Goal: Task Accomplishment & Management: Use online tool/utility

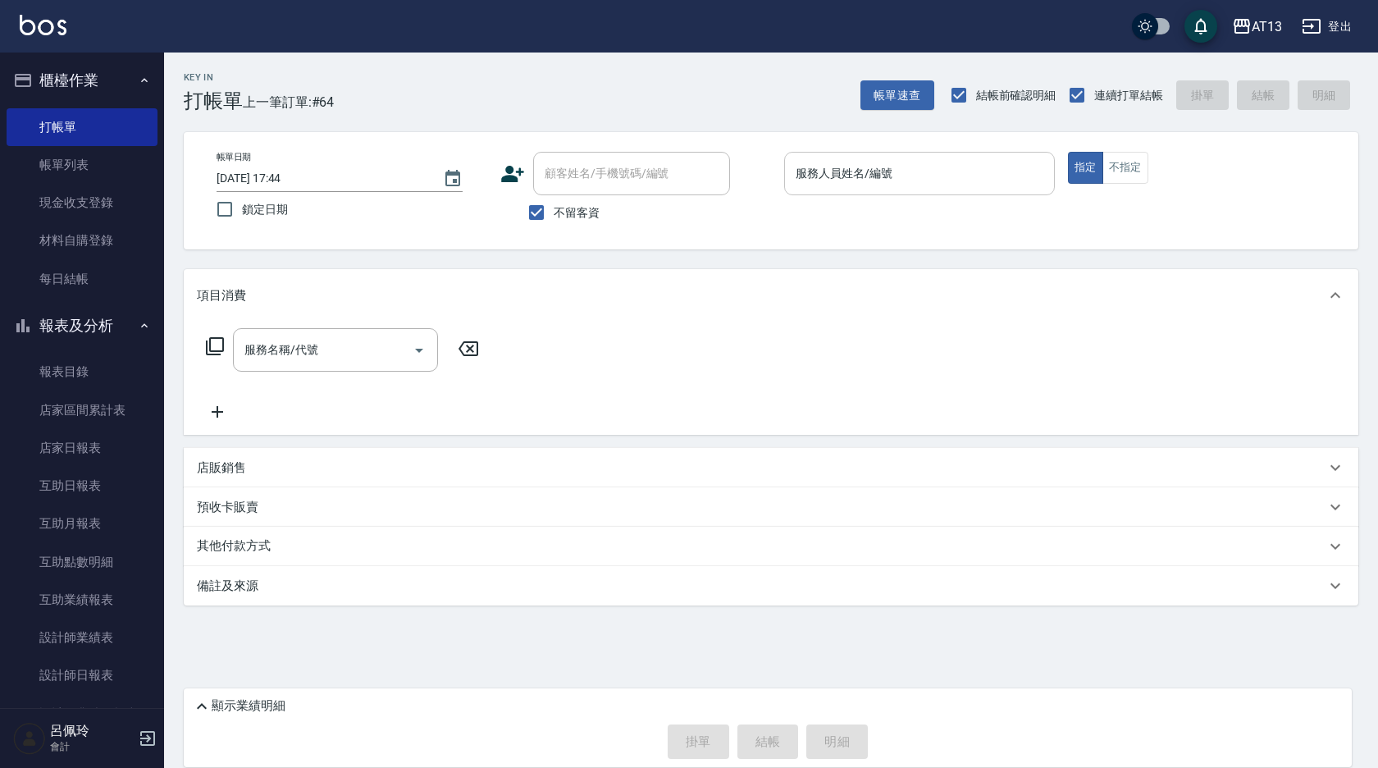
click at [824, 189] on div "服務人員姓名/編號" at bounding box center [919, 173] width 271 height 43
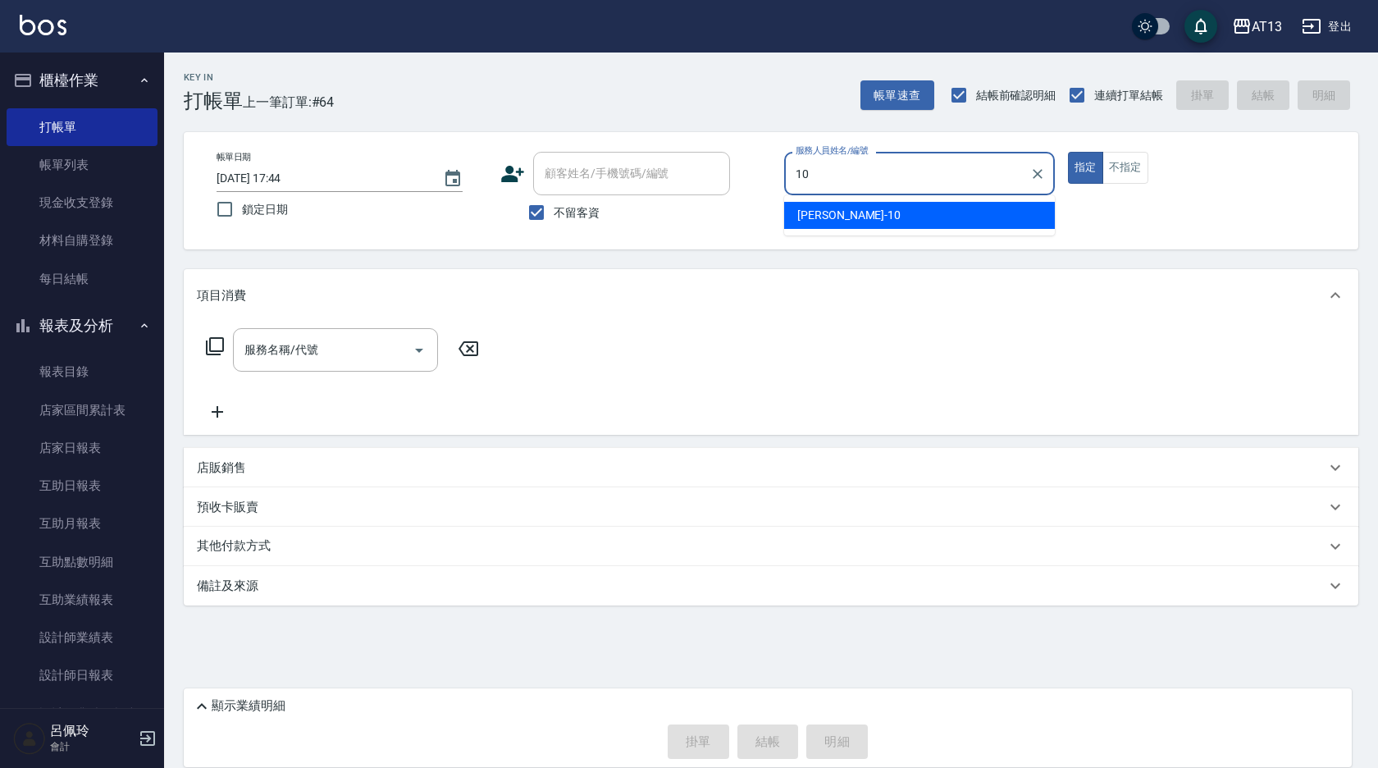
click at [937, 208] on div "[PERSON_NAME] -10" at bounding box center [919, 215] width 271 height 27
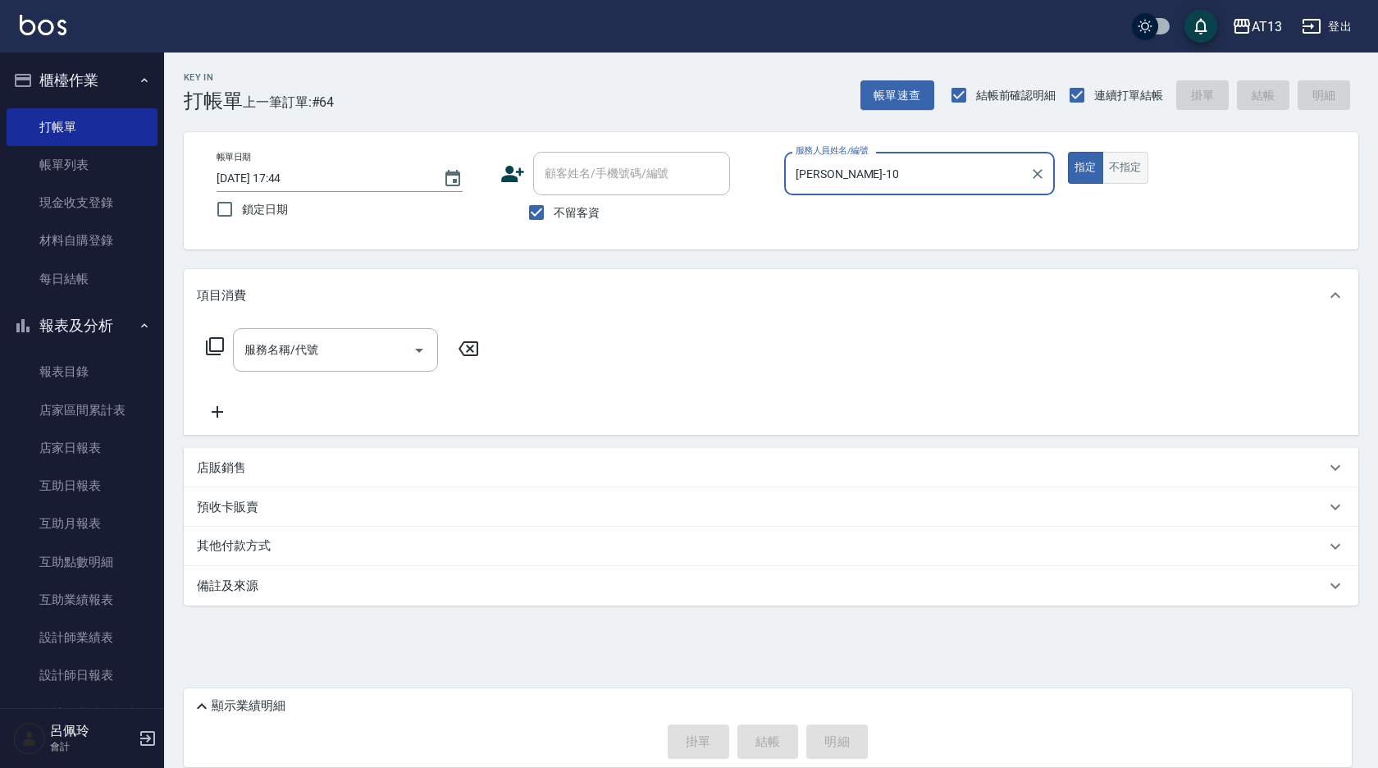
type input "[PERSON_NAME]-10"
click at [1120, 174] on button "不指定" at bounding box center [1125, 168] width 46 height 32
drag, startPoint x: 406, startPoint y: 354, endPoint x: 402, endPoint y: 339, distance: 16.1
click at [406, 356] on div at bounding box center [418, 349] width 25 height 43
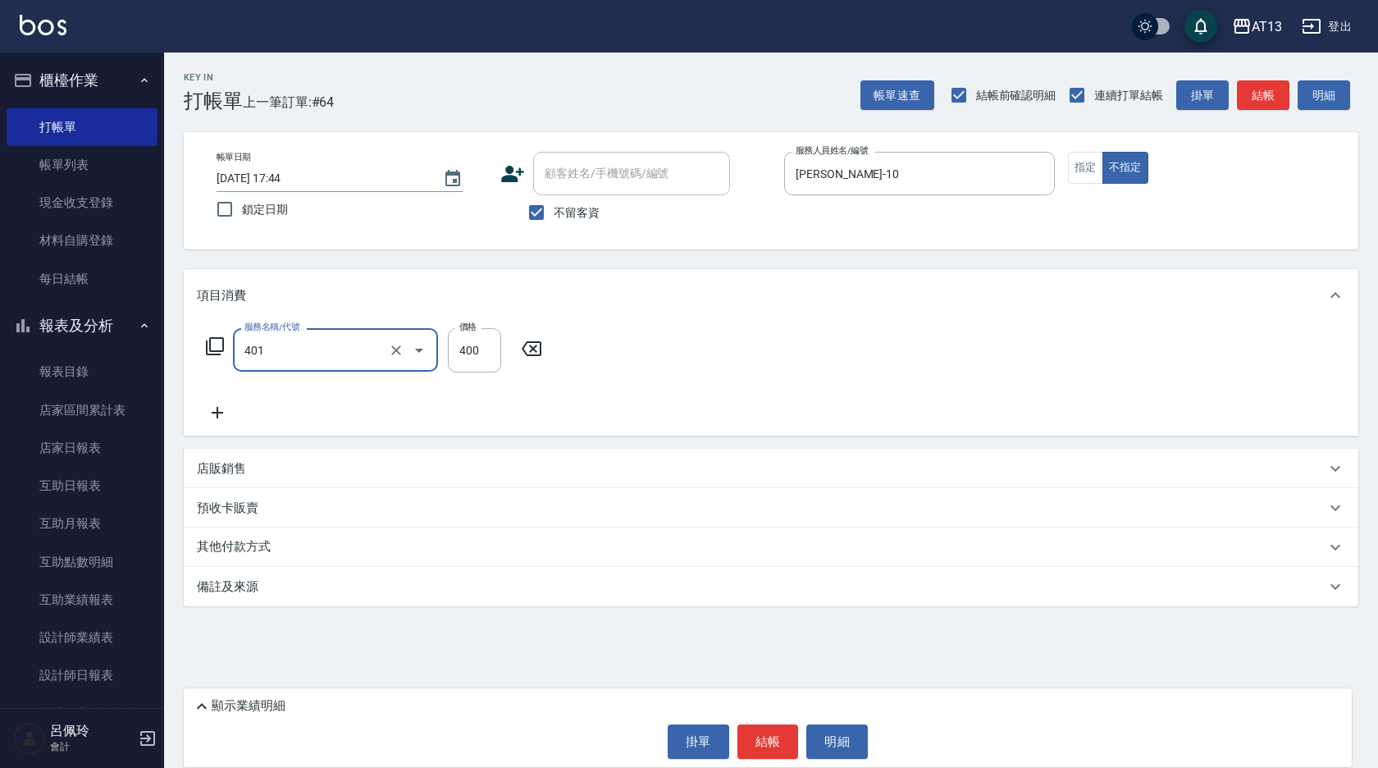
type input "剪髮(401)"
type input "150"
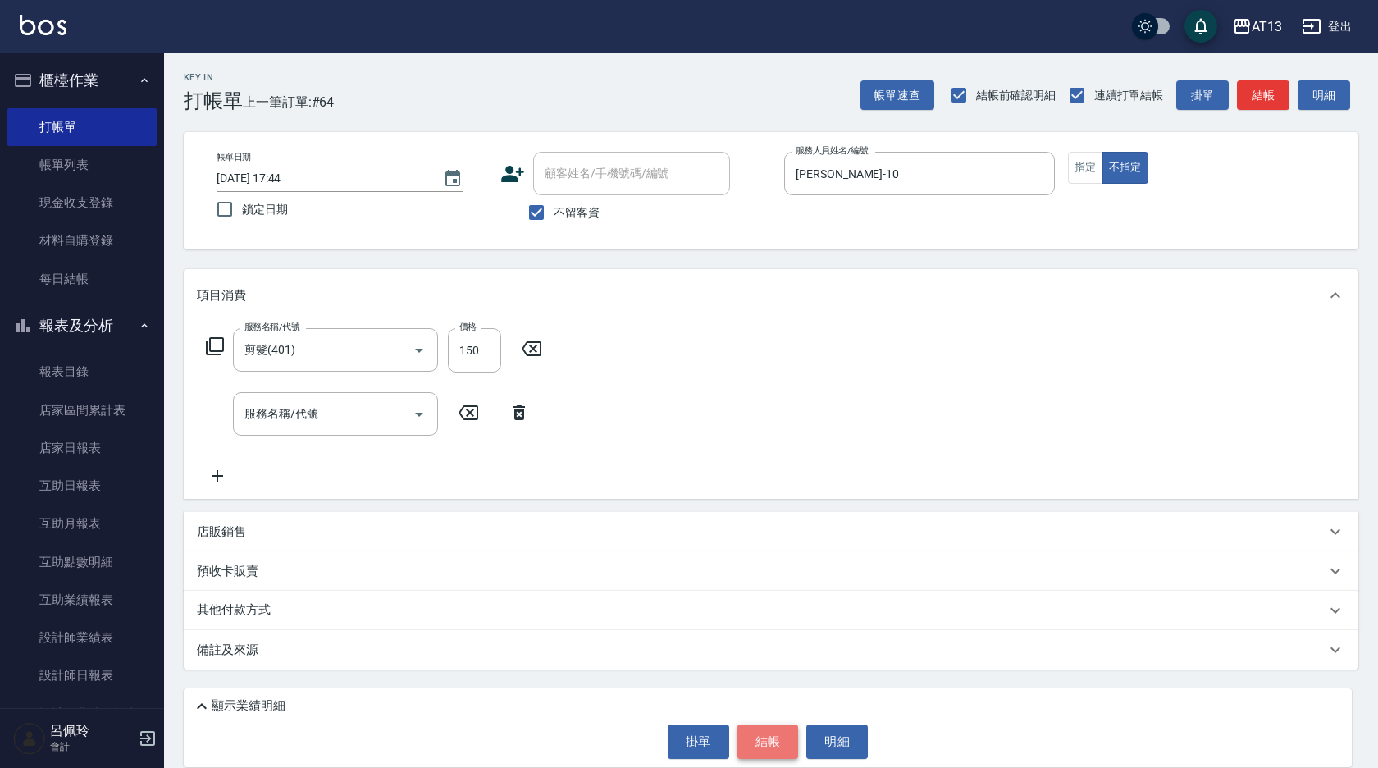
click at [767, 751] on button "結帳" at bounding box center [768, 741] width 62 height 34
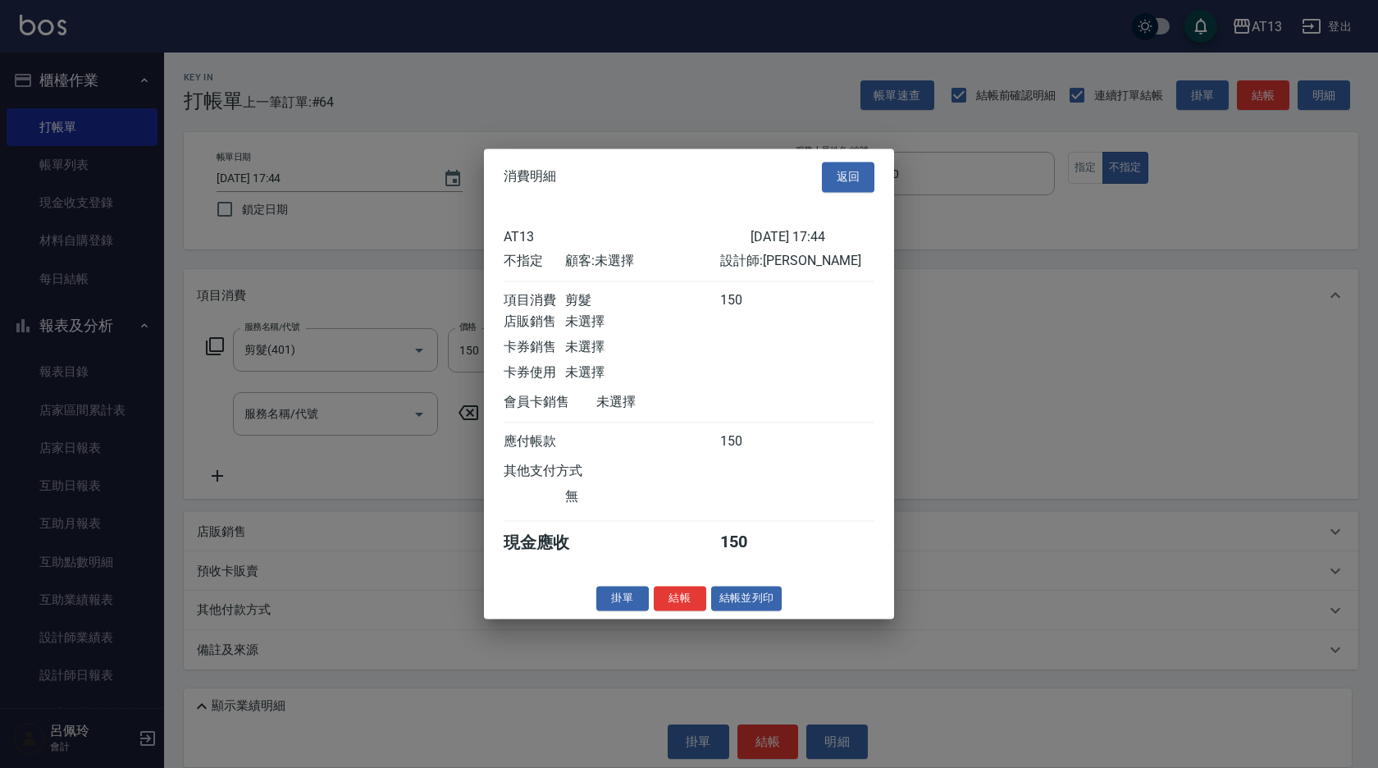
click at [676, 611] on div "掛單 結帳 結帳並列印" at bounding box center [689, 598] width 410 height 25
click at [673, 611] on button "結帳" at bounding box center [680, 598] width 52 height 25
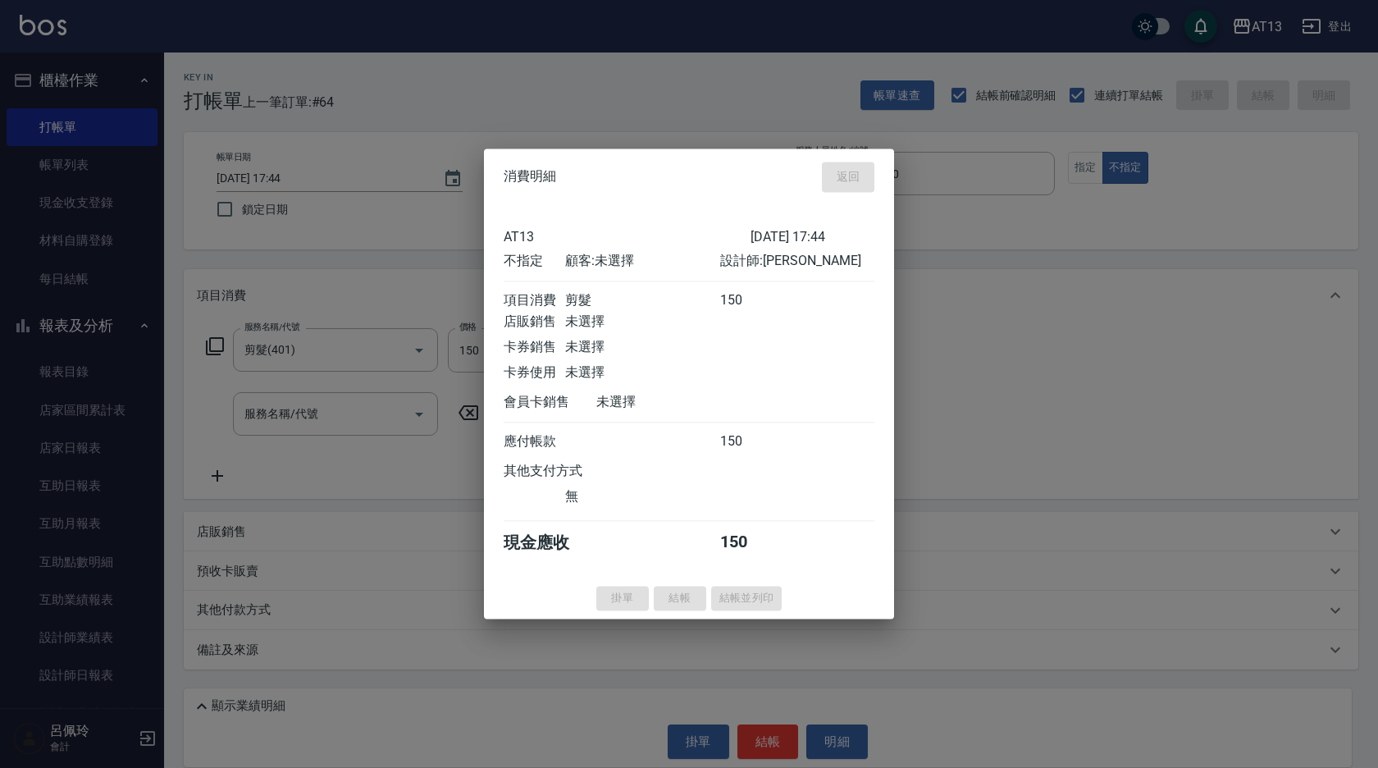
type input "[DATE] 18:46"
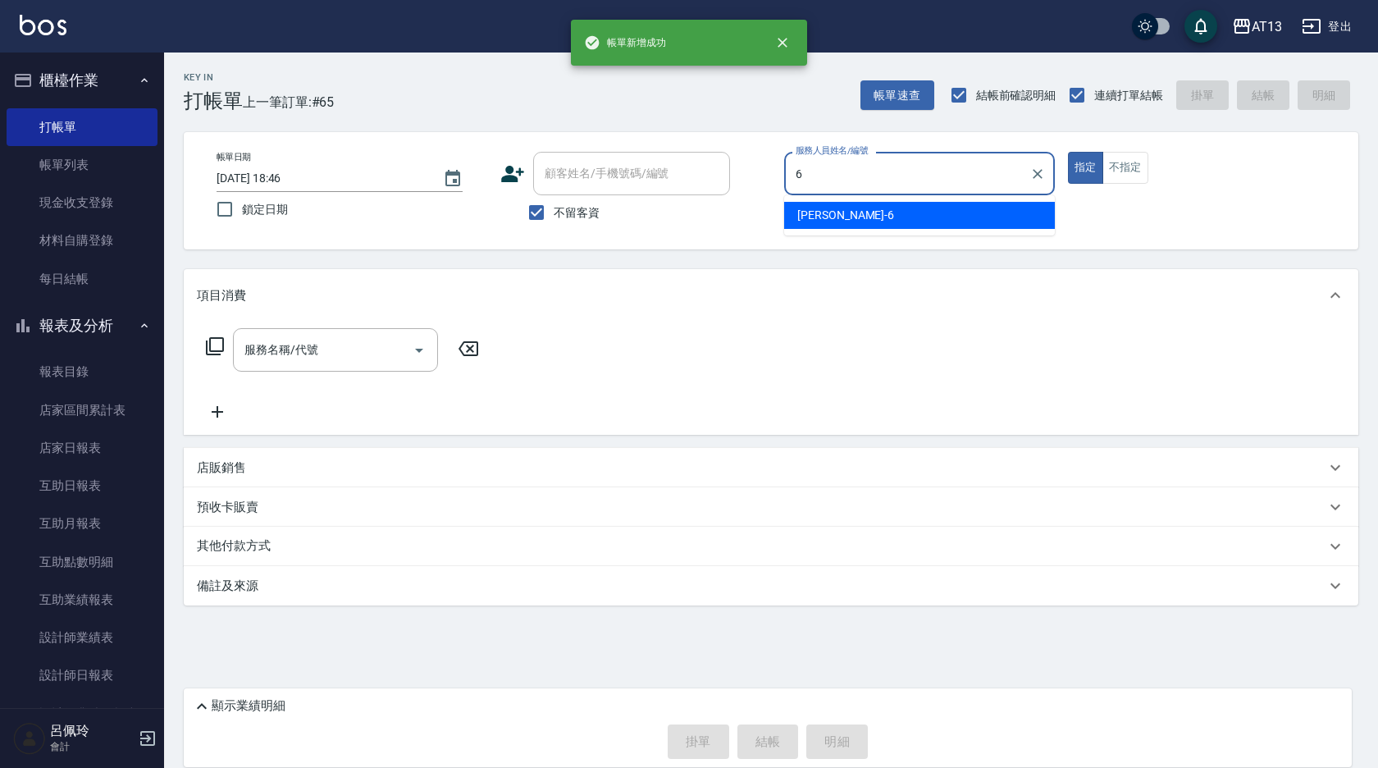
click at [838, 213] on div "亭妤 -6" at bounding box center [919, 215] width 271 height 27
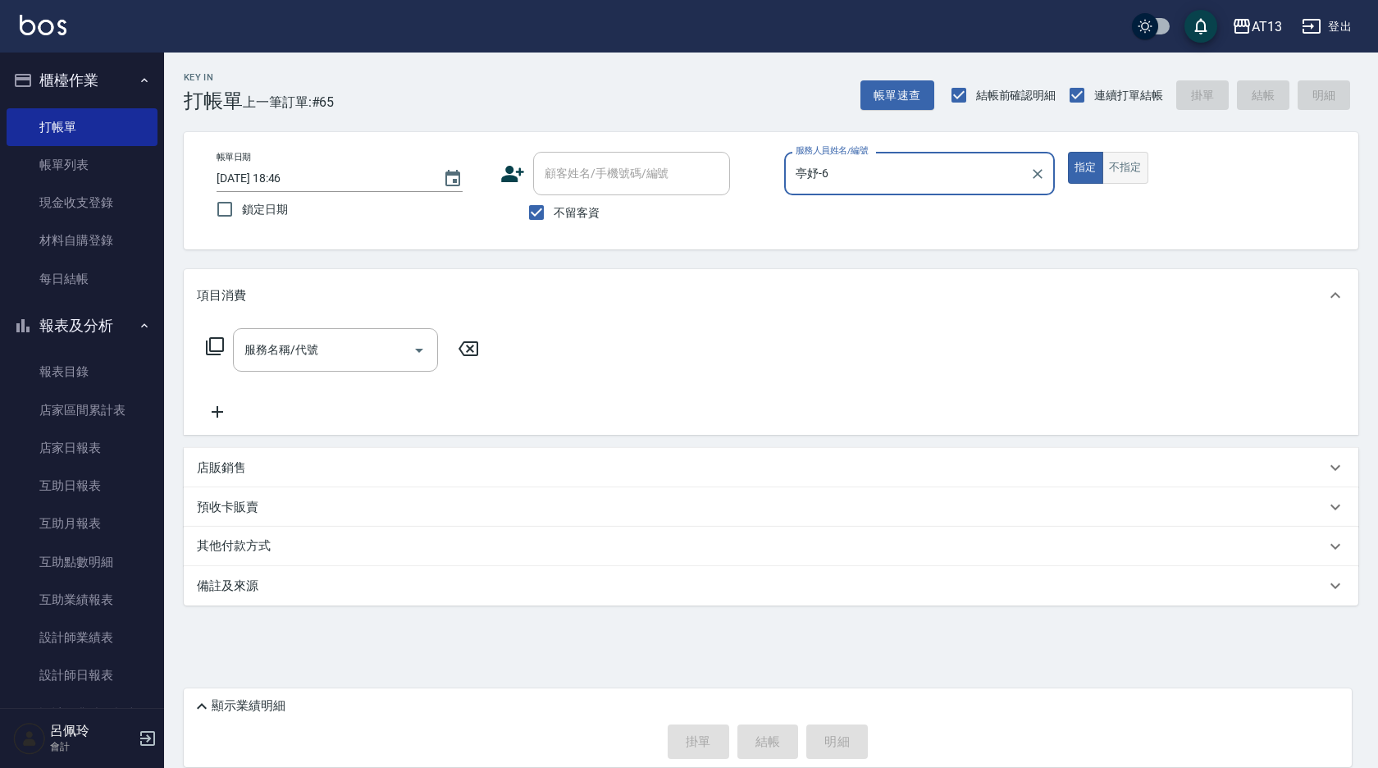
type input "亭妤-6"
click at [1116, 167] on button "不指定" at bounding box center [1125, 168] width 46 height 32
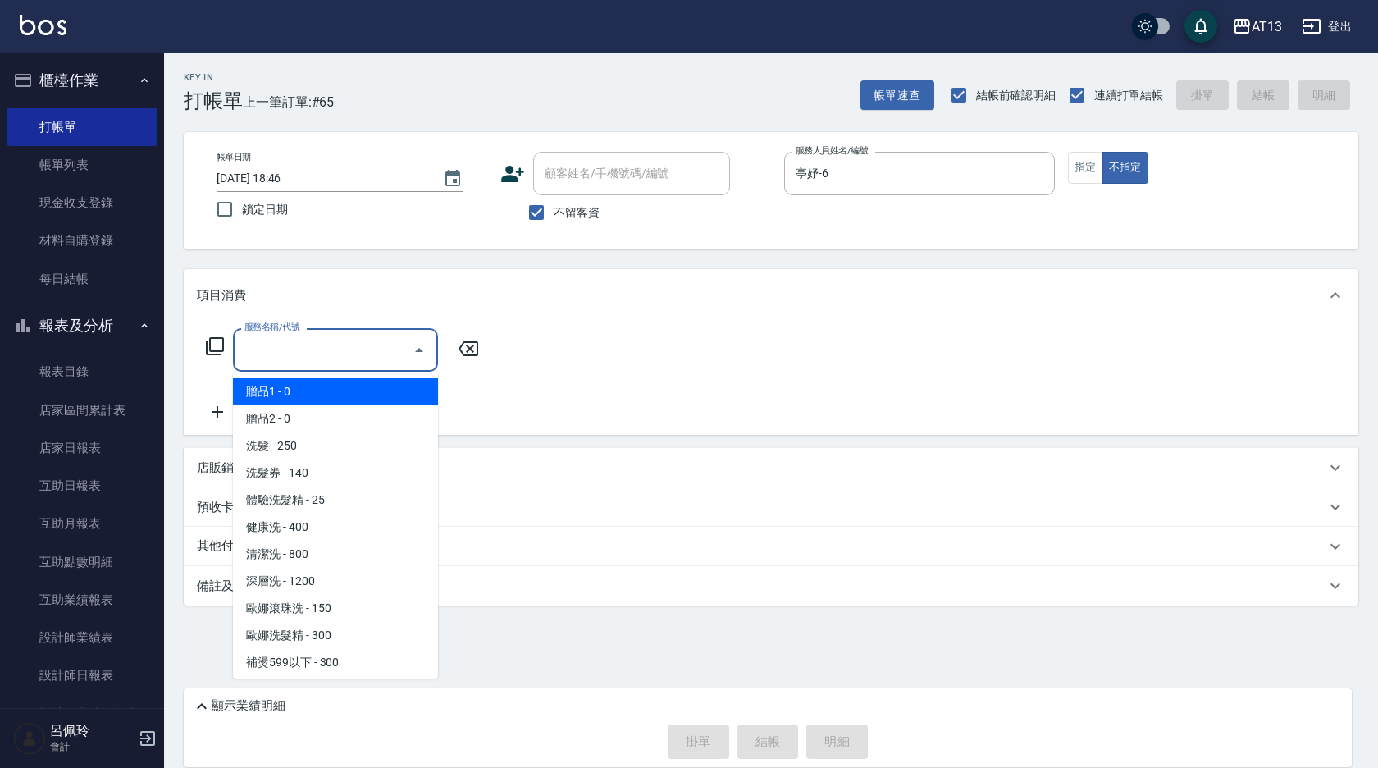
click at [357, 355] on input "服務名稱/代號" at bounding box center [323, 349] width 166 height 29
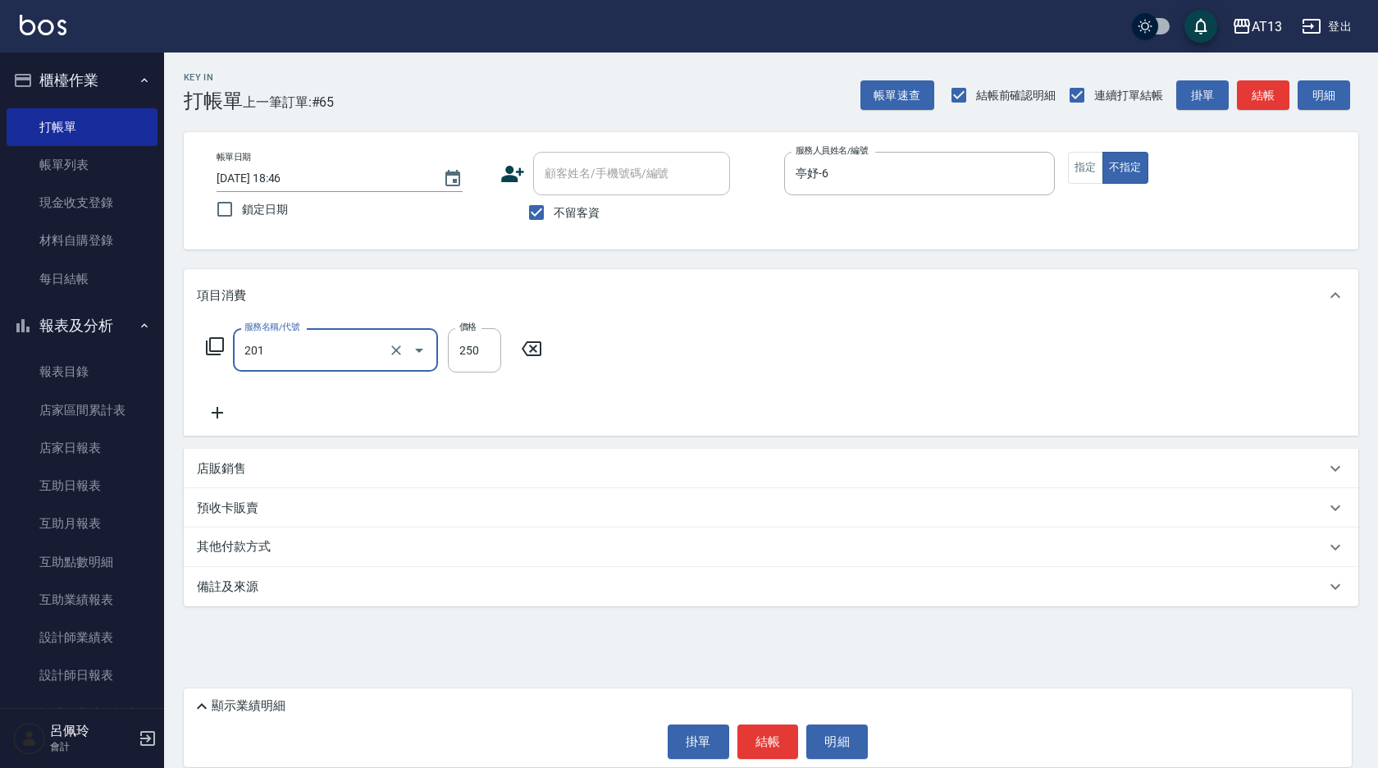
type input "洗髮(201)"
type input "[PERSON_NAME]-26"
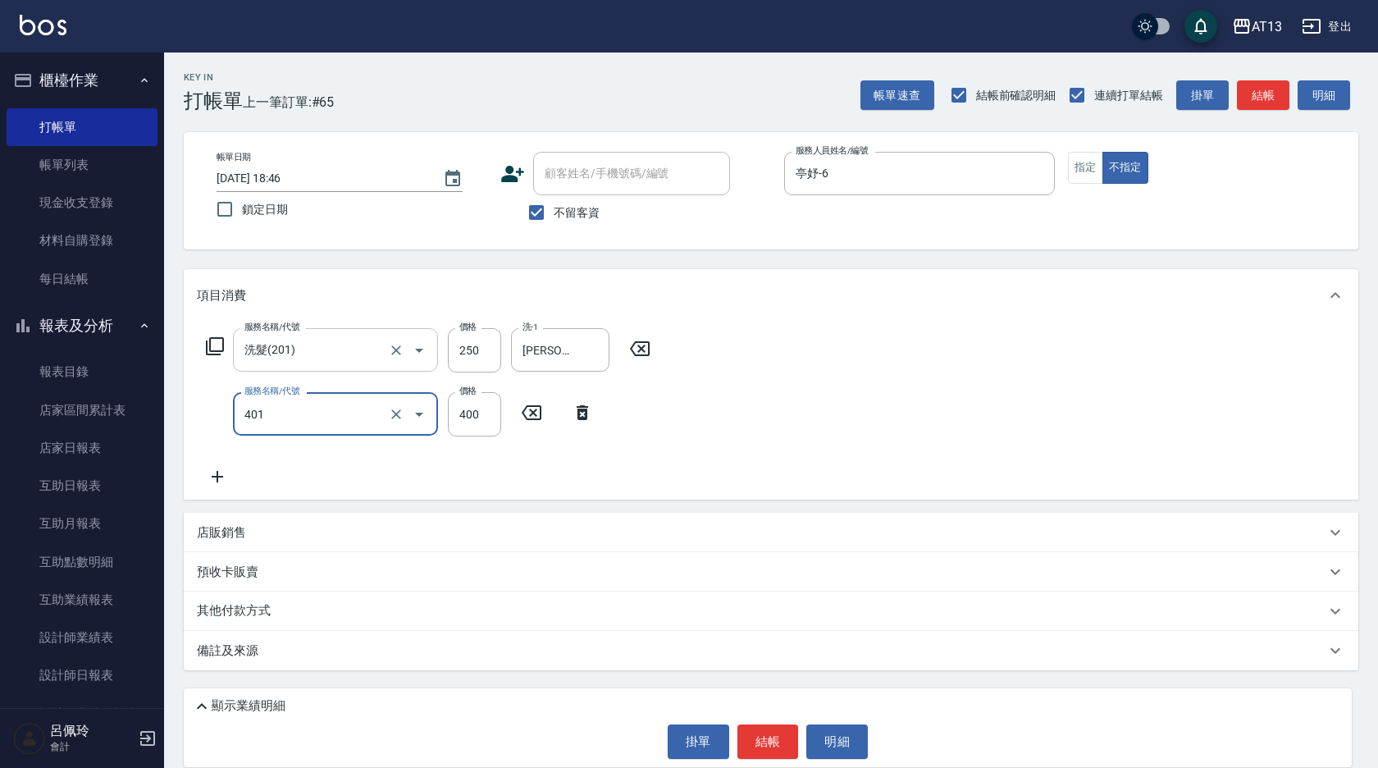
type input "剪髮(401)"
type input "200"
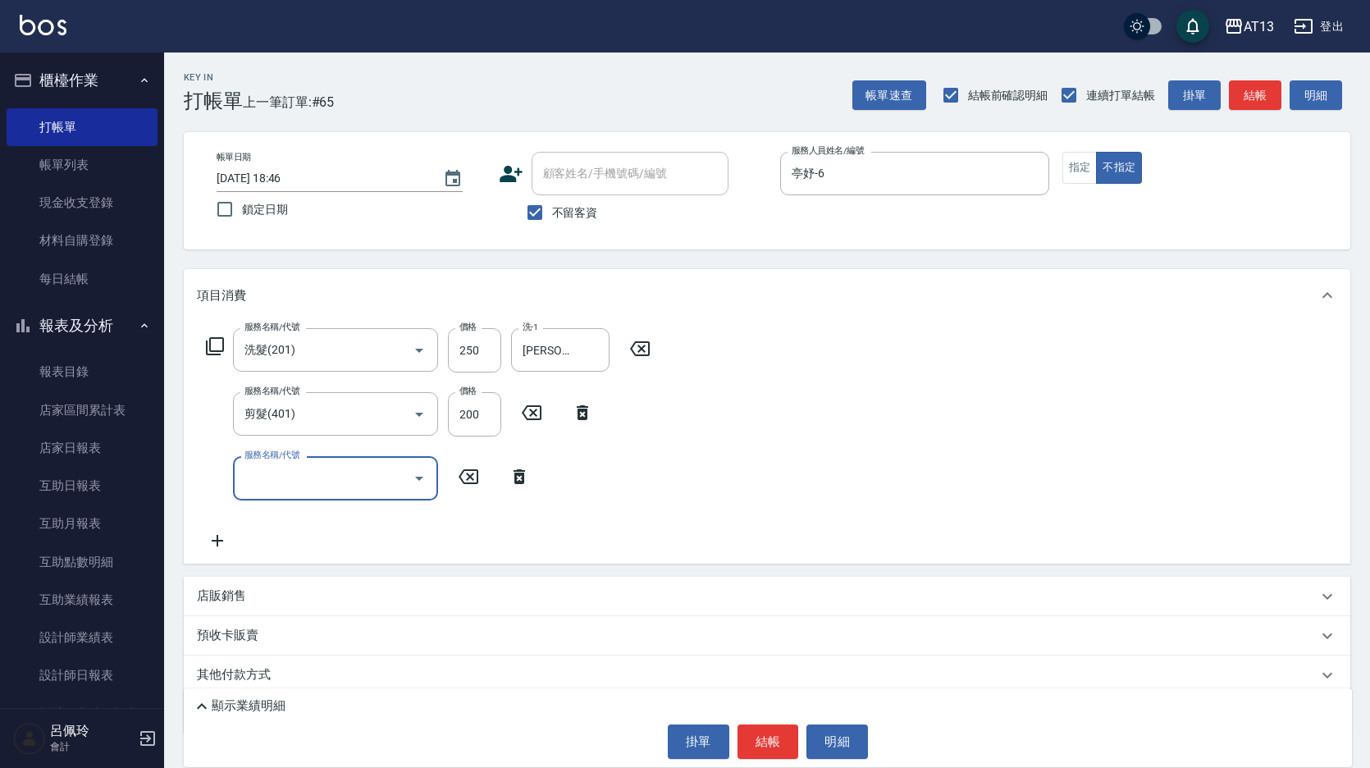
click at [750, 400] on div "服務名稱/代號 洗髮(201) 服務名稱/代號 價格 250 價格 洗-1 [PERSON_NAME]-26 洗-1 服務名稱/代號 剪髮(401) 服務名稱…" at bounding box center [767, 442] width 1166 height 241
click at [764, 732] on button "結帳" at bounding box center [768, 741] width 62 height 34
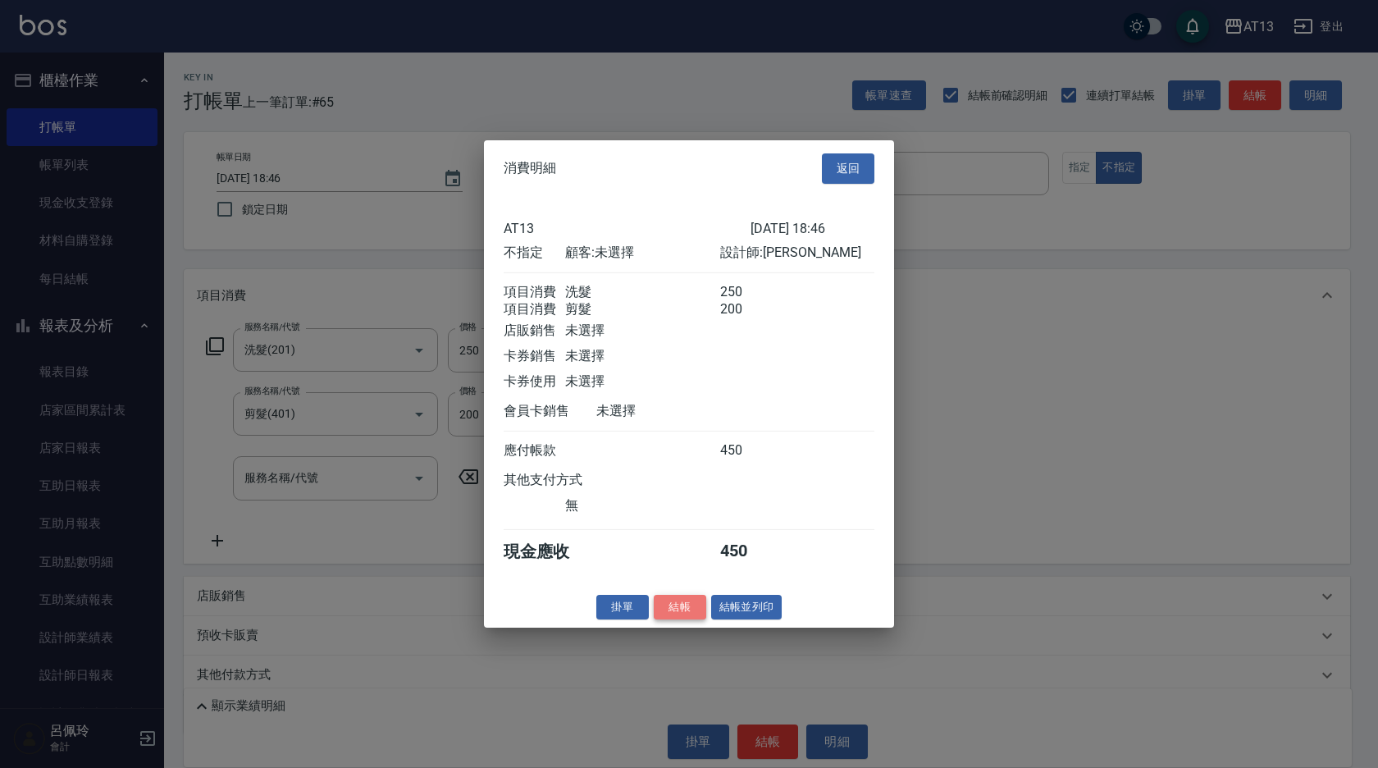
click at [678, 619] on button "結帳" at bounding box center [680, 606] width 52 height 25
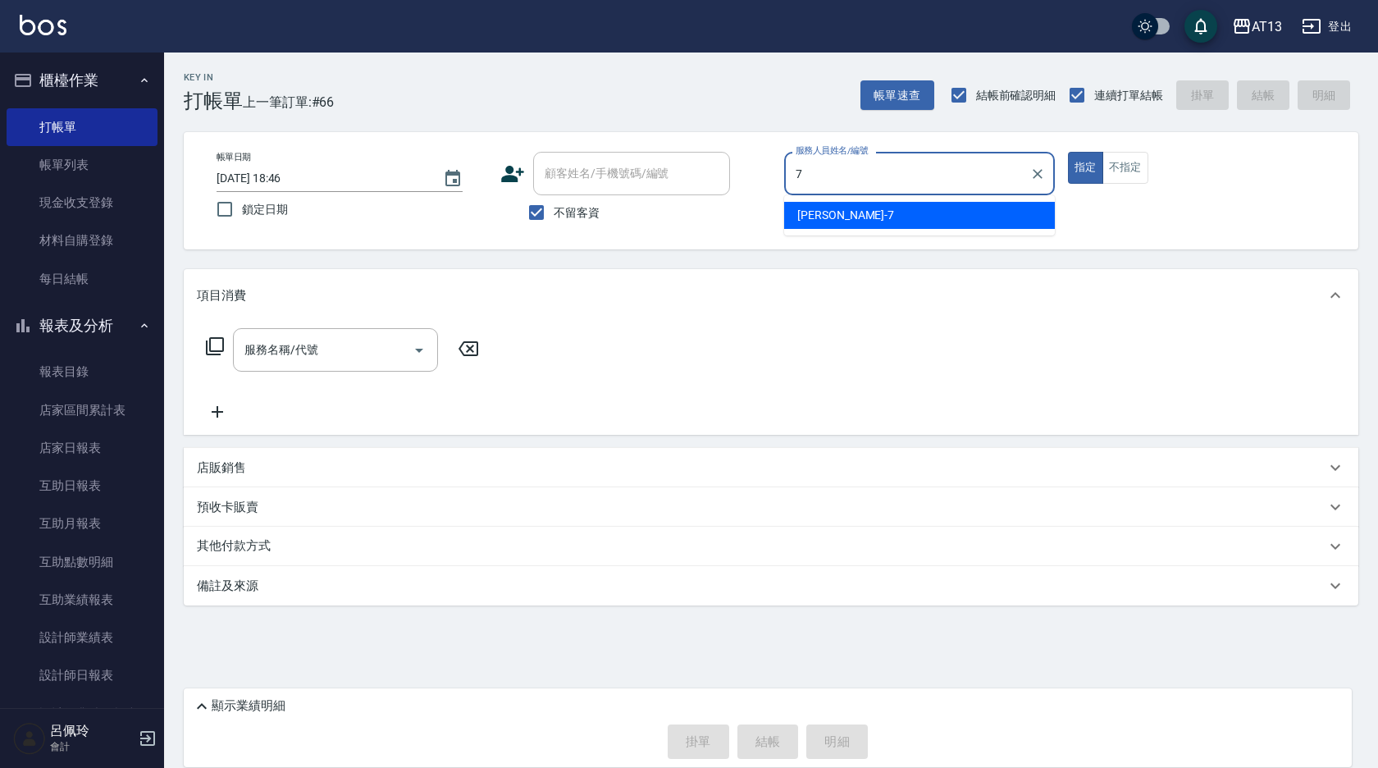
click at [852, 207] on div "[PERSON_NAME]-7" at bounding box center [919, 215] width 271 height 27
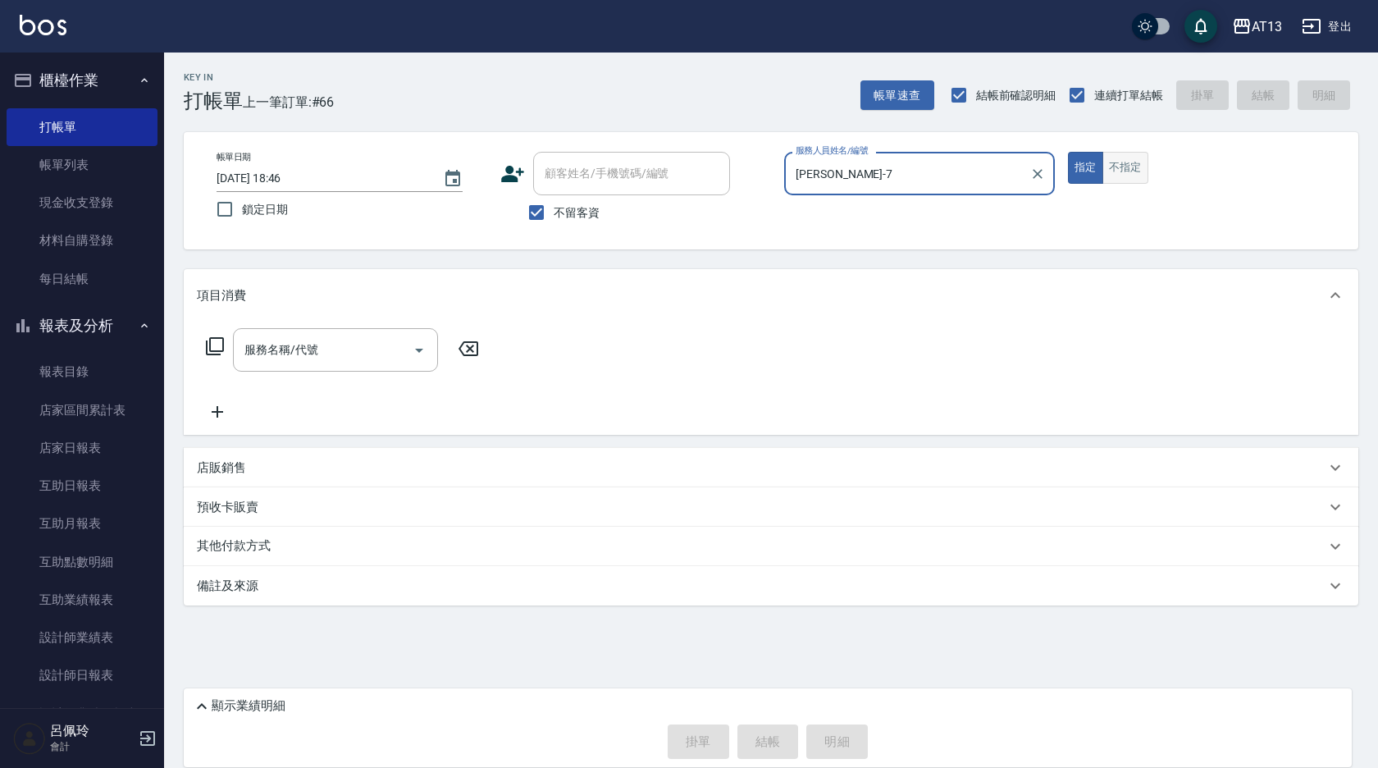
type input "[PERSON_NAME]-7"
click at [1120, 158] on button "不指定" at bounding box center [1125, 168] width 46 height 32
click at [370, 358] on input "服務名稱/代號" at bounding box center [323, 349] width 166 height 29
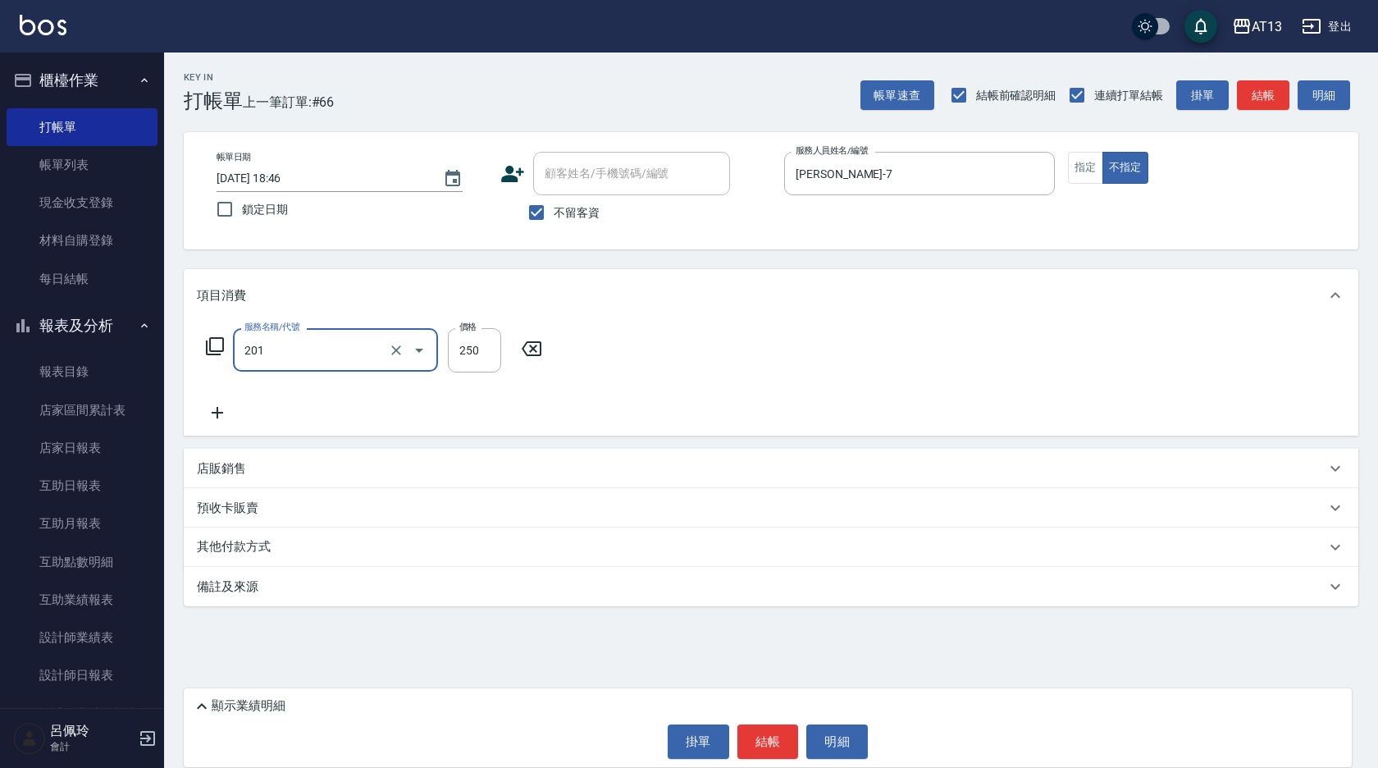
type input "洗髮(201)"
type input "[PERSON_NAME]-7"
click at [769, 764] on div "顯示業績明細 掛單 結帳 明細" at bounding box center [768, 727] width 1168 height 79
click at [766, 740] on button "結帳" at bounding box center [768, 741] width 62 height 34
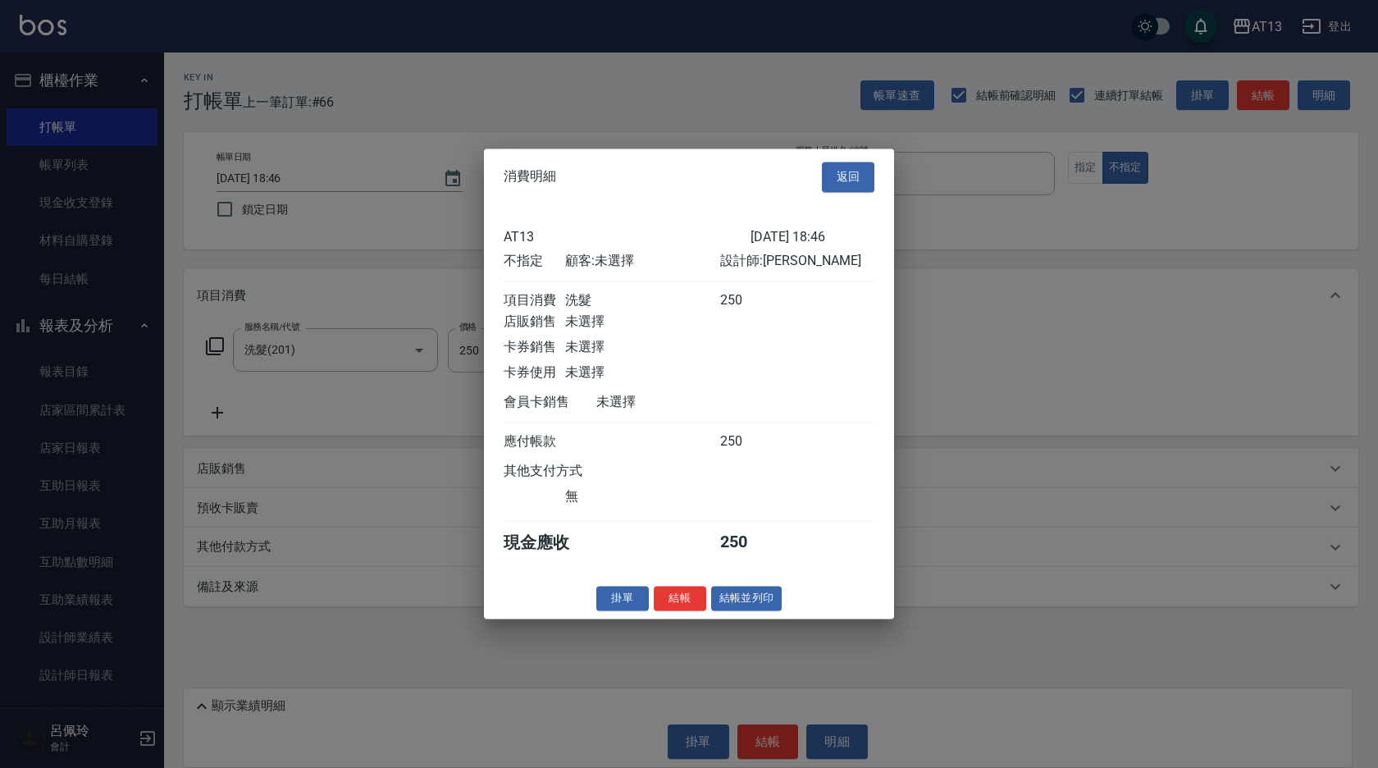
click at [693, 611] on button "結帳" at bounding box center [680, 598] width 52 height 25
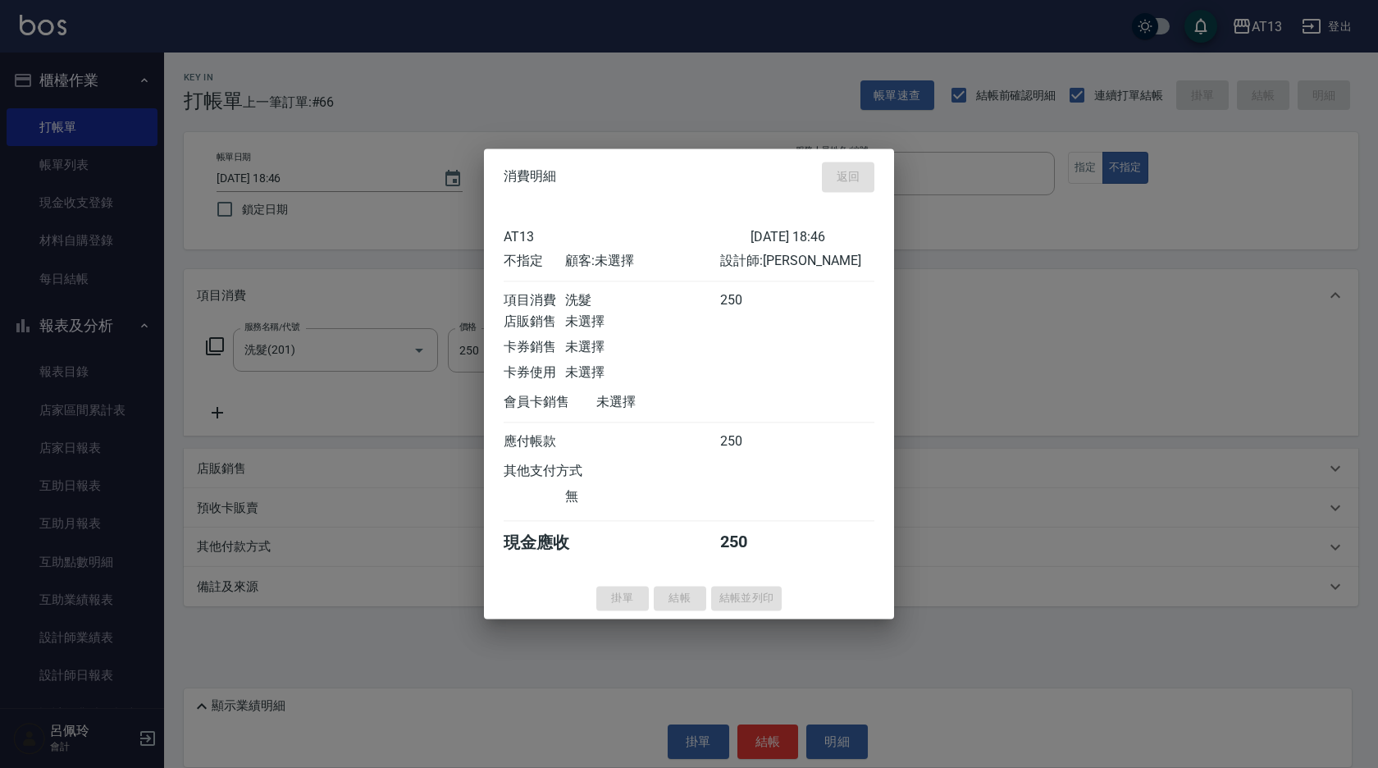
type input "[DATE] 18:47"
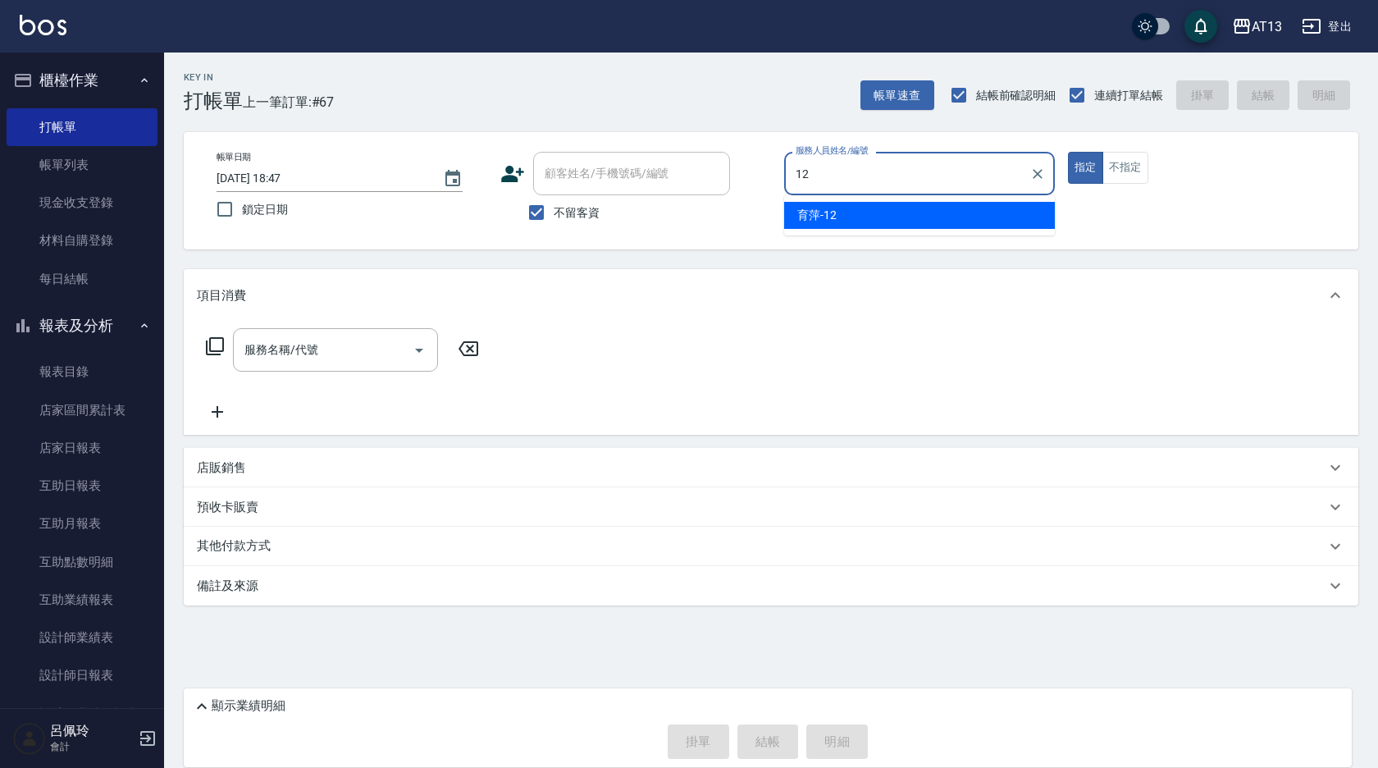
click at [939, 224] on div "育萍 -12" at bounding box center [919, 215] width 271 height 27
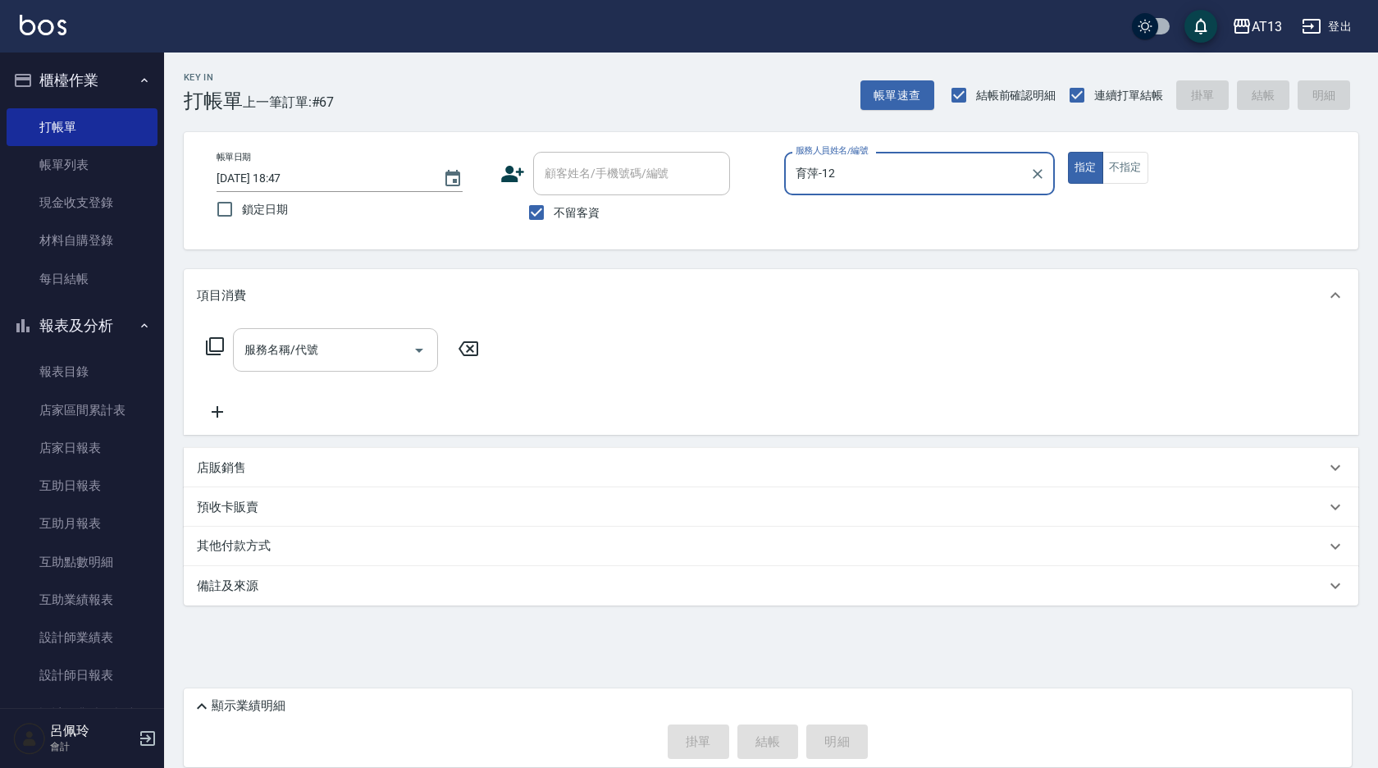
type input "育萍-12"
click at [375, 336] on input "服務名稱/代號" at bounding box center [323, 349] width 166 height 29
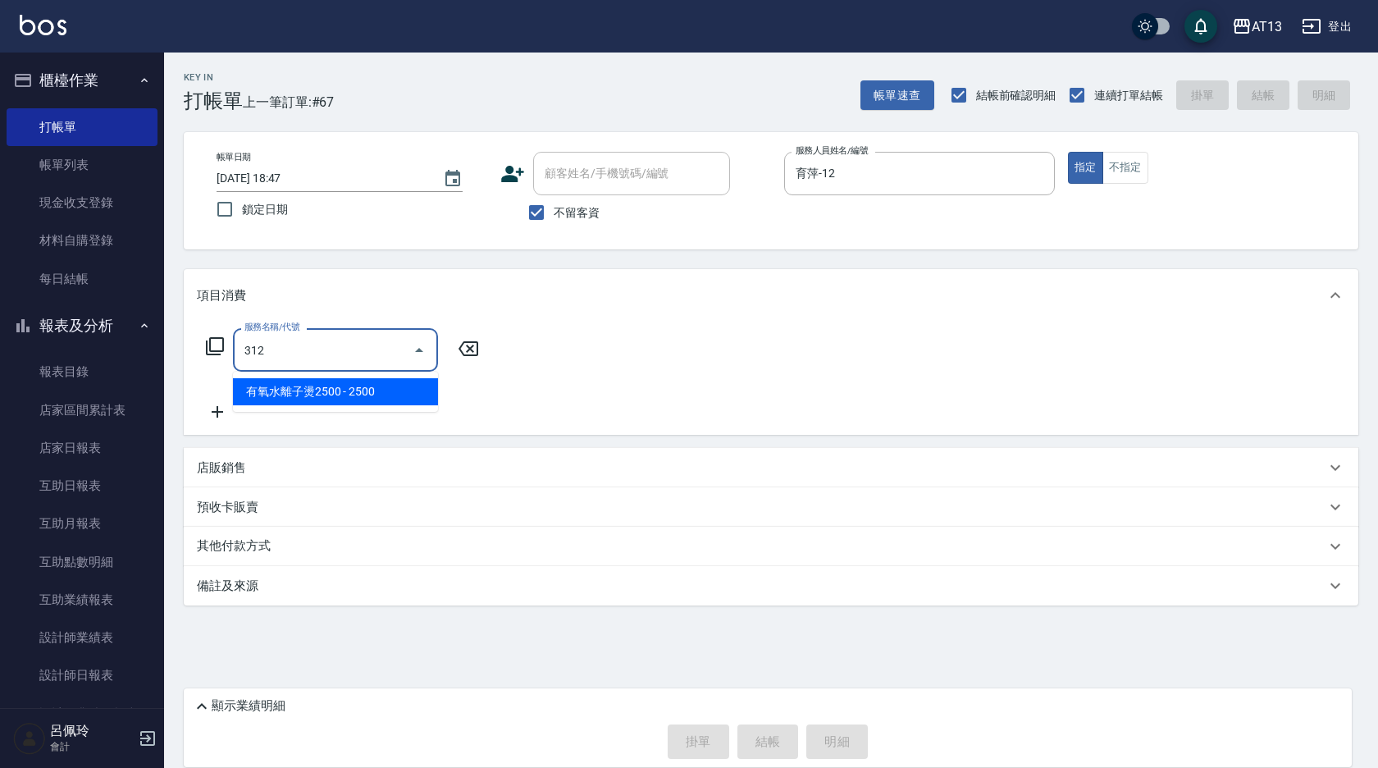
type input "有氧水離子燙2500(312)"
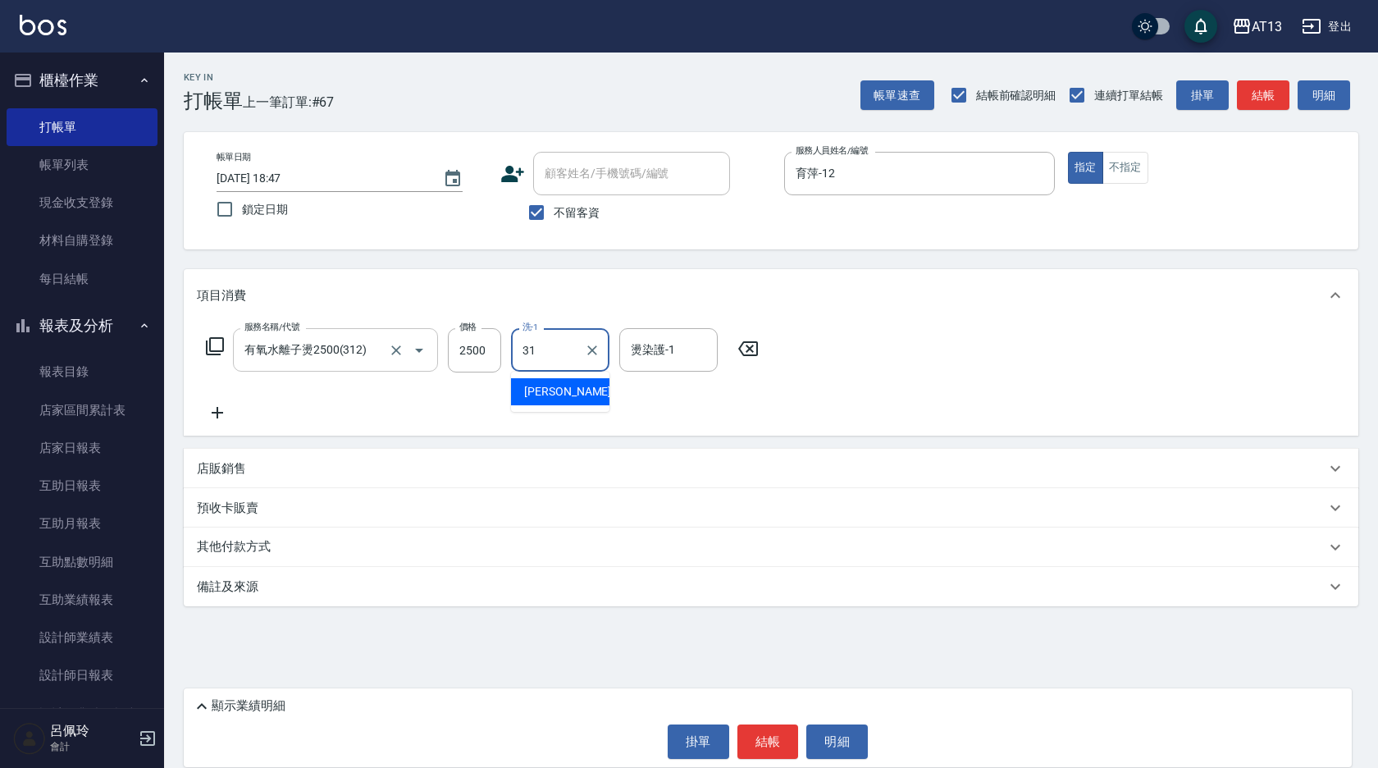
type input "[PERSON_NAME]-31"
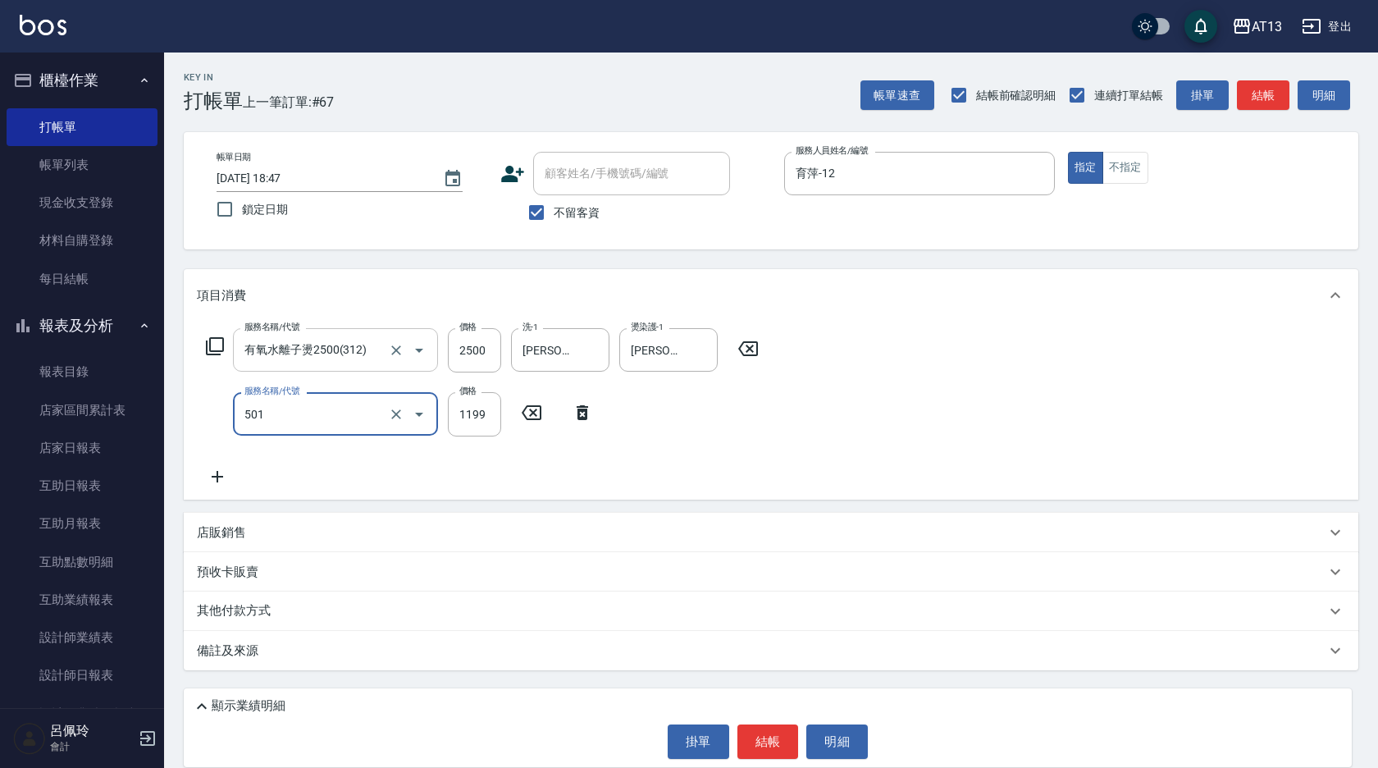
type input "染髮(501)"
type input "1300"
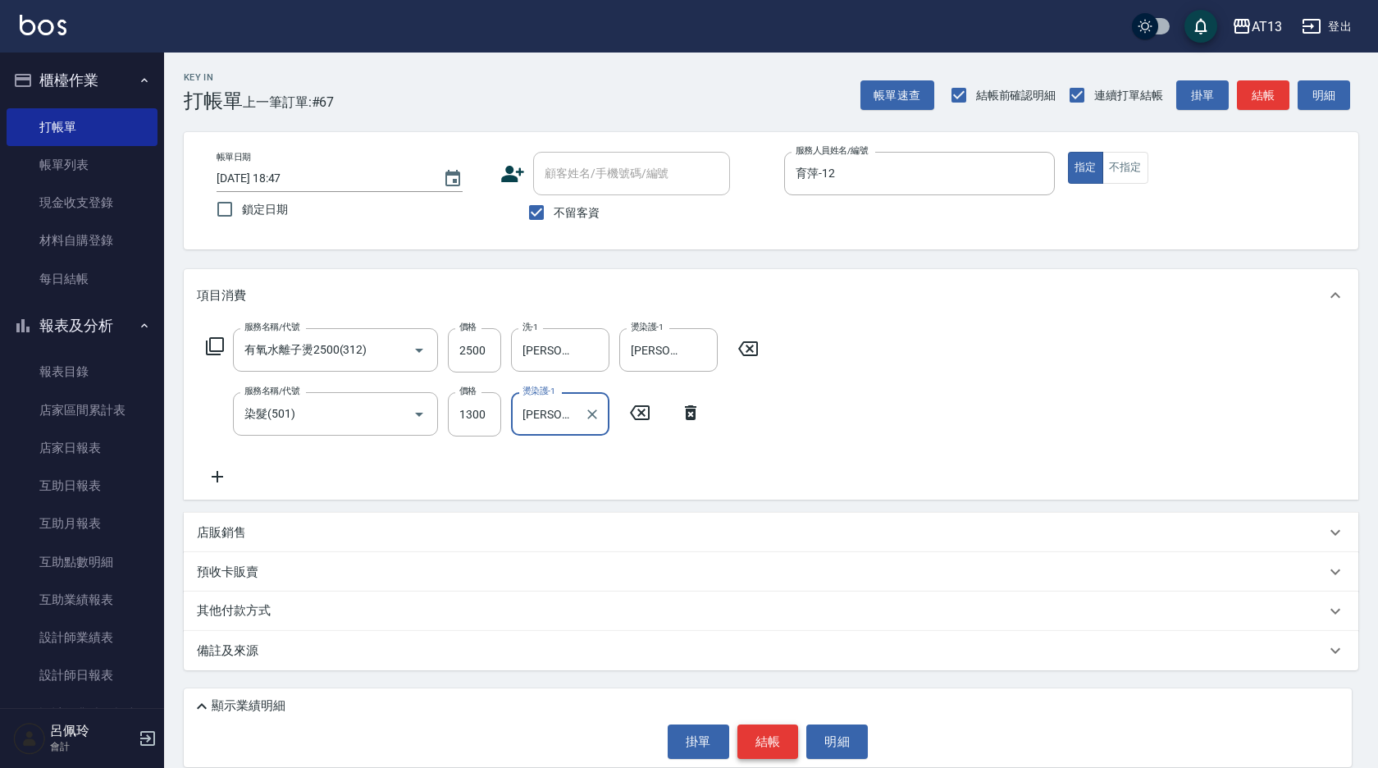
type input "[PERSON_NAME]-31"
click at [791, 737] on button "結帳" at bounding box center [768, 741] width 62 height 34
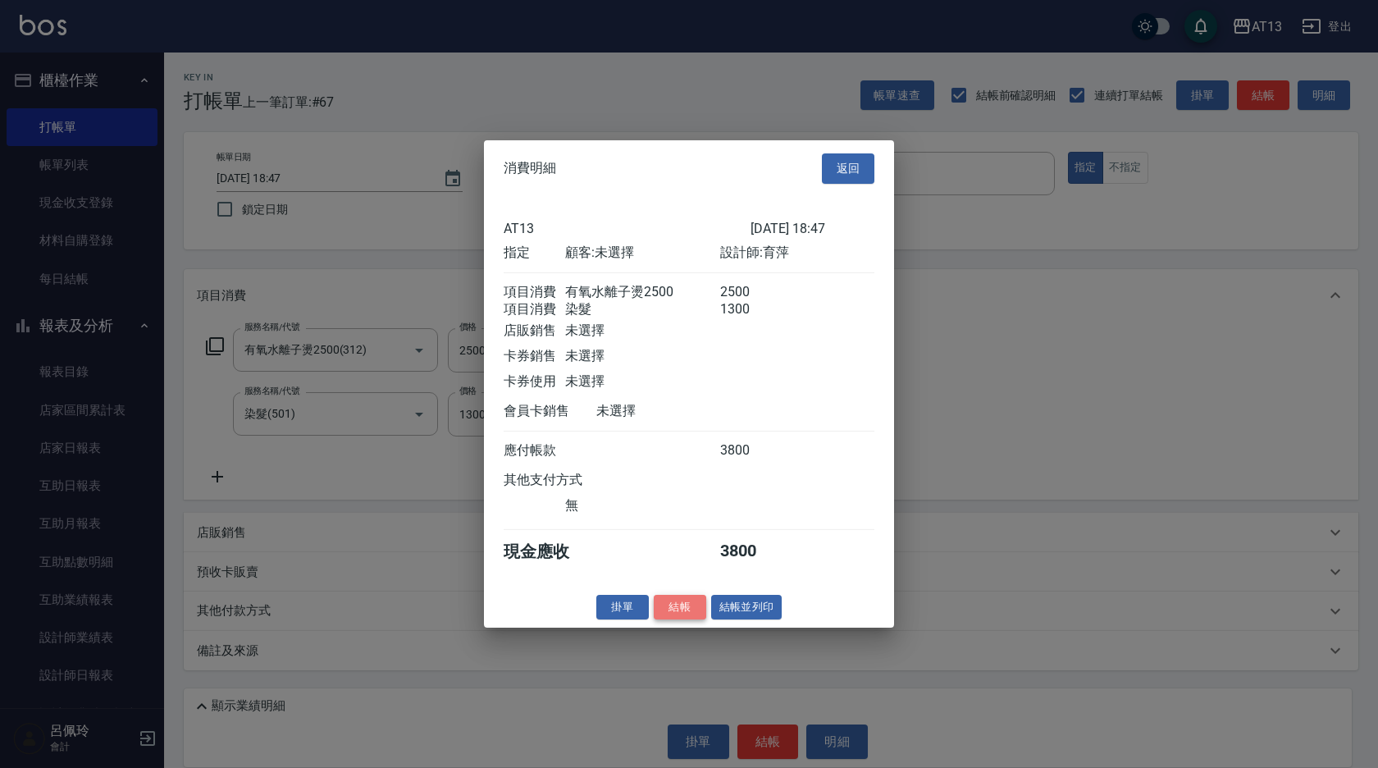
click at [673, 618] on button "結帳" at bounding box center [680, 606] width 52 height 25
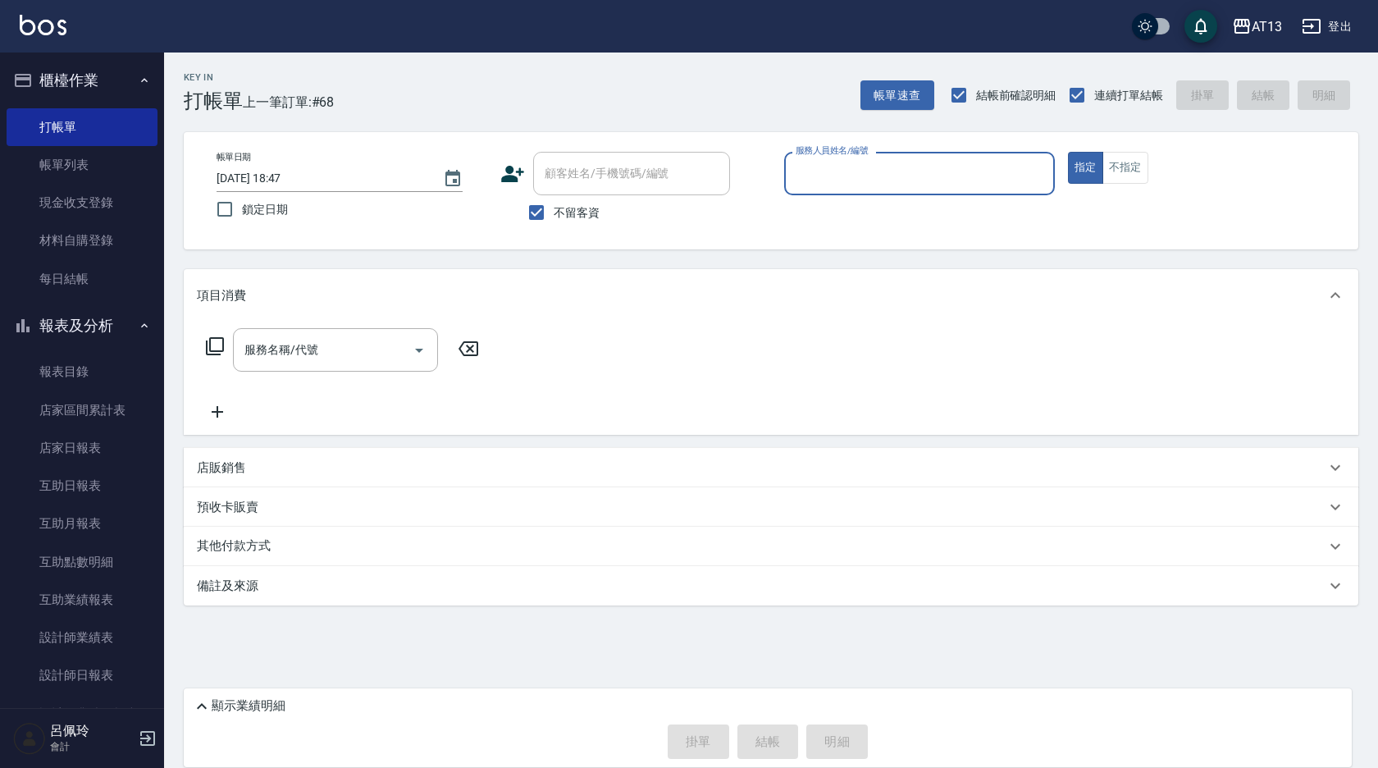
drag, startPoint x: 685, startPoint y: 585, endPoint x: 710, endPoint y: 661, distance: 80.4
click at [655, 610] on div "Key In 打帳單 上一筆訂單:#68 帳單速查 結帳前確認明細 連續打單結帳 掛單 結帳 明細 帳單日期 [DATE] 18:47 鎖定日期 顧客姓名/手…" at bounding box center [771, 373] width 1214 height 643
click at [887, 186] on input "服務人員姓名/編號" at bounding box center [920, 173] width 256 height 29
click at [863, 249] on div "育萍 -12" at bounding box center [919, 242] width 271 height 27
type input "育萍-12"
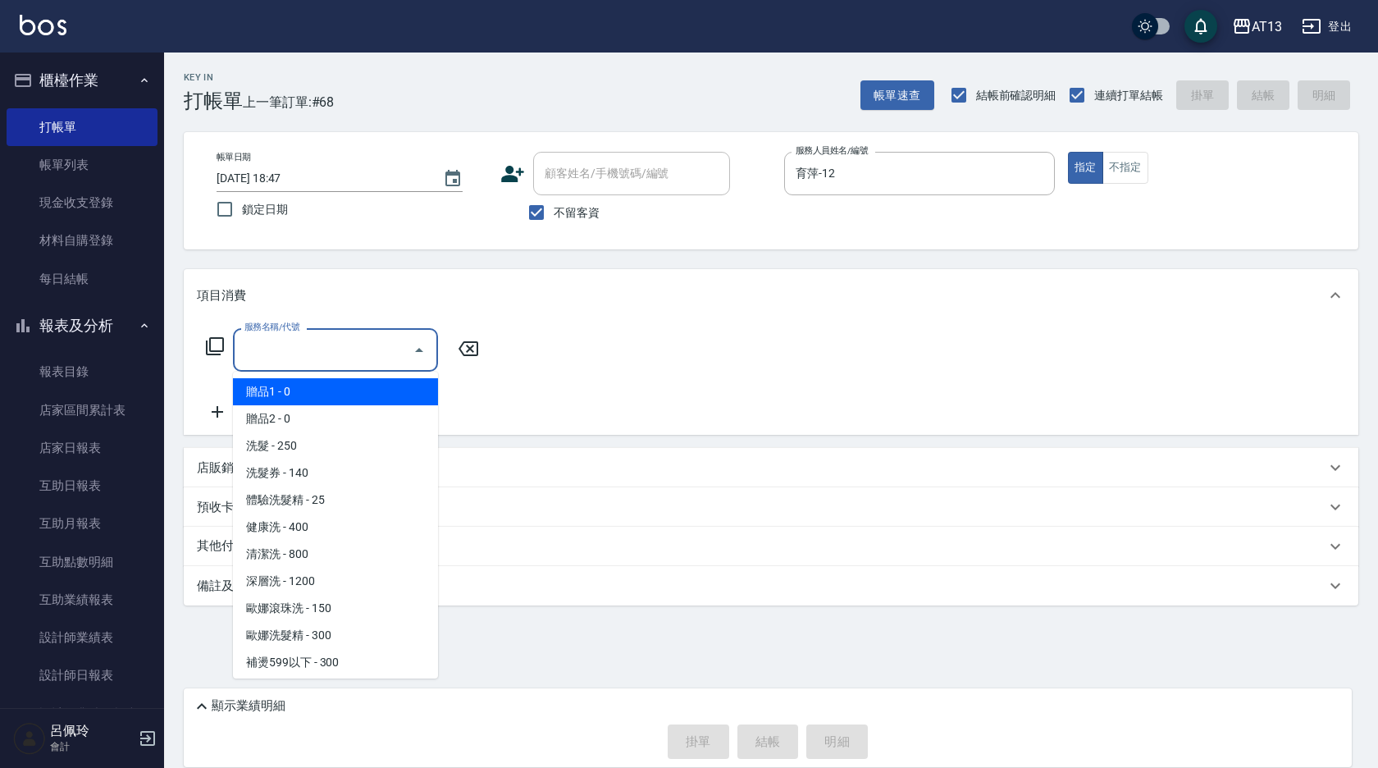
click at [363, 346] on input "服務名稱/代號" at bounding box center [323, 349] width 166 height 29
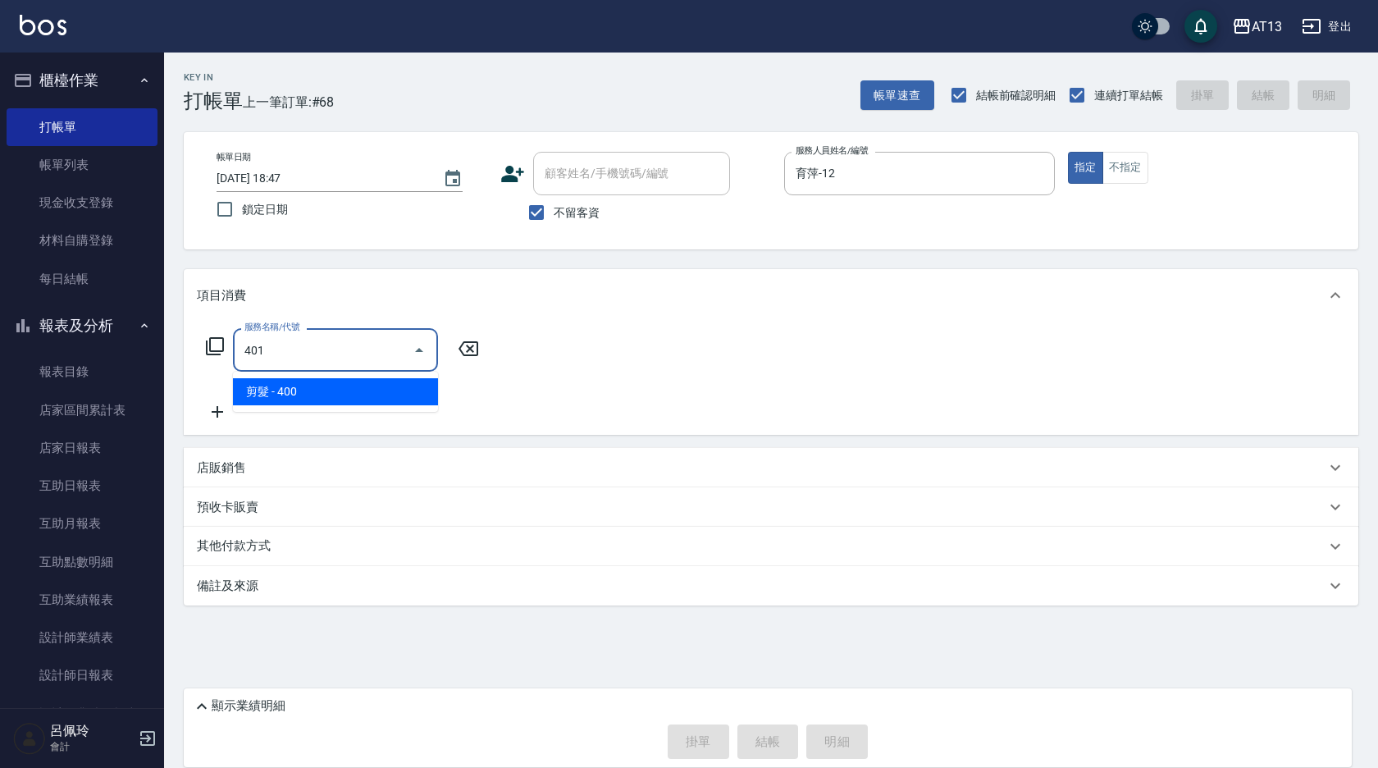
type input "剪髮(401)"
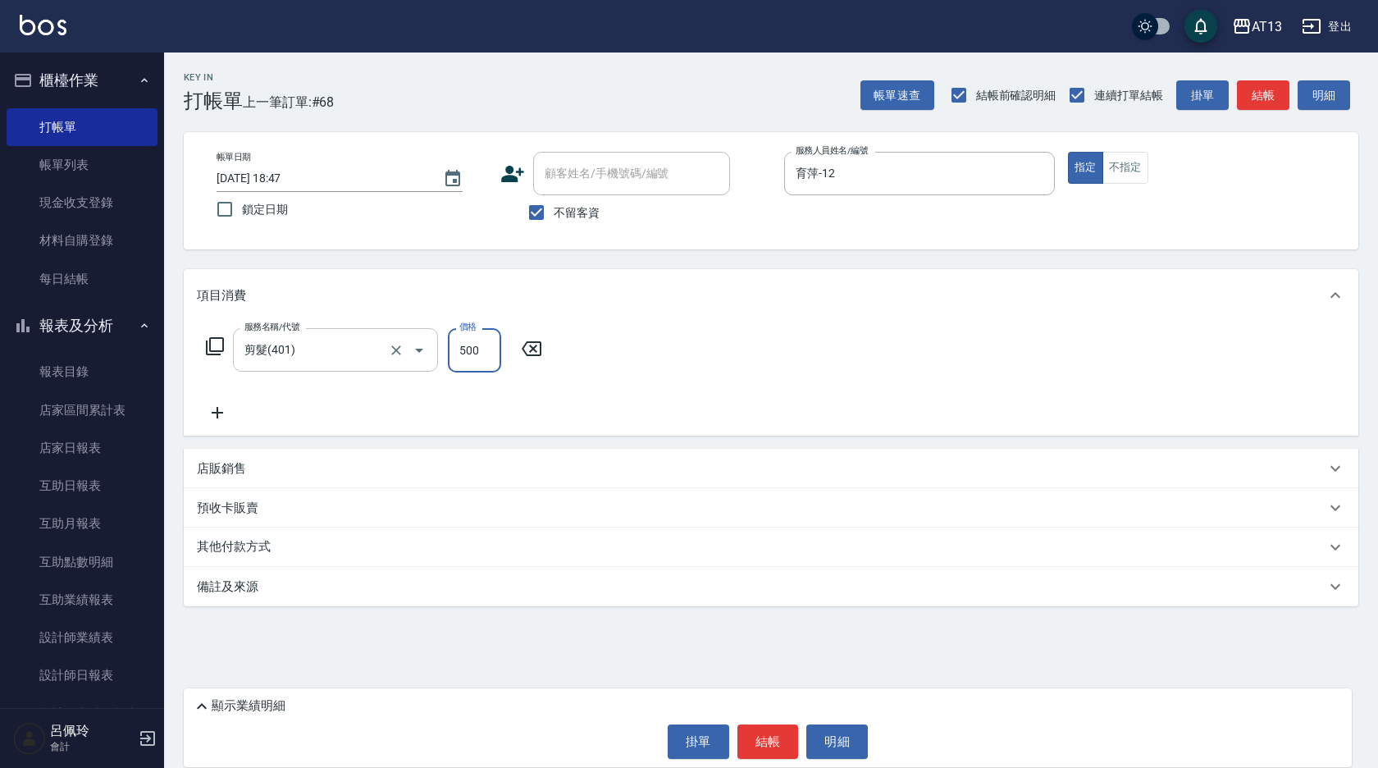
type input "500"
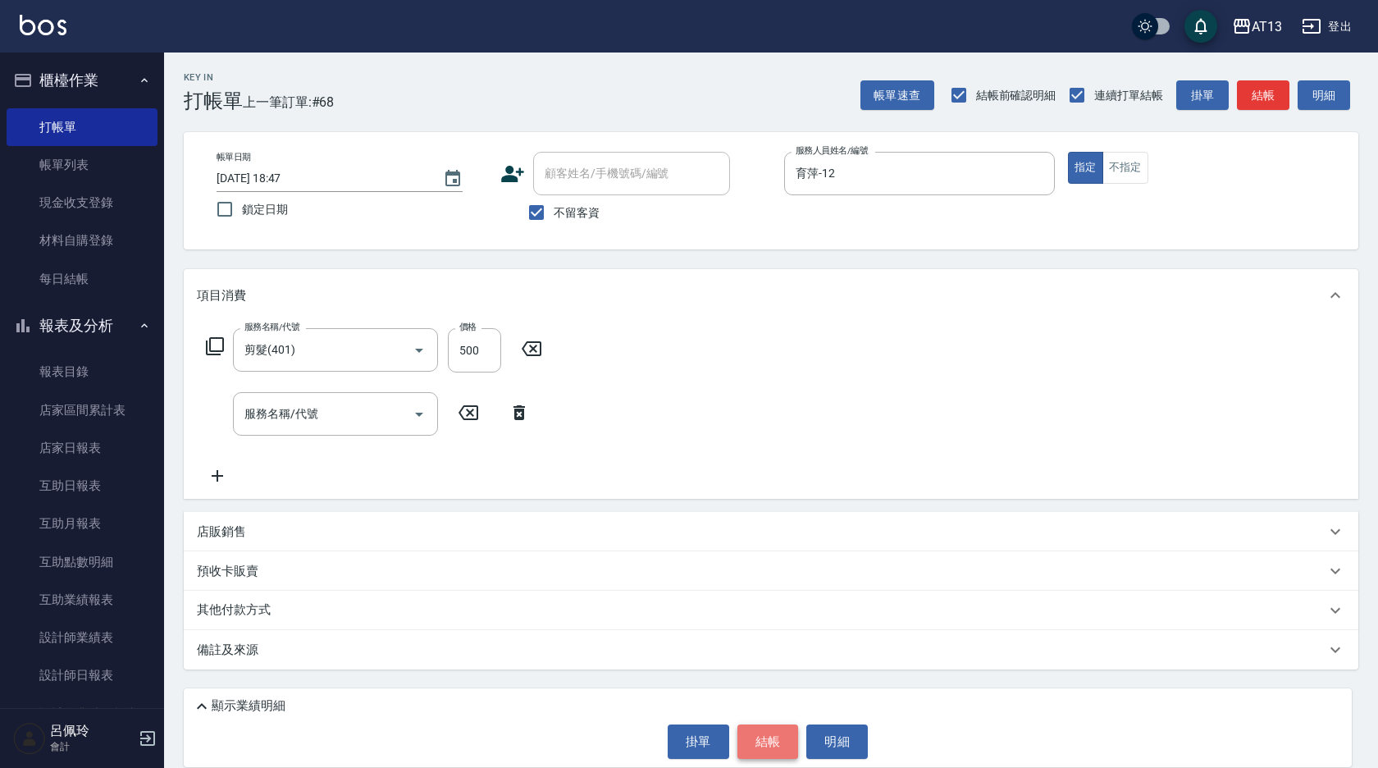
click at [760, 755] on button "結帳" at bounding box center [768, 741] width 62 height 34
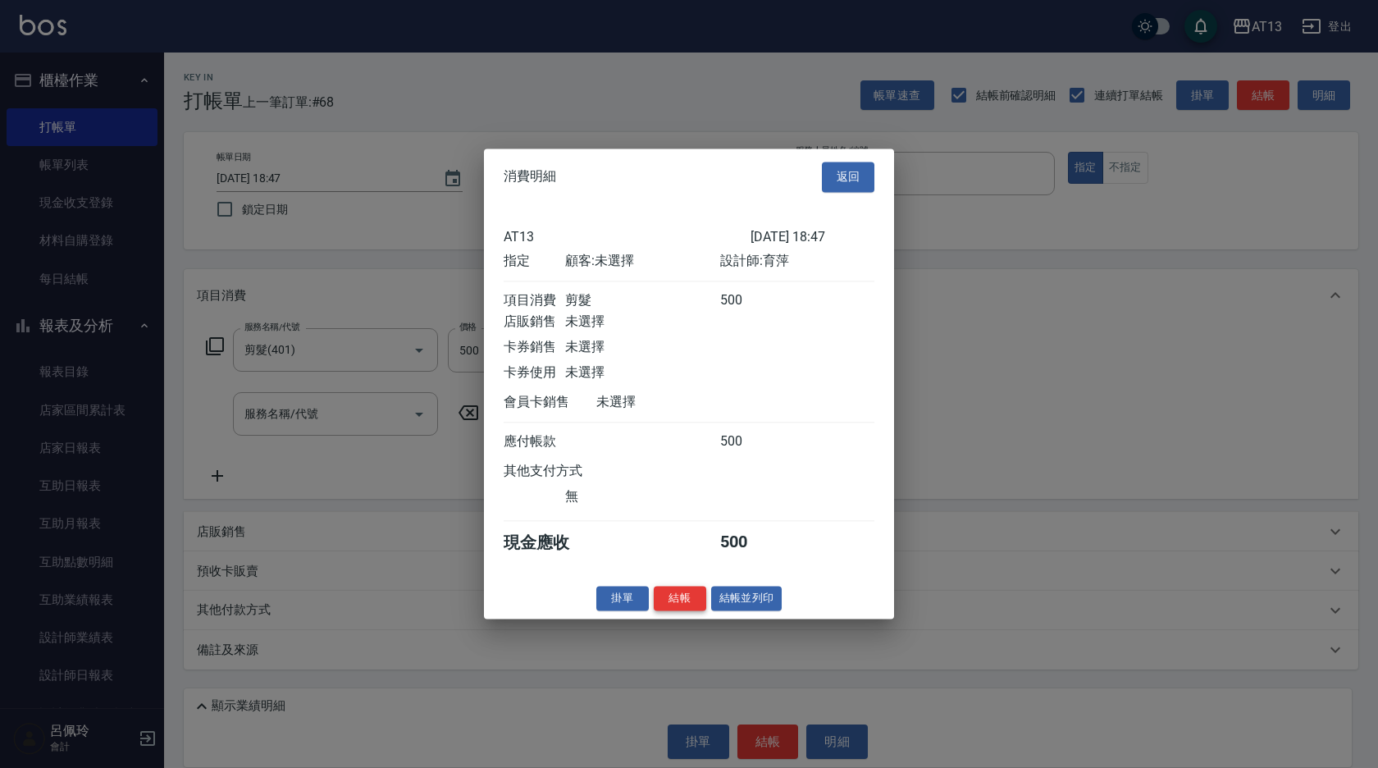
click at [678, 610] on button "結帳" at bounding box center [680, 598] width 52 height 25
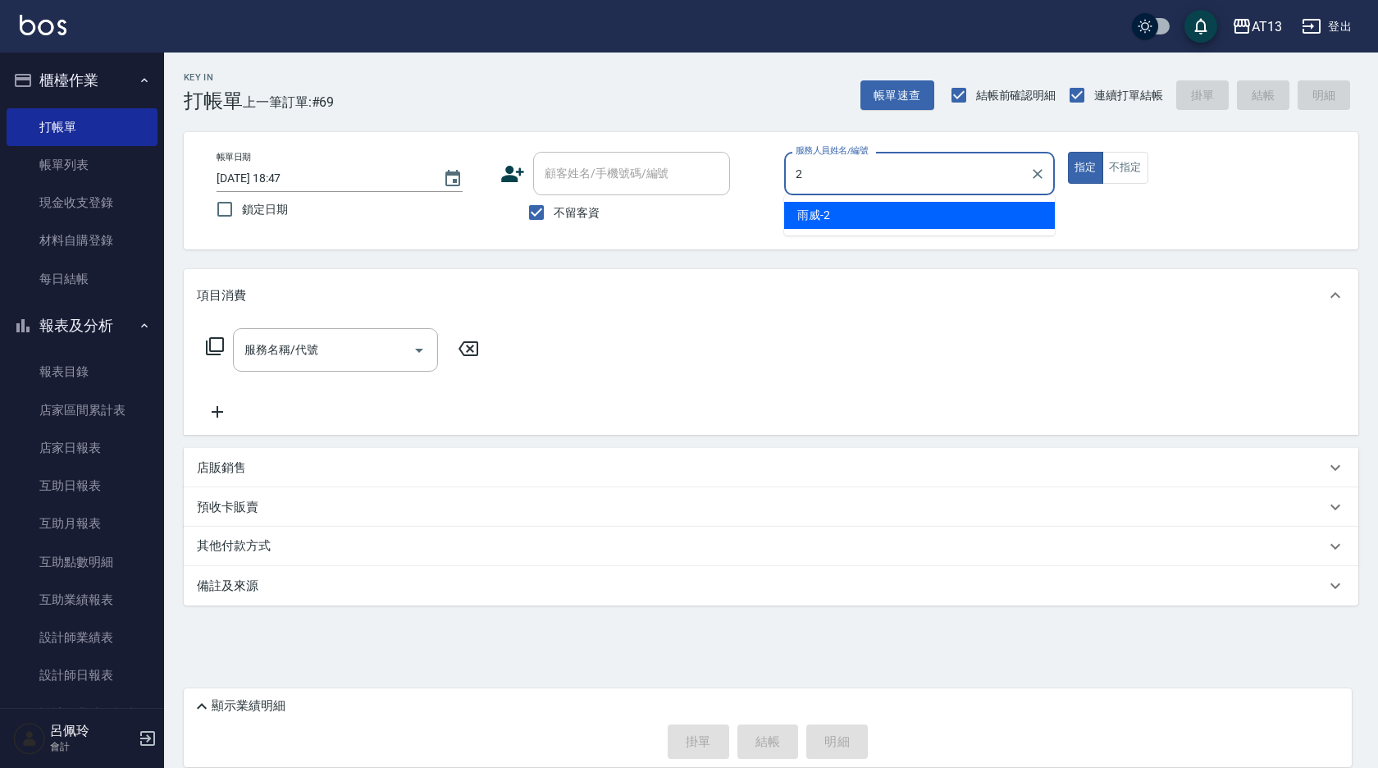
click at [795, 216] on div "雨威 -2" at bounding box center [919, 215] width 271 height 27
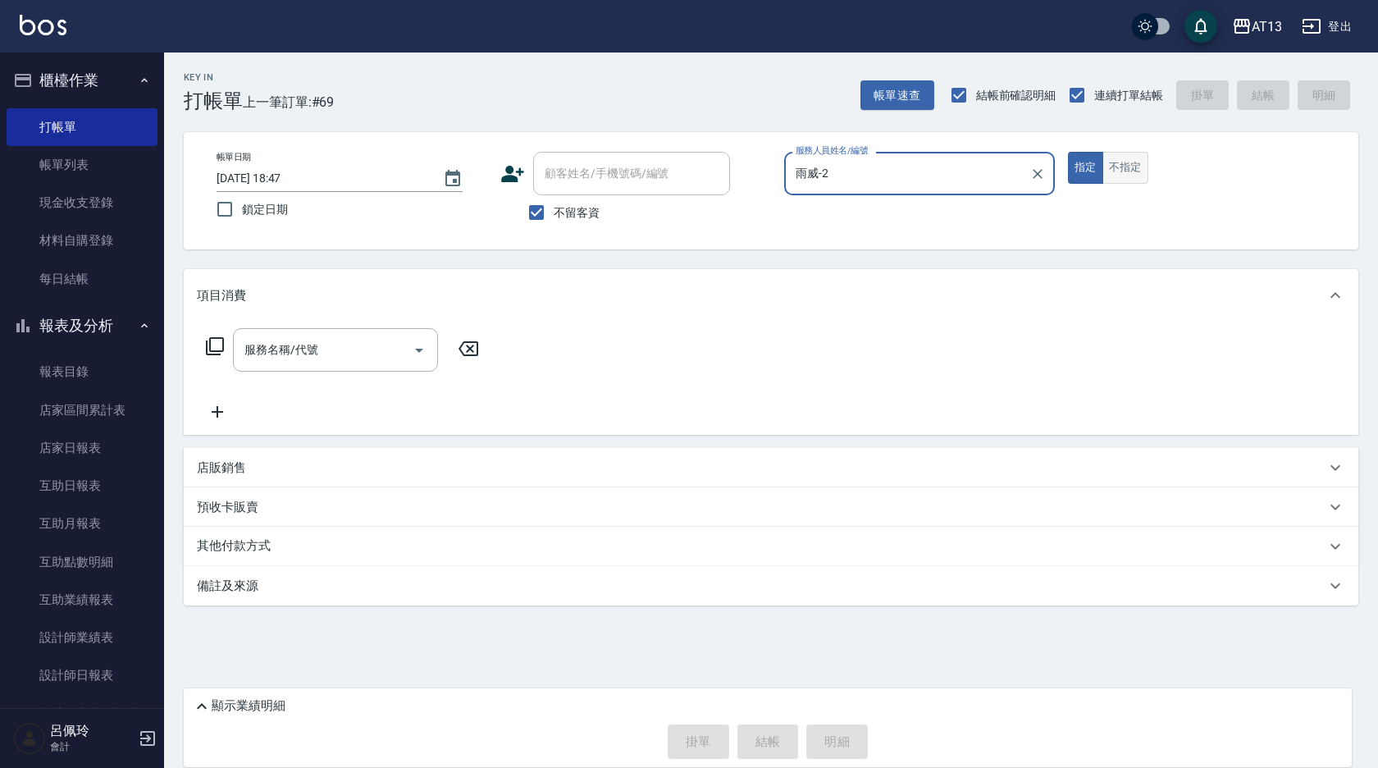
type input "雨威-2"
click at [1119, 171] on button "不指定" at bounding box center [1125, 168] width 46 height 32
click at [349, 343] on input "服務名稱/代號" at bounding box center [323, 349] width 166 height 29
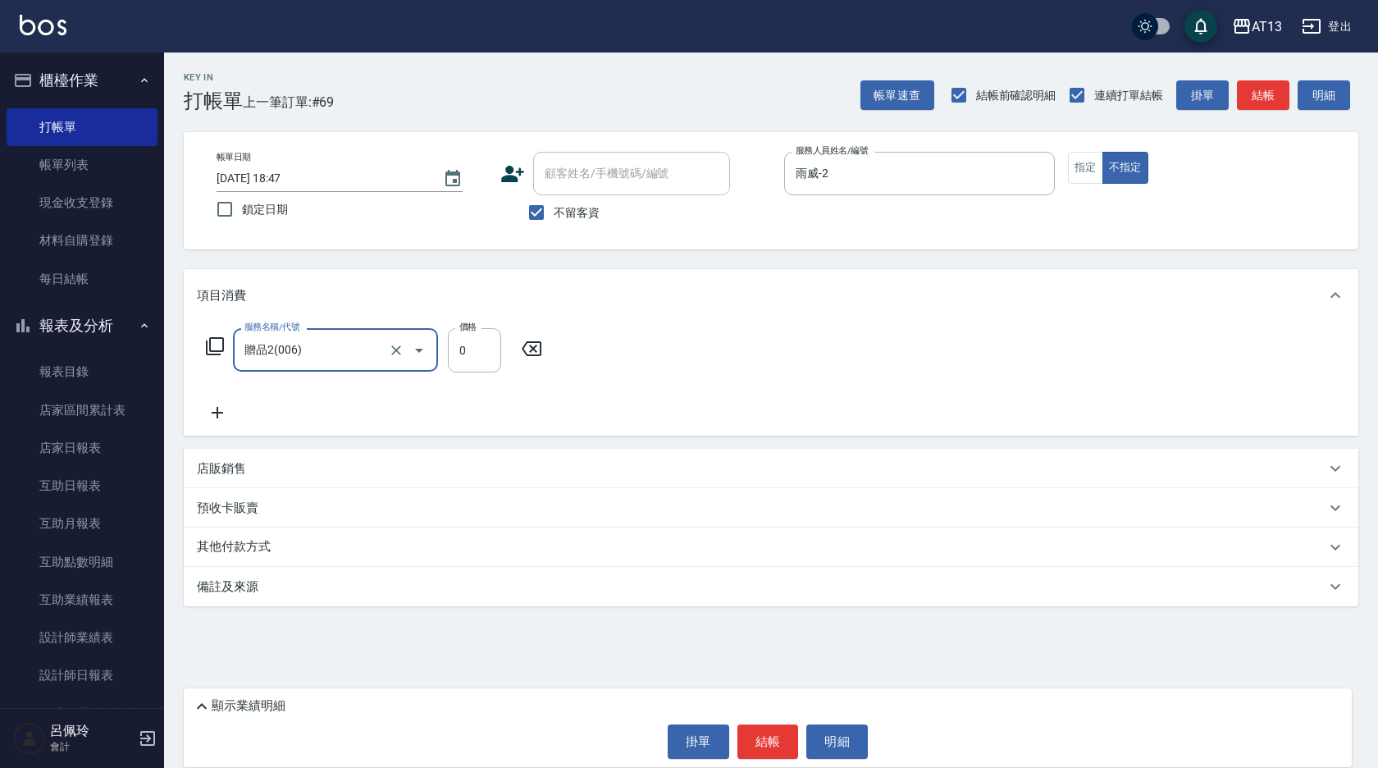
type input "贈品2(006)"
click at [530, 343] on icon at bounding box center [532, 348] width 20 height 15
type input "洗髮(201)"
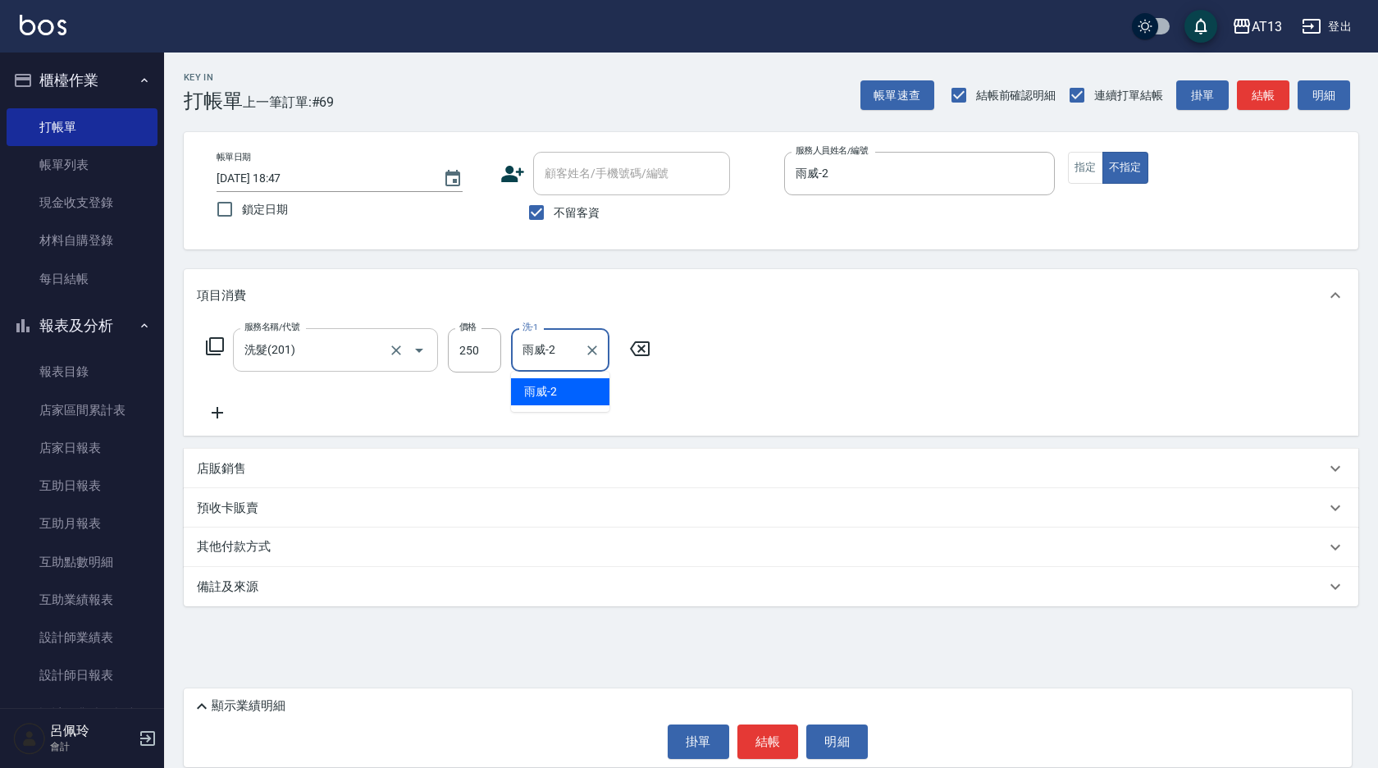
type input "雨威-2"
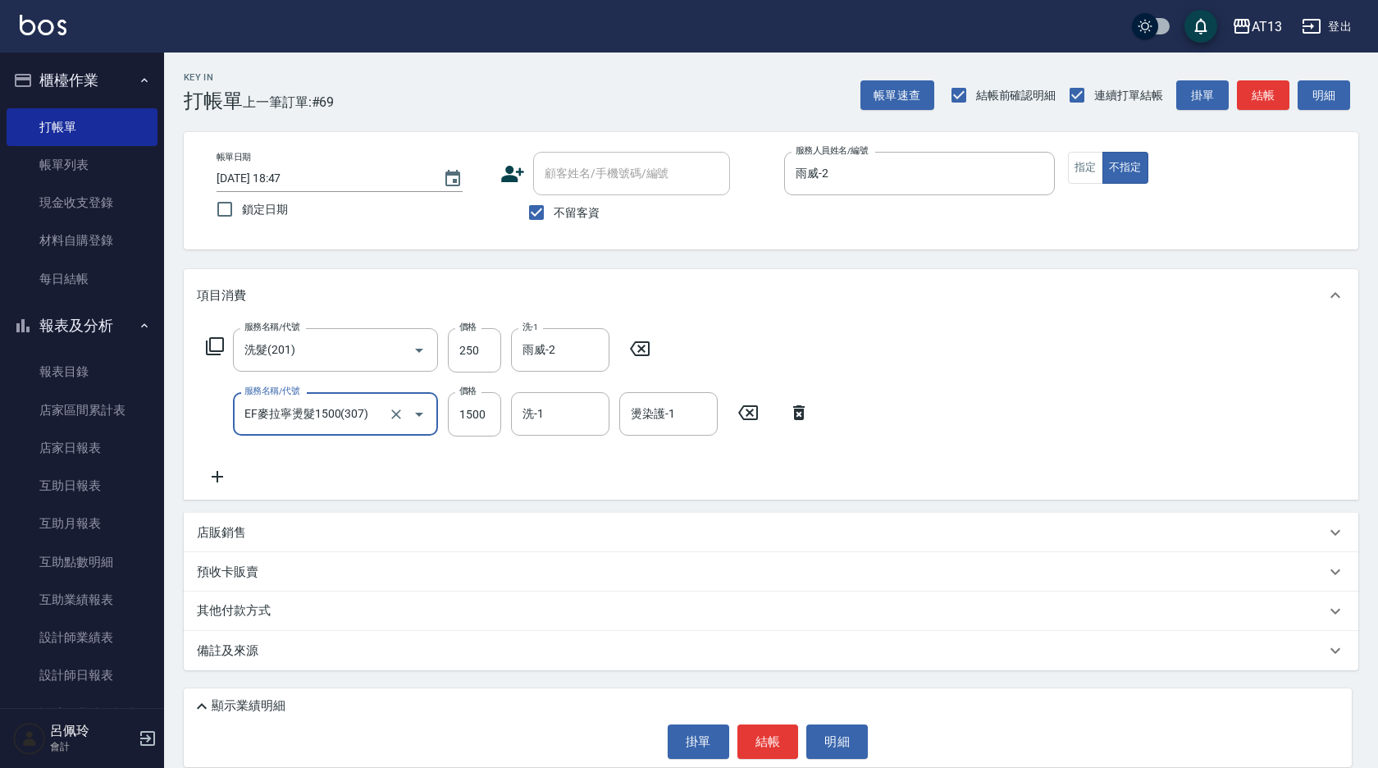
type input "EF麥拉寧燙髮1500(307)"
click at [801, 396] on div "服務名稱/代號 EF麥拉寧燙髮1500(307) 服務名稱/代號 價格 1500 價格 洗-1 洗-1 燙染護-1 燙染護-1" at bounding box center [508, 414] width 623 height 44
click at [799, 406] on icon at bounding box center [798, 412] width 11 height 15
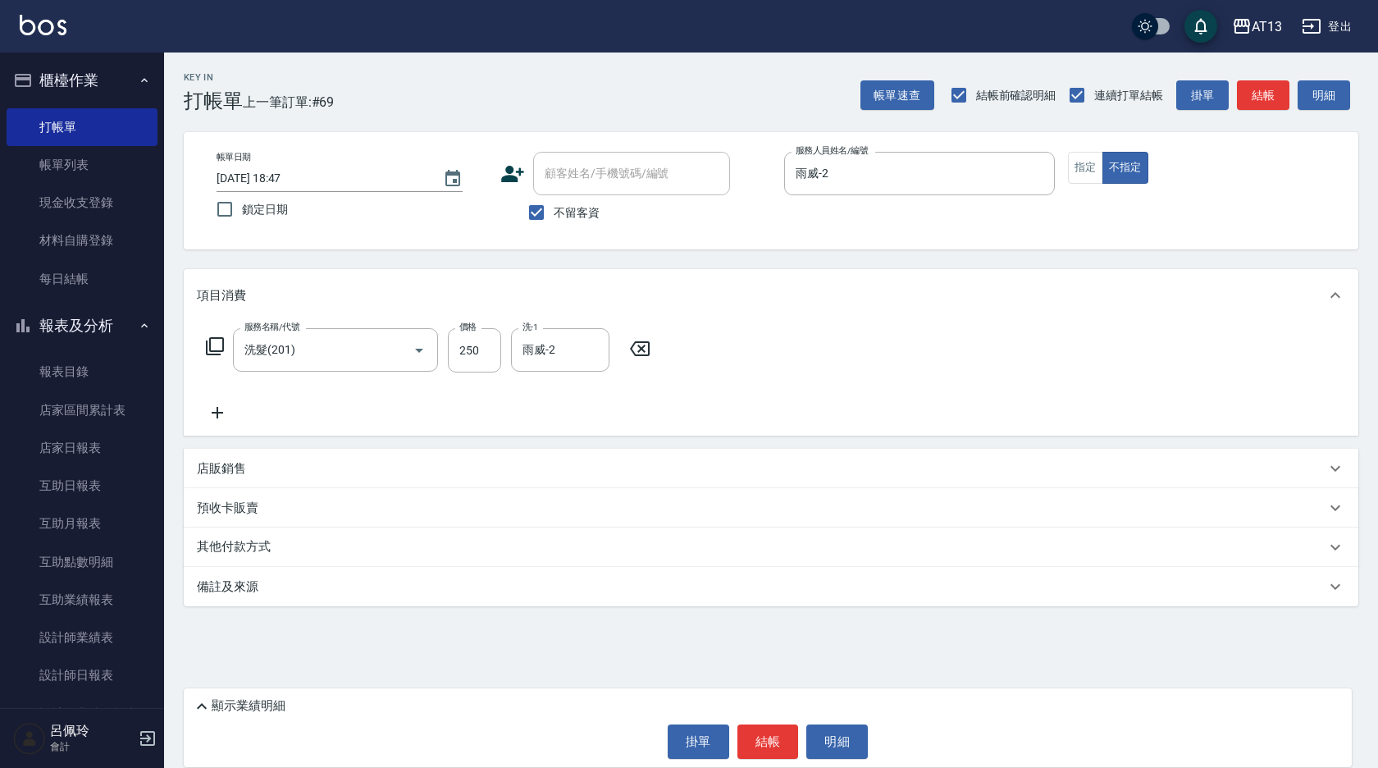
click at [226, 414] on icon at bounding box center [217, 413] width 41 height 20
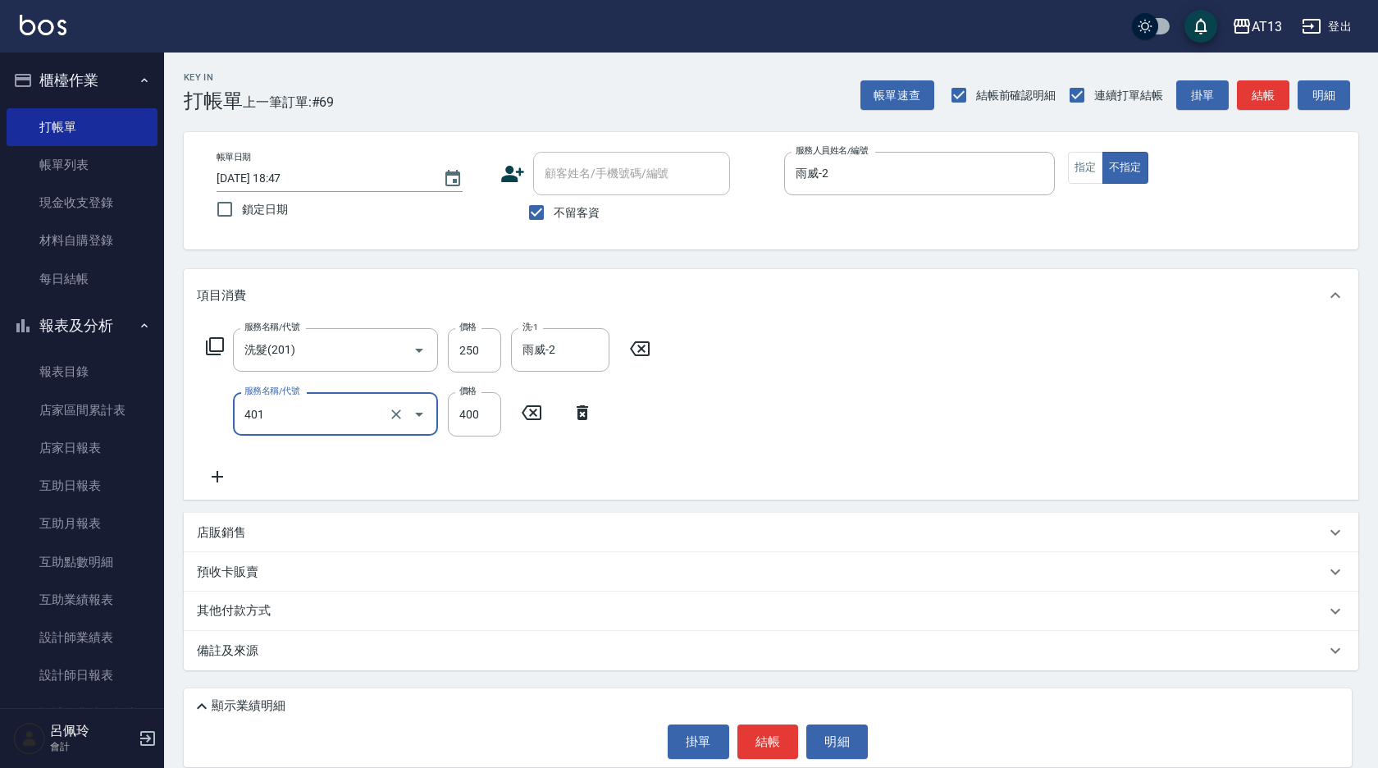
type input "剪髮(401)"
type input "150"
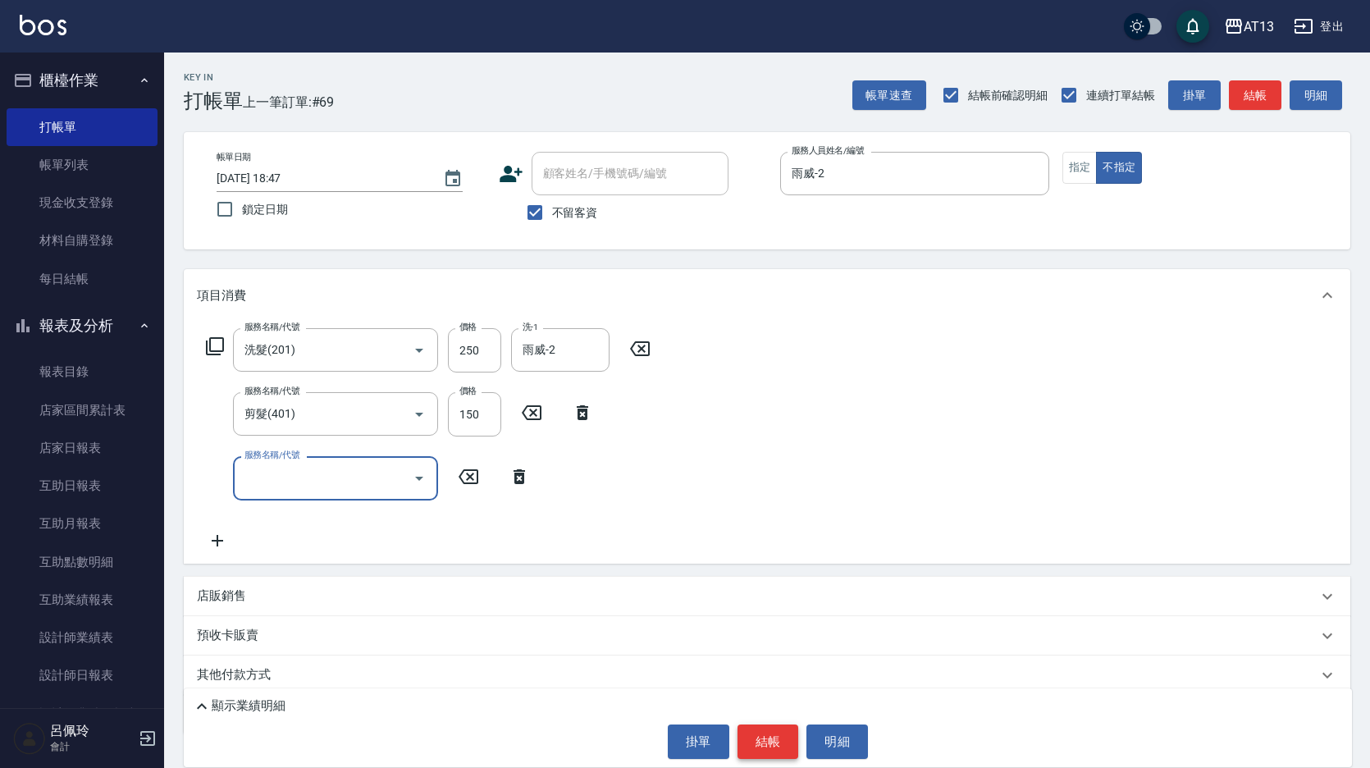
click at [771, 742] on button "結帳" at bounding box center [768, 741] width 62 height 34
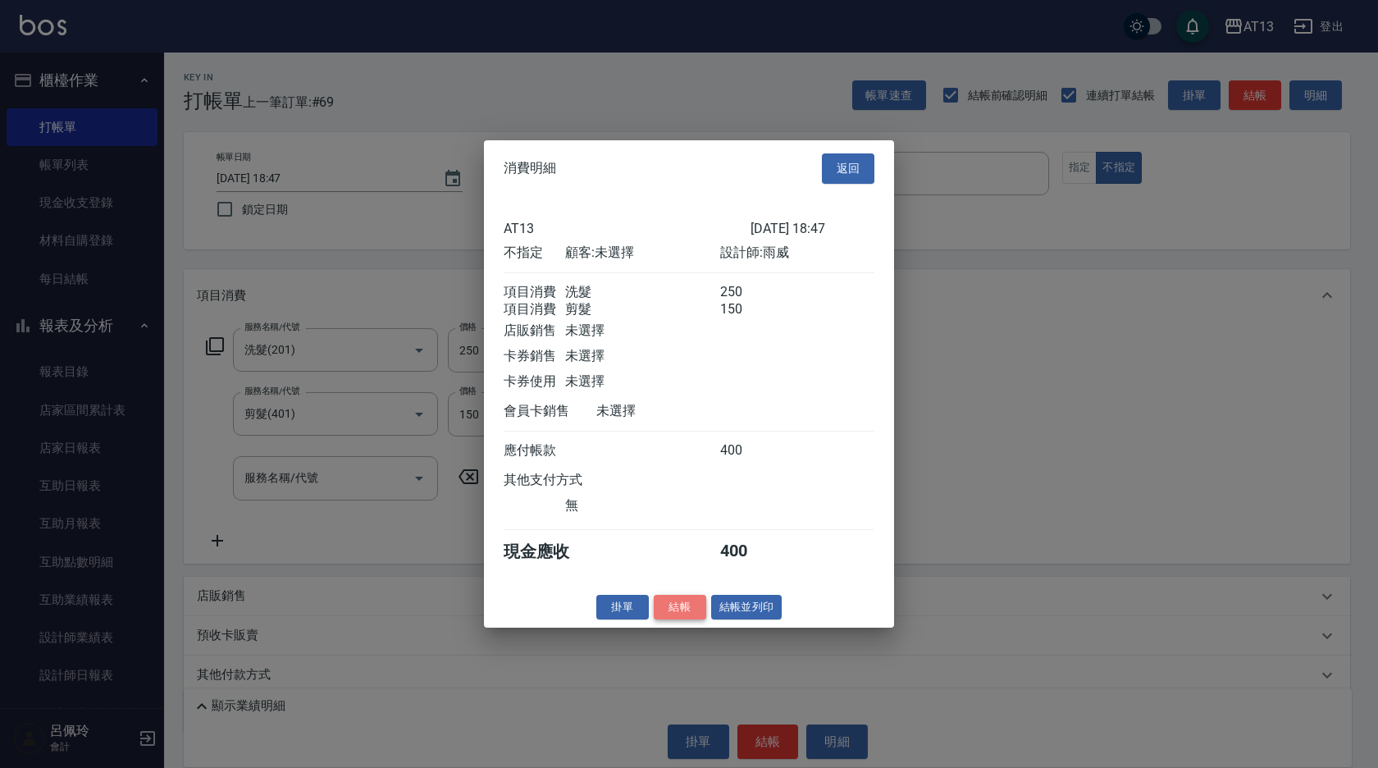
click at [688, 619] on button "結帳" at bounding box center [680, 606] width 52 height 25
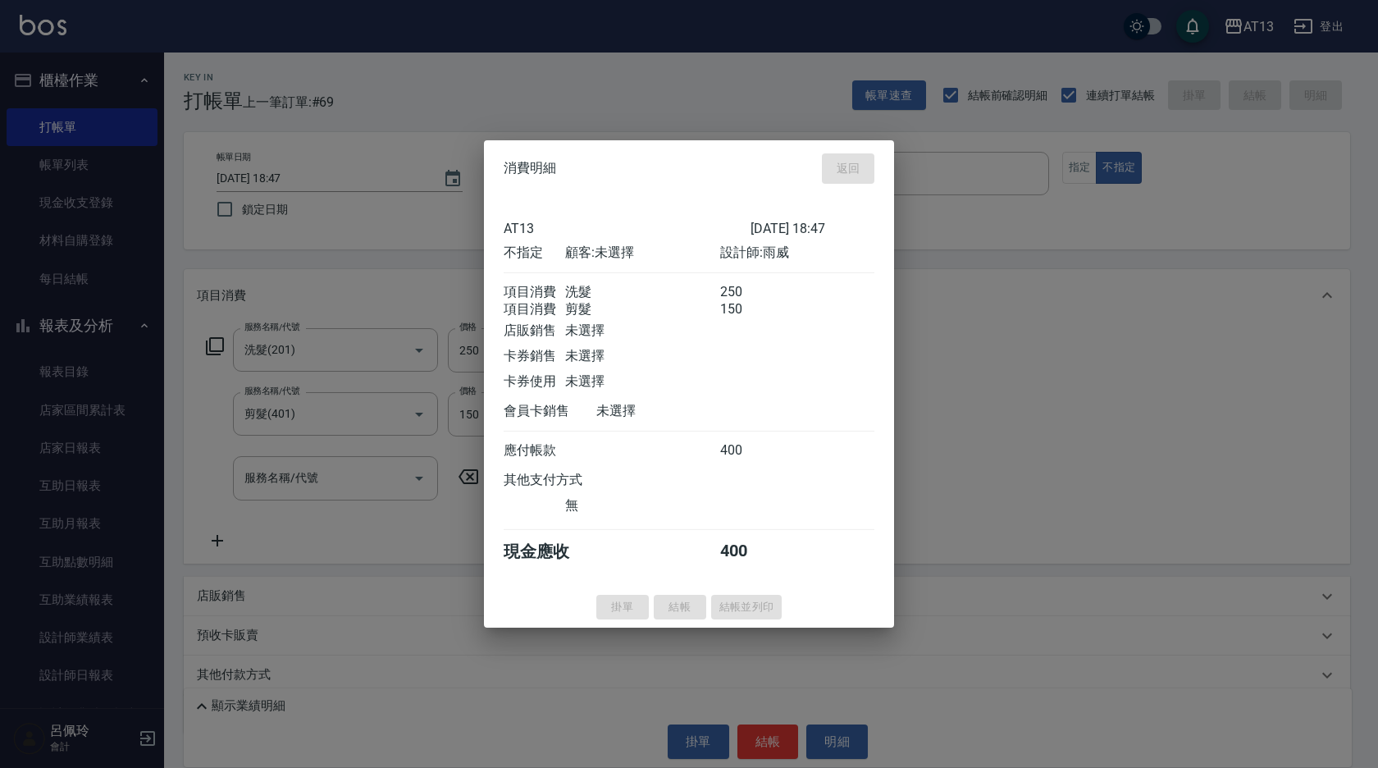
type input "[DATE] 18:48"
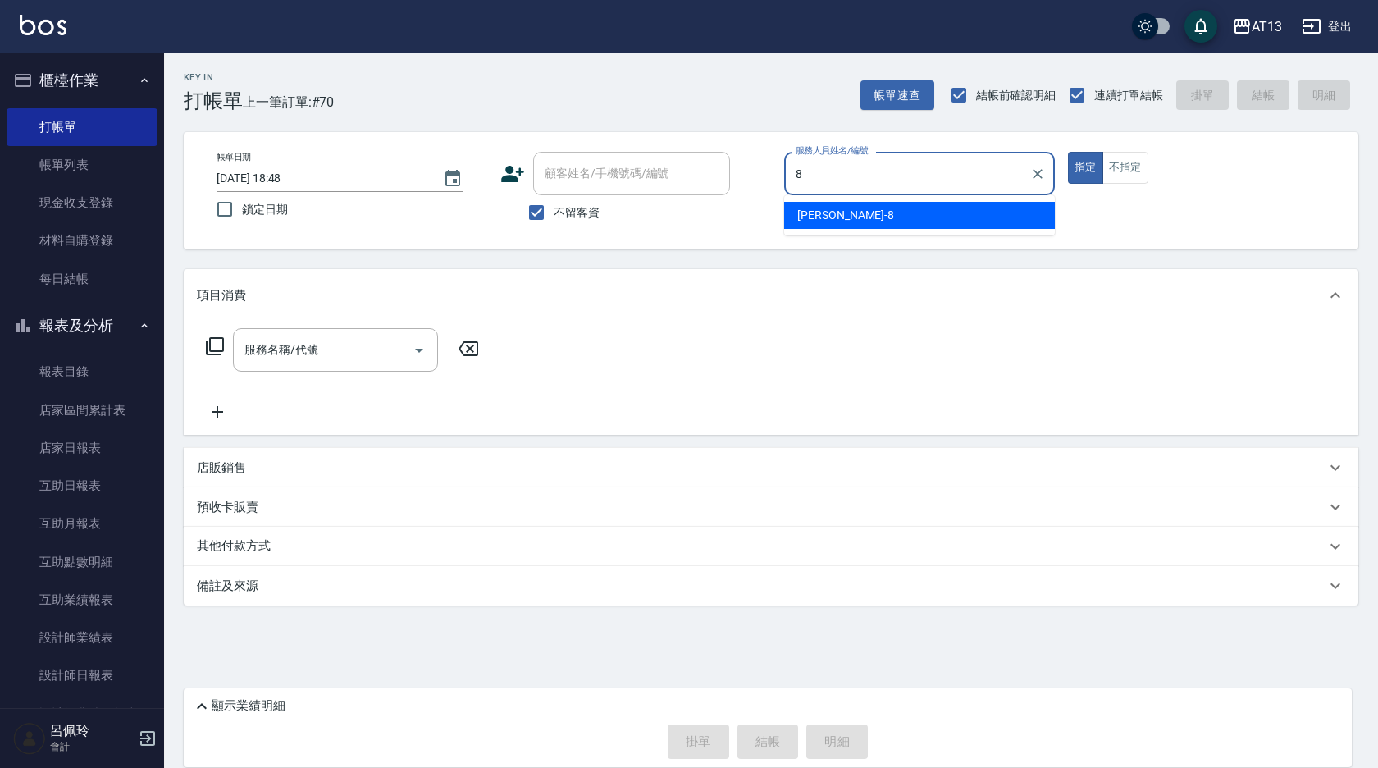
click at [902, 215] on div "[PERSON_NAME] -8" at bounding box center [919, 215] width 271 height 27
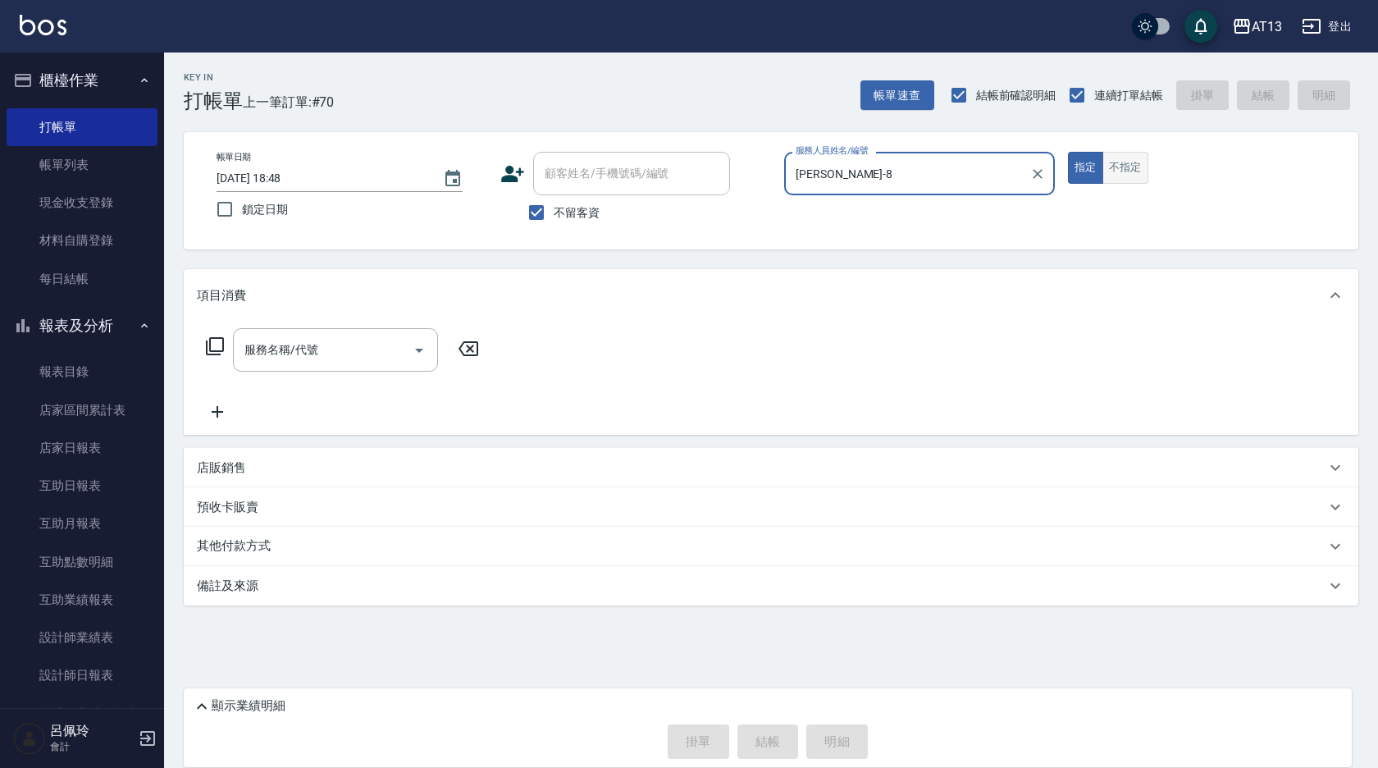
type input "[PERSON_NAME]-8"
click at [1141, 168] on button "不指定" at bounding box center [1125, 168] width 46 height 32
click at [303, 349] on input "服務名稱/代號" at bounding box center [323, 349] width 166 height 29
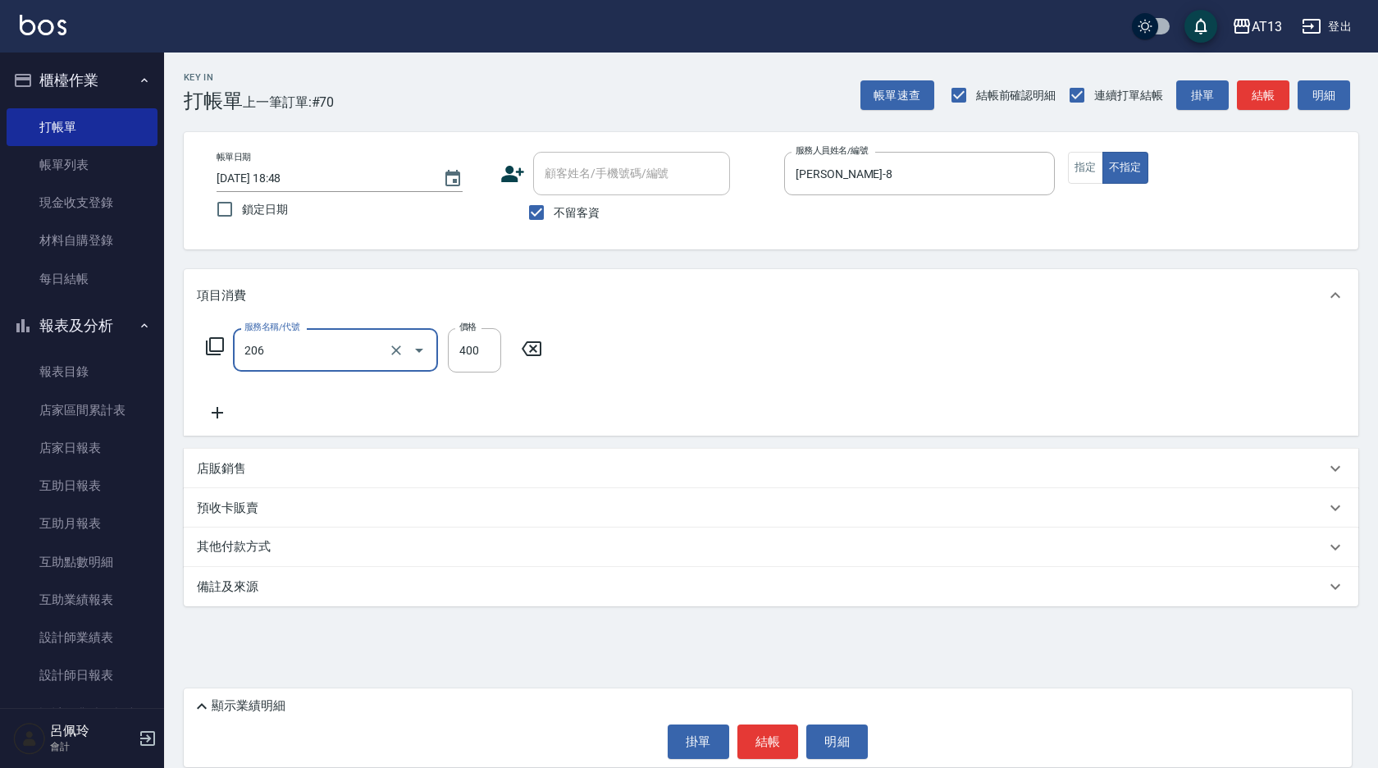
type input "健康洗(206)"
type input "[PERSON_NAME]-8"
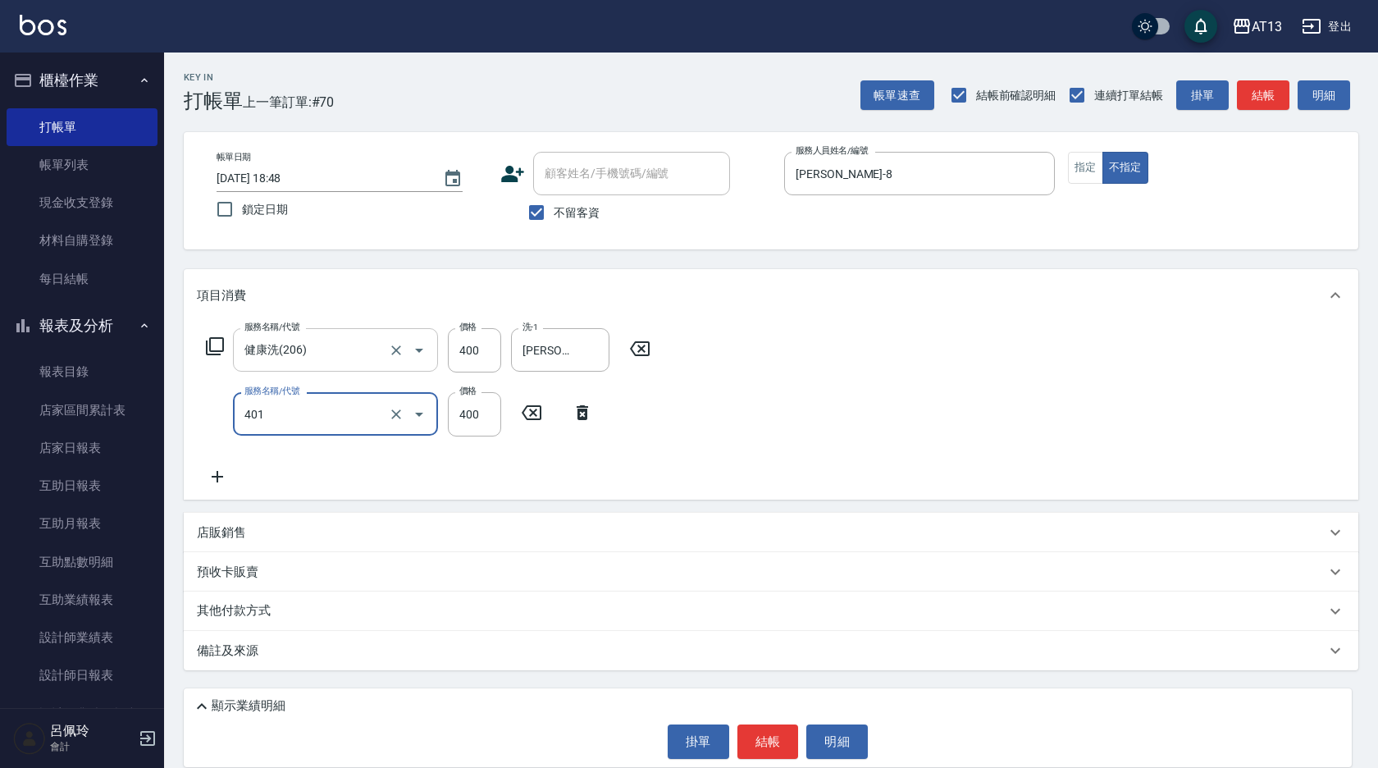
type input "剪髮(401)"
type input "50"
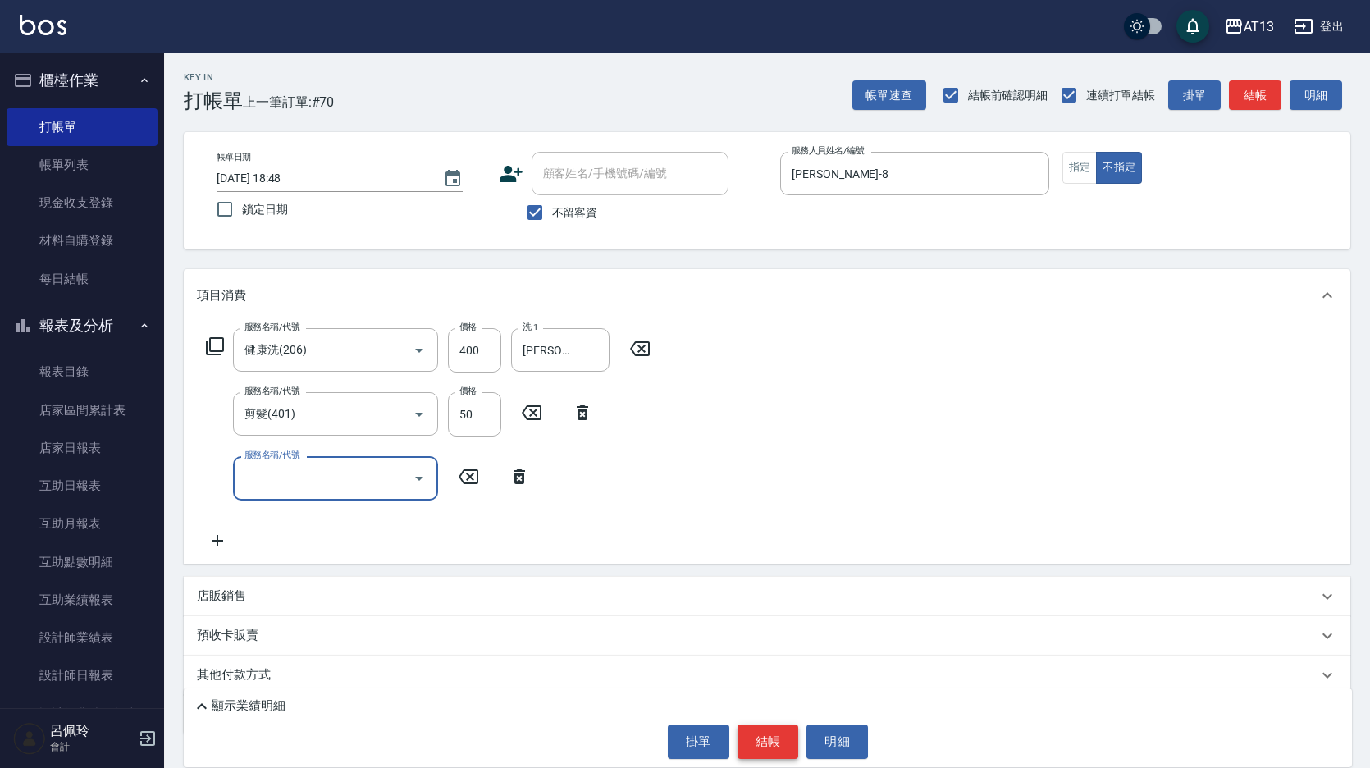
drag, startPoint x: 760, startPoint y: 743, endPoint x: 753, endPoint y: 734, distance: 11.7
click at [760, 745] on button "結帳" at bounding box center [768, 741] width 62 height 34
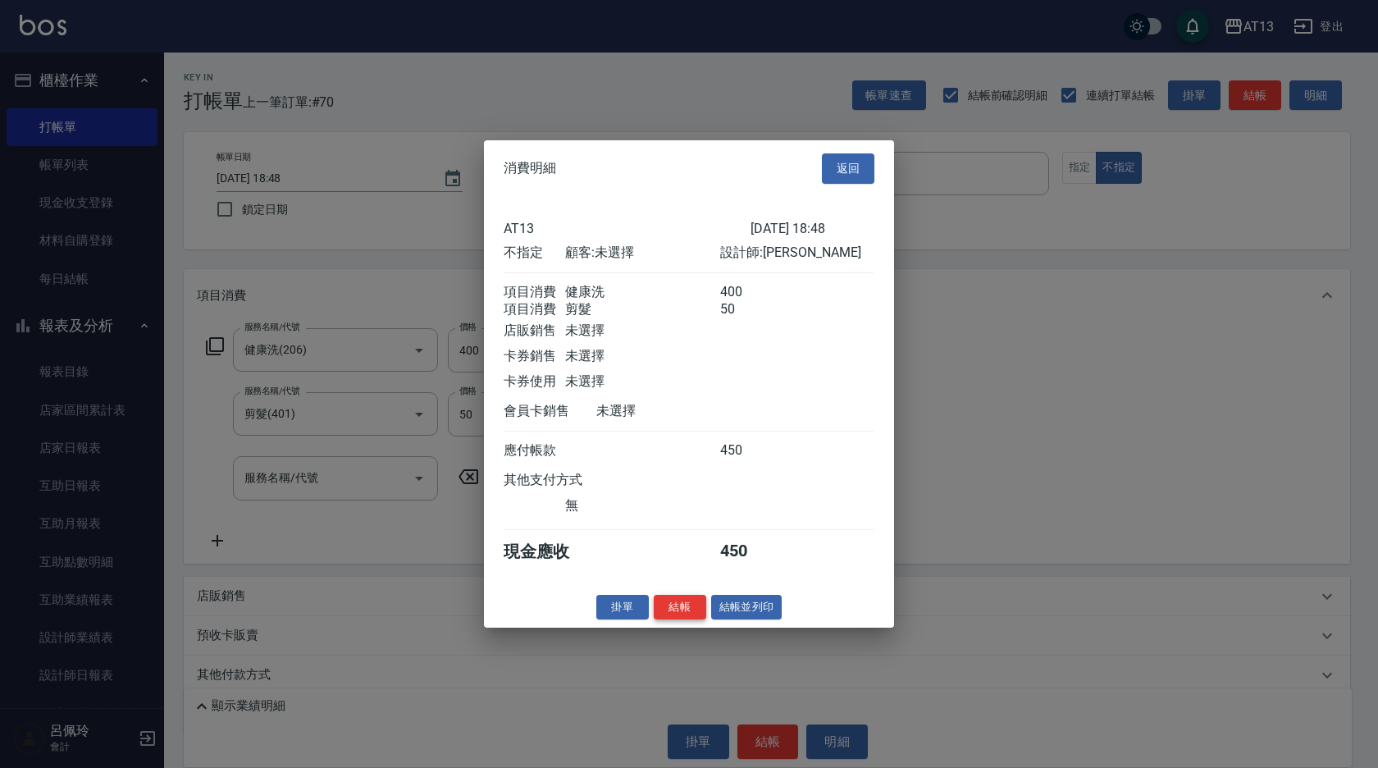
click at [676, 619] on button "結帳" at bounding box center [680, 606] width 52 height 25
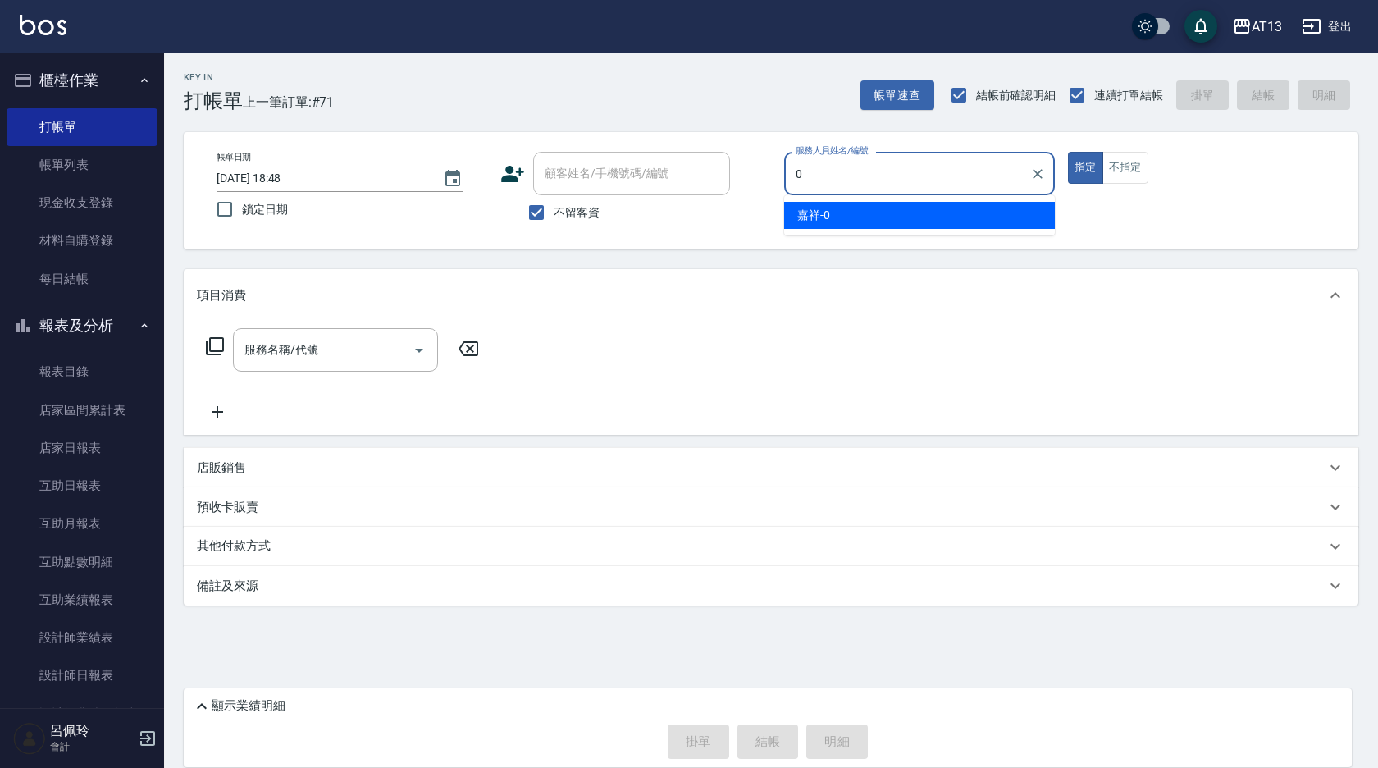
click at [856, 198] on ul "嘉祥 -0" at bounding box center [919, 215] width 271 height 40
click at [856, 217] on div "嘉祥 -0" at bounding box center [919, 215] width 271 height 27
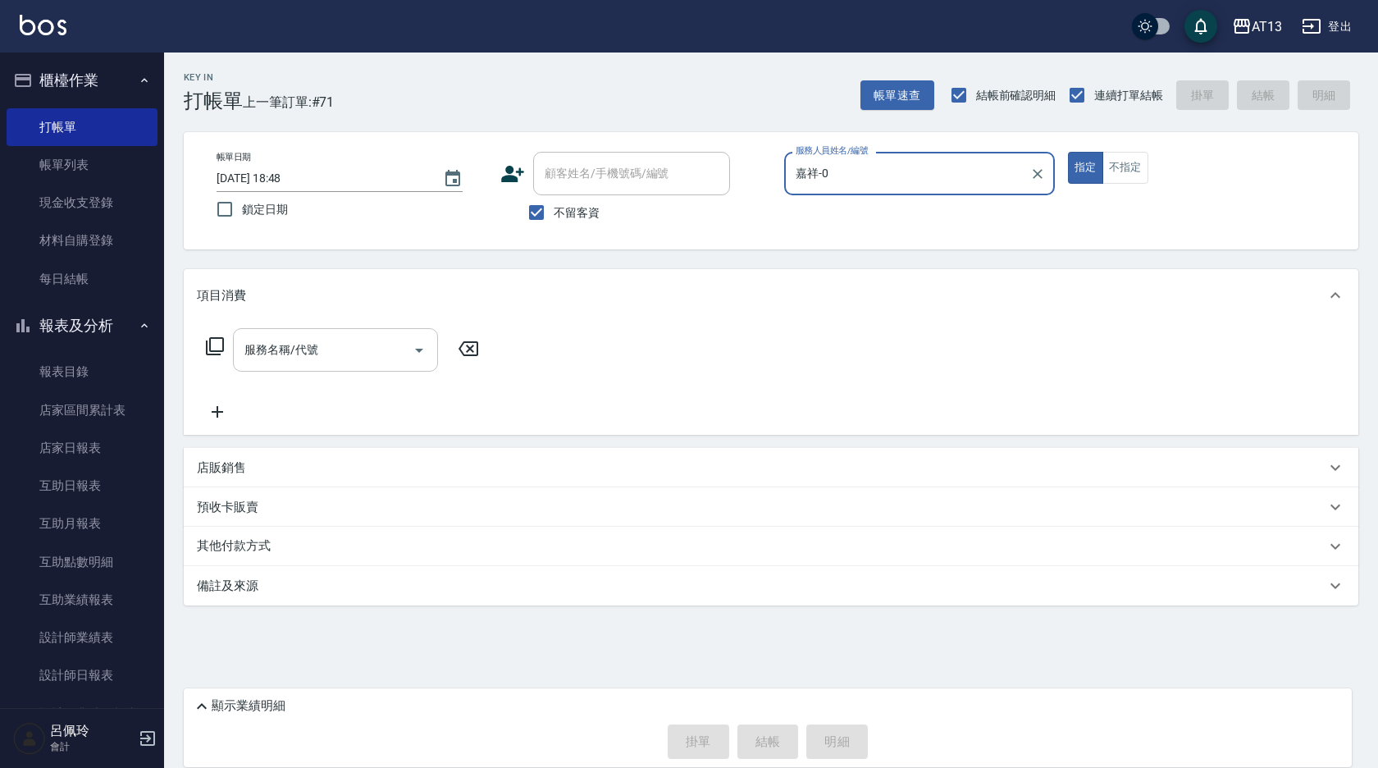
type input "嘉祥-0"
drag, startPoint x: 310, startPoint y: 357, endPoint x: 295, endPoint y: 370, distance: 19.8
click at [310, 358] on input "服務名稱/代號" at bounding box center [323, 349] width 166 height 29
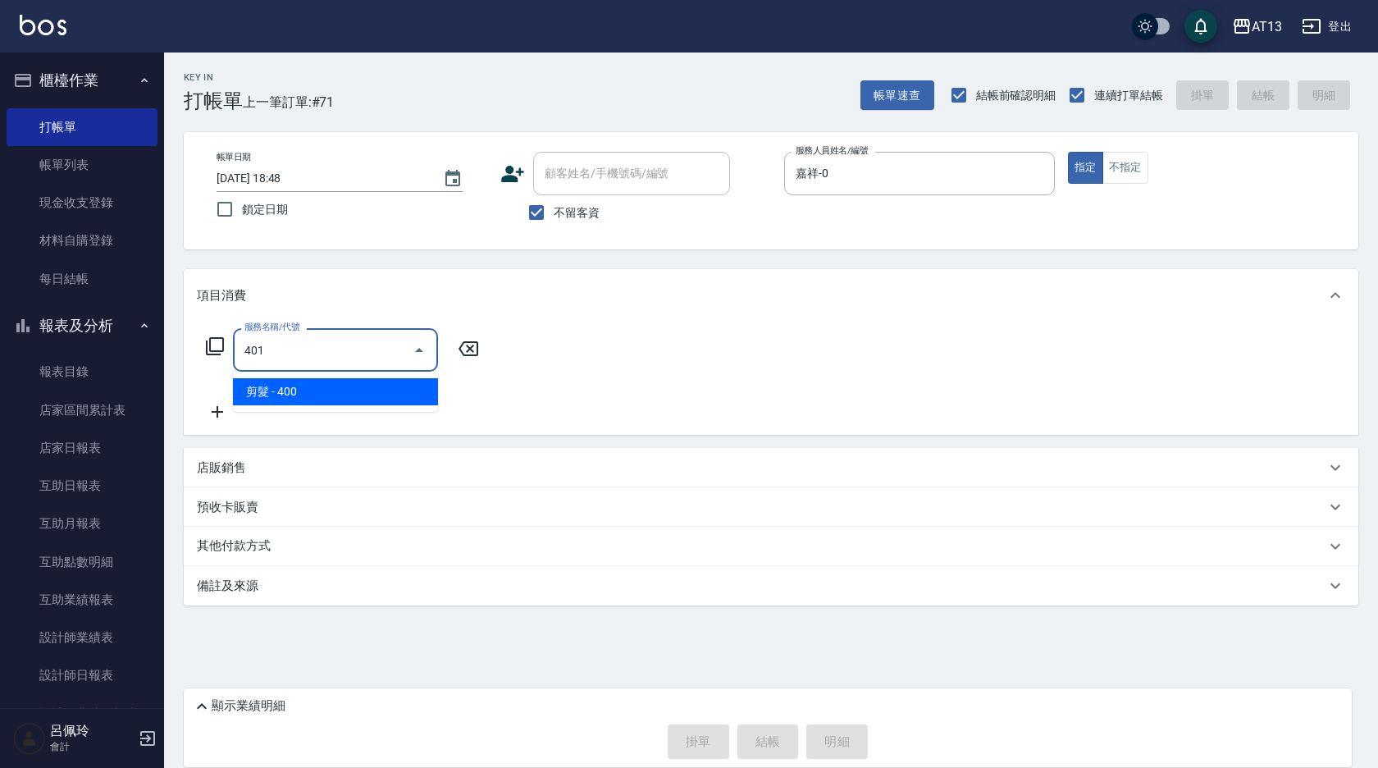
type input "剪髮(401)"
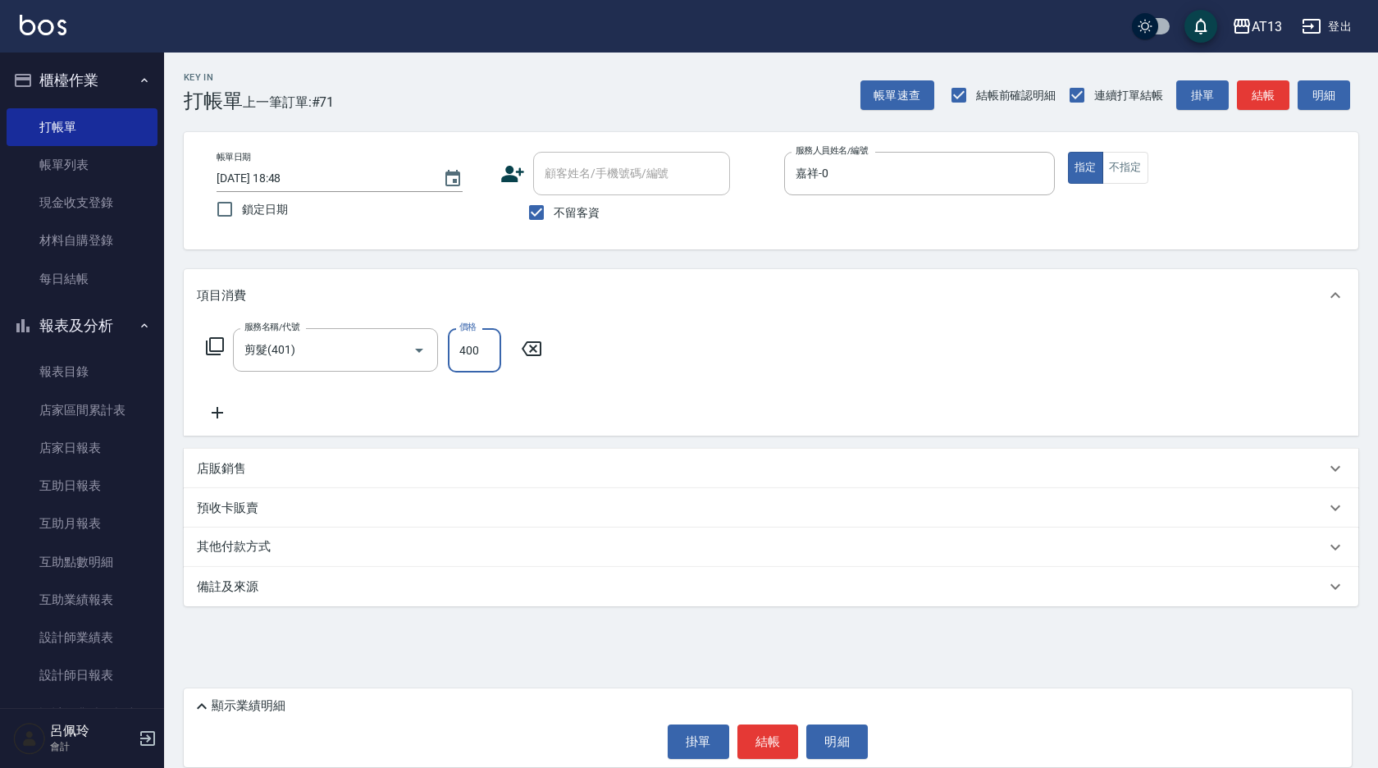
drag, startPoint x: 615, startPoint y: 394, endPoint x: 686, endPoint y: 459, distance: 96.3
click at [620, 396] on div "服務名稱/代號 剪髮(401) 服務名稱/代號 價格 400 價格" at bounding box center [771, 379] width 1175 height 114
click at [773, 742] on button "結帳" at bounding box center [768, 741] width 62 height 34
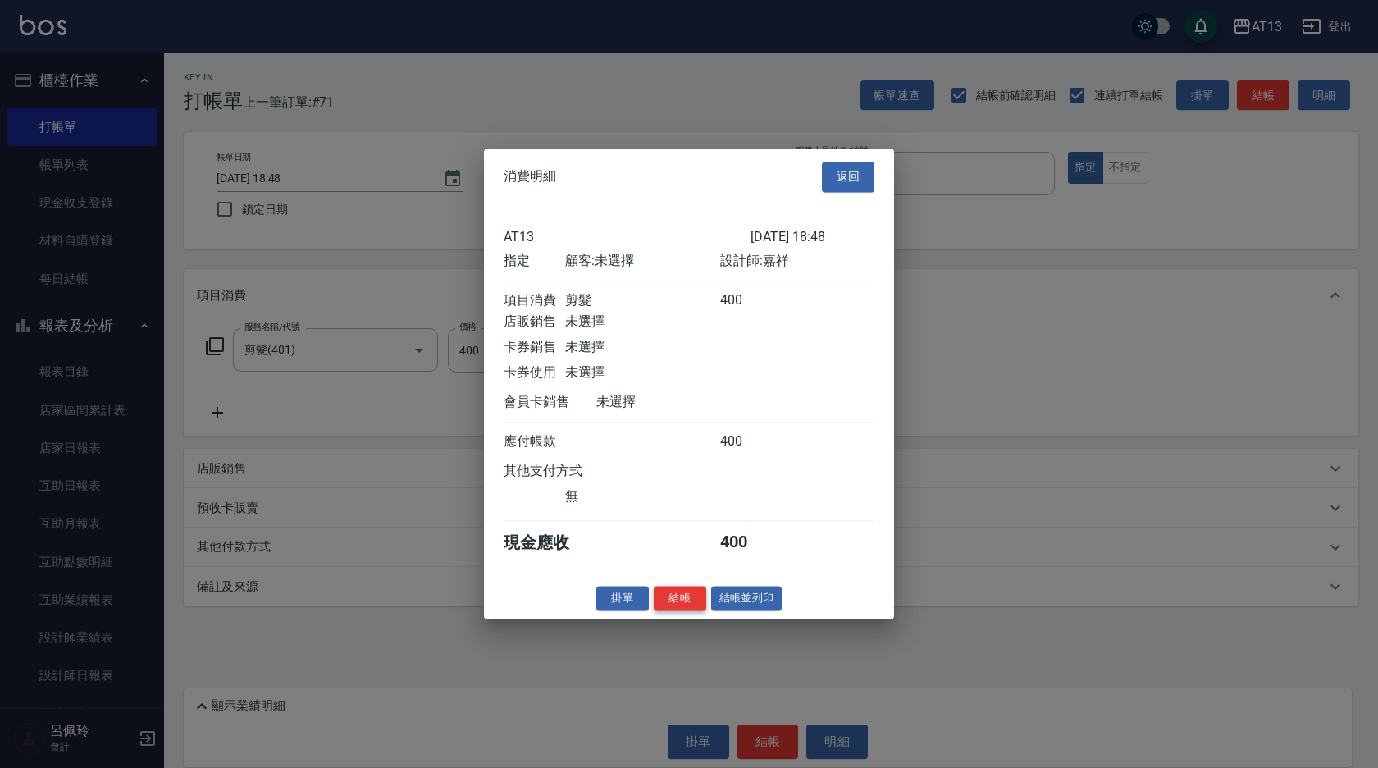
drag, startPoint x: 682, startPoint y: 614, endPoint x: 691, endPoint y: 600, distance: 17.1
click at [682, 611] on button "結帳" at bounding box center [680, 598] width 52 height 25
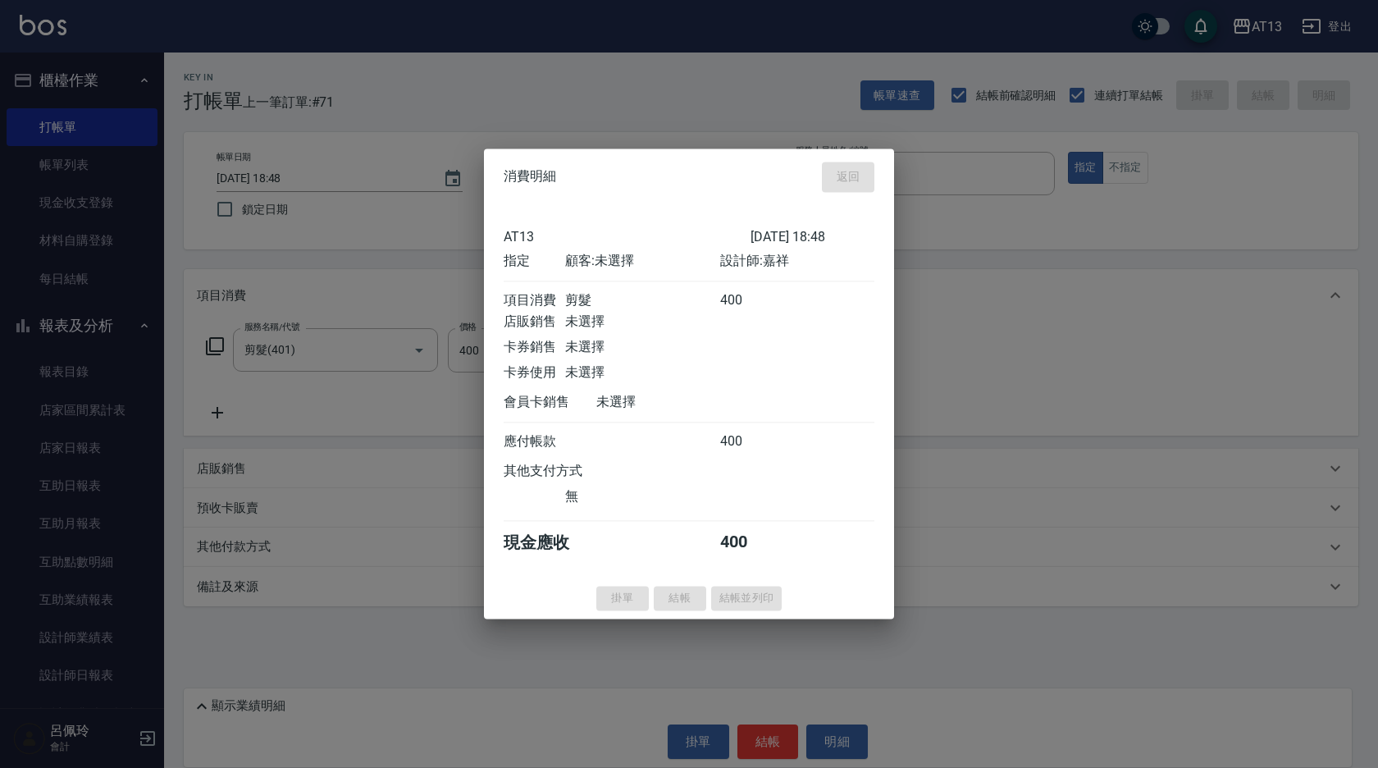
type input "[DATE] 18:49"
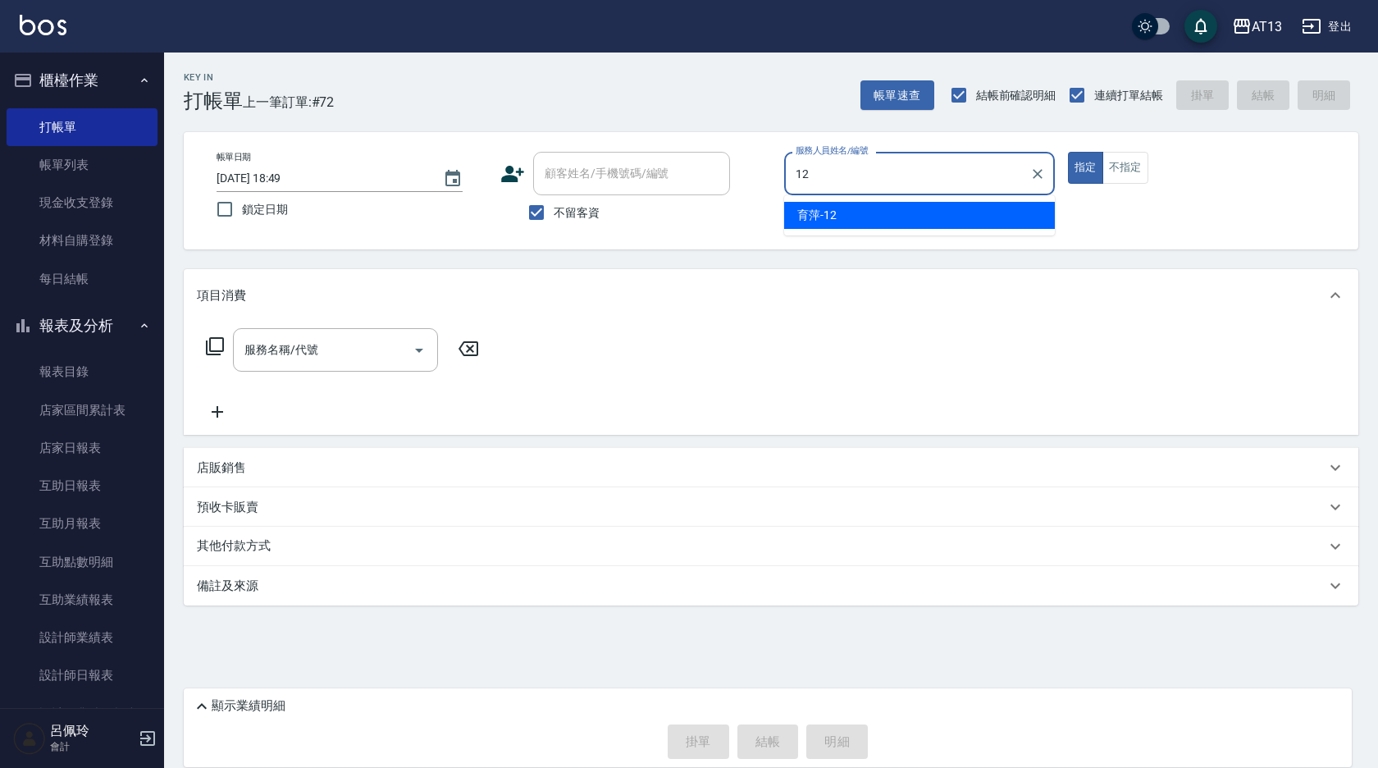
click at [1006, 221] on div "育萍 -12" at bounding box center [919, 215] width 271 height 27
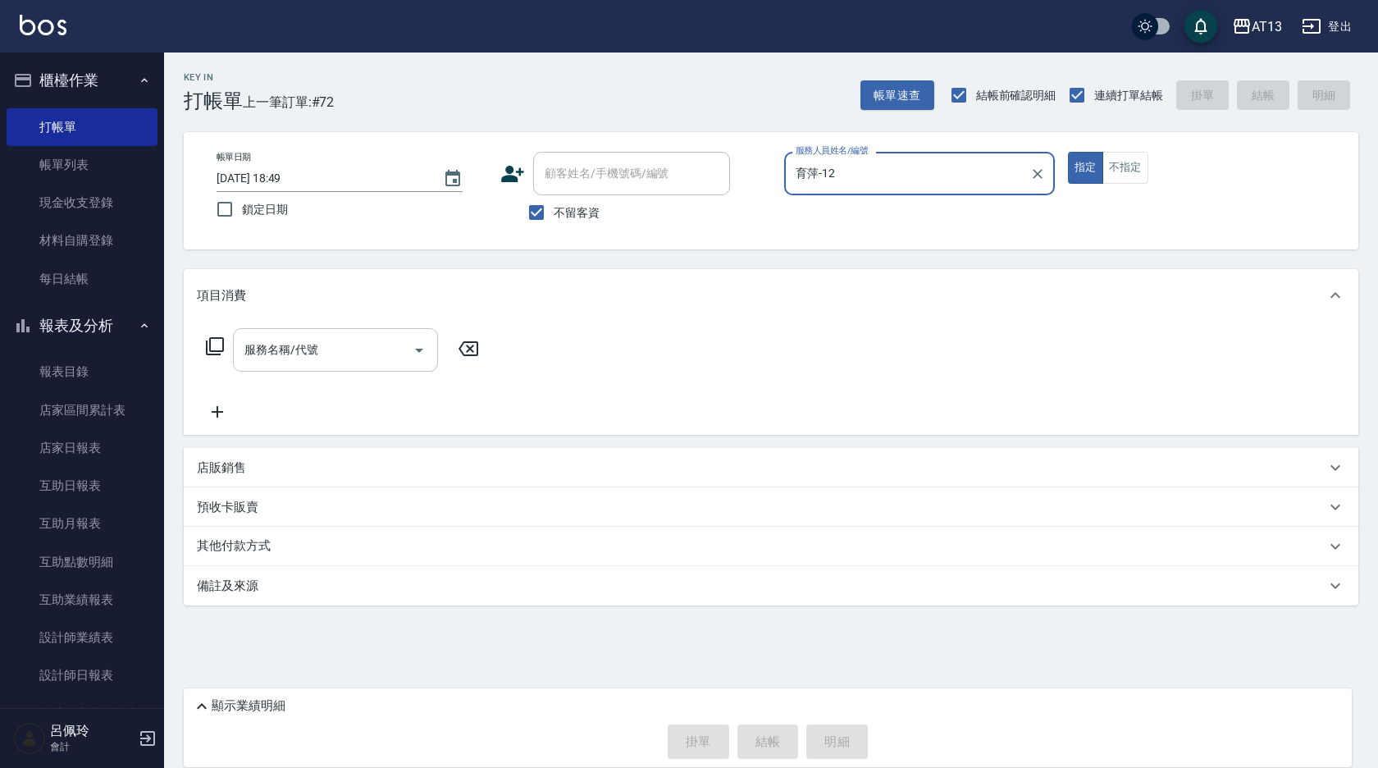
type input "育萍-12"
click at [326, 348] on input "服務名稱/代號" at bounding box center [323, 349] width 166 height 29
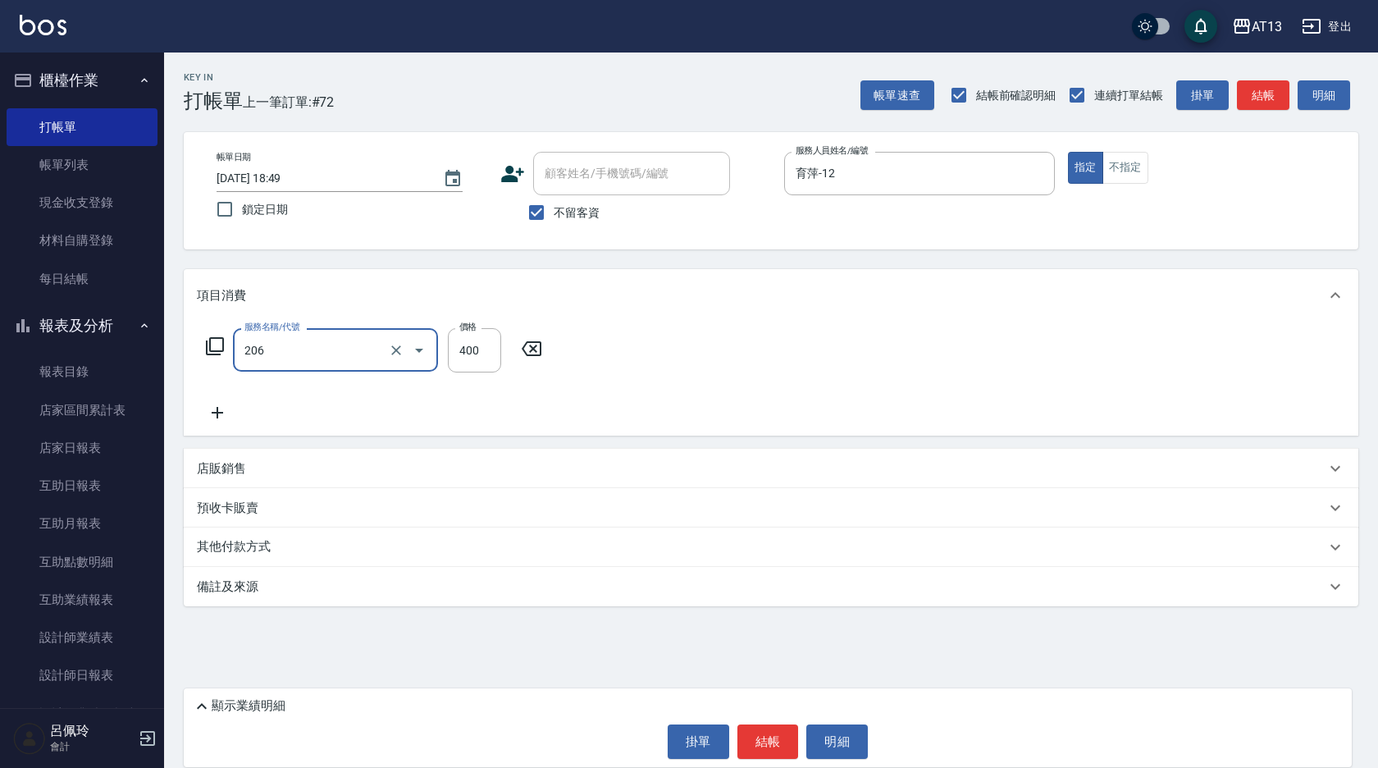
type input "健康洗(206)"
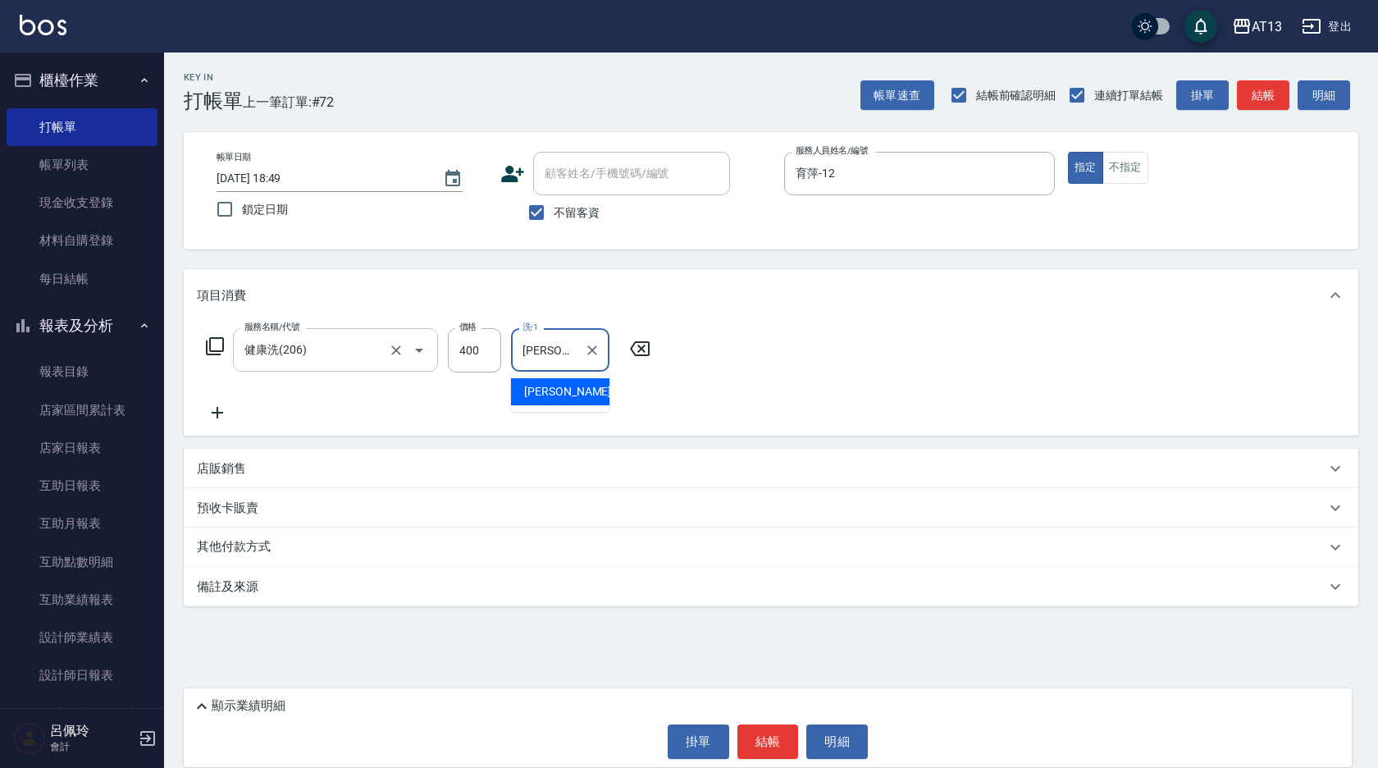
type input "[PERSON_NAME]-26"
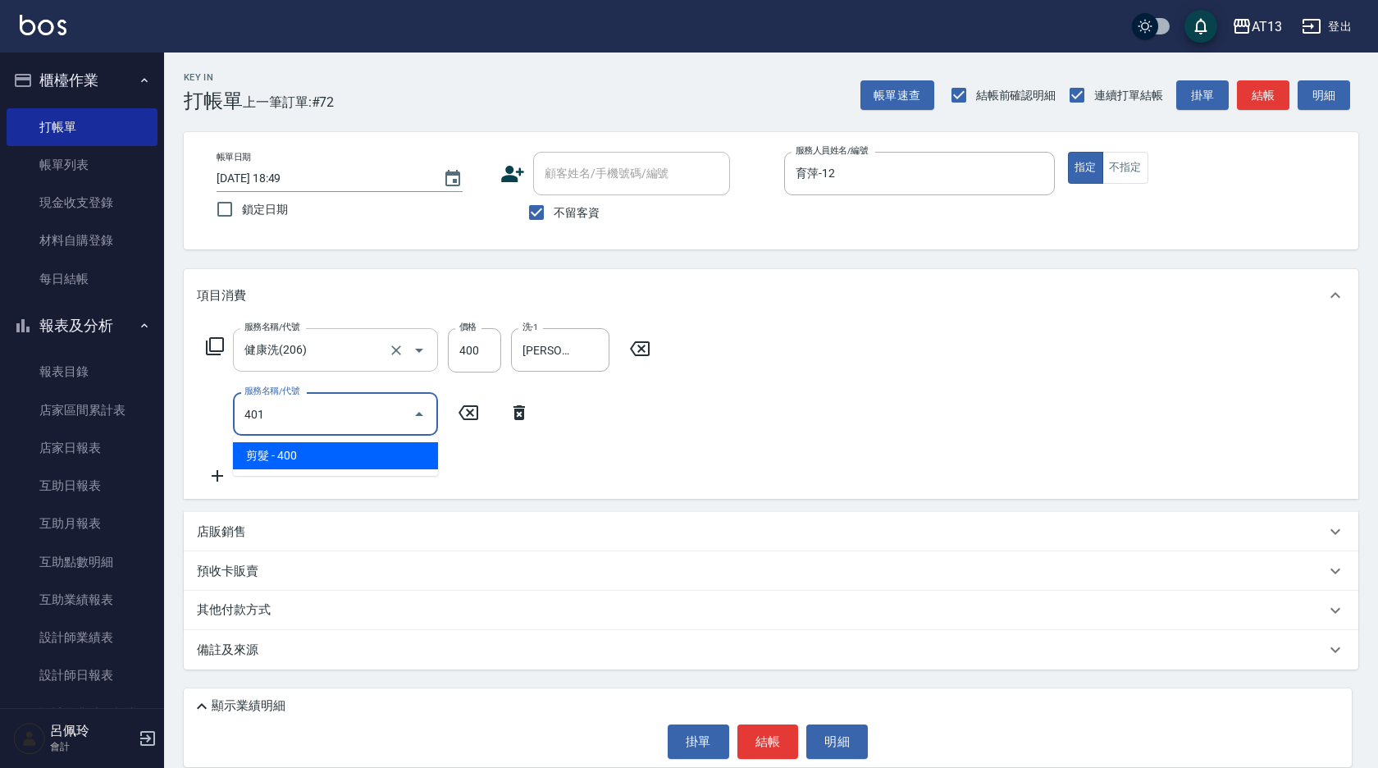
type input "剪髮(401)"
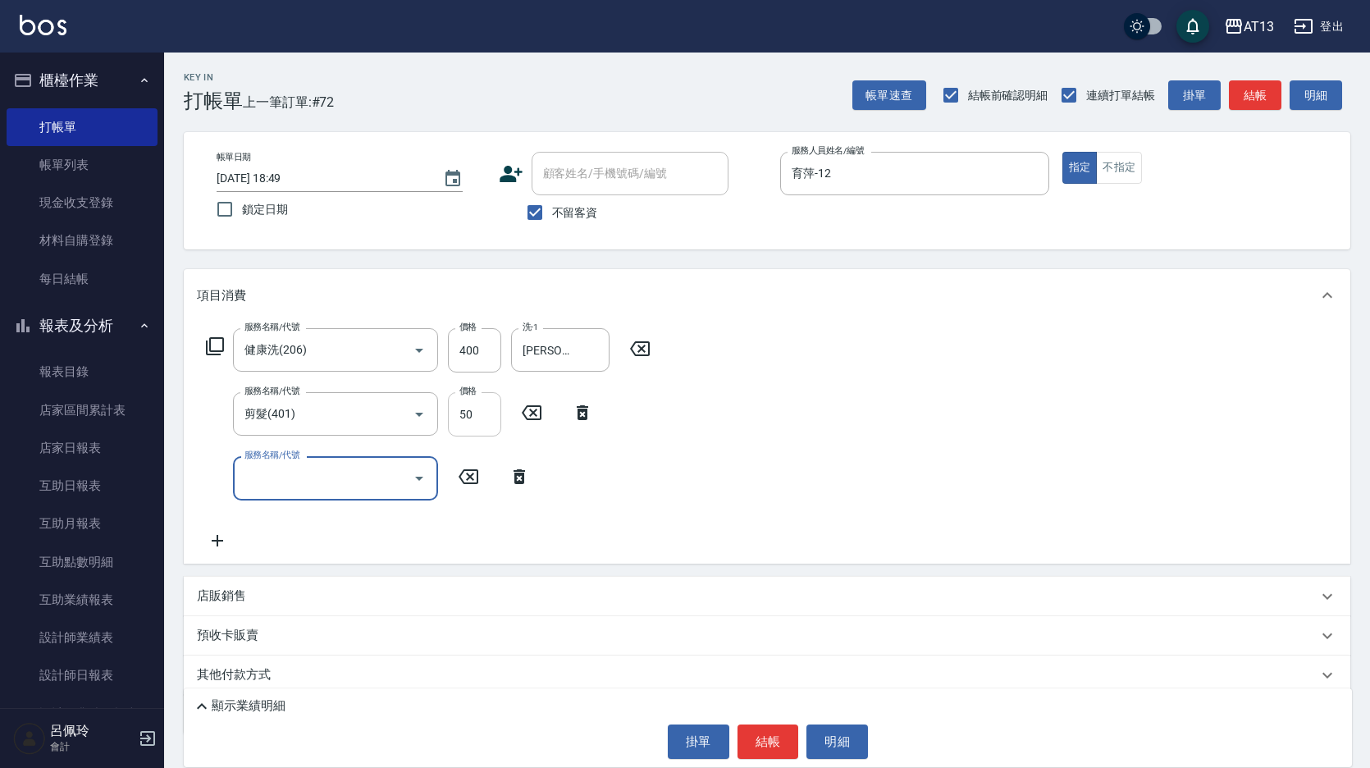
click at [468, 412] on input "50" at bounding box center [474, 414] width 53 height 44
type input "500"
click at [828, 411] on div "服務名稱/代號 健康洗(206) 服務名稱/代號 價格 400 價格 洗-1 [PERSON_NAME]-26 洗-1 服務名稱/代號 剪髮(401) 服務名…" at bounding box center [767, 442] width 1166 height 241
click at [772, 737] on button "結帳" at bounding box center [768, 741] width 62 height 34
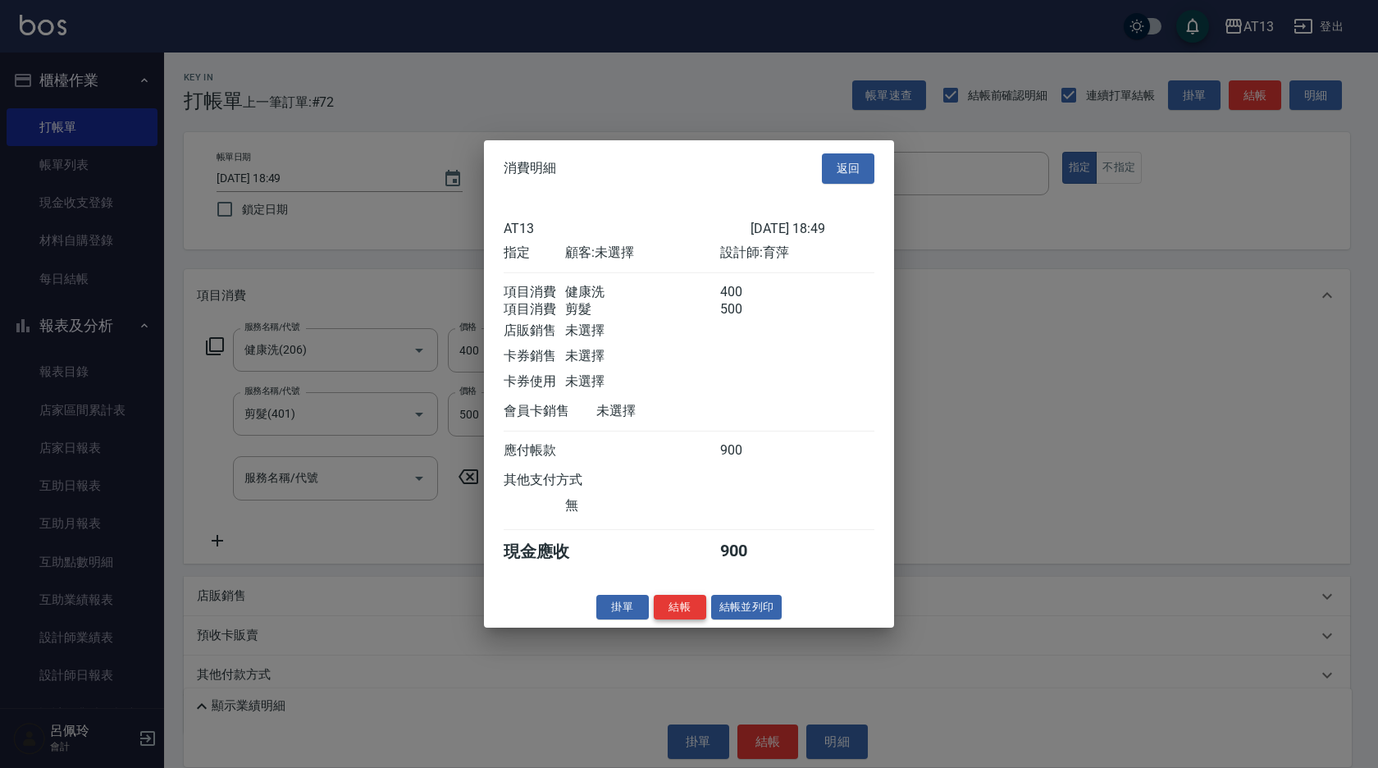
click at [686, 619] on button "結帳" at bounding box center [680, 606] width 52 height 25
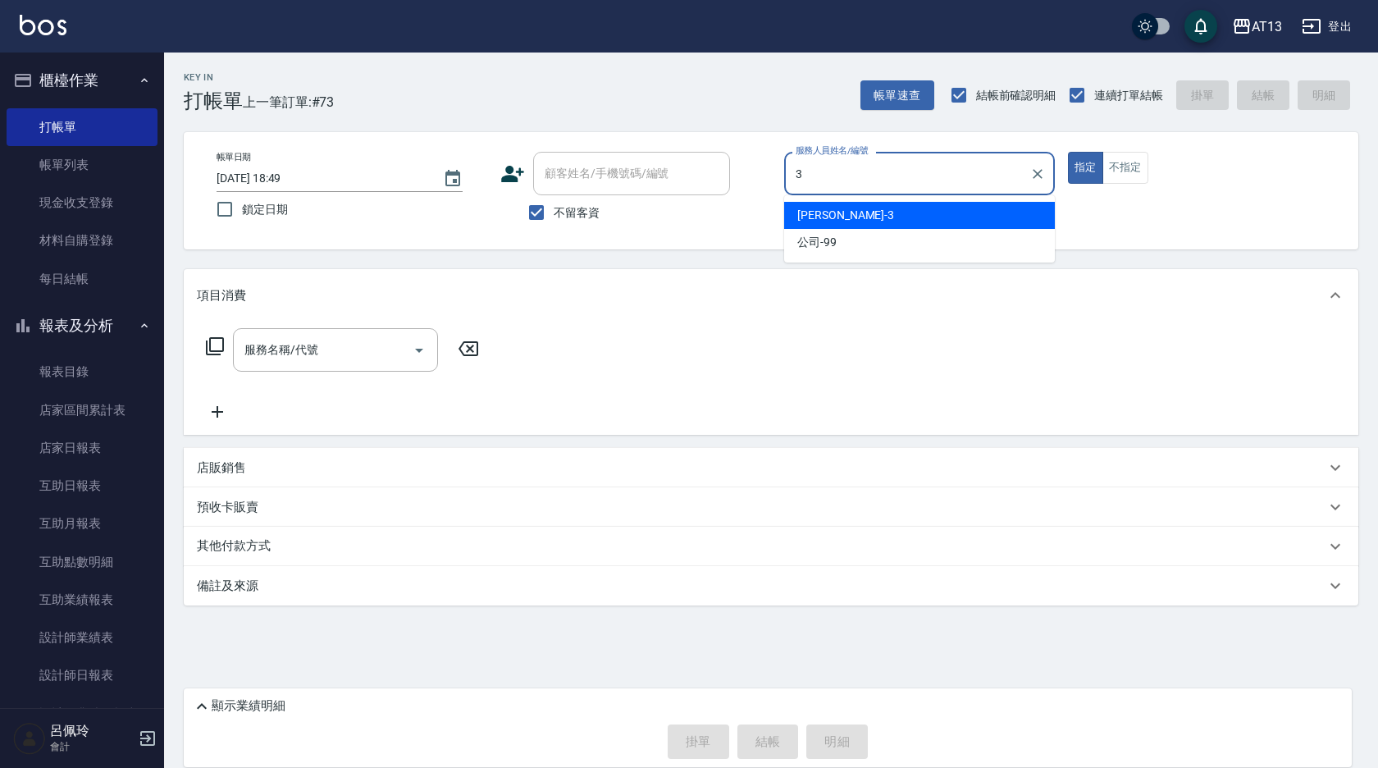
click at [848, 221] on div "[PERSON_NAME] -3" at bounding box center [919, 215] width 271 height 27
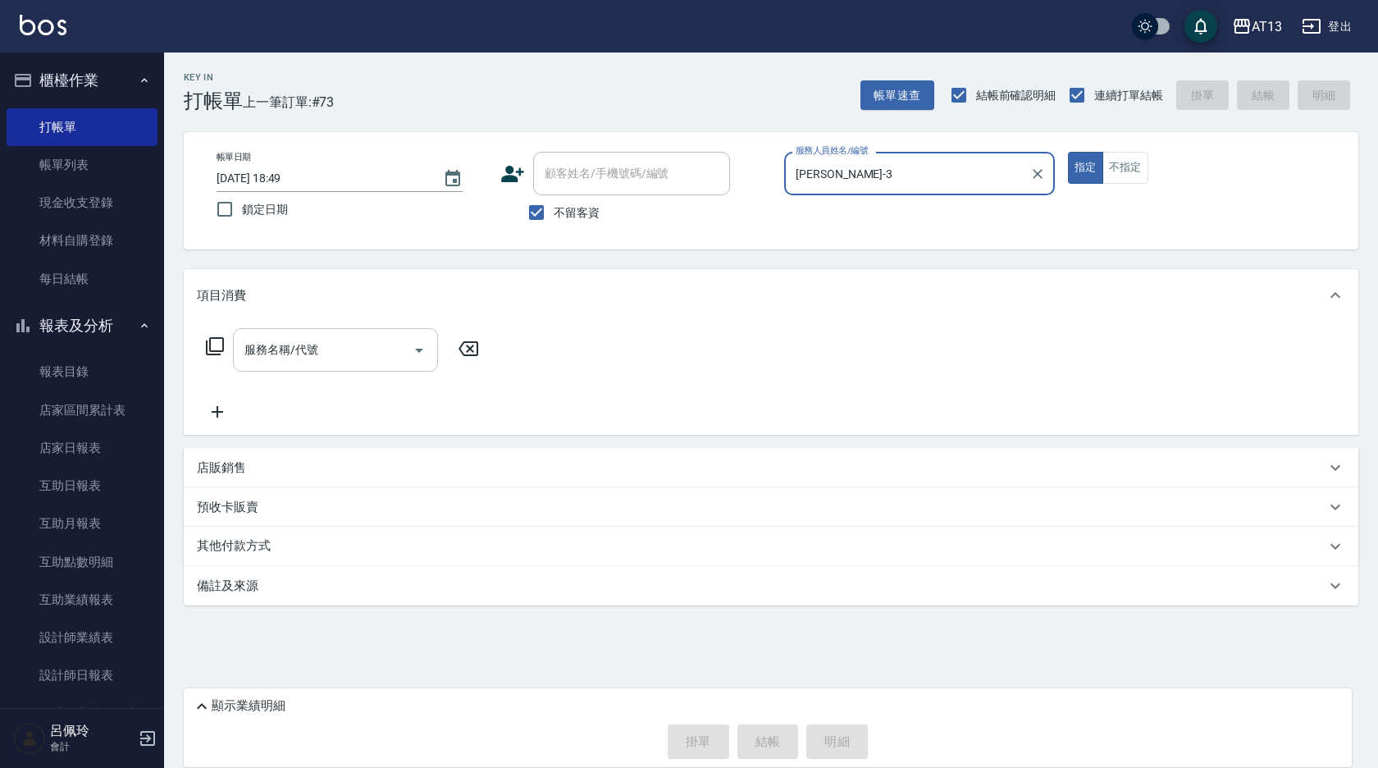
type input "[PERSON_NAME]-3"
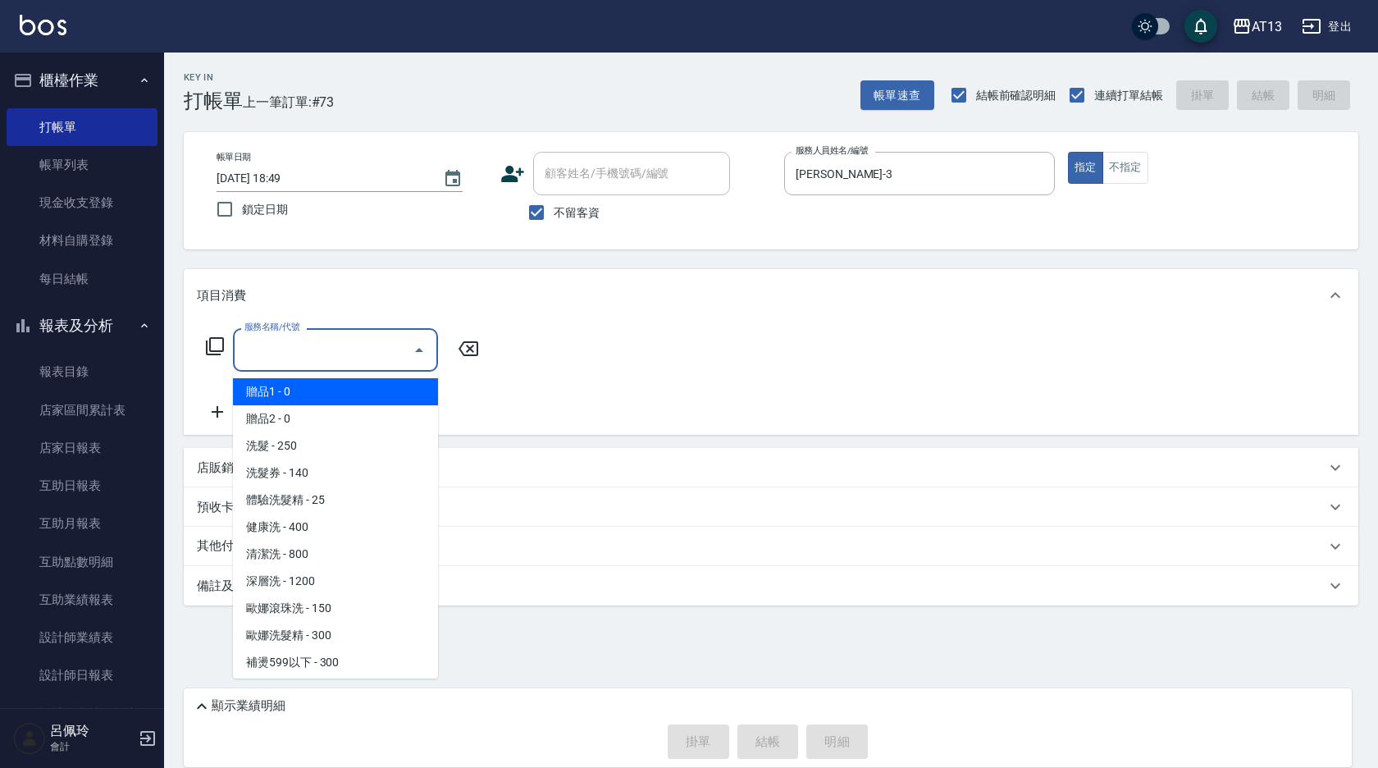
click at [355, 343] on input "服務名稱/代號" at bounding box center [323, 349] width 166 height 29
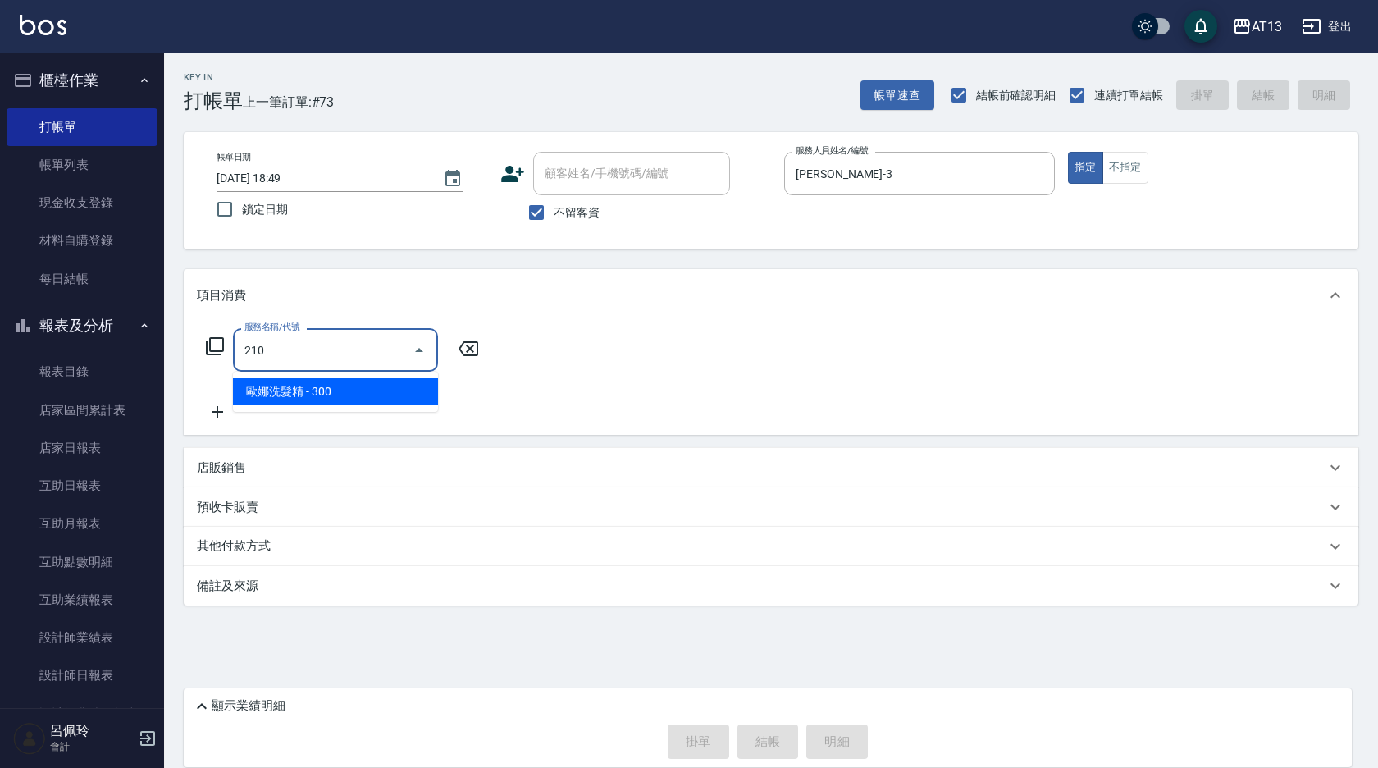
type input "[PERSON_NAME]洗髮精(210)"
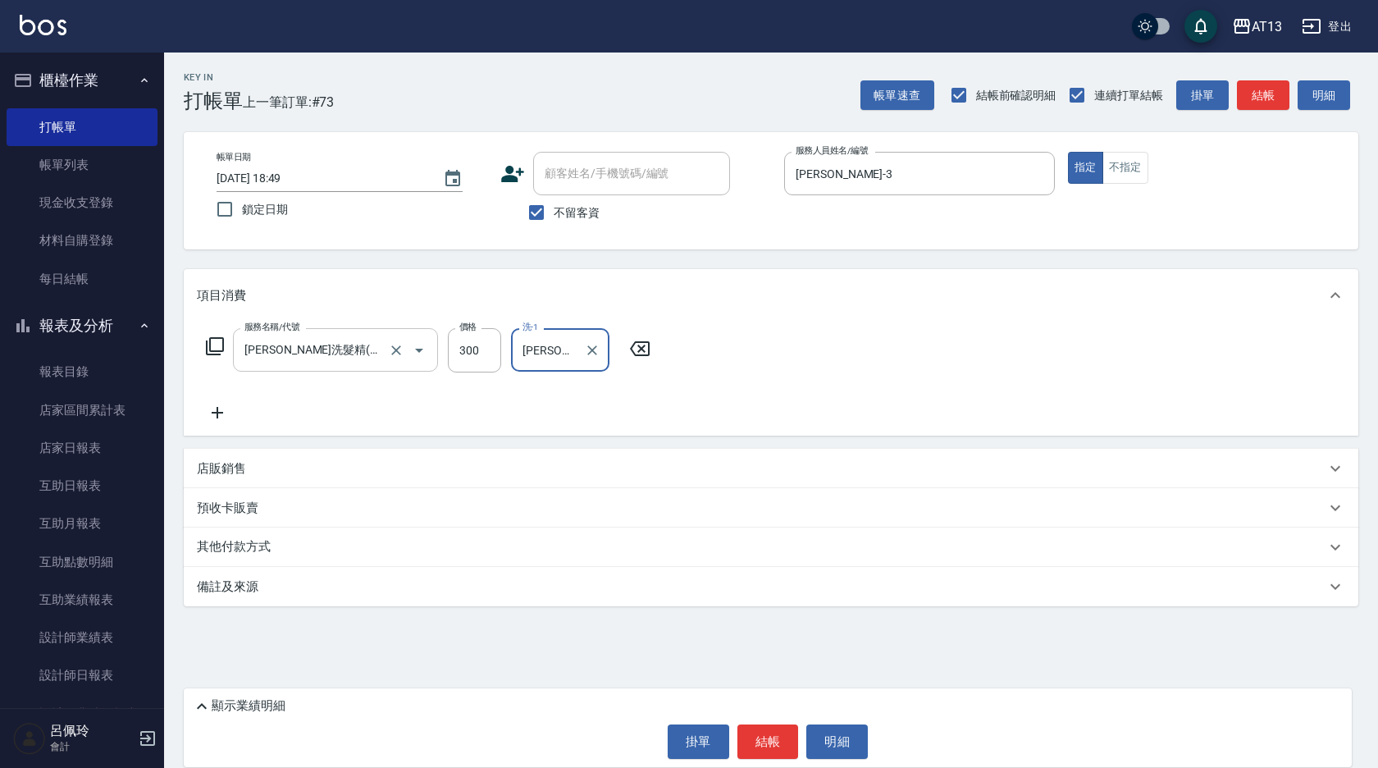
type input "[PERSON_NAME]-24"
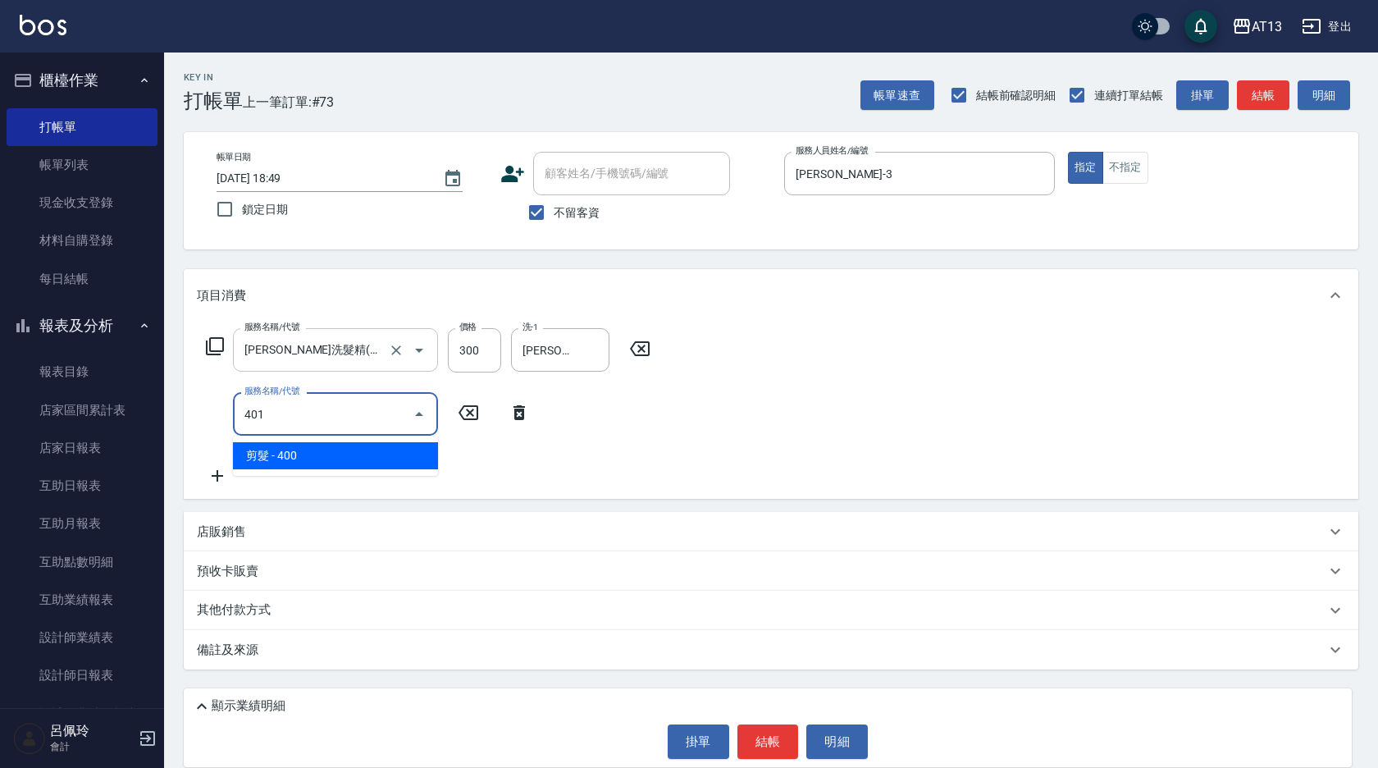
type input "剪髮(401)"
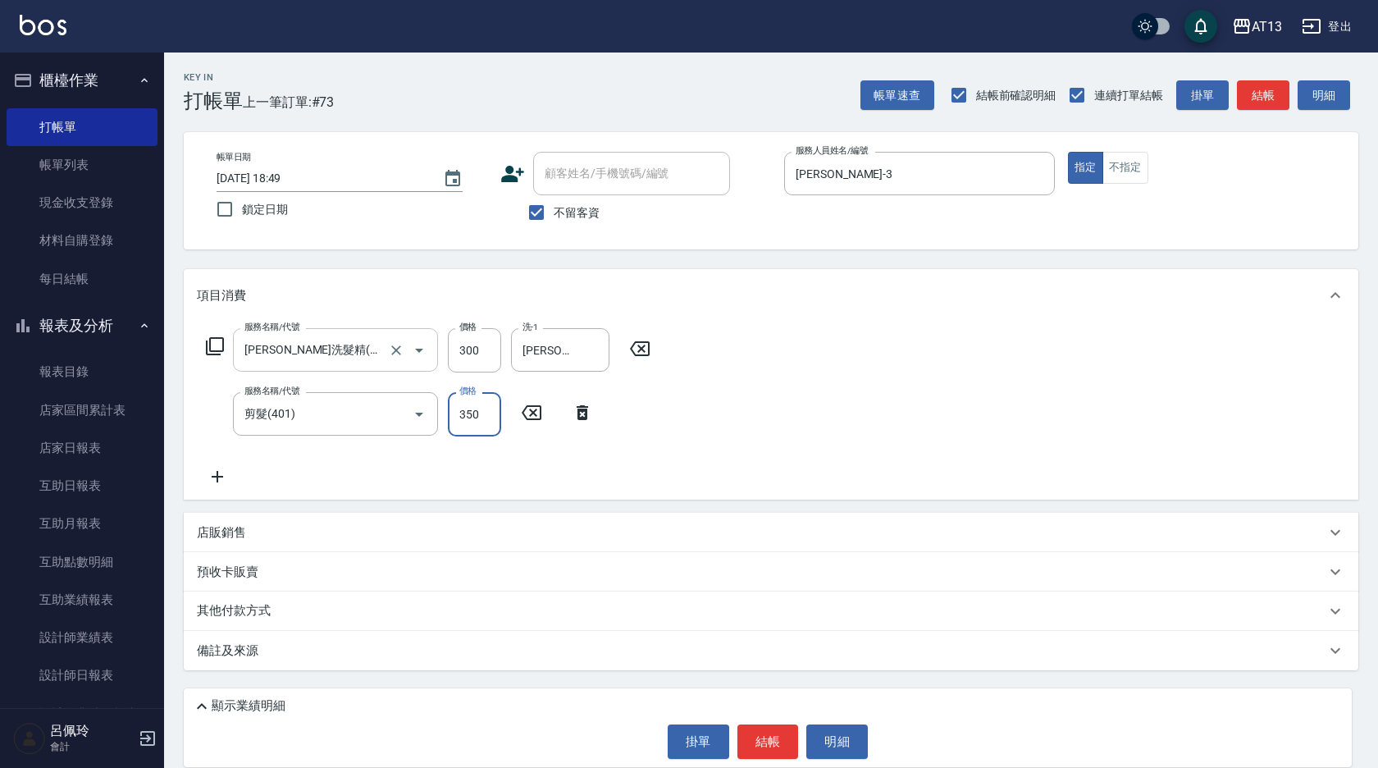
type input "350"
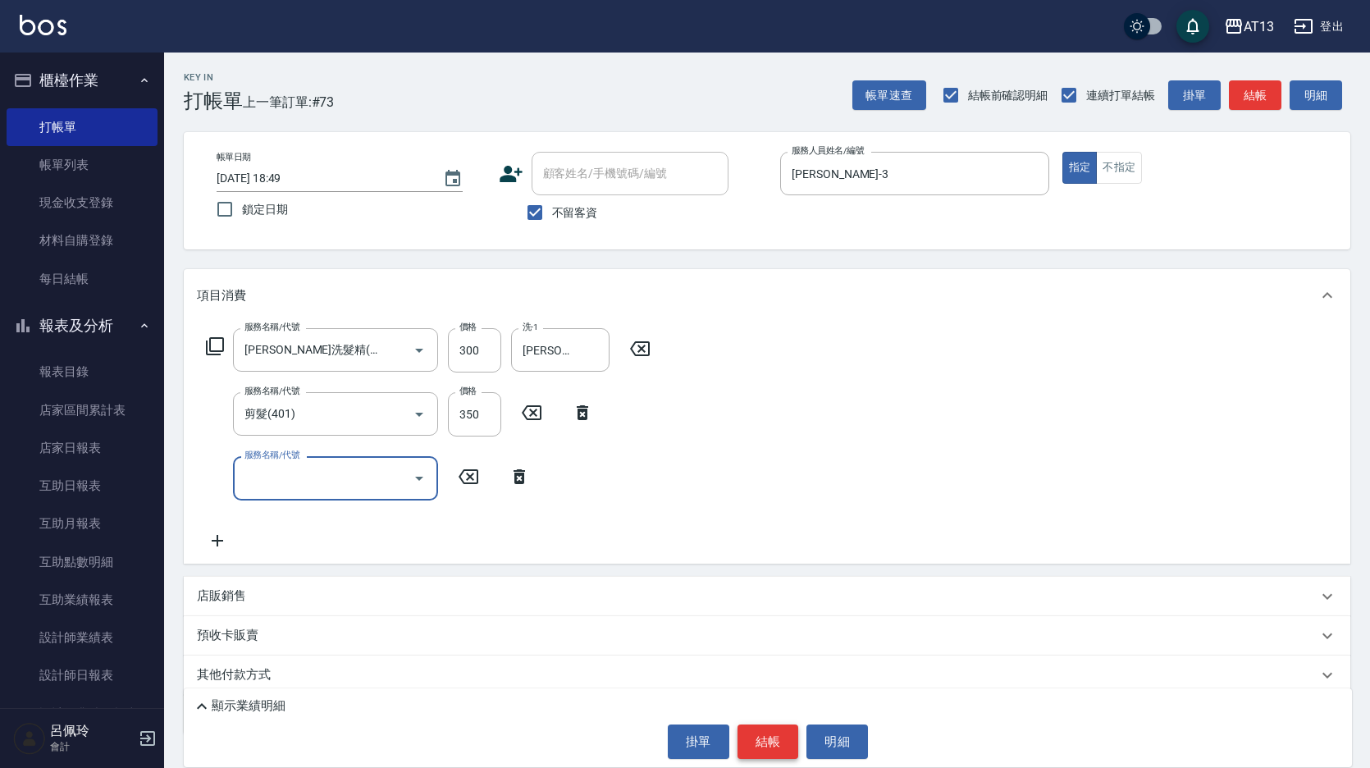
click at [777, 741] on button "結帳" at bounding box center [768, 741] width 62 height 34
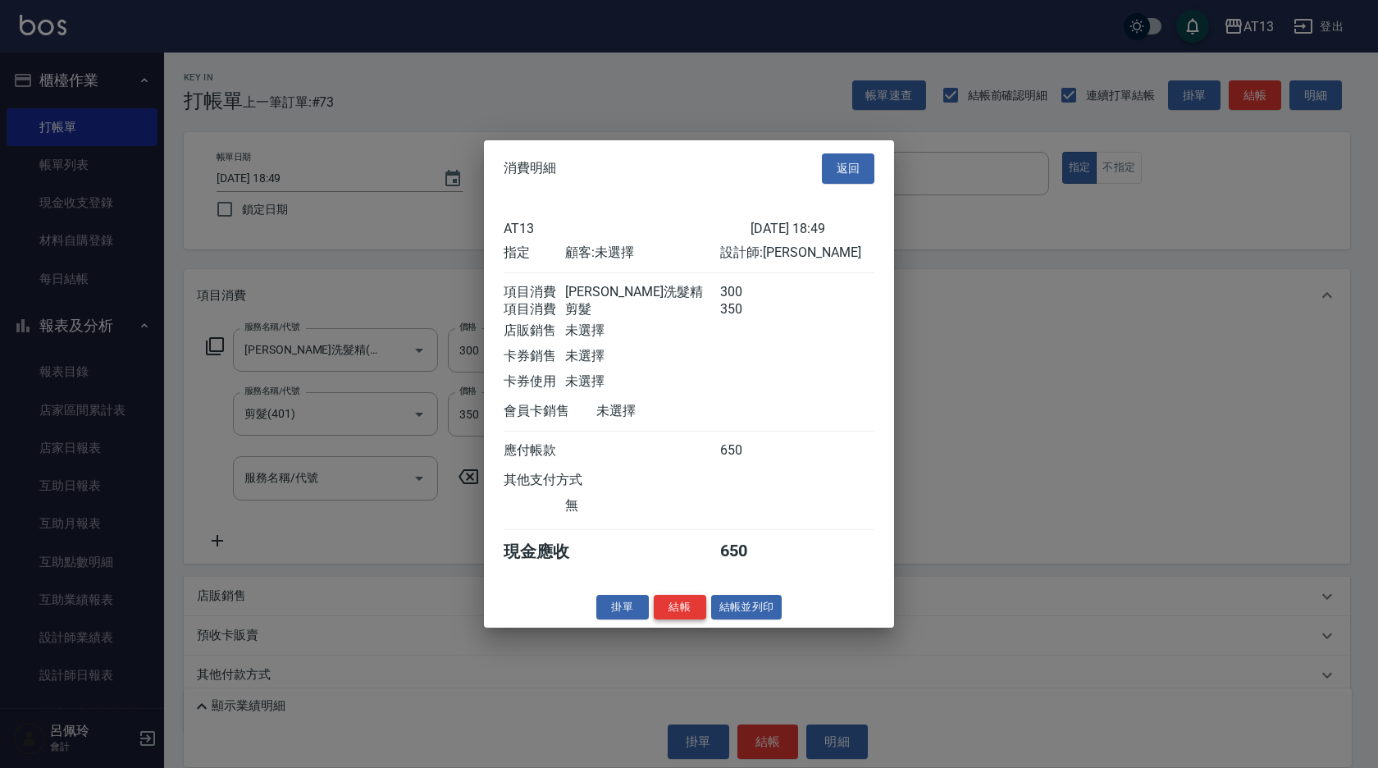
click at [687, 616] on button "結帳" at bounding box center [680, 606] width 52 height 25
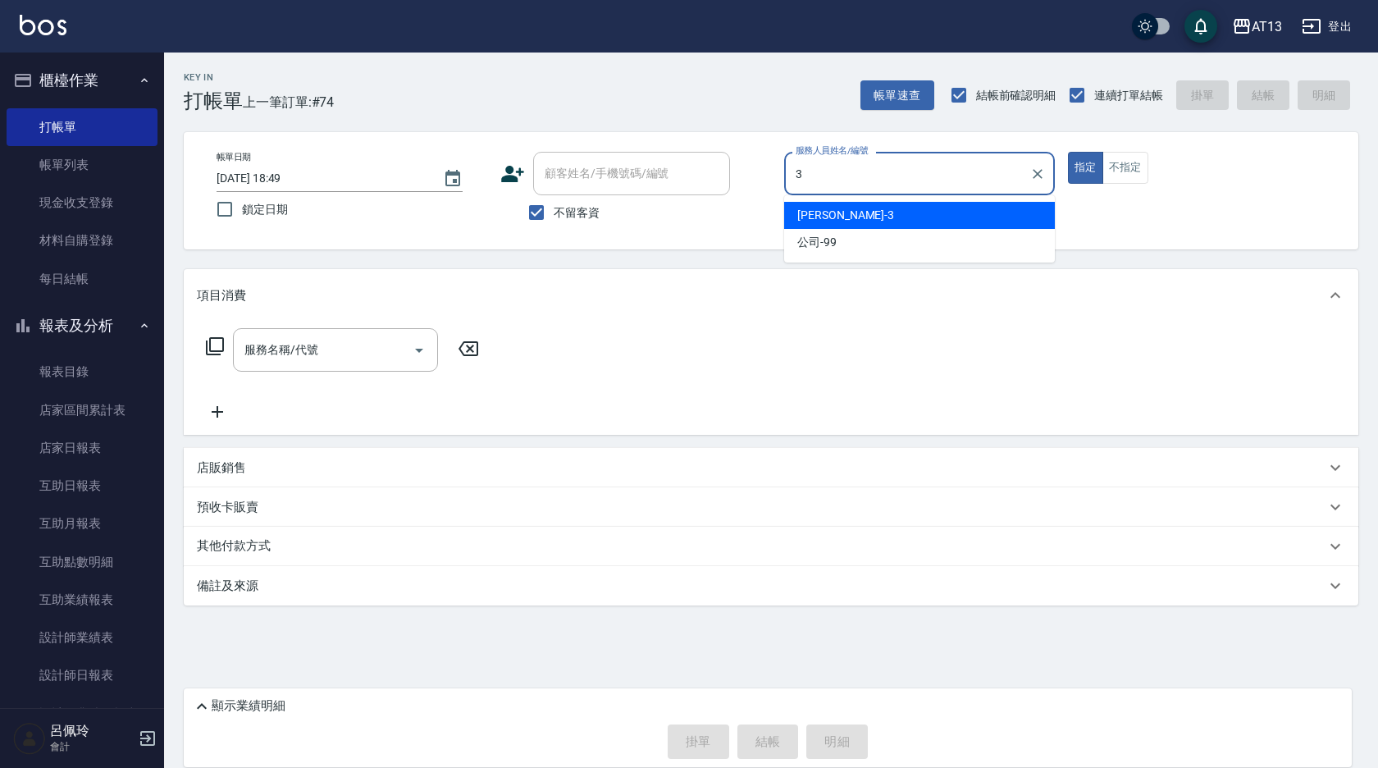
type input "3"
click at [828, 217] on span "[PERSON_NAME] -3" at bounding box center [845, 215] width 97 height 17
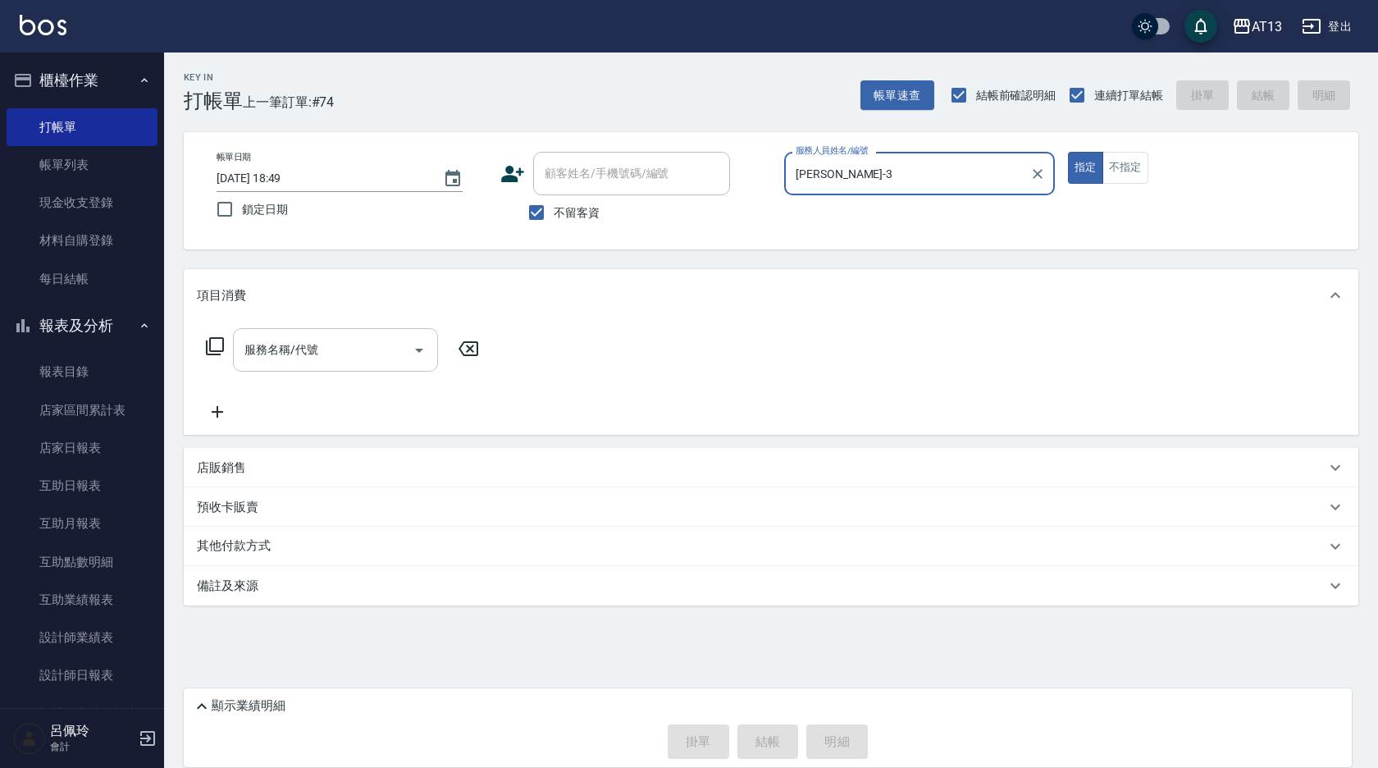
type input "[PERSON_NAME]-3"
click at [362, 349] on input "服務名稱/代號" at bounding box center [323, 349] width 166 height 29
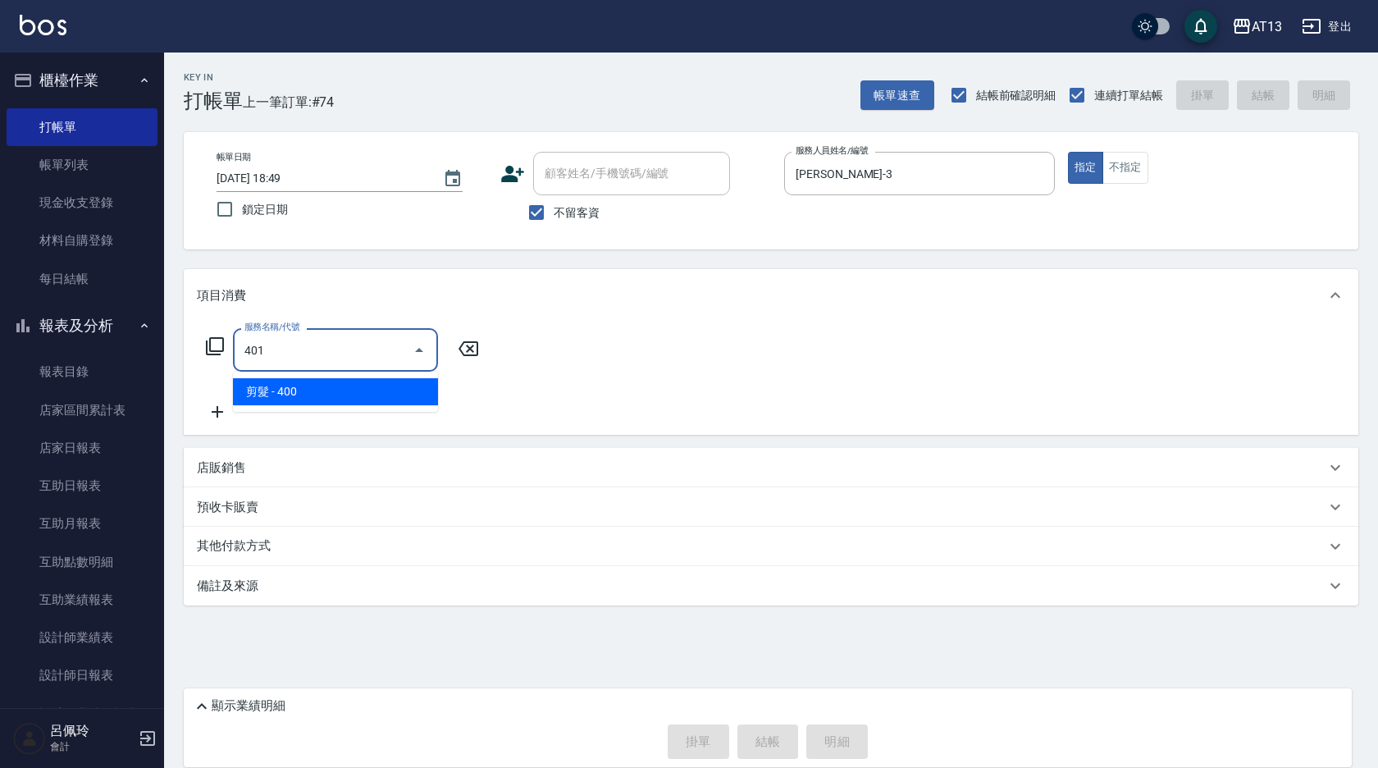
type input "剪髮(401)"
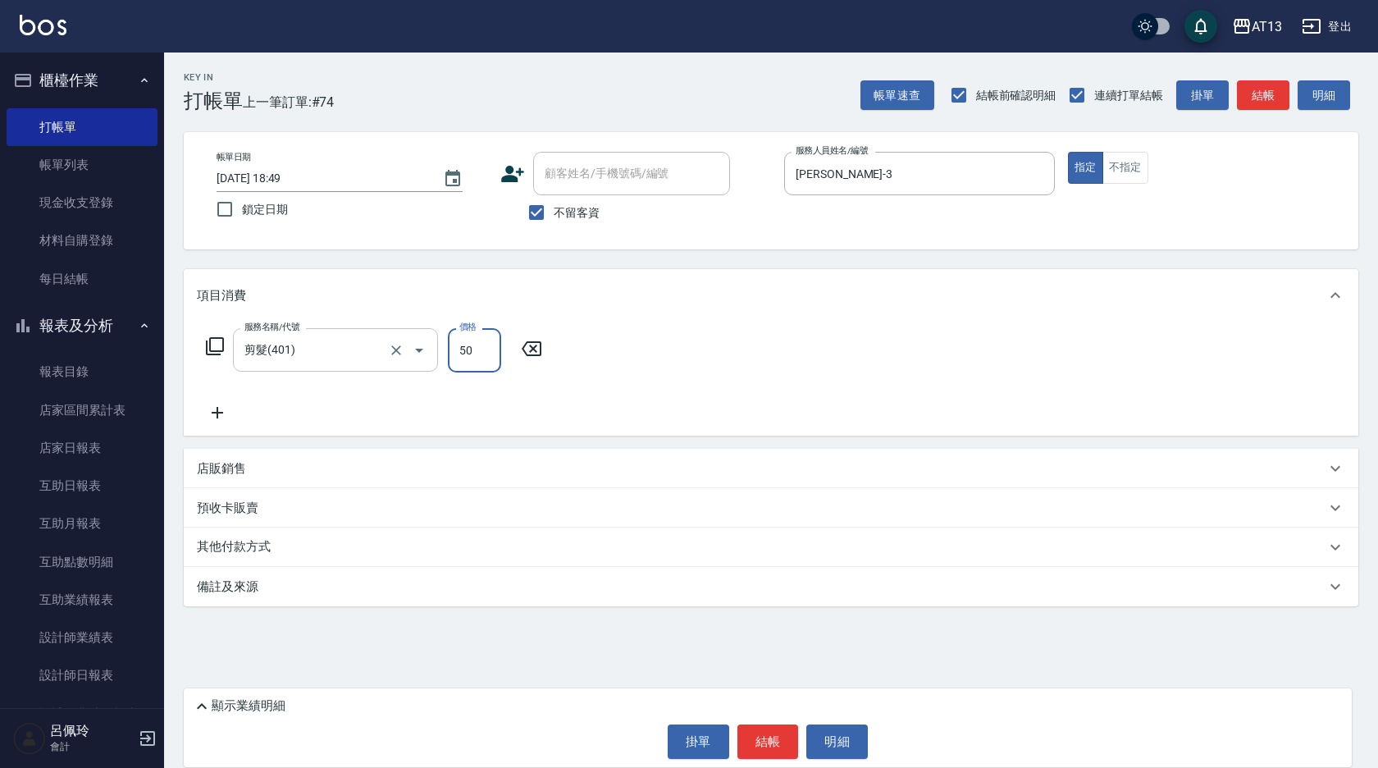
type input "50"
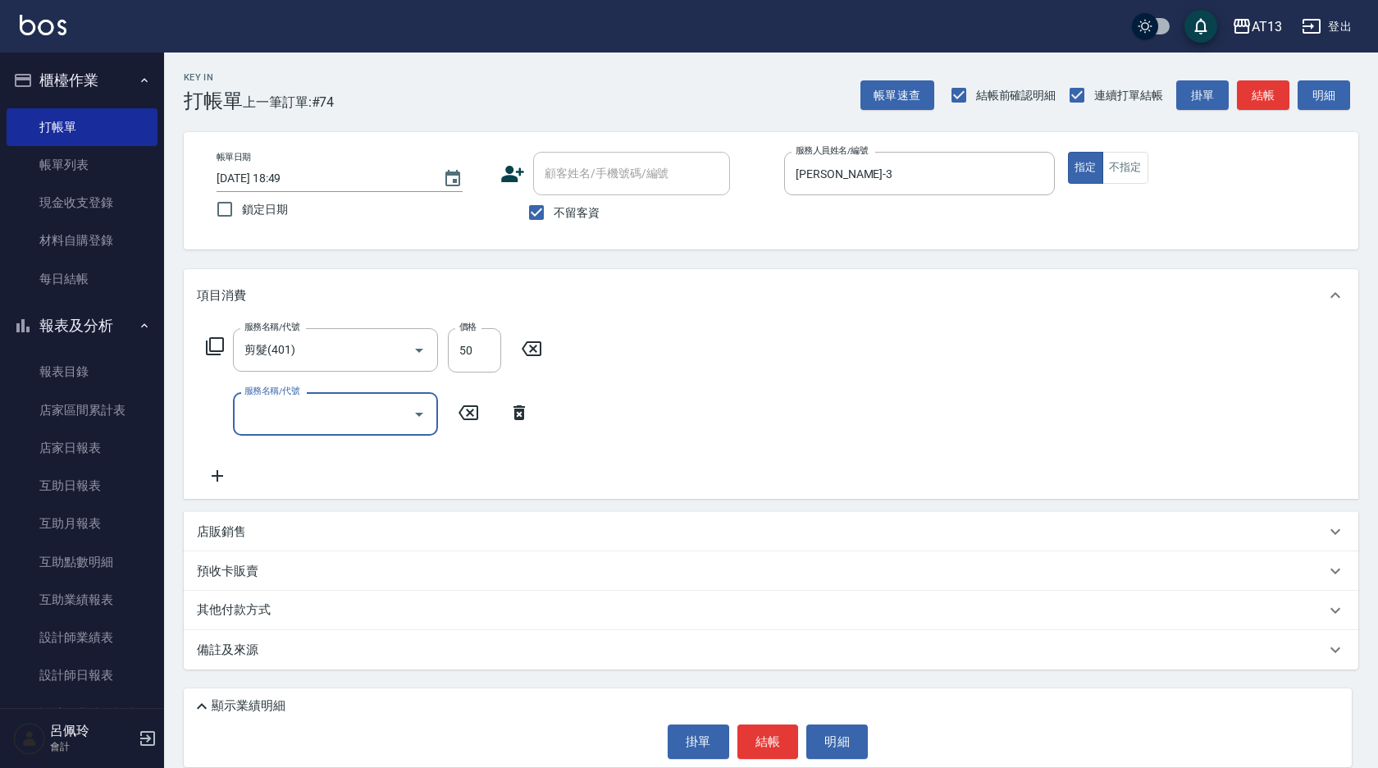
click at [802, 347] on div "服務名稱/代號 剪髮(401) 服務名稱/代號 價格 50 價格 服務名稱/代號 服務名稱/代號" at bounding box center [771, 410] width 1175 height 177
click at [773, 745] on button "結帳" at bounding box center [768, 741] width 62 height 34
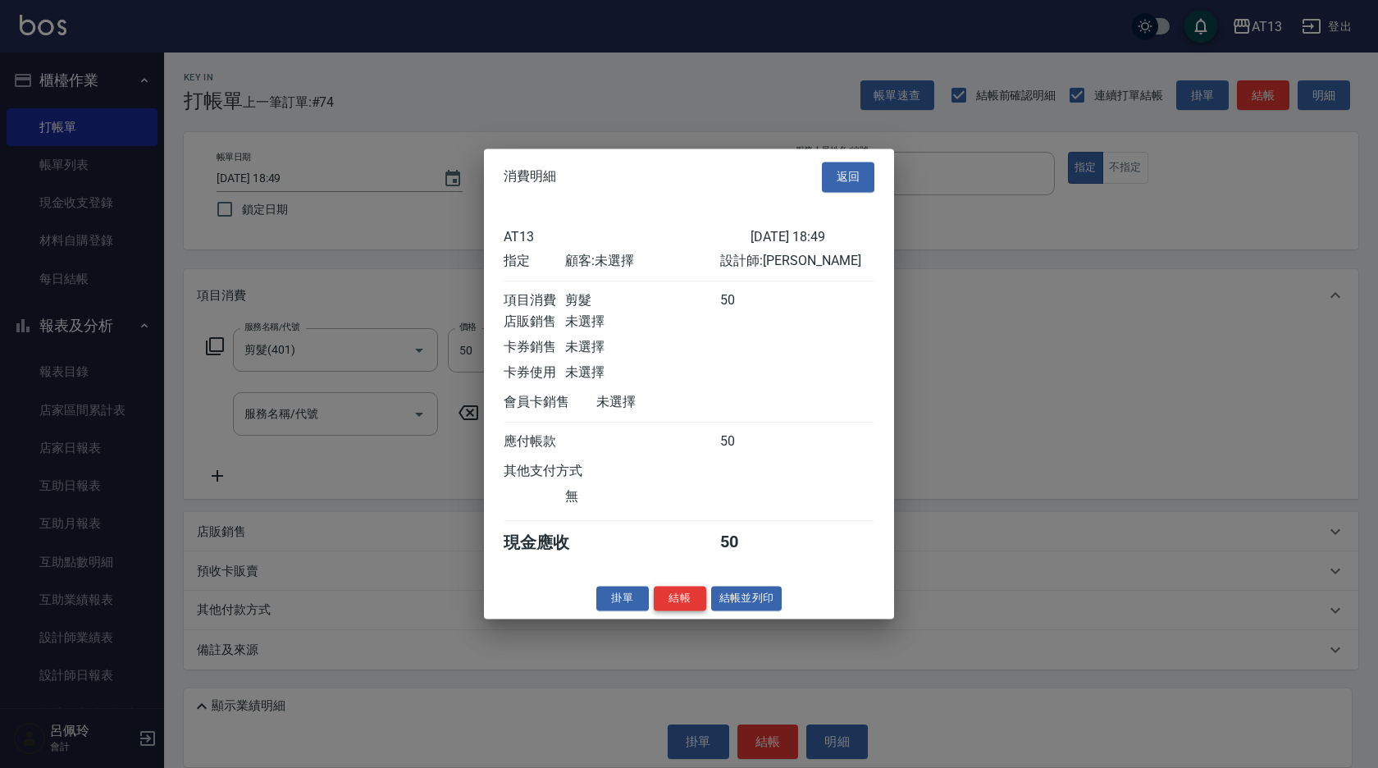
click at [677, 604] on button "結帳" at bounding box center [680, 598] width 52 height 25
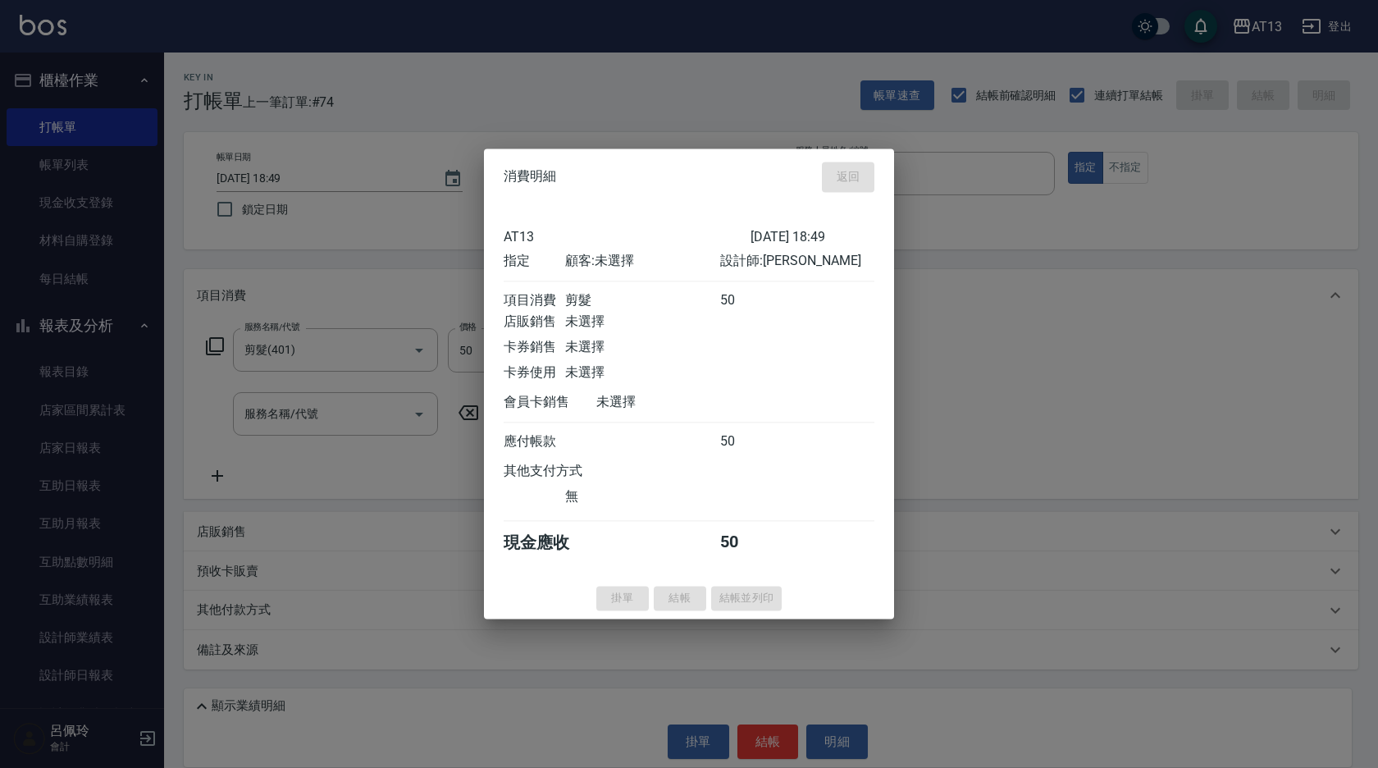
type input "[DATE] 18:50"
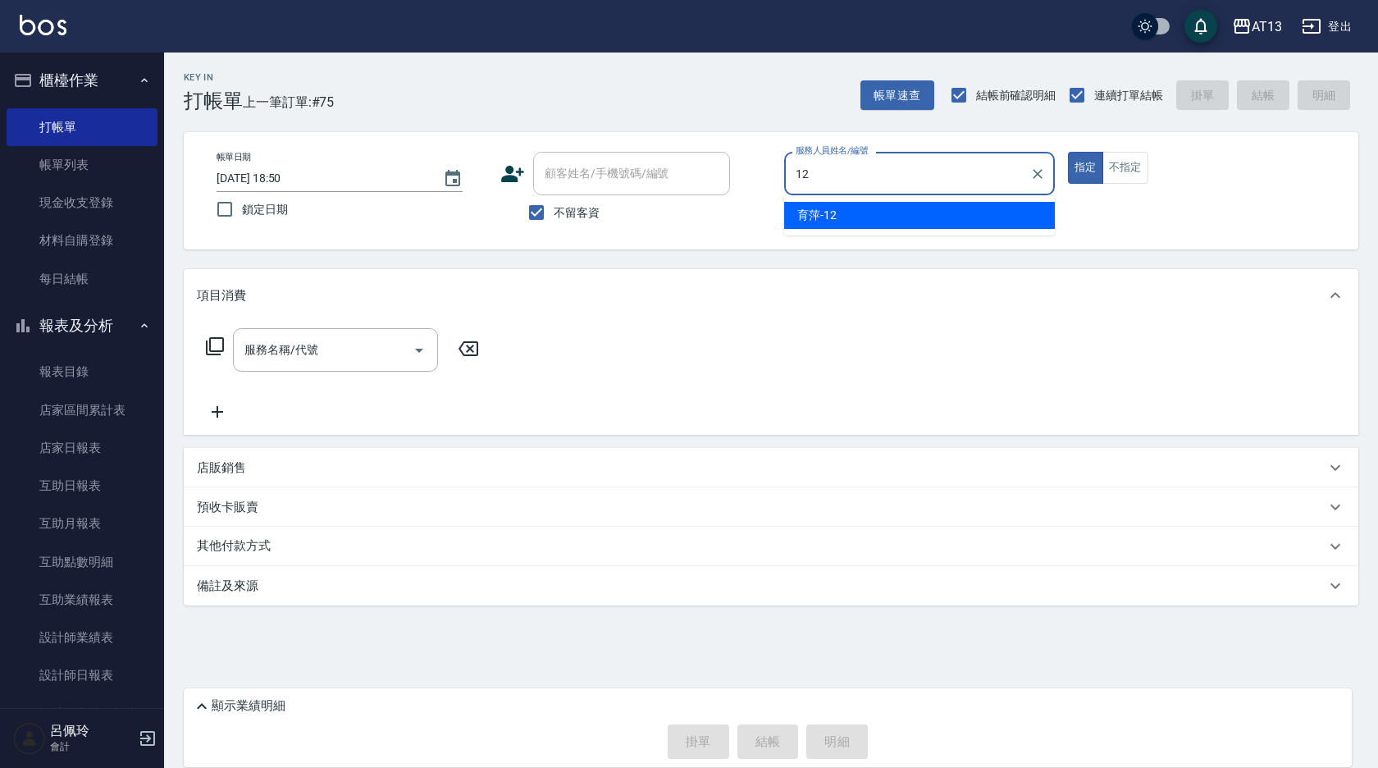
click at [837, 197] on ul "育萍 -12" at bounding box center [919, 215] width 271 height 40
click at [838, 208] on div "育萍 -12" at bounding box center [919, 215] width 271 height 27
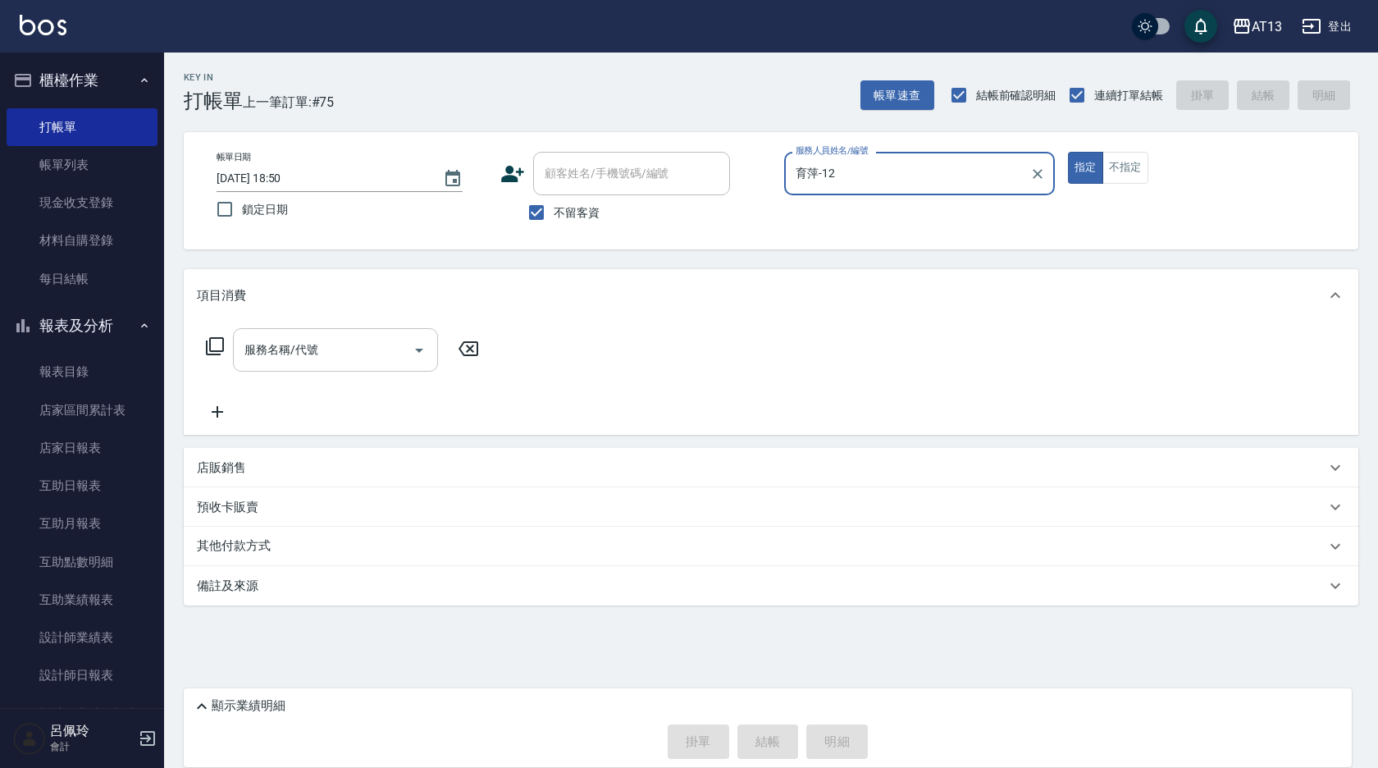
type input "育萍-12"
click at [370, 349] on input "服務名稱/代號" at bounding box center [323, 349] width 166 height 29
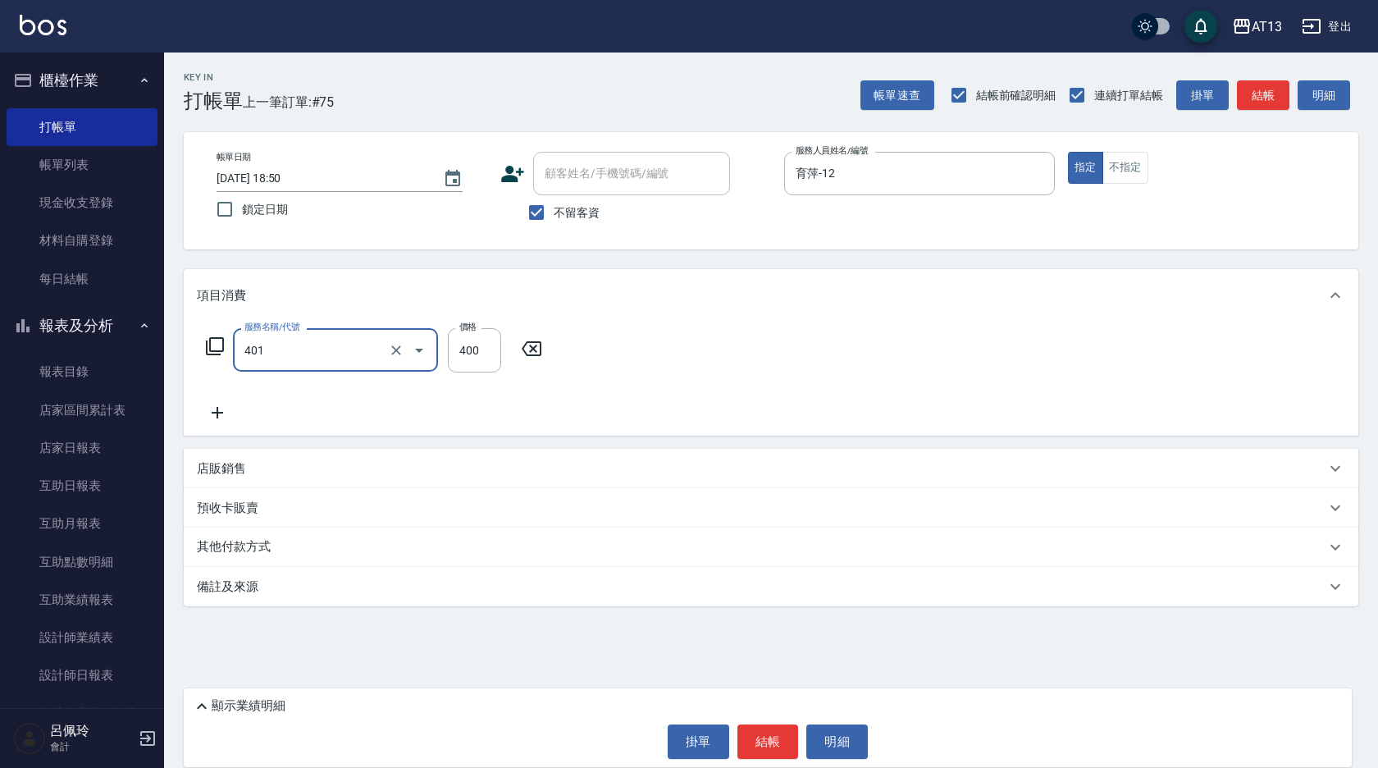
type input "剪髮(401)"
type input "50"
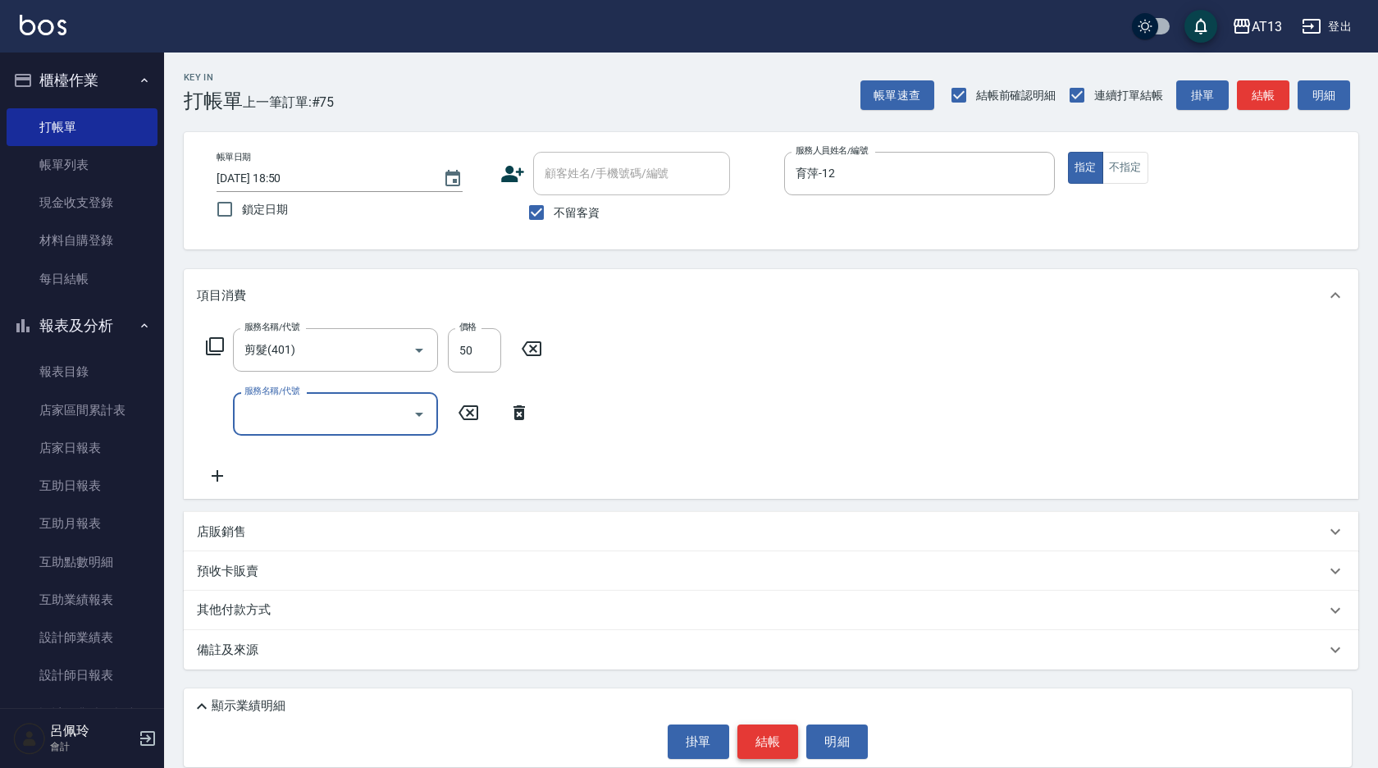
click at [767, 737] on button "結帳" at bounding box center [768, 741] width 62 height 34
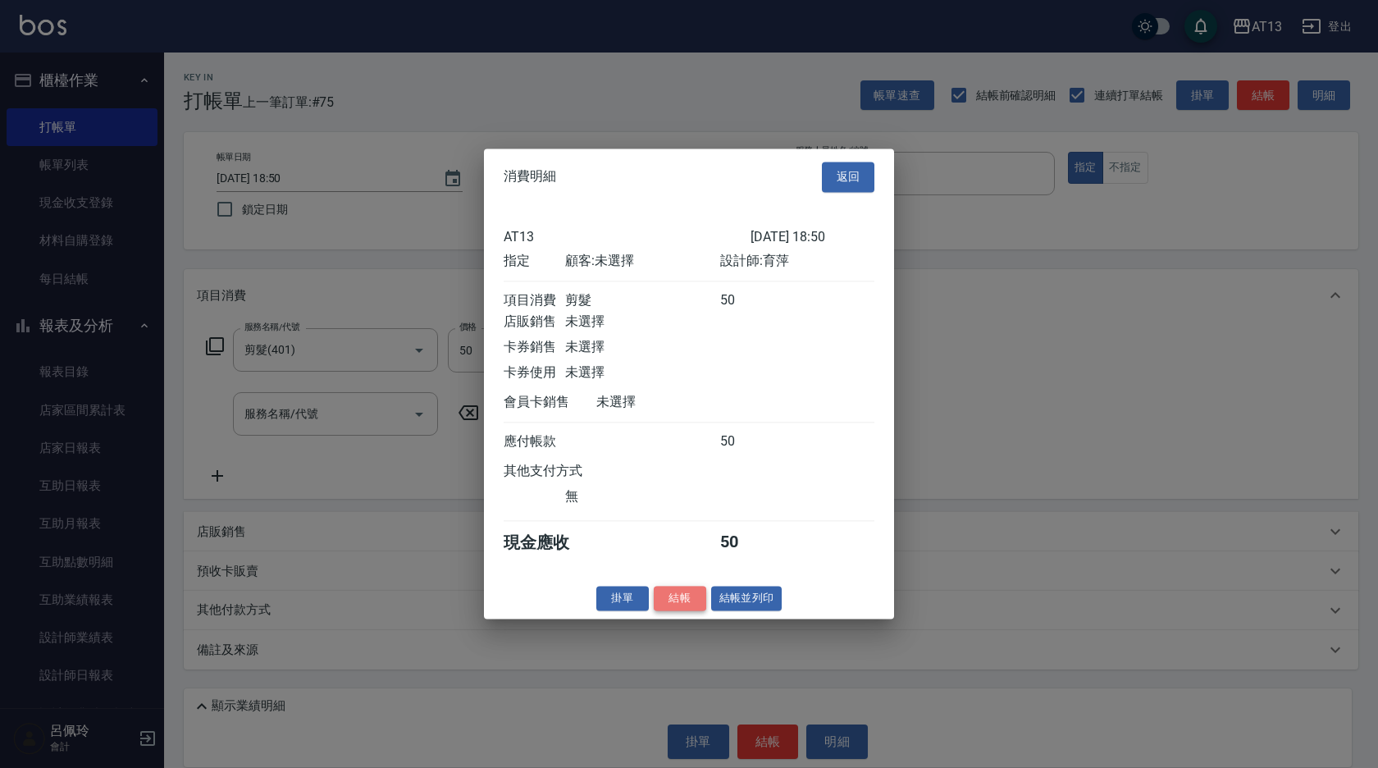
click at [687, 609] on button "結帳" at bounding box center [680, 598] width 52 height 25
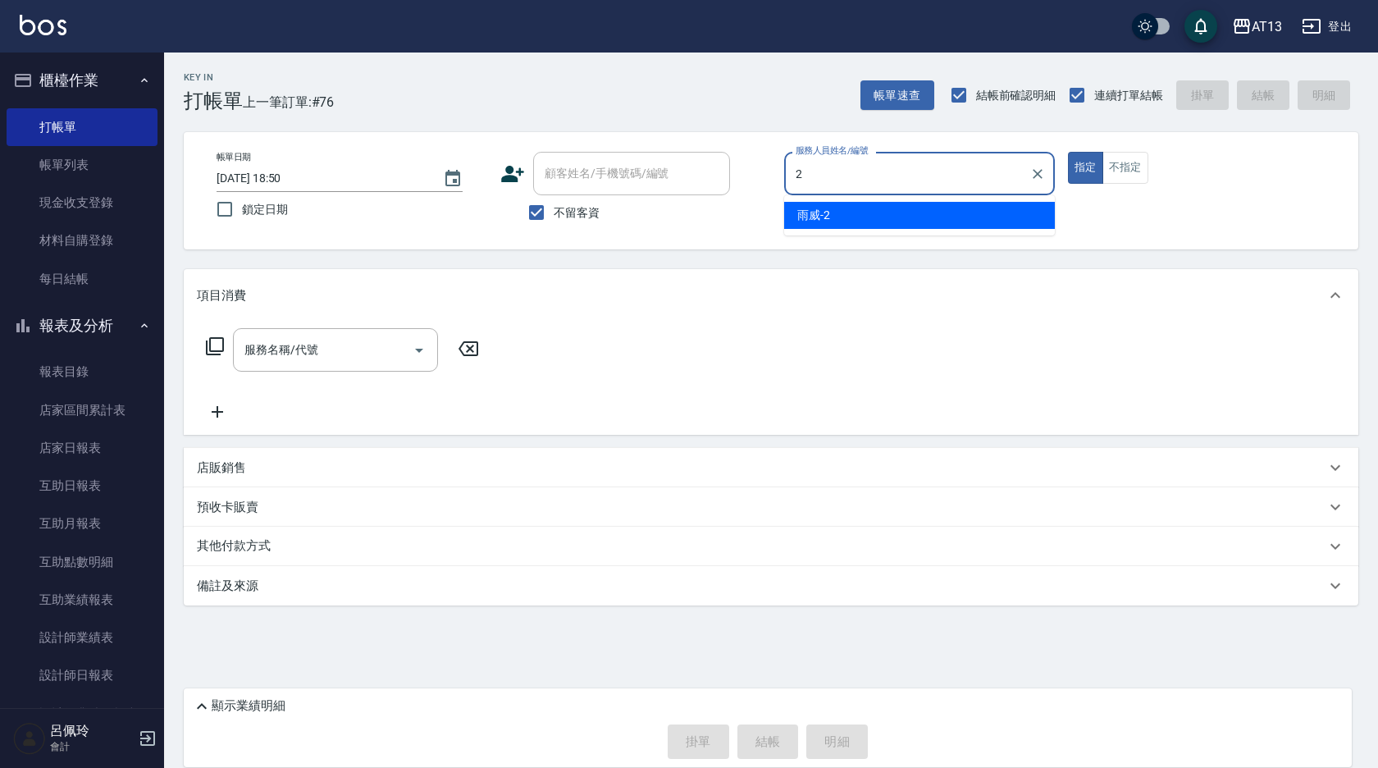
click at [865, 215] on div "雨威 -2" at bounding box center [919, 215] width 271 height 27
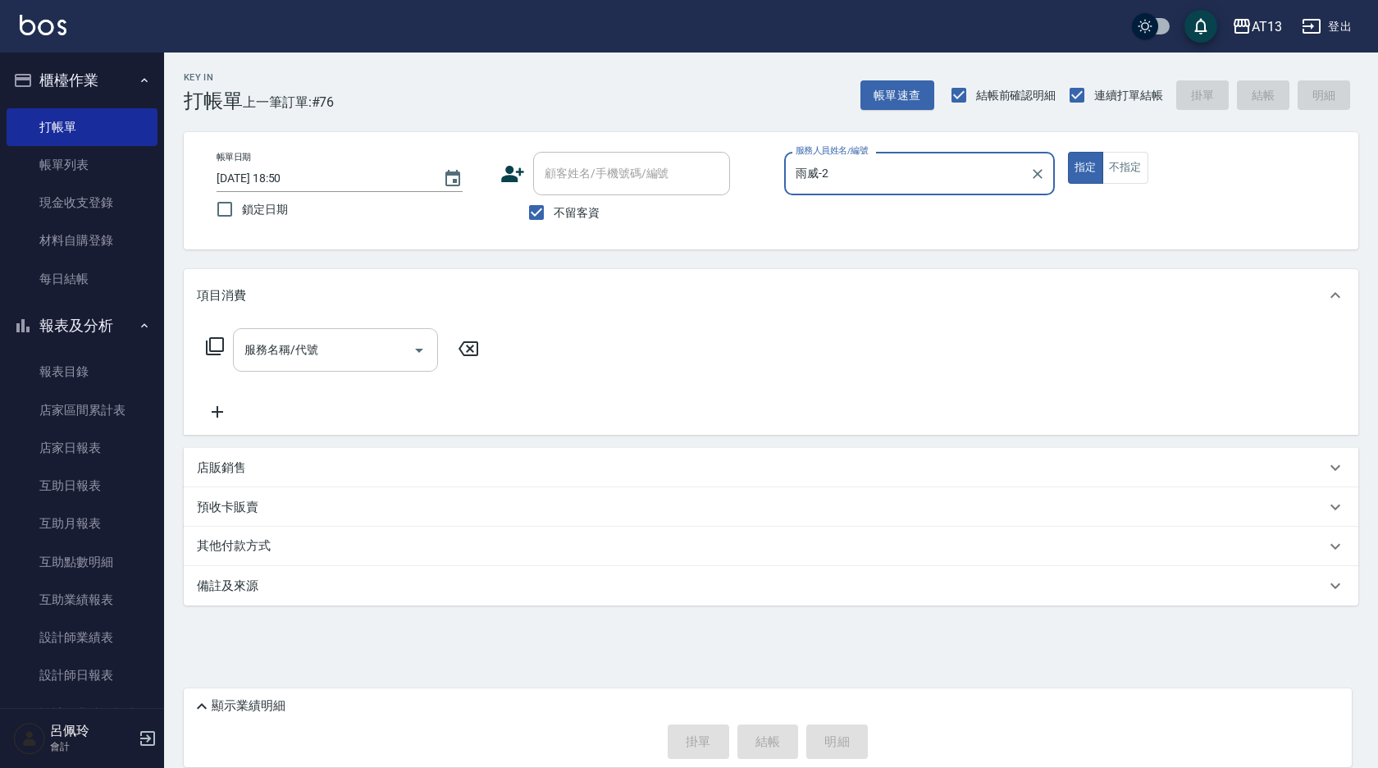
type input "雨威-2"
click at [363, 354] on input "服務名稱/代號" at bounding box center [323, 349] width 166 height 29
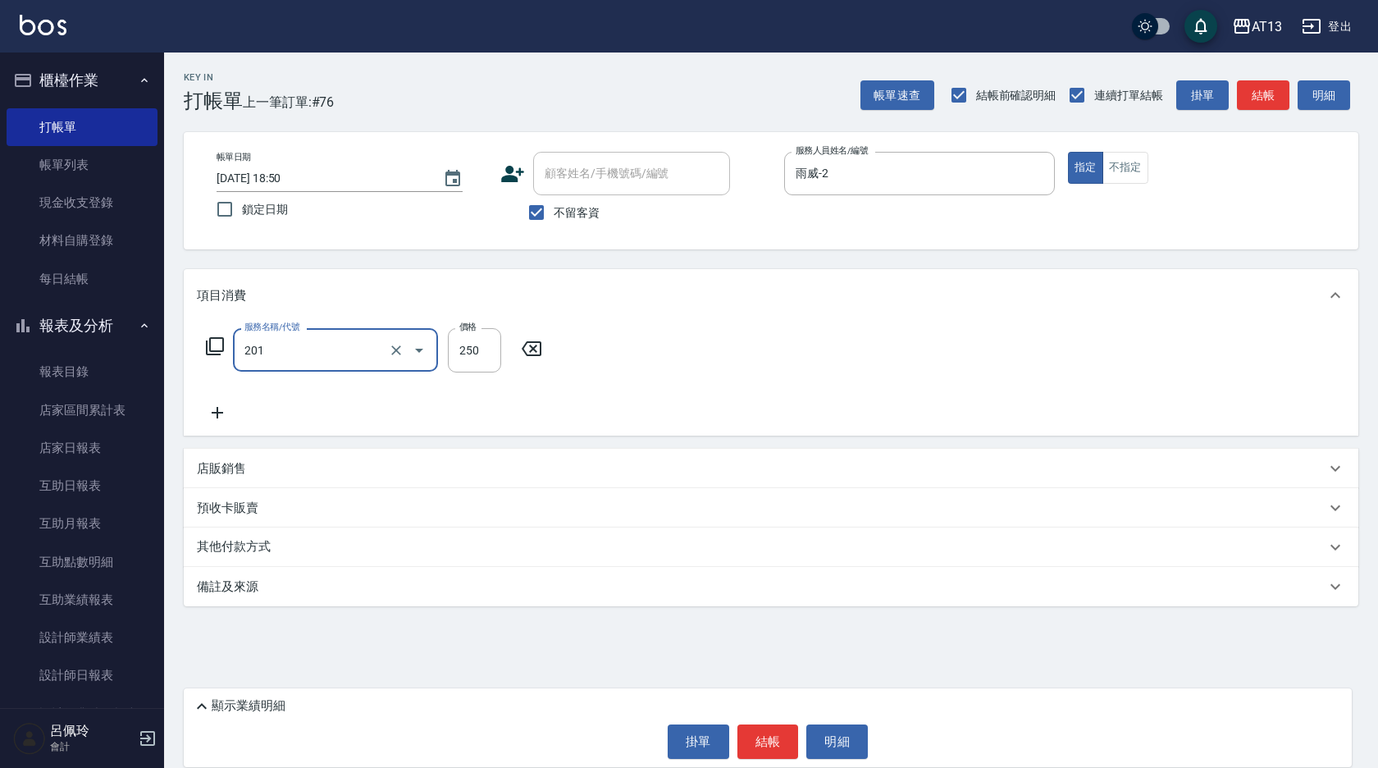
type input "洗髮(201)"
type input "雨威-2"
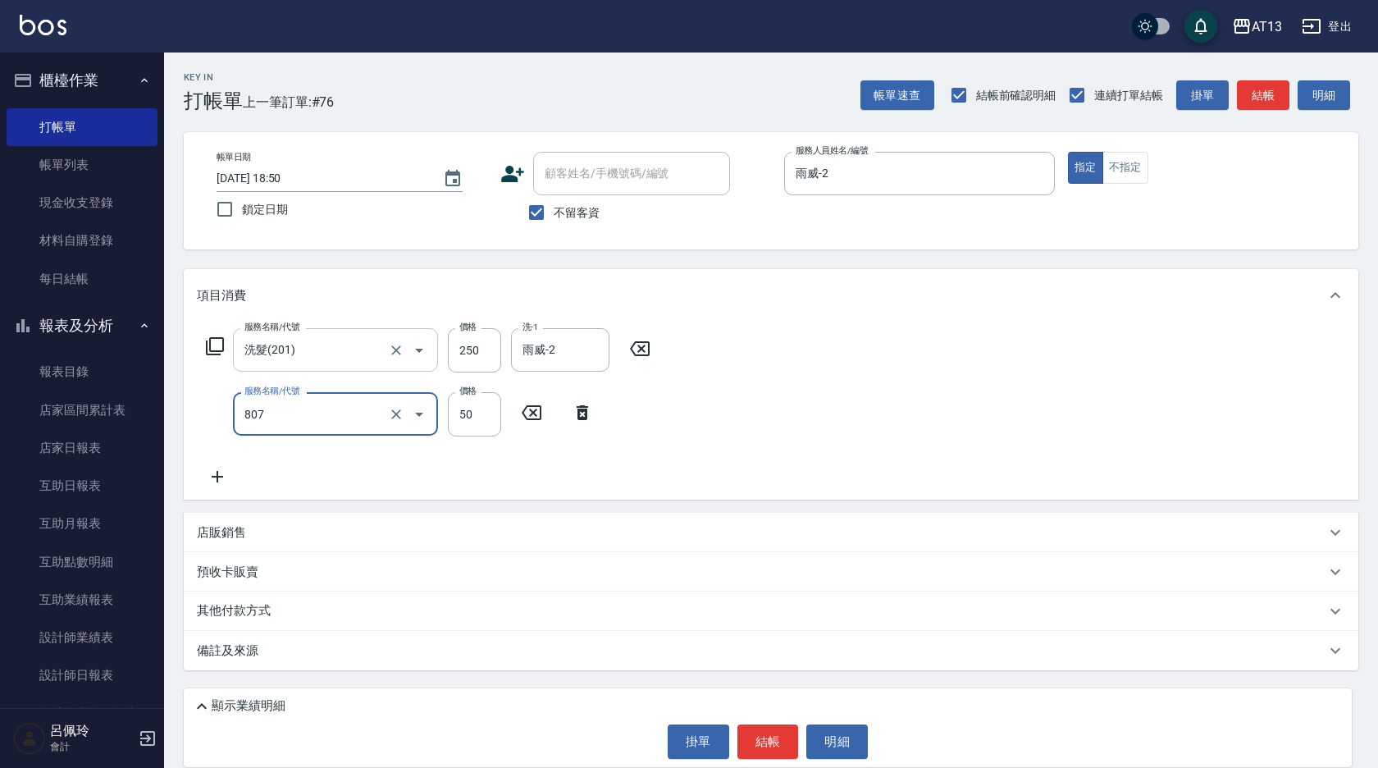
type input "TG護髮素(潤絲)(807)"
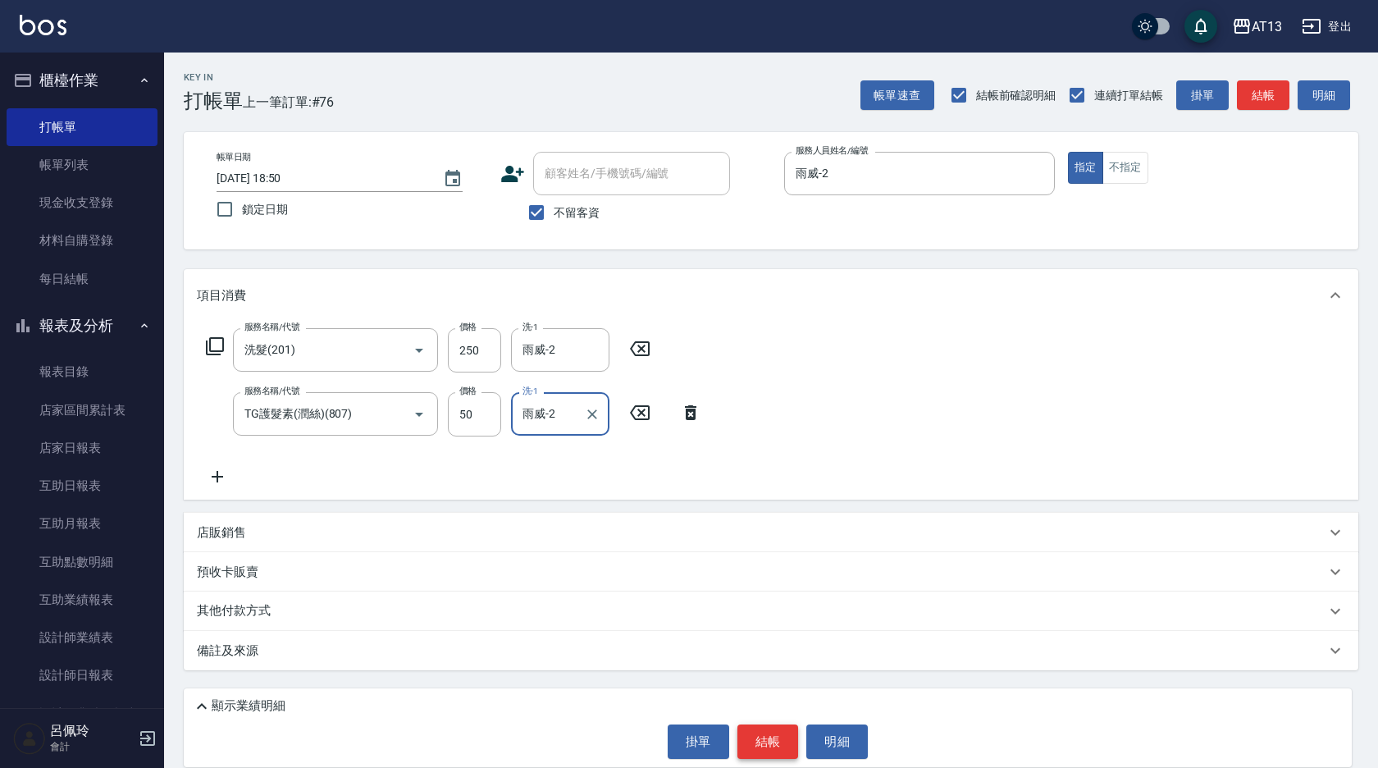
type input "雨威-2"
drag, startPoint x: 769, startPoint y: 746, endPoint x: 754, endPoint y: 730, distance: 22.1
click at [768, 747] on button "結帳" at bounding box center [768, 741] width 62 height 34
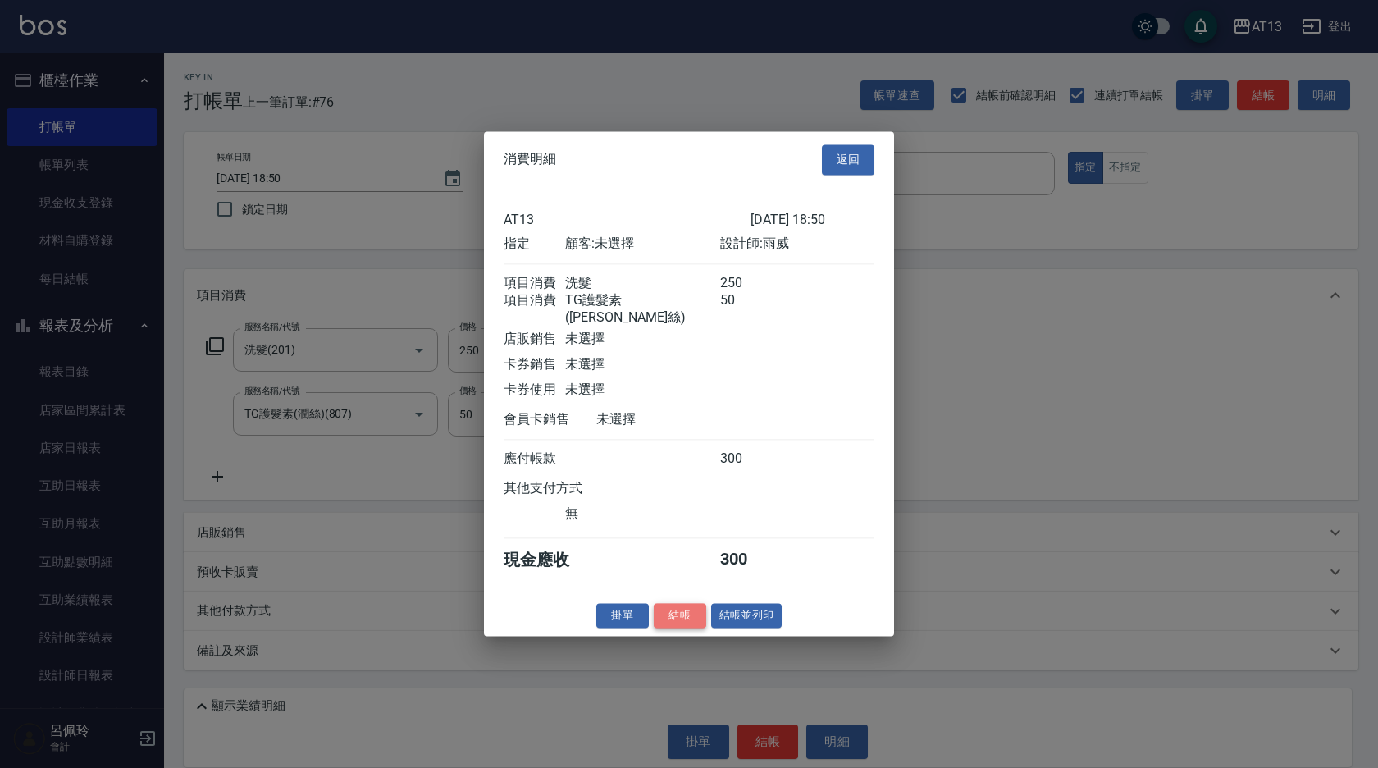
click at [679, 618] on button "結帳" at bounding box center [680, 615] width 52 height 25
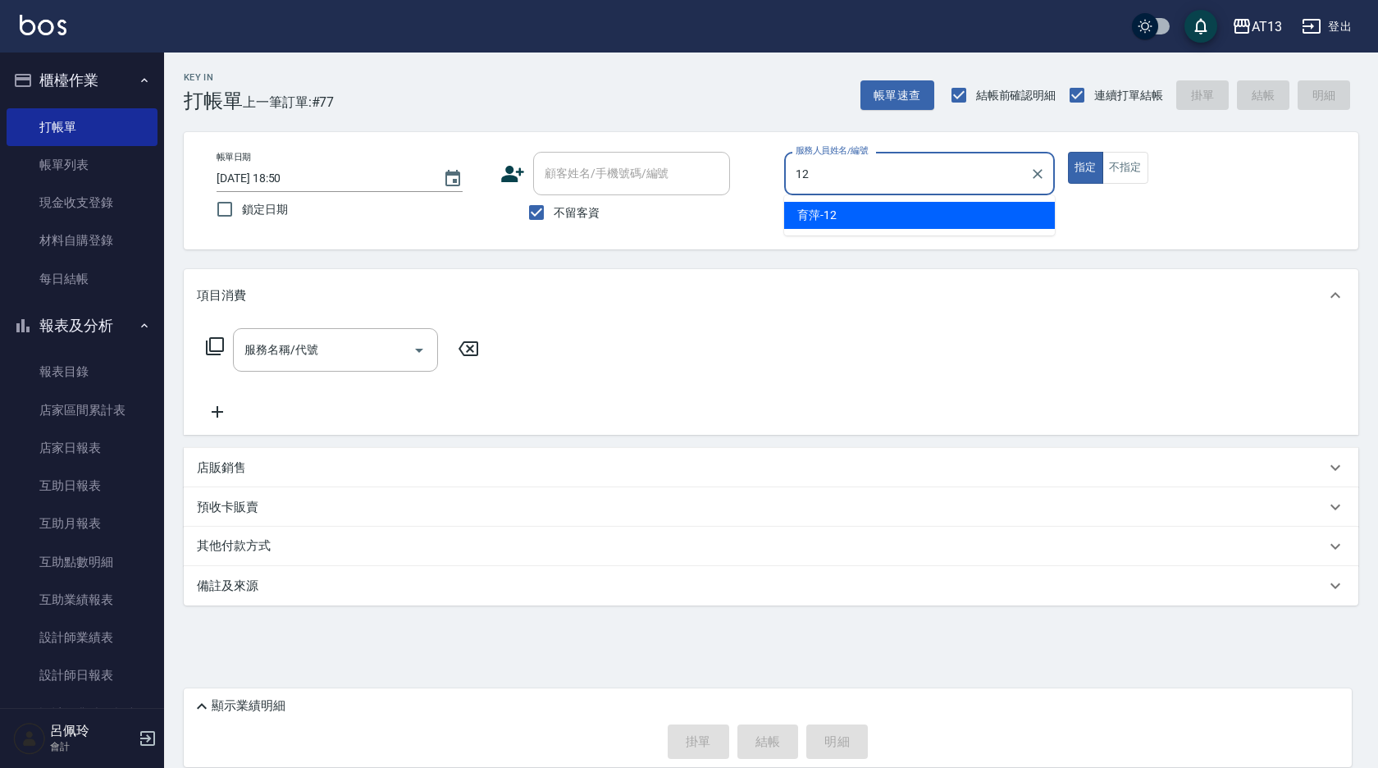
click at [956, 219] on div "育萍 -12" at bounding box center [919, 215] width 271 height 27
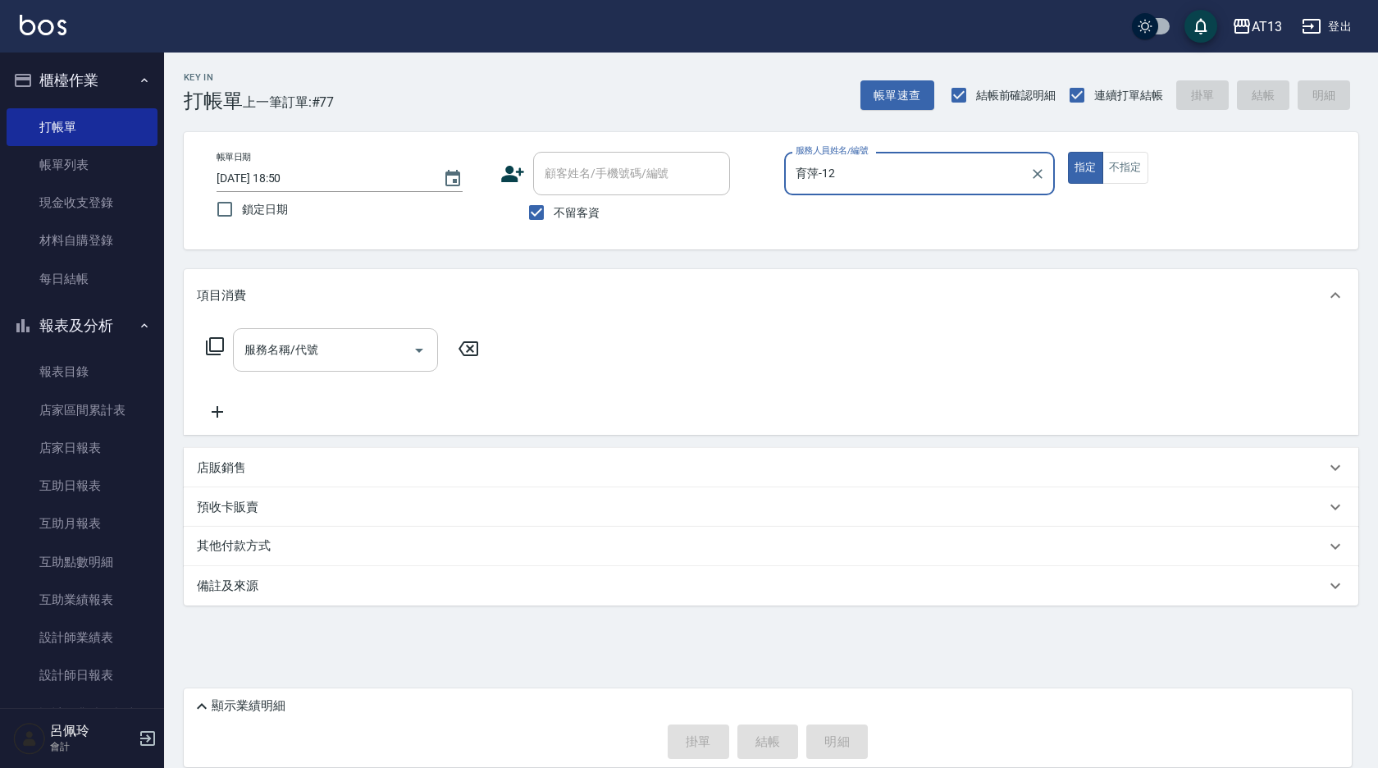
type input "育萍-12"
click at [358, 351] on input "服務名稱/代號" at bounding box center [323, 349] width 166 height 29
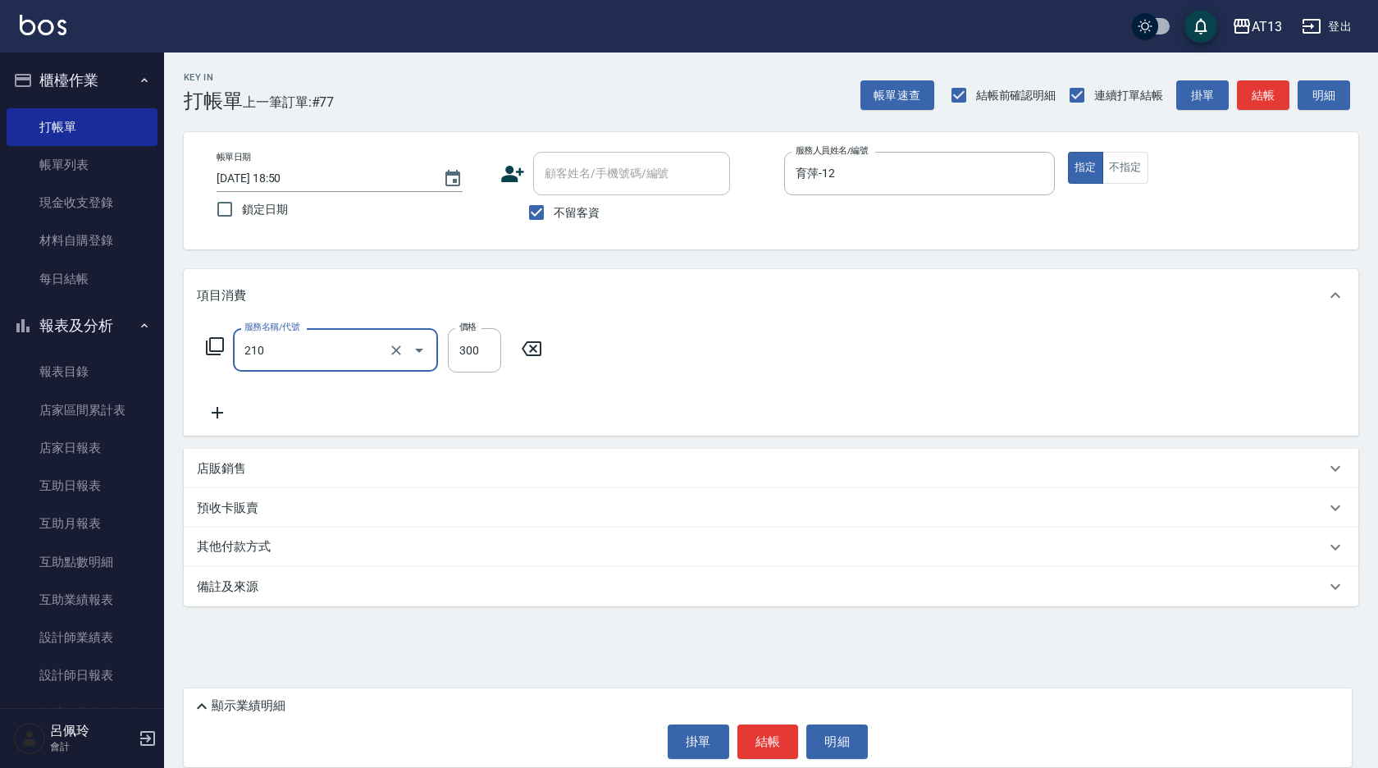
type input "[PERSON_NAME]洗髮精(210)"
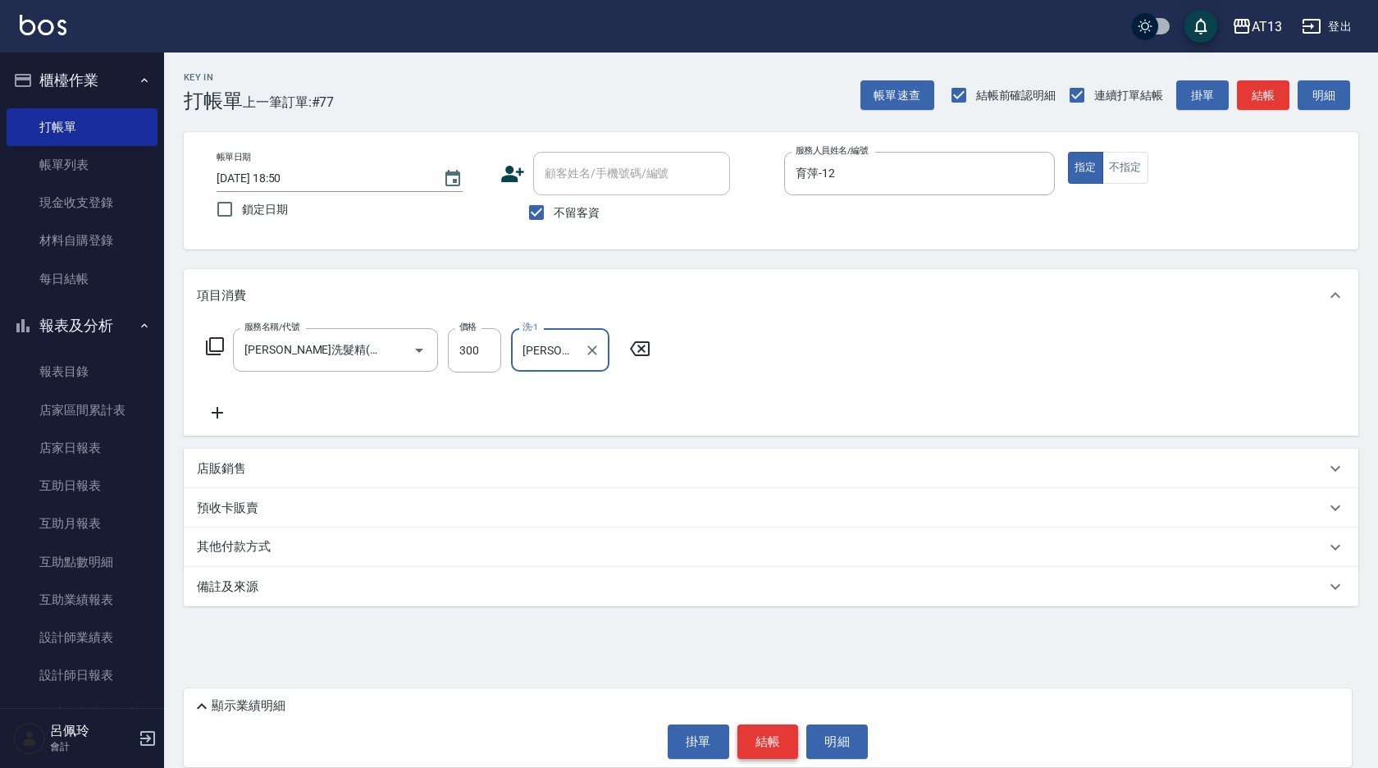
type input "[PERSON_NAME]-26"
click at [760, 740] on button "結帳" at bounding box center [768, 741] width 62 height 34
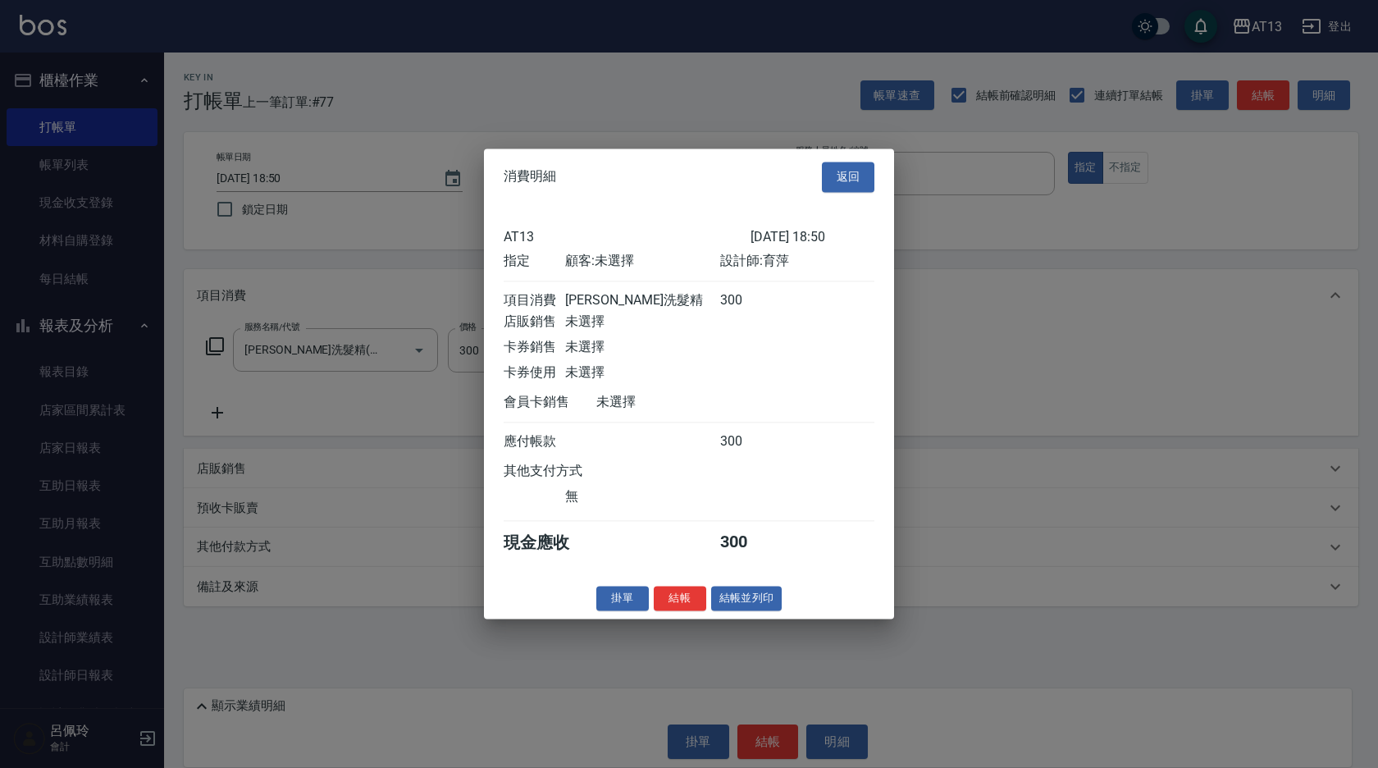
click at [708, 611] on div "掛單 結帳 結帳並列印" at bounding box center [689, 598] width 410 height 25
click at [697, 606] on button "結帳" at bounding box center [680, 598] width 52 height 25
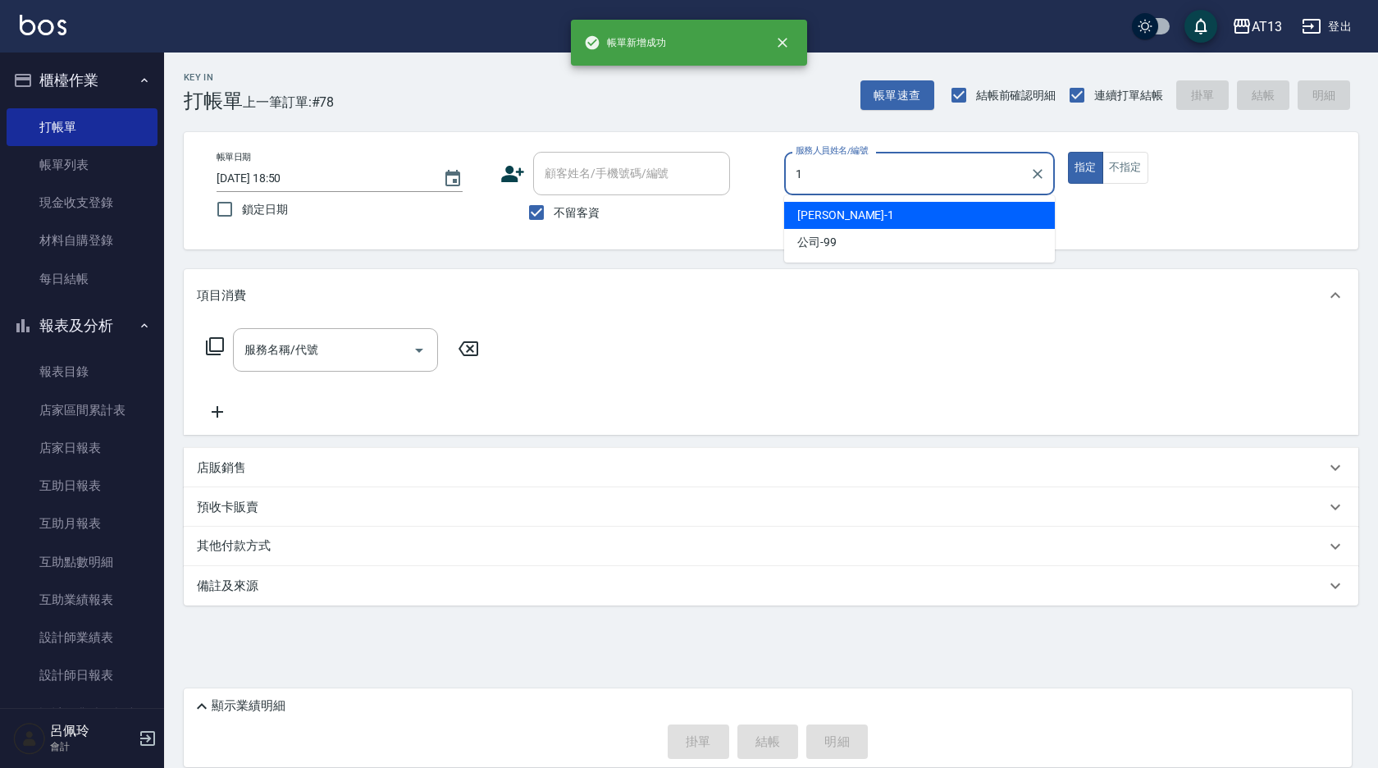
click at [834, 212] on div "[PERSON_NAME] -1" at bounding box center [919, 215] width 271 height 27
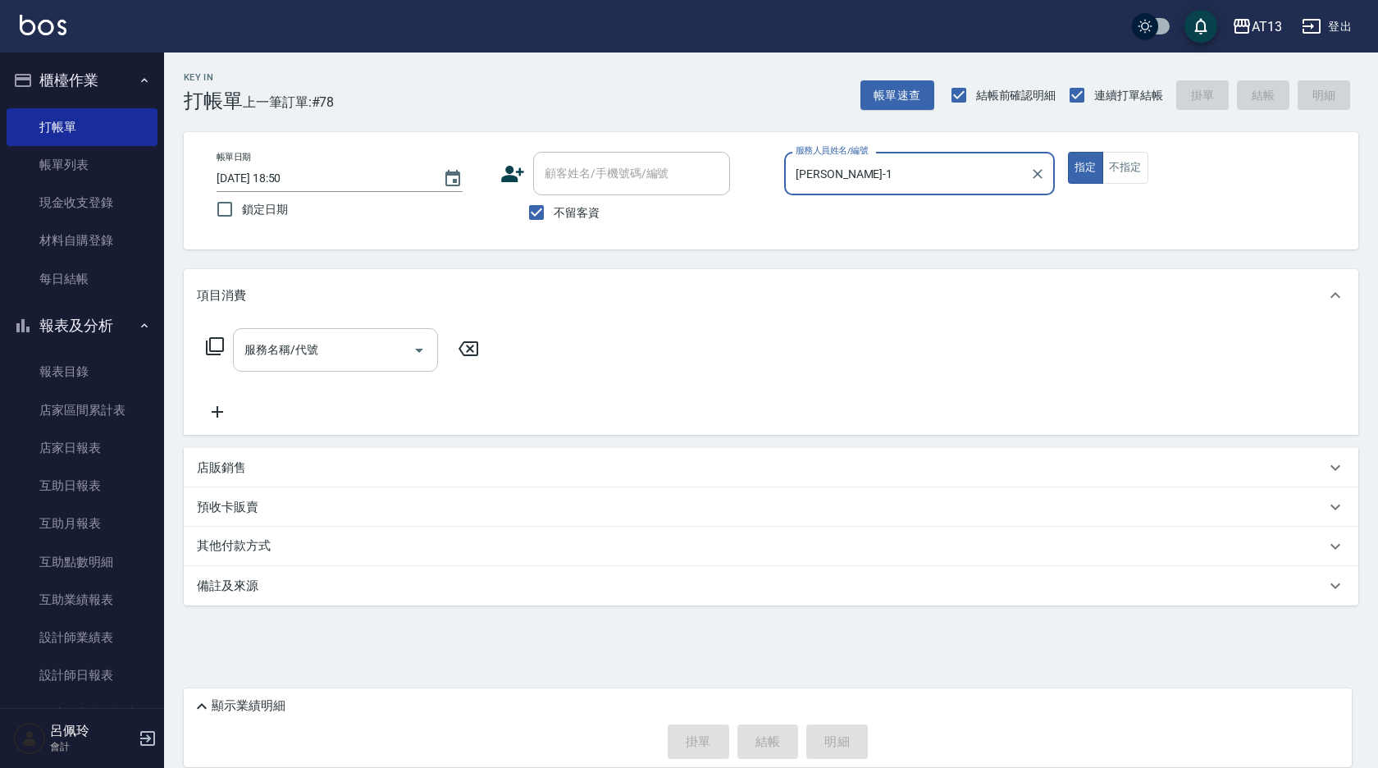
type input "[PERSON_NAME]-1"
click at [280, 357] on input "服務名稱/代號" at bounding box center [323, 349] width 166 height 29
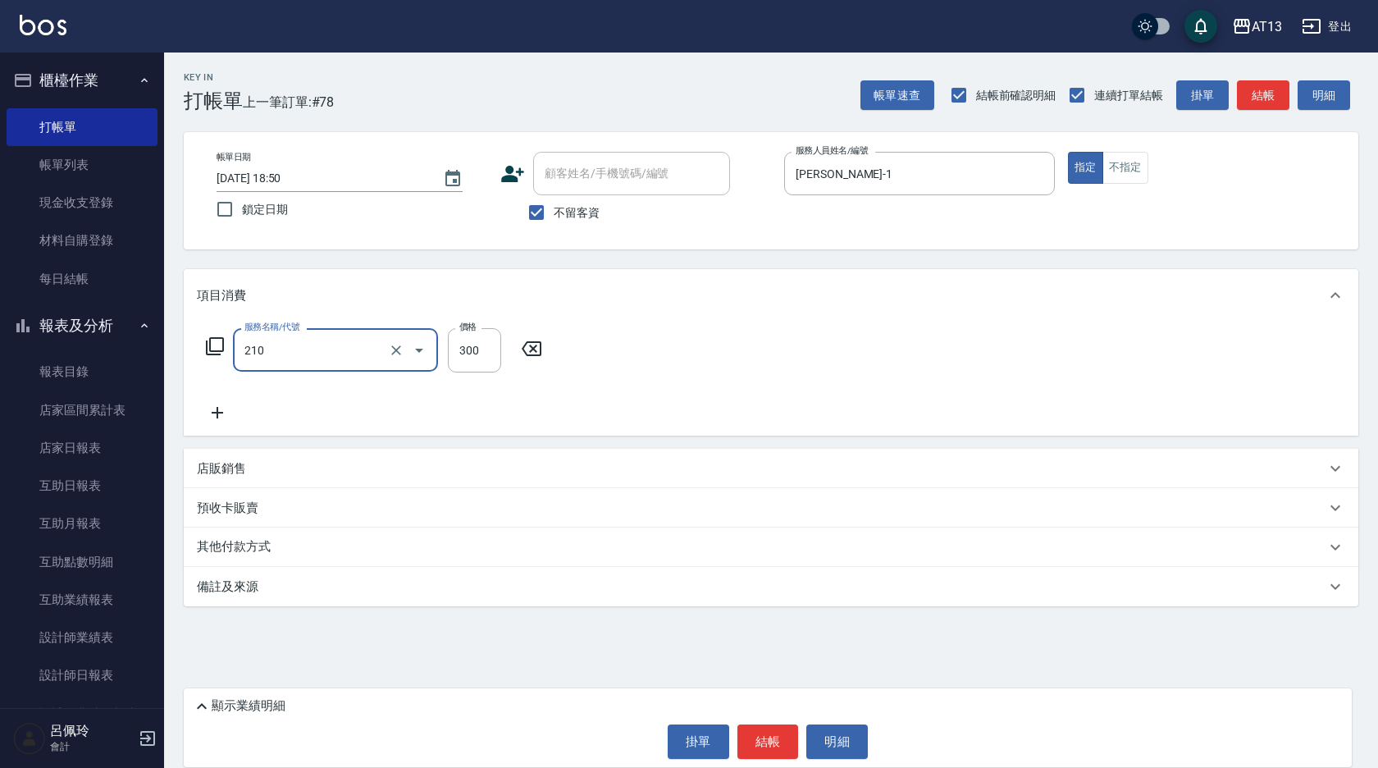
type input "[PERSON_NAME]洗髮精(210)"
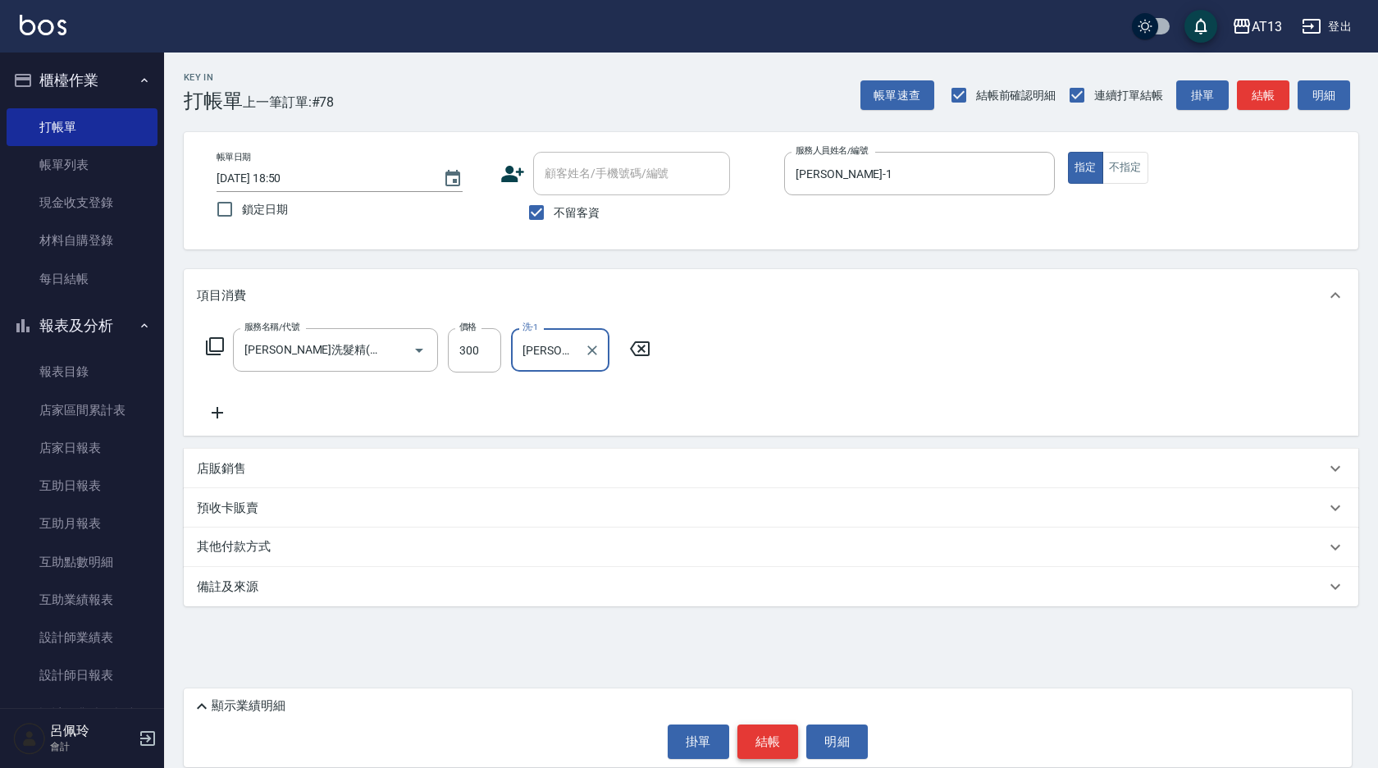
type input "[PERSON_NAME]-29"
click at [762, 740] on button "結帳" at bounding box center [768, 741] width 62 height 34
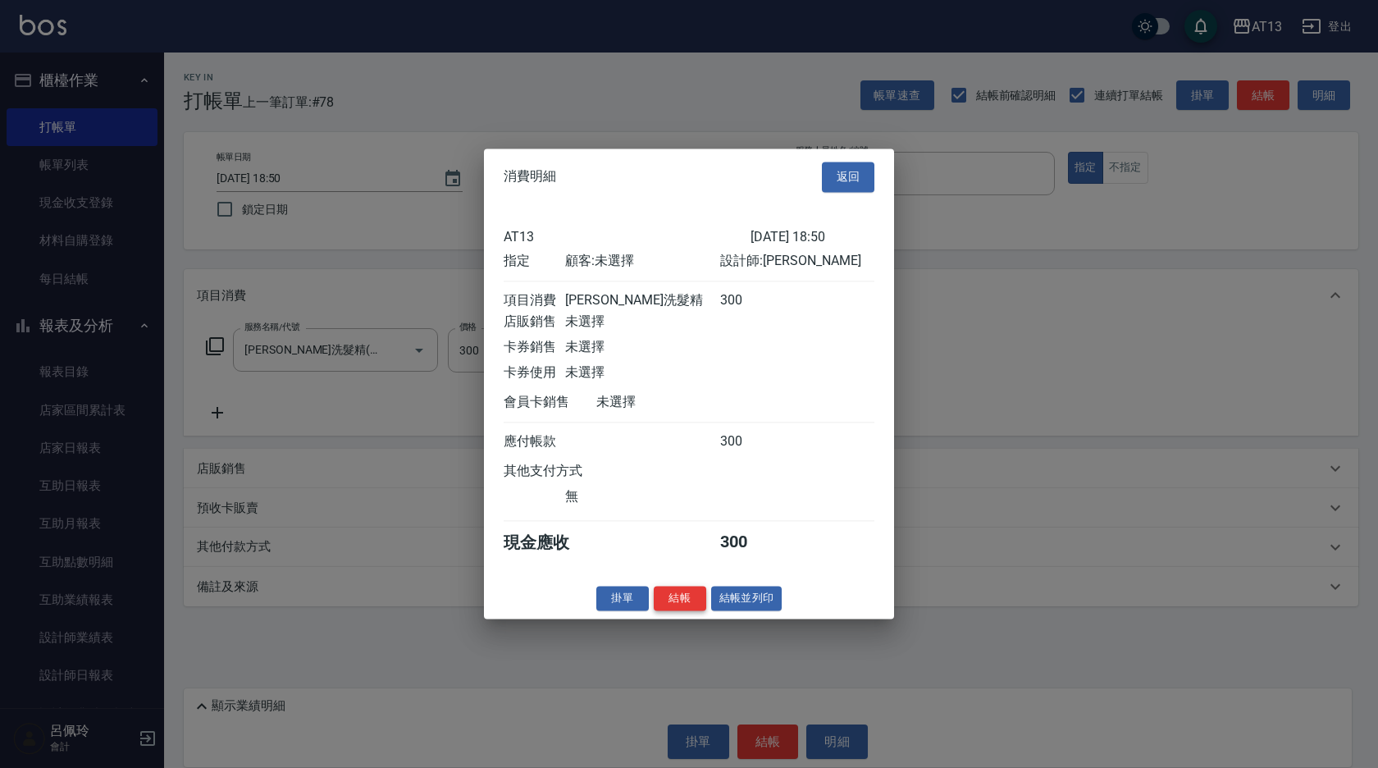
click at [680, 611] on button "結帳" at bounding box center [680, 598] width 52 height 25
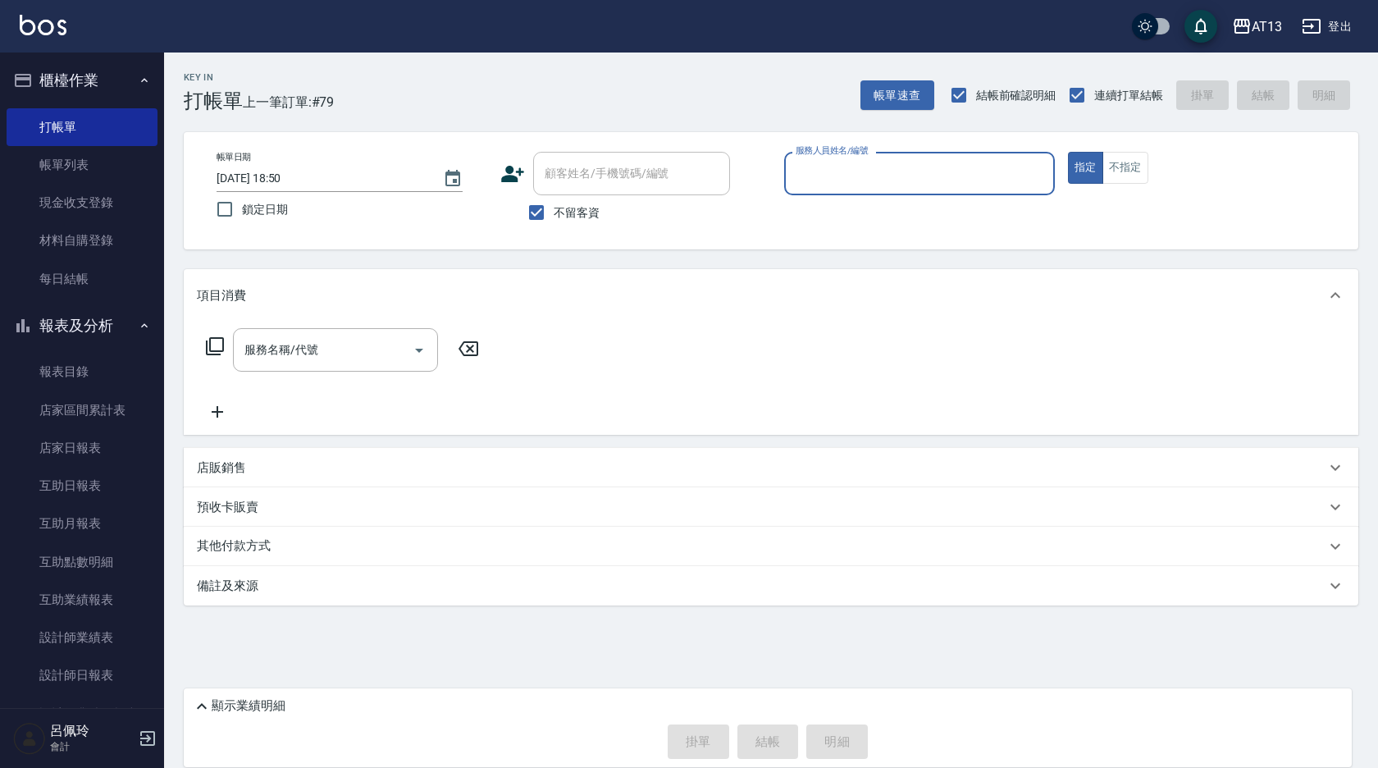
click at [1068, 152] on button "指定" at bounding box center [1085, 168] width 35 height 32
type button "true"
click at [841, 162] on div "服務人員姓名/編號 服務人員姓名/編號" at bounding box center [919, 173] width 271 height 43
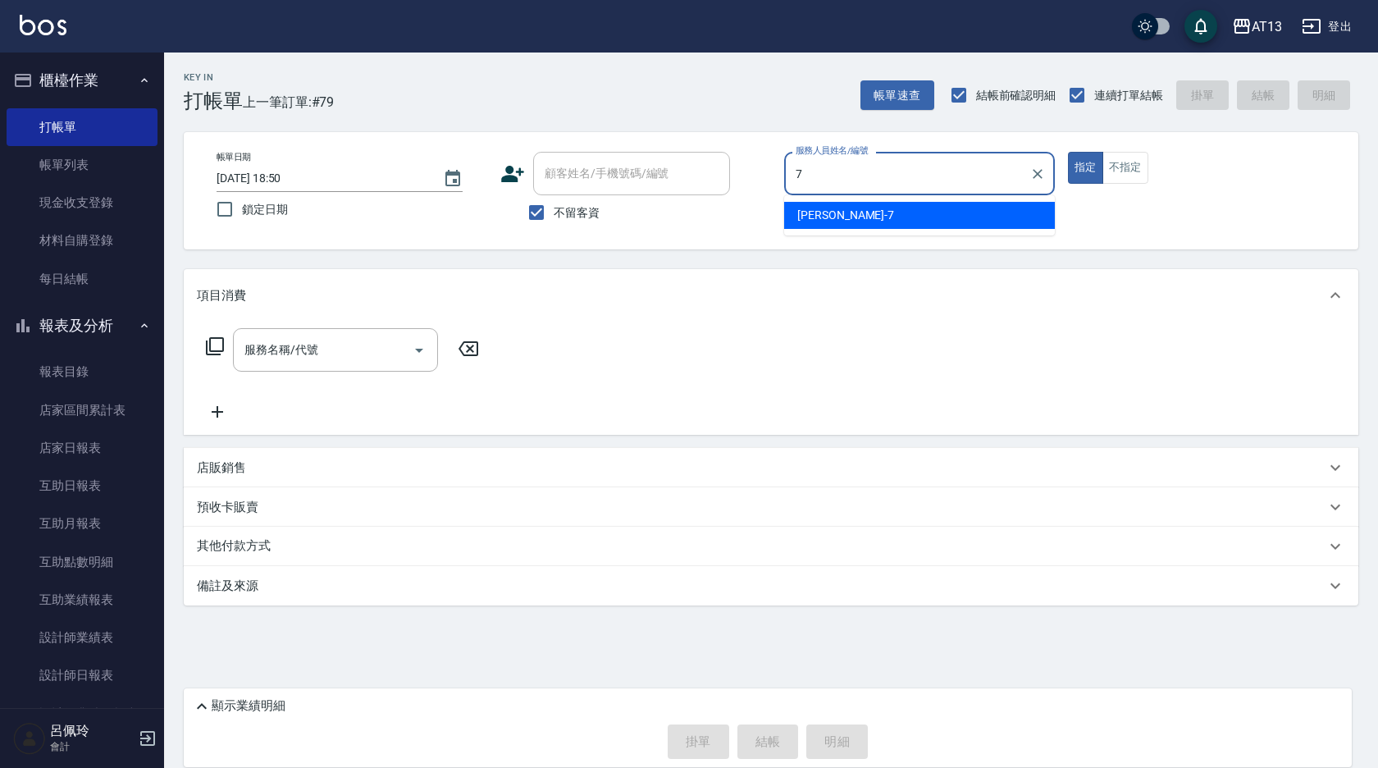
click at [910, 225] on div "[PERSON_NAME]-7" at bounding box center [919, 215] width 271 height 27
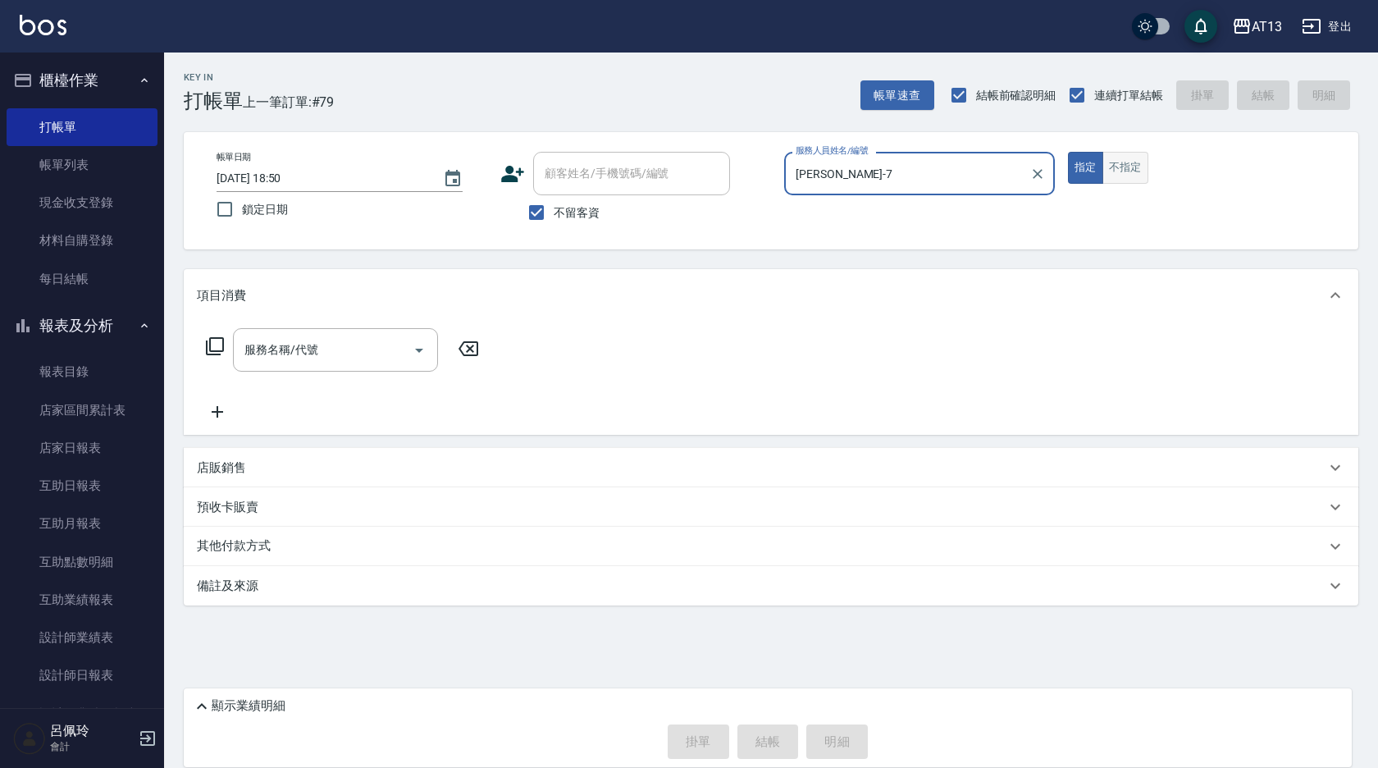
type input "[PERSON_NAME]-7"
click at [1128, 180] on button "不指定" at bounding box center [1125, 168] width 46 height 32
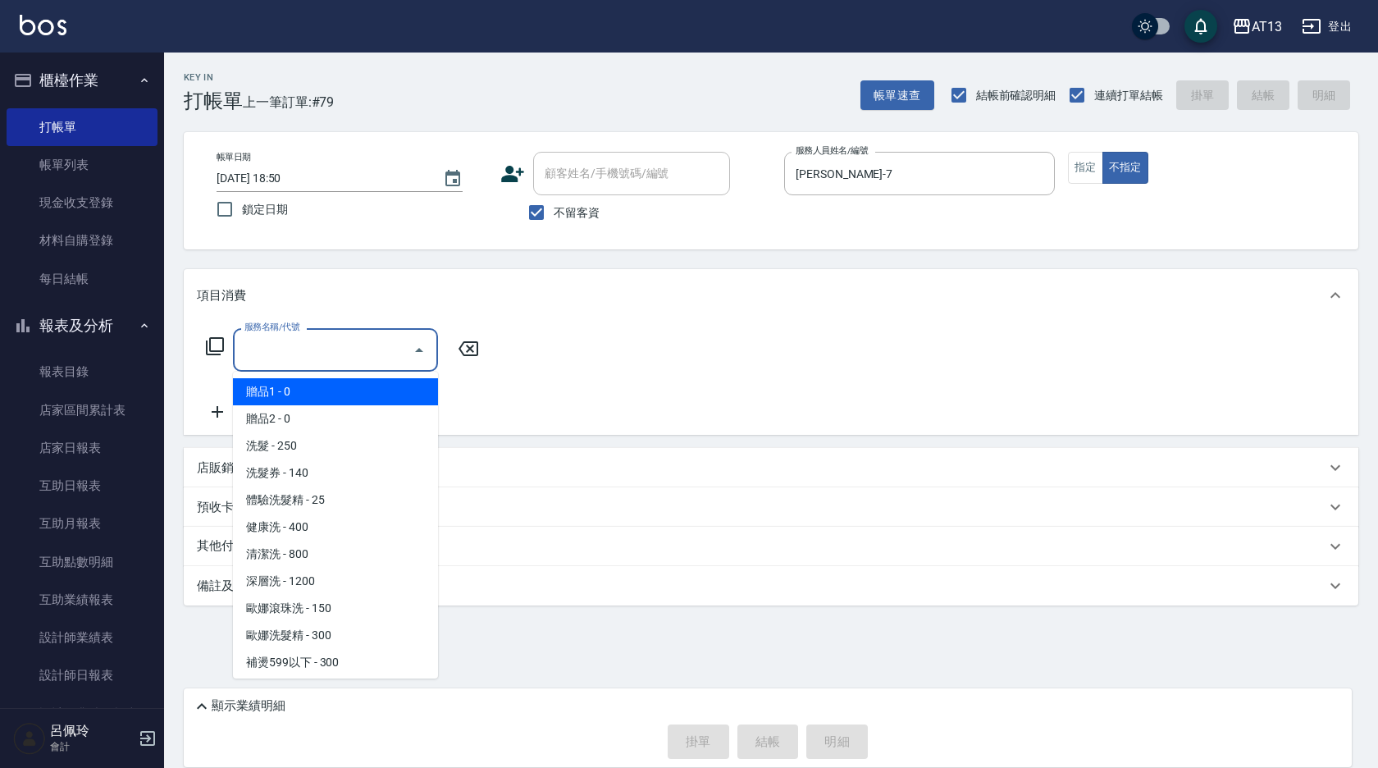
click at [345, 363] on input "服務名稱/代號" at bounding box center [323, 349] width 166 height 29
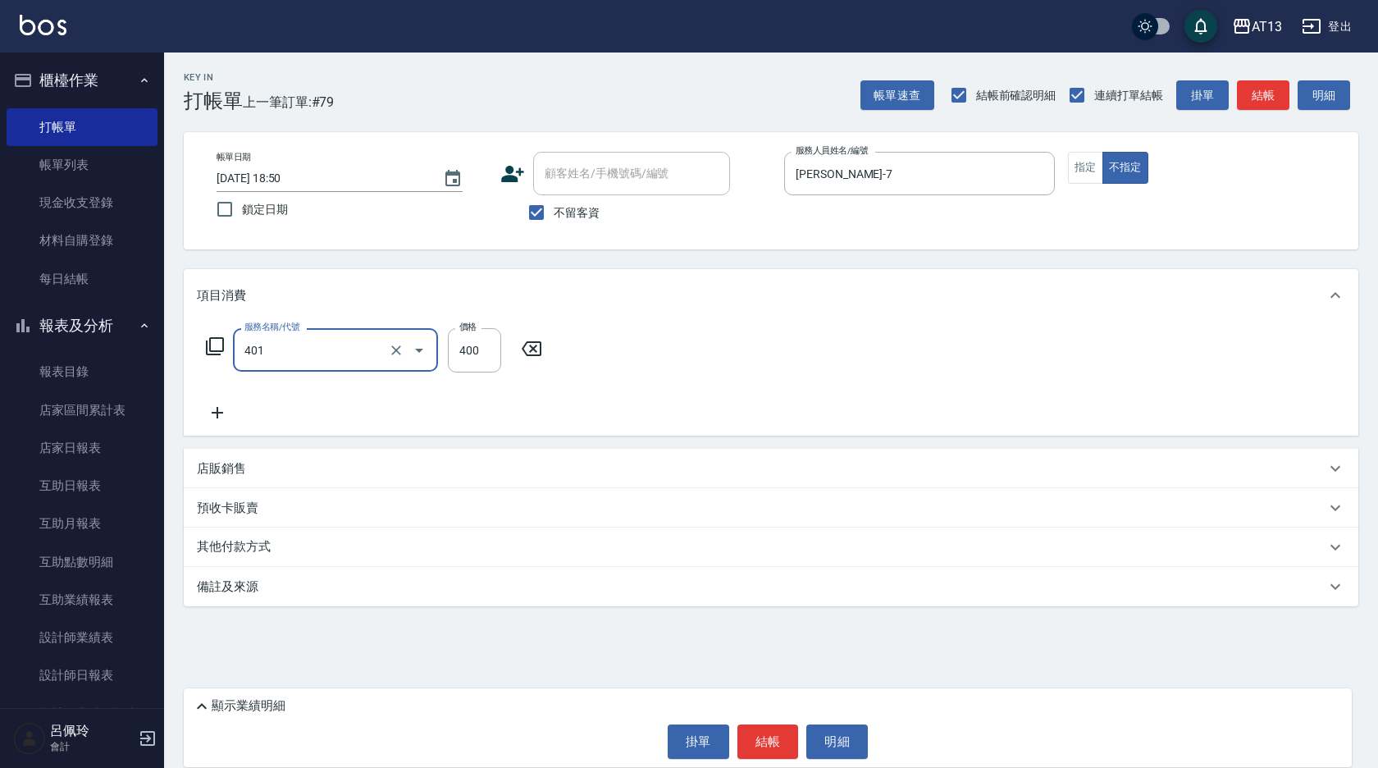
type input "剪髮(401)"
type input "150"
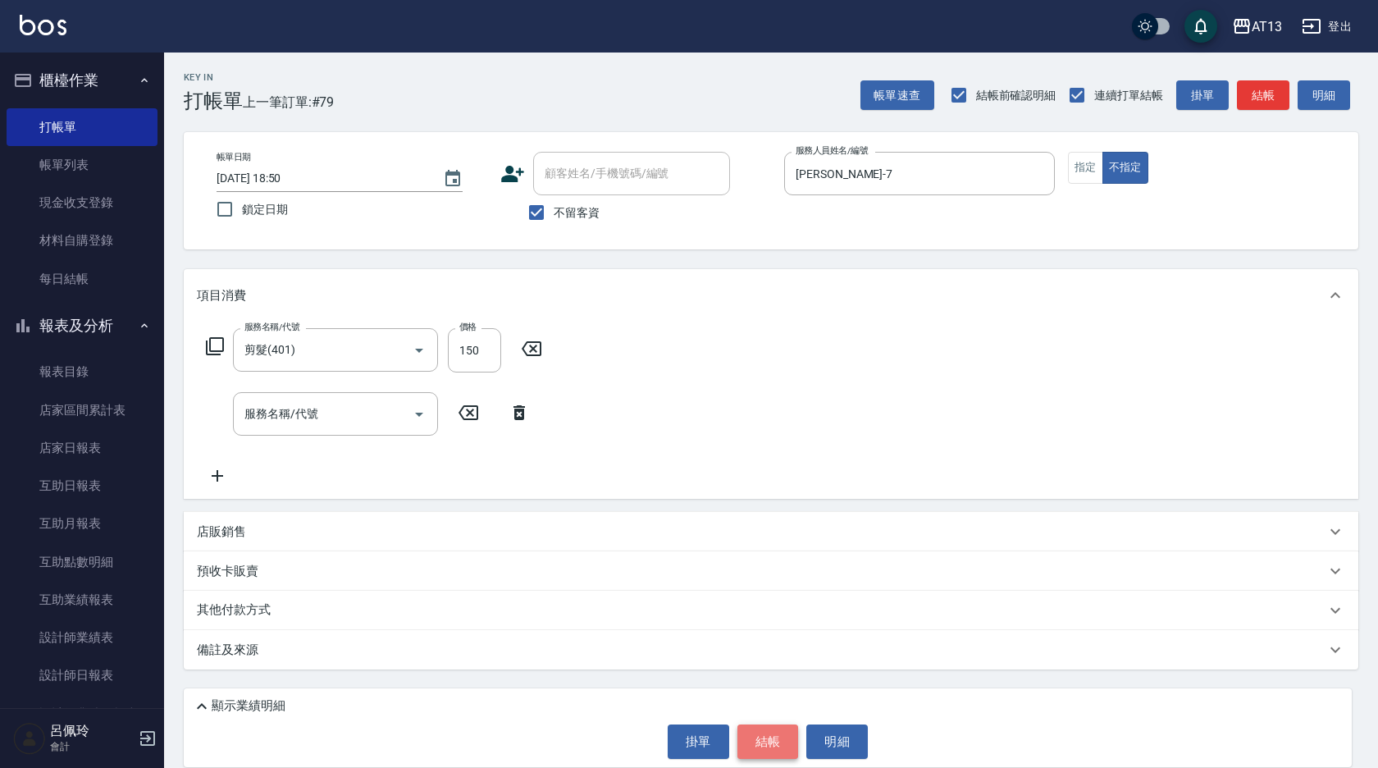
click at [764, 744] on button "結帳" at bounding box center [768, 741] width 62 height 34
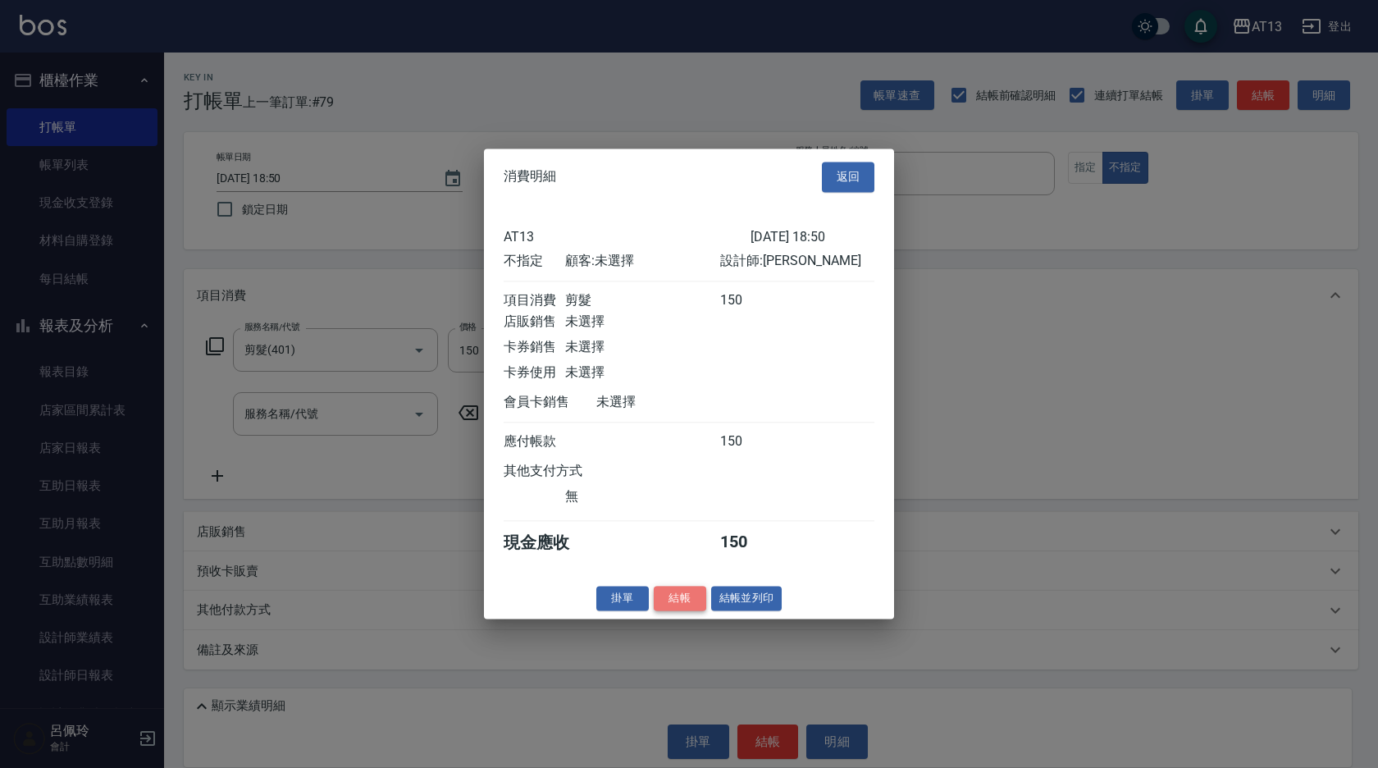
click at [688, 611] on button "結帳" at bounding box center [680, 598] width 52 height 25
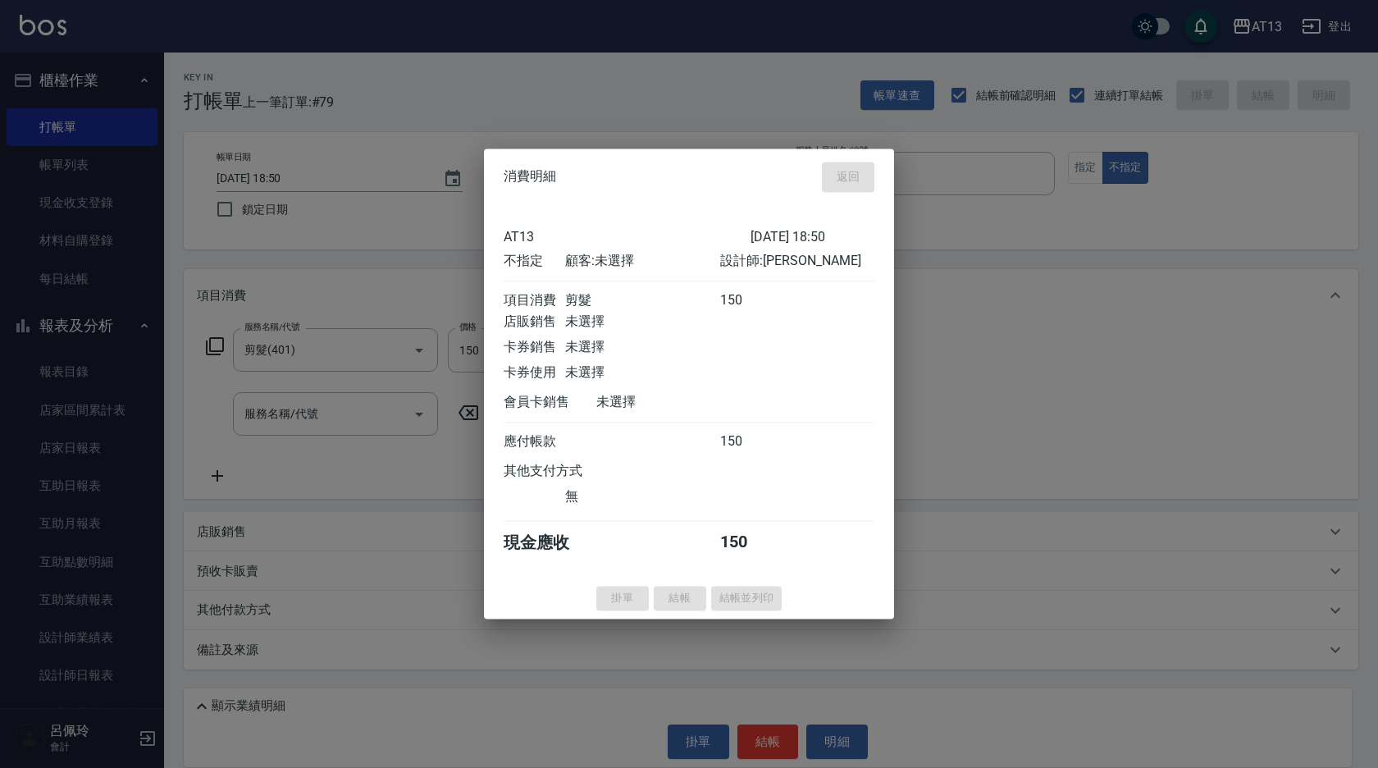
type input "[DATE] 19:14"
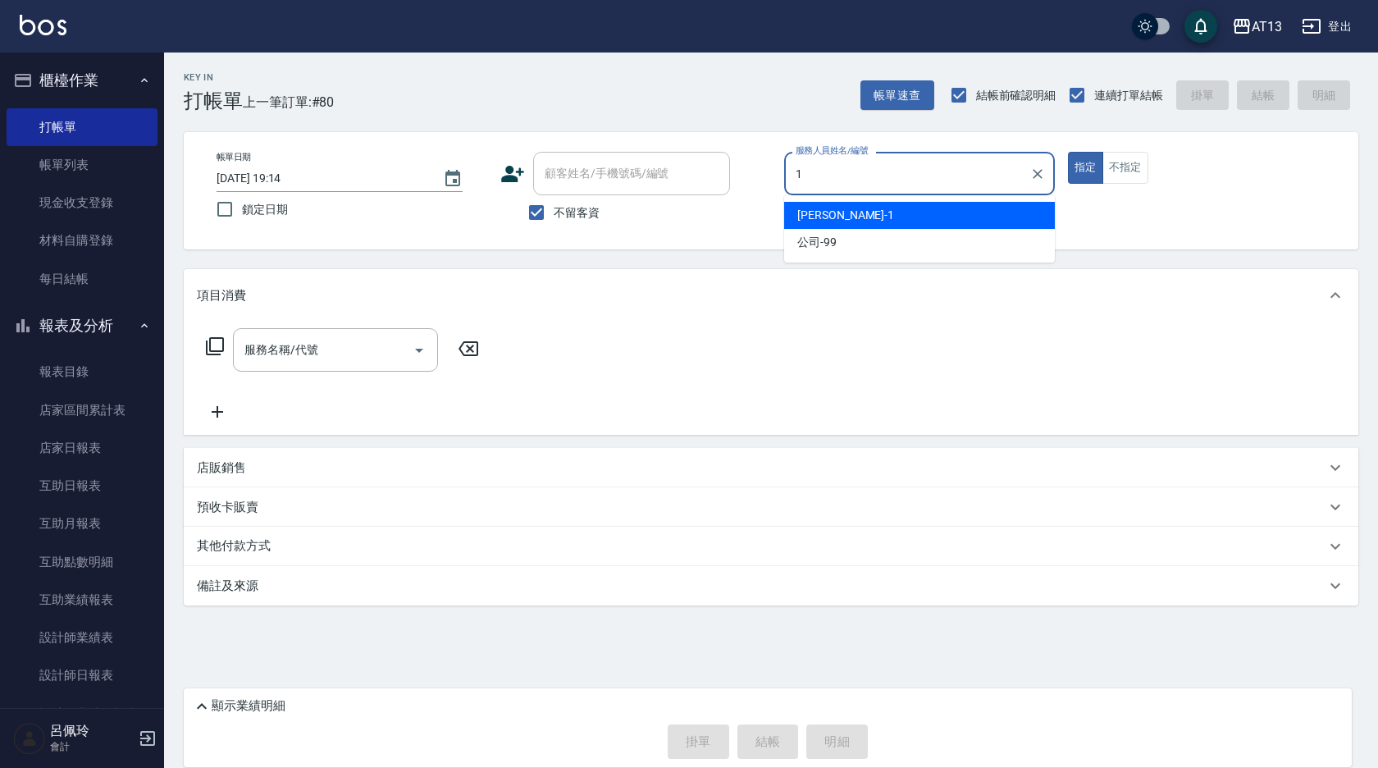
click at [844, 222] on div "[PERSON_NAME] -1" at bounding box center [919, 215] width 271 height 27
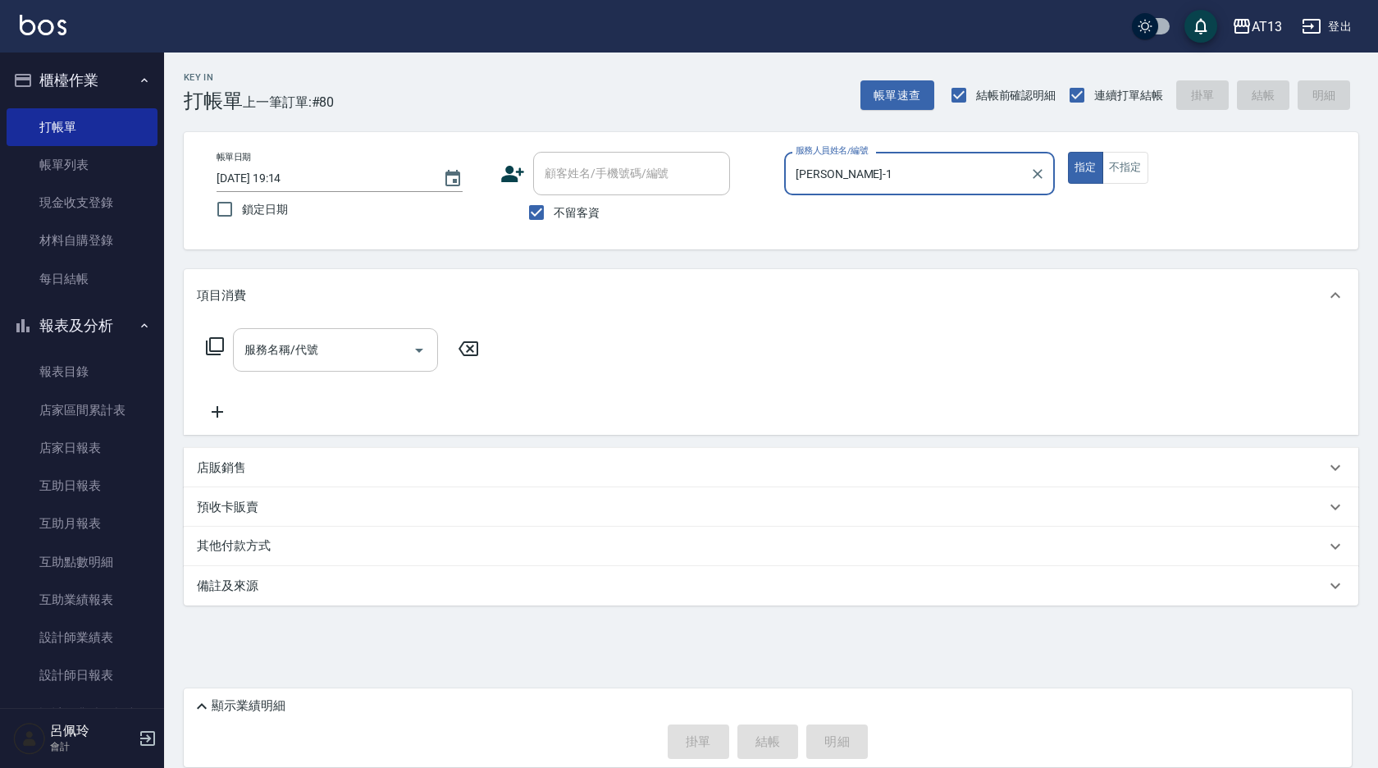
type input "[PERSON_NAME]-1"
click at [379, 338] on input "服務名稱/代號" at bounding box center [323, 349] width 166 height 29
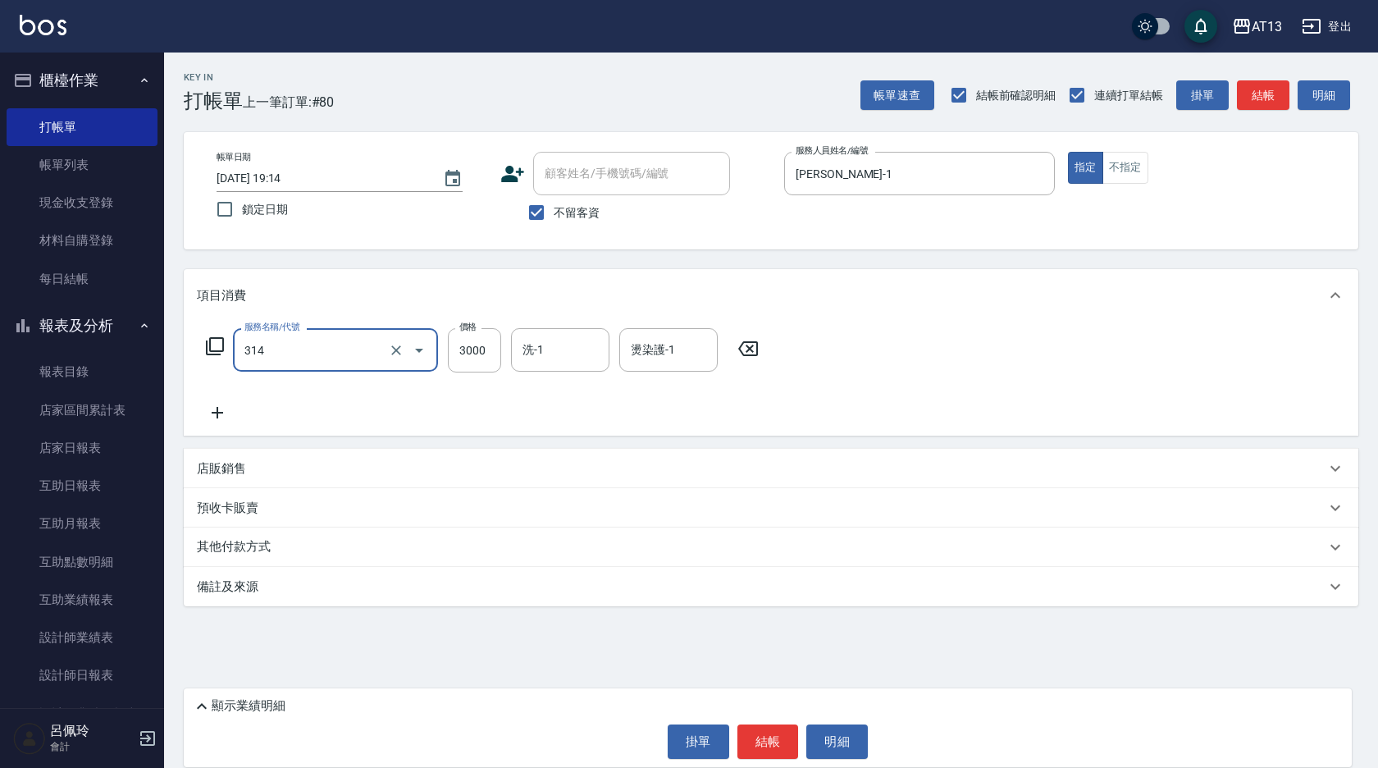
type input "CYA水質感2500UP(314)"
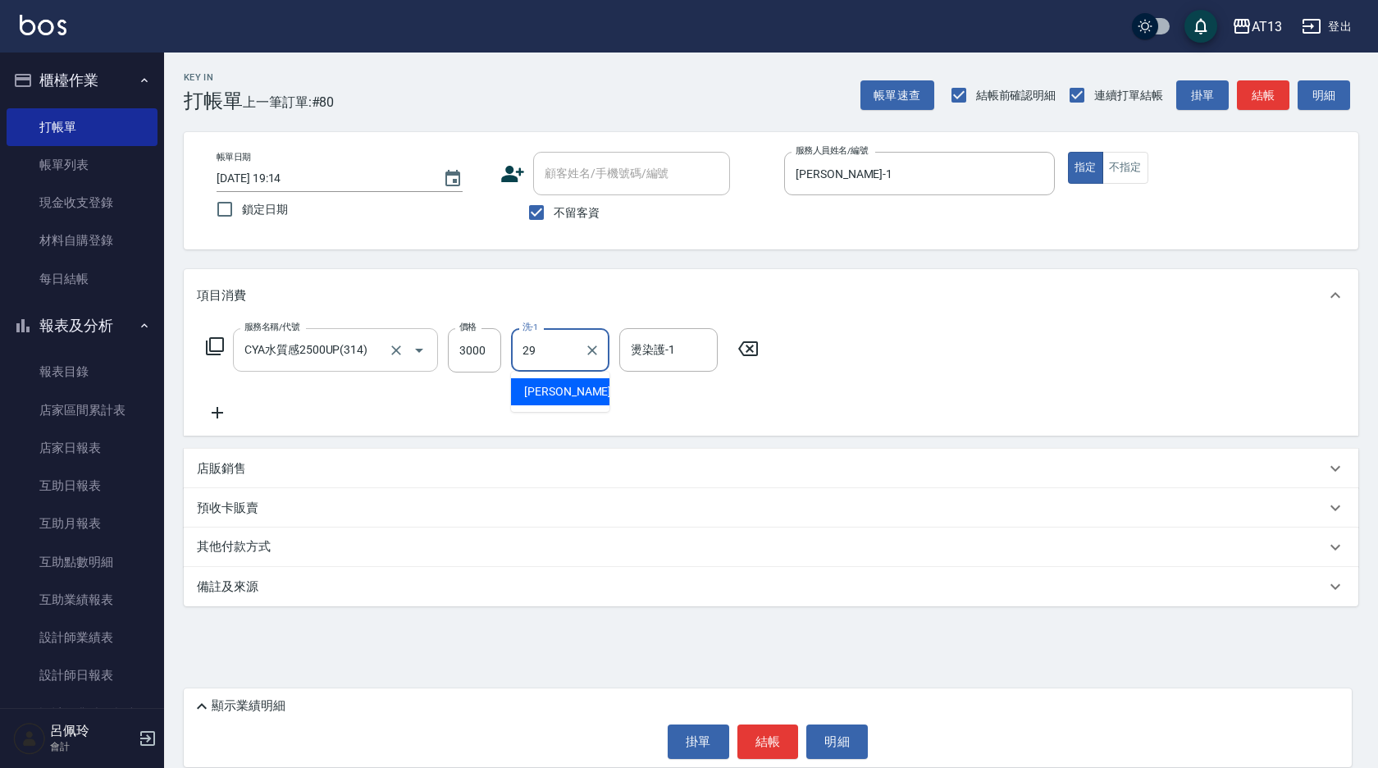
type input "[PERSON_NAME]-29"
click at [785, 742] on button "結帳" at bounding box center [768, 741] width 62 height 34
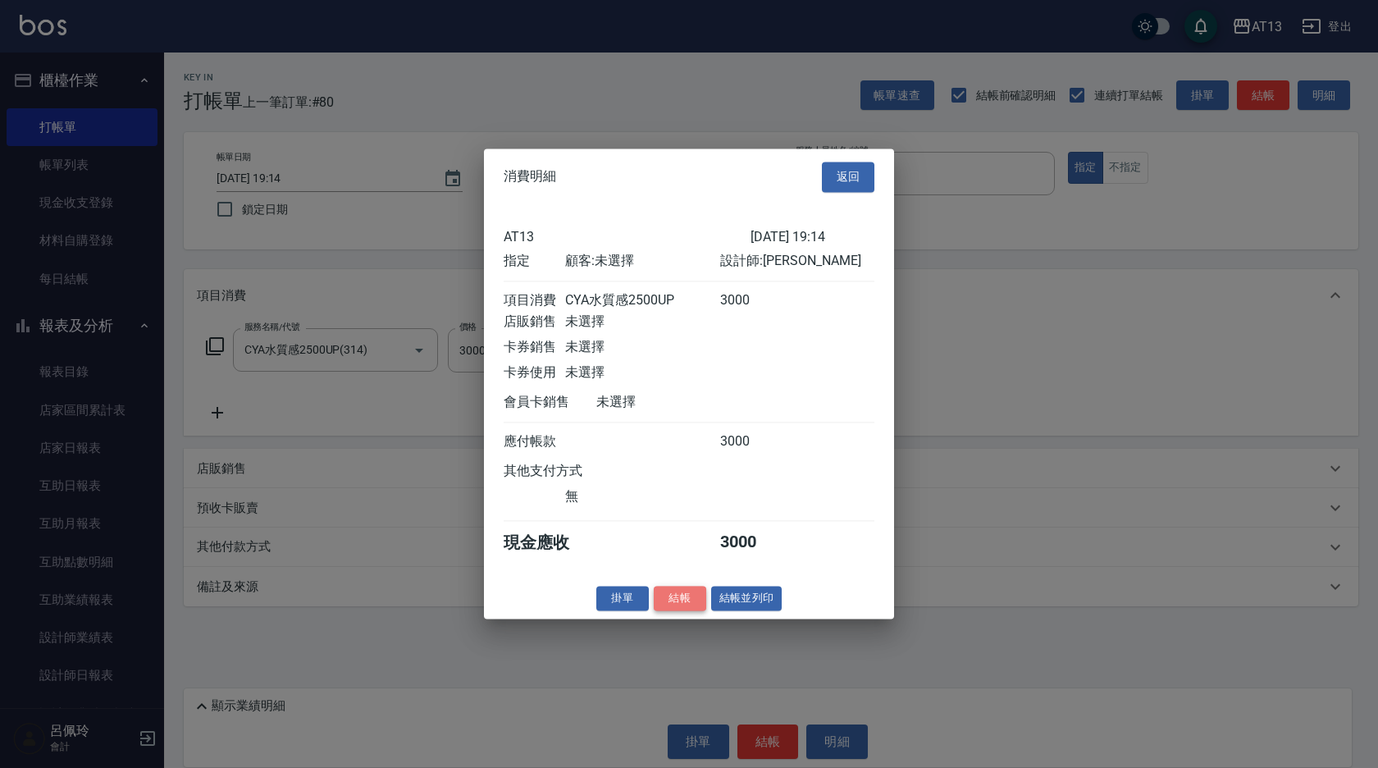
click at [670, 605] on button "結帳" at bounding box center [680, 598] width 52 height 25
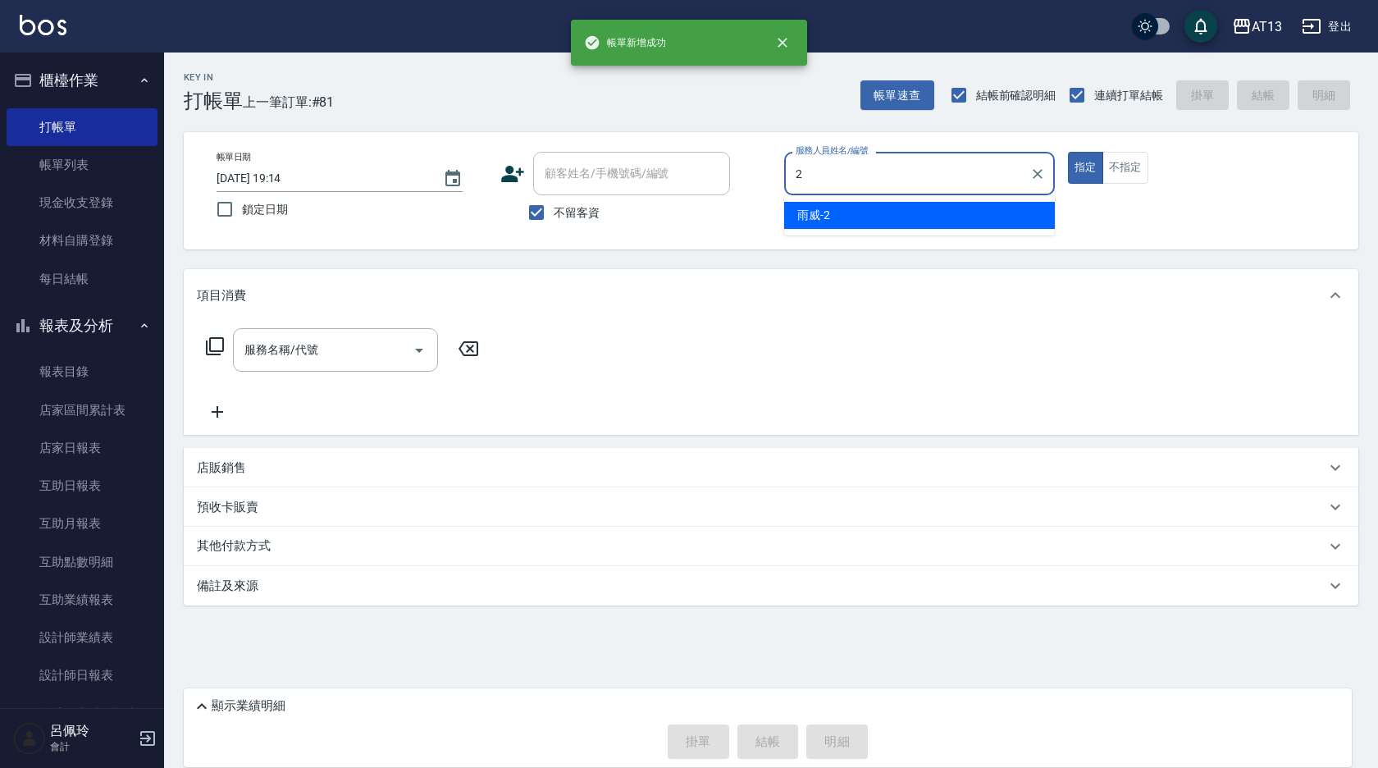
click at [836, 197] on ul "雨威 -2" at bounding box center [919, 215] width 271 height 40
click at [842, 208] on div "雨威 -2" at bounding box center [919, 215] width 271 height 27
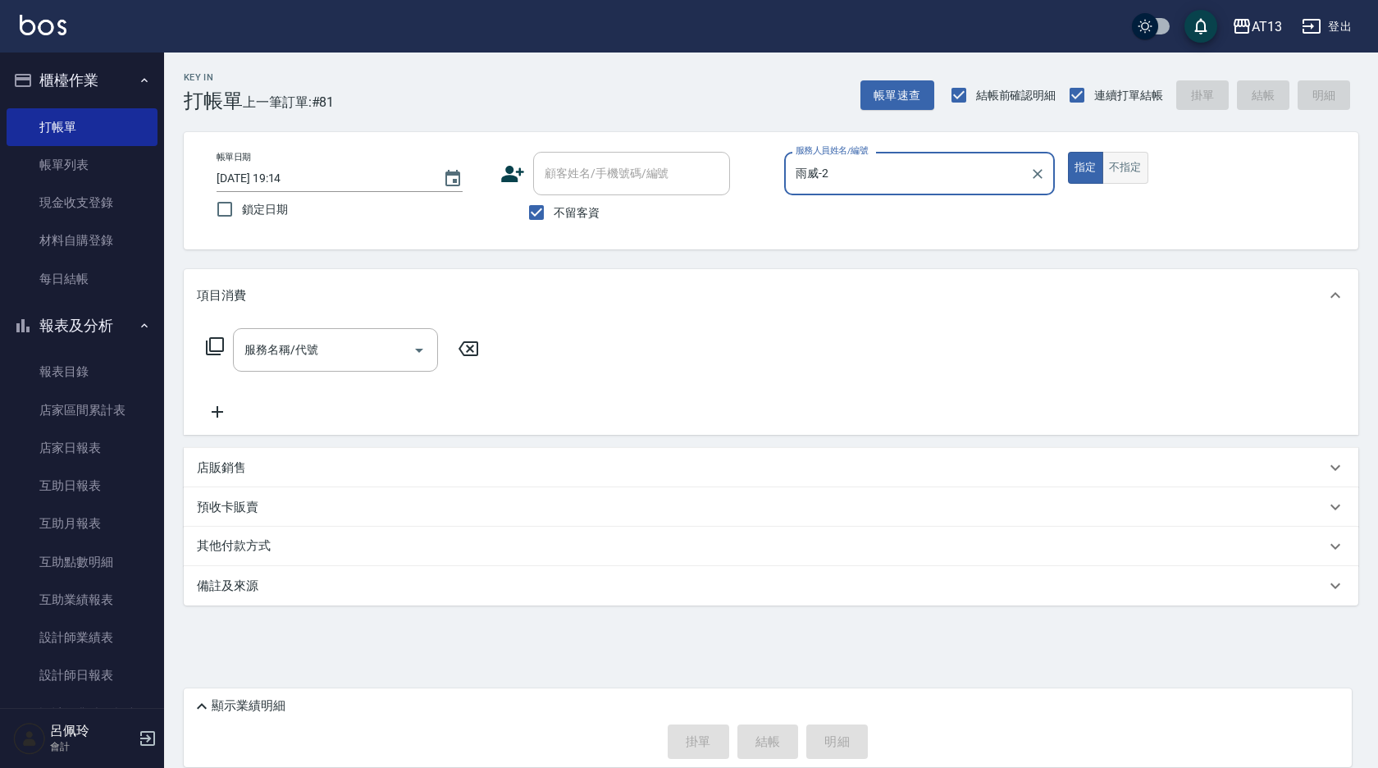
type input "雨威-2"
click at [1103, 176] on button "不指定" at bounding box center [1125, 168] width 46 height 32
click at [355, 340] on input "服務名稱/代號" at bounding box center [323, 349] width 166 height 29
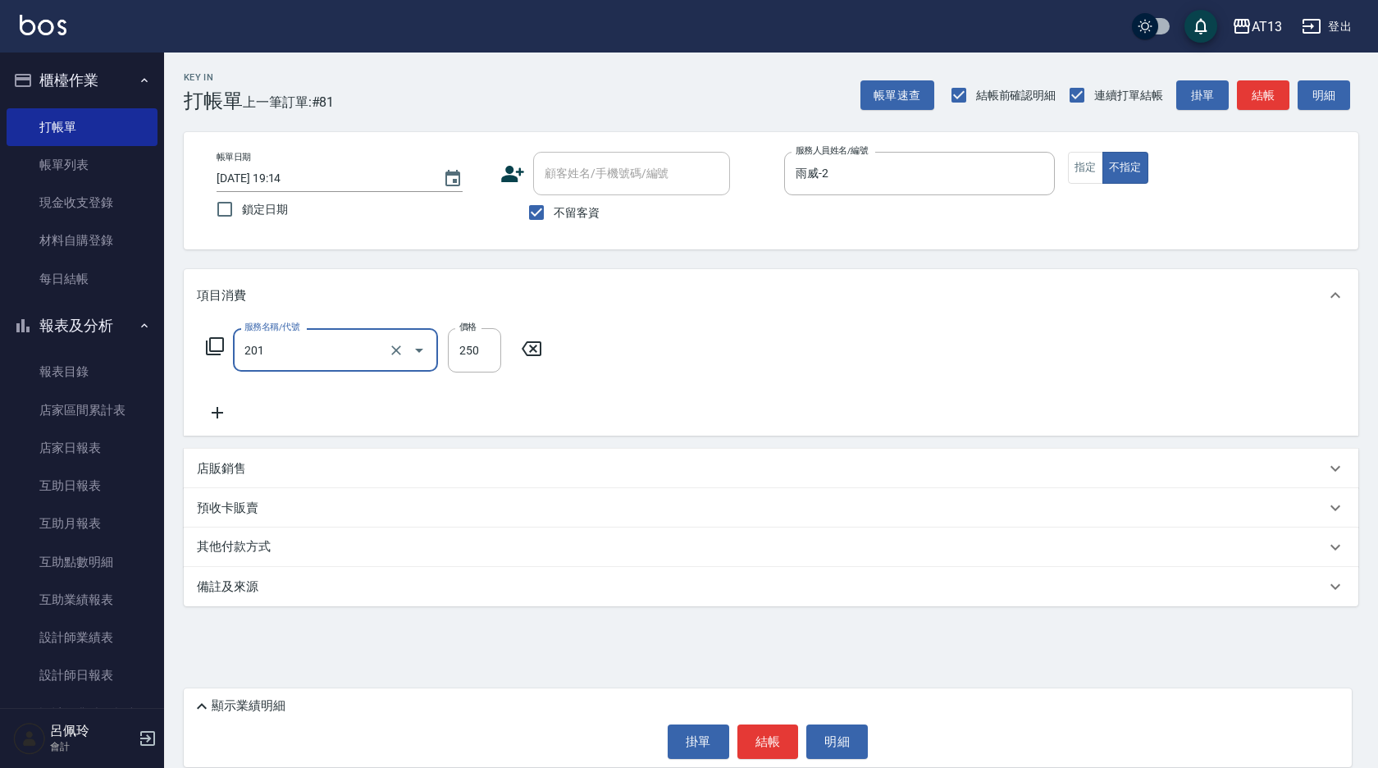
type input "洗髮(201)"
type input "雨威-2"
click at [770, 748] on button "結帳" at bounding box center [768, 741] width 62 height 34
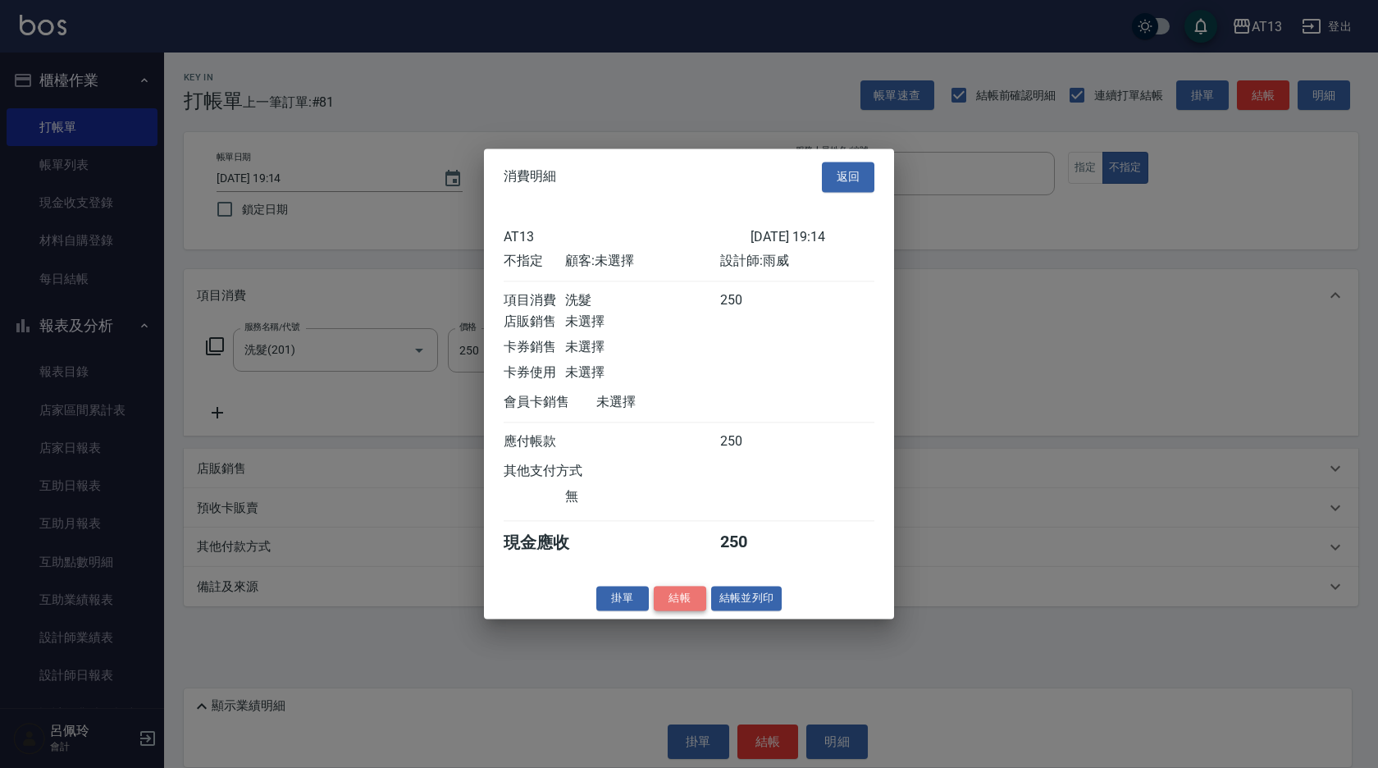
click at [688, 609] on button "結帳" at bounding box center [680, 598] width 52 height 25
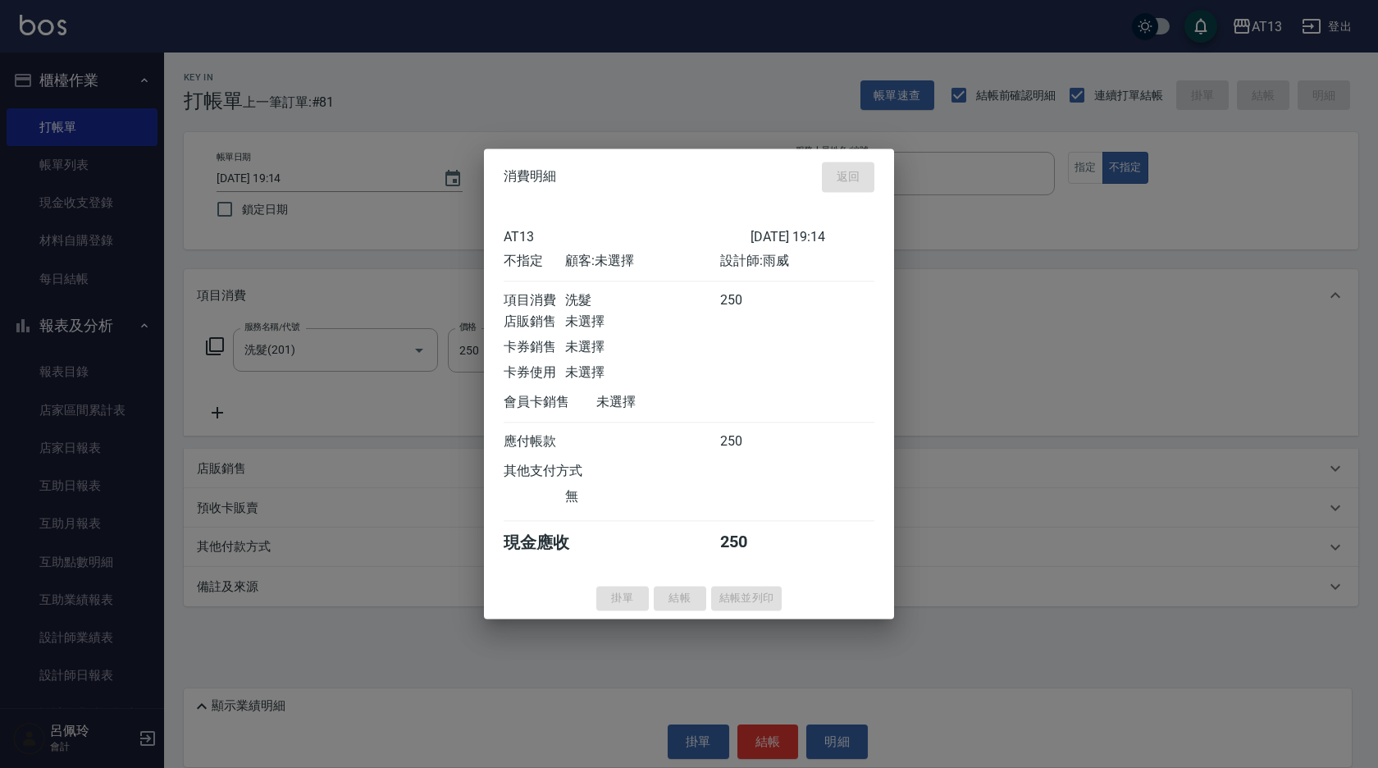
type input "[DATE] 19:15"
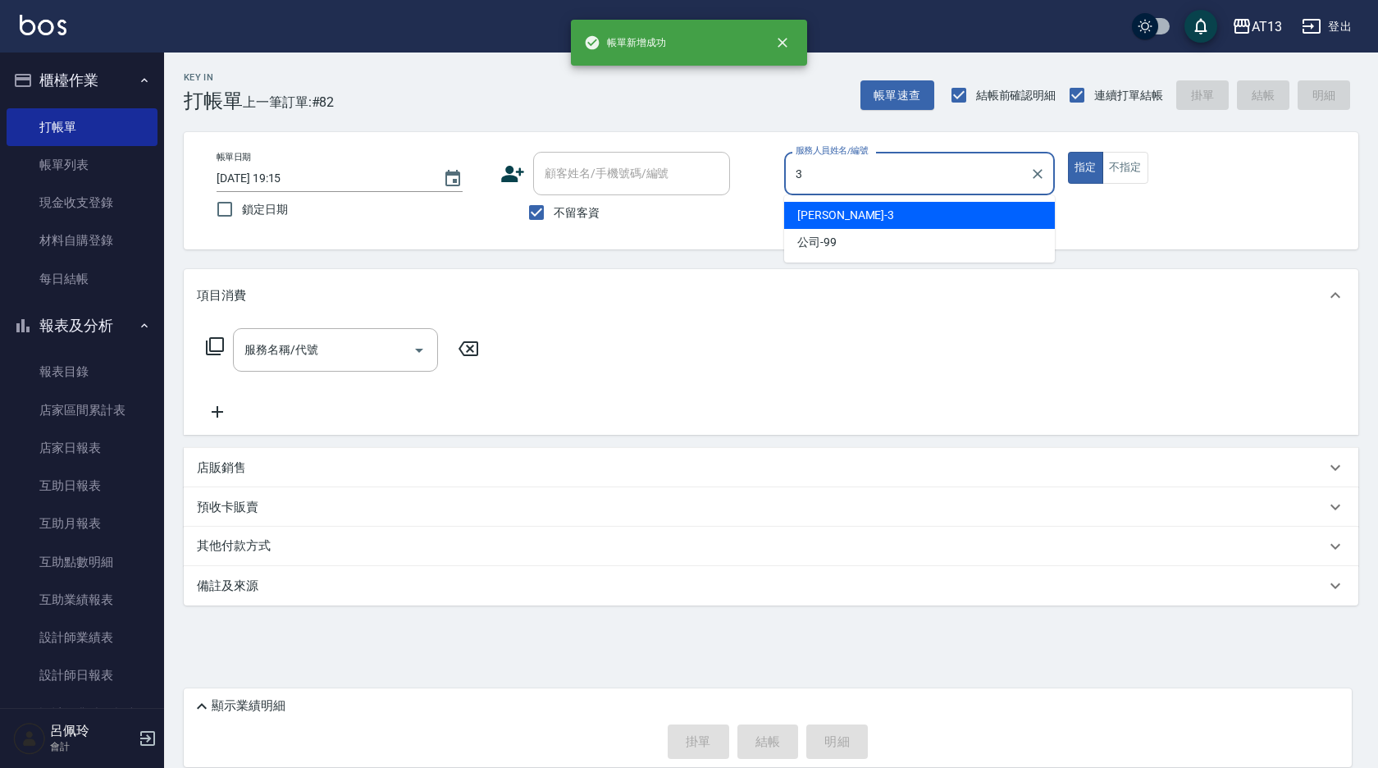
click at [927, 221] on div "[PERSON_NAME] -3" at bounding box center [919, 215] width 271 height 27
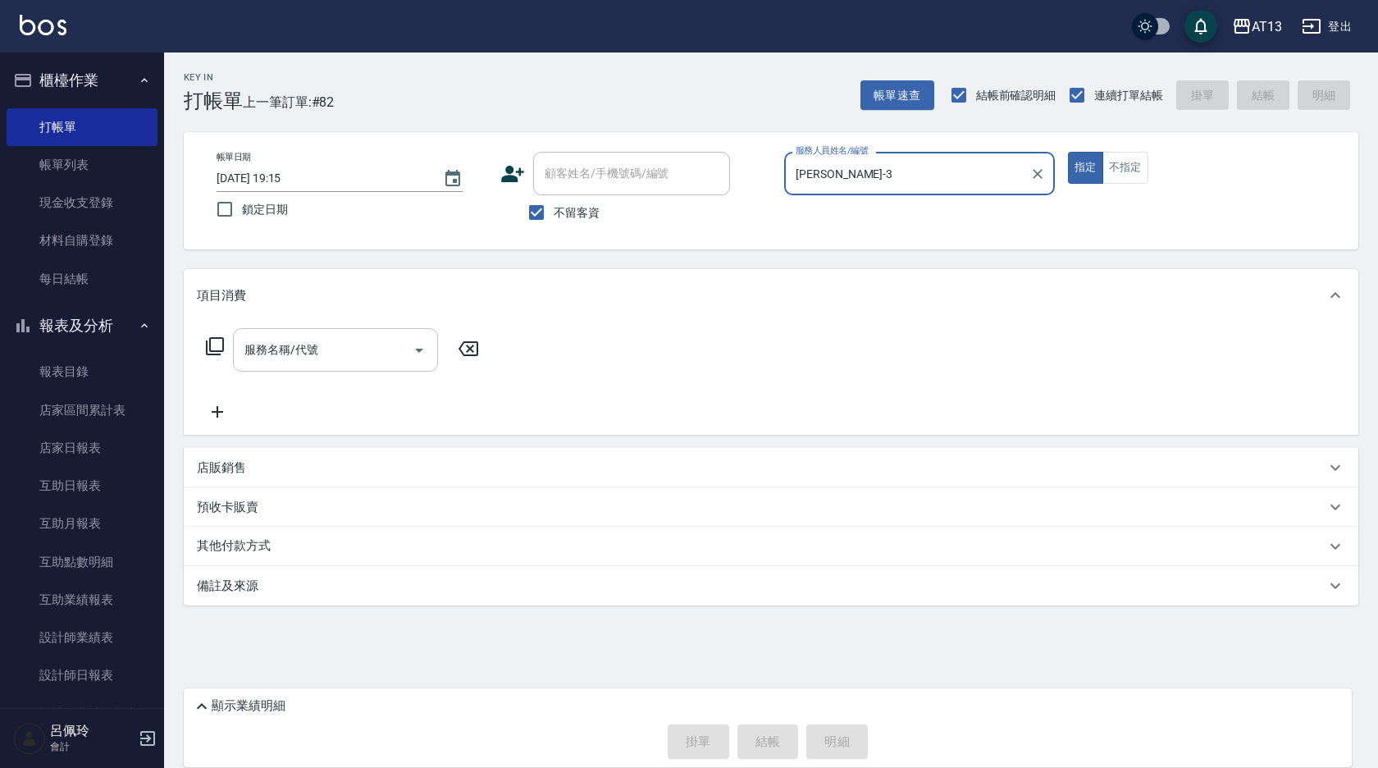
type input "[PERSON_NAME]-3"
click at [367, 346] on input "服務名稱/代號" at bounding box center [323, 349] width 166 height 29
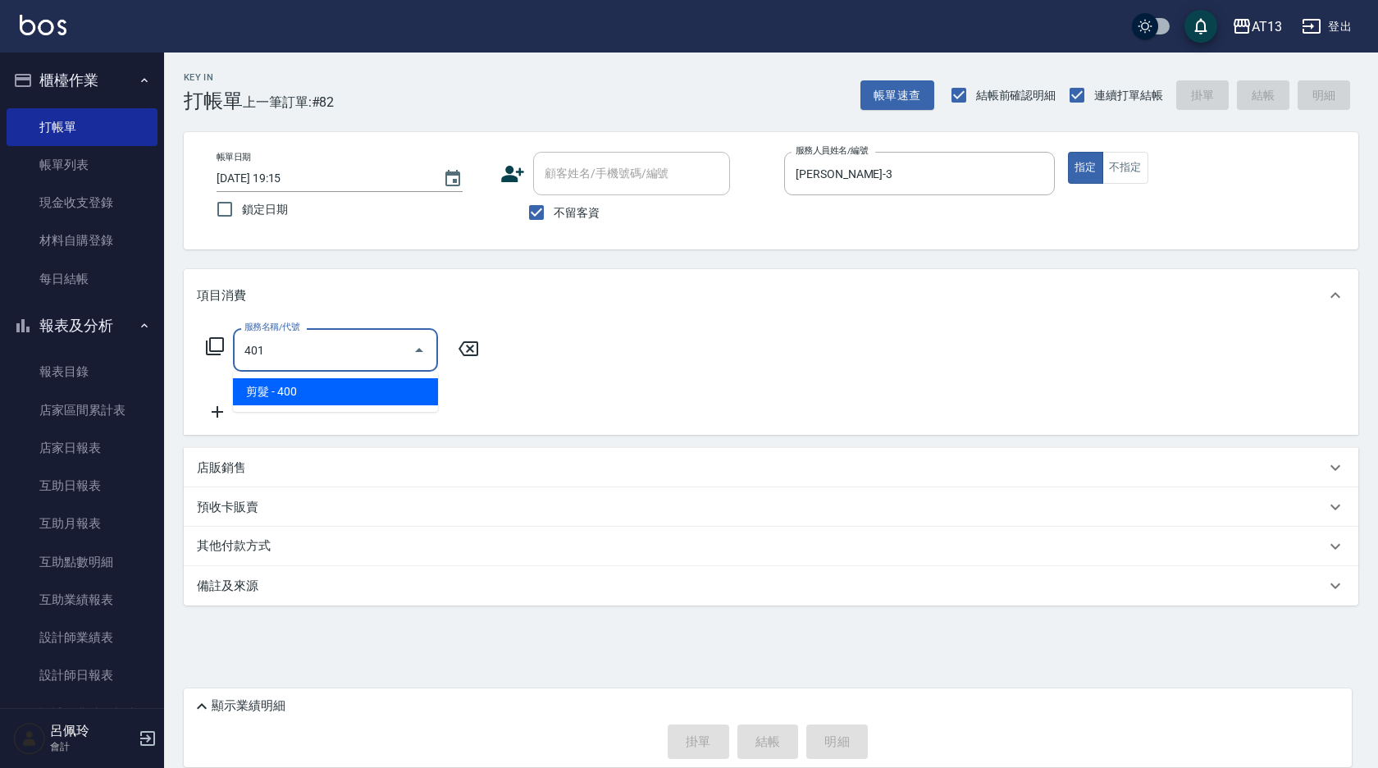
type input "剪髮(401)"
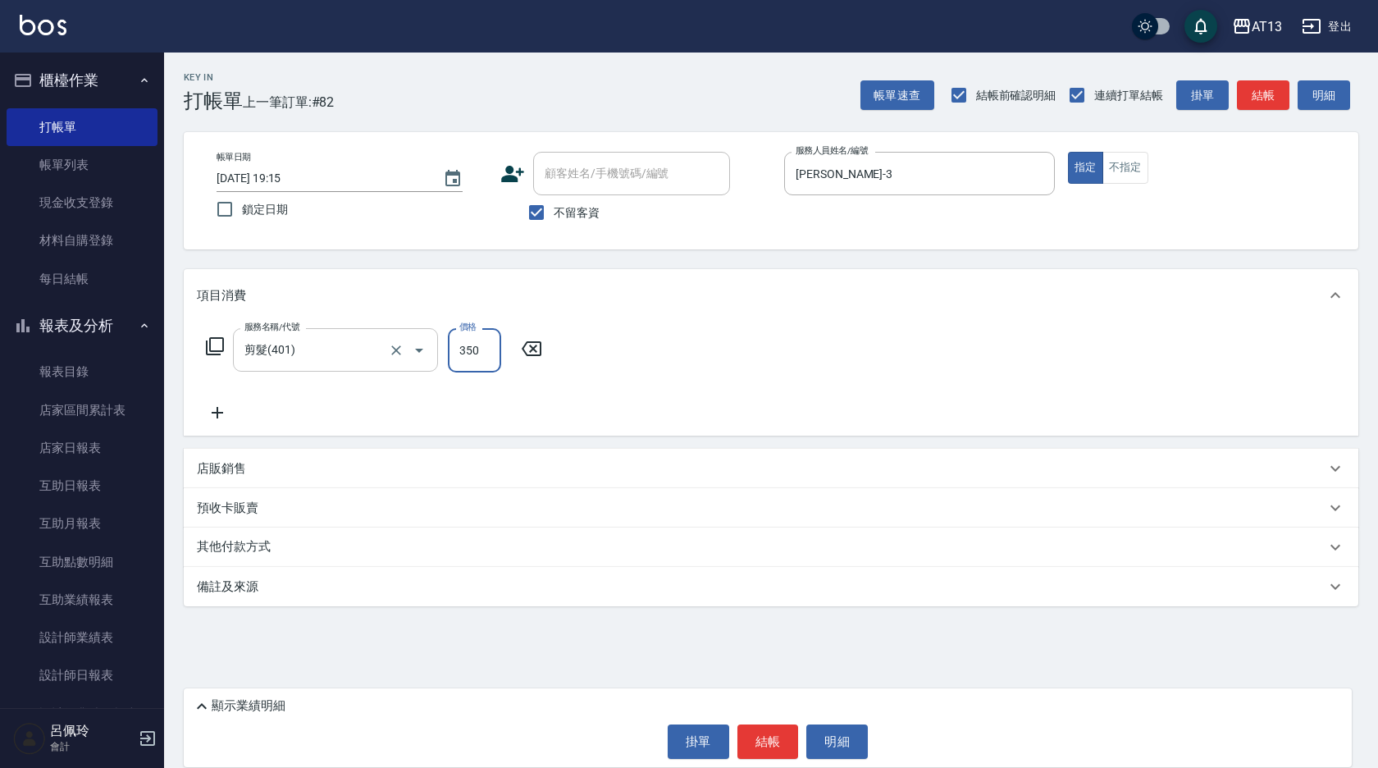
type input "350"
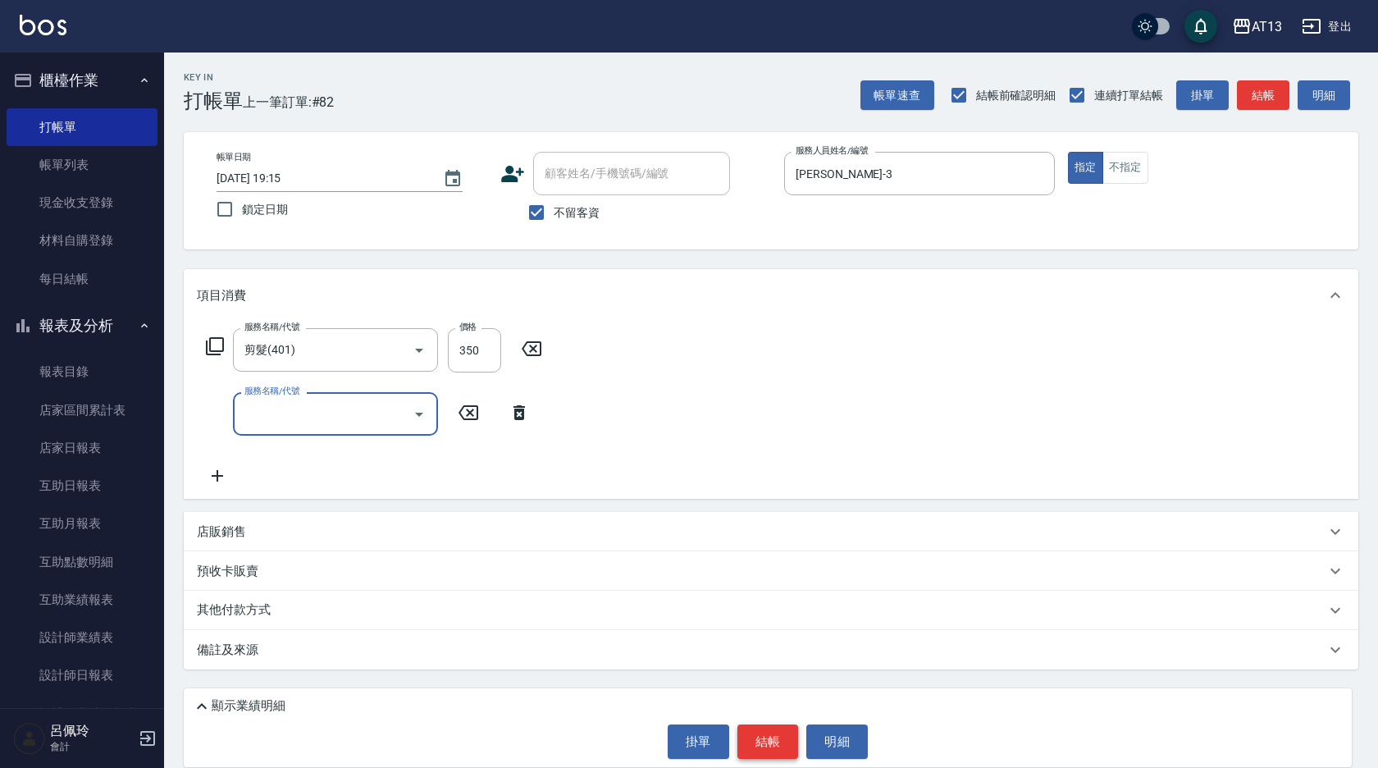
click at [786, 744] on button "結帳" at bounding box center [768, 741] width 62 height 34
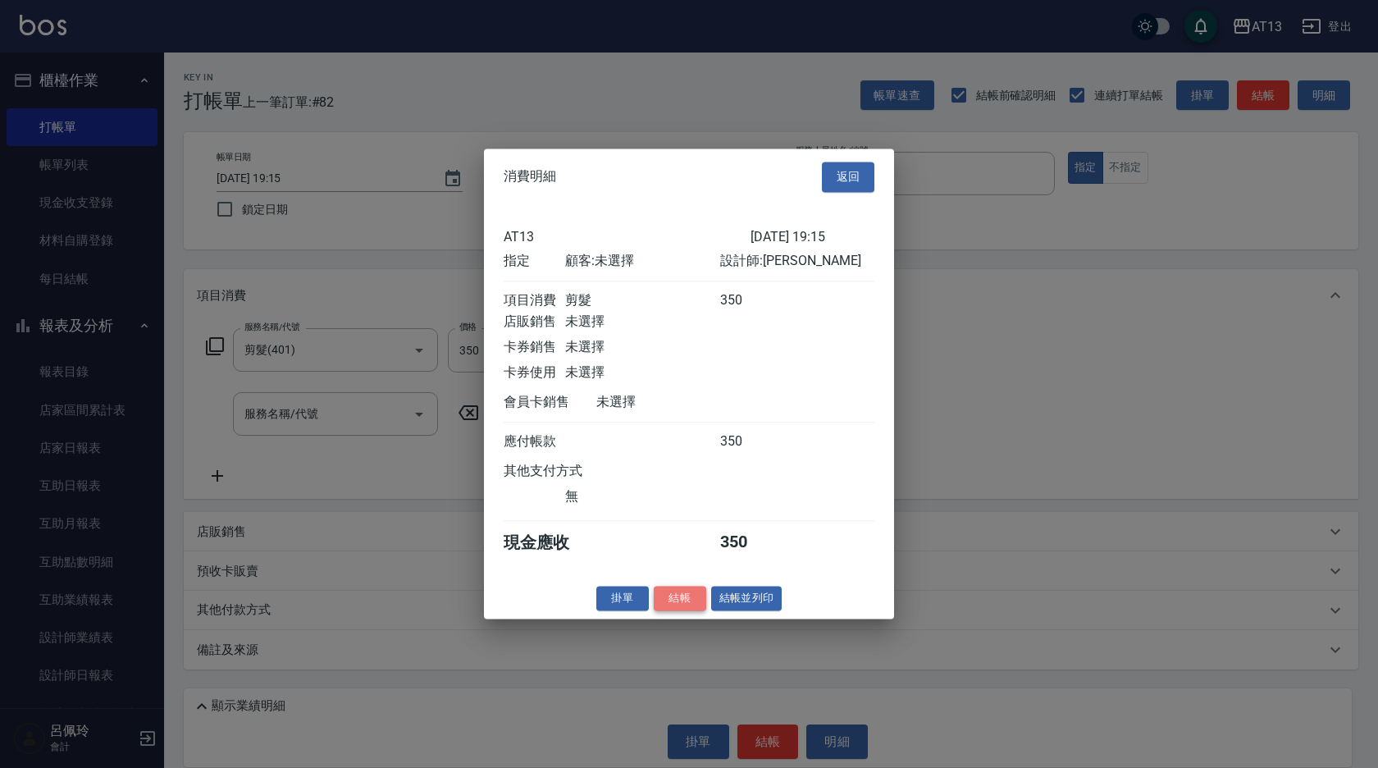
click at [673, 611] on button "結帳" at bounding box center [680, 598] width 52 height 25
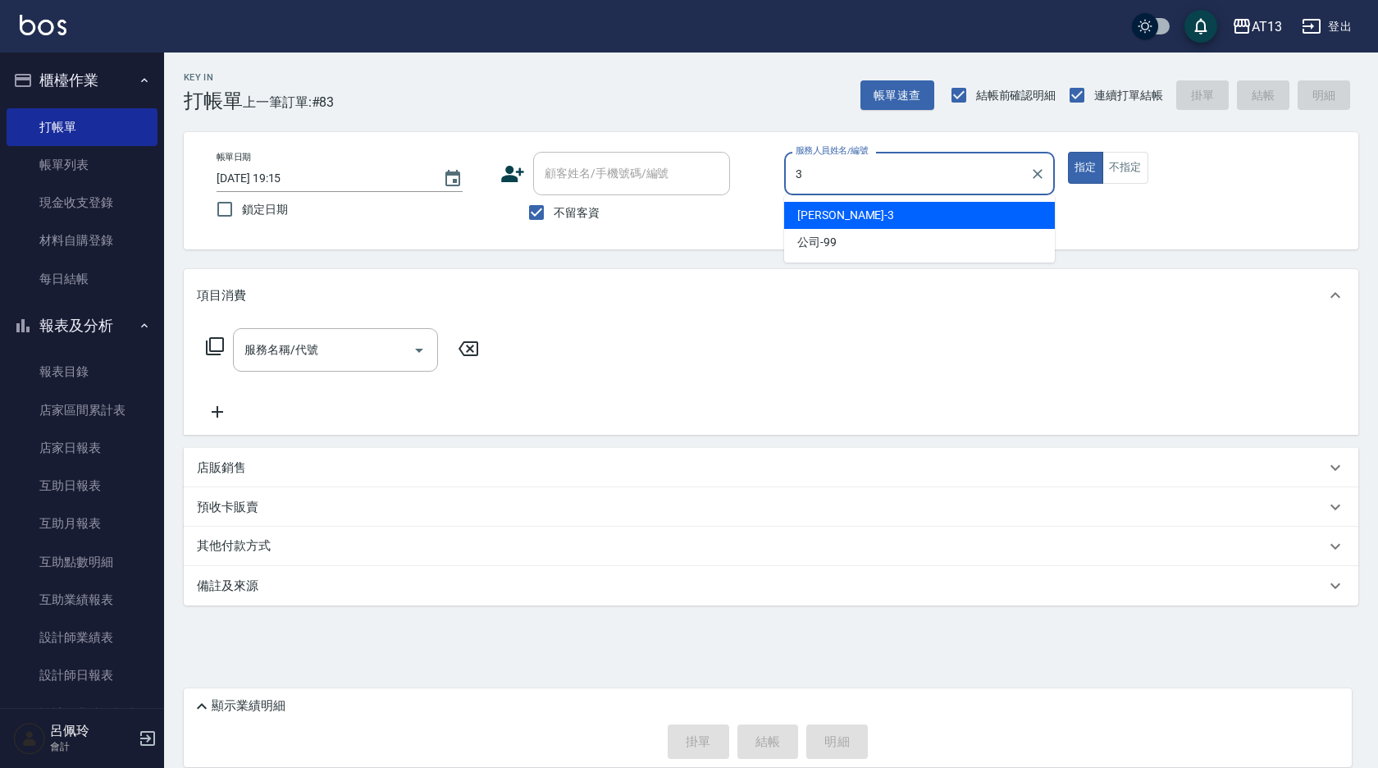
click at [873, 214] on div "[PERSON_NAME] -3" at bounding box center [919, 215] width 271 height 27
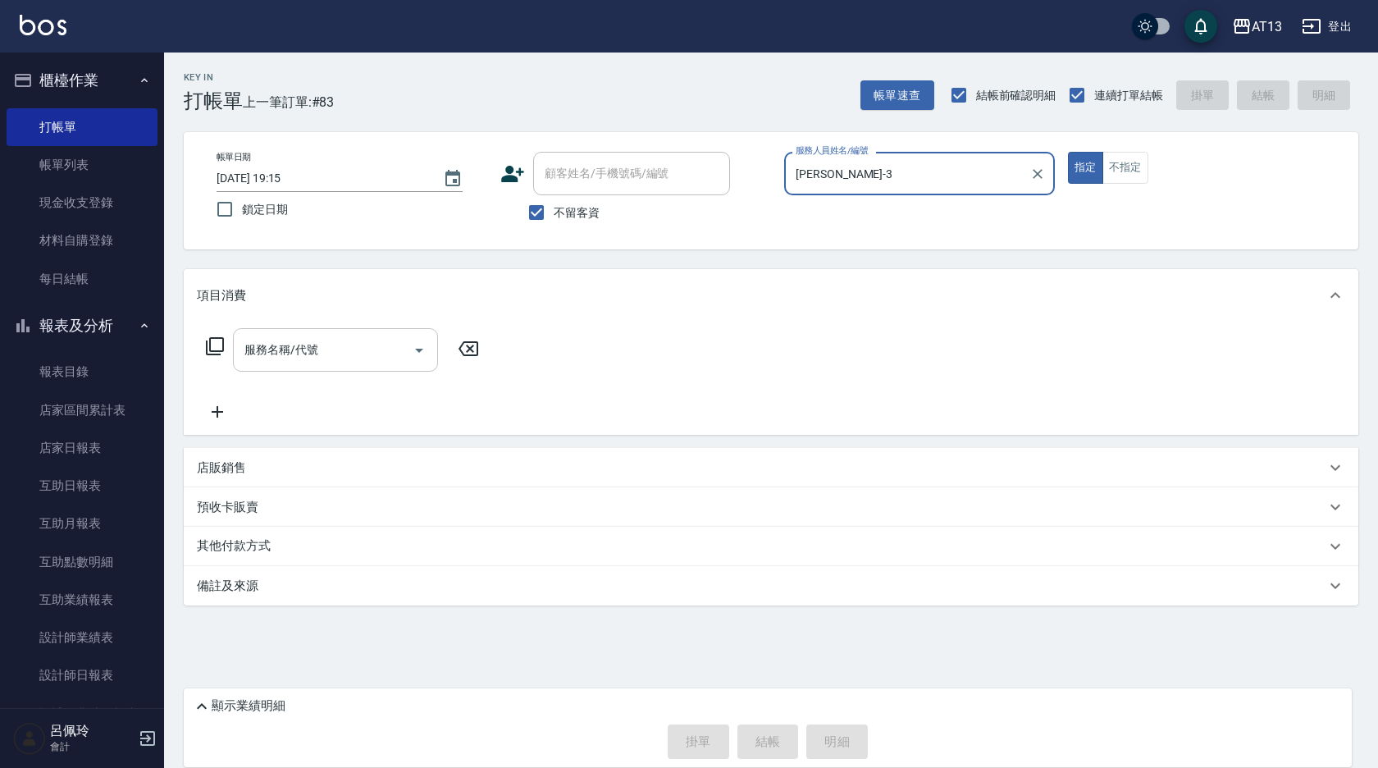
type input "[PERSON_NAME]-3"
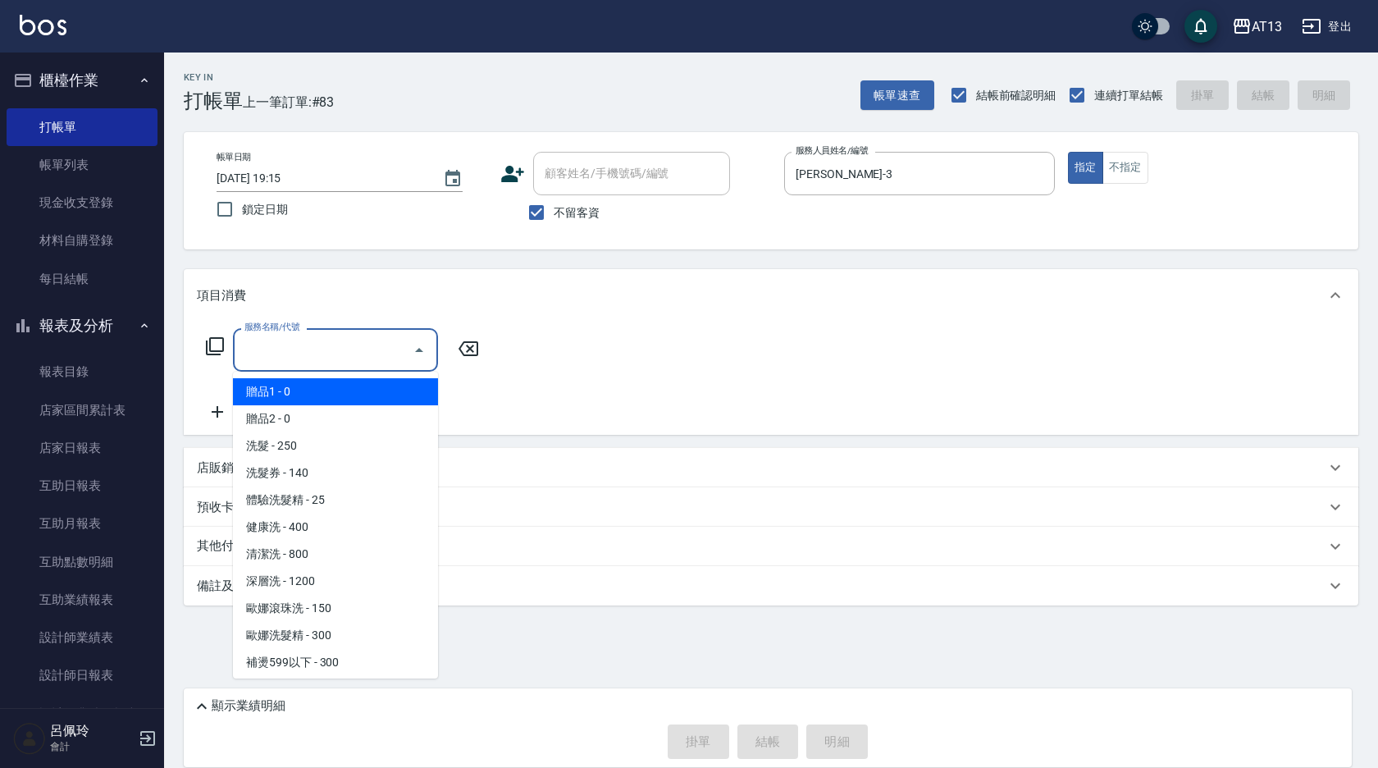
click at [340, 356] on input "服務名稱/代號" at bounding box center [323, 349] width 166 height 29
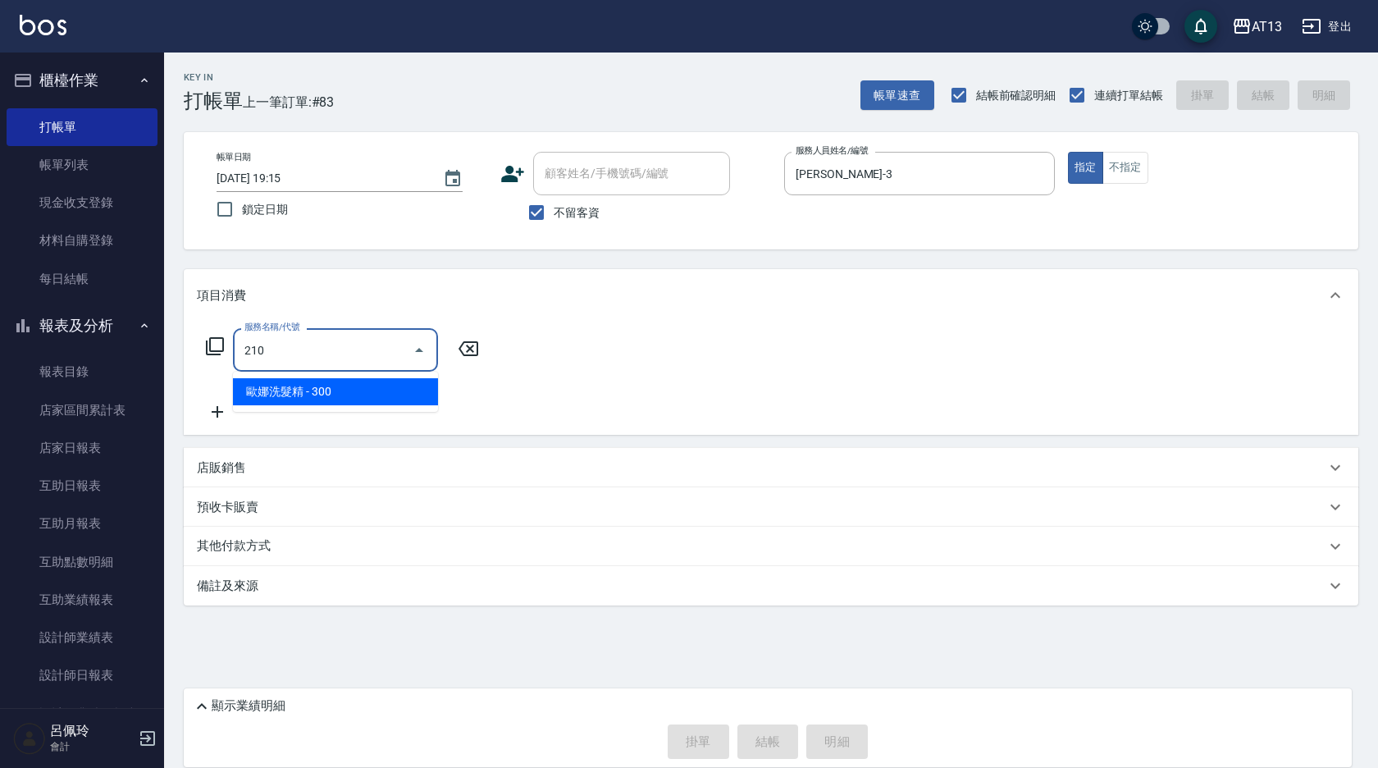
type input "[PERSON_NAME]洗髮精(210)"
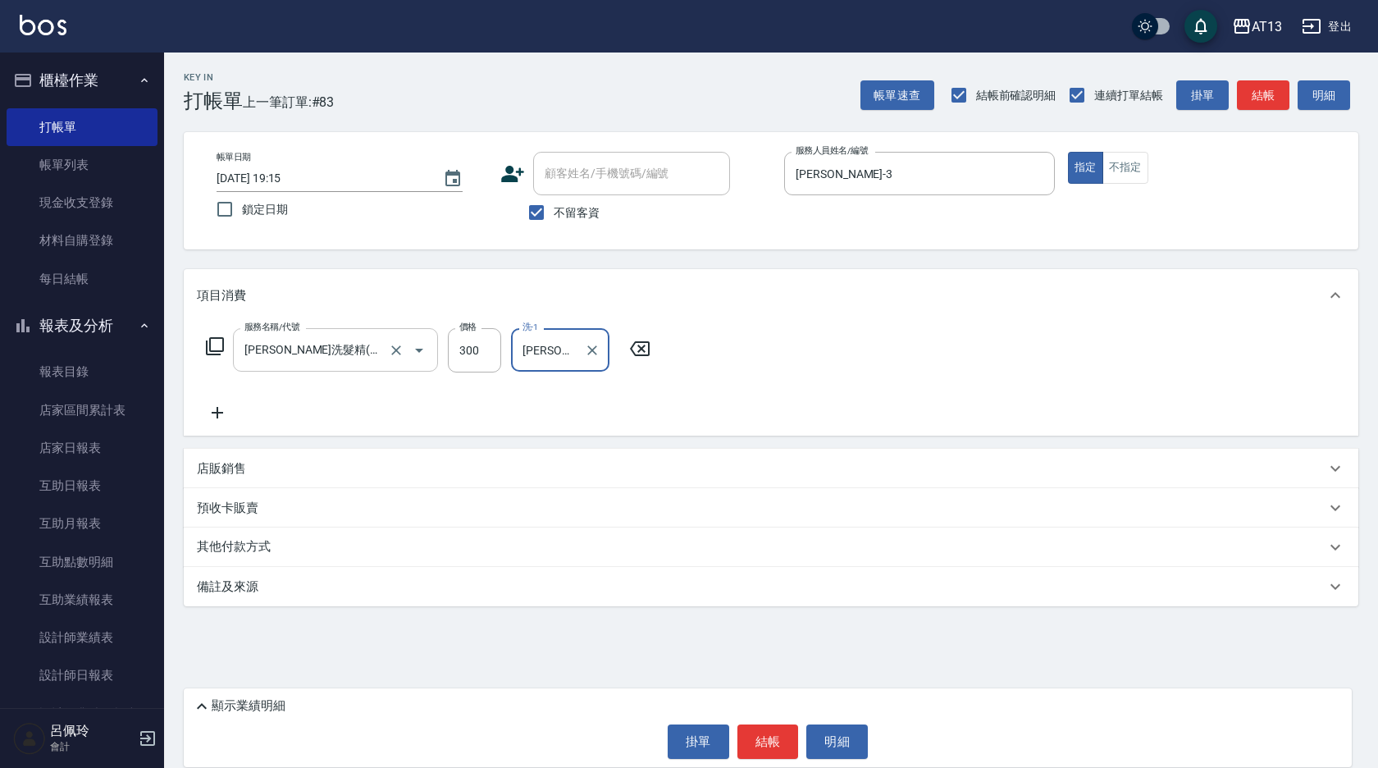
type input "[PERSON_NAME]-24"
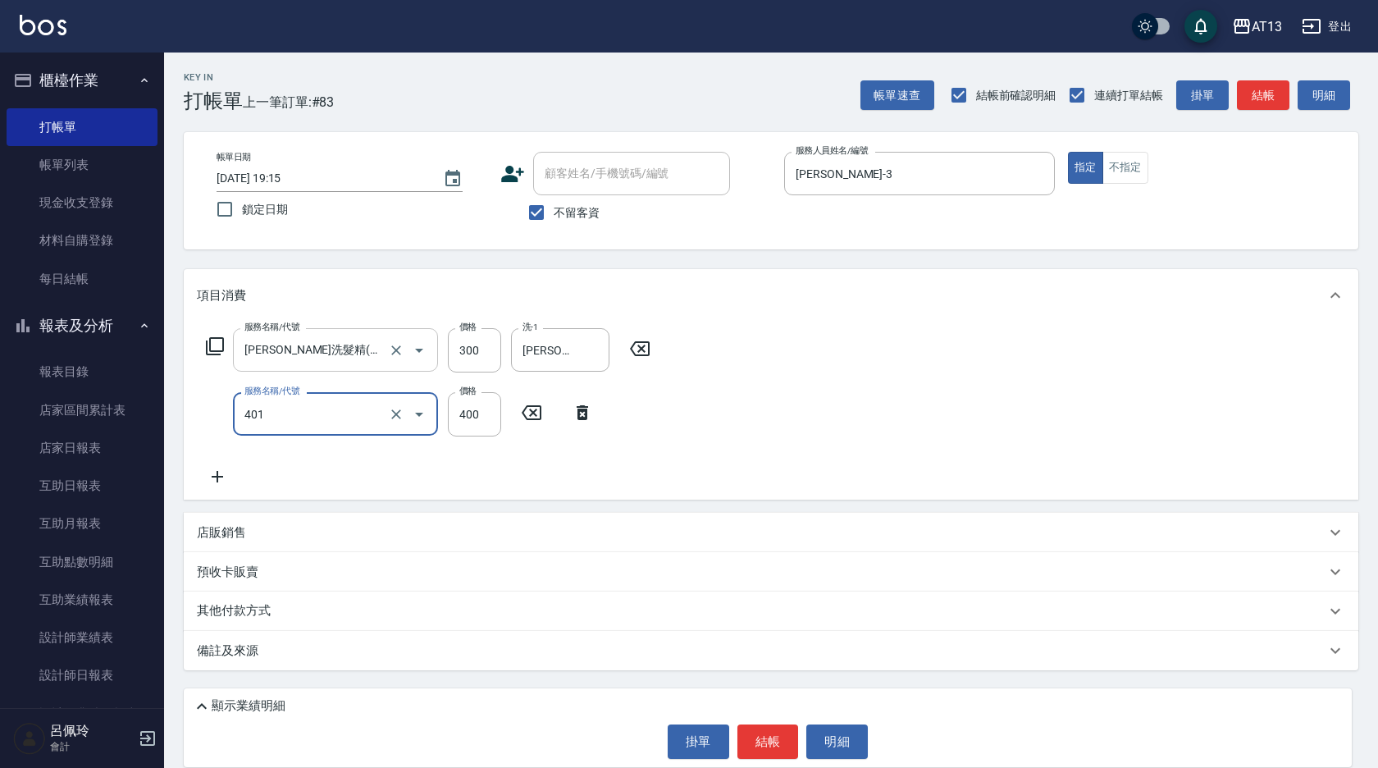
type input "剪髮(401)"
type input "300"
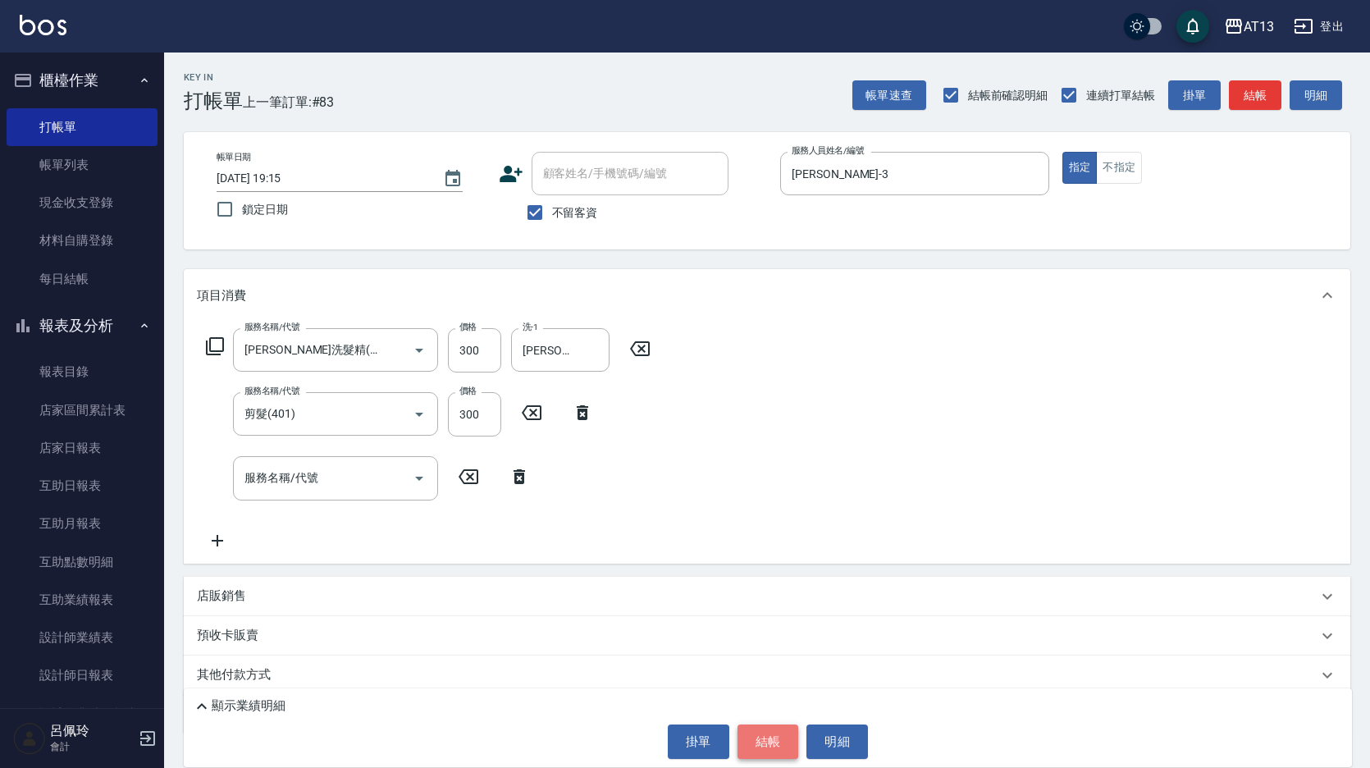
click at [769, 733] on button "結帳" at bounding box center [768, 741] width 62 height 34
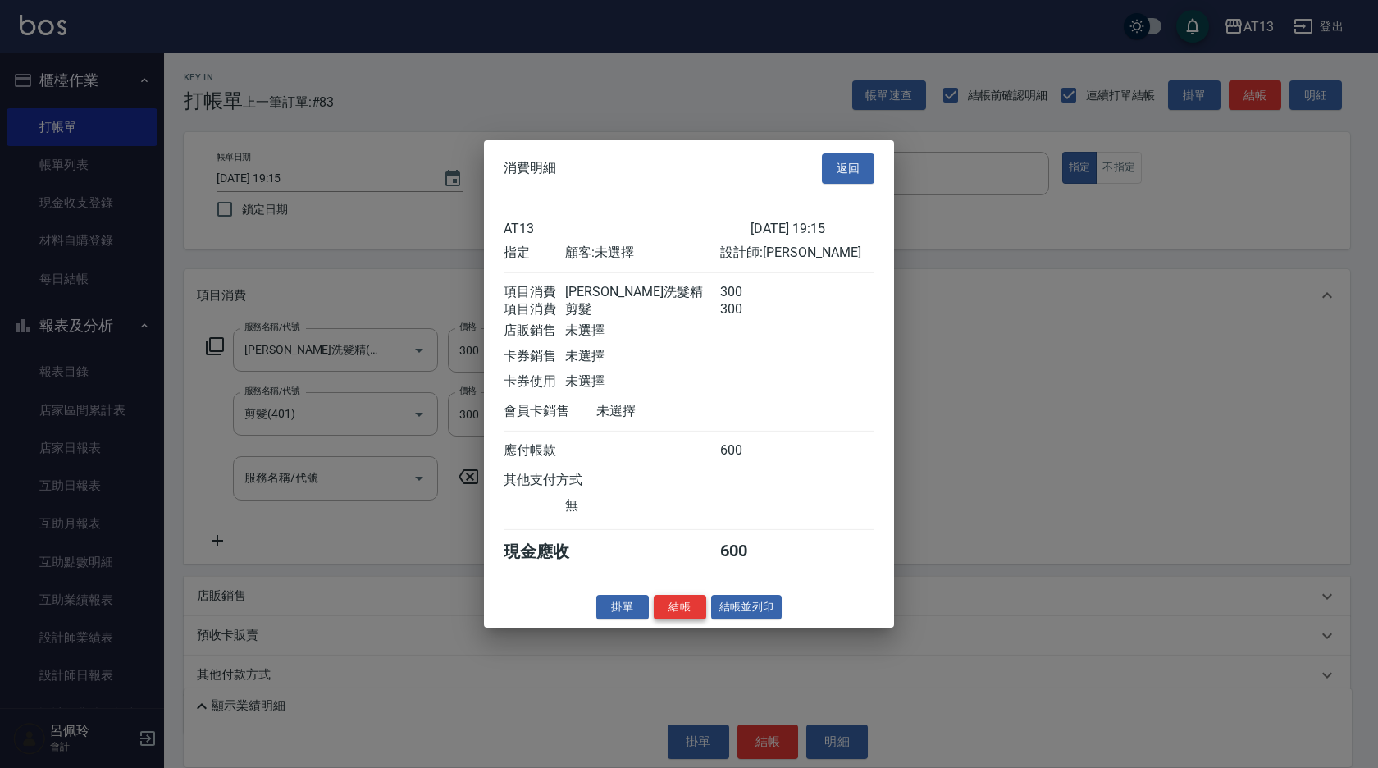
click at [684, 617] on button "結帳" at bounding box center [680, 606] width 52 height 25
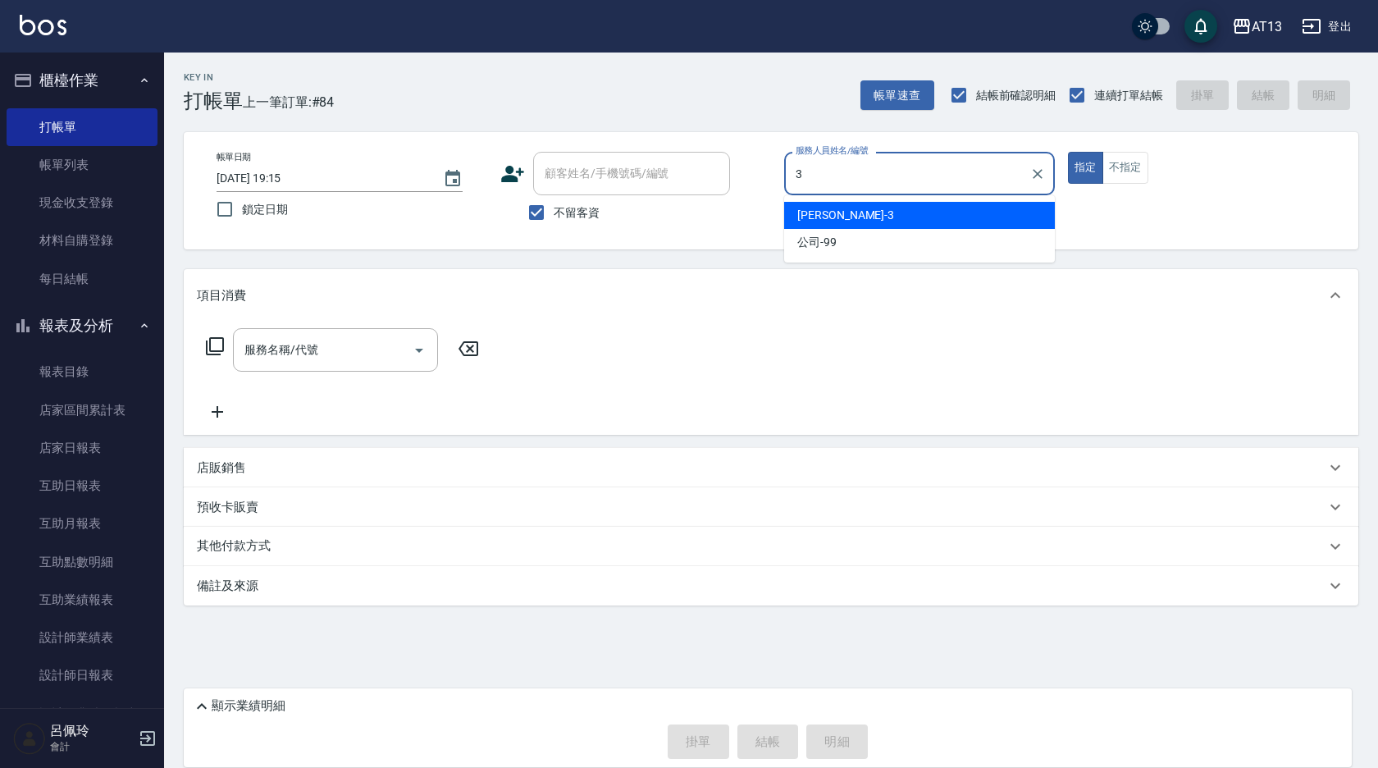
click at [824, 211] on span "[PERSON_NAME] -3" at bounding box center [845, 215] width 97 height 17
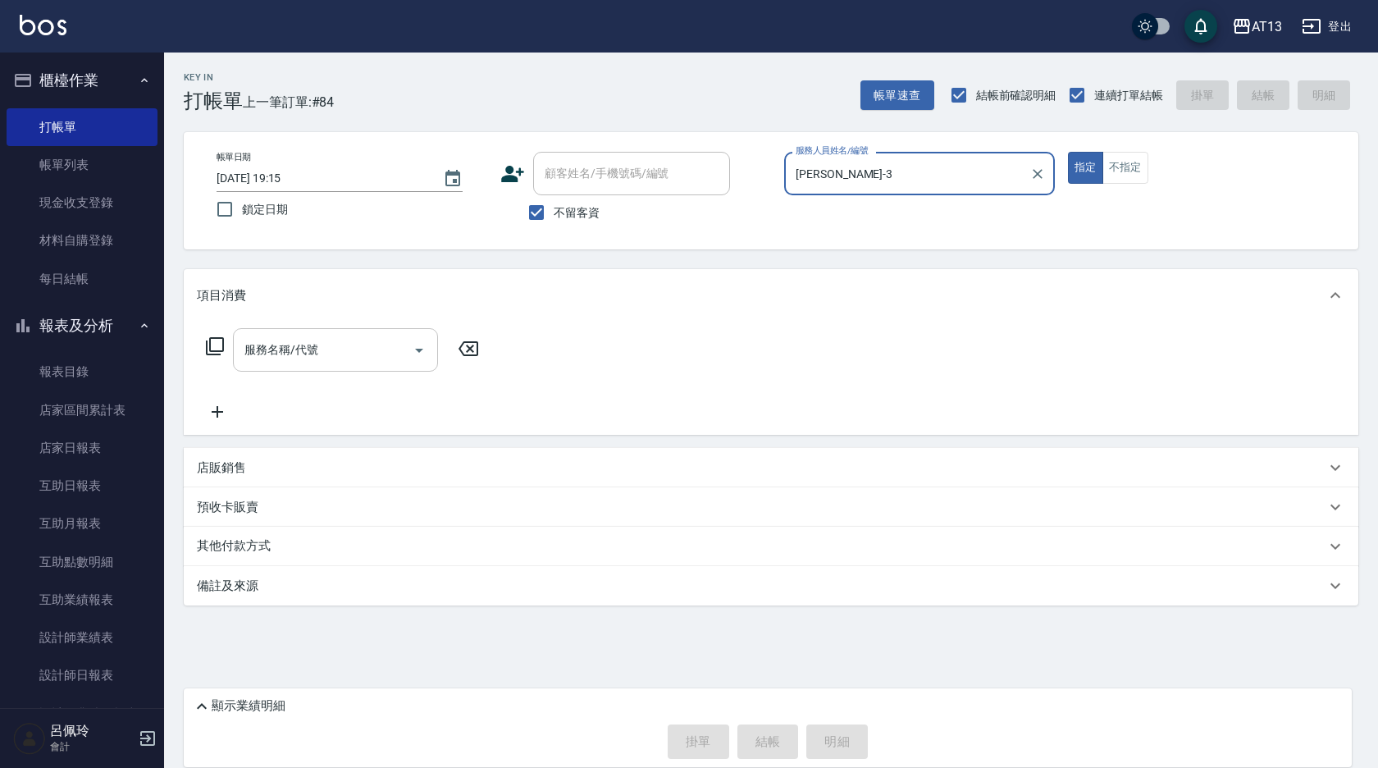
type input "[PERSON_NAME]-3"
click at [351, 346] on input "服務名稱/代號" at bounding box center [323, 349] width 166 height 29
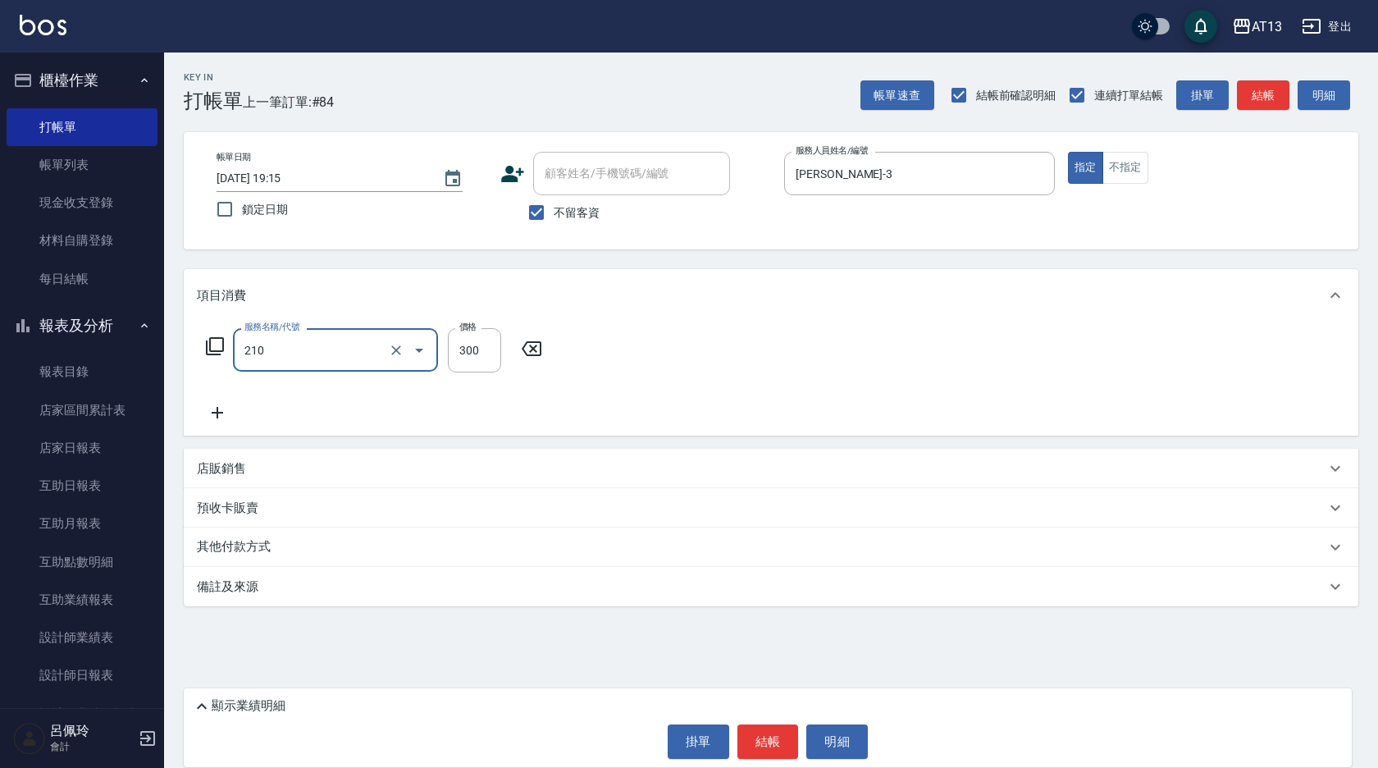
type input "[PERSON_NAME]洗髮精(210)"
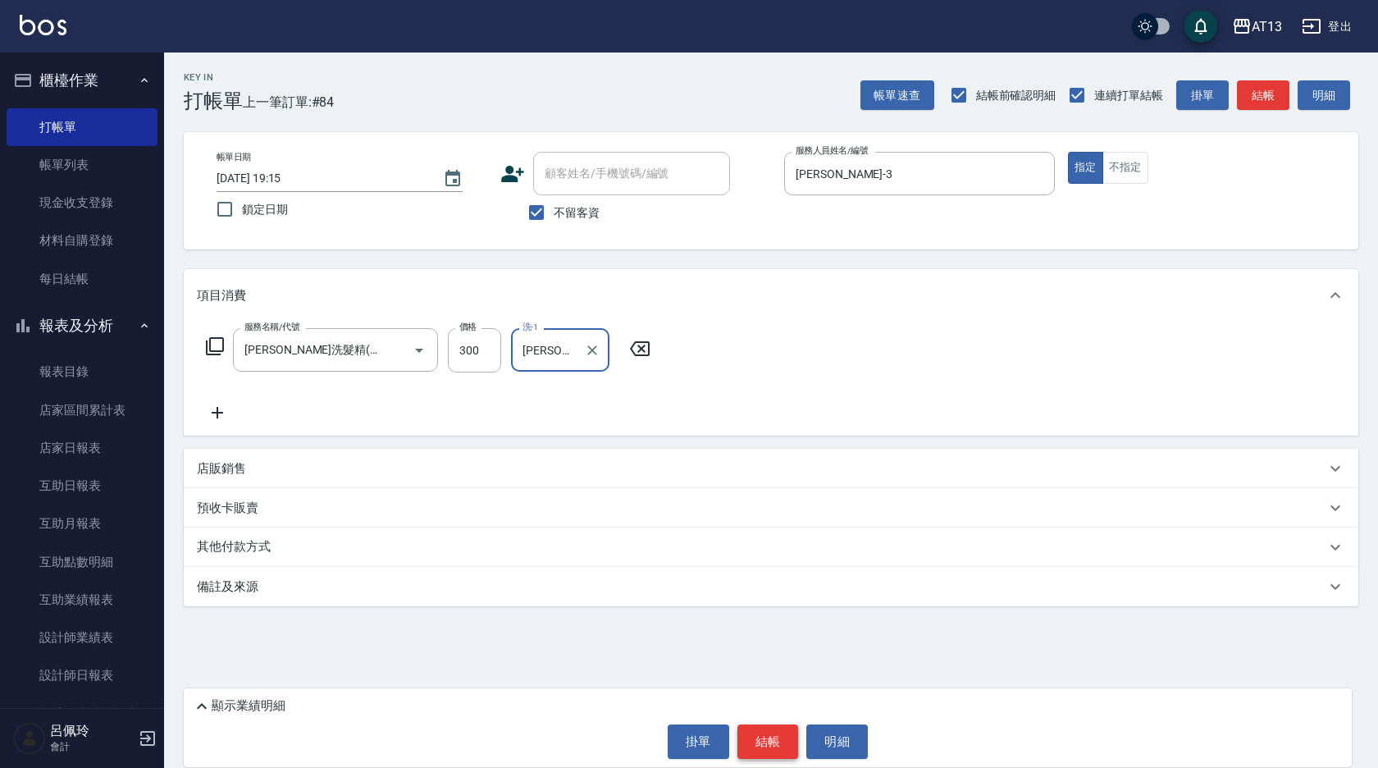
type input "[PERSON_NAME]-26"
click at [755, 731] on button "結帳" at bounding box center [768, 741] width 62 height 34
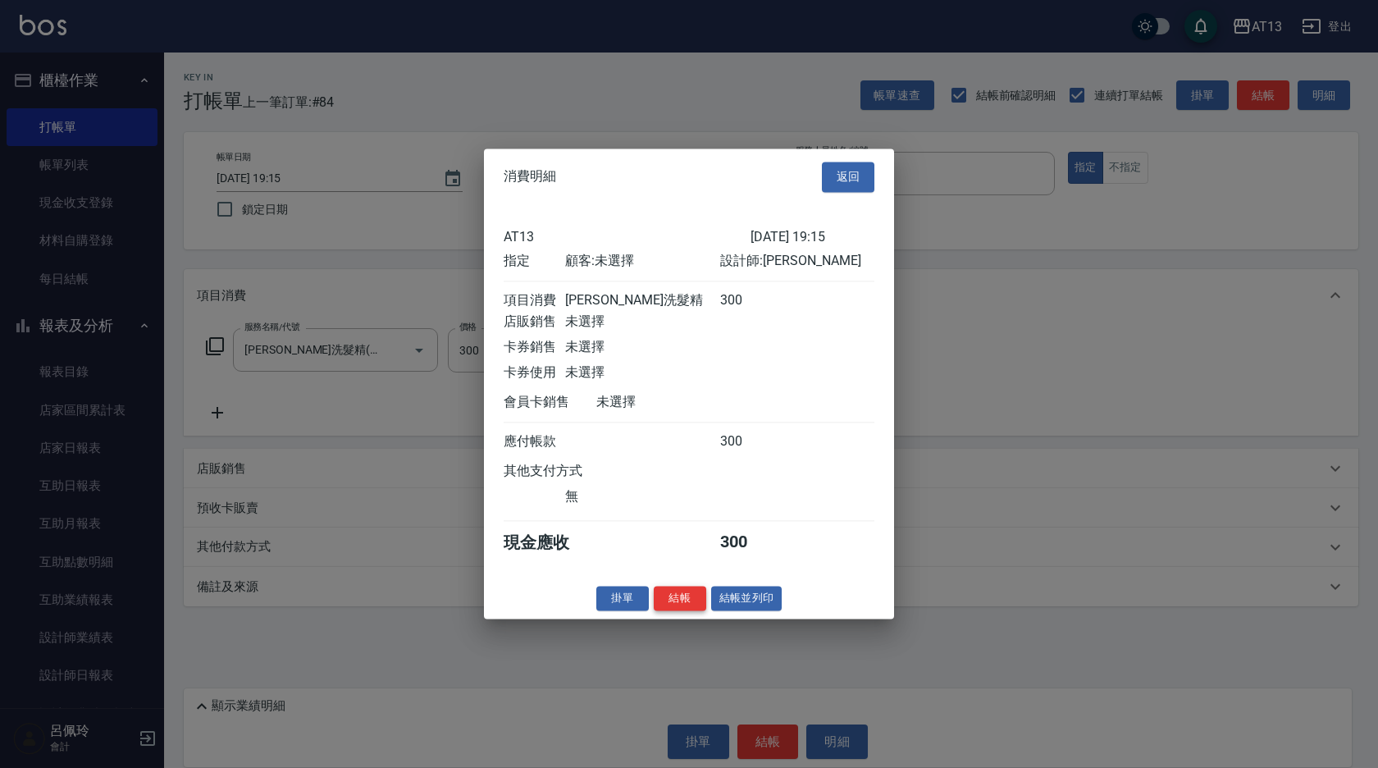
click at [693, 606] on button "結帳" at bounding box center [680, 598] width 52 height 25
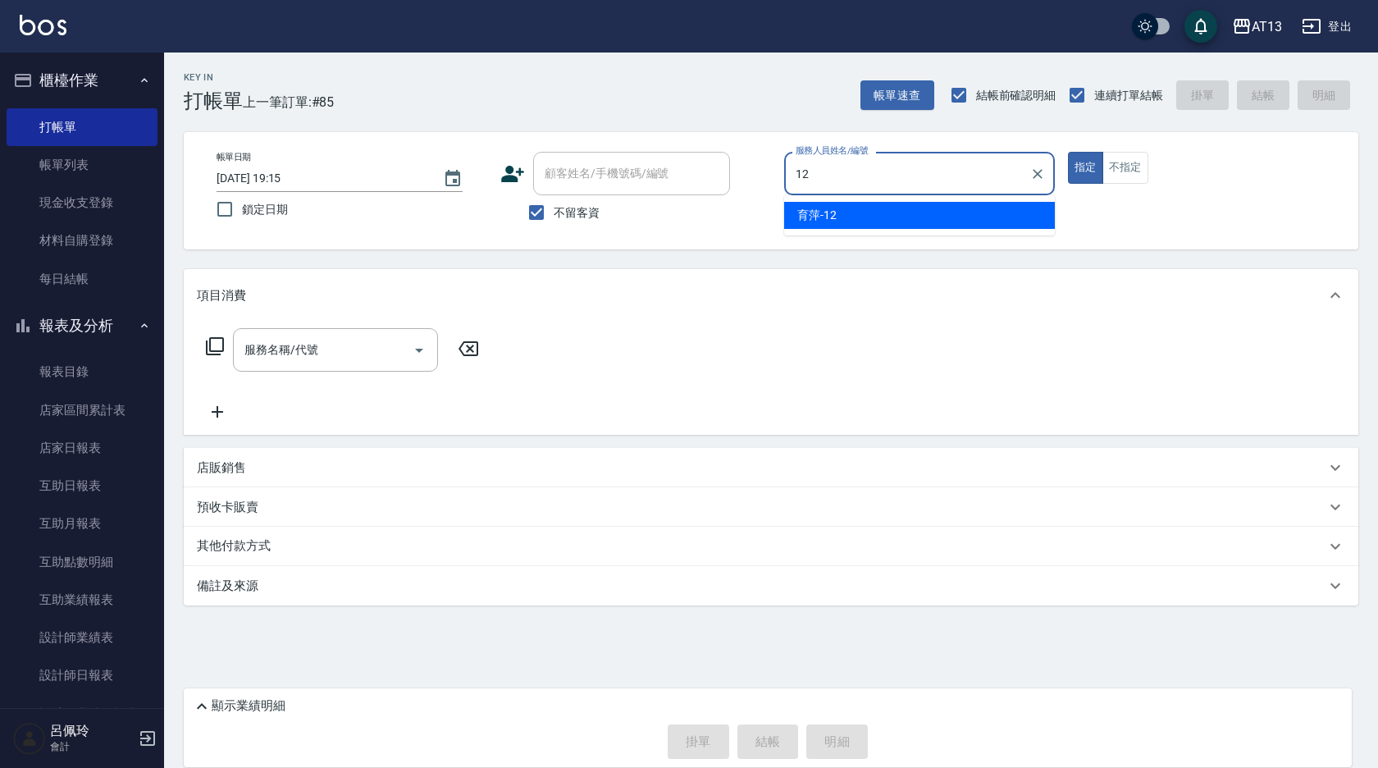
click at [938, 211] on div "育萍 -12" at bounding box center [919, 215] width 271 height 27
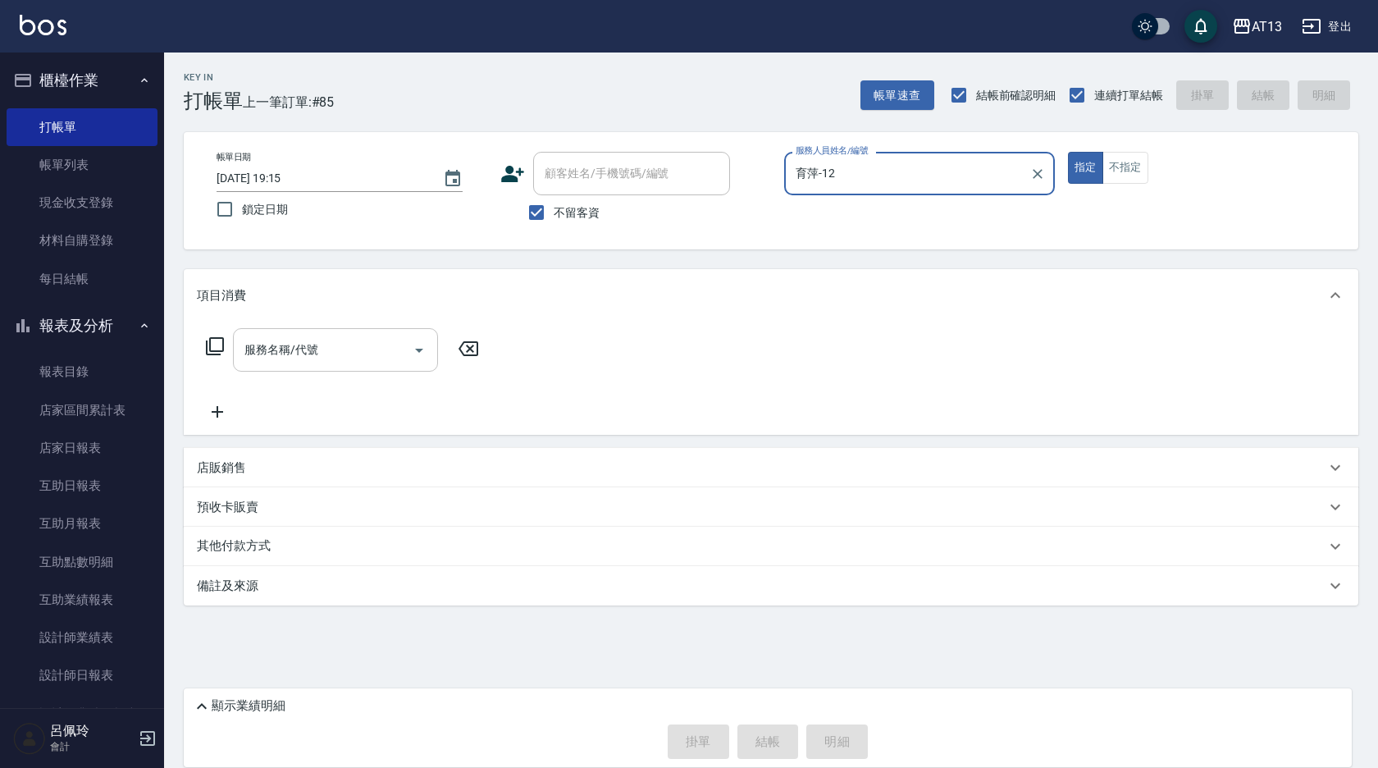
type input "育萍-12"
click at [365, 354] on input "服務名稱/代號" at bounding box center [323, 349] width 166 height 29
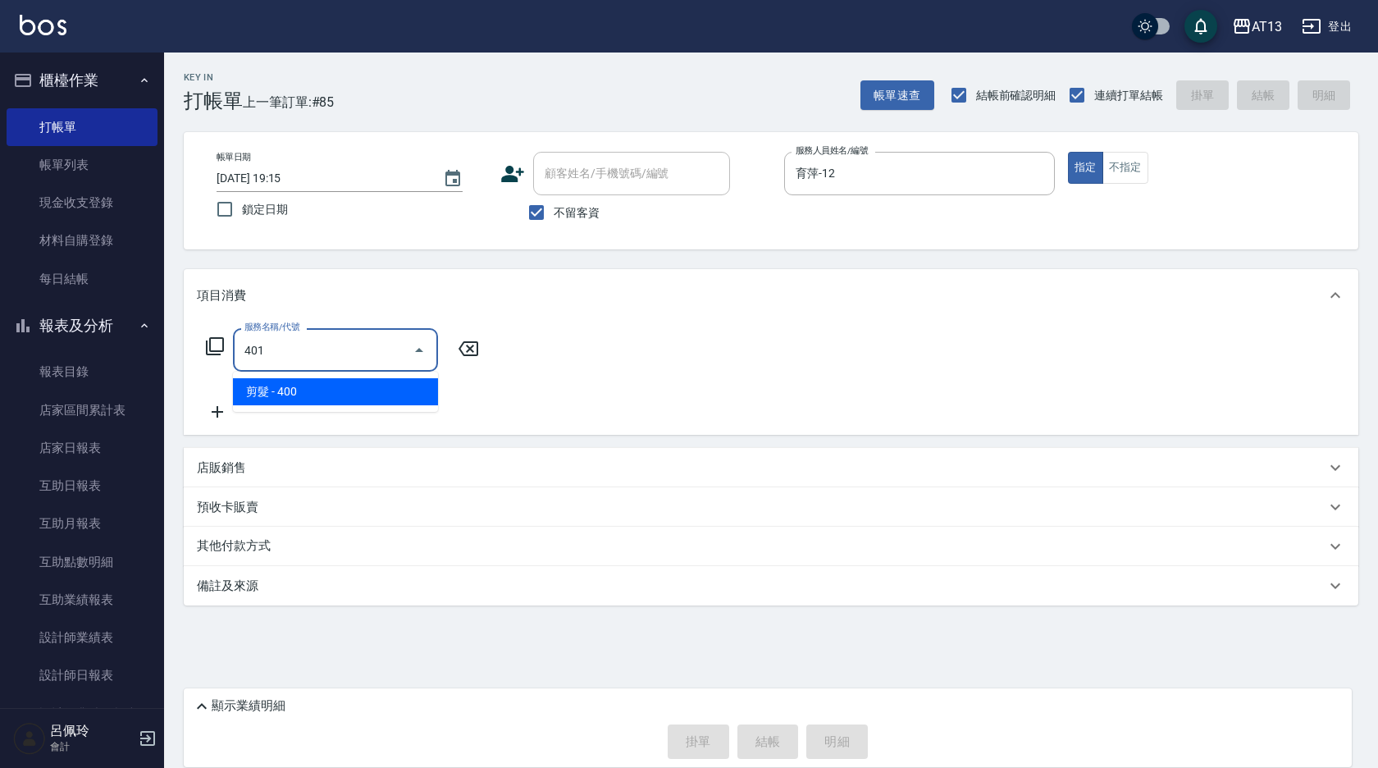
type input "剪髮(401)"
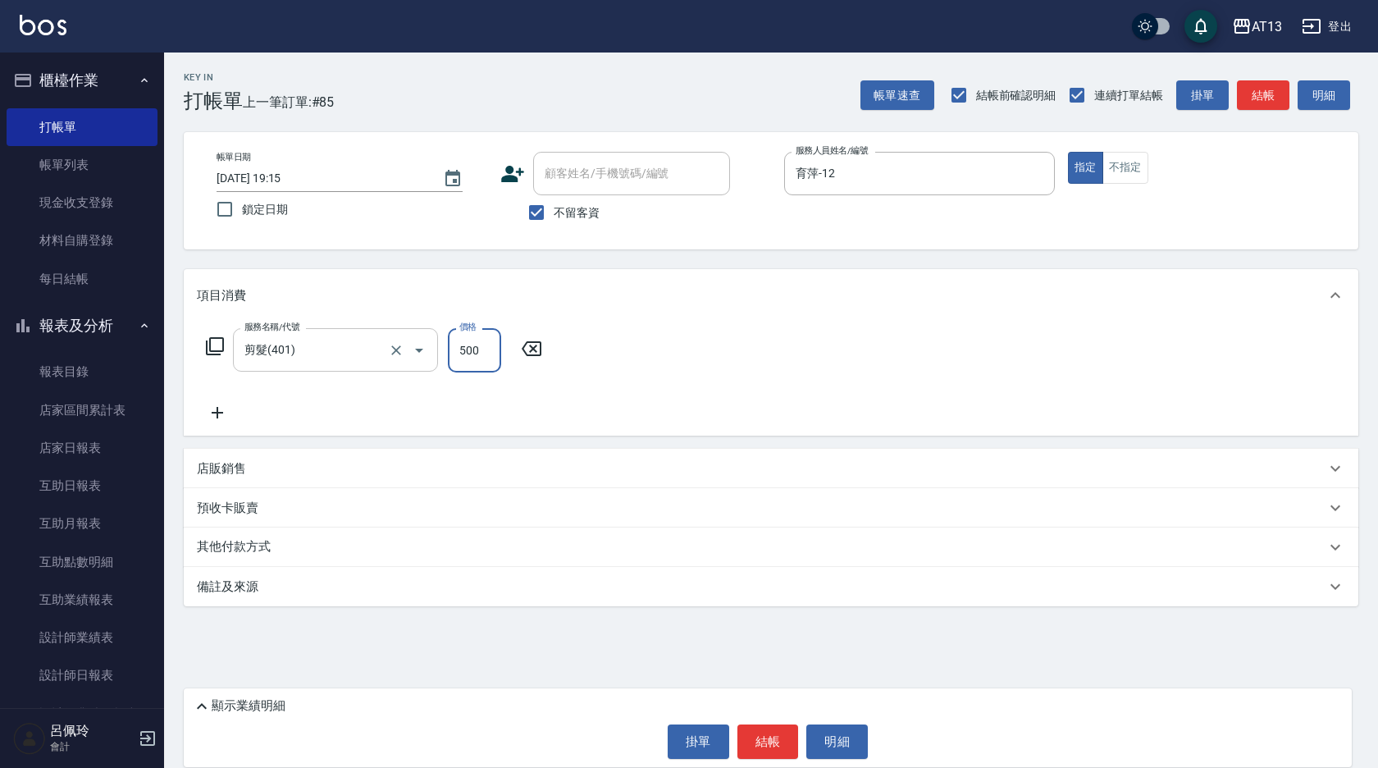
type input "500"
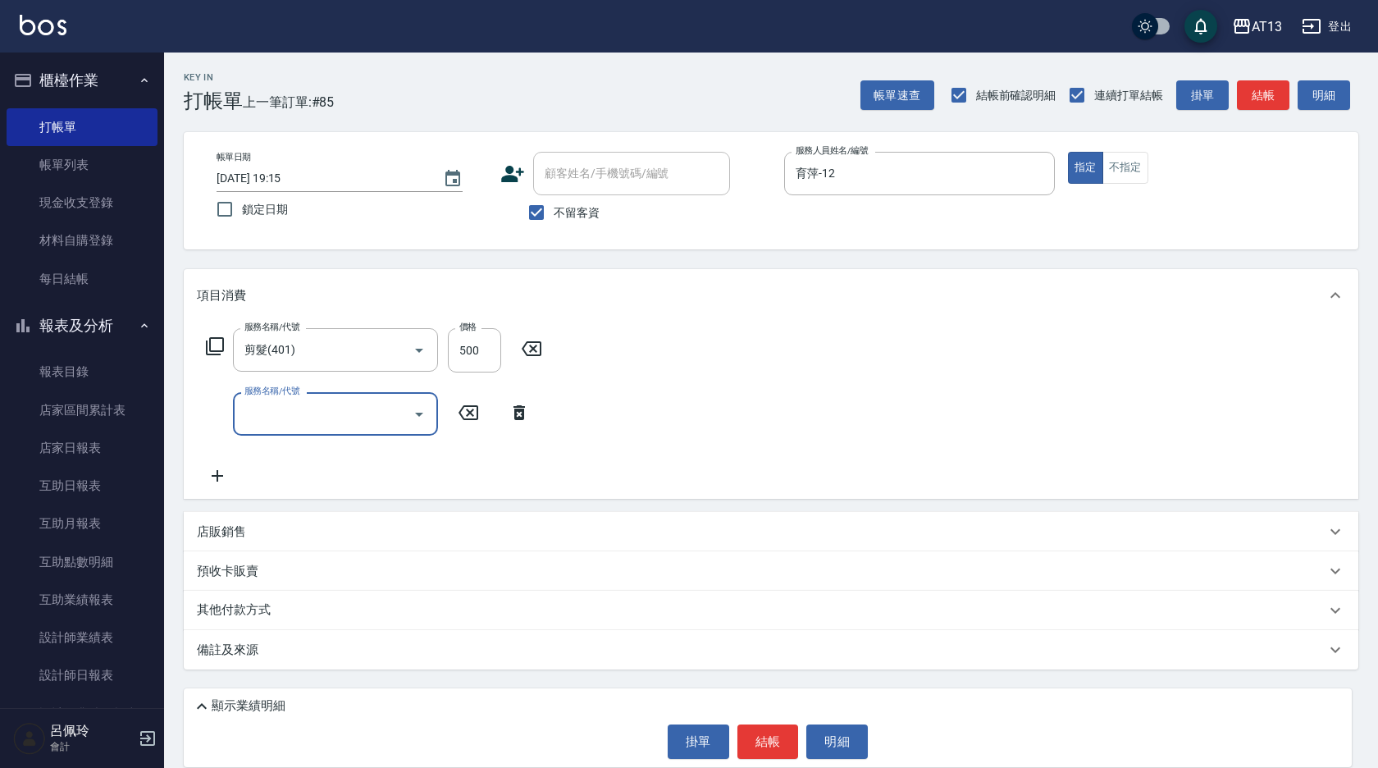
click at [718, 437] on div "服務名稱/代號 剪髮(401) 服務名稱/代號 價格 500 價格 服務名稱/代號 服務名稱/代號" at bounding box center [771, 410] width 1175 height 177
click at [761, 752] on button "結帳" at bounding box center [768, 741] width 62 height 34
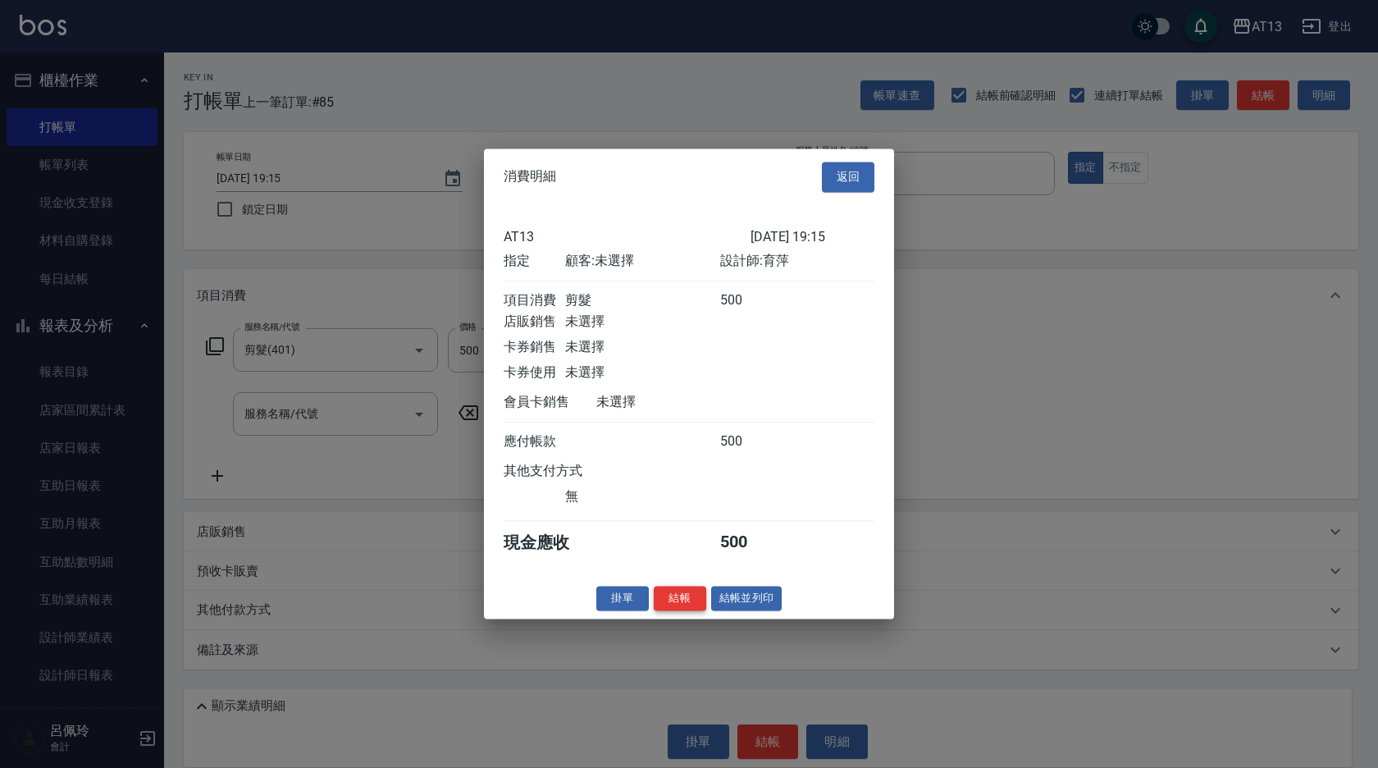
click at [688, 611] on button "結帳" at bounding box center [680, 598] width 52 height 25
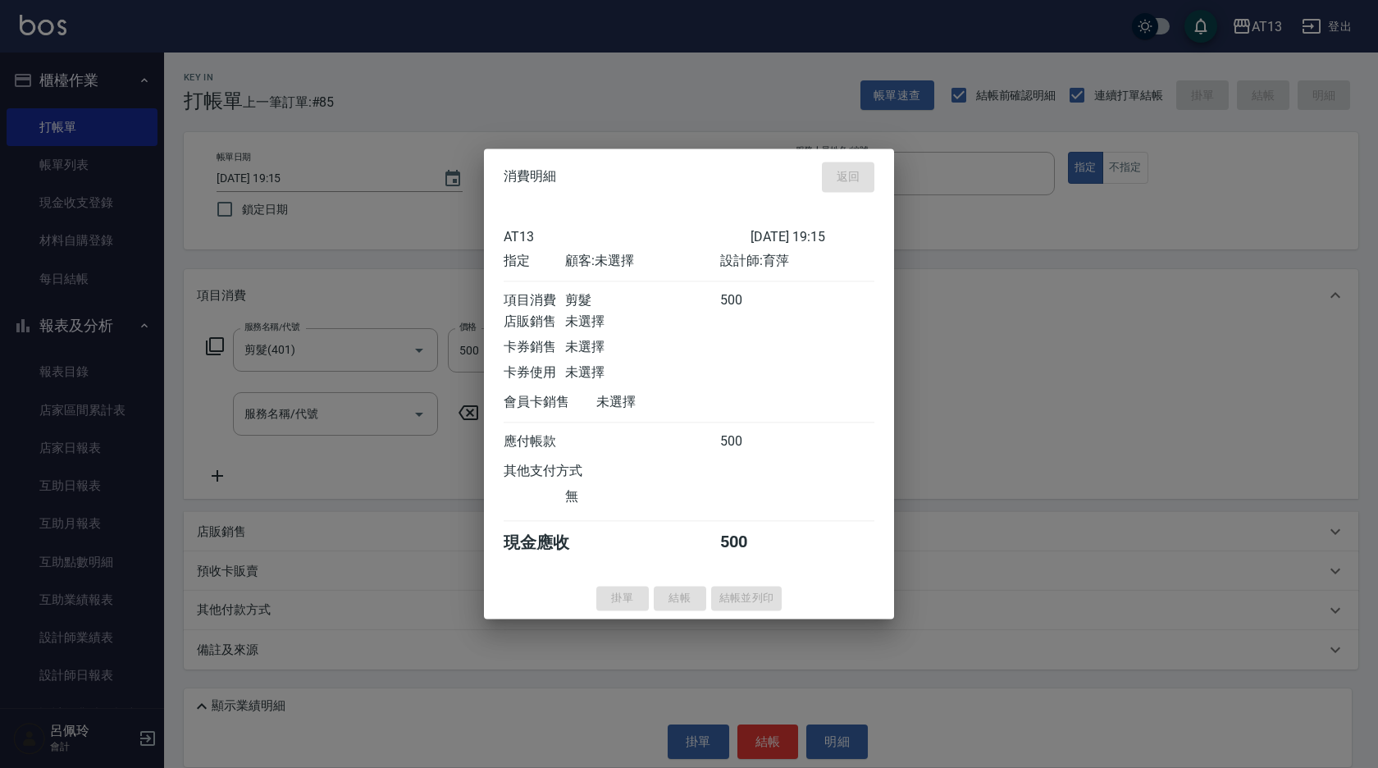
type input "[DATE] 19:23"
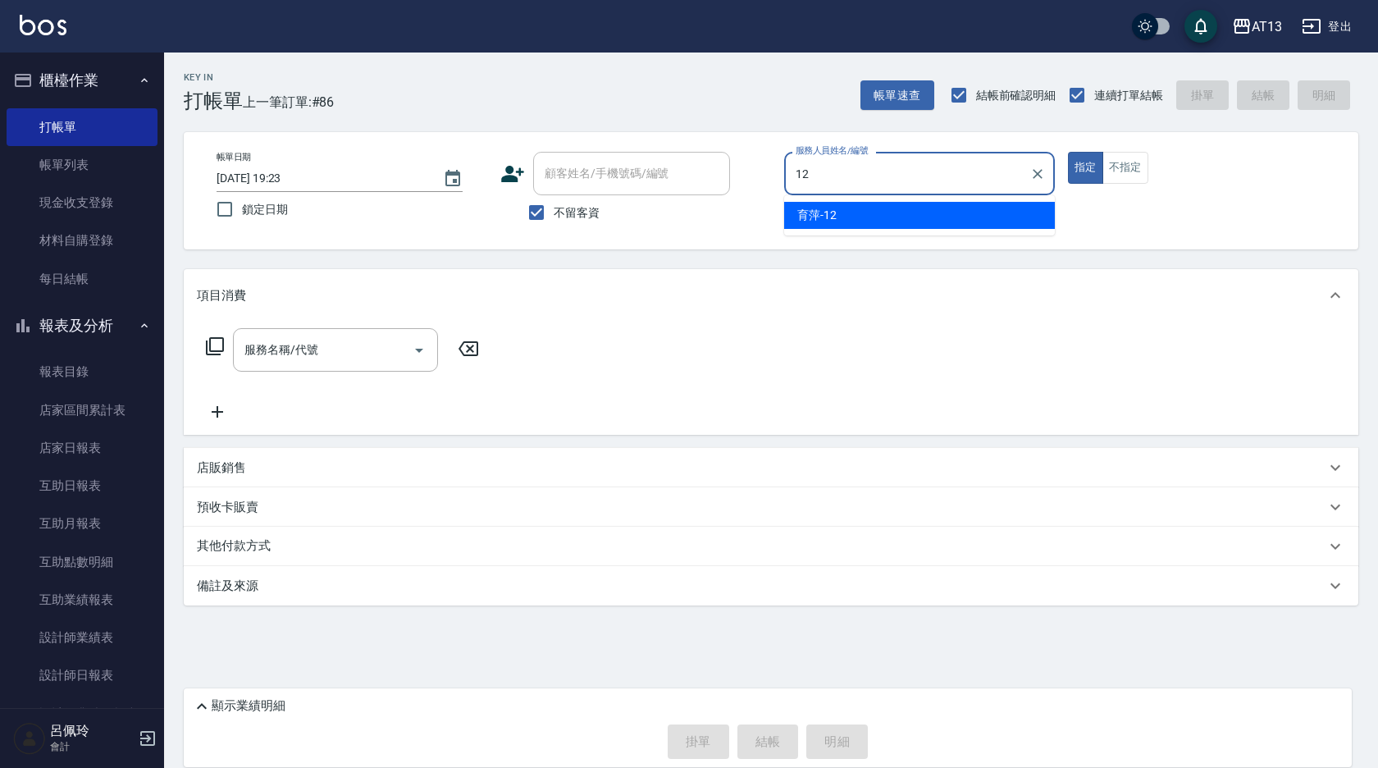
drag, startPoint x: 874, startPoint y: 219, endPoint x: 783, endPoint y: 241, distance: 93.7
click at [874, 219] on div "育萍 -12" at bounding box center [919, 215] width 271 height 27
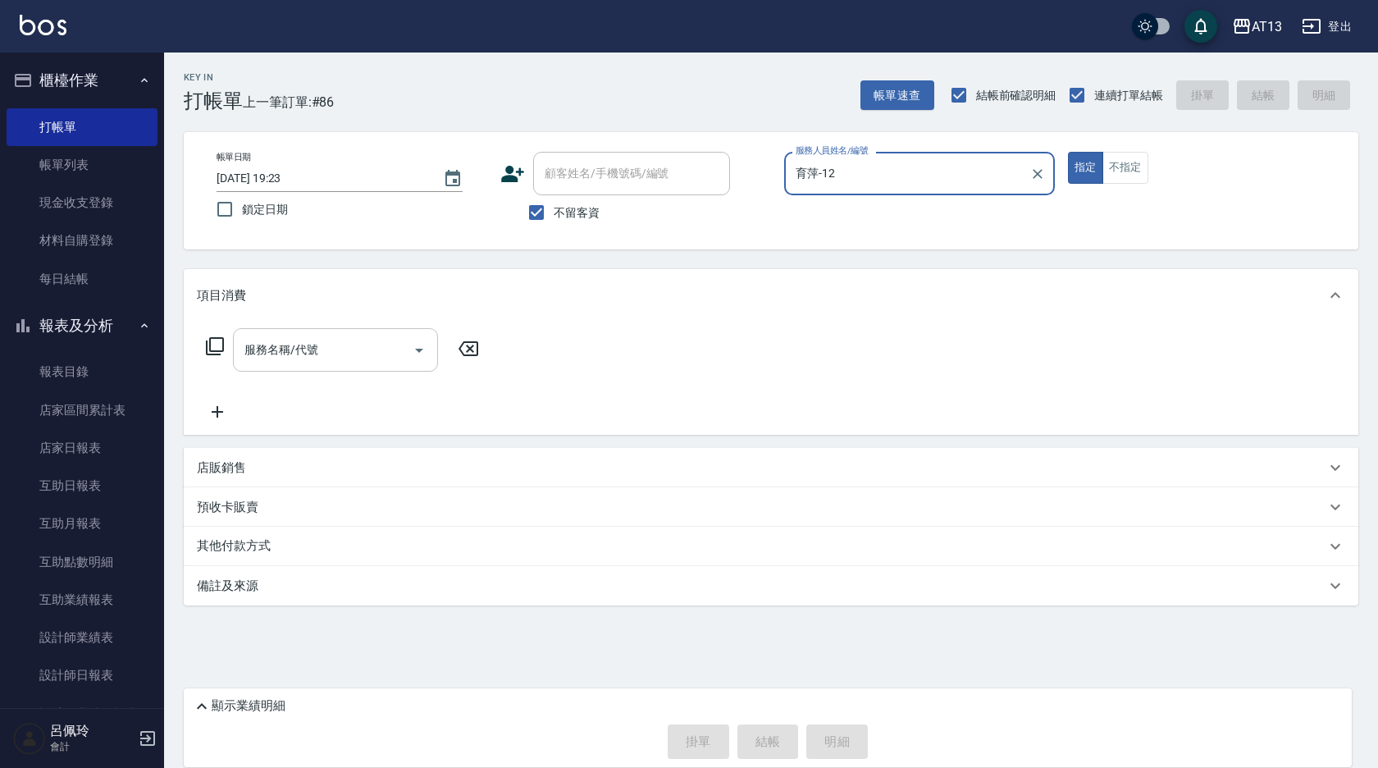
type input "育萍-12"
click at [355, 348] on input "服務名稱/代號" at bounding box center [323, 349] width 166 height 29
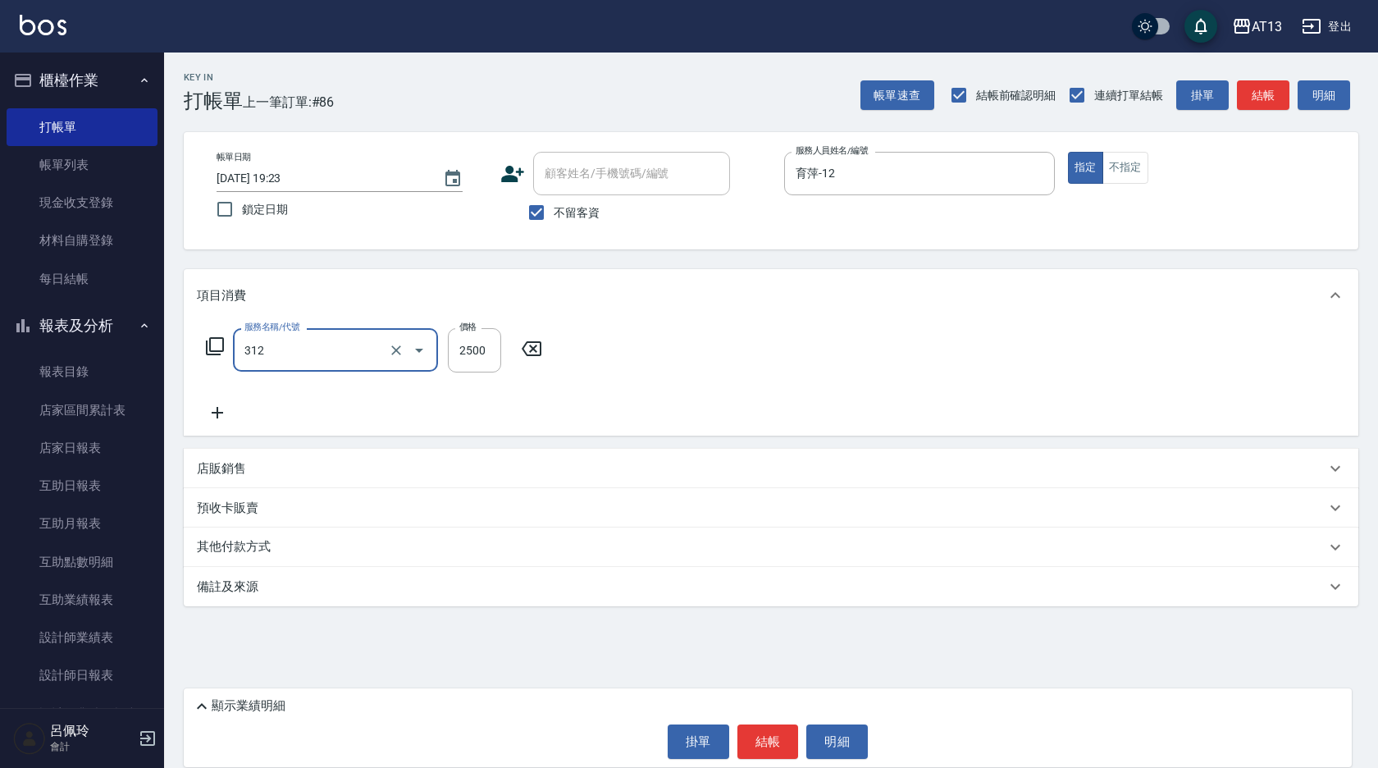
type input "有氧水離子燙2500(312)"
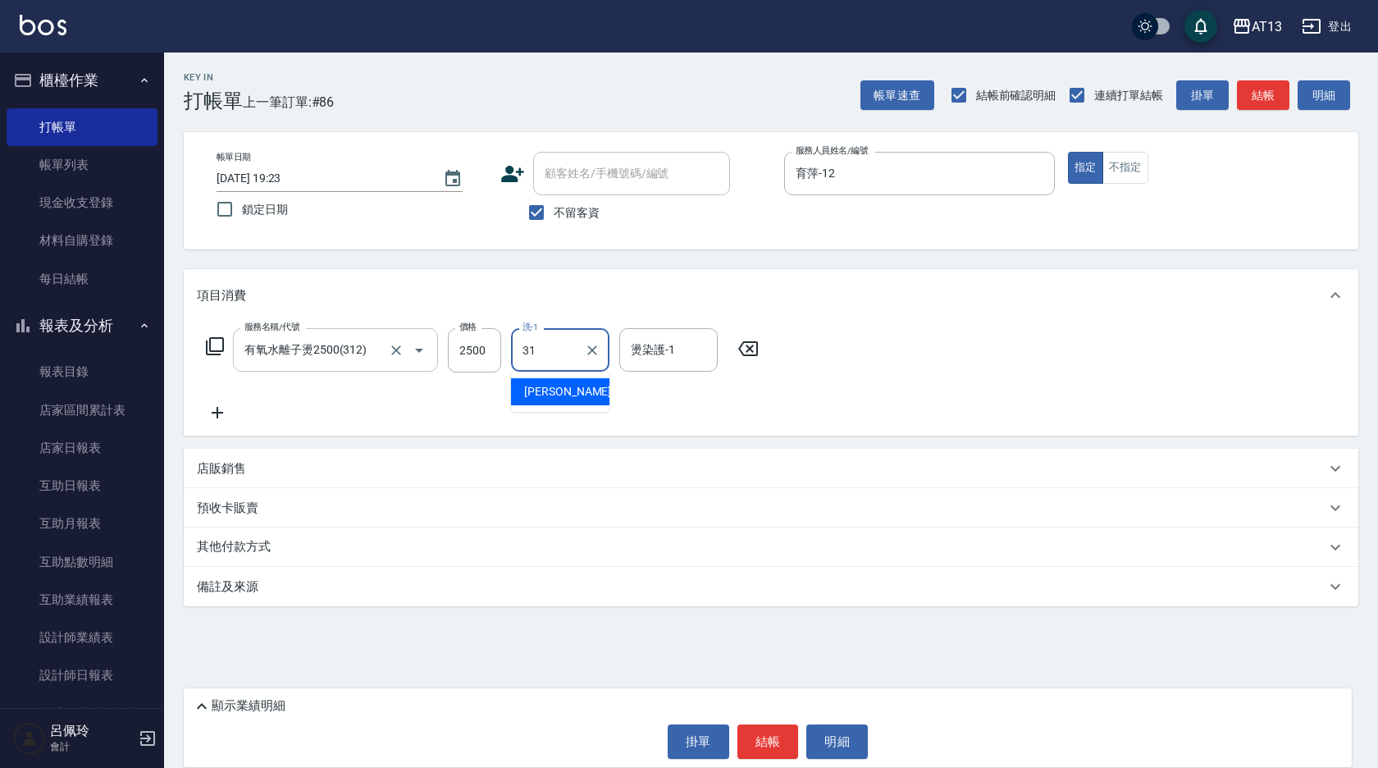
type input "[PERSON_NAME]-31"
click at [759, 737] on button "結帳" at bounding box center [768, 741] width 62 height 34
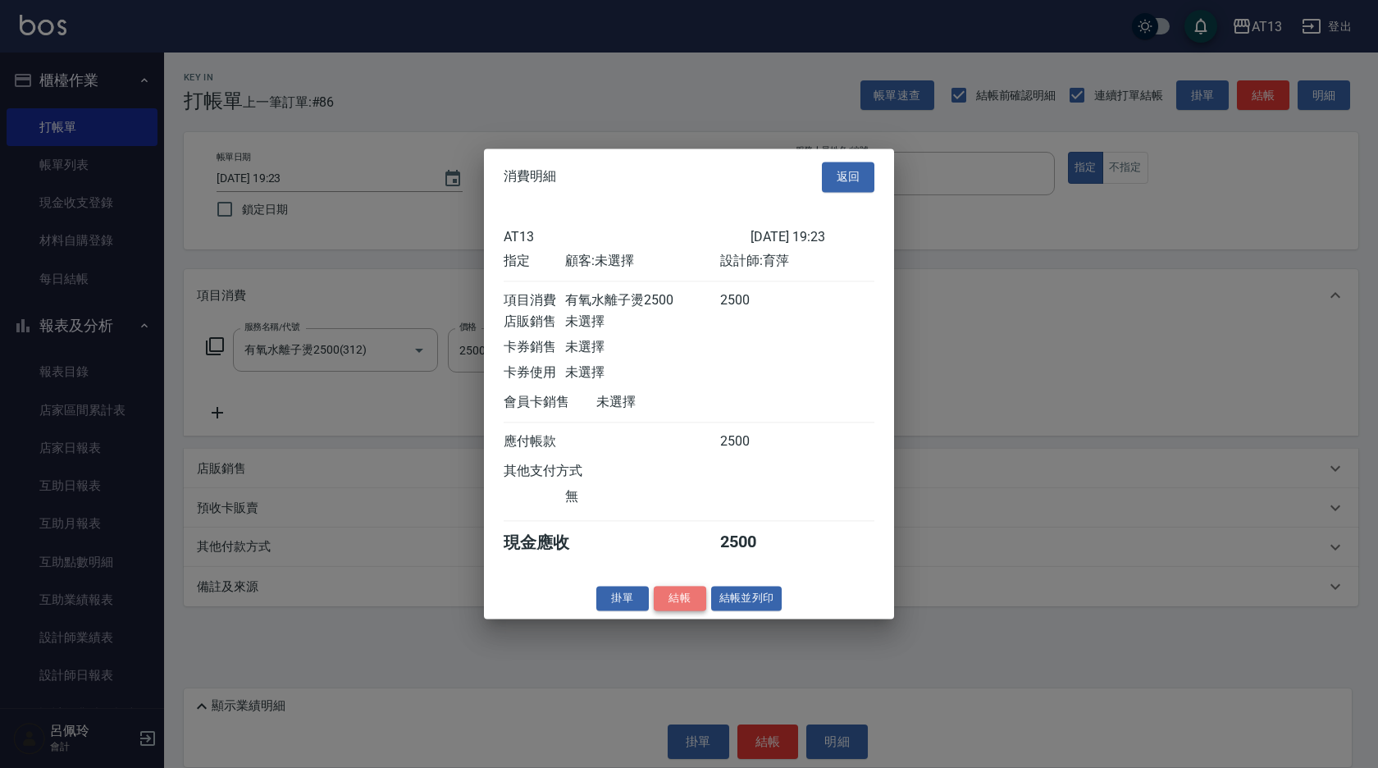
click at [680, 604] on button "結帳" at bounding box center [680, 598] width 52 height 25
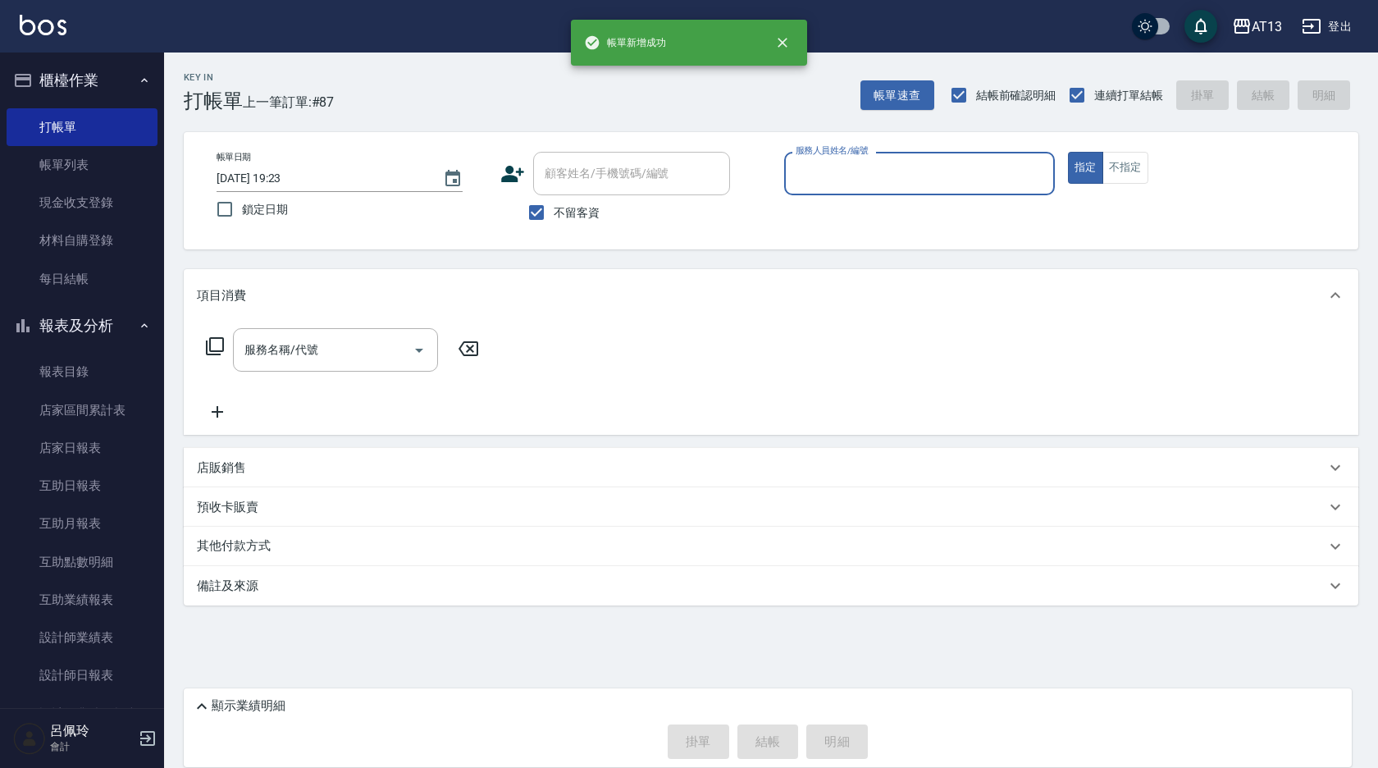
drag, startPoint x: 75, startPoint y: 153, endPoint x: 379, endPoint y: 308, distance: 340.8
click at [75, 153] on link "帳單列表" at bounding box center [82, 165] width 151 height 38
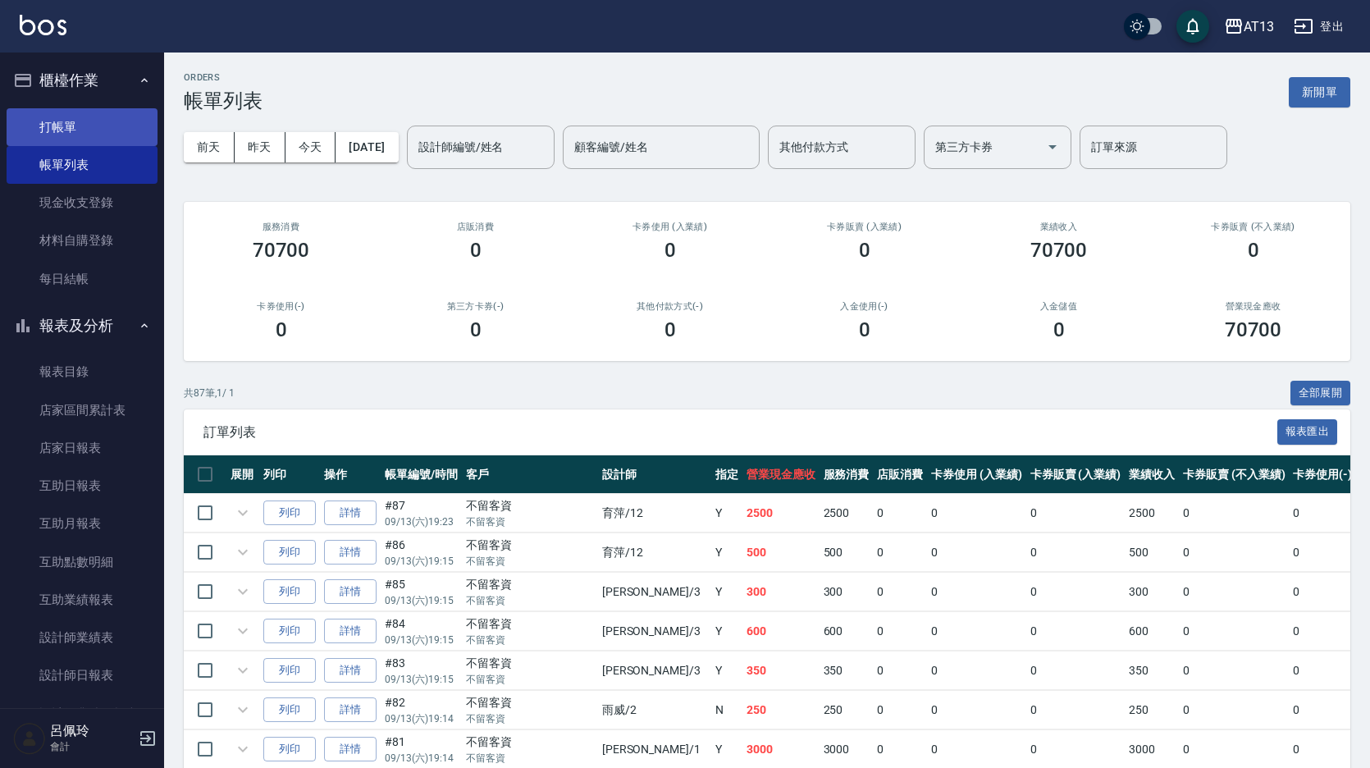
click at [43, 126] on link "打帳單" at bounding box center [82, 127] width 151 height 38
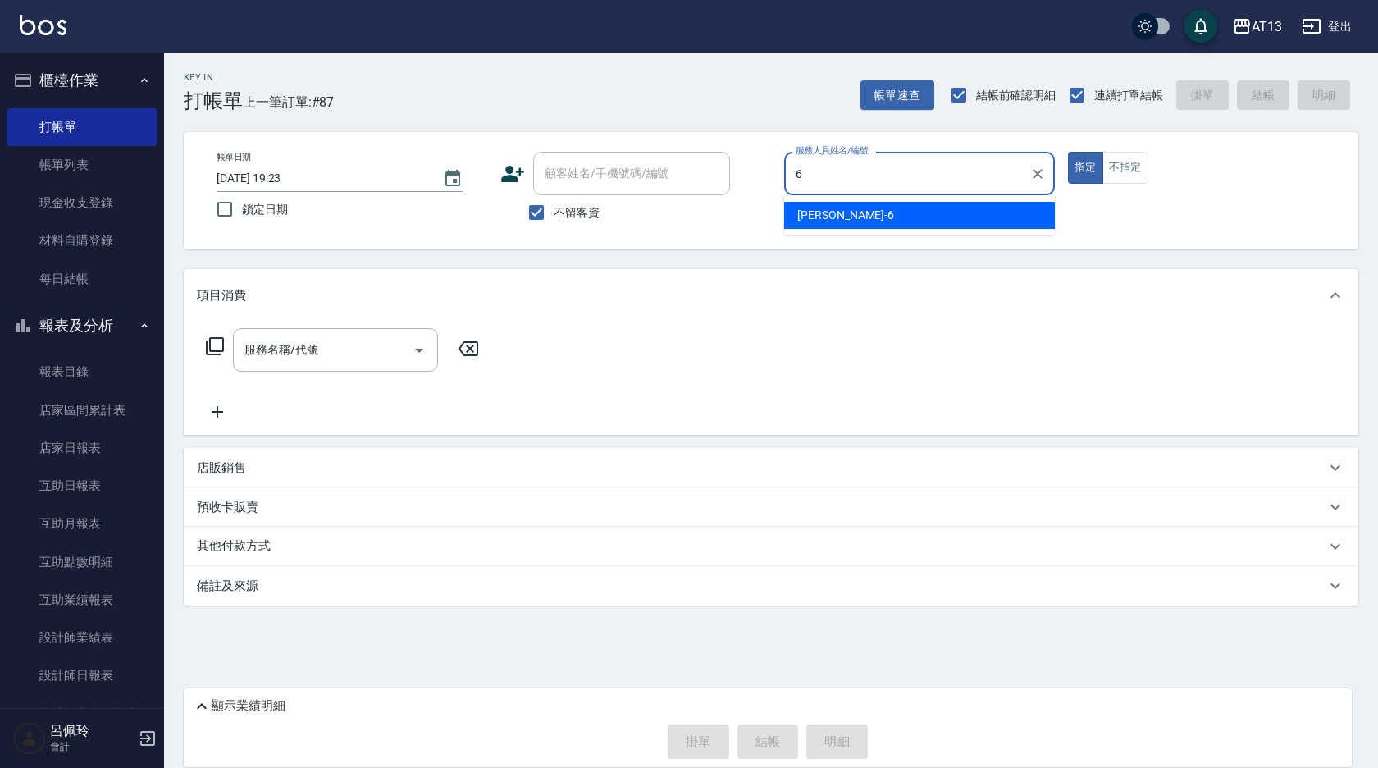
click at [825, 210] on span "亭妤 -6" at bounding box center [845, 215] width 97 height 17
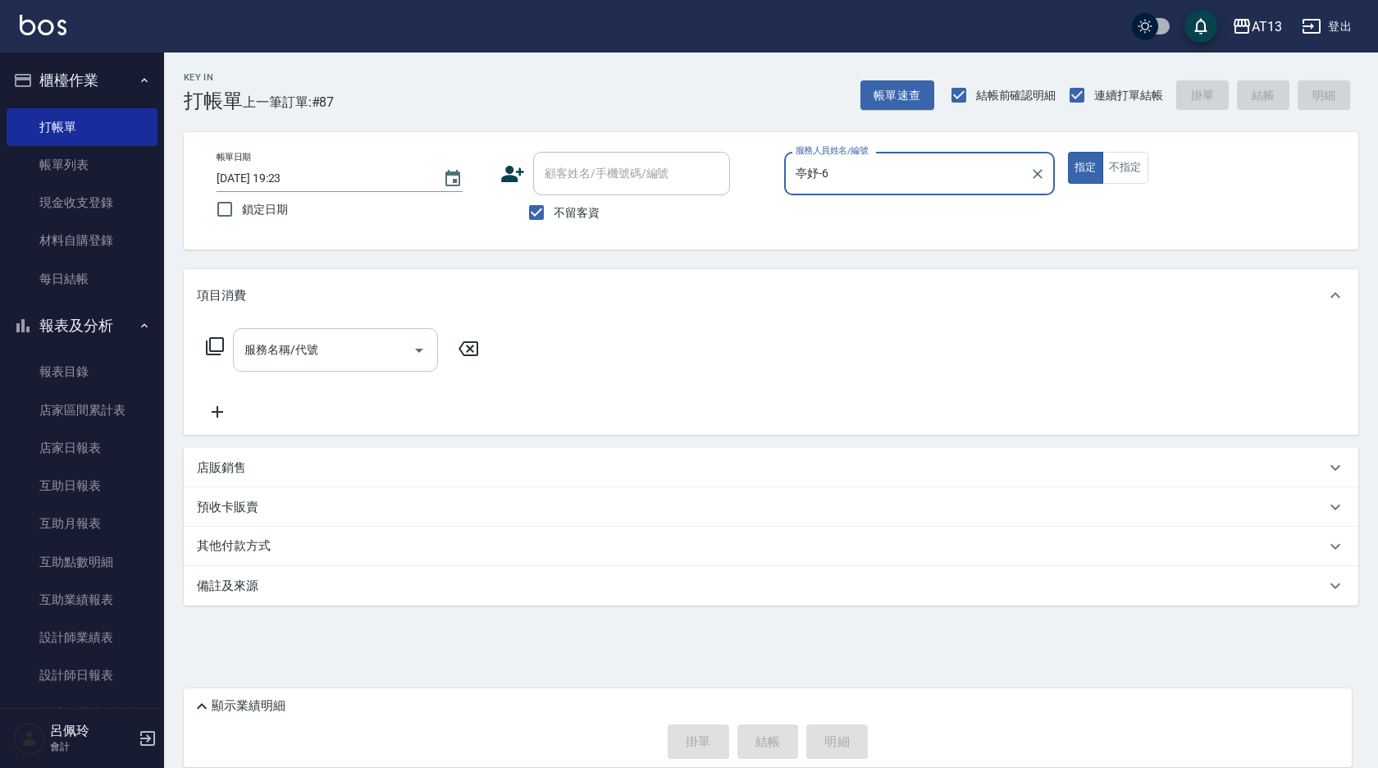
type input "亭妤-6"
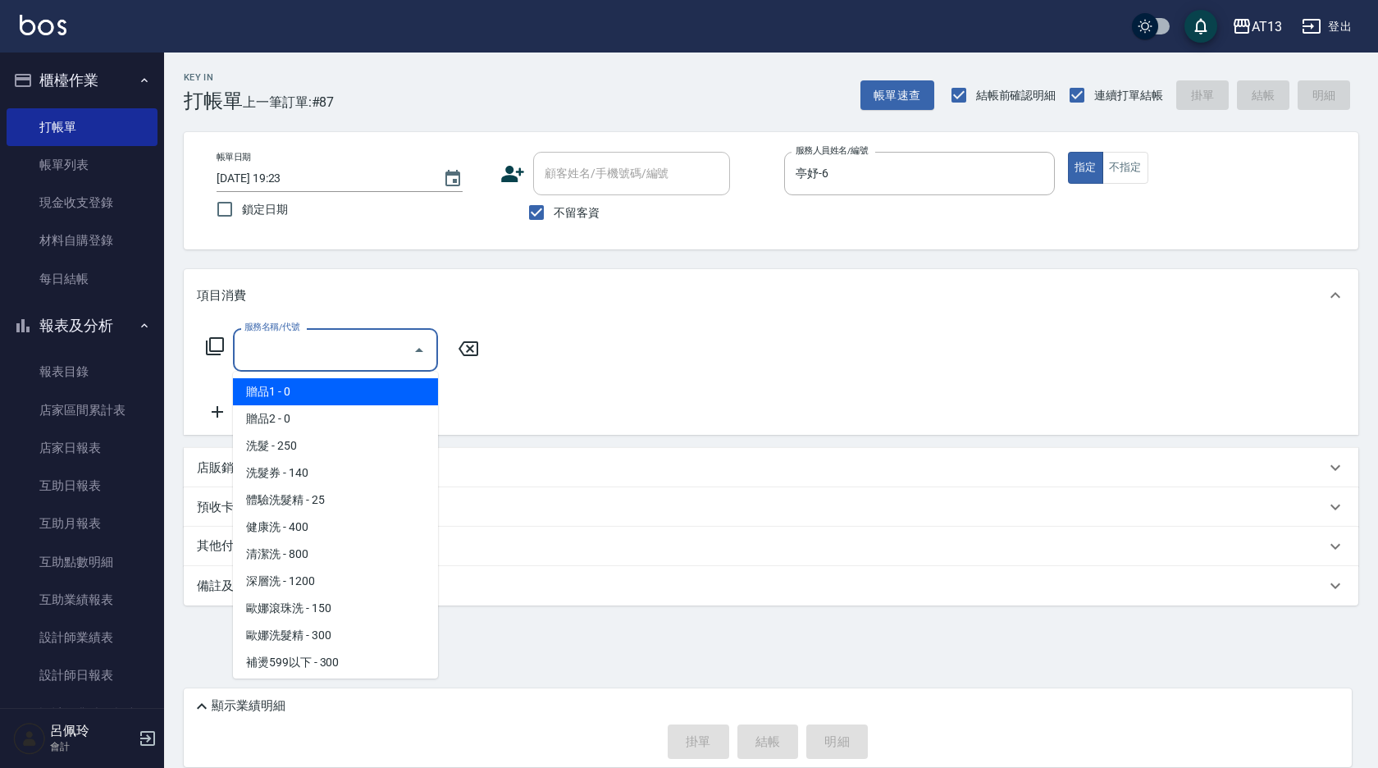
click at [353, 337] on input "服務名稱/代號" at bounding box center [323, 349] width 166 height 29
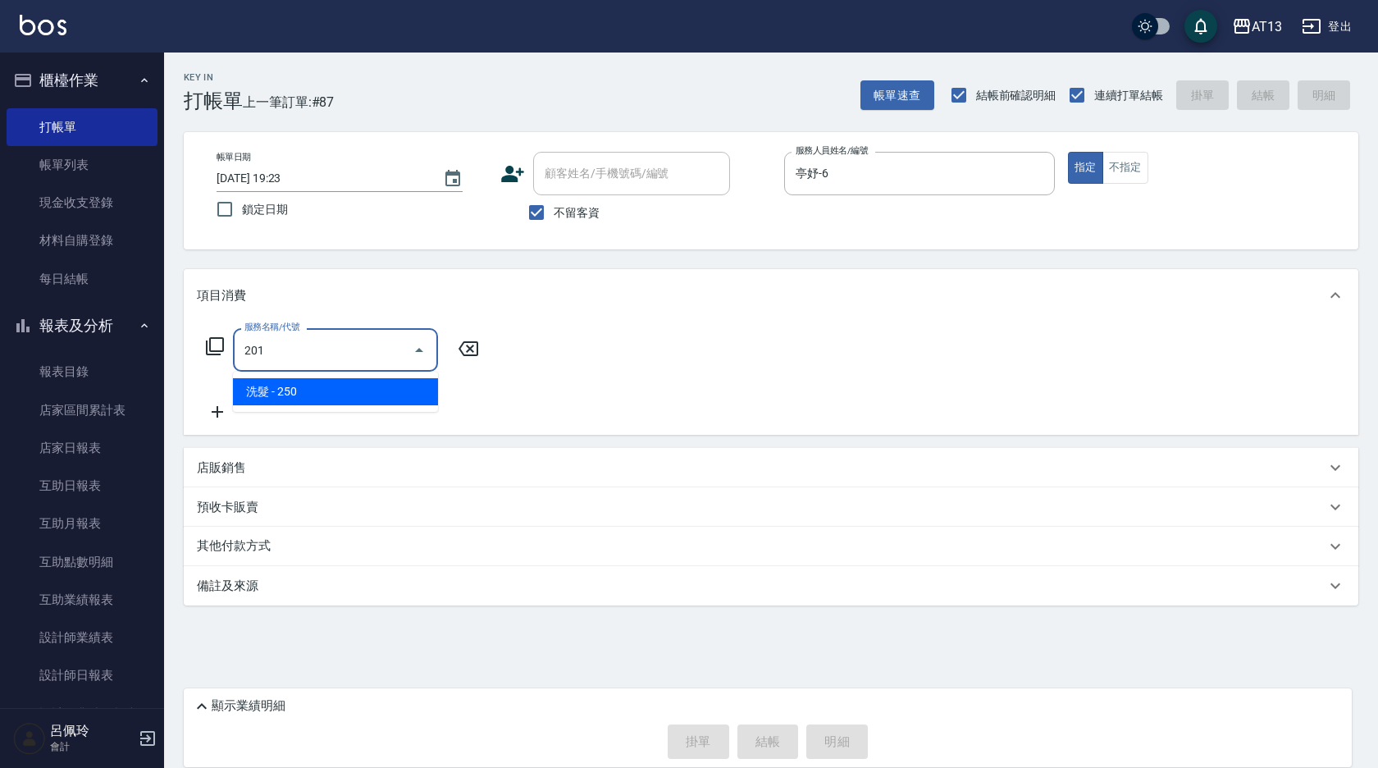
type input "洗髮(201)"
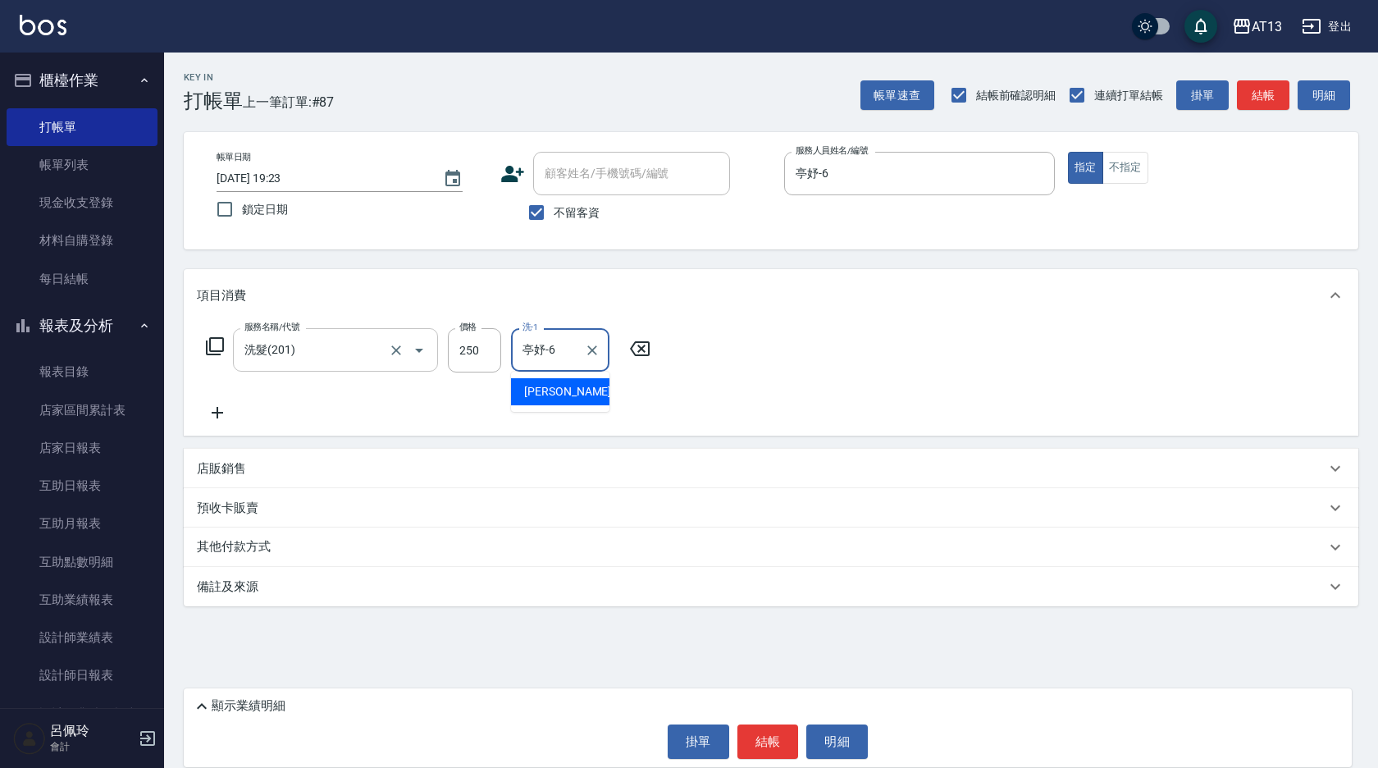
type input "亭妤-6"
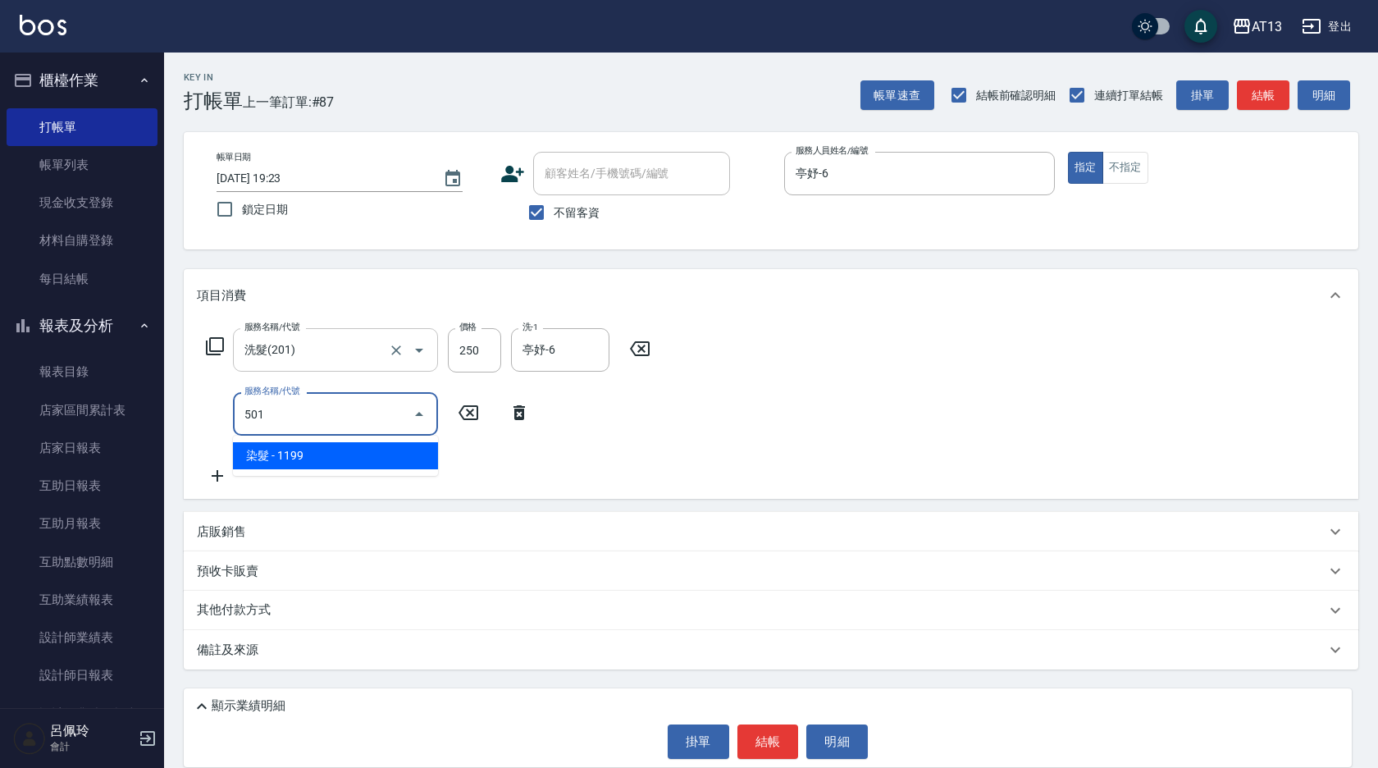
type input "染髮(501)"
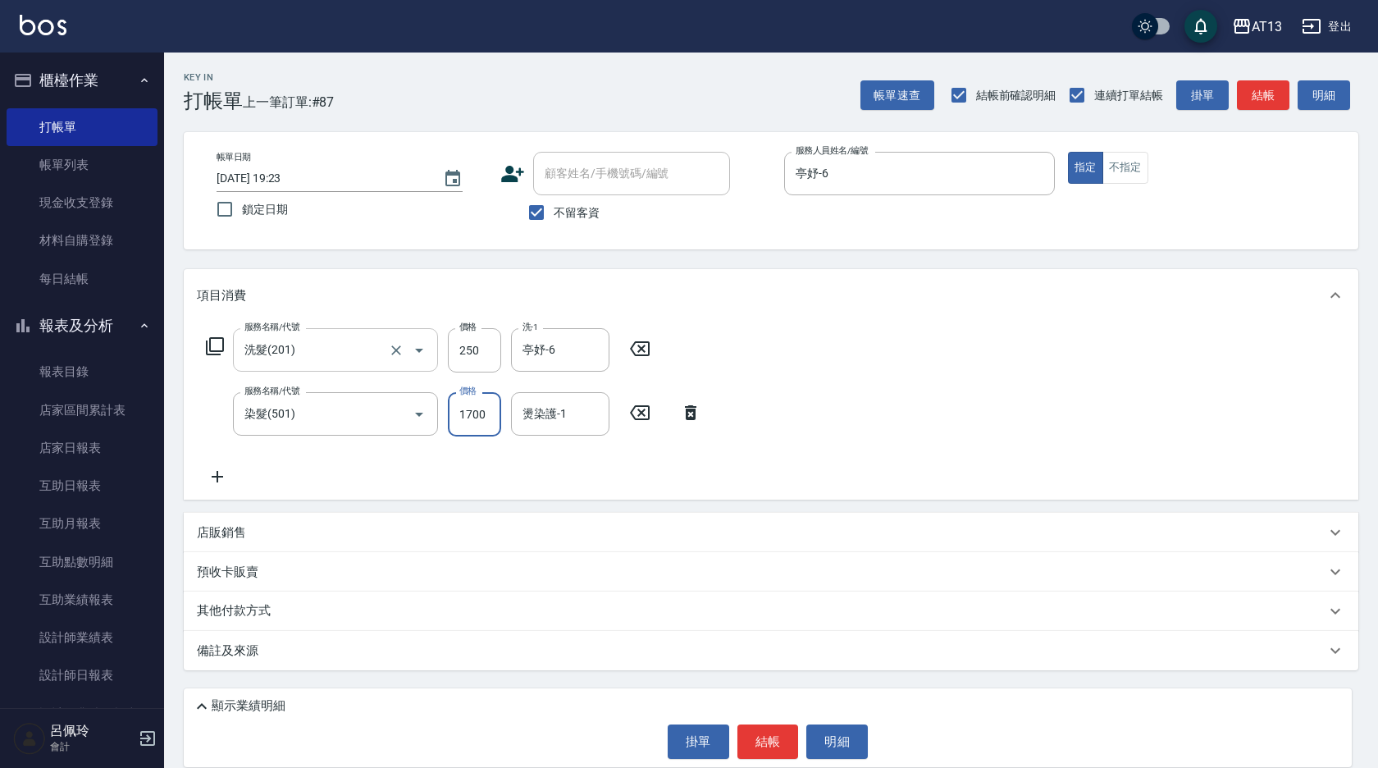
type input "1700"
type input "亭妤-6"
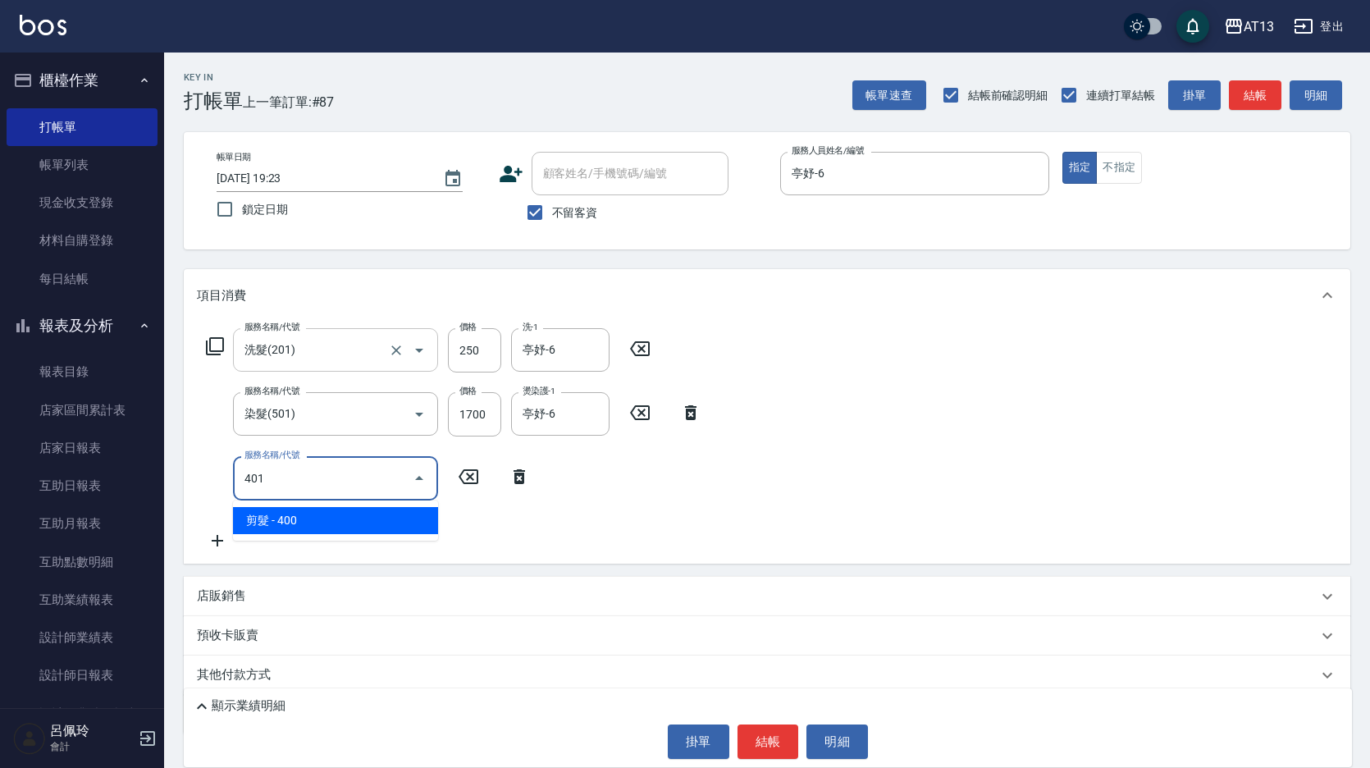
type input "剪髮(401)"
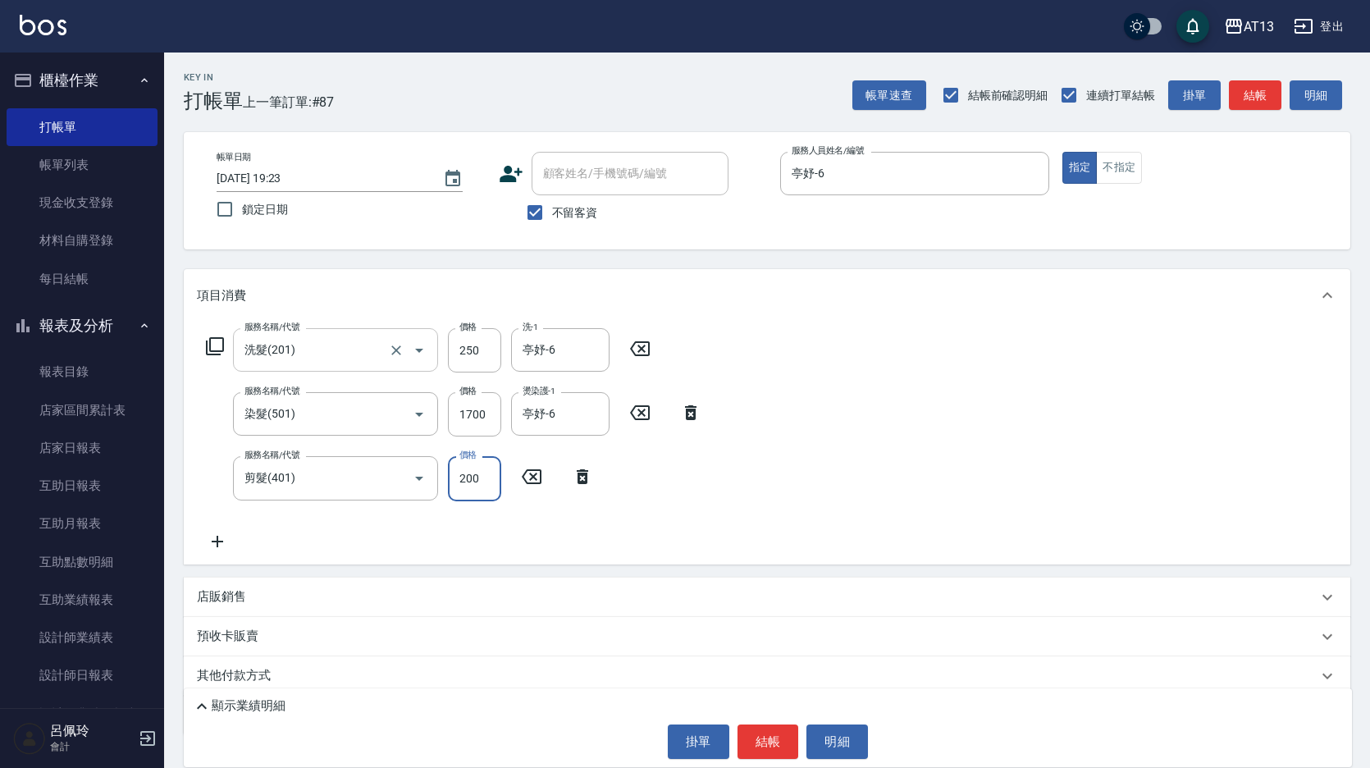
type input "200"
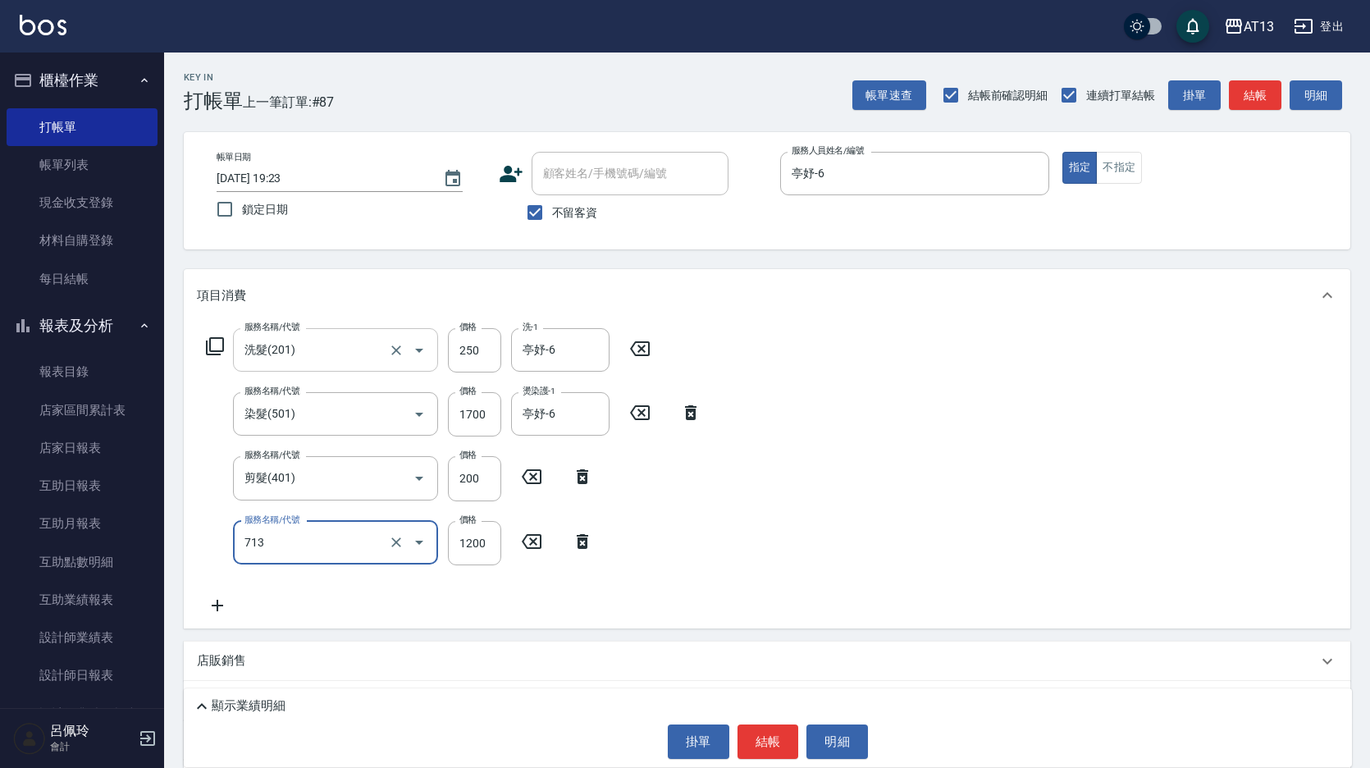
type input "水樣結構式1200(713)"
type input "840"
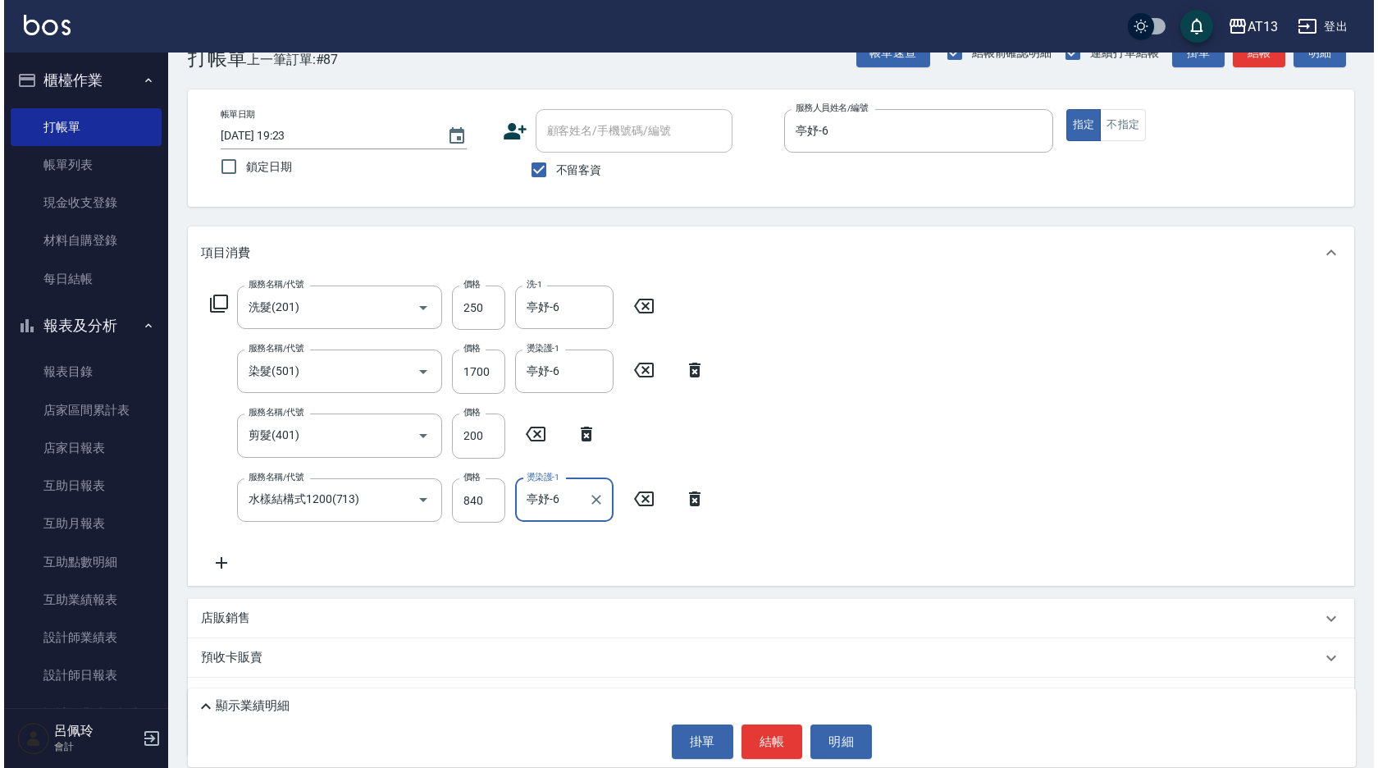
scroll to position [121, 0]
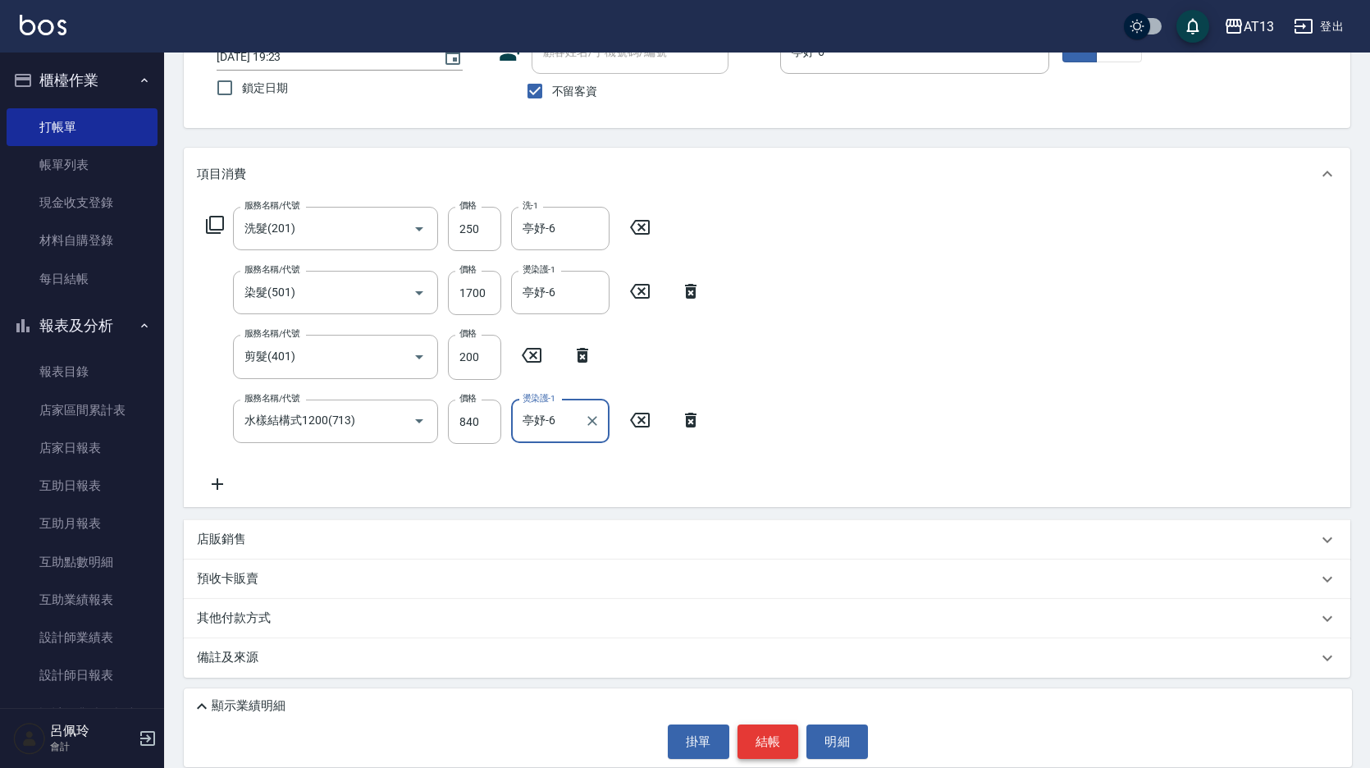
type input "亭妤-6"
click at [776, 746] on button "結帳" at bounding box center [768, 741] width 62 height 34
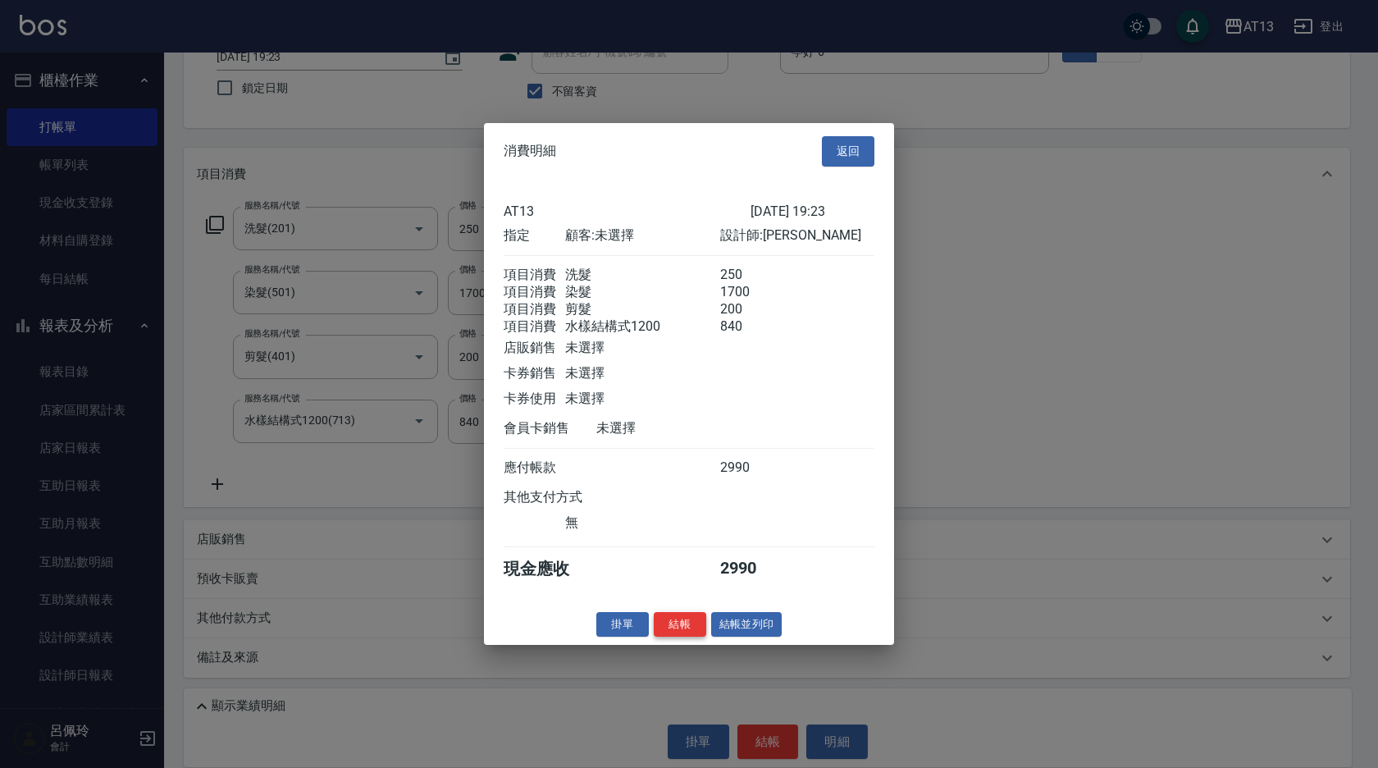
click at [701, 632] on button "結帳" at bounding box center [680, 623] width 52 height 25
type input "[DATE] 19:31"
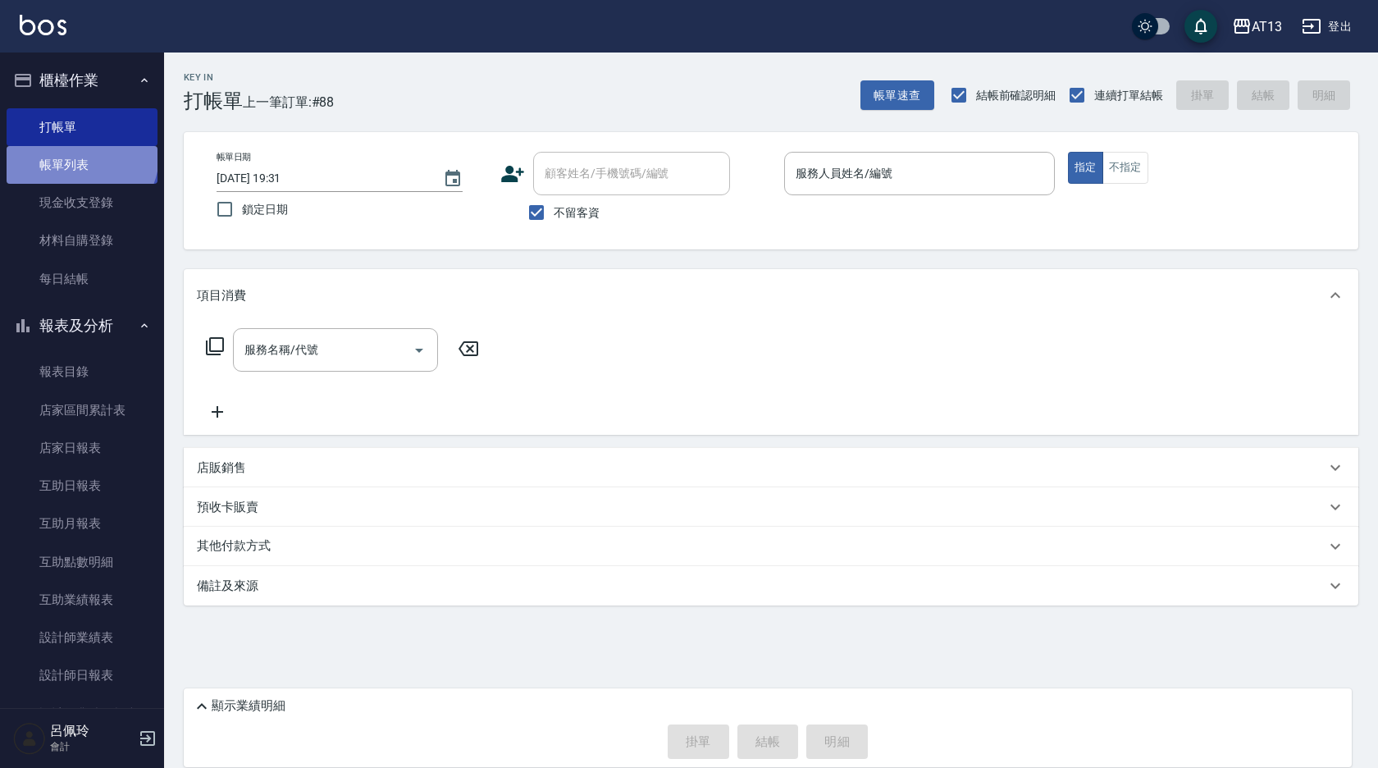
click at [80, 155] on link "帳單列表" at bounding box center [82, 165] width 151 height 38
click at [72, 156] on link "帳單列表" at bounding box center [82, 165] width 151 height 38
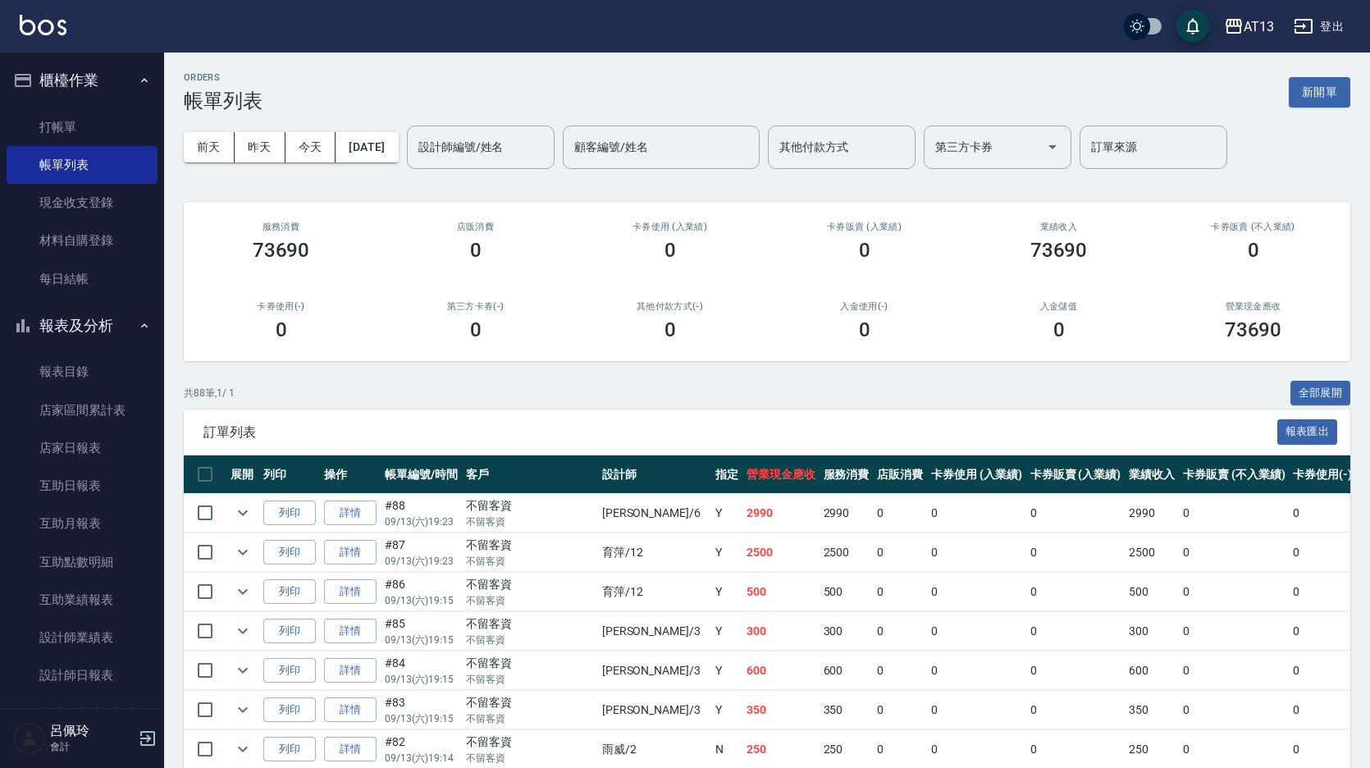
click at [371, 303] on div "卡券使用(-) 0" at bounding box center [281, 321] width 194 height 80
click at [74, 441] on link "店家日報表" at bounding box center [82, 448] width 151 height 38
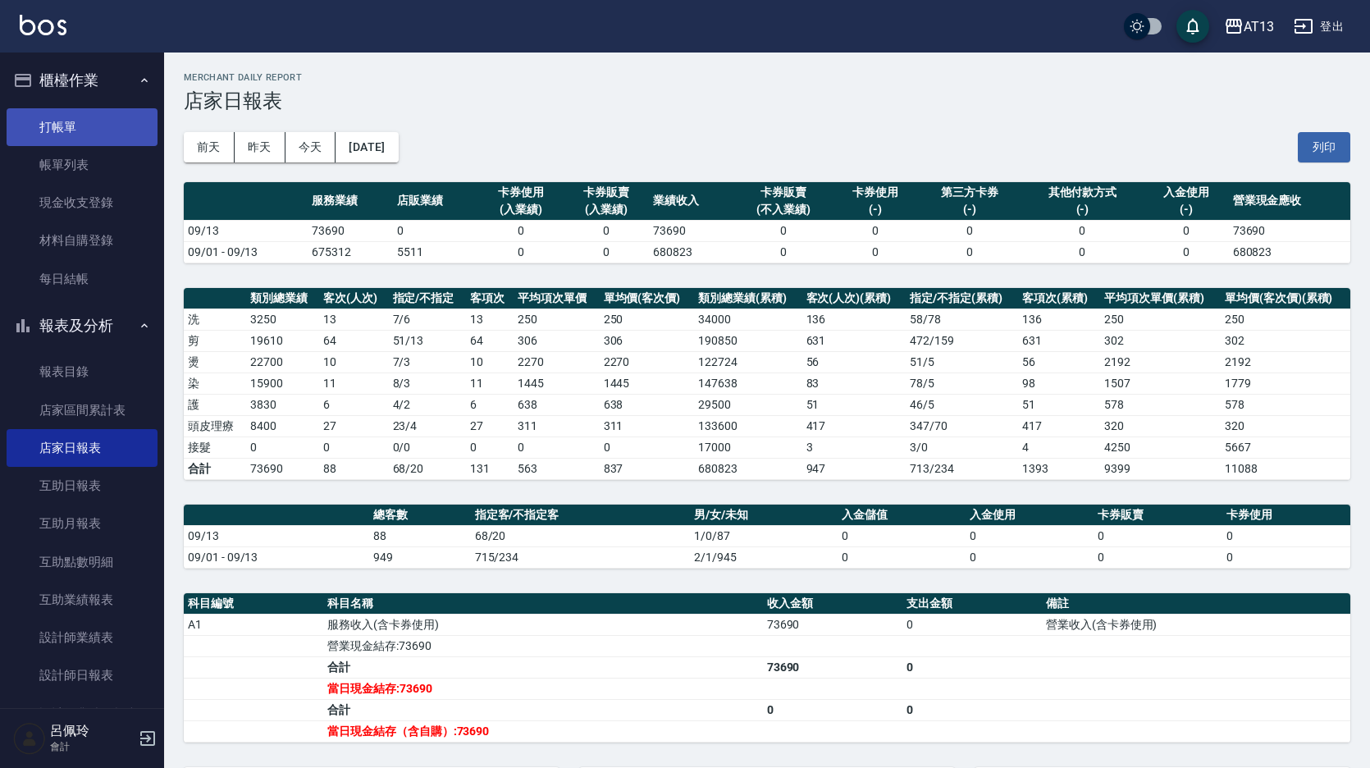
click at [65, 135] on link "打帳單" at bounding box center [82, 127] width 151 height 38
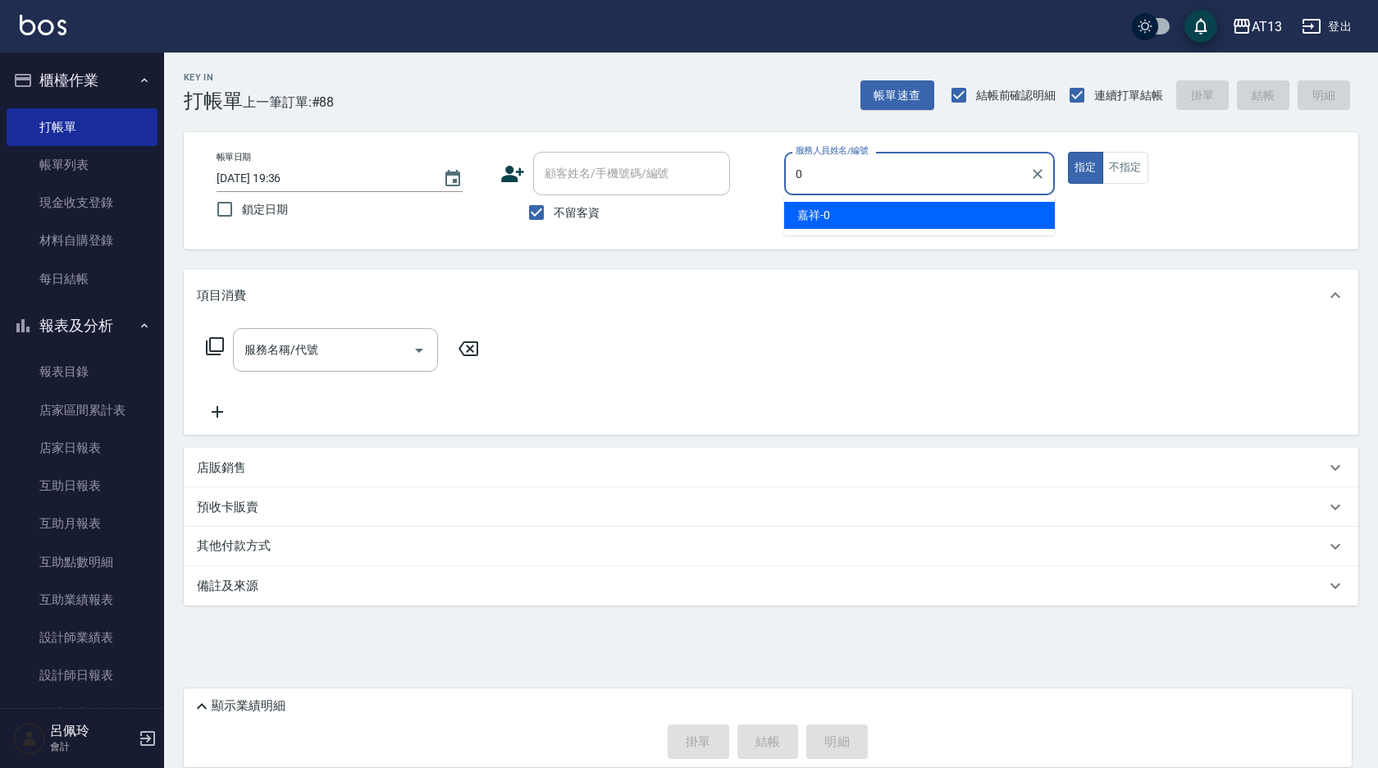
click at [960, 225] on div "嘉祥 -0" at bounding box center [919, 215] width 271 height 27
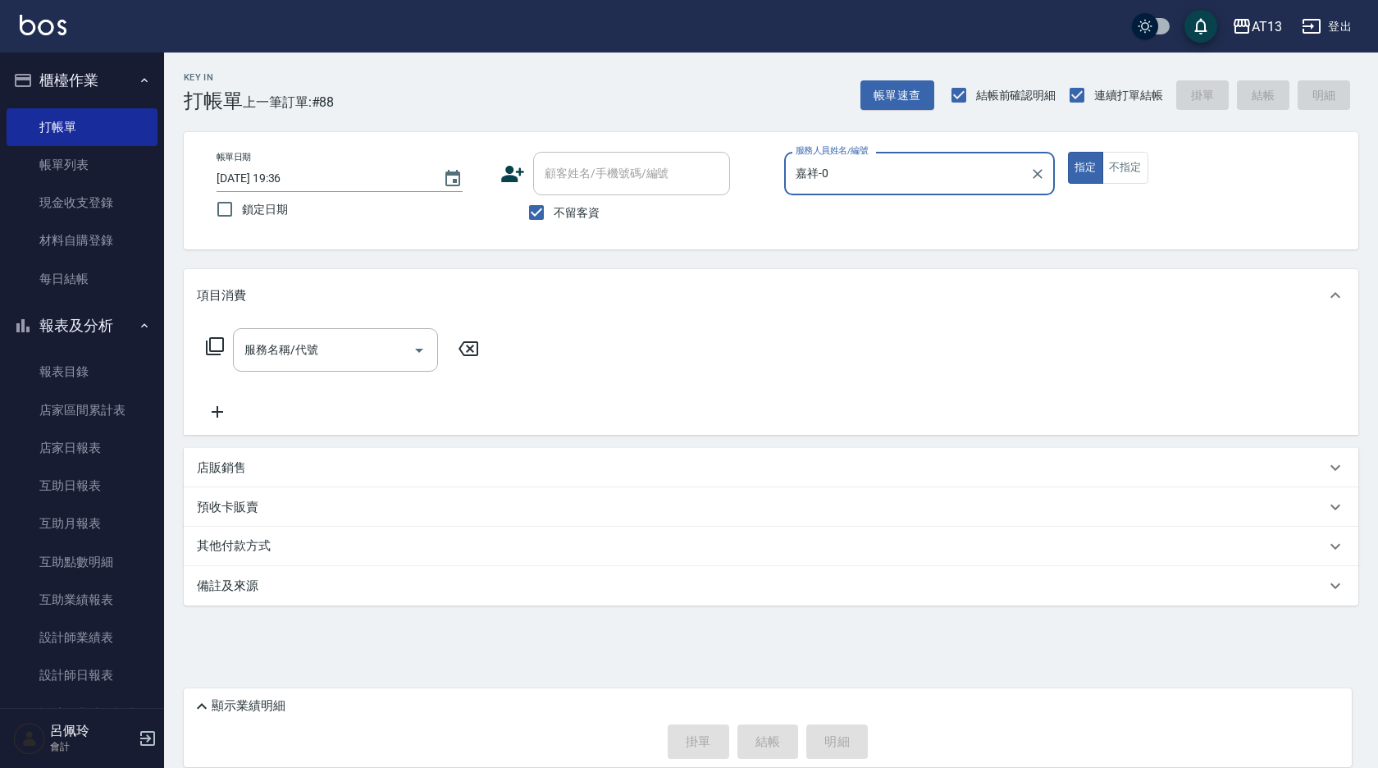
type input "嘉祥-0"
click at [264, 460] on div "店販銷售" at bounding box center [761, 467] width 1129 height 17
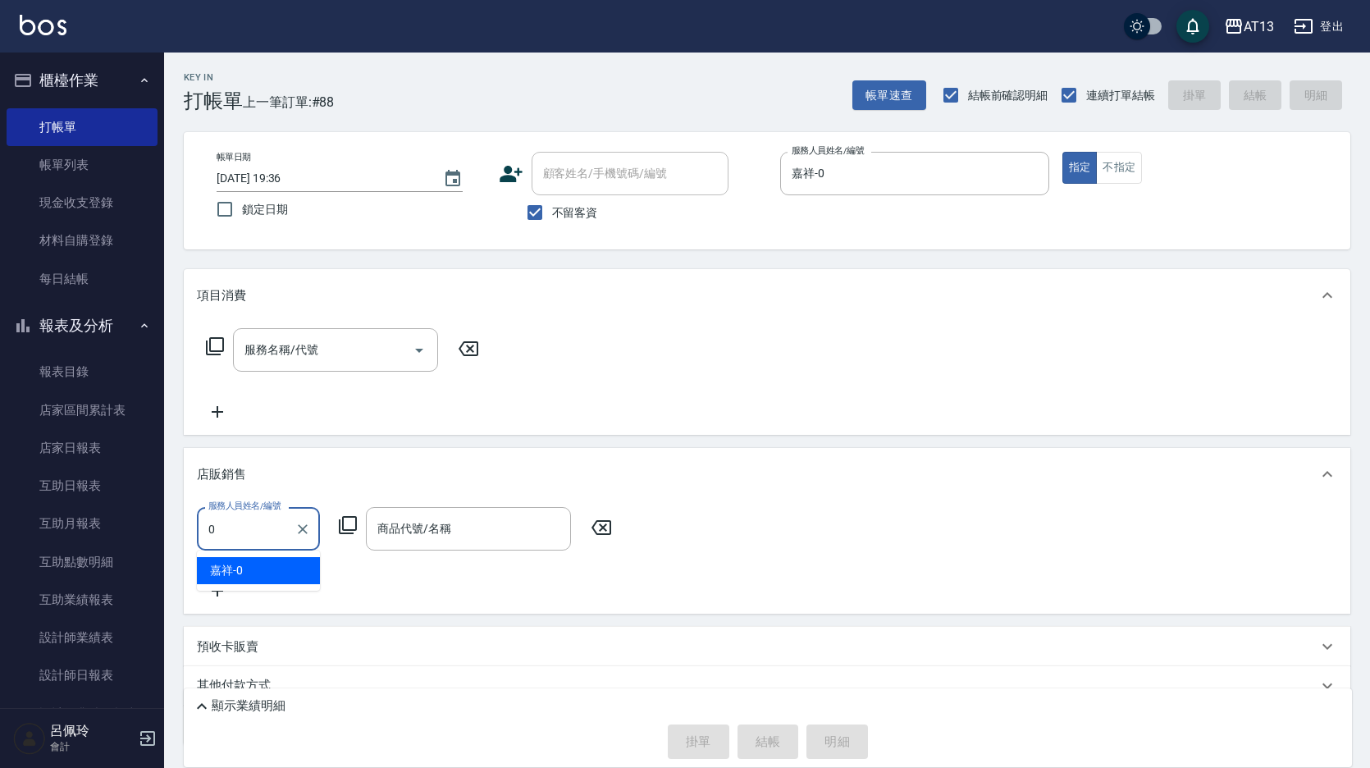
click at [287, 571] on div "嘉祥 -0" at bounding box center [258, 570] width 123 height 27
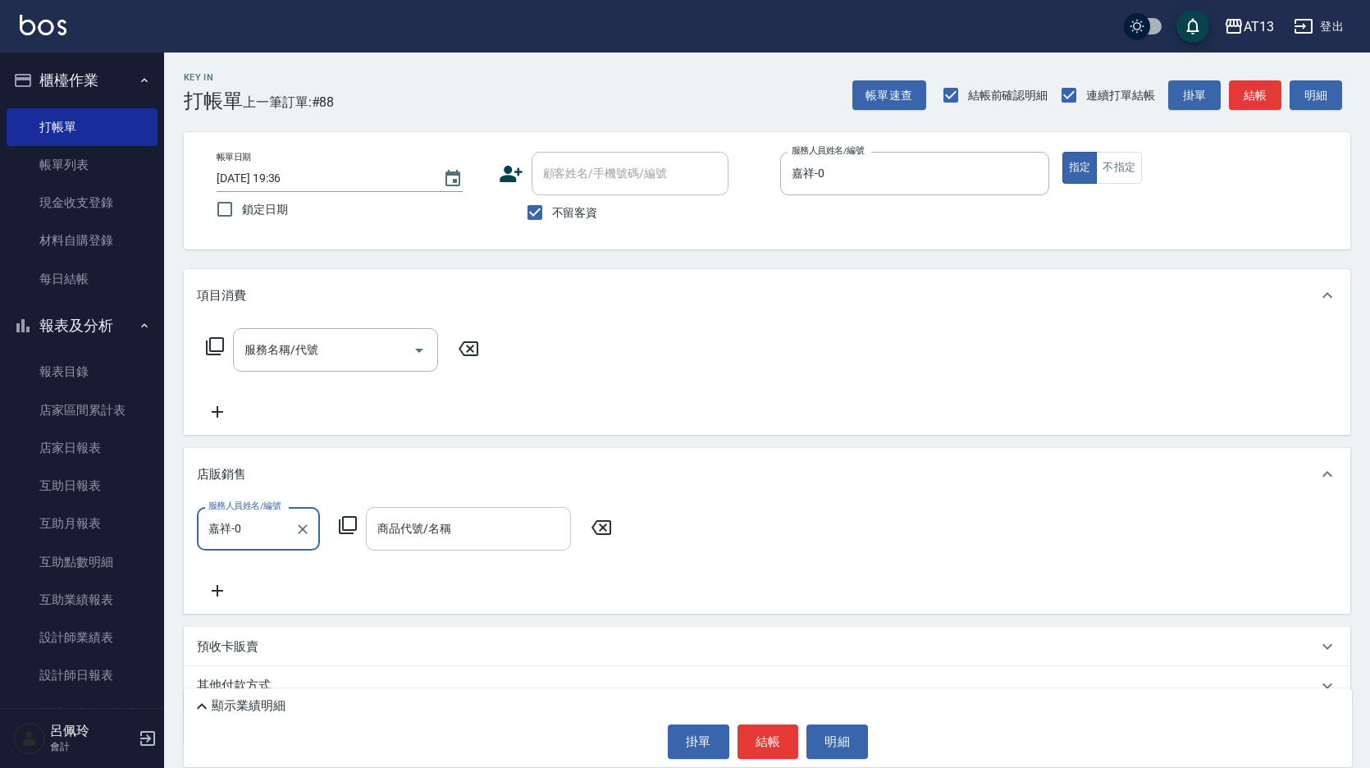
click at [372, 529] on div "商品代號/名稱" at bounding box center [468, 528] width 205 height 43
type input "嘉祥-0"
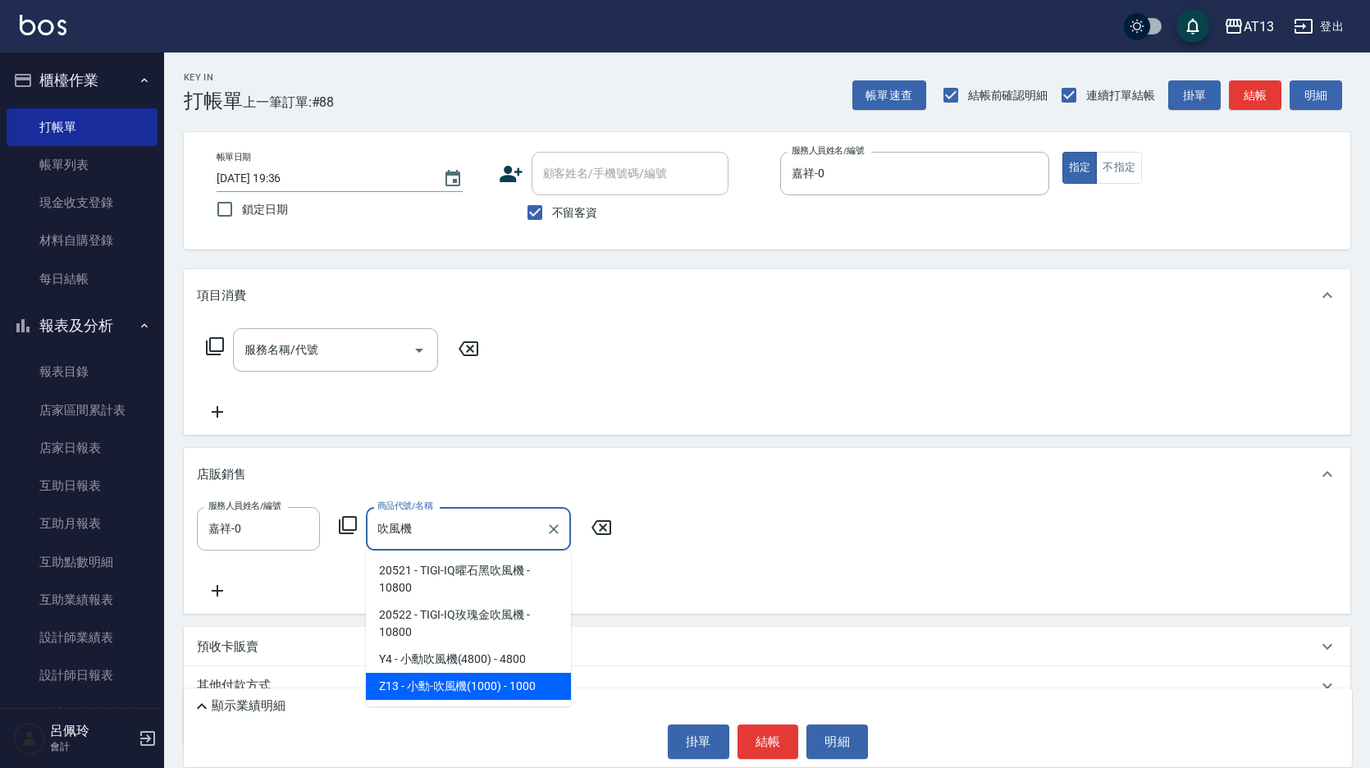
click at [513, 685] on span "Z13 - 小勳-吹風機(1000) - 1000" at bounding box center [468, 686] width 205 height 27
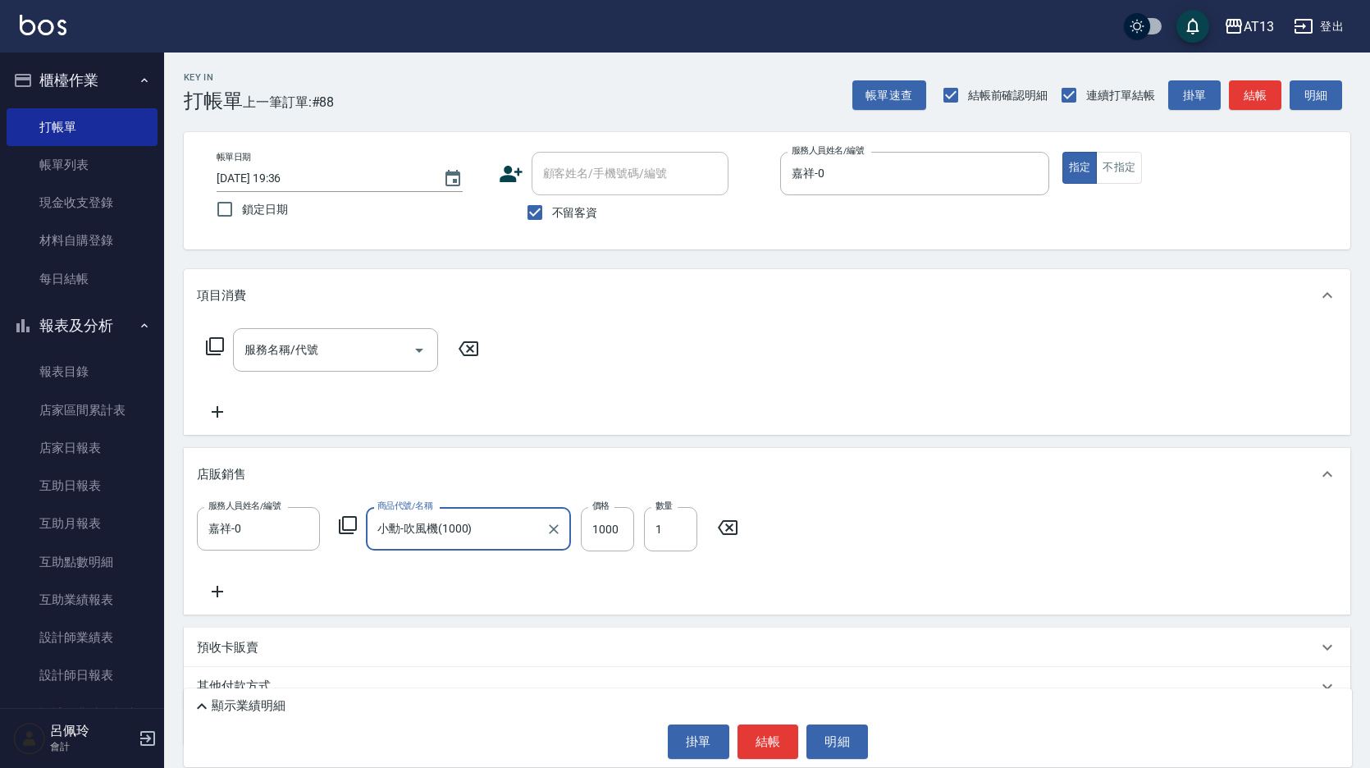
type input "小勳-吹風機(1000)"
click at [222, 578] on div "服務人員姓名/編號 嘉祥-0 服務人員姓名/編號 商品代號/名稱 小勳-吹風機(1000) 商品代號/名稱 價格 1000 價格 數量 1 數量" at bounding box center [767, 554] width 1140 height 94
click at [217, 595] on icon at bounding box center [217, 591] width 11 height 11
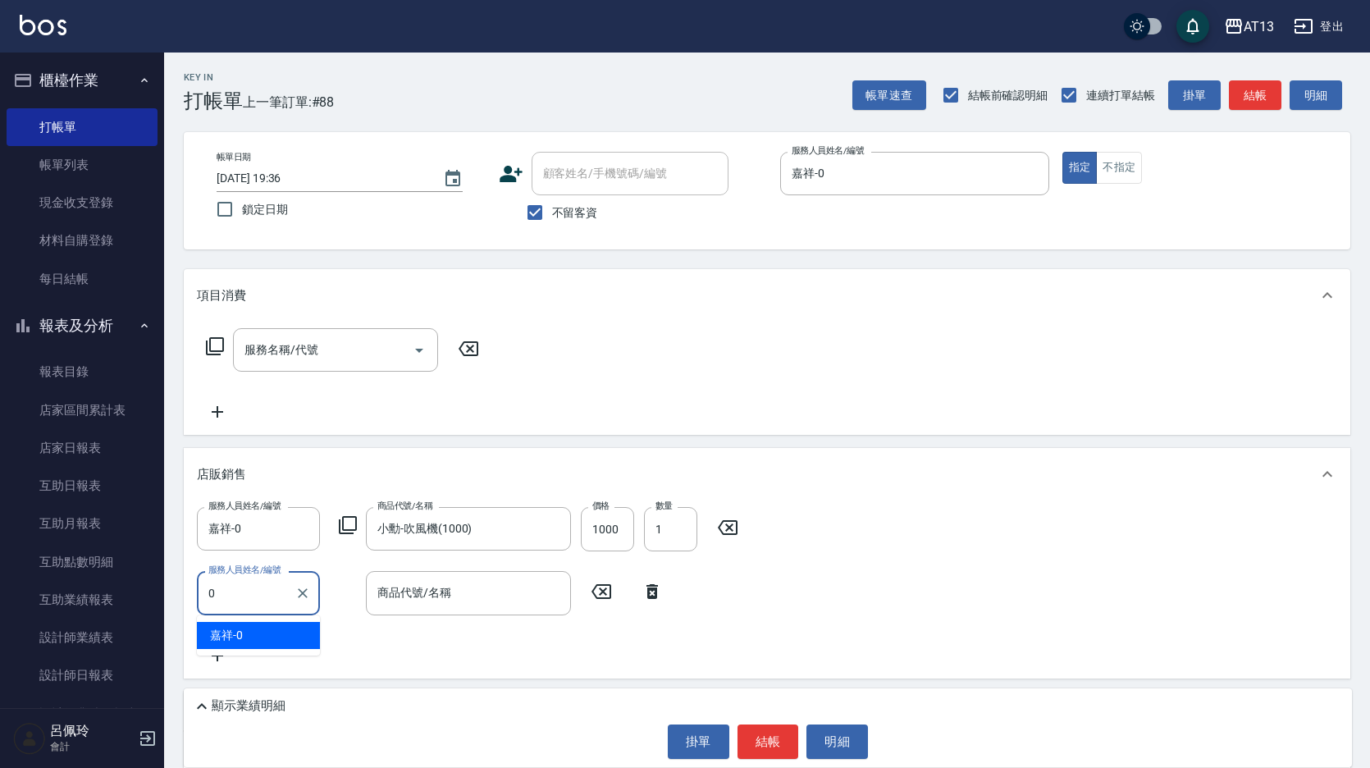
click at [289, 629] on div "嘉祥 -0" at bounding box center [258, 635] width 123 height 27
type input "嘉祥-0"
click at [408, 605] on input "商品代號/名稱" at bounding box center [468, 592] width 190 height 29
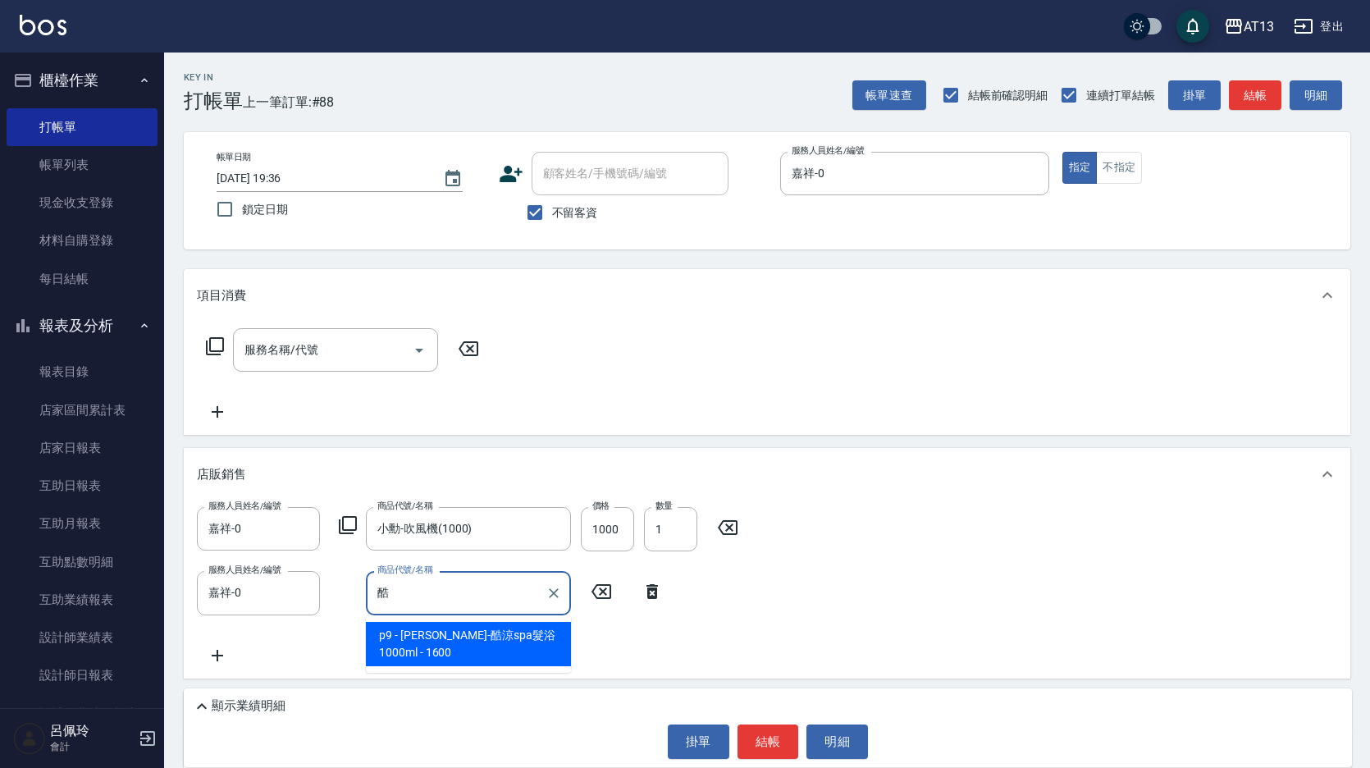
click at [471, 645] on span "p9 - [PERSON_NAME]-酷涼spa髮浴1000ml - 1600" at bounding box center [468, 644] width 205 height 44
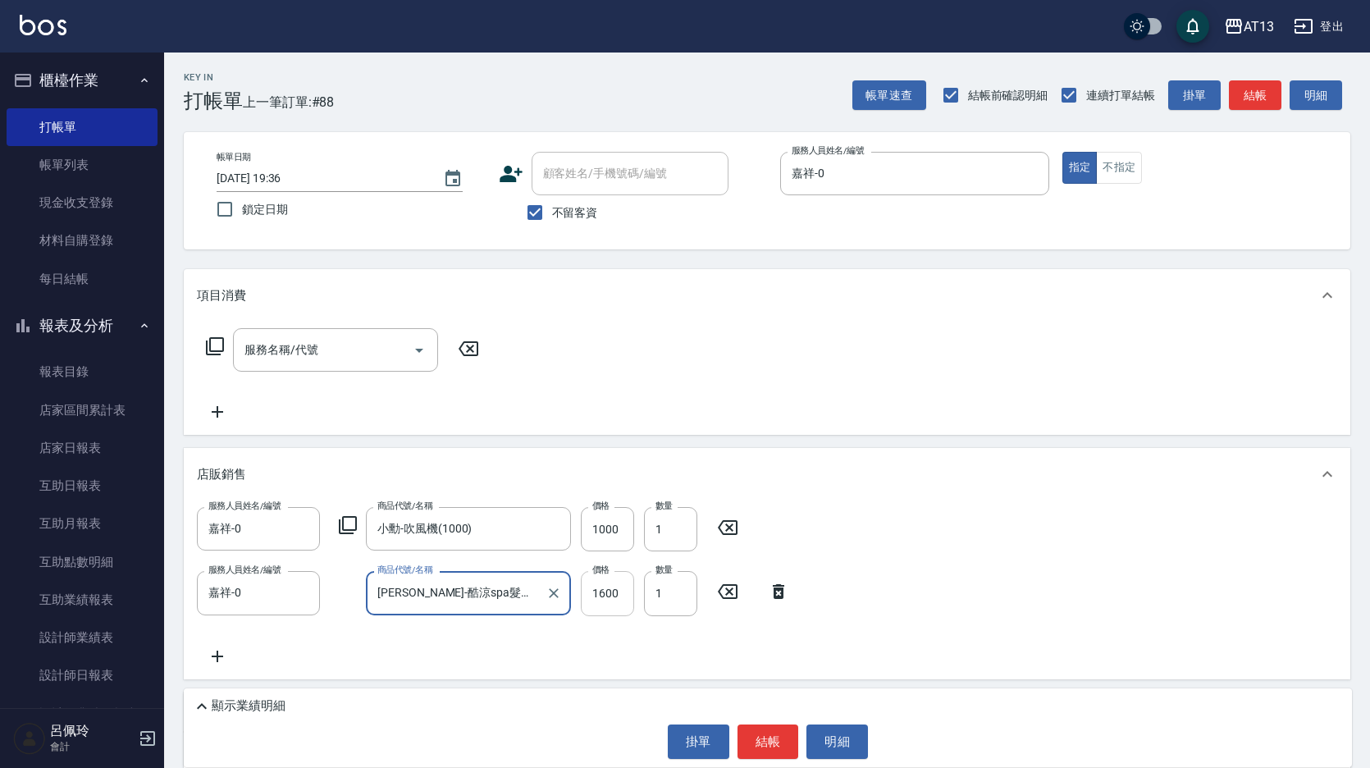
type input "[PERSON_NAME]-酷涼spa髮浴1000ml"
click at [618, 607] on input "1600" at bounding box center [607, 593] width 53 height 44
type input "1000"
click at [1011, 551] on div "服務人員姓名/編號 嘉祥-0 服務人員姓名/編號 商品代號/名稱 小勳-吹風機(1000) 商品代號/名稱 價格 1000 價格 數量 1 數量 服務人員姓名…" at bounding box center [767, 586] width 1140 height 158
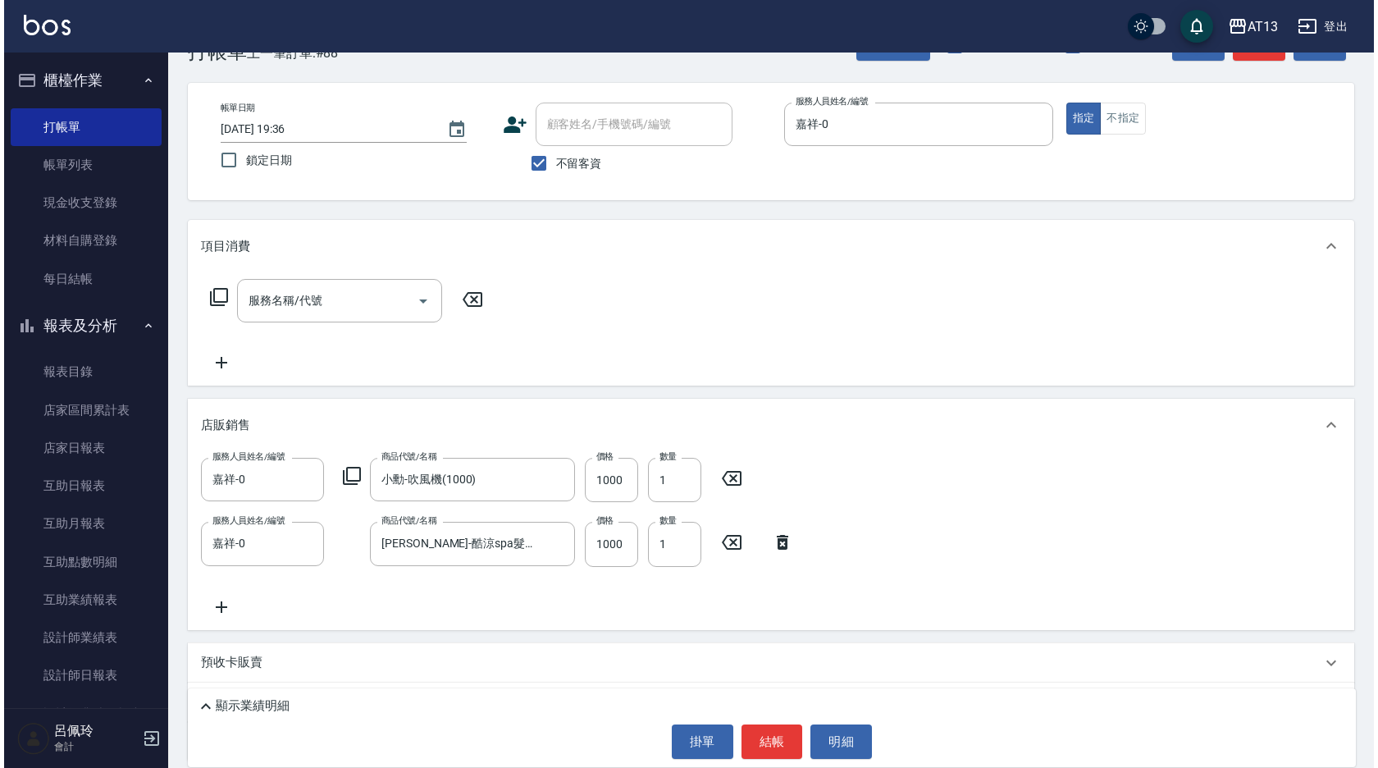
scroll to position [133, 0]
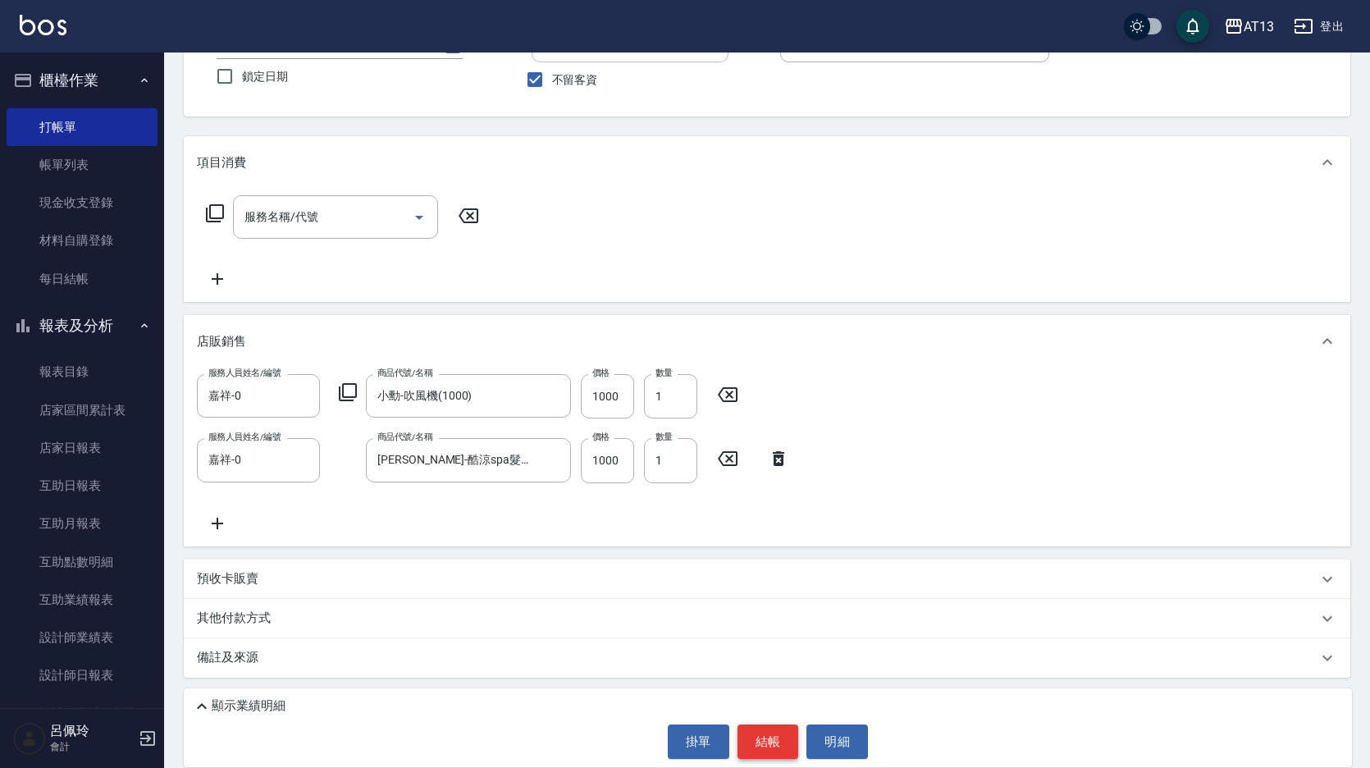
click at [786, 728] on button "結帳" at bounding box center [768, 741] width 62 height 34
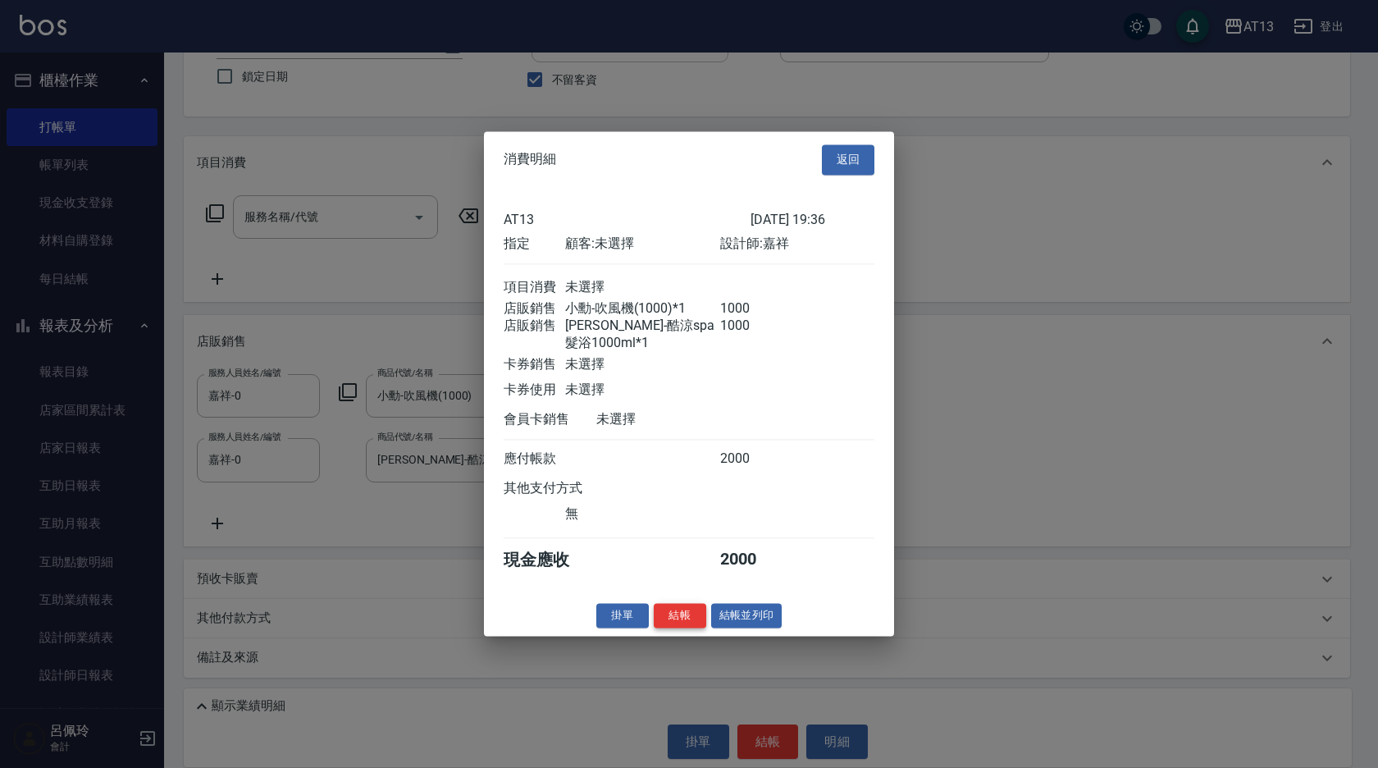
click at [673, 624] on button "結帳" at bounding box center [680, 615] width 52 height 25
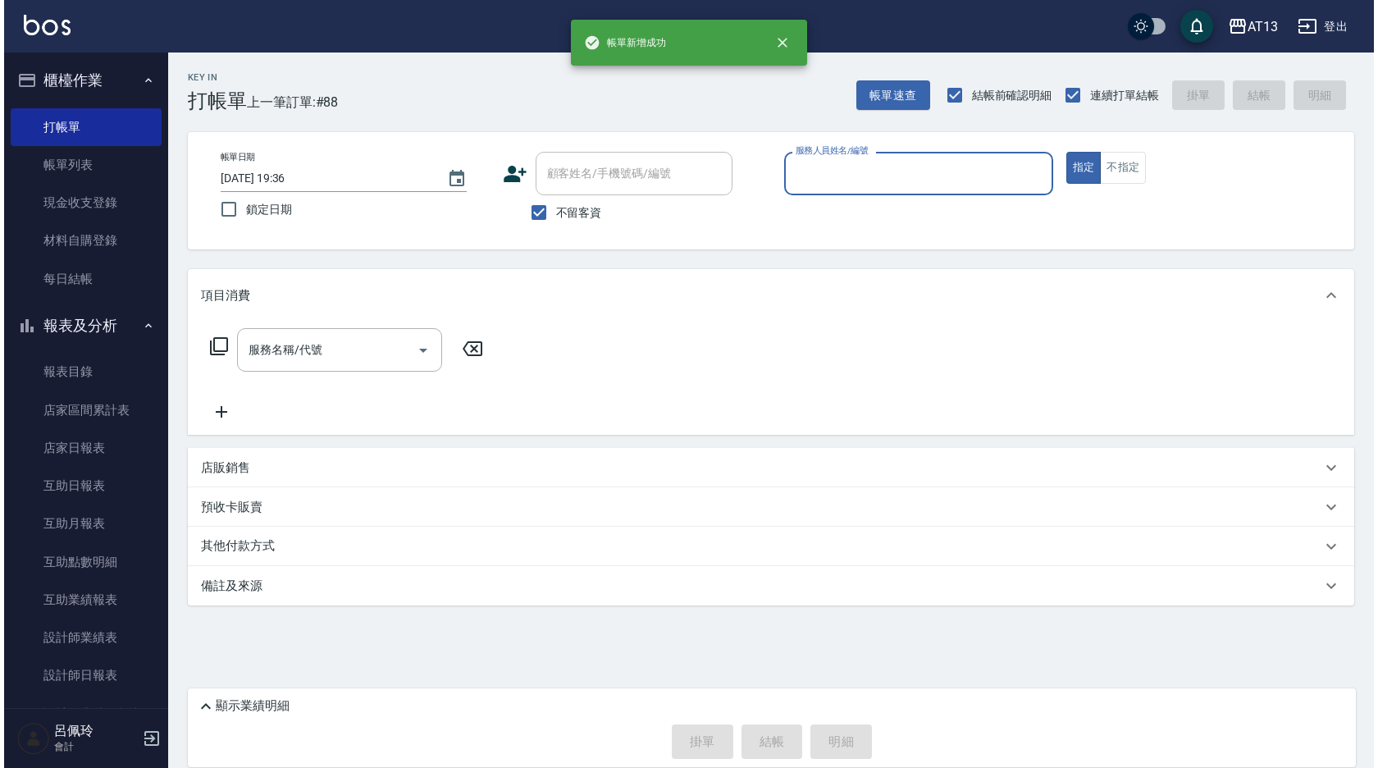
scroll to position [0, 0]
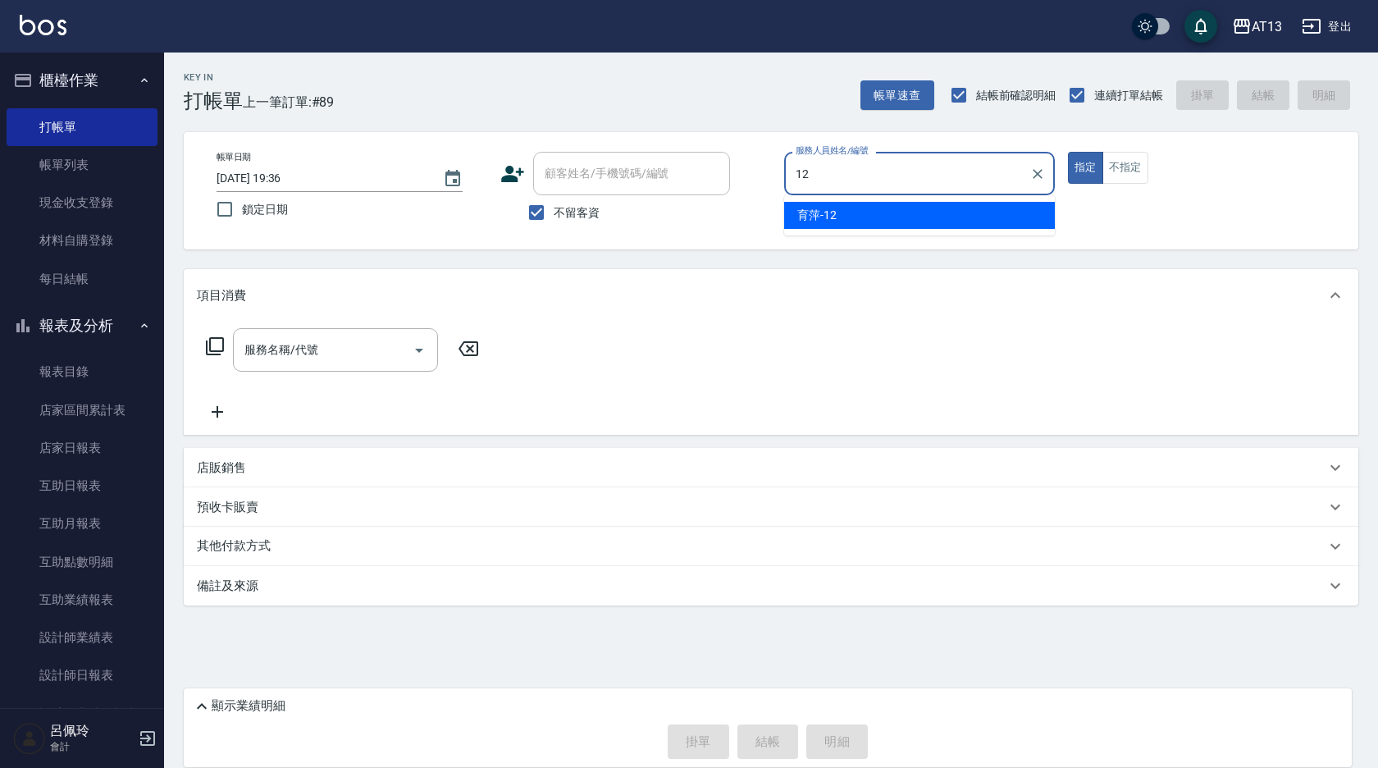
click at [887, 208] on div "育萍 -12" at bounding box center [919, 215] width 271 height 27
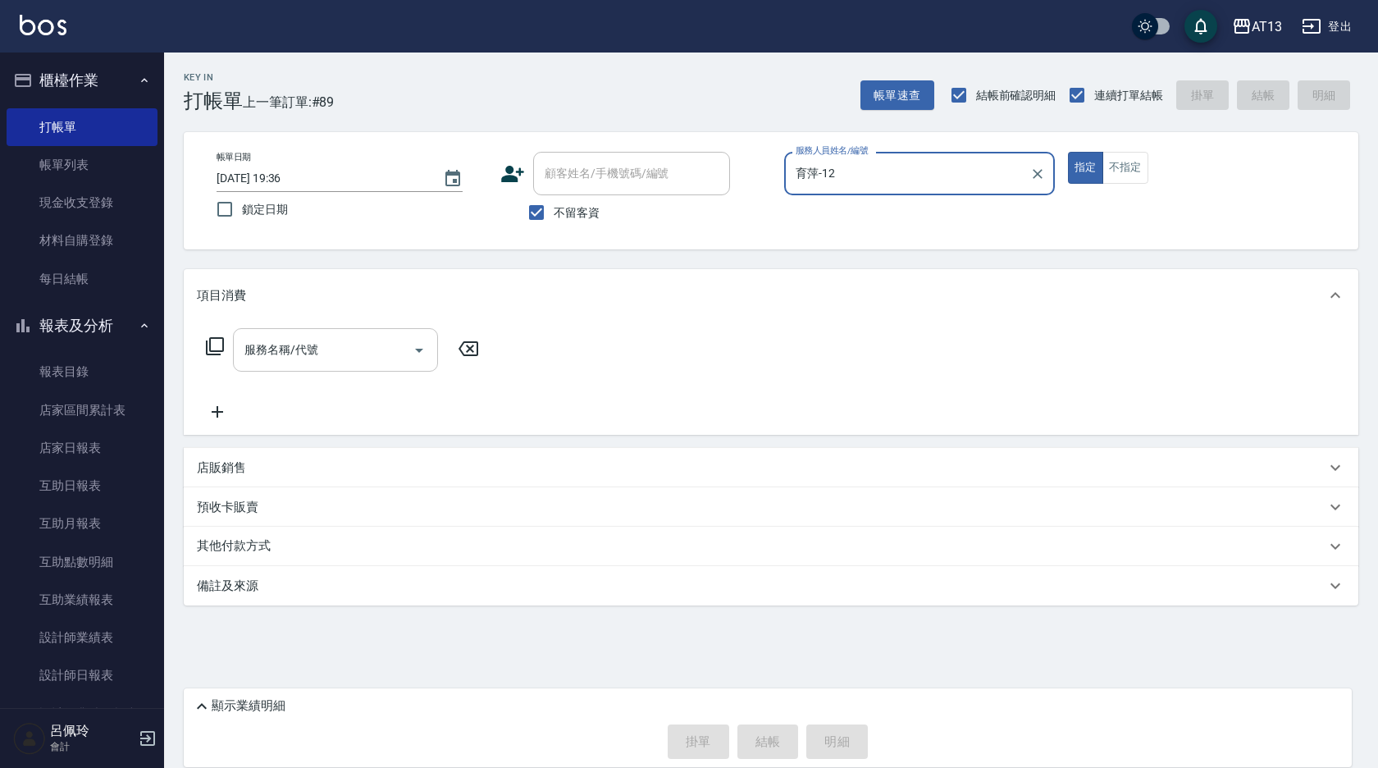
type input "育萍-12"
click at [351, 340] on input "服務名稱/代號" at bounding box center [323, 349] width 166 height 29
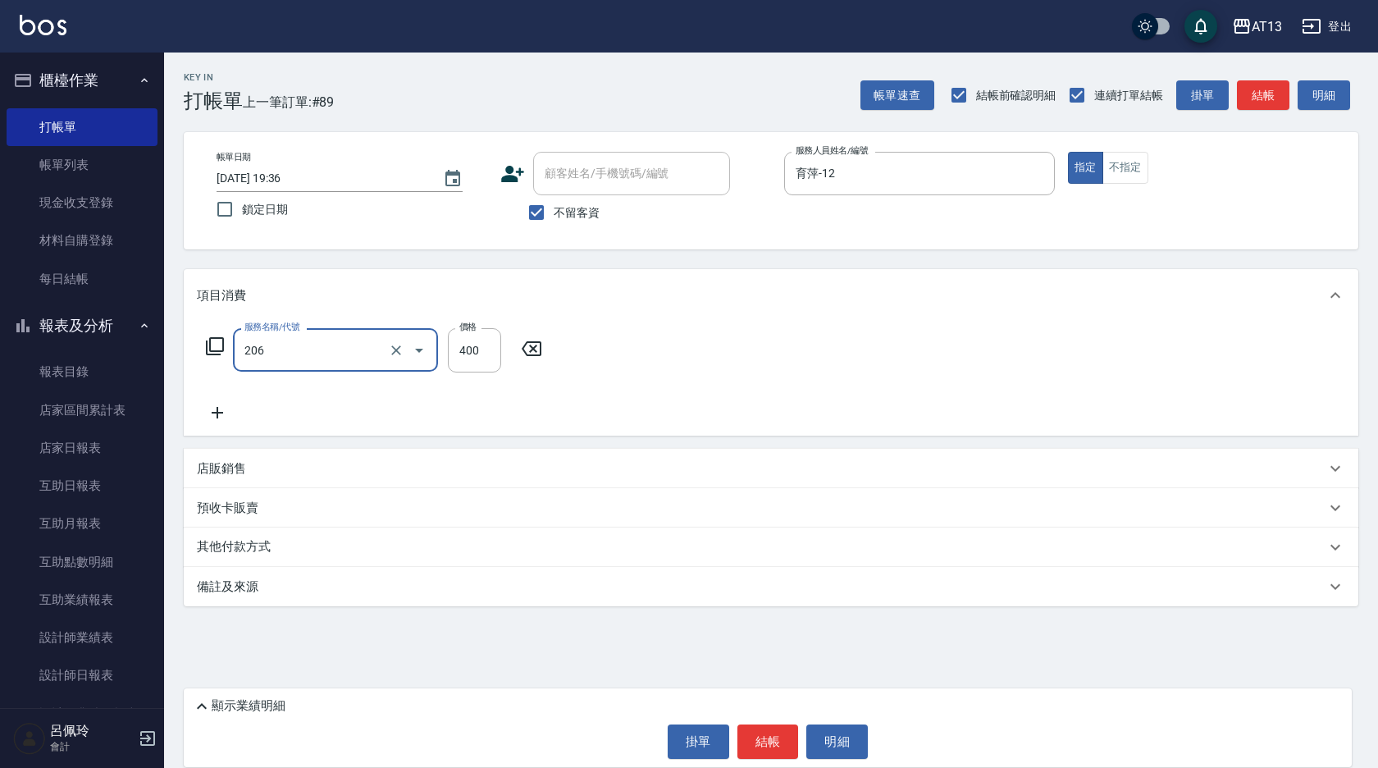
type input "健康洗(206)"
type input "[PERSON_NAME]-24"
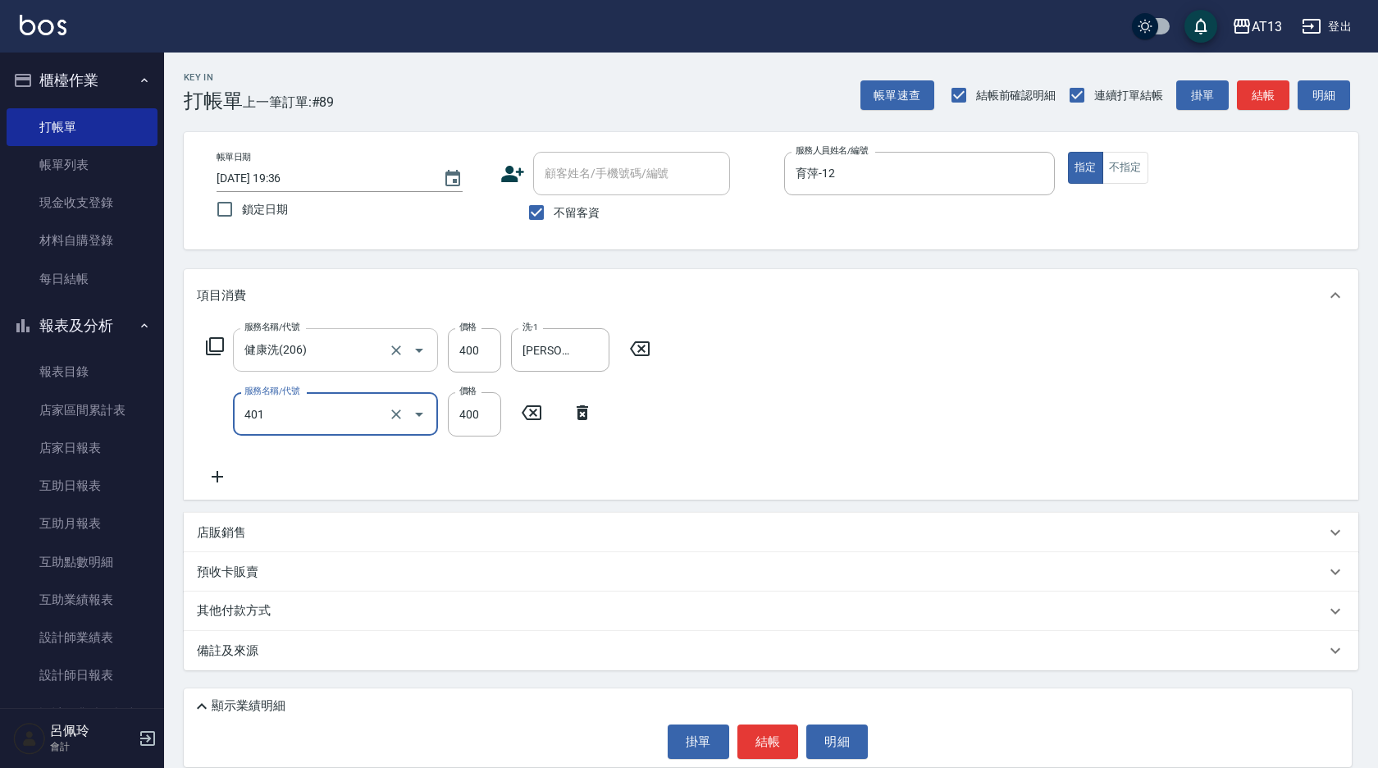
type input "剪髮(401)"
type input "500"
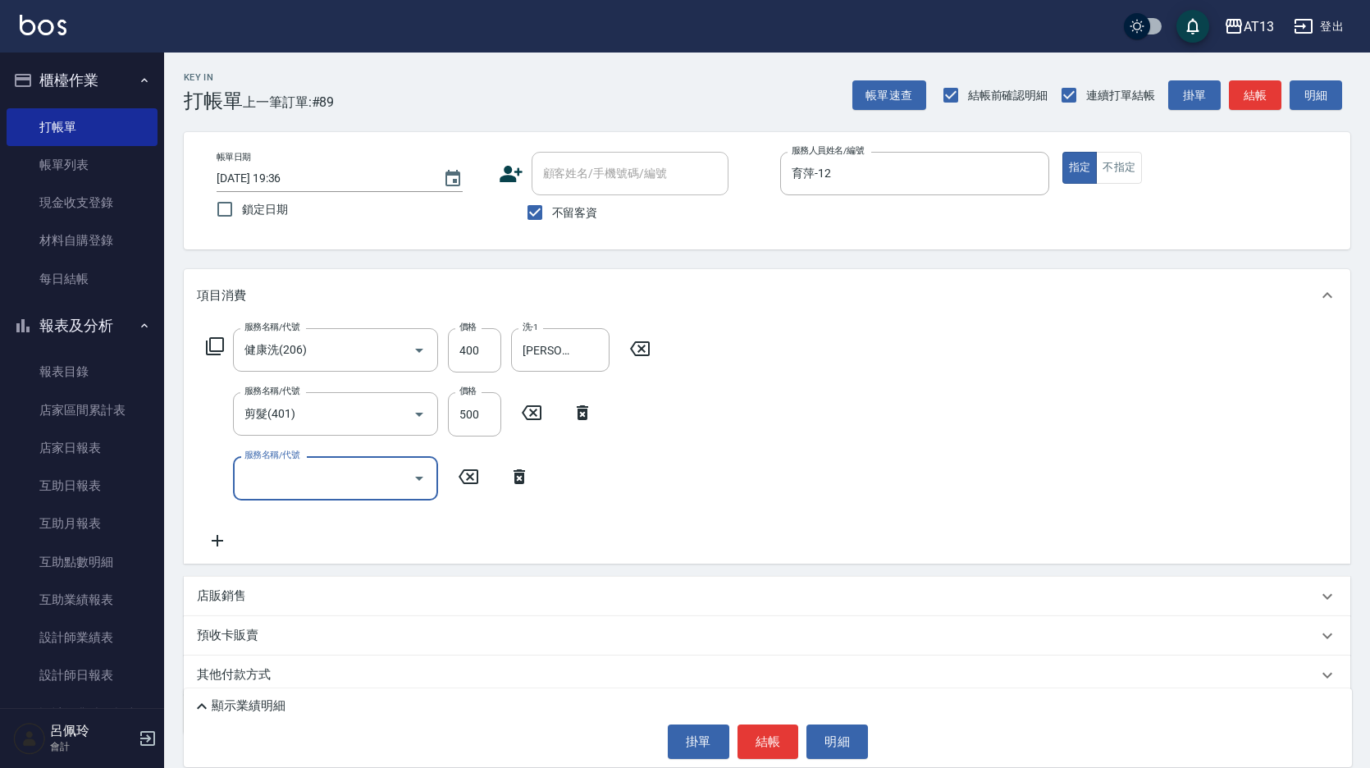
click at [1120, 488] on div "服務名稱/代號 健康洗(206) 服務名稱/代號 價格 400 價格 洗-1 [PERSON_NAME]-24 洗-1 服務名稱/代號 剪髮(401) 服務名…" at bounding box center [767, 442] width 1166 height 241
click at [776, 736] on button "結帳" at bounding box center [768, 741] width 62 height 34
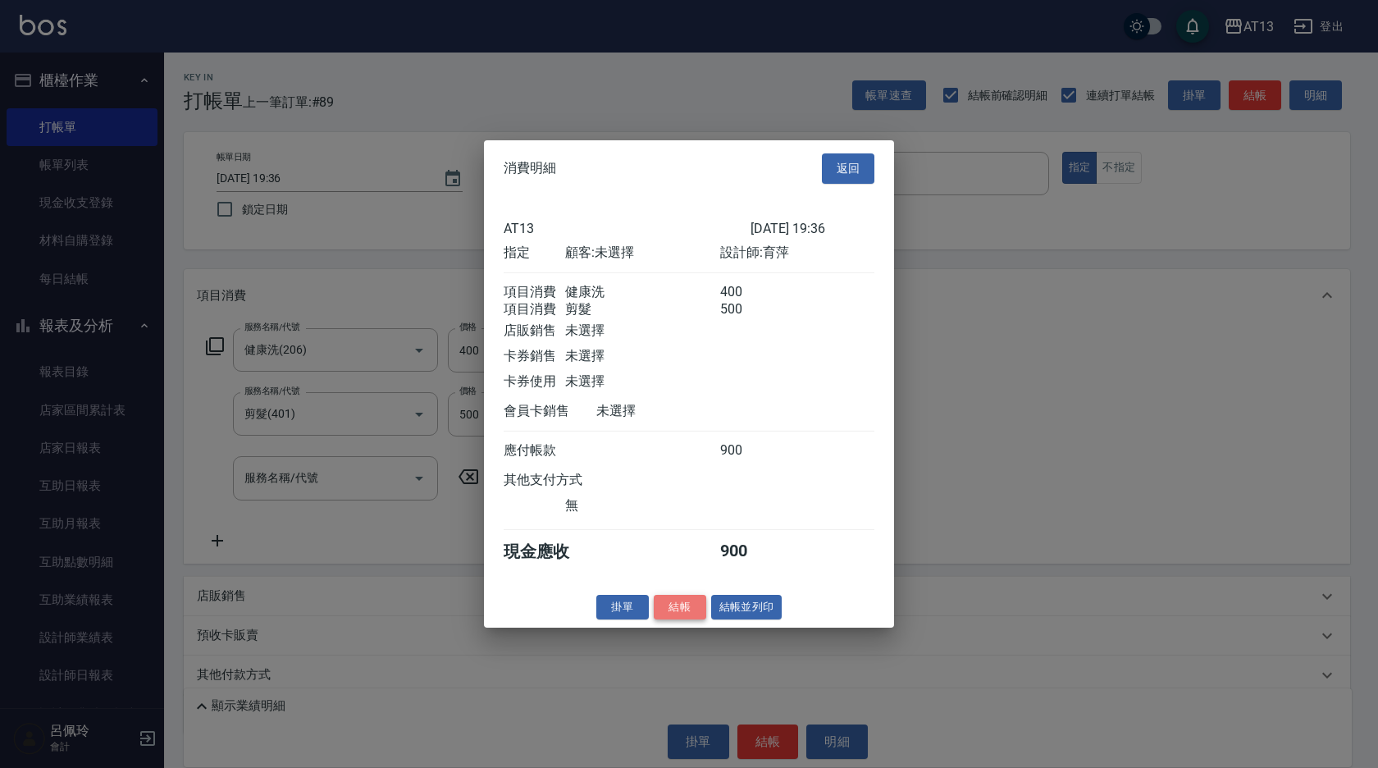
click at [678, 619] on button "結帳" at bounding box center [680, 606] width 52 height 25
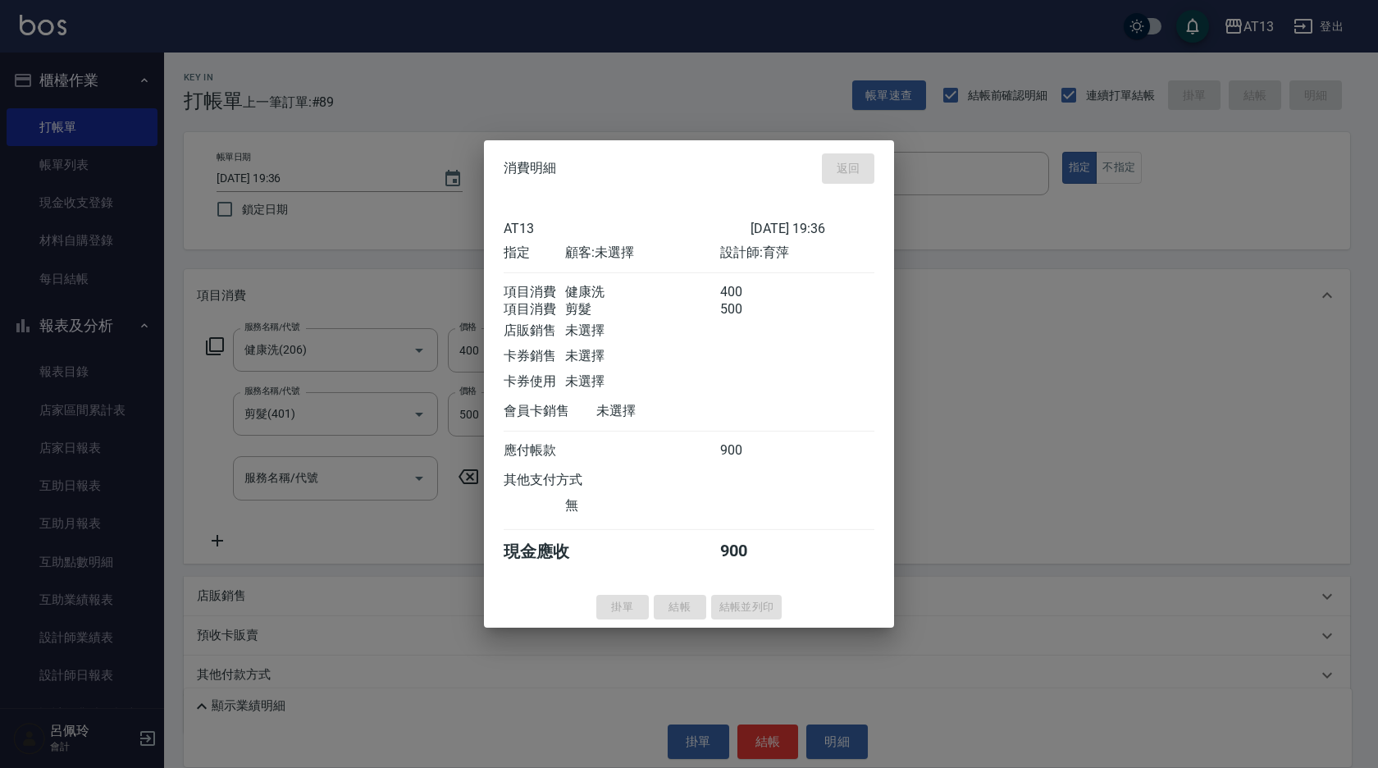
type input "[DATE] 19:37"
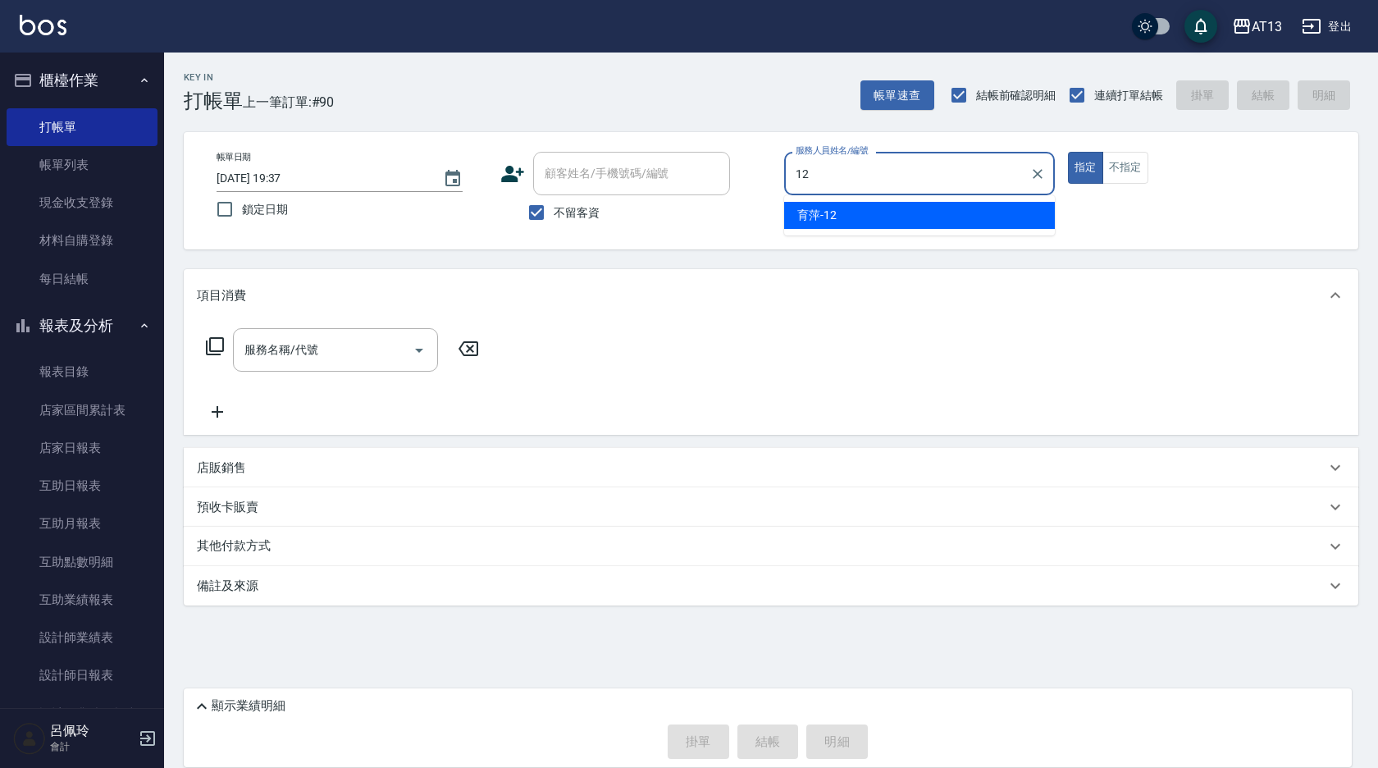
click at [843, 205] on div "育萍 -12" at bounding box center [919, 215] width 271 height 27
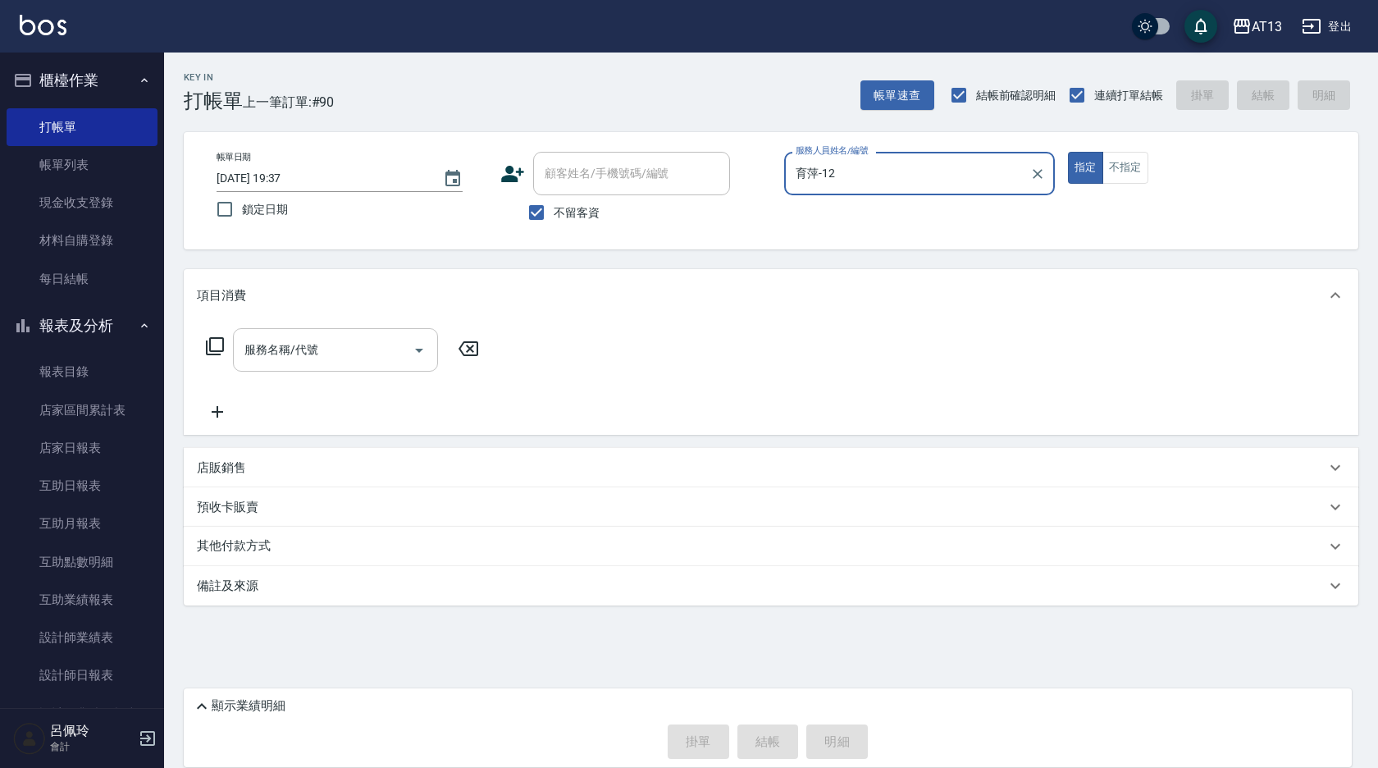
type input "育萍-12"
click at [354, 358] on input "服務名稱/代號" at bounding box center [323, 349] width 166 height 29
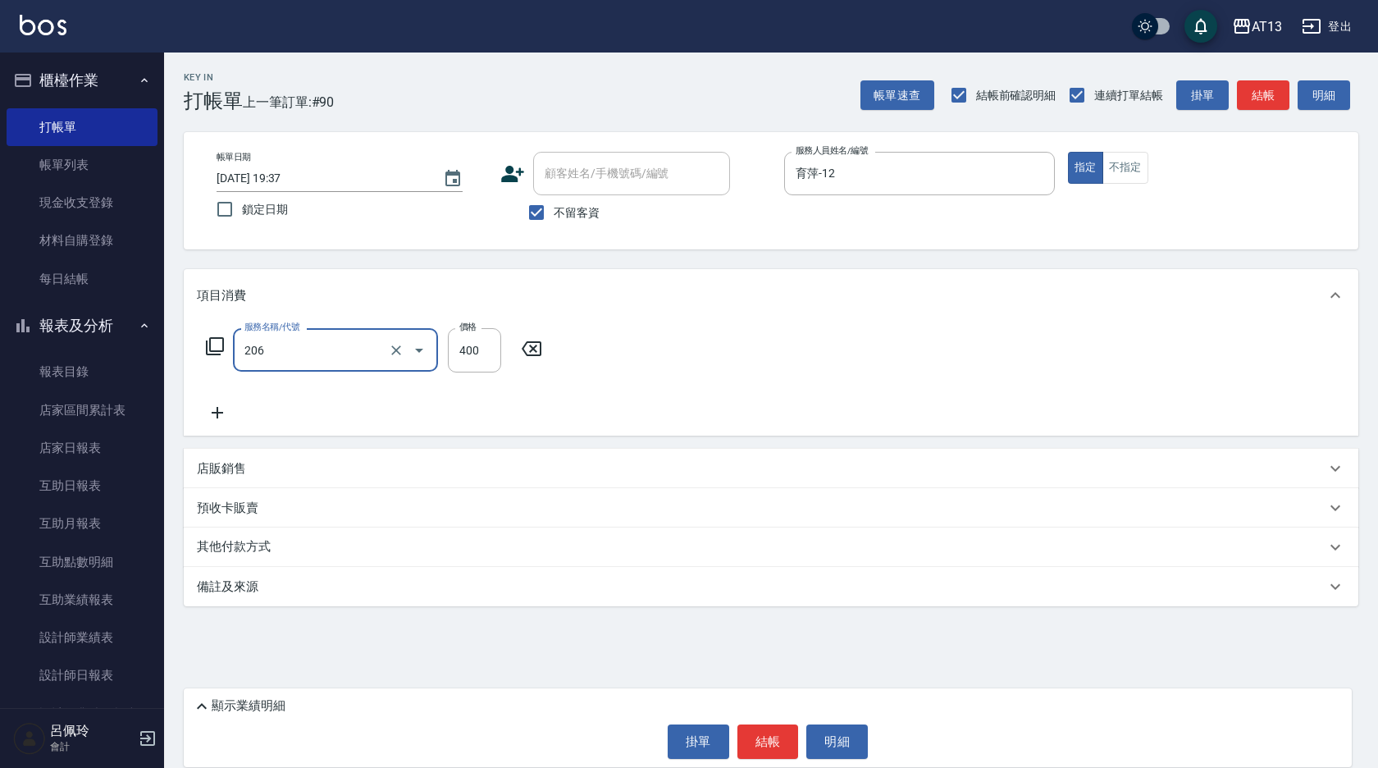
type input "健康洗(206)"
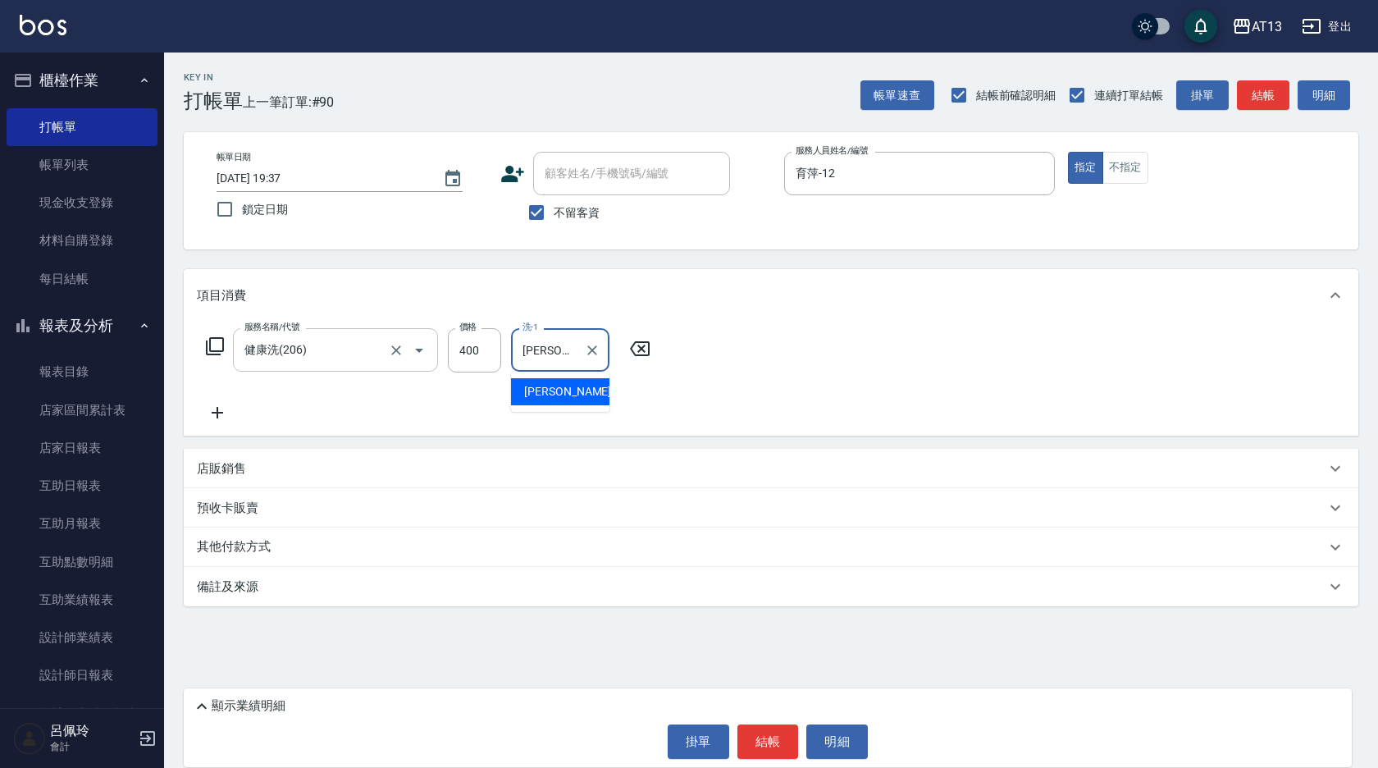
type input "[PERSON_NAME]-31"
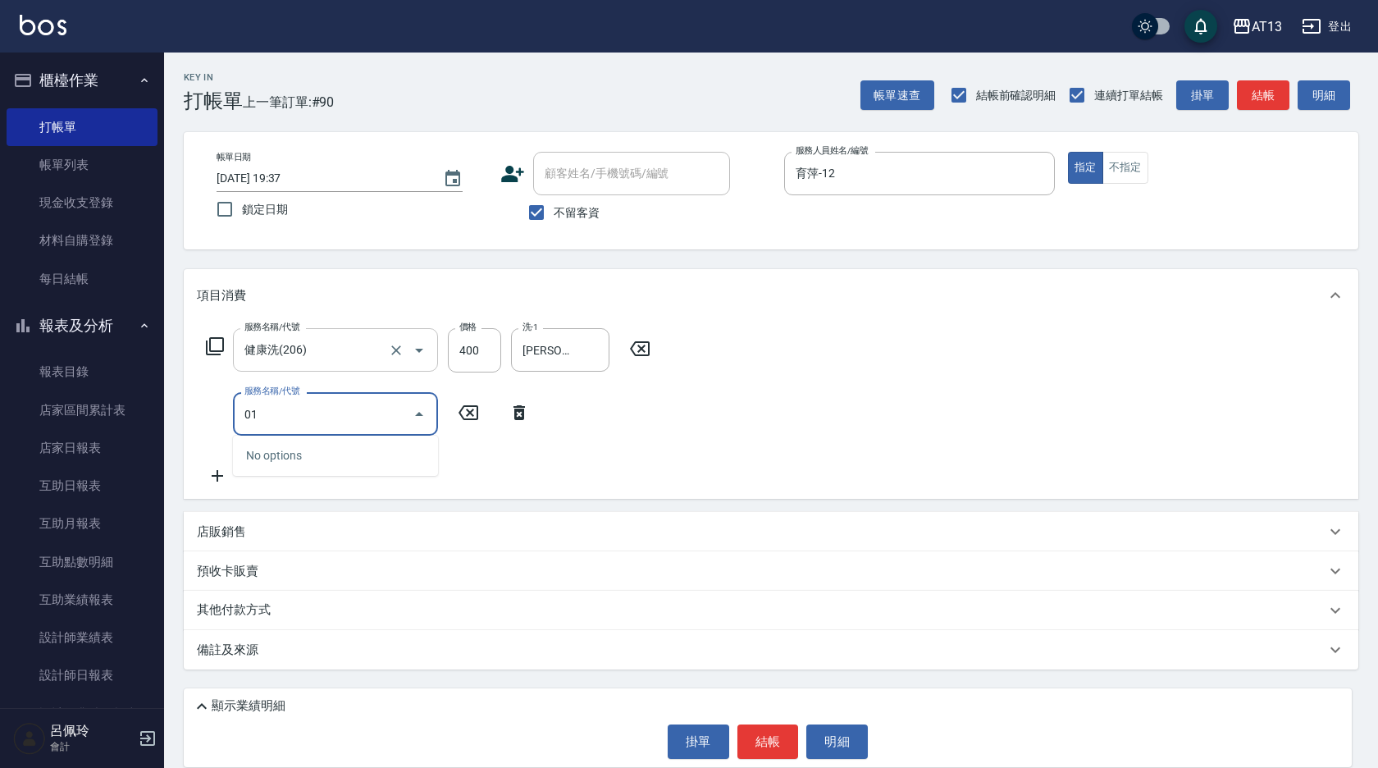
type input "0"
type input "剪髮(401)"
type input "500"
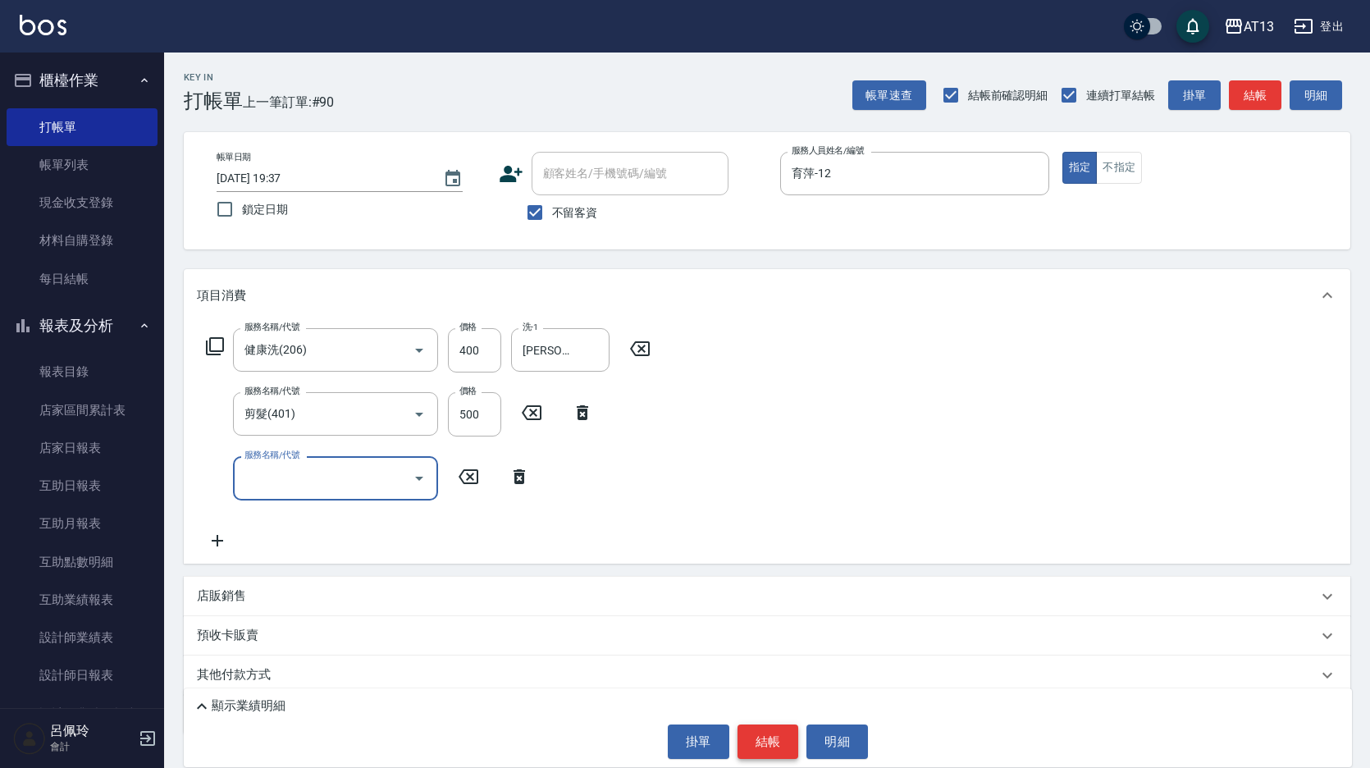
click at [769, 735] on button "結帳" at bounding box center [768, 741] width 62 height 34
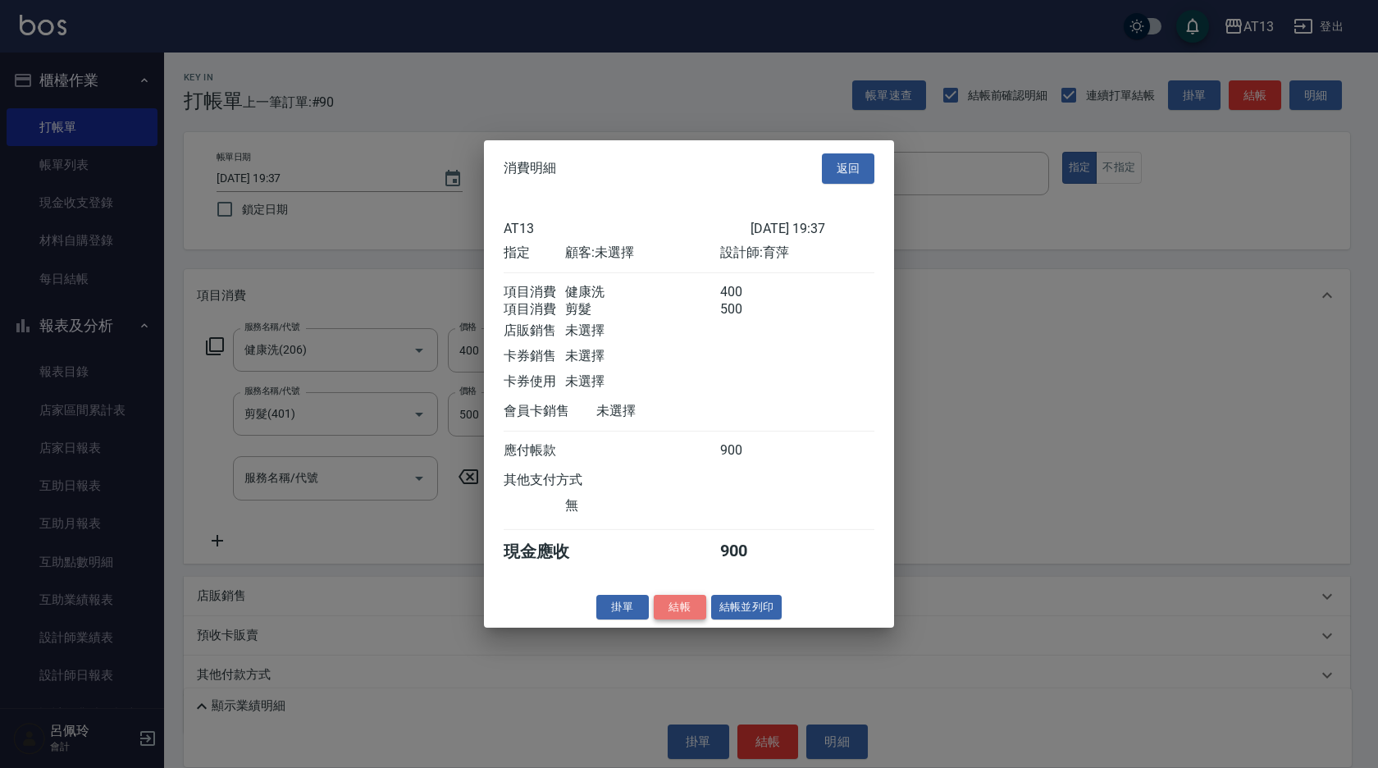
click at [693, 614] on button "結帳" at bounding box center [680, 606] width 52 height 25
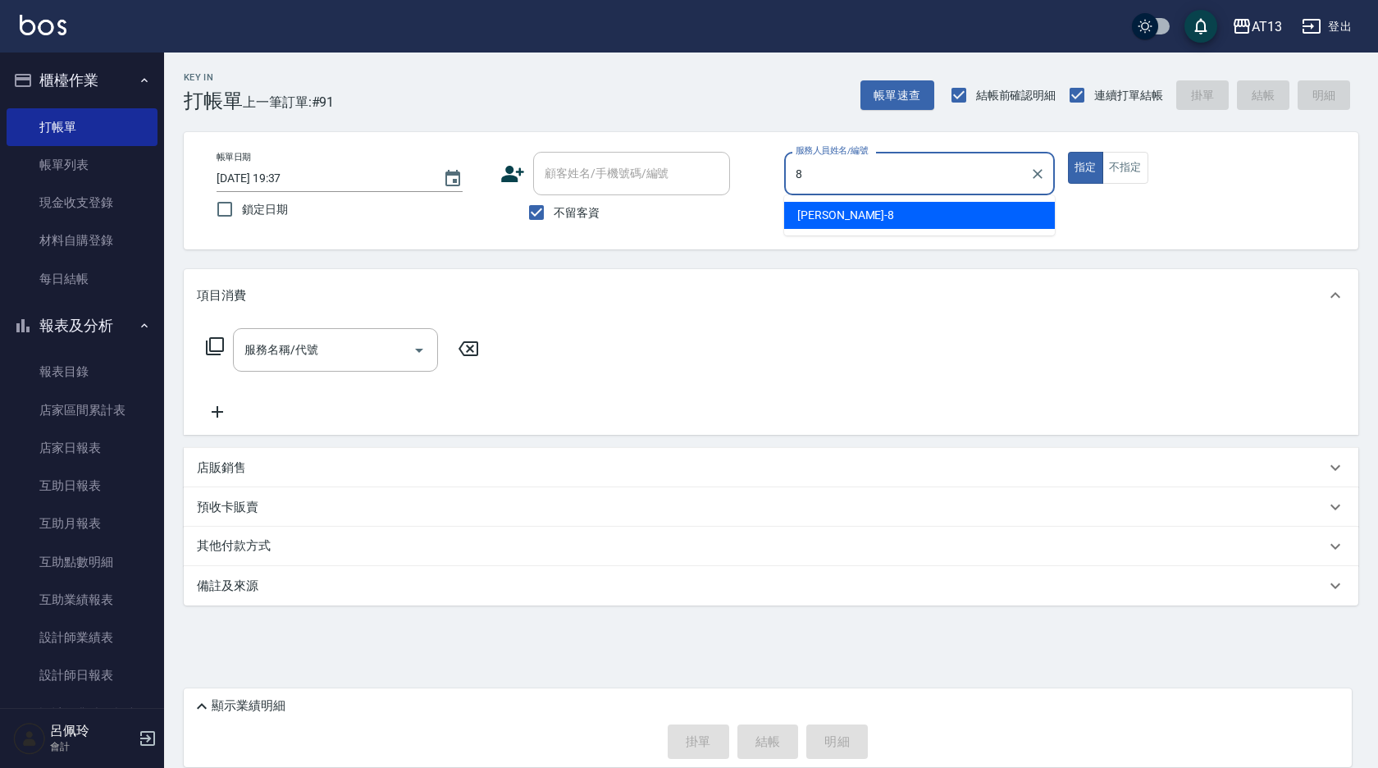
click at [904, 213] on div "[PERSON_NAME] -8" at bounding box center [919, 215] width 271 height 27
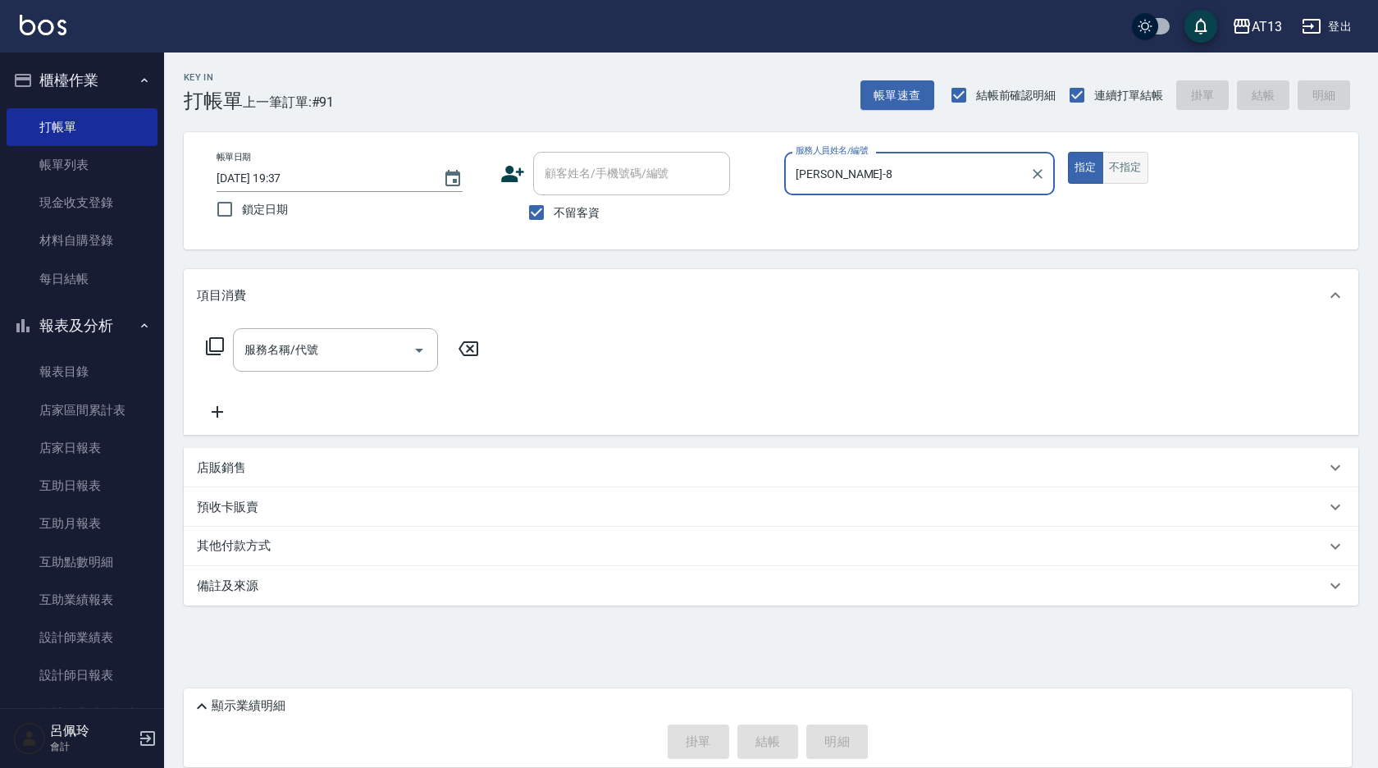
type input "[PERSON_NAME]-8"
click at [1131, 177] on button "不指定" at bounding box center [1125, 168] width 46 height 32
click at [282, 343] on div "服務名稱/代號 服務名稱/代號" at bounding box center [335, 349] width 205 height 43
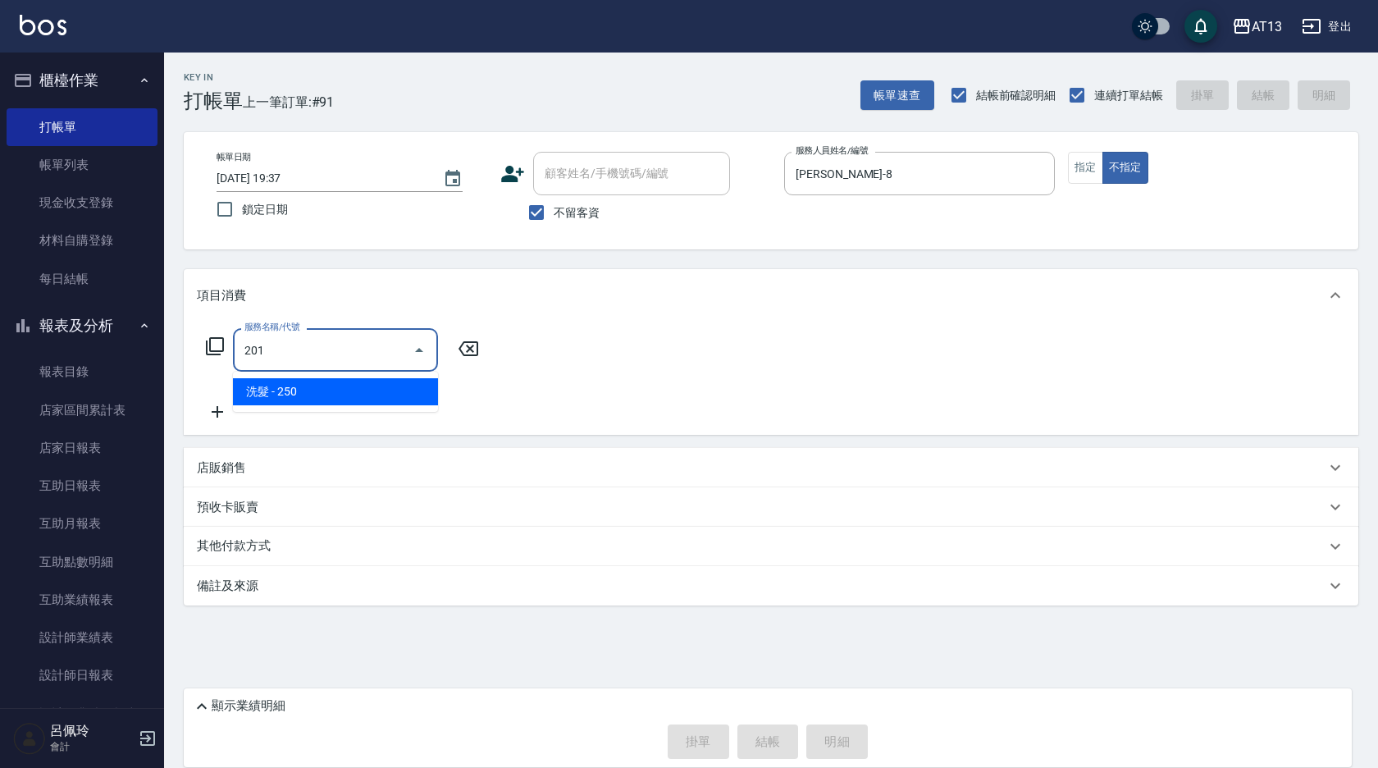
type input "洗髮(201)"
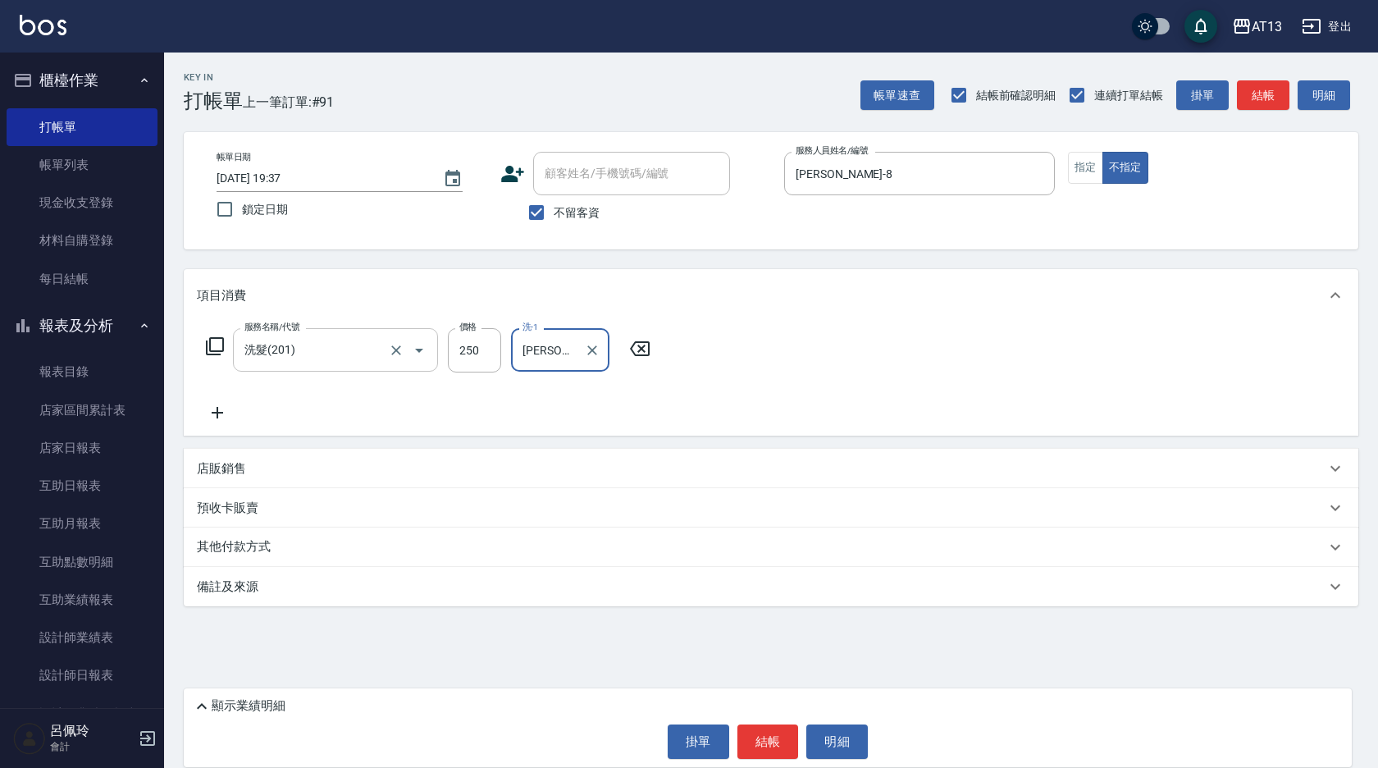
type input "[PERSON_NAME]-24"
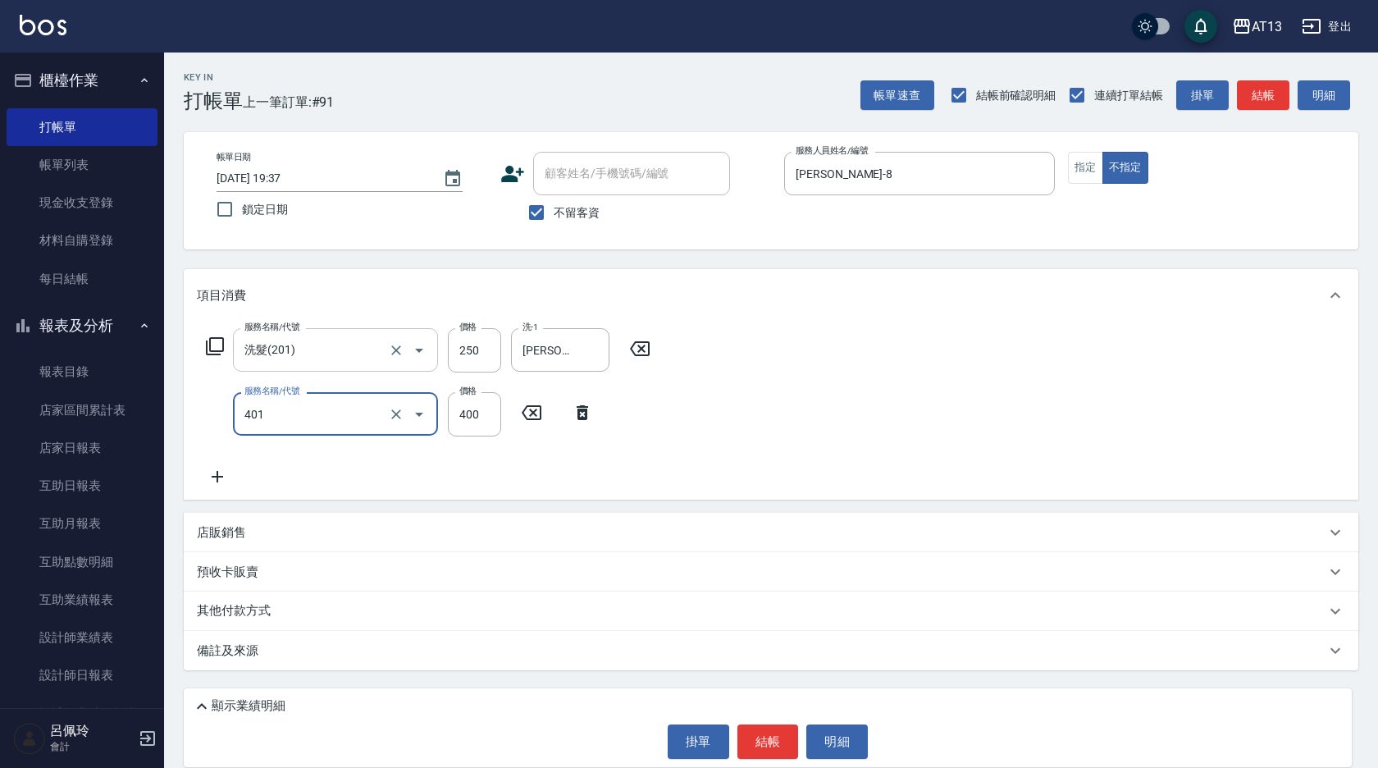
type input "剪髮(401)"
type input "200"
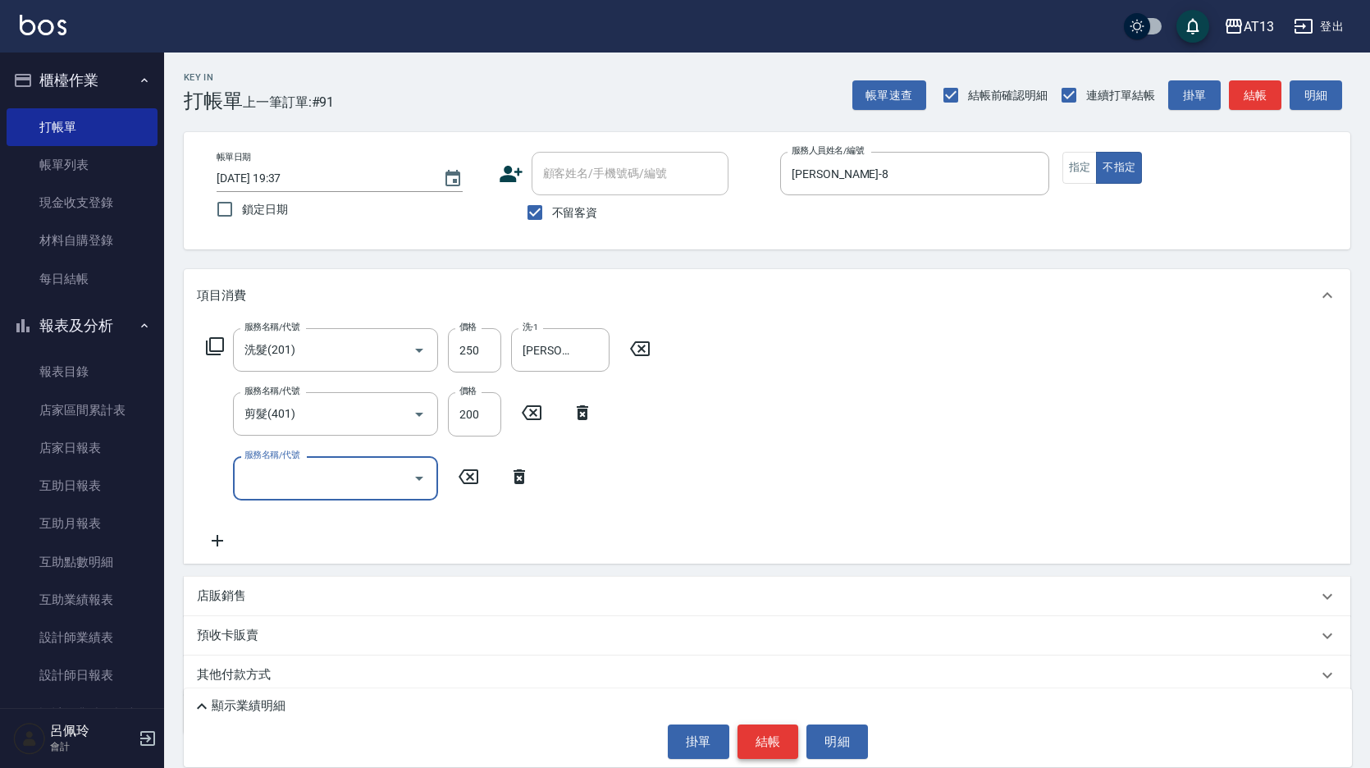
click at [762, 728] on button "結帳" at bounding box center [768, 741] width 62 height 34
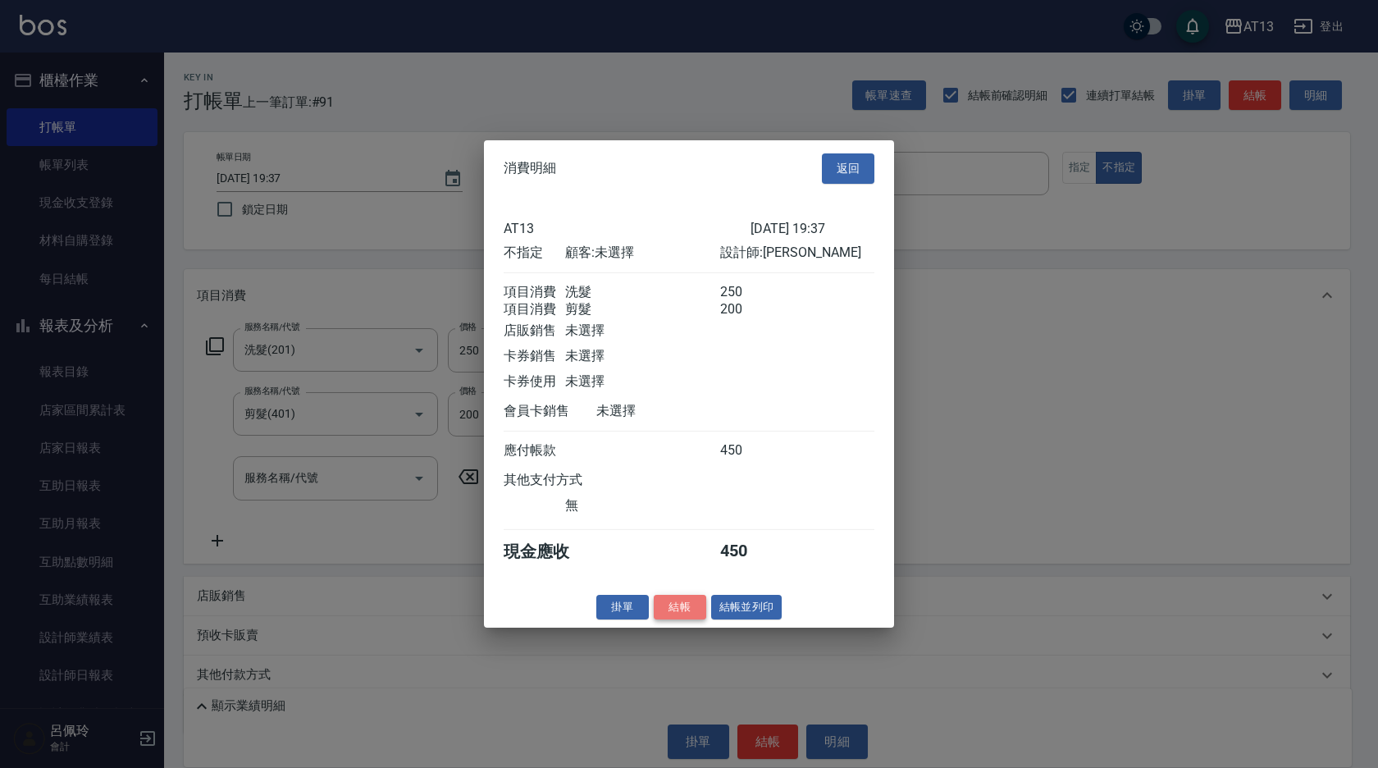
click at [688, 618] on button "結帳" at bounding box center [680, 606] width 52 height 25
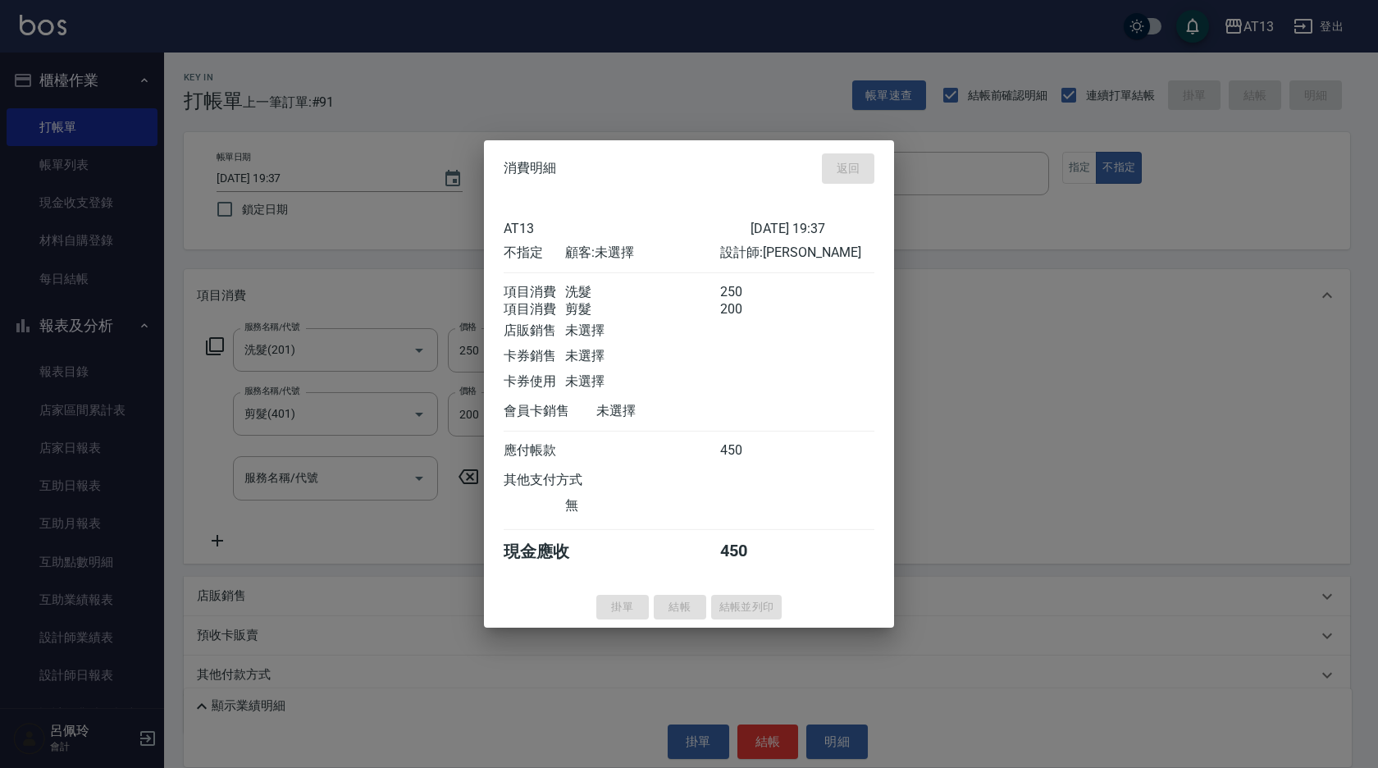
type input "[DATE] 19:38"
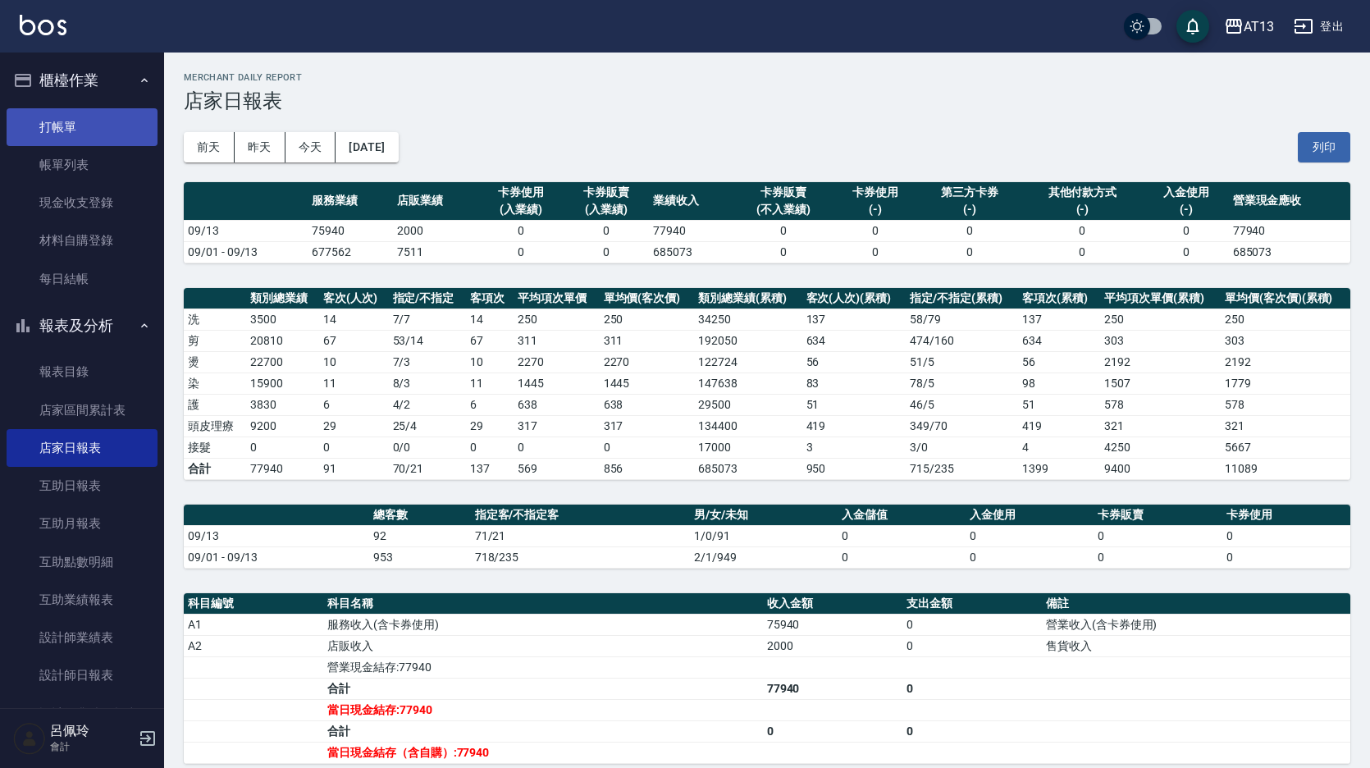
click at [66, 132] on link "打帳單" at bounding box center [82, 127] width 151 height 38
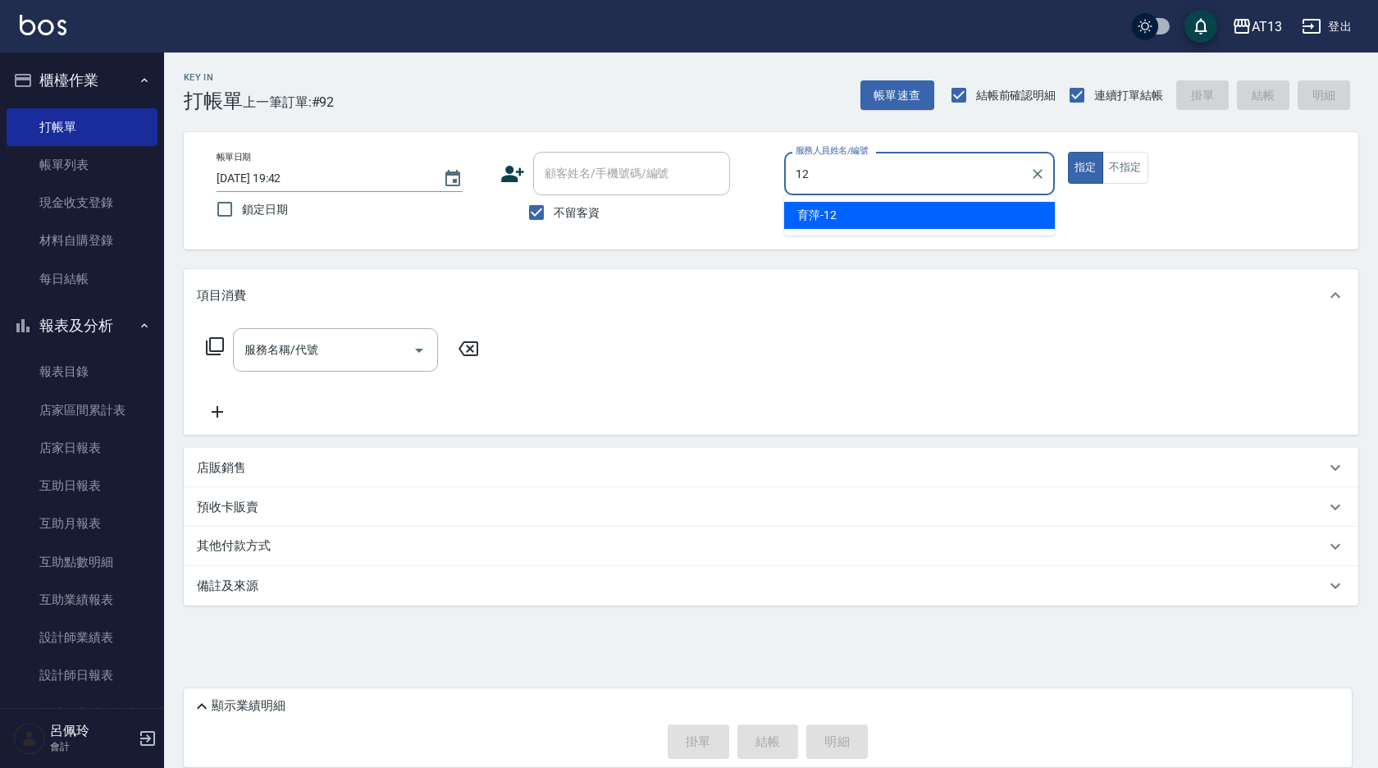
click at [977, 211] on div "育萍 -12" at bounding box center [919, 215] width 271 height 27
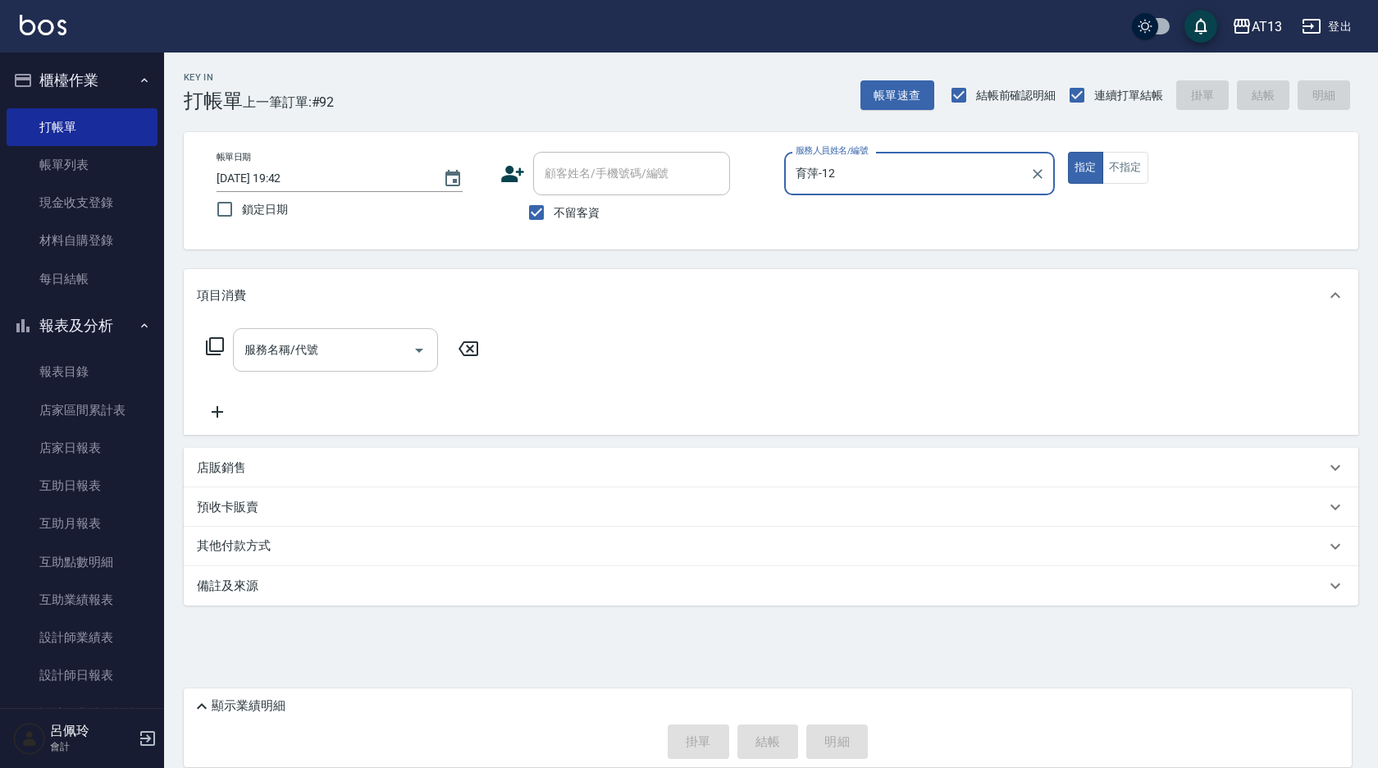
type input "育萍-12"
click at [354, 360] on input "服務名稱/代號" at bounding box center [323, 349] width 166 height 29
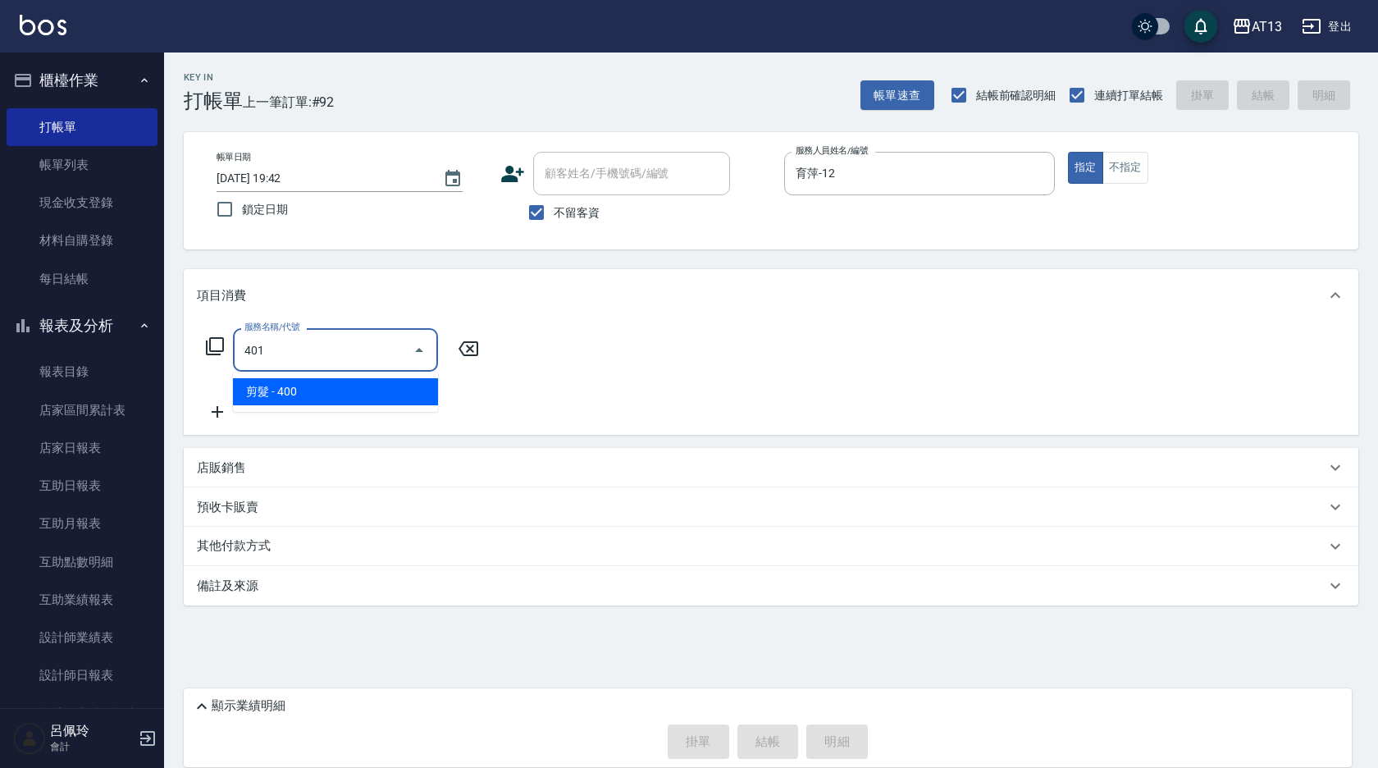
type input "剪髮(401)"
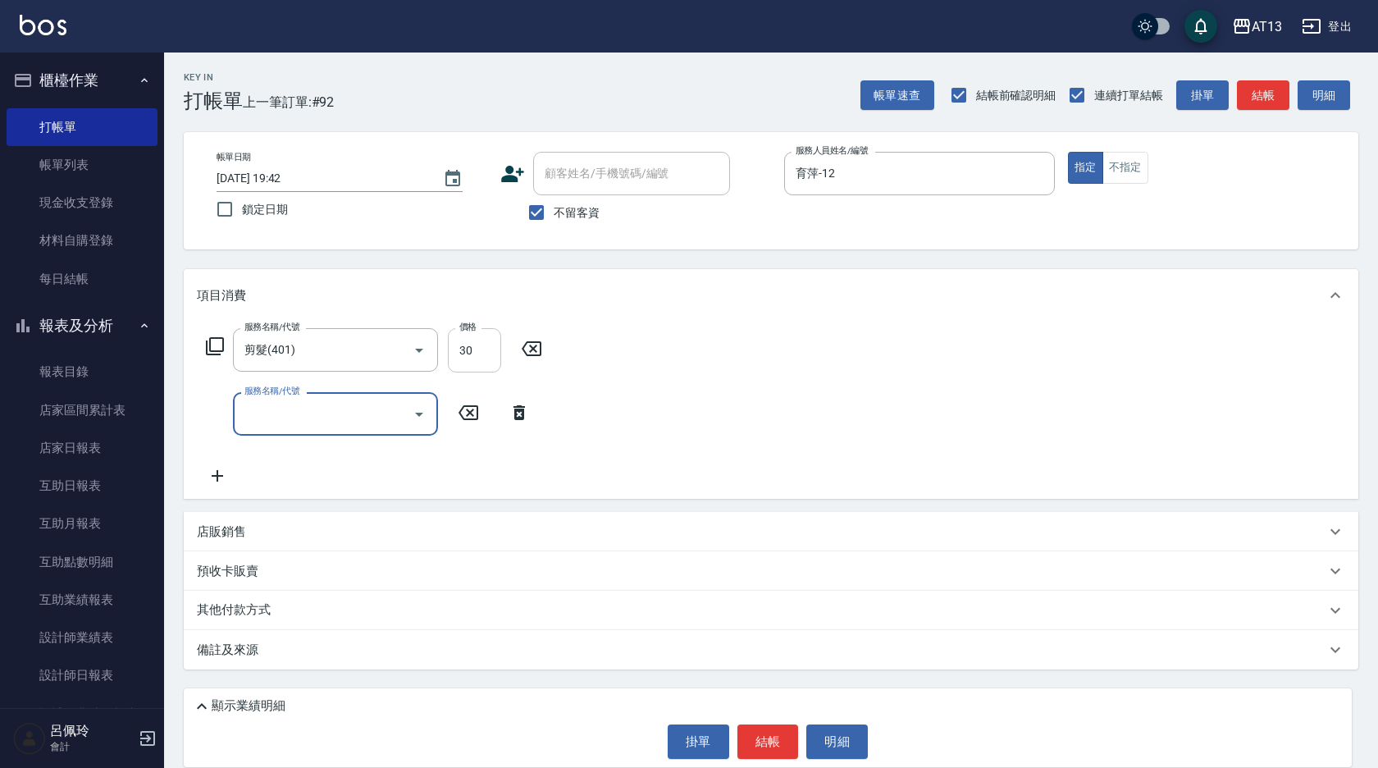
click at [472, 353] on input "30" at bounding box center [474, 350] width 53 height 44
type input "360"
click at [775, 360] on div "服務名稱/代號 剪髮(401) 服務名稱/代號 價格 360 價格 服務名稱/代號 服務名稱/代號" at bounding box center [771, 410] width 1175 height 177
click at [785, 741] on button "結帳" at bounding box center [768, 741] width 62 height 34
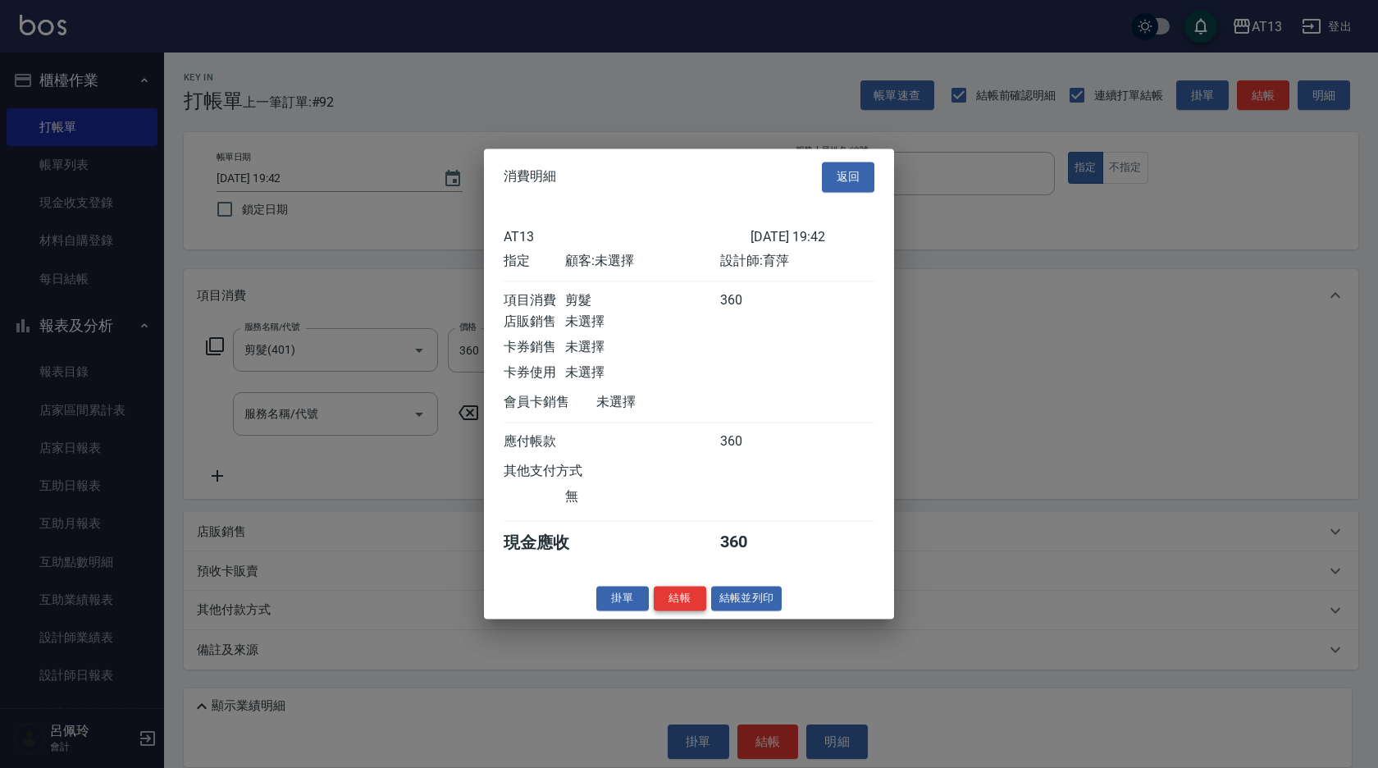
click at [682, 608] on button "結帳" at bounding box center [680, 598] width 52 height 25
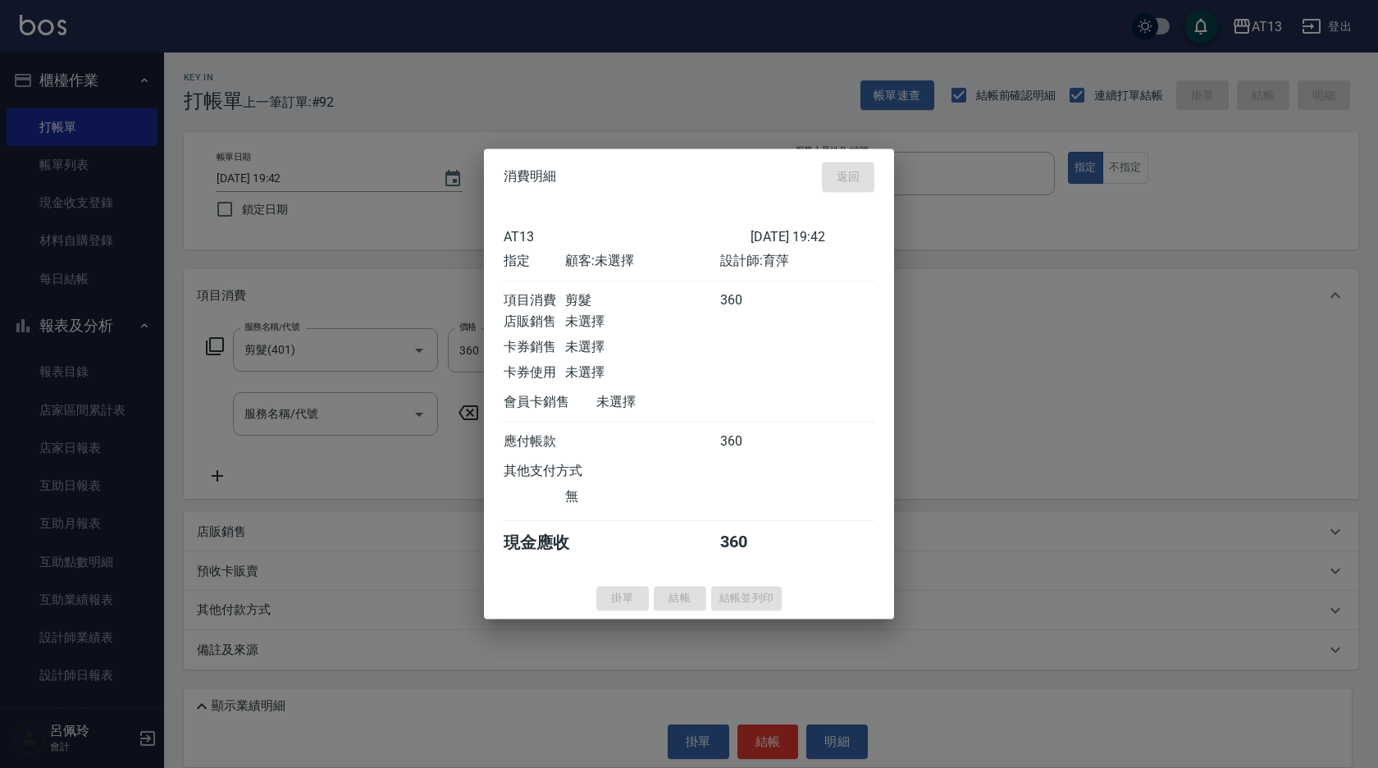
type input "[DATE] 19:43"
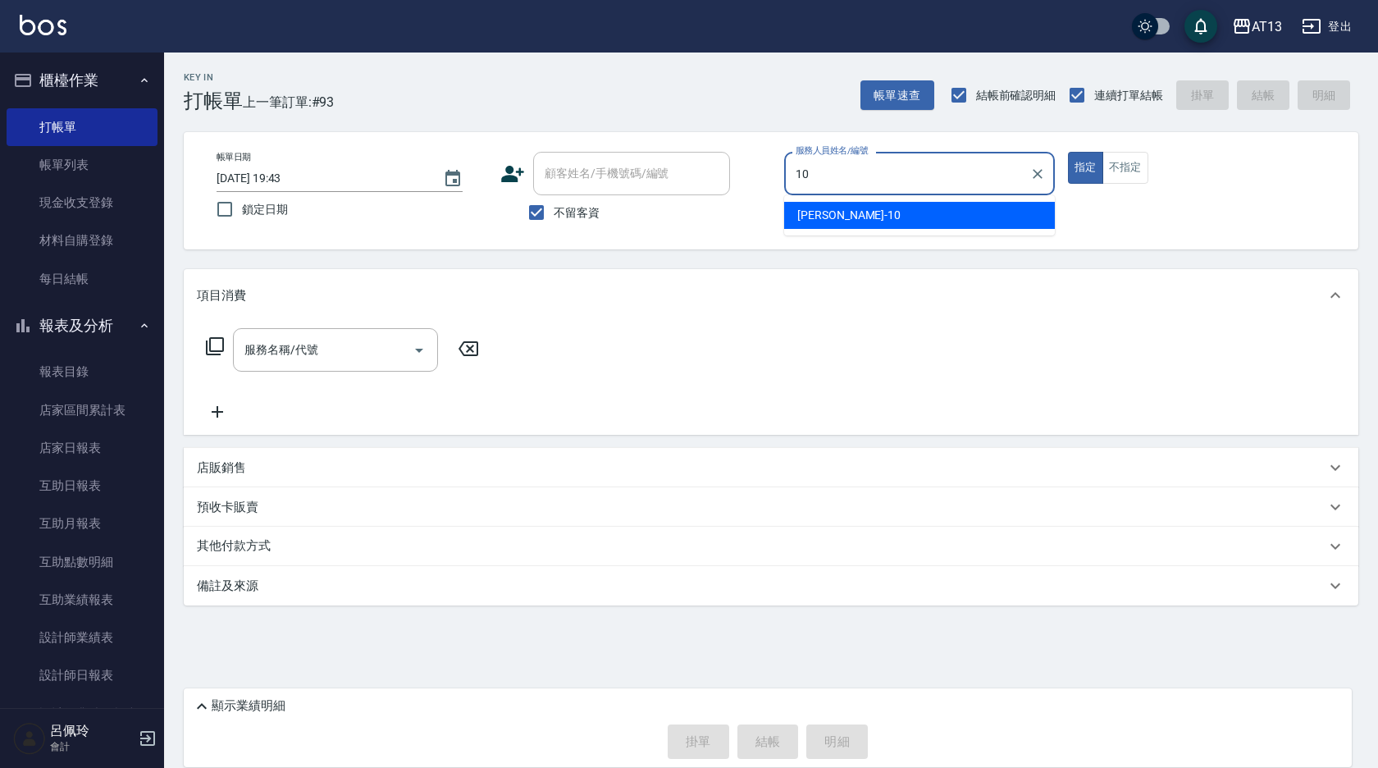
click at [942, 215] on div "[PERSON_NAME] -10" at bounding box center [919, 215] width 271 height 27
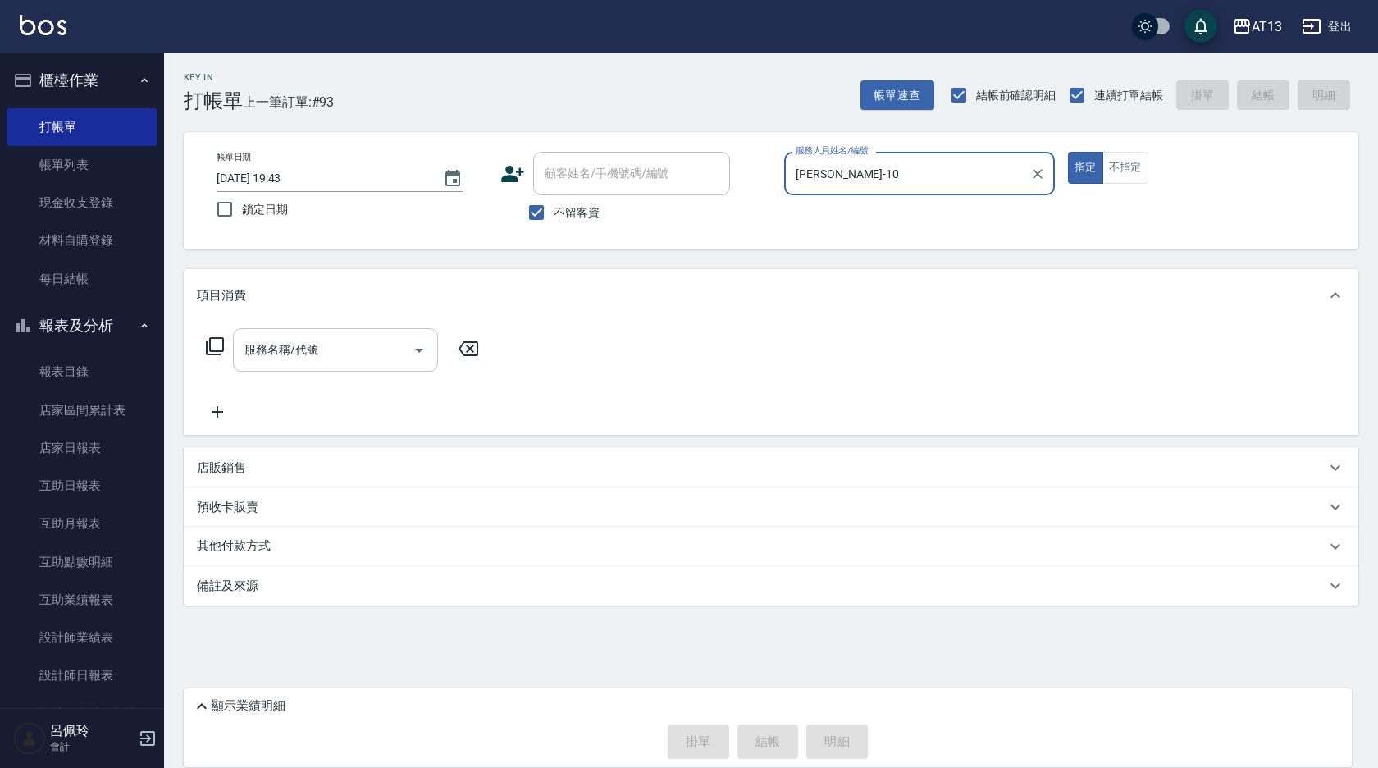
type input "[PERSON_NAME]-10"
click at [346, 347] on input "服務名稱/代號" at bounding box center [323, 349] width 166 height 29
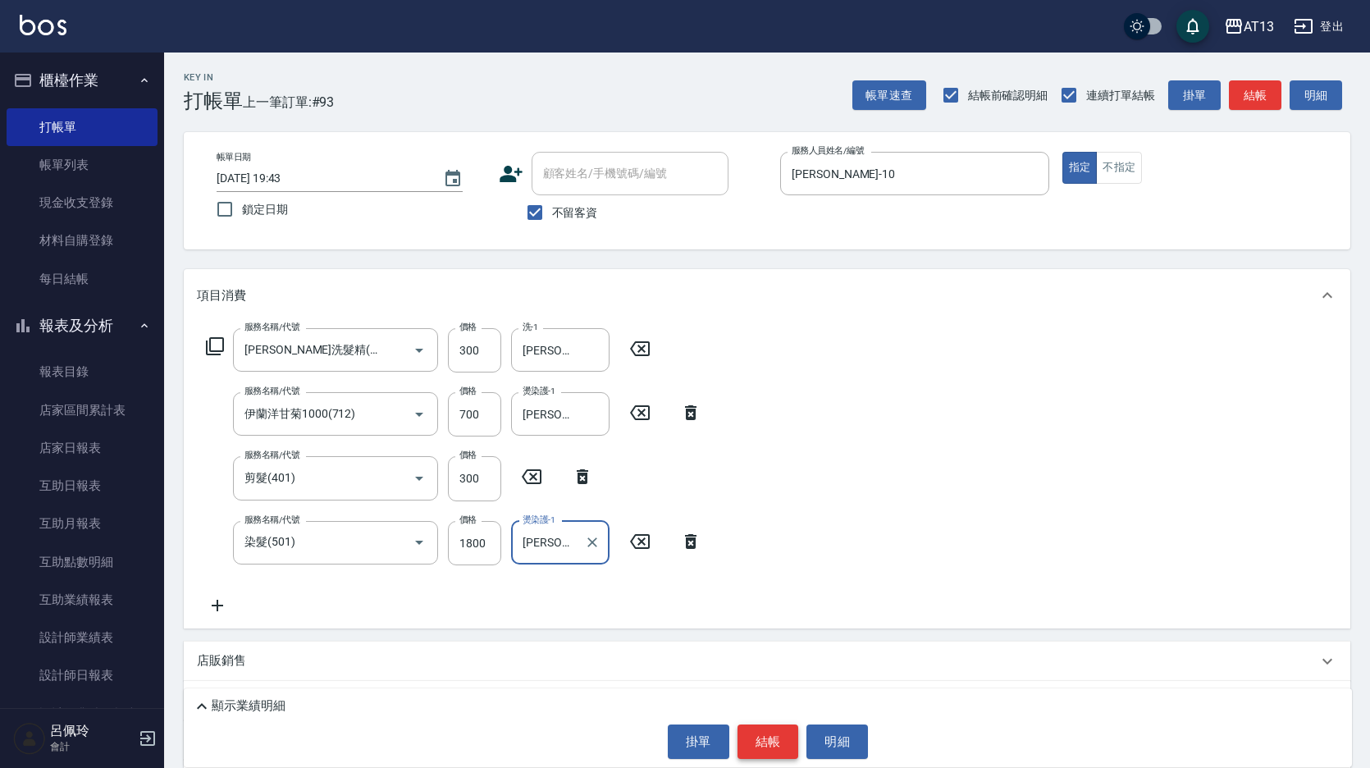
click at [755, 751] on button "結帳" at bounding box center [768, 741] width 62 height 34
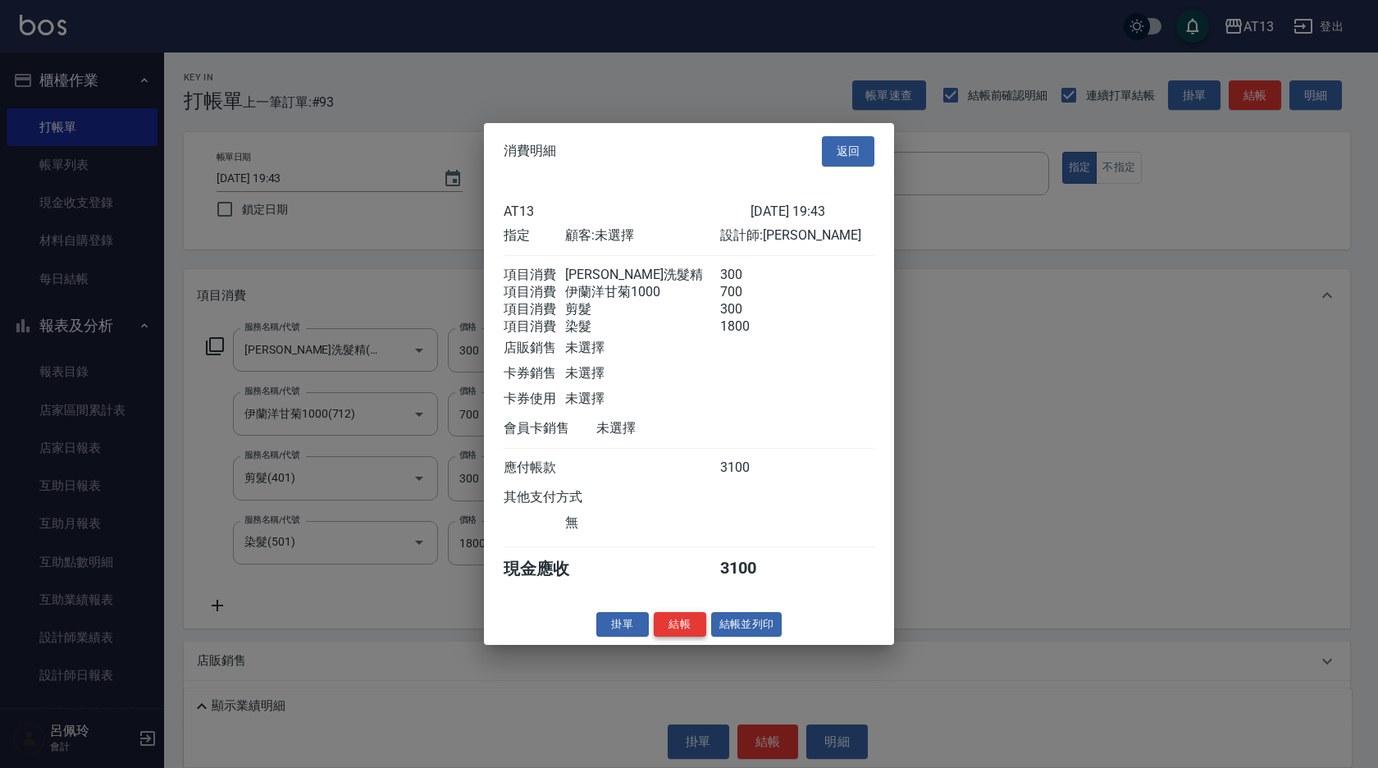
click at [685, 637] on button "結帳" at bounding box center [680, 623] width 52 height 25
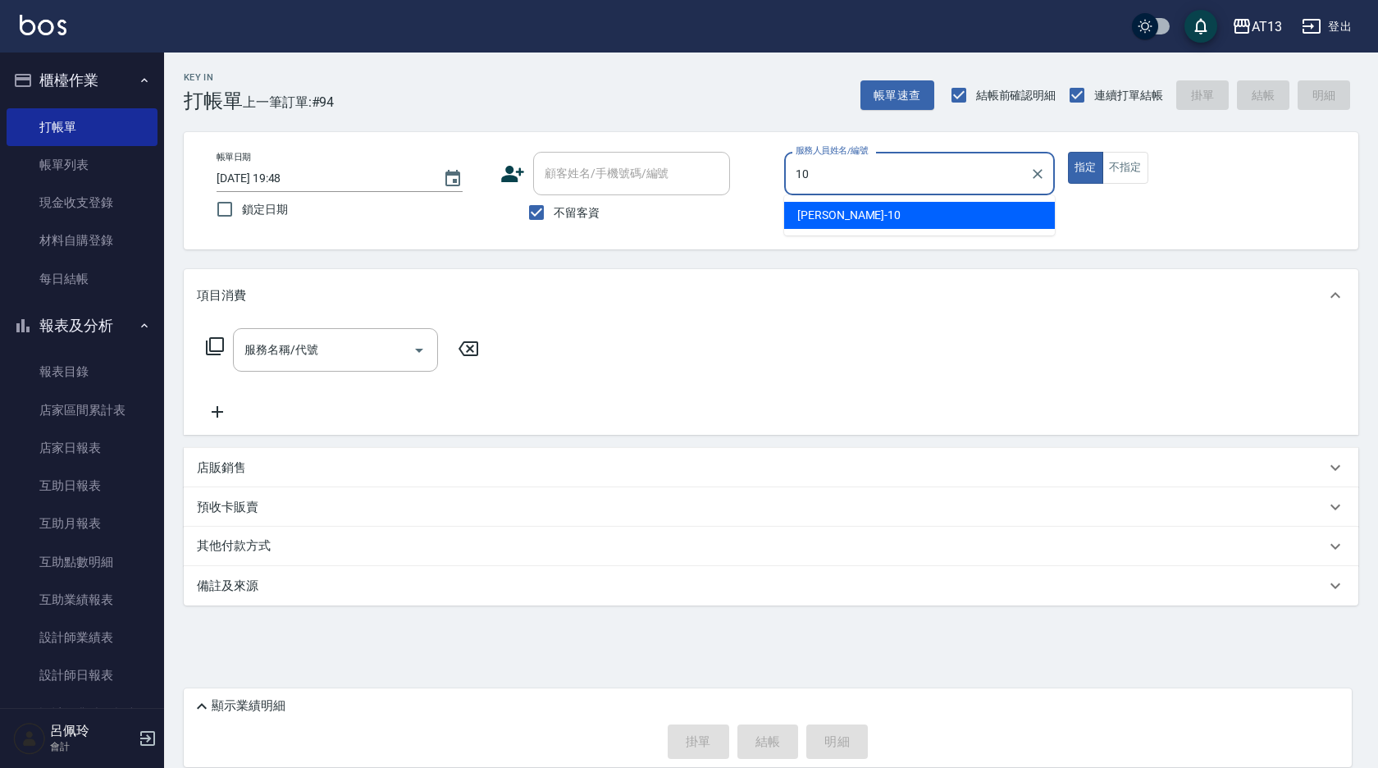
click at [818, 217] on span "[PERSON_NAME] -10" at bounding box center [848, 215] width 103 height 17
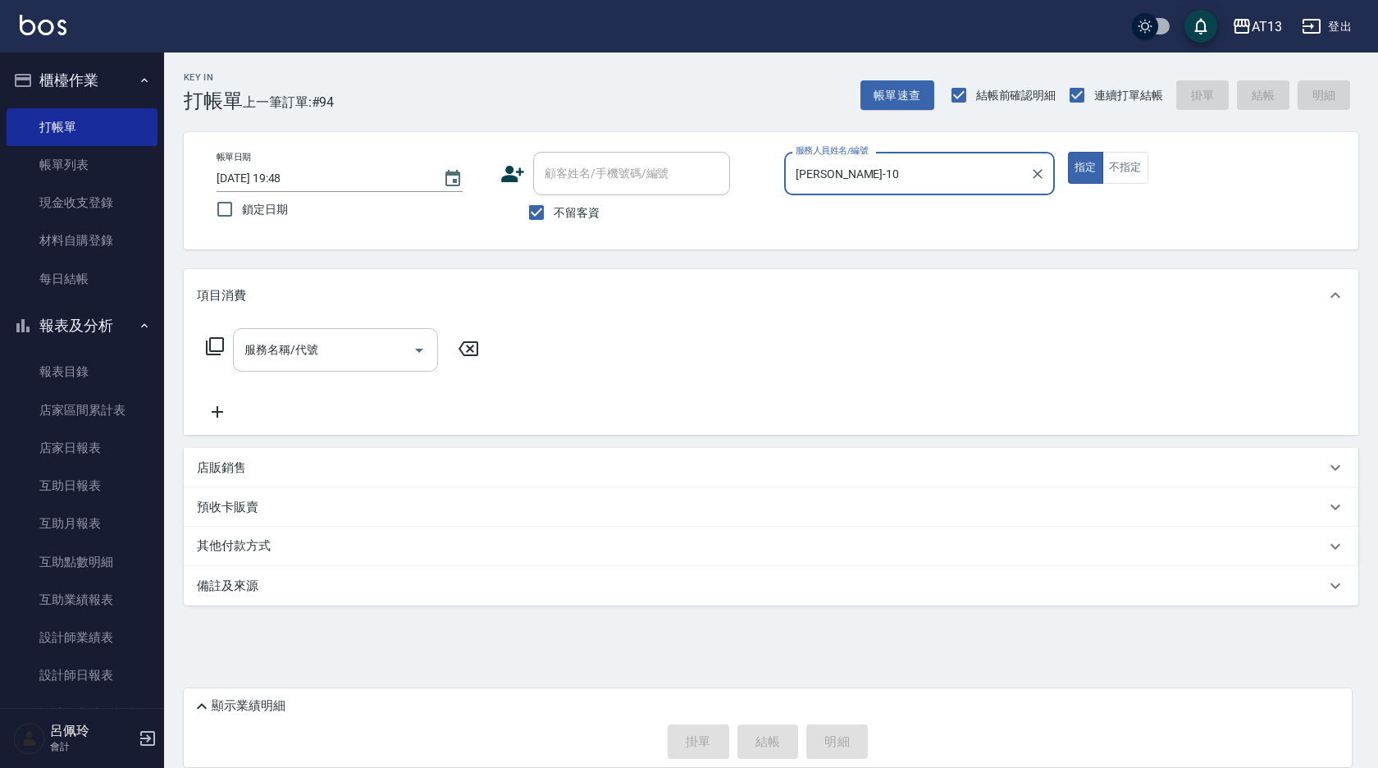
click at [337, 364] on input "服務名稱/代號" at bounding box center [323, 349] width 166 height 29
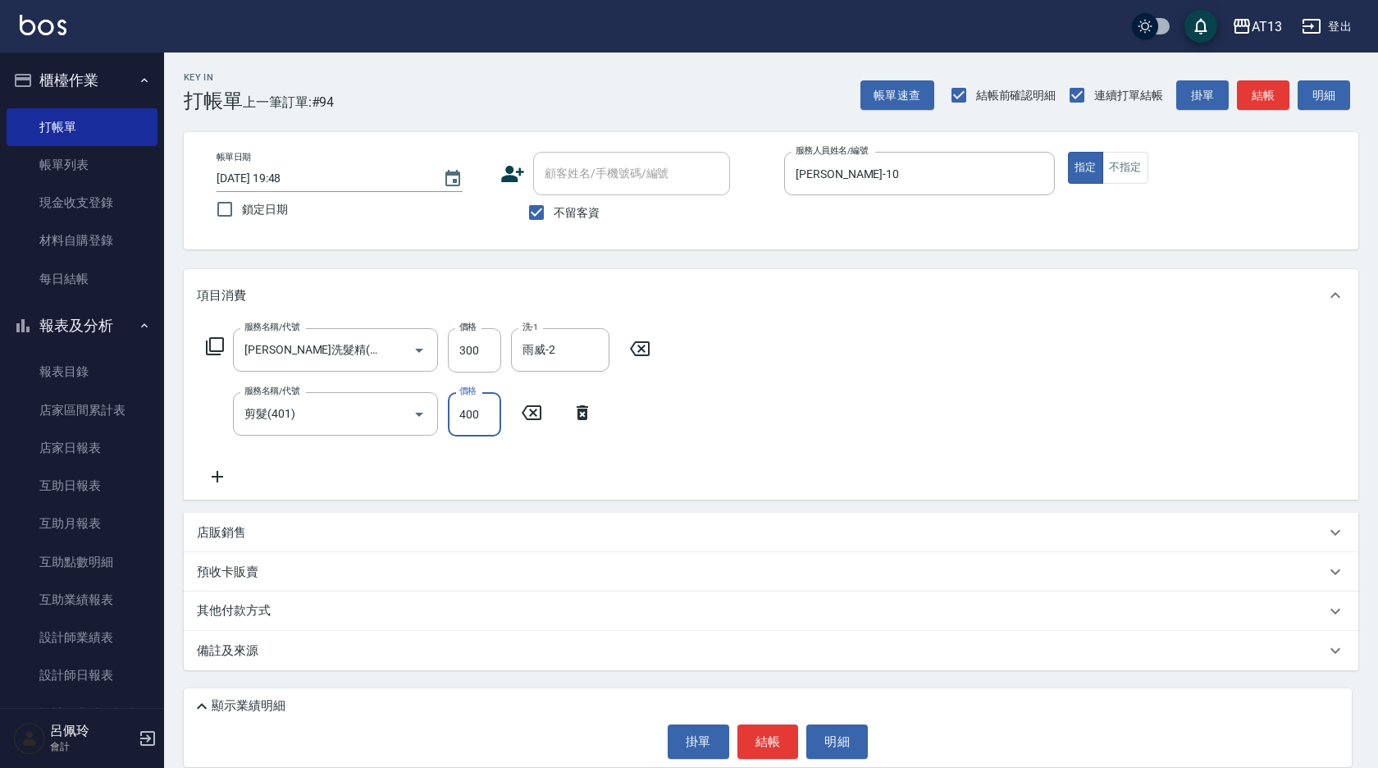
click at [675, 376] on div "服務名稱/代號 [PERSON_NAME]洗髮精(210) 服務名稱/代號 價格 300 價格 洗-1 雨威-2 洗-1 服務名稱/代號 剪髮(401) 服務…" at bounding box center [771, 411] width 1175 height 178
click at [752, 740] on button "結帳" at bounding box center [768, 741] width 62 height 34
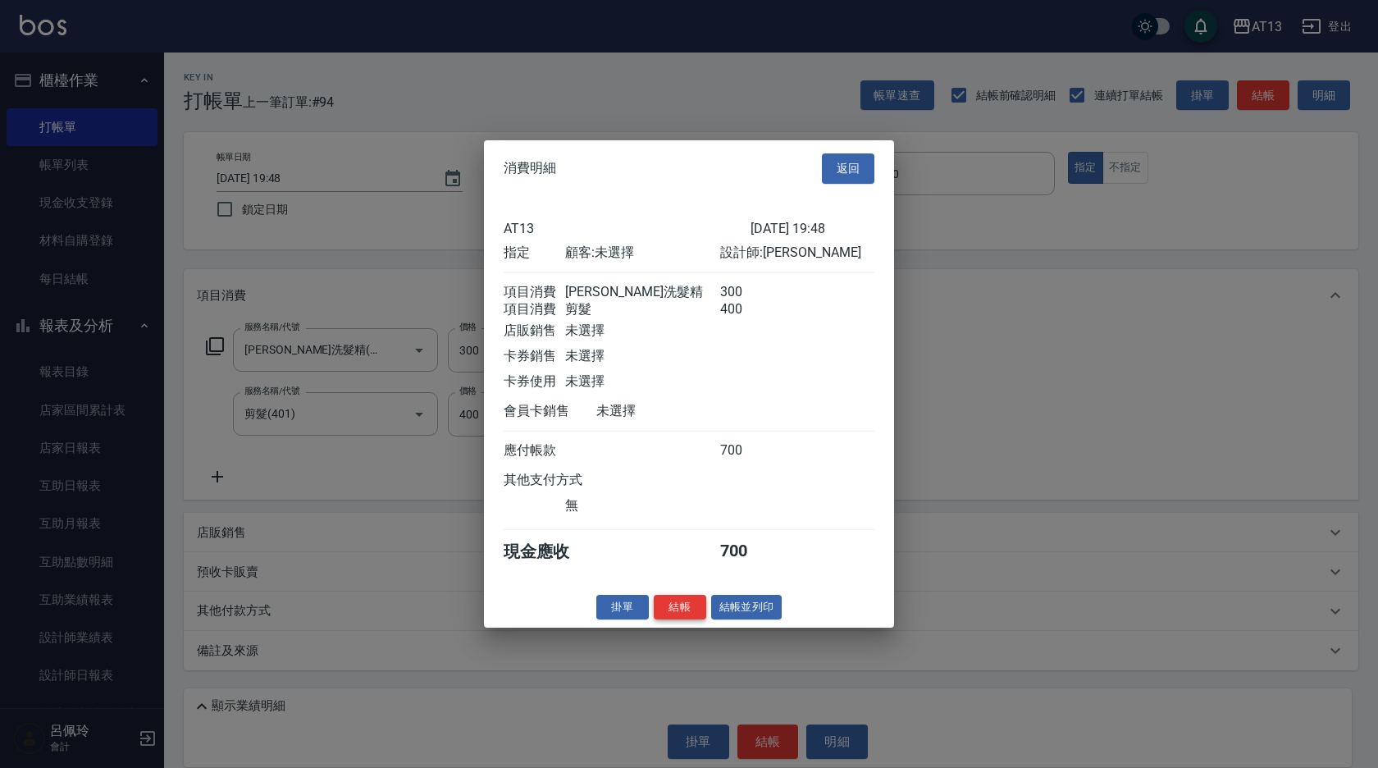
click at [687, 617] on button "結帳" at bounding box center [680, 606] width 52 height 25
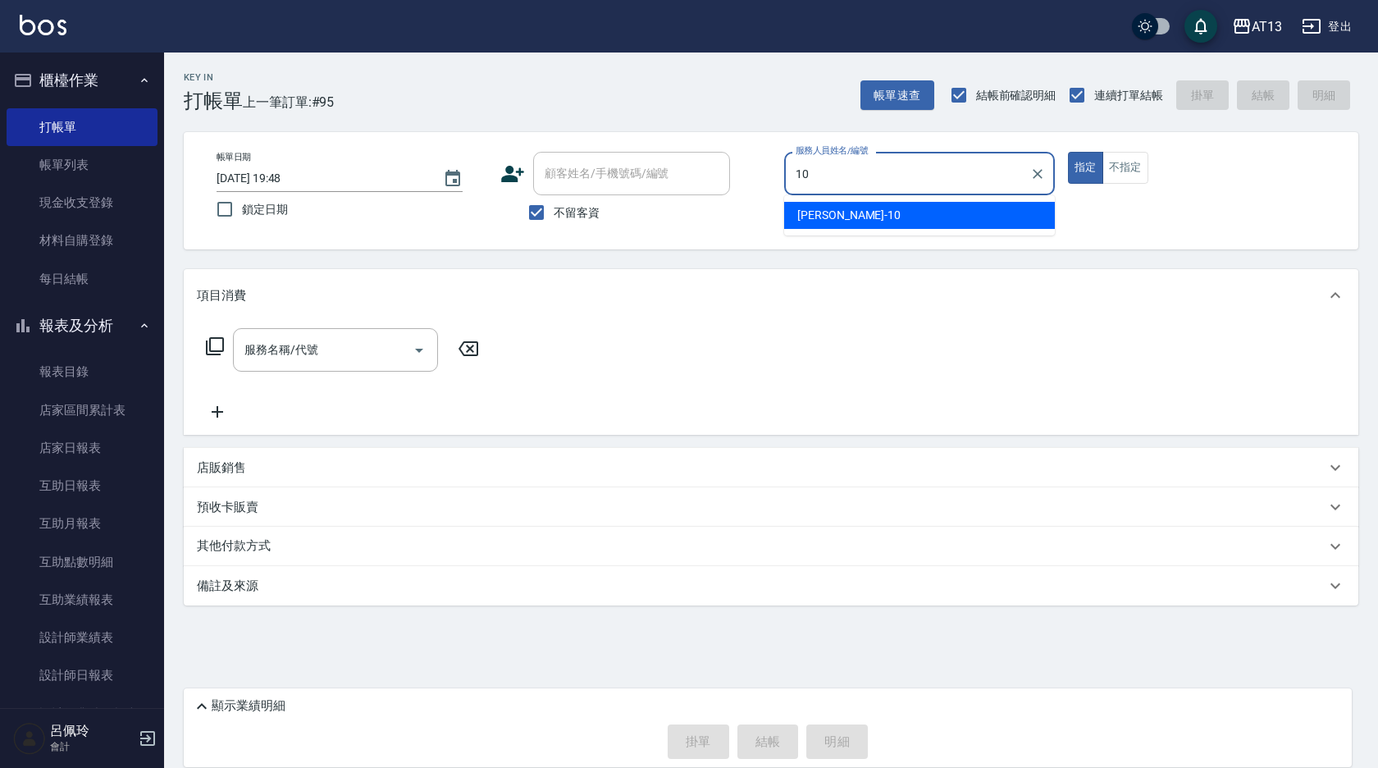
click at [815, 205] on div "[PERSON_NAME] -10" at bounding box center [919, 215] width 271 height 27
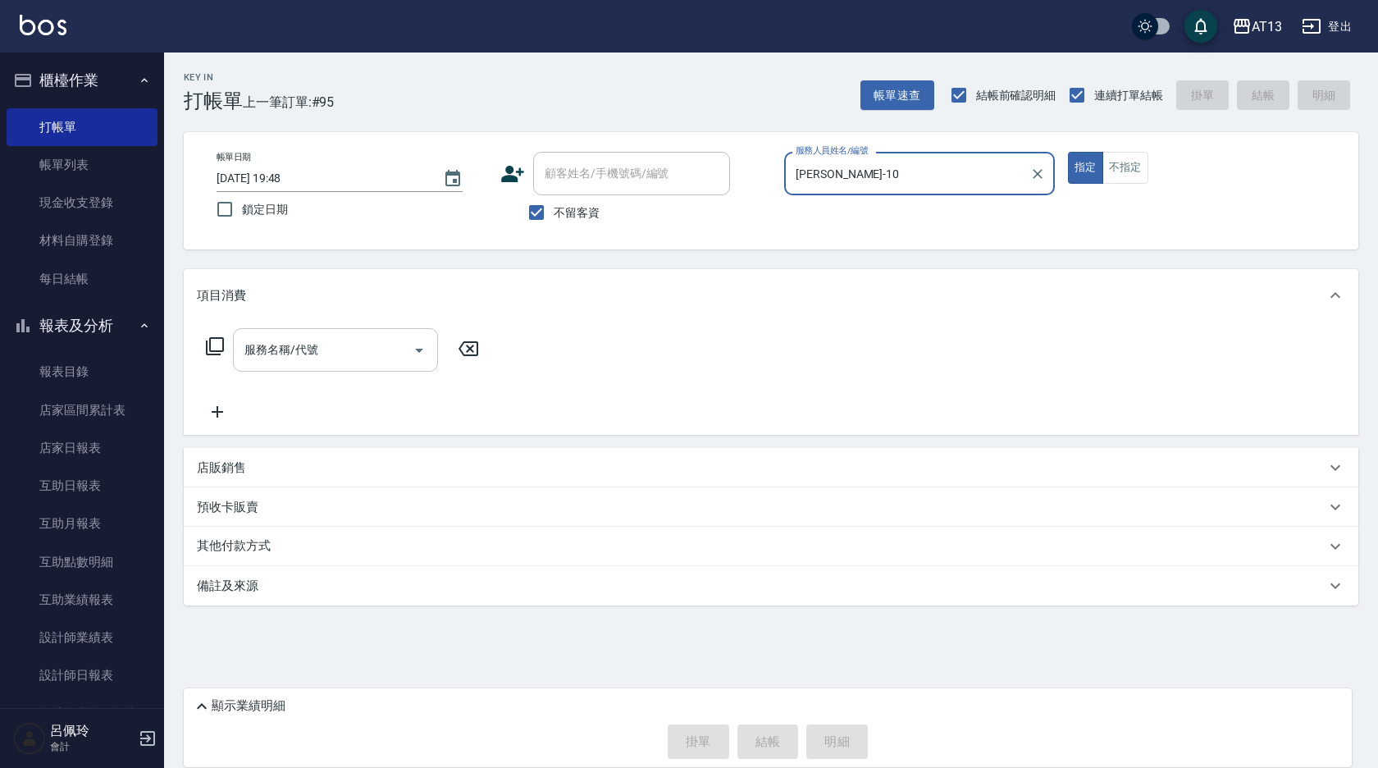
click at [268, 341] on div "服務名稱/代號 服務名稱/代號" at bounding box center [335, 349] width 205 height 43
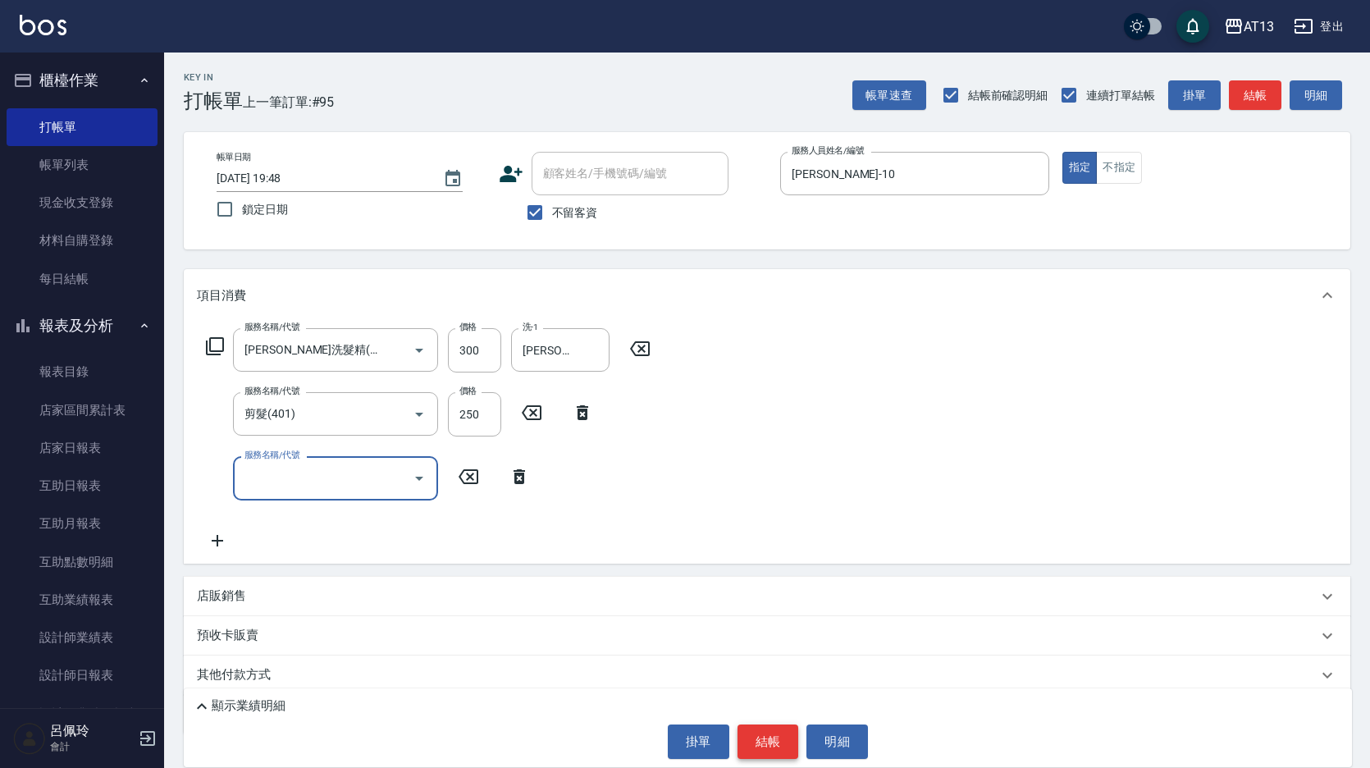
click at [786, 737] on button "結帳" at bounding box center [768, 741] width 62 height 34
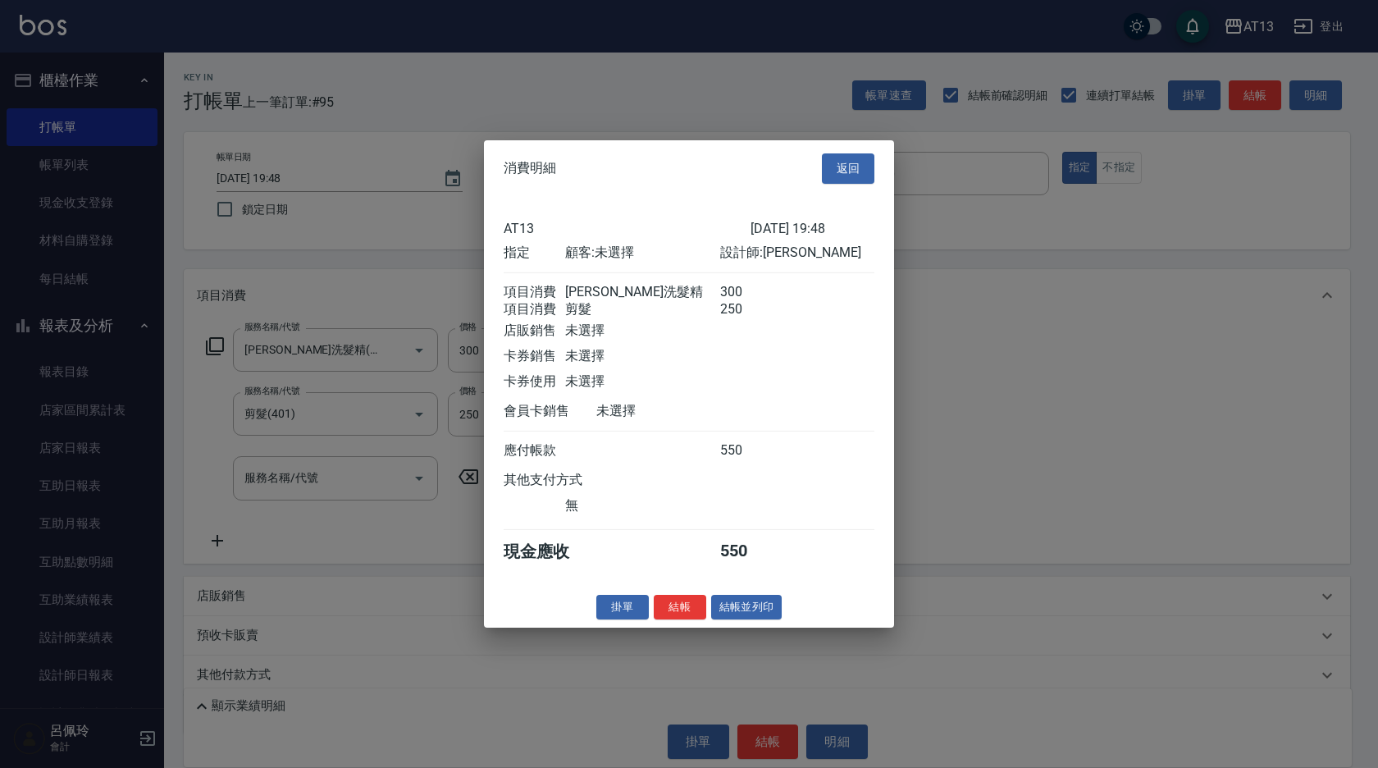
click at [688, 614] on button "結帳" at bounding box center [680, 606] width 52 height 25
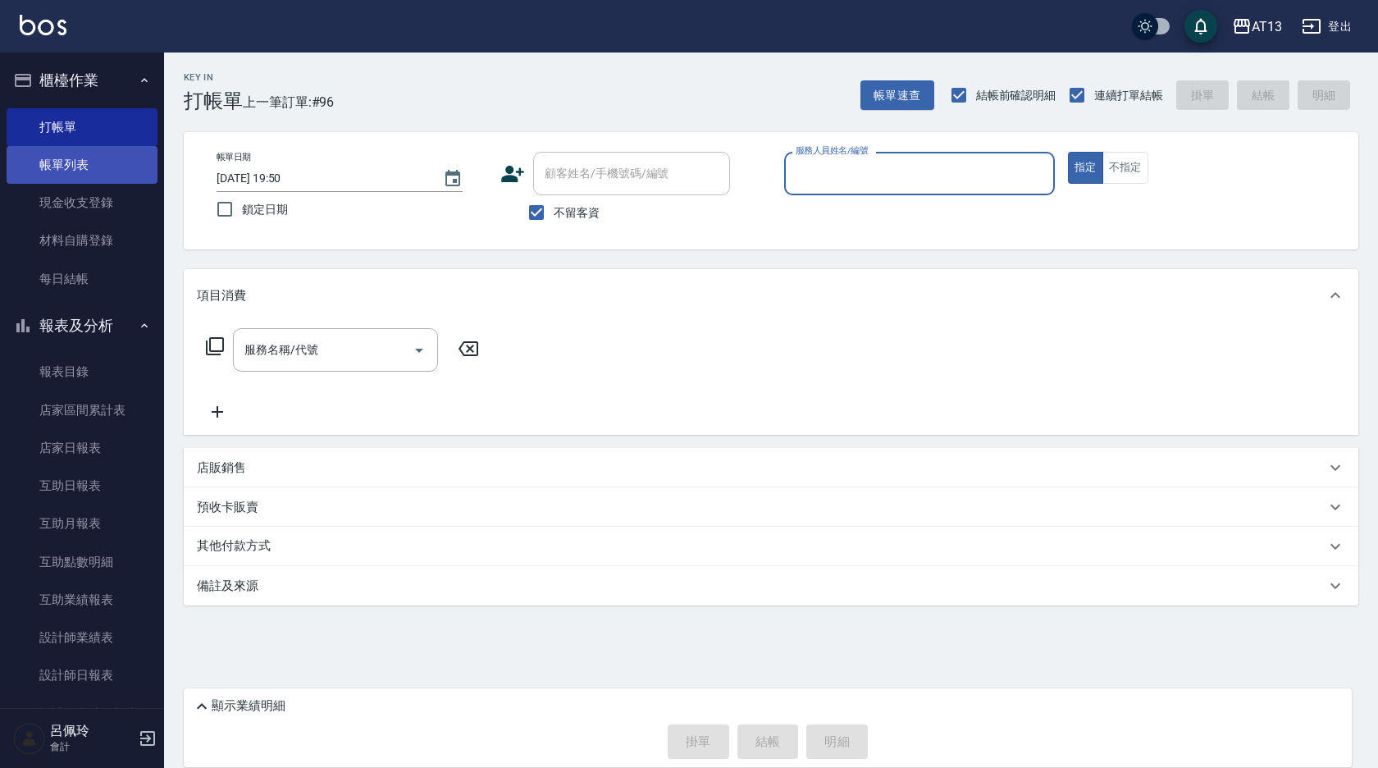
drag, startPoint x: 46, startPoint y: 168, endPoint x: 144, endPoint y: 175, distance: 98.6
click at [46, 168] on link "帳單列表" at bounding box center [82, 165] width 151 height 38
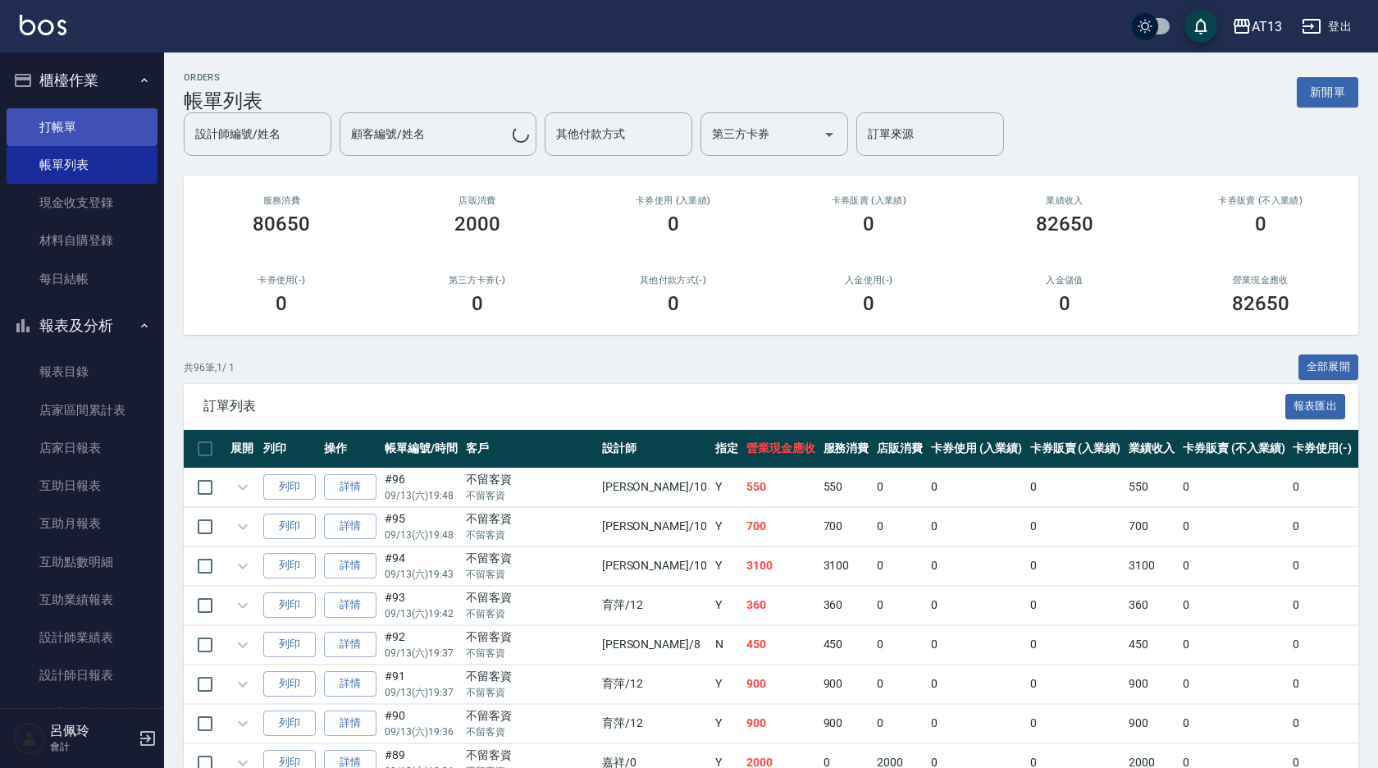
click at [52, 121] on link "打帳單" at bounding box center [82, 127] width 151 height 38
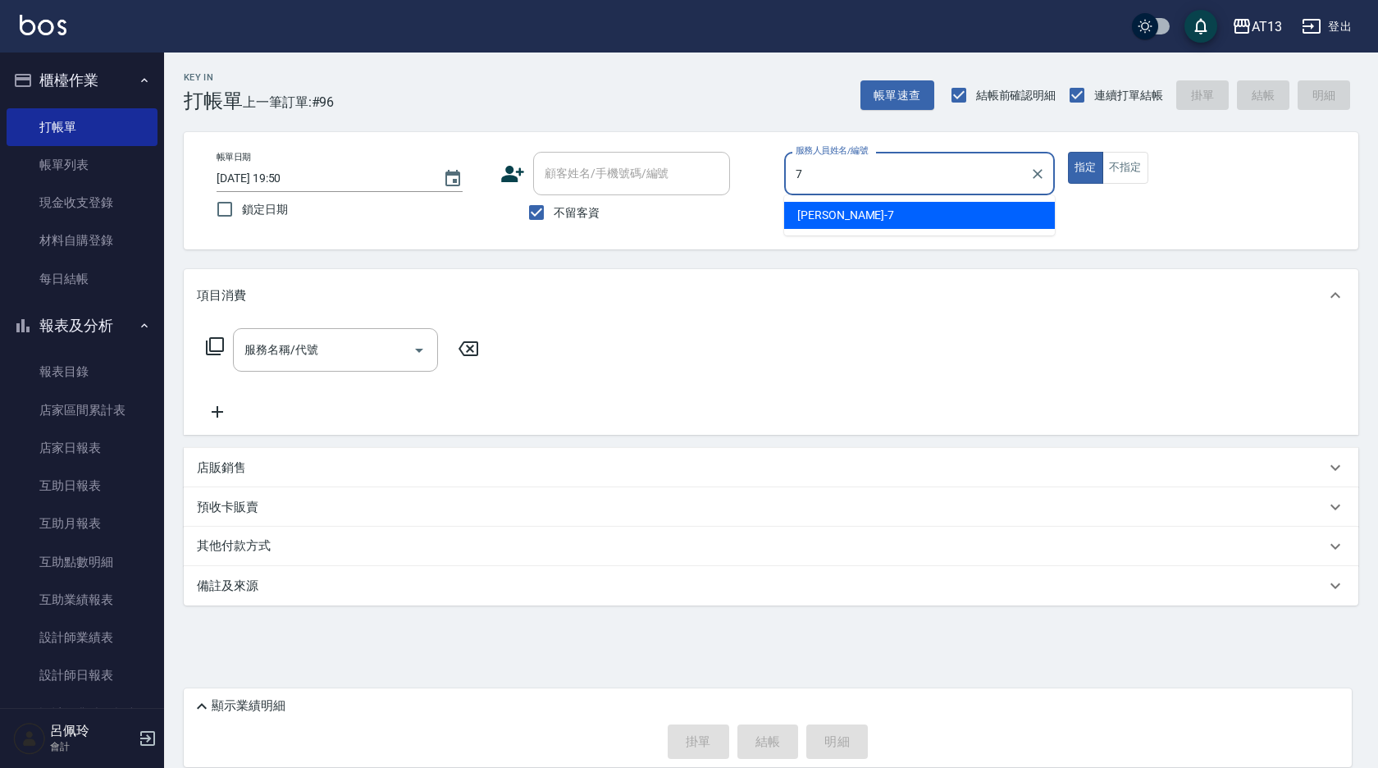
click at [843, 225] on div "[PERSON_NAME]-7" at bounding box center [919, 215] width 271 height 27
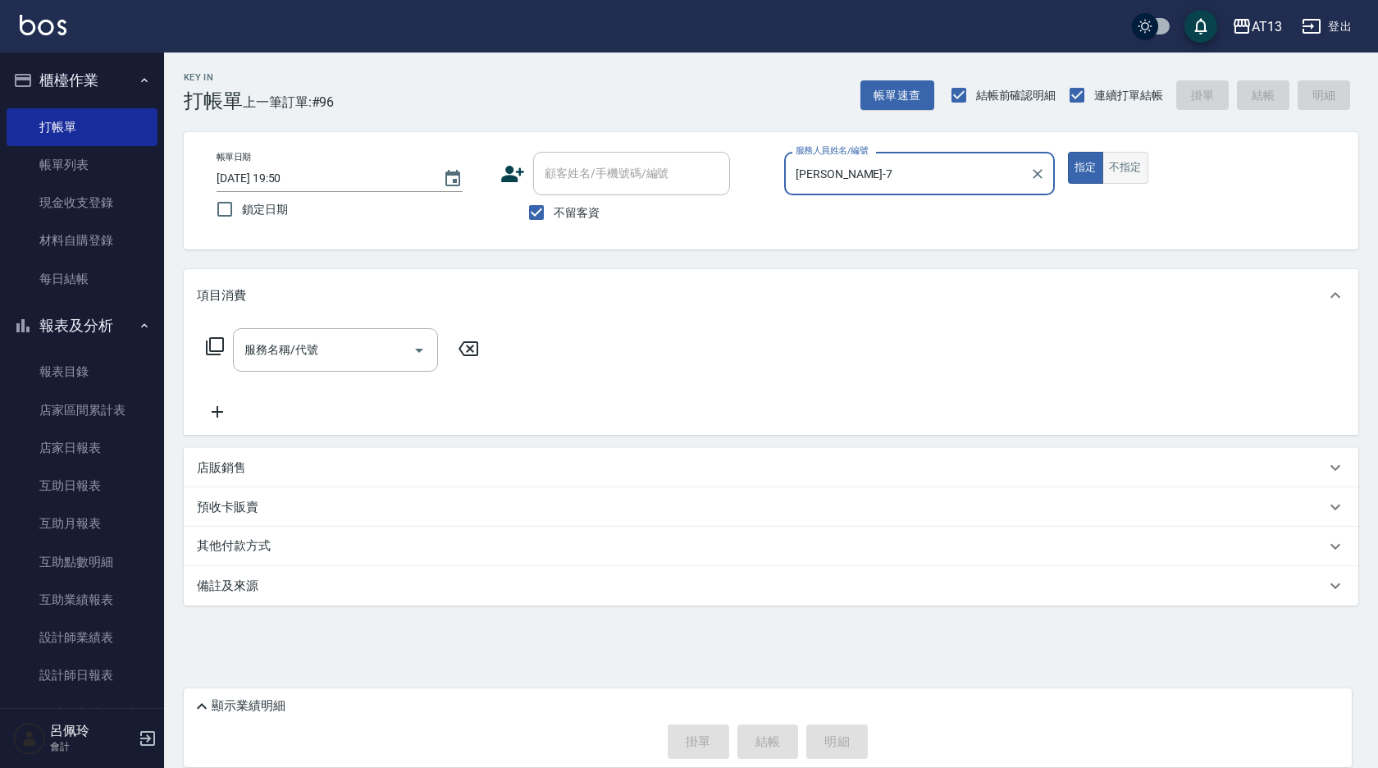
click at [1138, 174] on button "不指定" at bounding box center [1125, 168] width 46 height 32
click at [327, 335] on div "服務名稱/代號" at bounding box center [335, 349] width 205 height 43
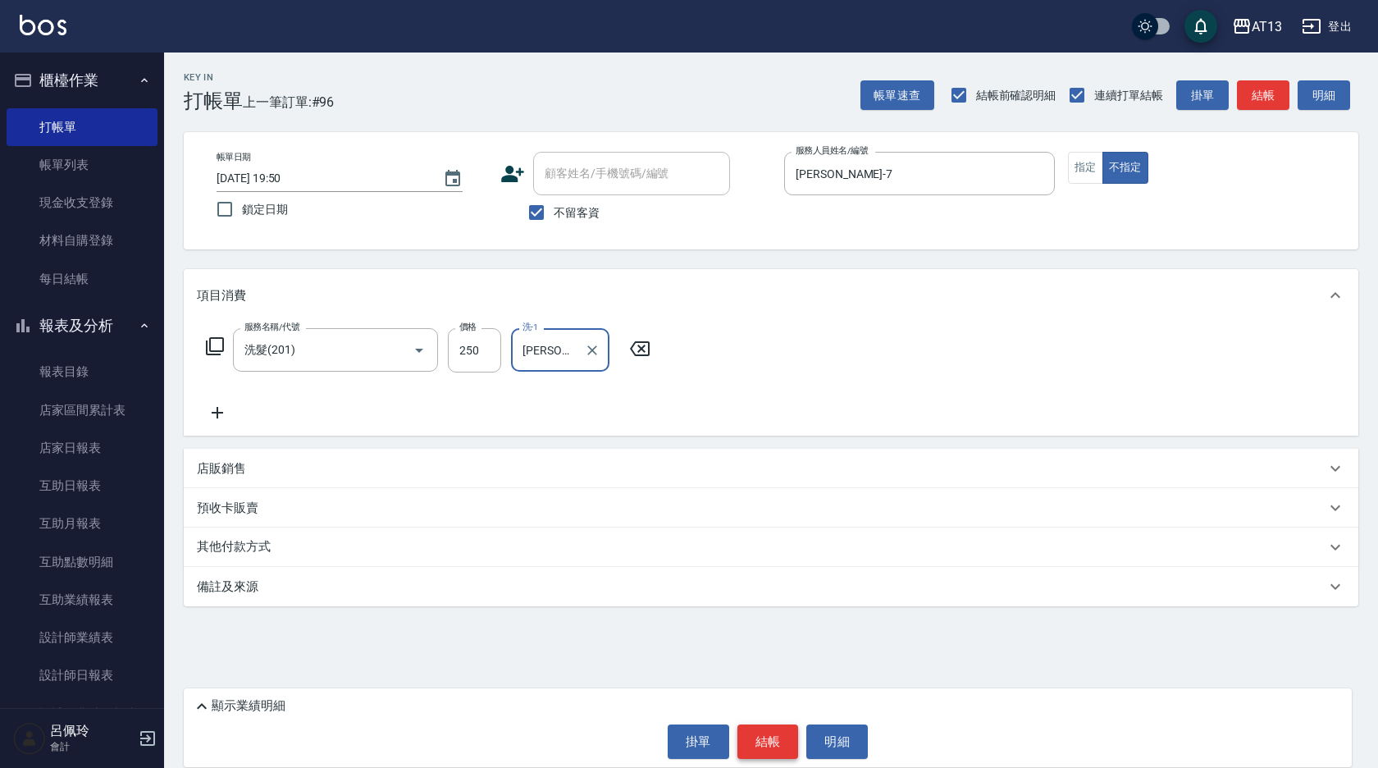
click at [764, 732] on button "結帳" at bounding box center [768, 741] width 62 height 34
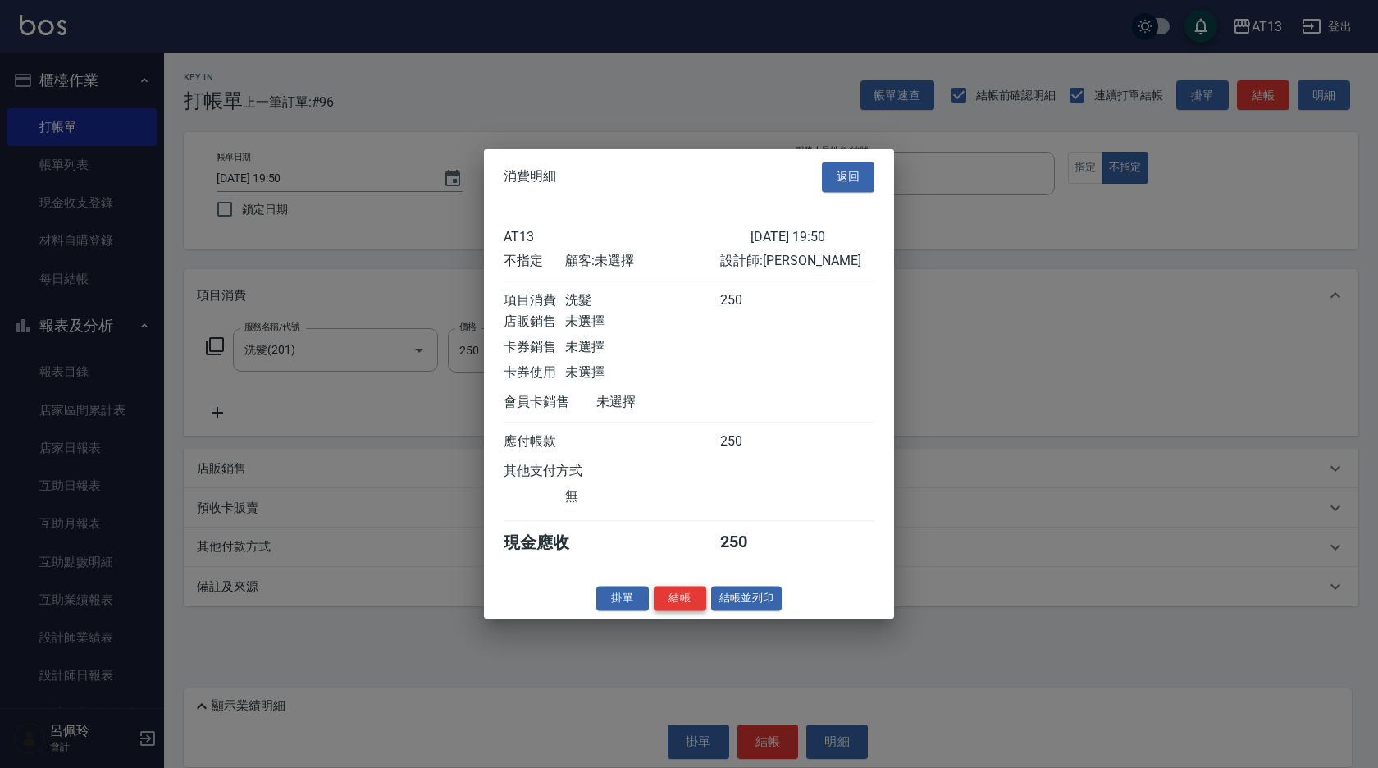
click at [683, 609] on button "結帳" at bounding box center [680, 598] width 52 height 25
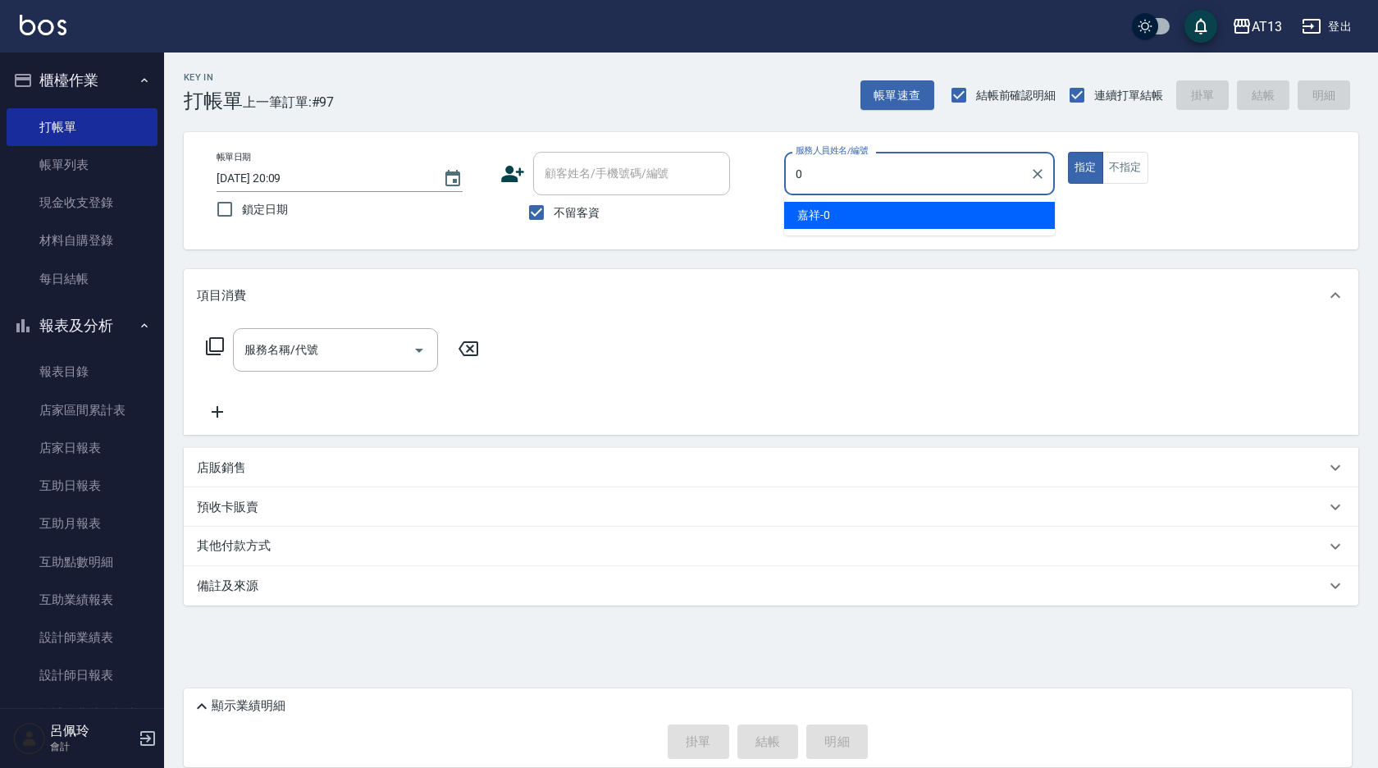
click at [819, 212] on span "嘉祥 -0" at bounding box center [813, 215] width 33 height 17
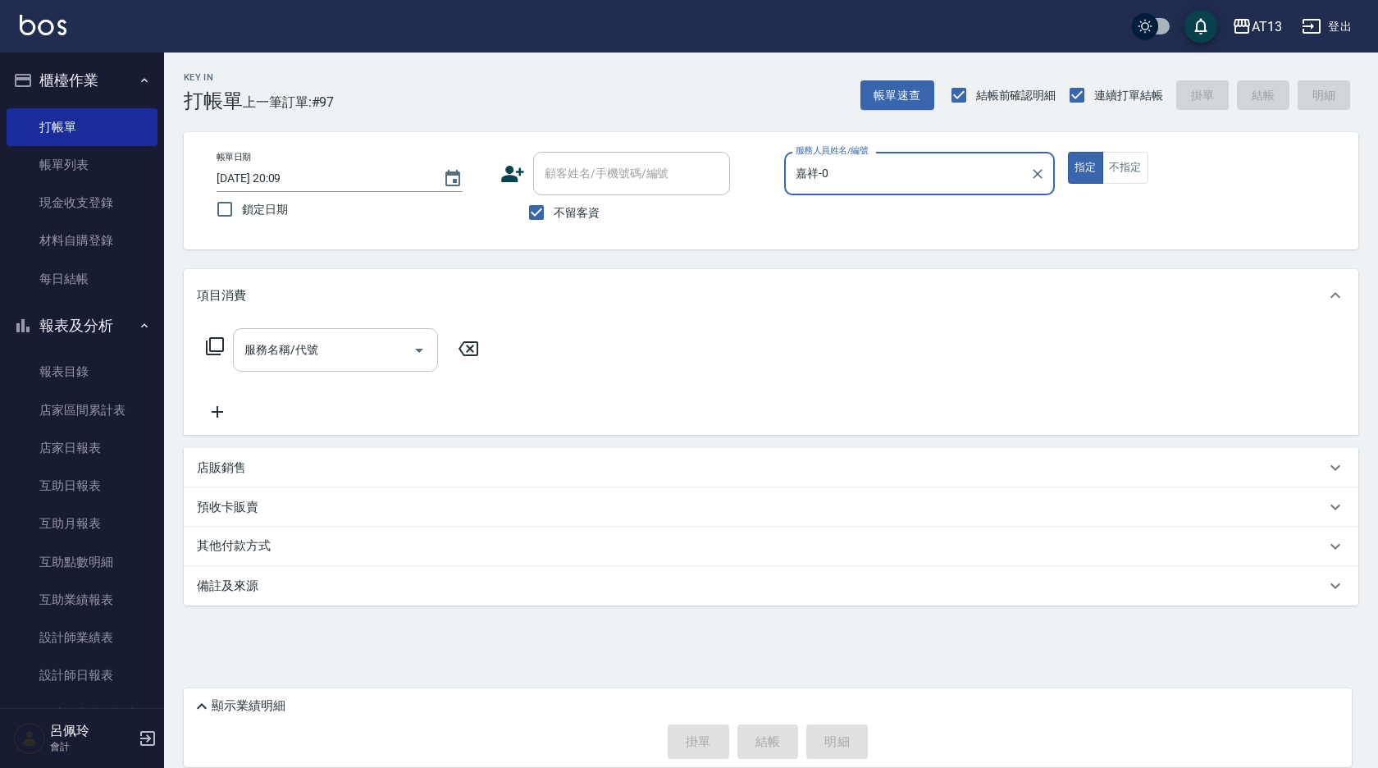
click at [284, 345] on div "服務名稱/代號 服務名稱/代號" at bounding box center [335, 349] width 205 height 43
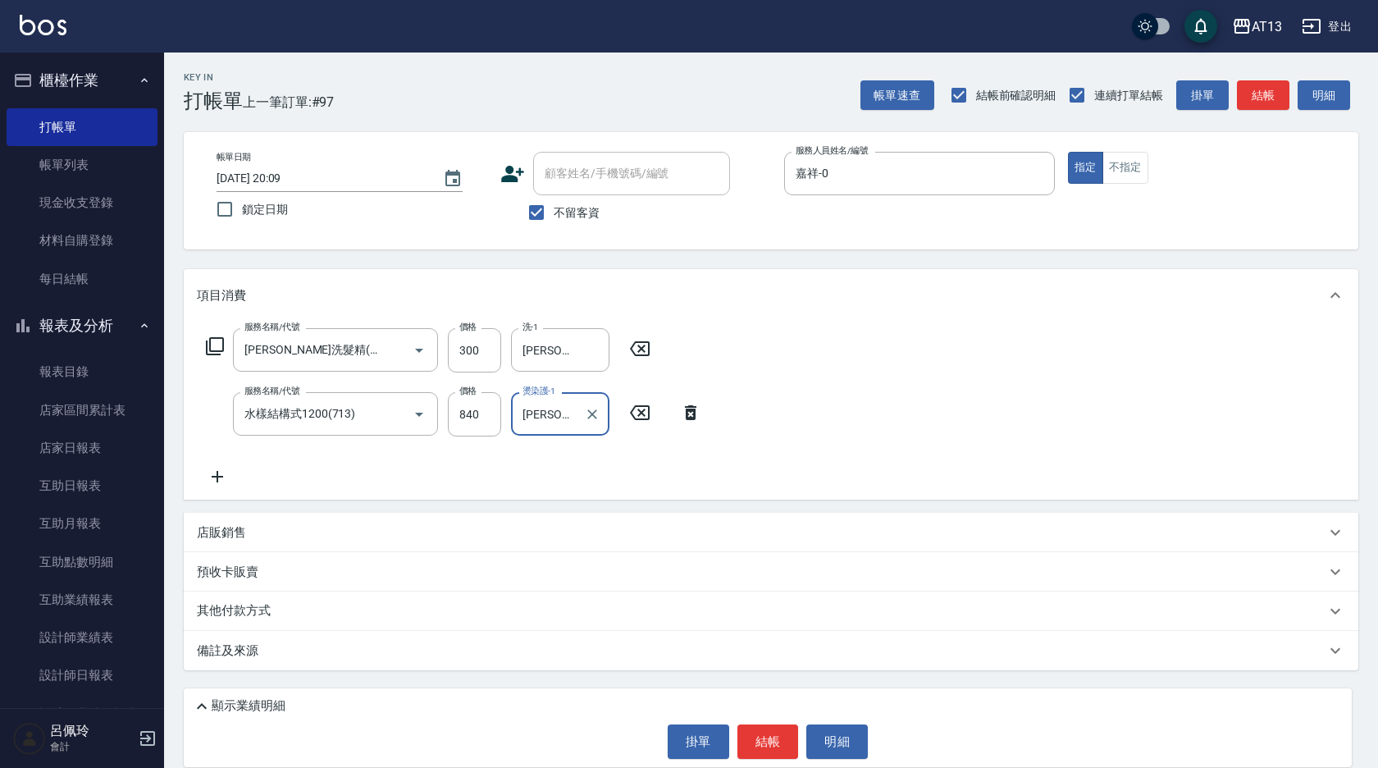
click at [896, 459] on div "服務名稱/代號 [PERSON_NAME]洗髮精(210) 服務名稱/代號 價格 300 價格 洗-1 [PERSON_NAME]-24 洗-1 服務名稱/代…" at bounding box center [771, 411] width 1175 height 178
click at [262, 516] on div "店販銷售" at bounding box center [771, 532] width 1175 height 39
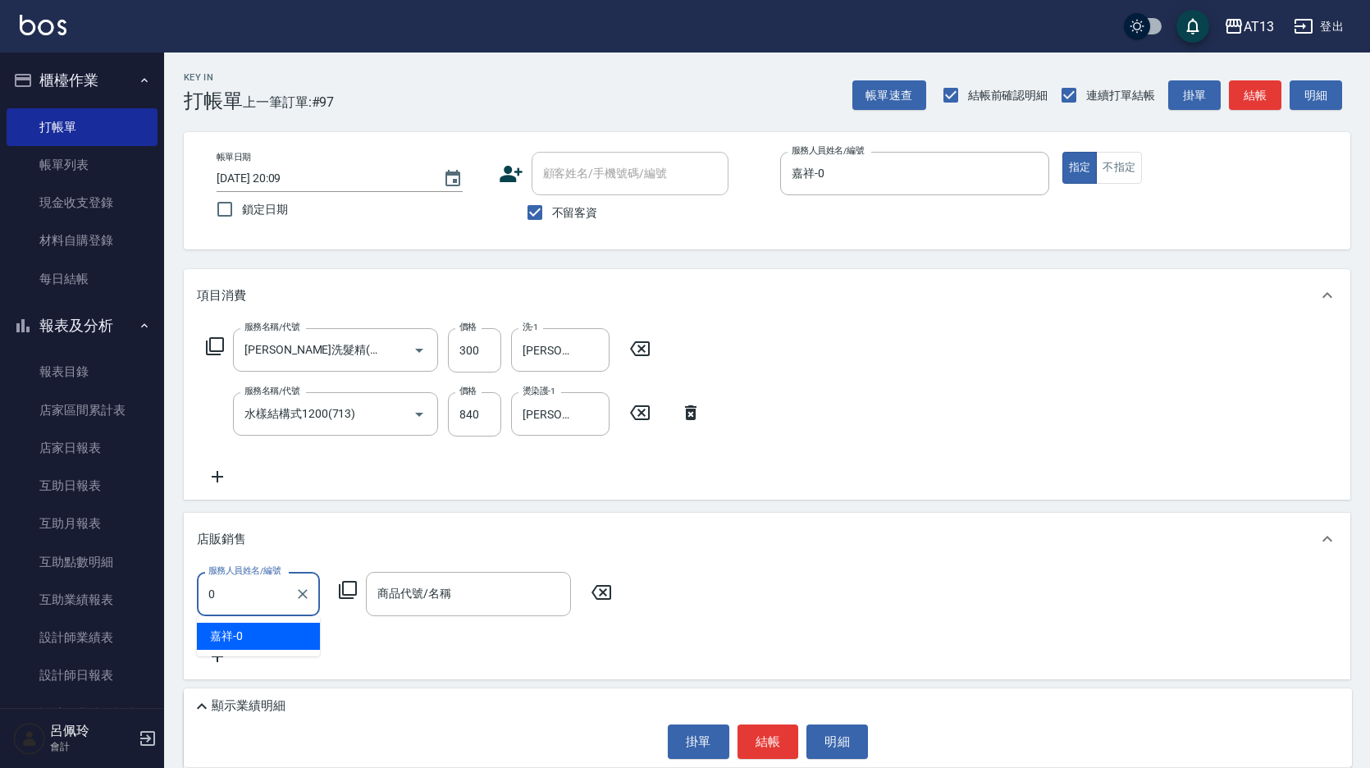
click at [299, 625] on div "嘉祥 -0" at bounding box center [258, 636] width 123 height 27
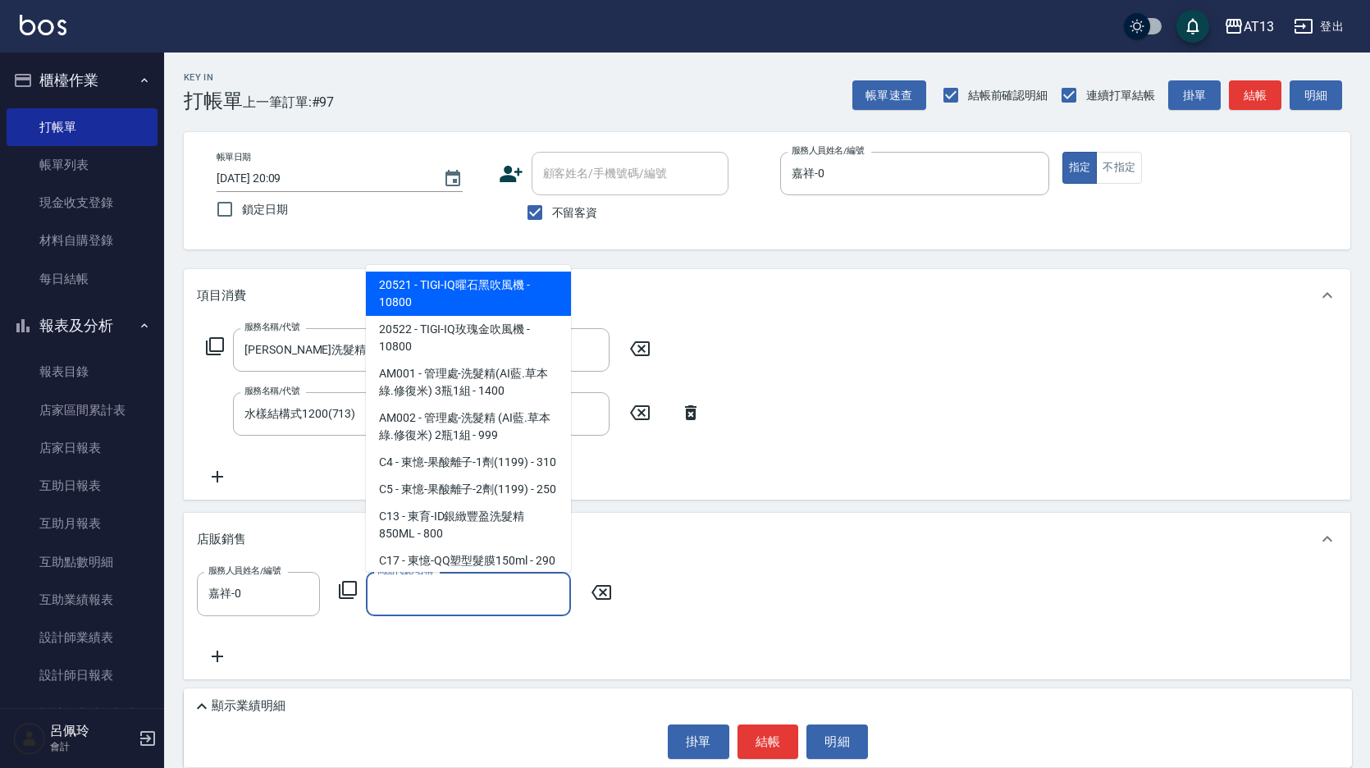
click at [409, 599] on input "商品代號/名稱" at bounding box center [468, 593] width 190 height 29
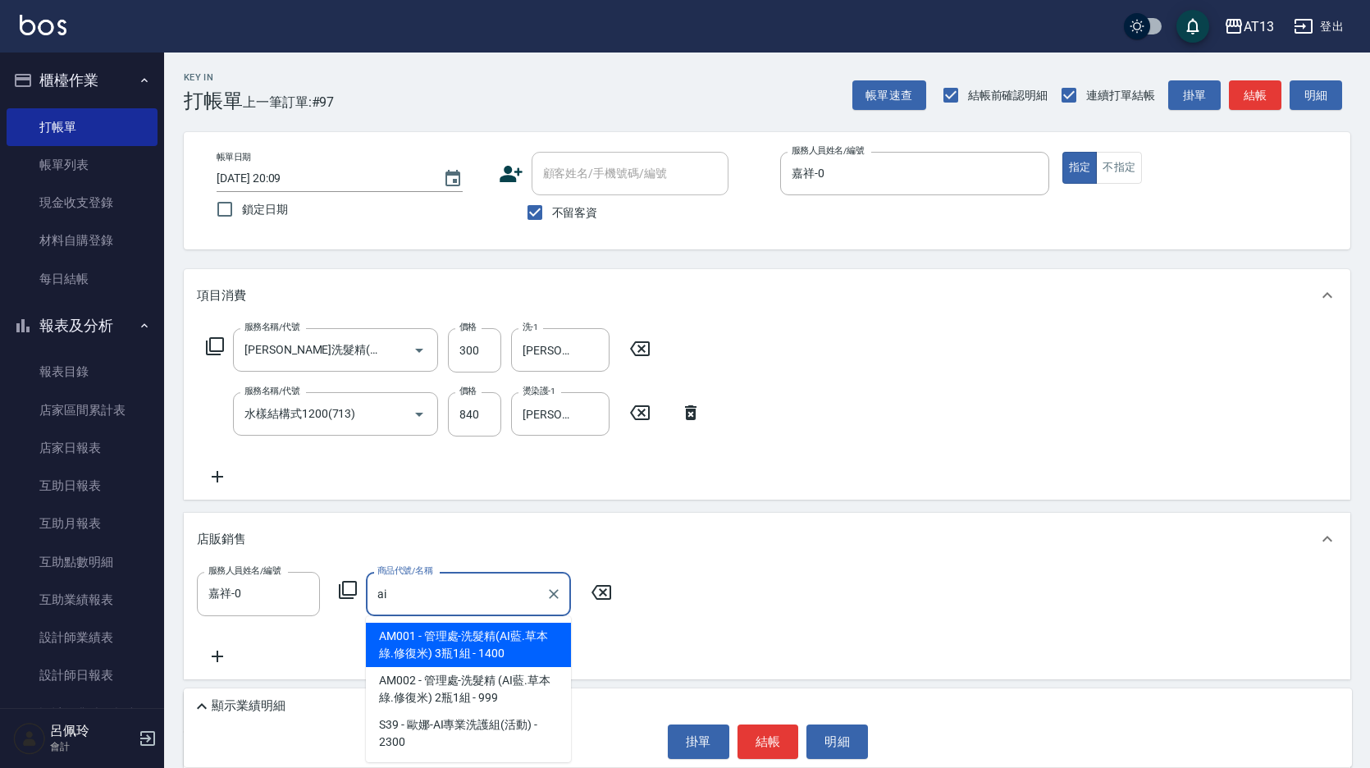
click at [455, 644] on span "AM001 - 管理處-洗髮精(AI藍.草本綠.修復米) 3瓶1組 - 1400" at bounding box center [468, 645] width 205 height 44
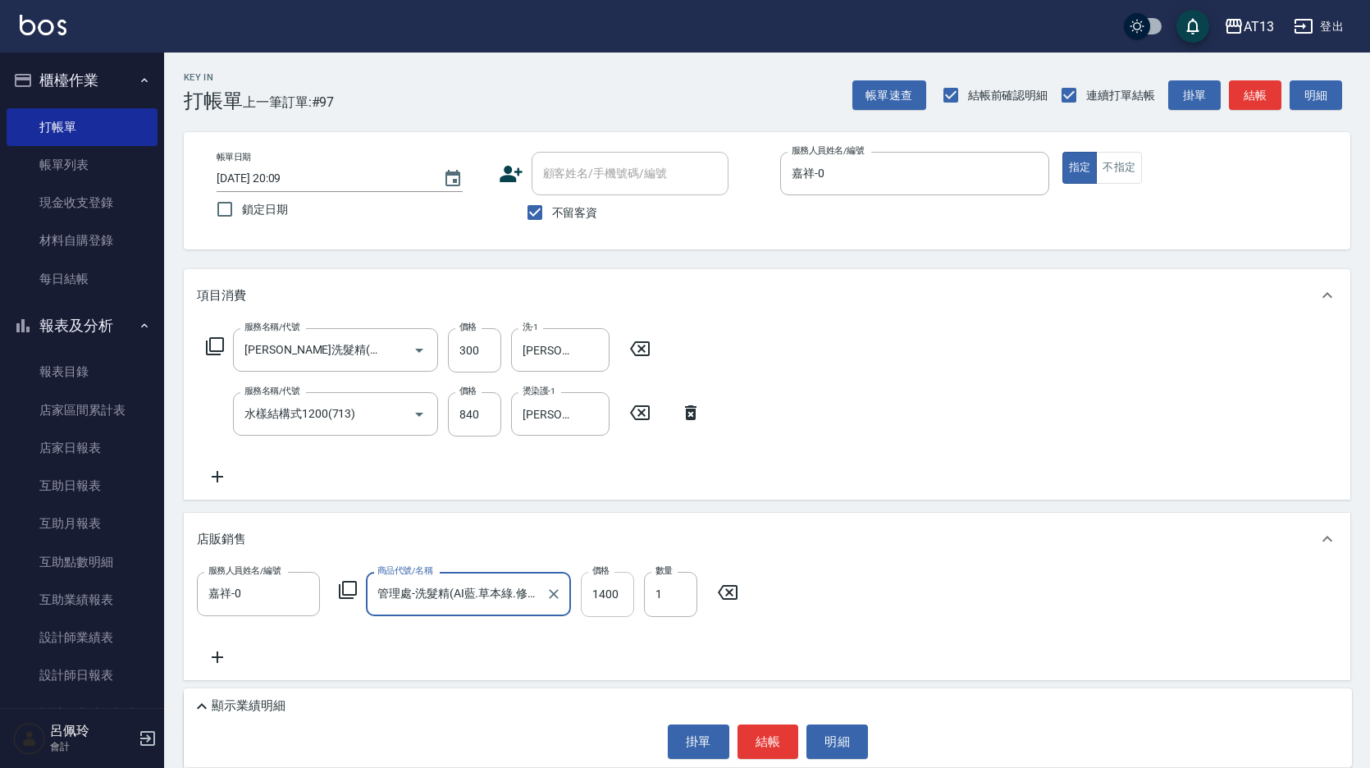
click at [600, 595] on input "1400" at bounding box center [607, 594] width 53 height 44
click at [829, 449] on div "服務名稱/代號 [PERSON_NAME]洗髮精(210) 服務名稱/代號 價格 300 價格 洗-1 [PERSON_NAME]-24 洗-1 服務名稱/代…" at bounding box center [767, 411] width 1166 height 178
click at [769, 737] on button "結帳" at bounding box center [768, 741] width 62 height 34
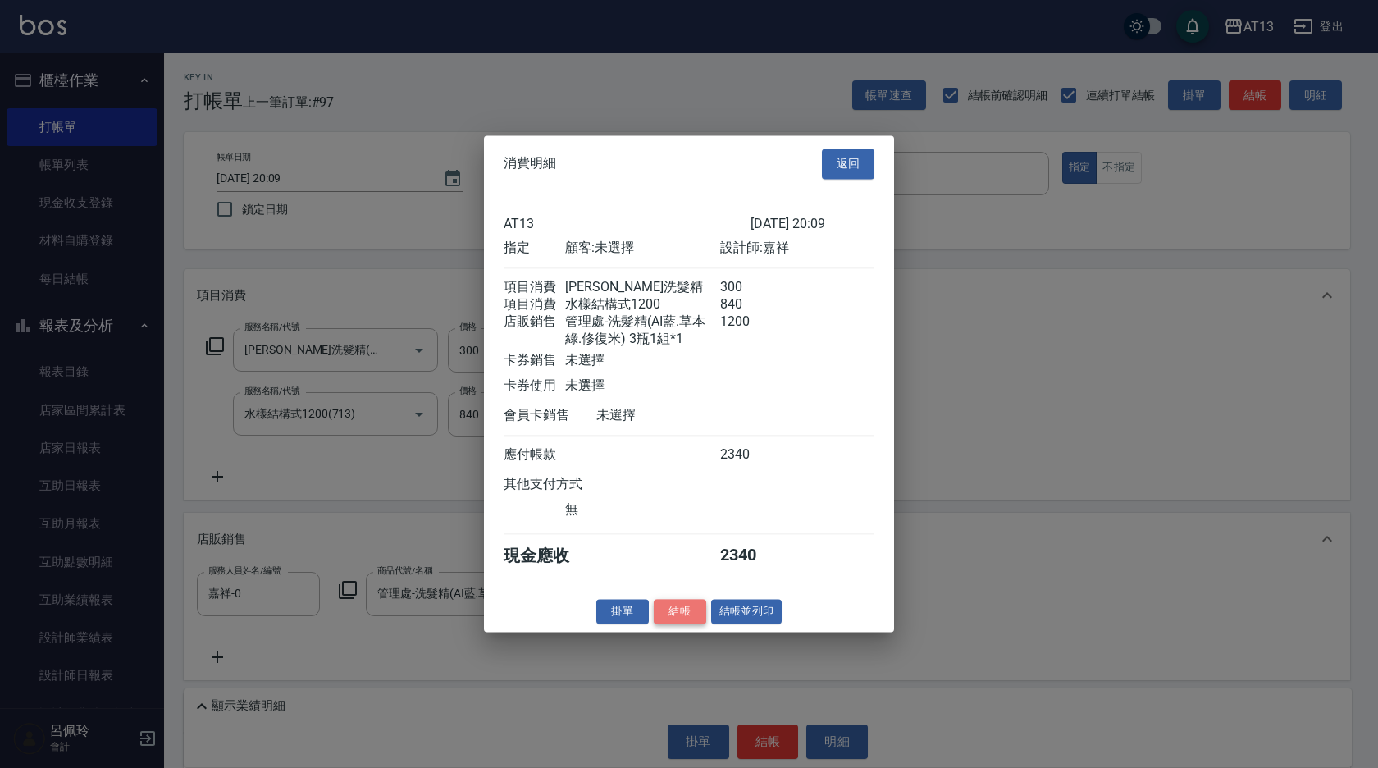
click at [690, 623] on button "結帳" at bounding box center [680, 611] width 52 height 25
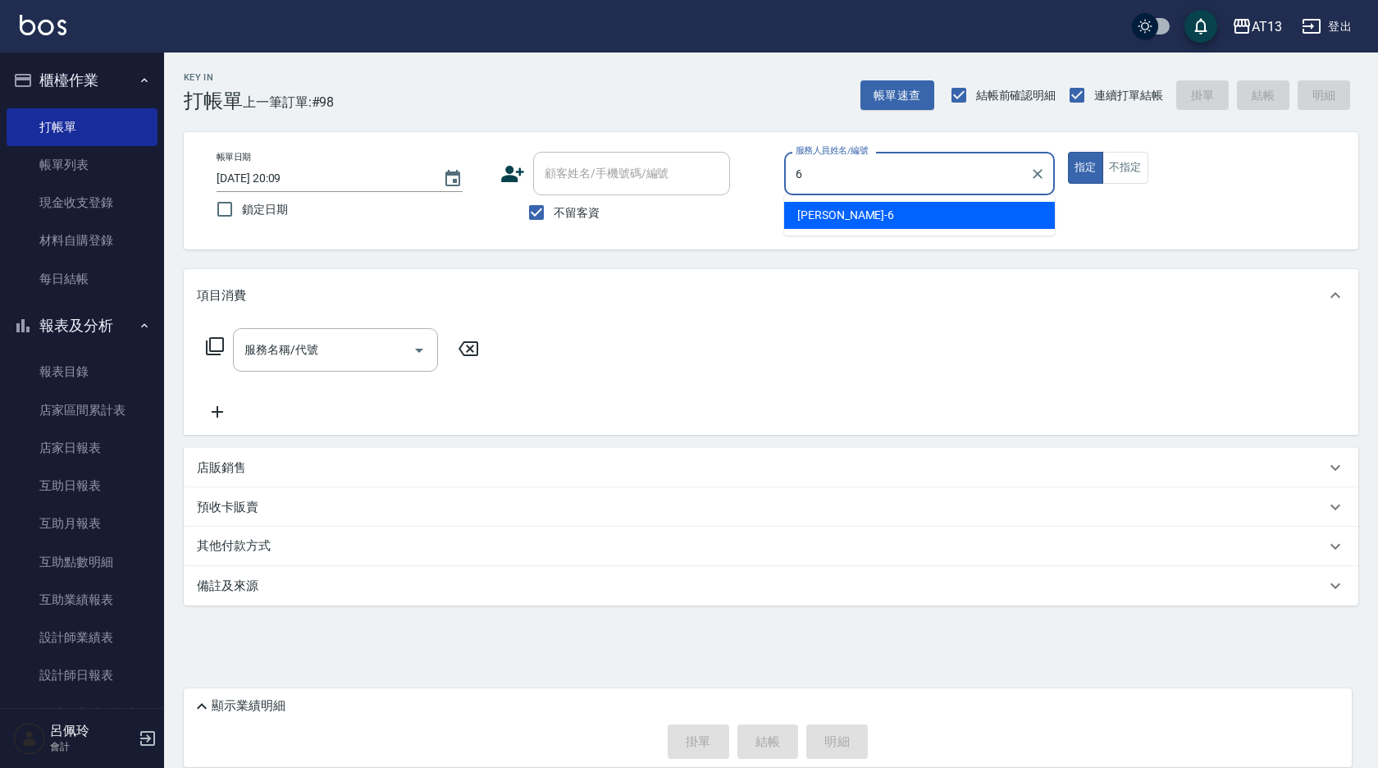
click at [913, 217] on div "亭妤 -6" at bounding box center [919, 215] width 271 height 27
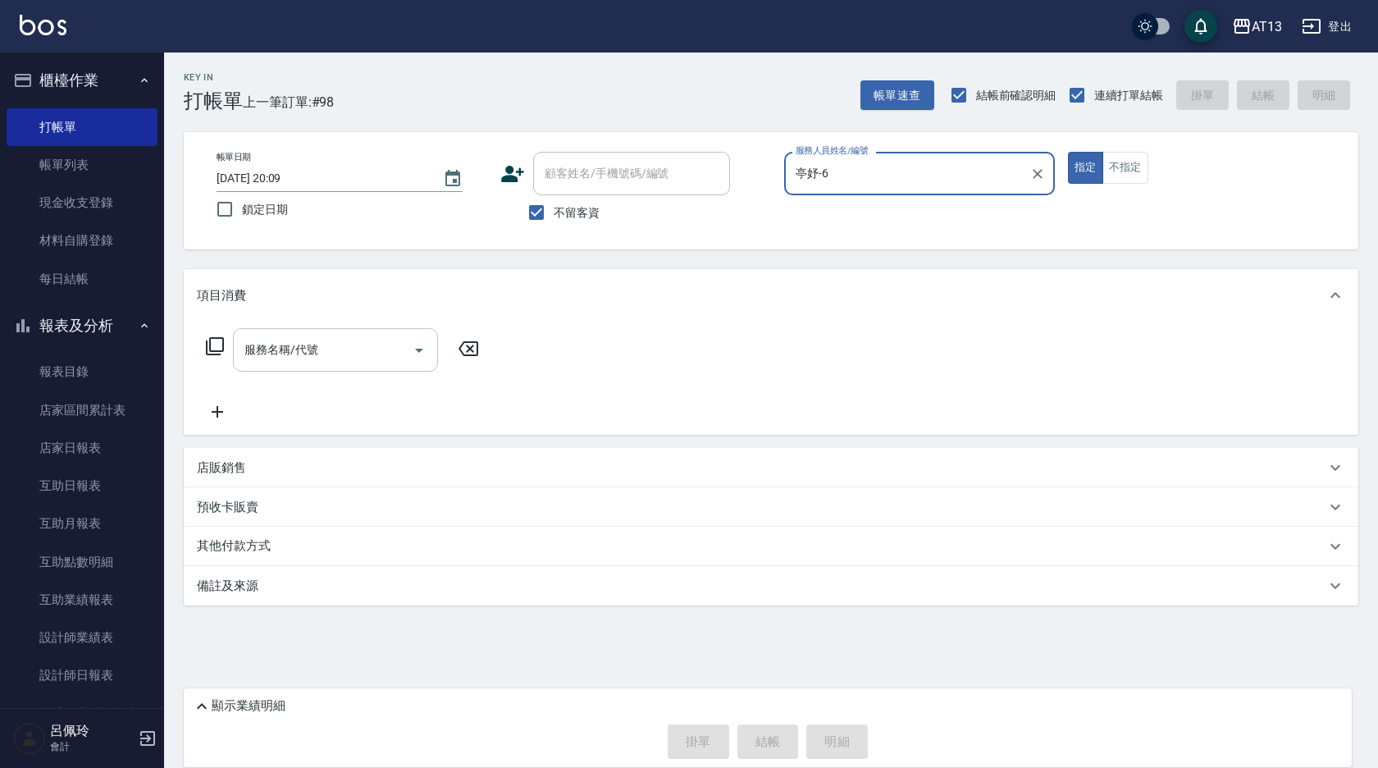
click at [360, 331] on div "服務名稱/代號" at bounding box center [335, 349] width 205 height 43
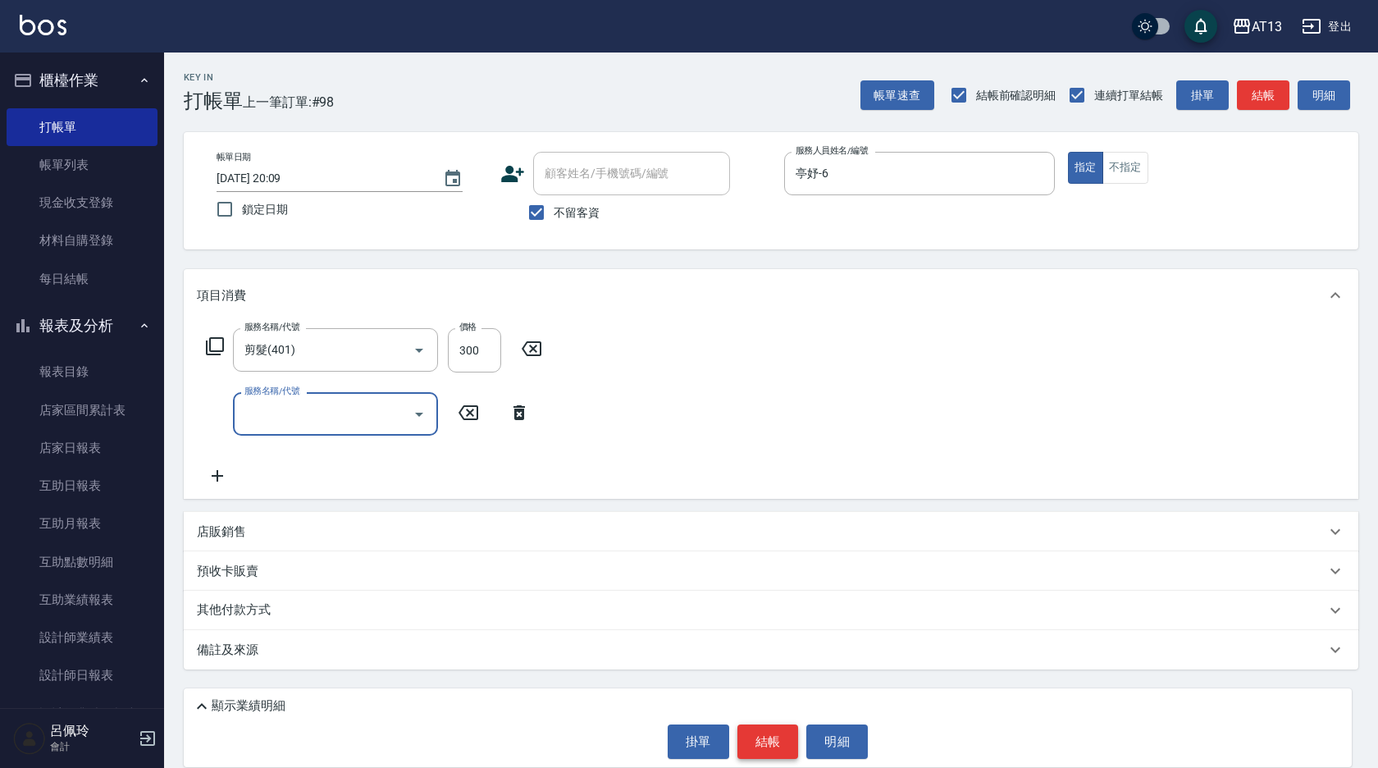
click at [761, 736] on button "結帳" at bounding box center [768, 741] width 62 height 34
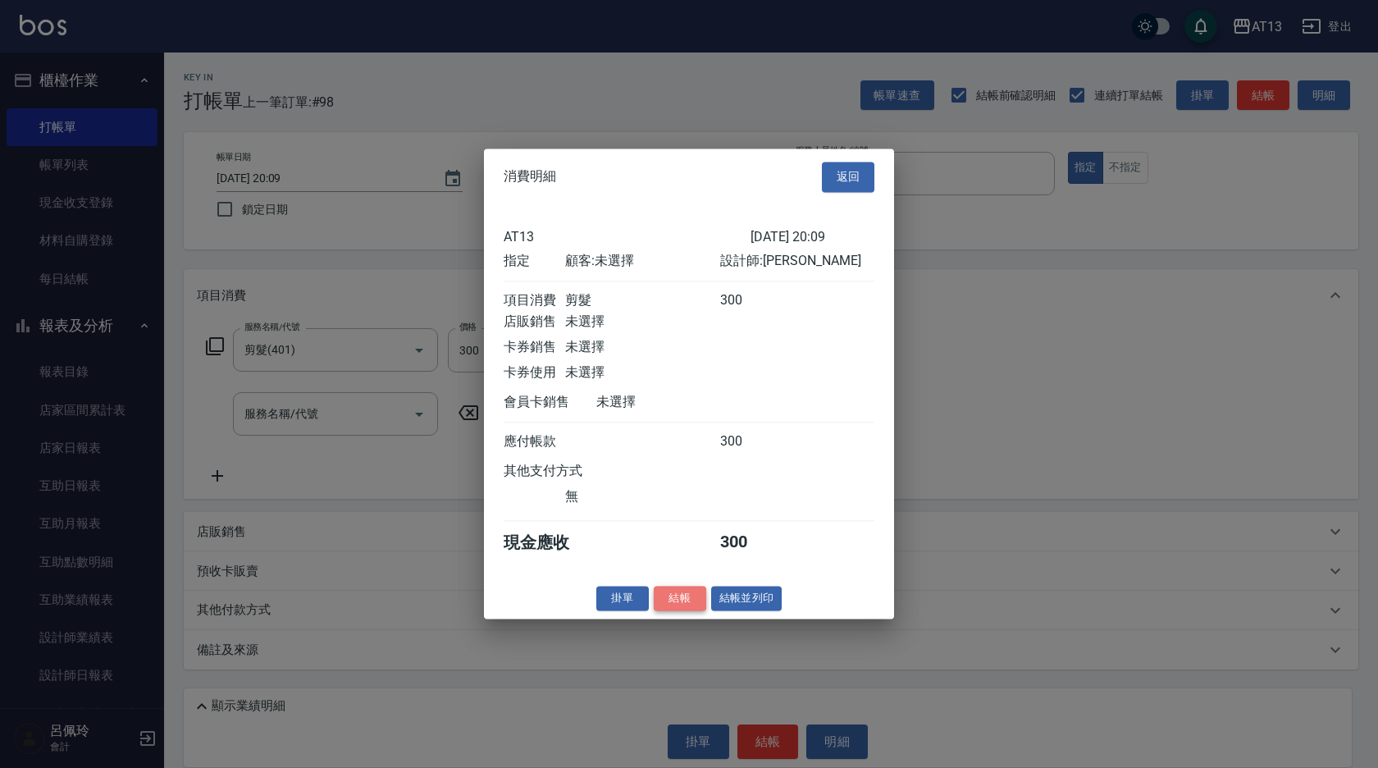
click at [655, 605] on button "結帳" at bounding box center [680, 598] width 52 height 25
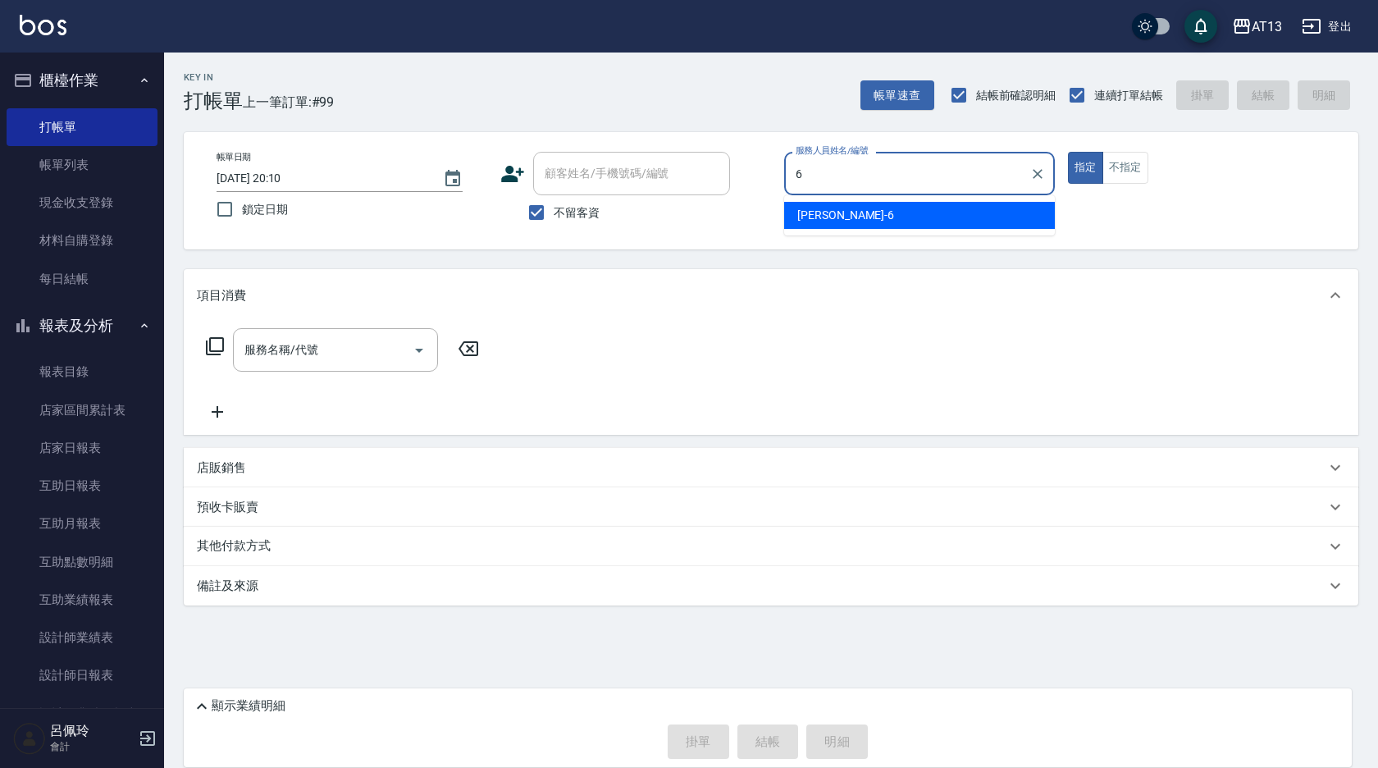
click at [882, 226] on div "亭妤 -6" at bounding box center [919, 215] width 271 height 27
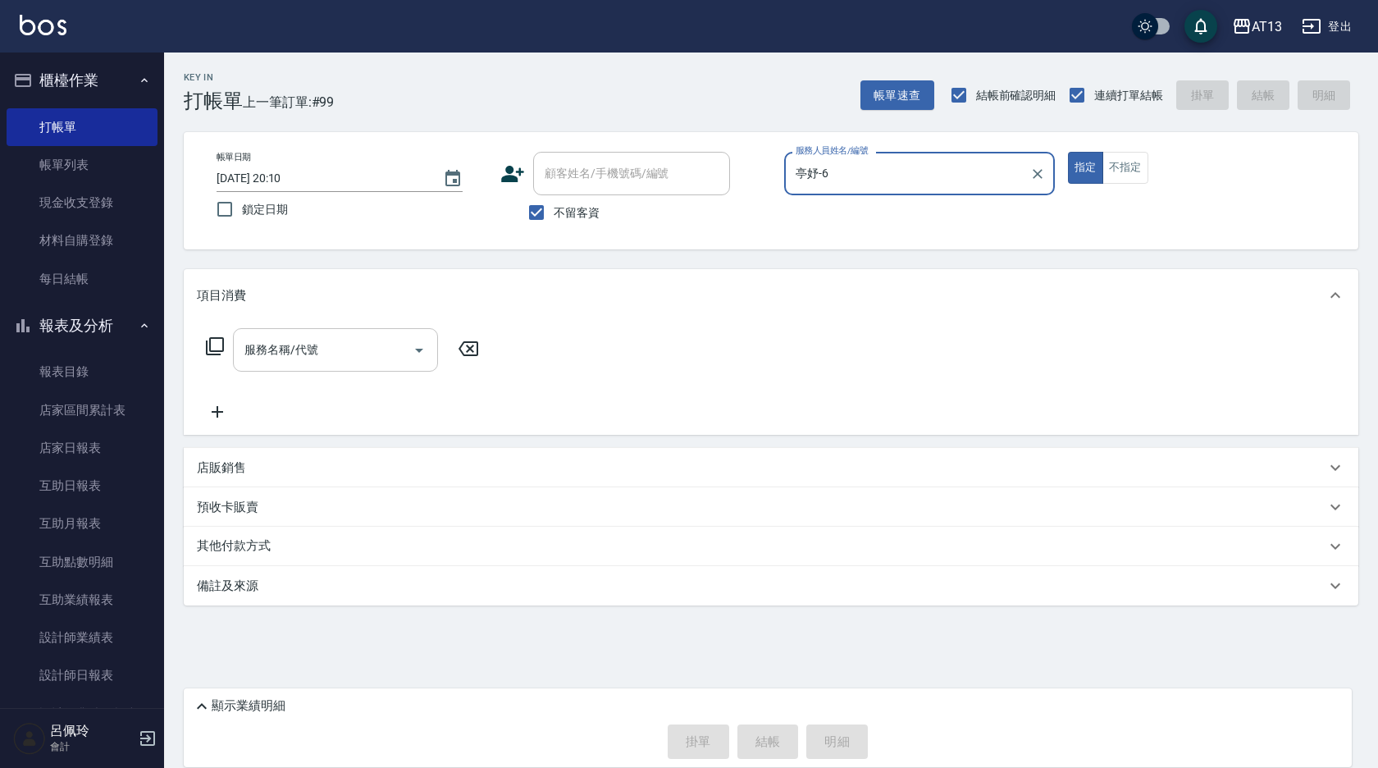
click at [354, 340] on input "服務名稱/代號" at bounding box center [323, 349] width 166 height 29
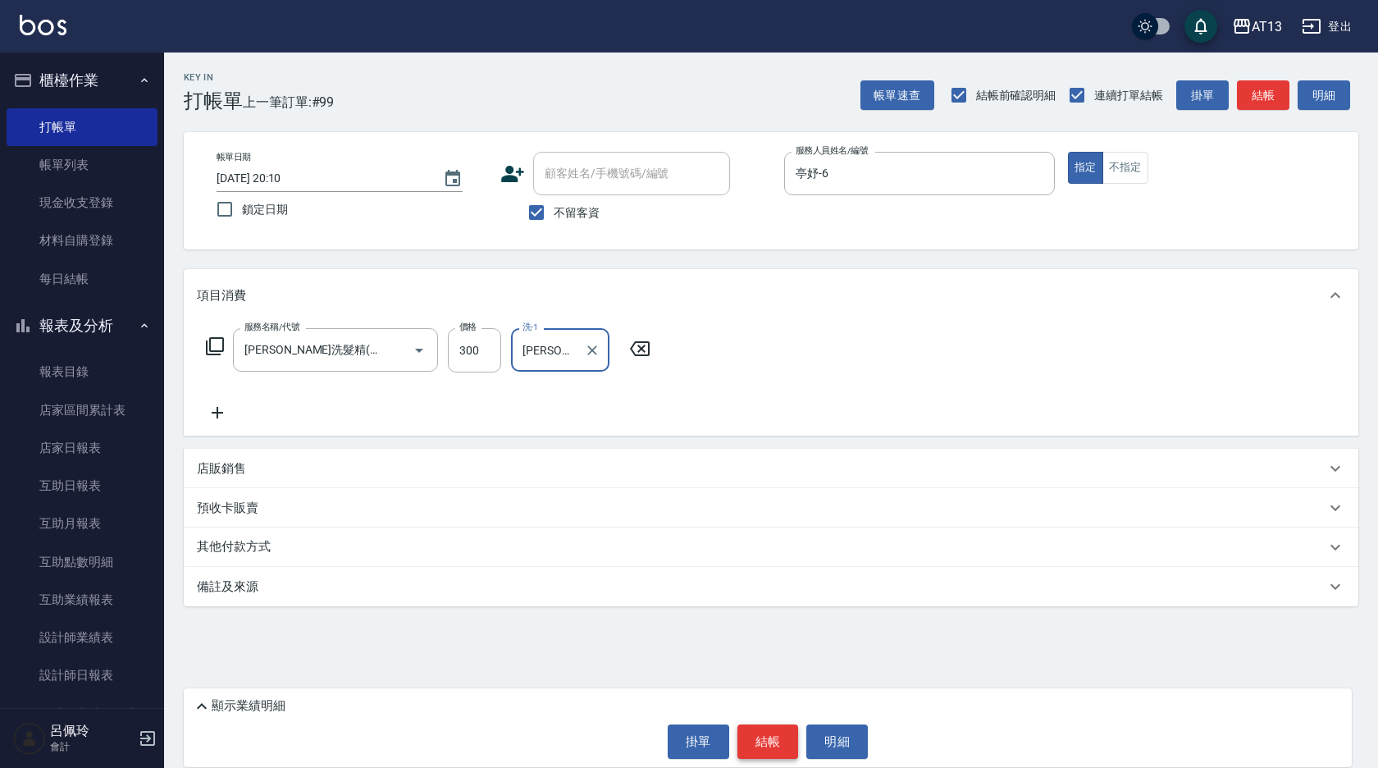
click at [781, 737] on button "結帳" at bounding box center [768, 741] width 62 height 34
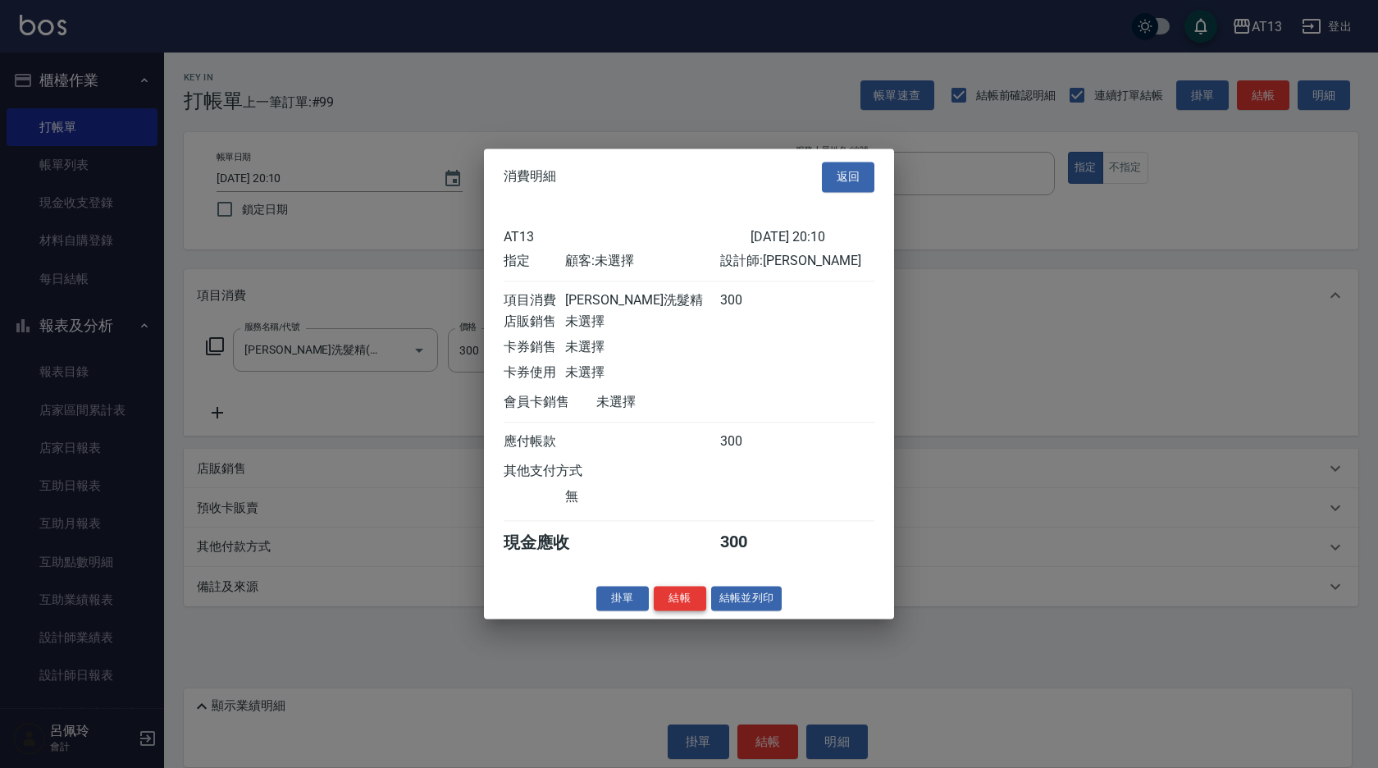
click at [691, 611] on button "結帳" at bounding box center [680, 598] width 52 height 25
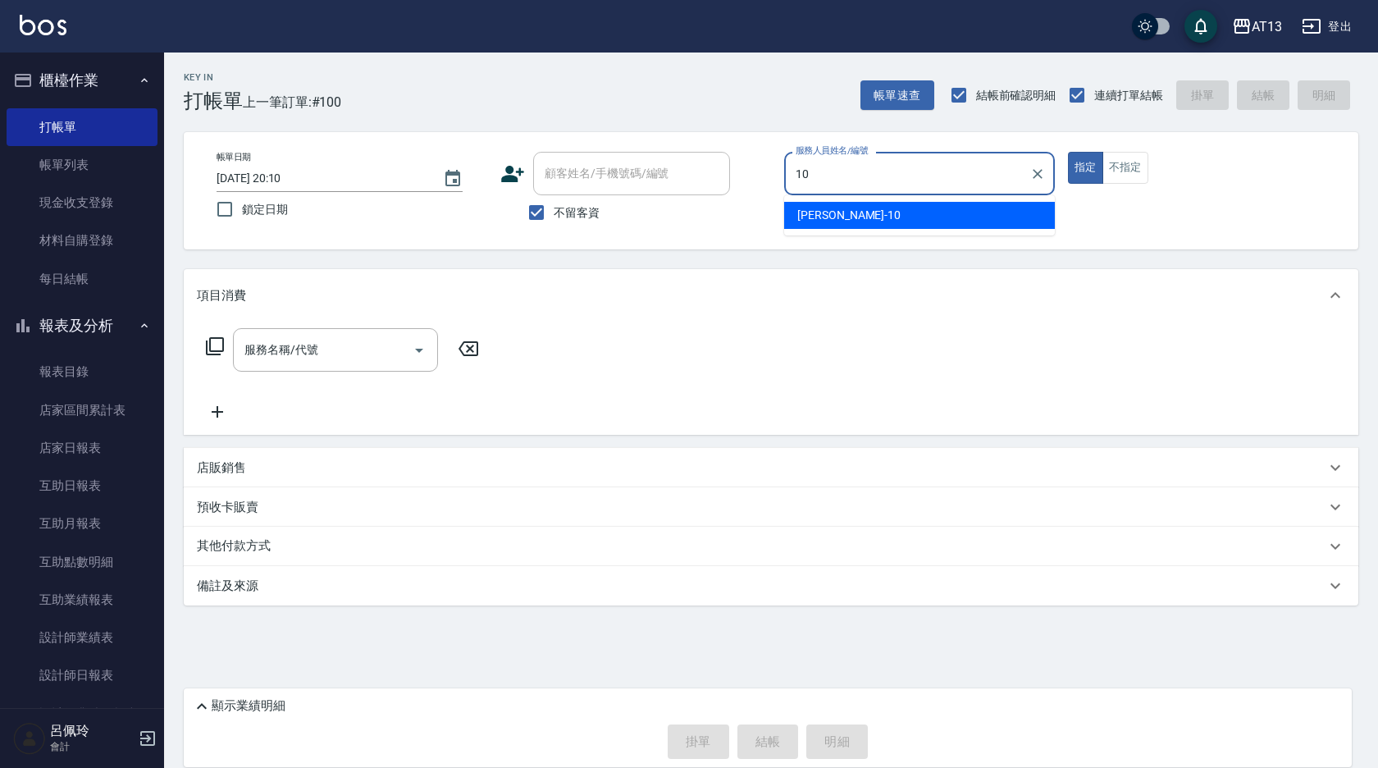
click at [896, 227] on div "[PERSON_NAME] -10" at bounding box center [919, 215] width 271 height 27
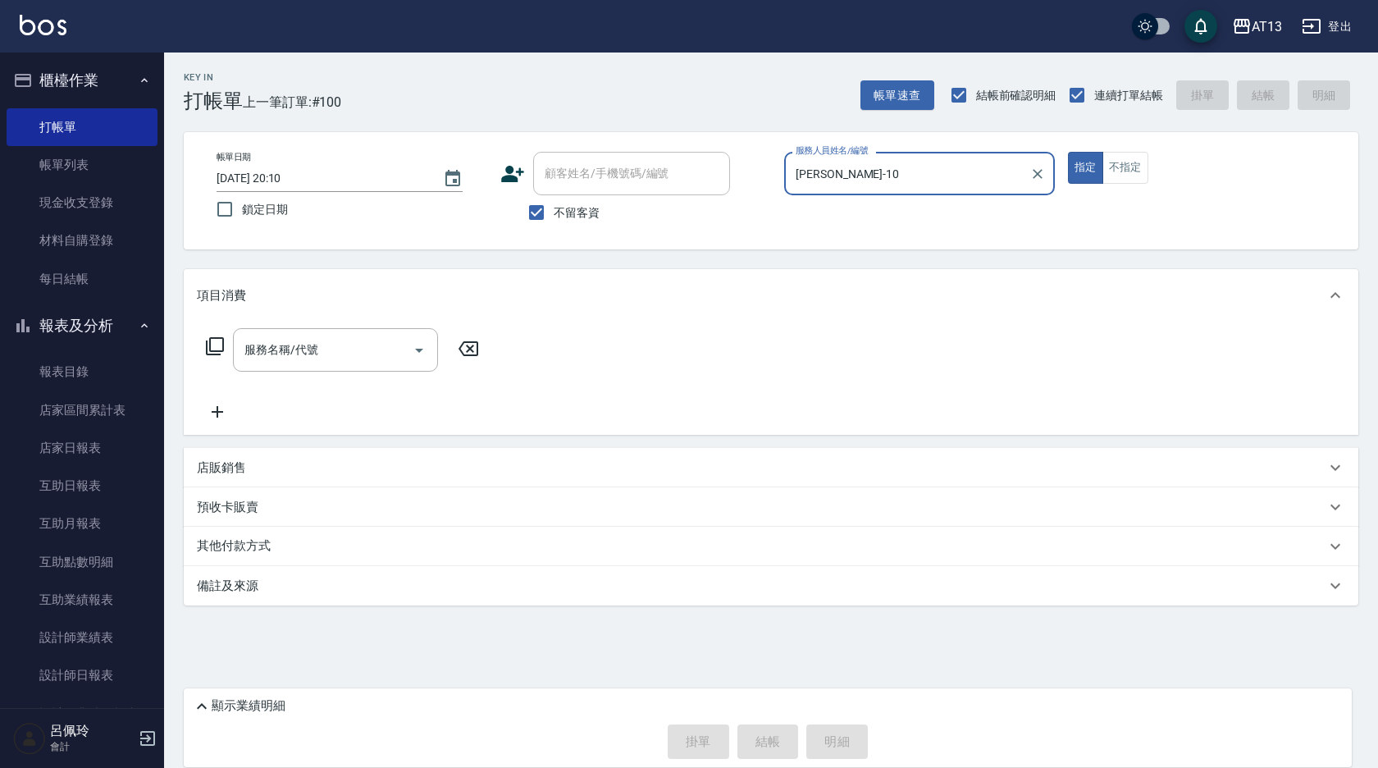
click at [896, 220] on div "帳單日期 [DATE] 20:10 鎖定日期 顧客姓名/手機號碼/編號 顧客姓名/手機號碼/編號 不留客資 服務人員姓名/編號 [PERSON_NAME]-1…" at bounding box center [770, 191] width 1135 height 78
click at [372, 336] on input "服務名稱/代號" at bounding box center [323, 349] width 166 height 29
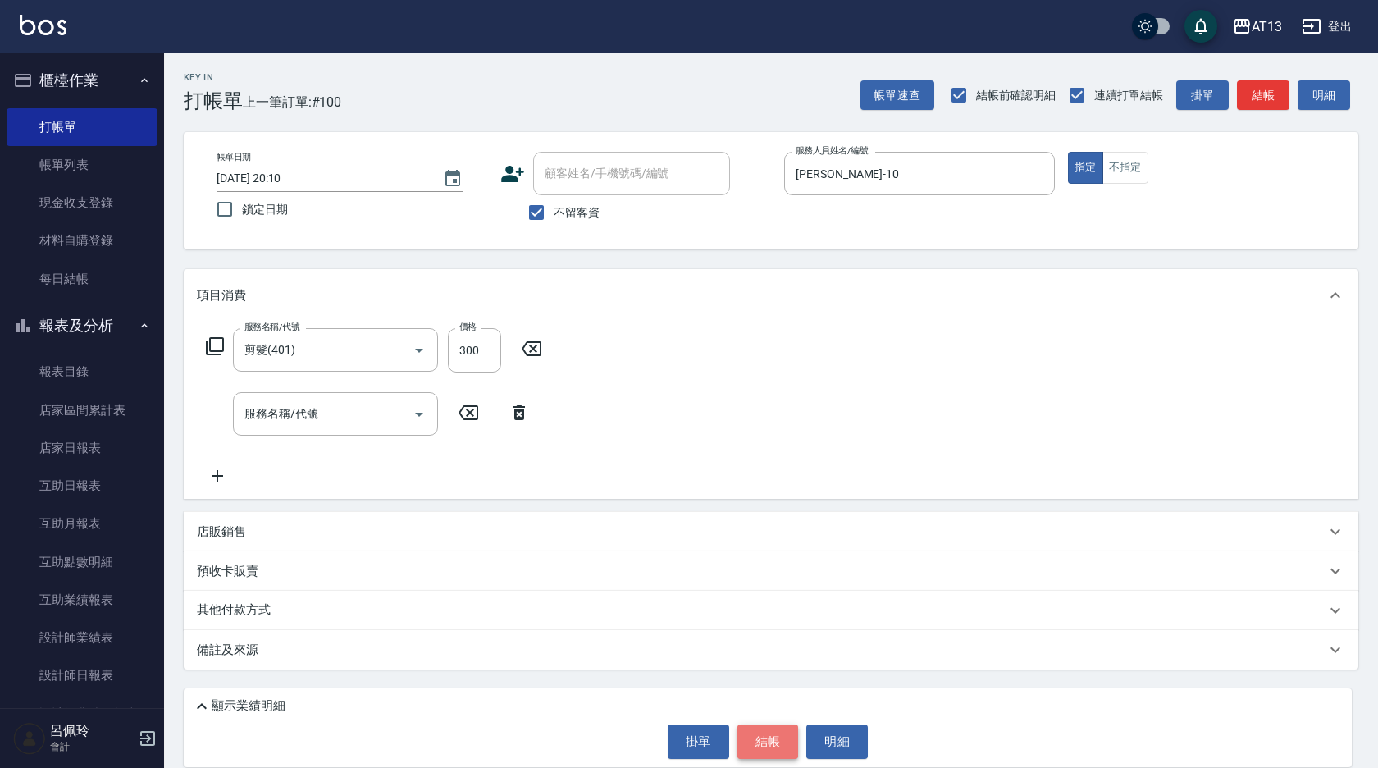
click at [767, 728] on button "結帳" at bounding box center [768, 741] width 62 height 34
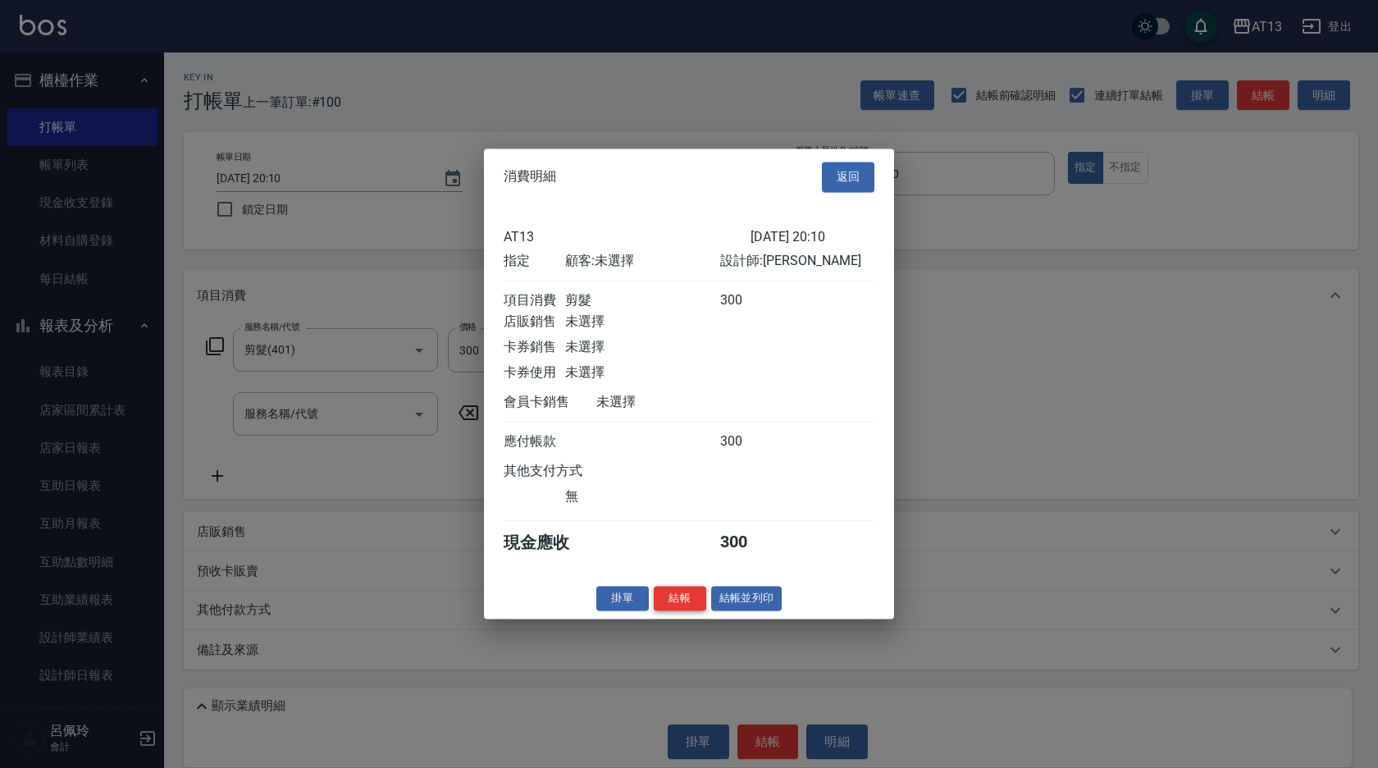
click at [684, 608] on button "結帳" at bounding box center [680, 598] width 52 height 25
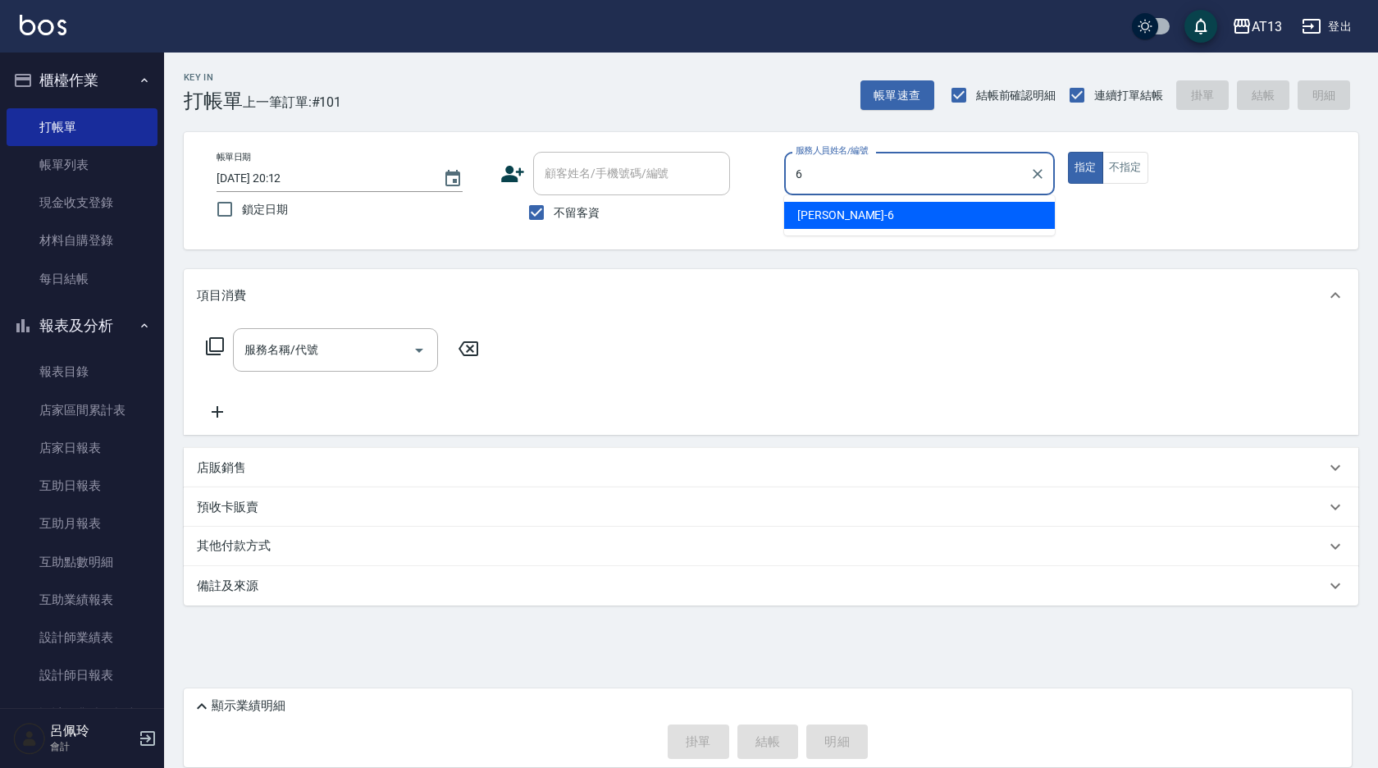
drag, startPoint x: 942, startPoint y: 217, endPoint x: 949, endPoint y: 211, distance: 9.4
click at [942, 215] on div "亭妤 -6" at bounding box center [919, 215] width 271 height 27
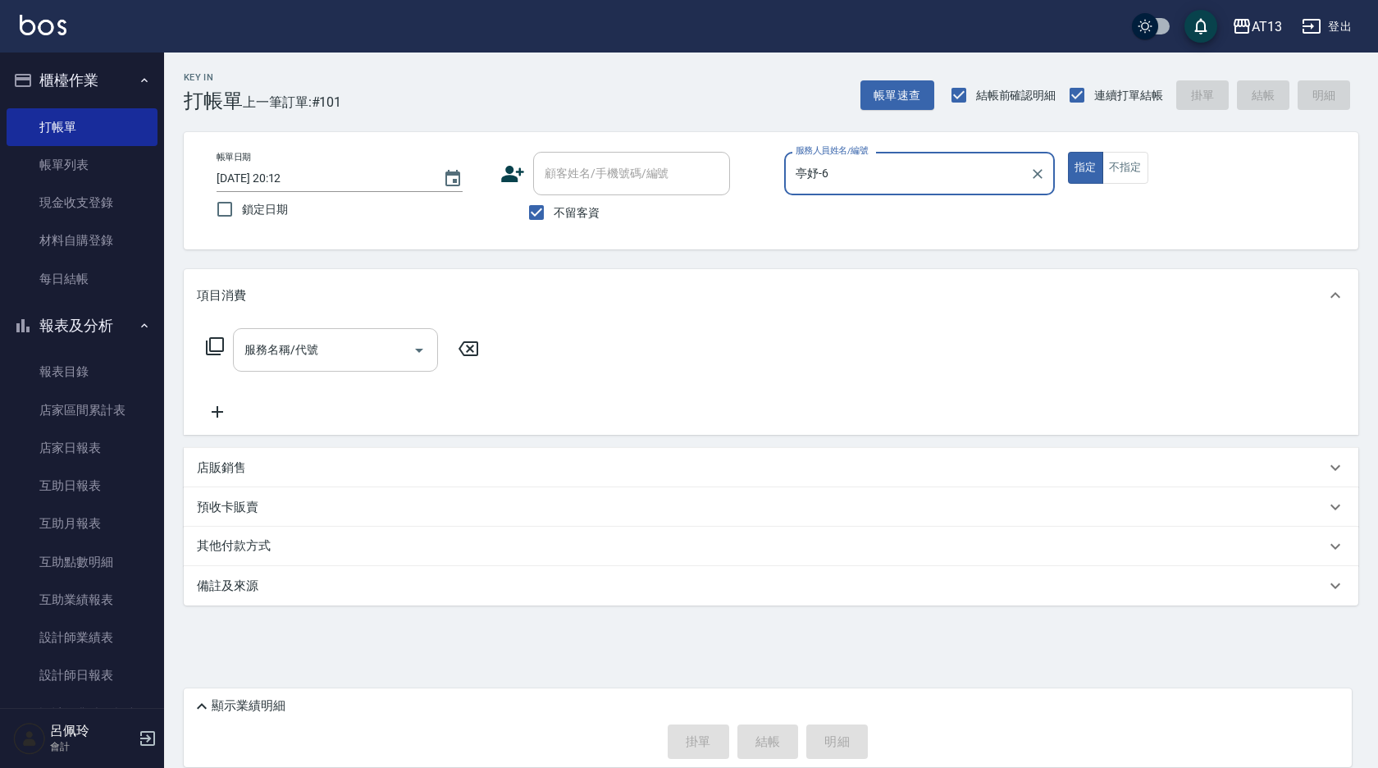
click at [374, 359] on input "服務名稱/代號" at bounding box center [323, 349] width 166 height 29
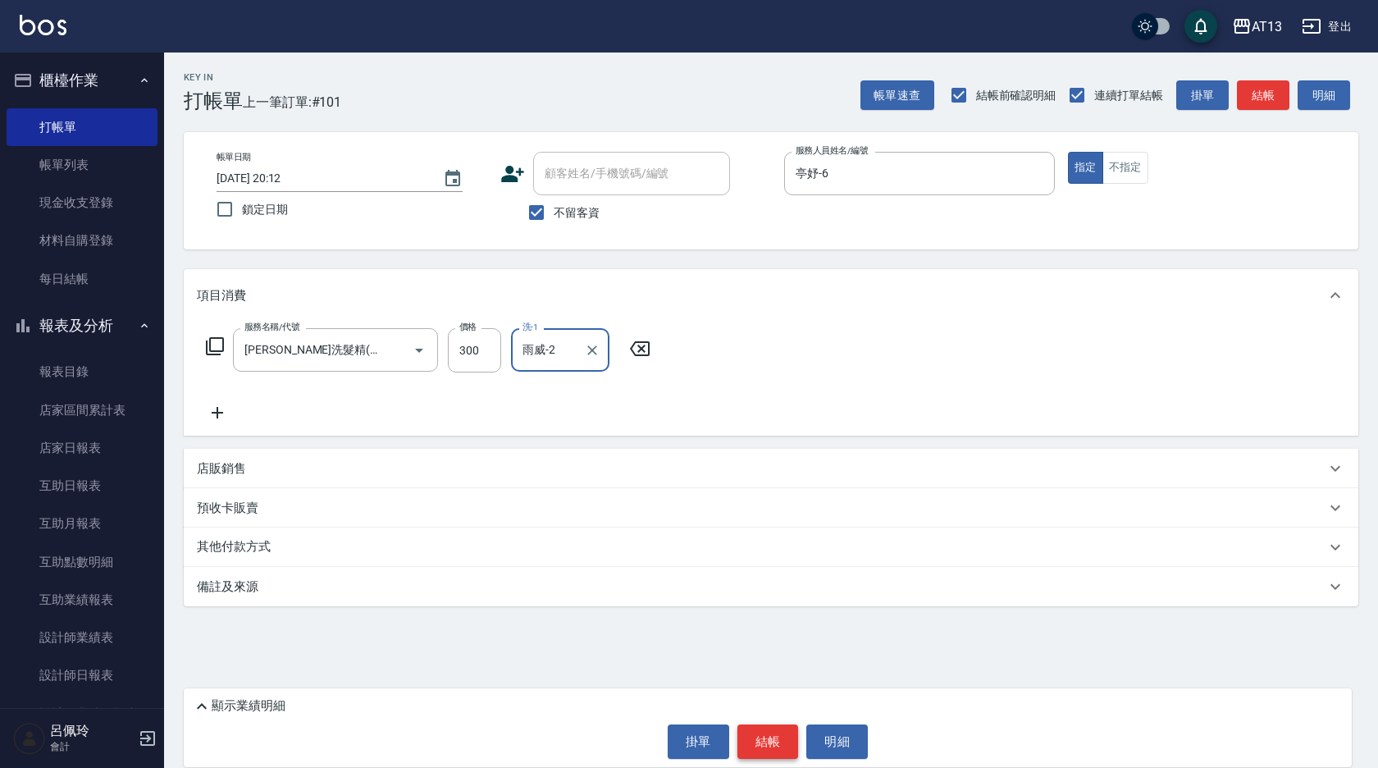
click at [773, 732] on button "結帳" at bounding box center [768, 741] width 62 height 34
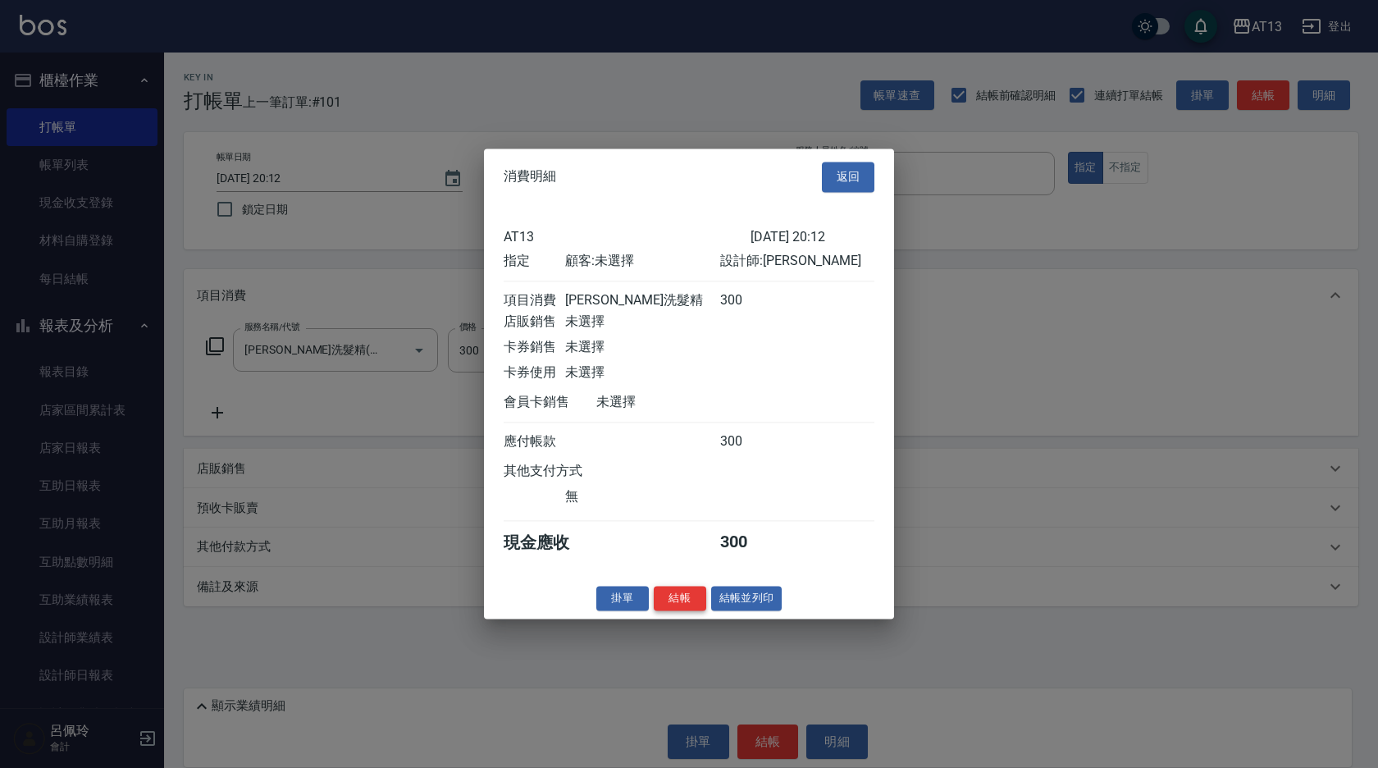
click at [673, 611] on button "結帳" at bounding box center [680, 598] width 52 height 25
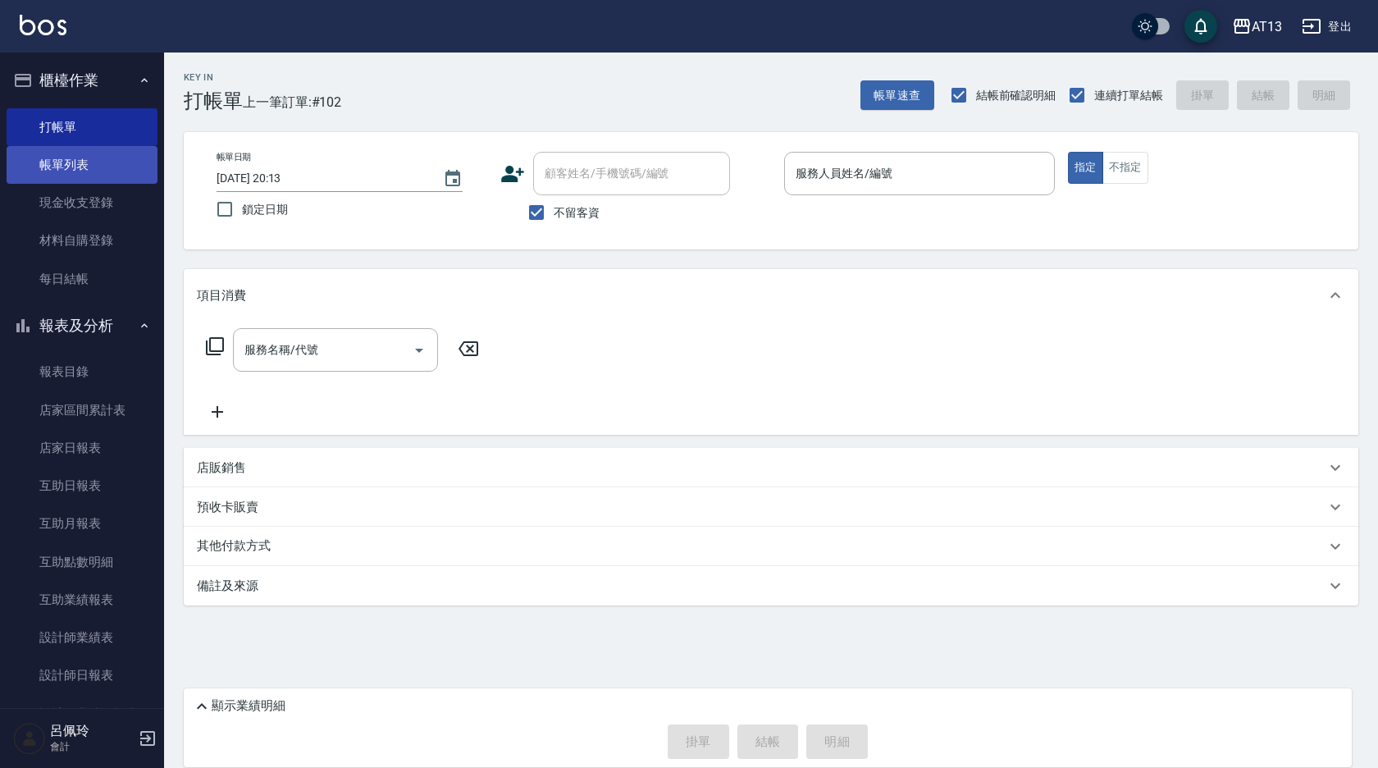
drag, startPoint x: 59, startPoint y: 167, endPoint x: 82, endPoint y: 162, distance: 23.7
click at [57, 167] on link "帳單列表" at bounding box center [82, 165] width 151 height 38
click at [82, 162] on link "帳單列表" at bounding box center [82, 165] width 151 height 38
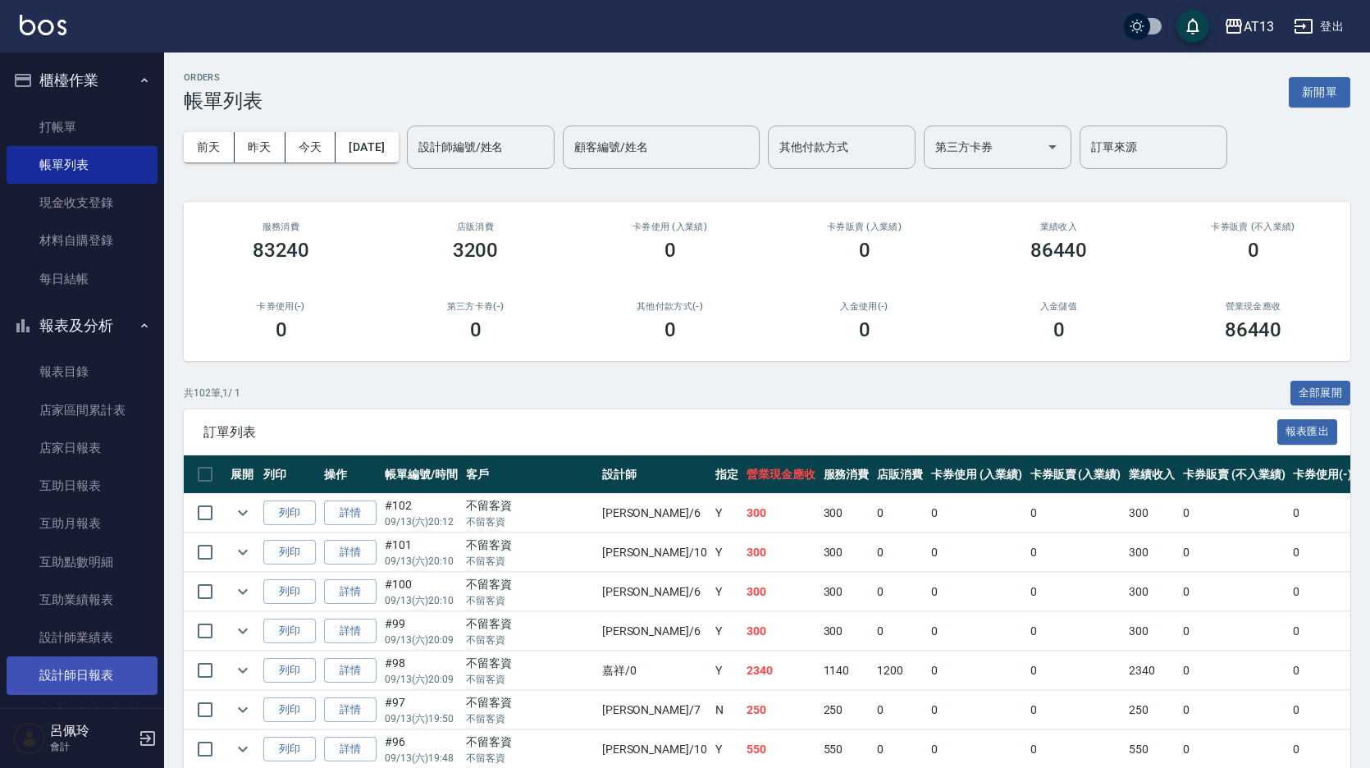
click at [109, 668] on link "設計師日報表" at bounding box center [82, 675] width 151 height 38
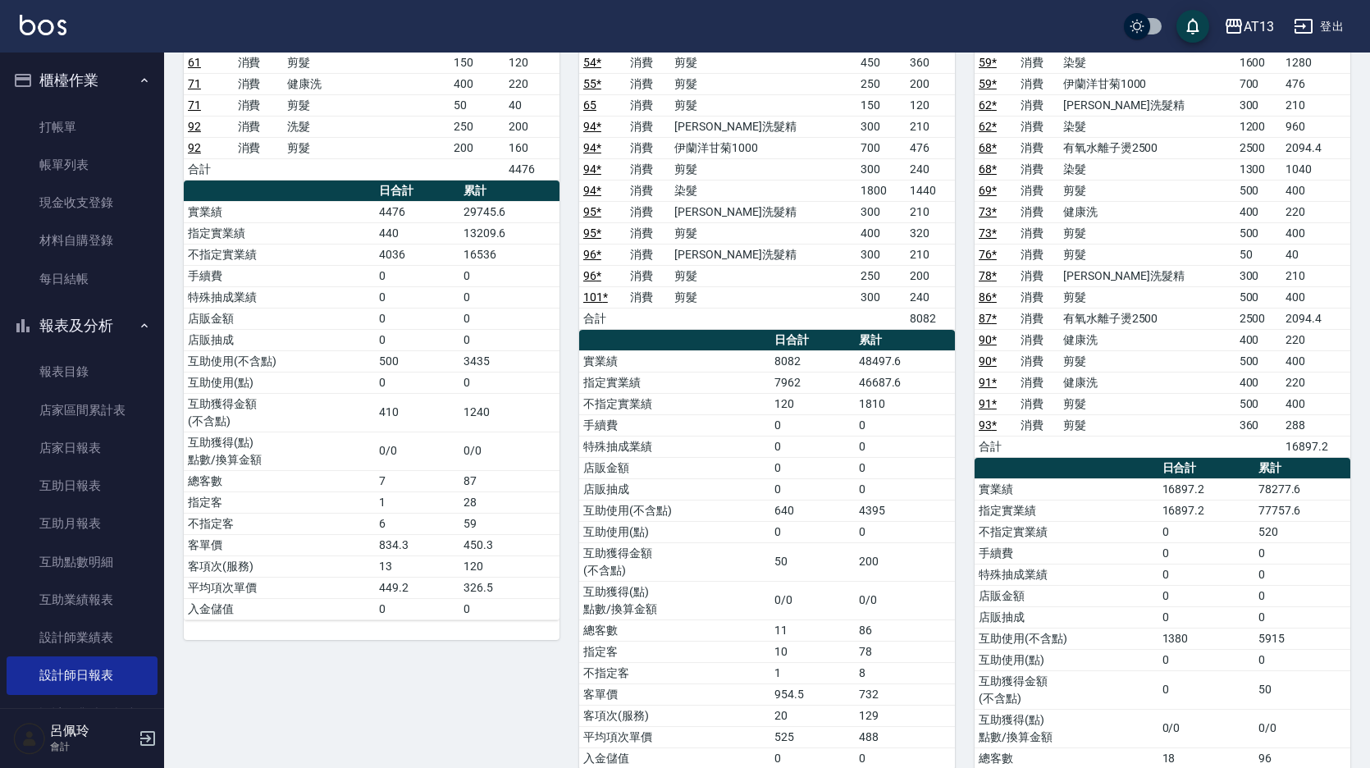
scroll to position [2548, 0]
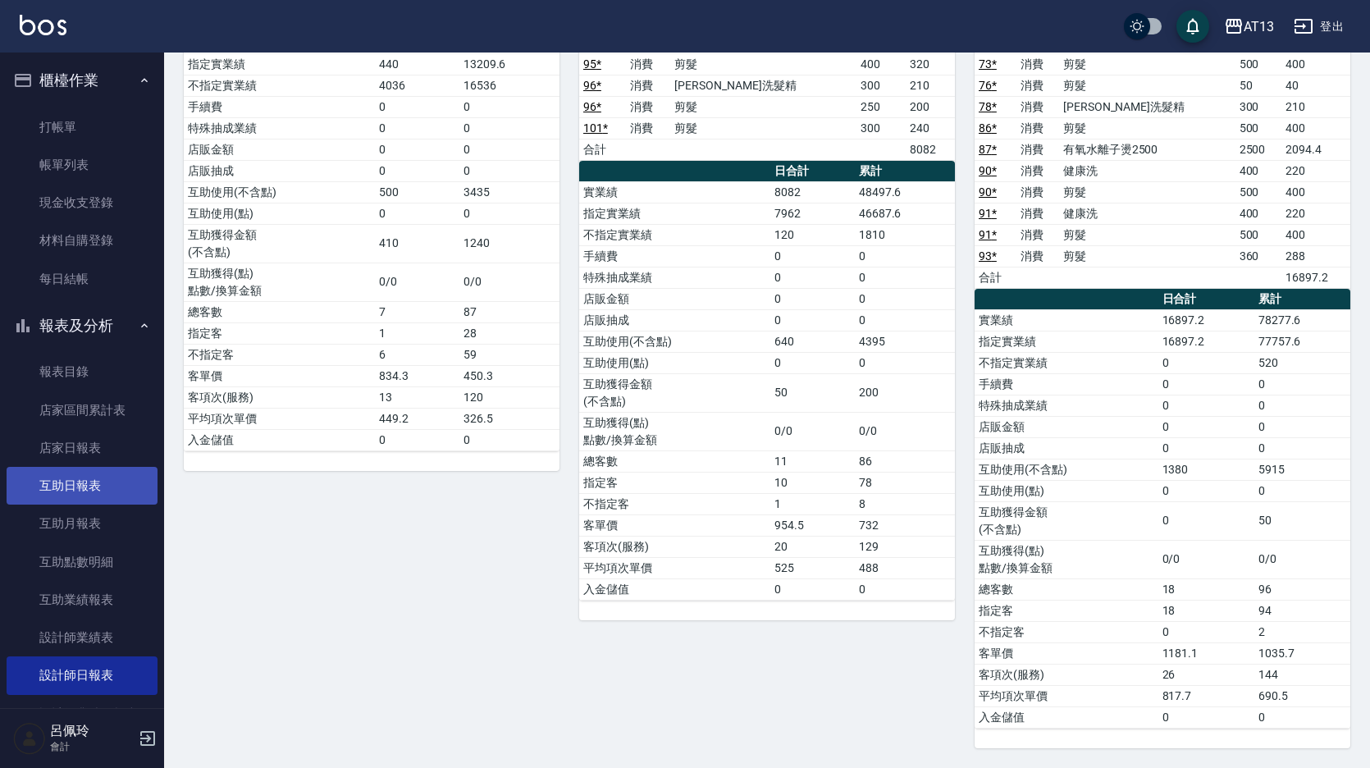
click at [74, 486] on link "互助日報表" at bounding box center [82, 486] width 151 height 38
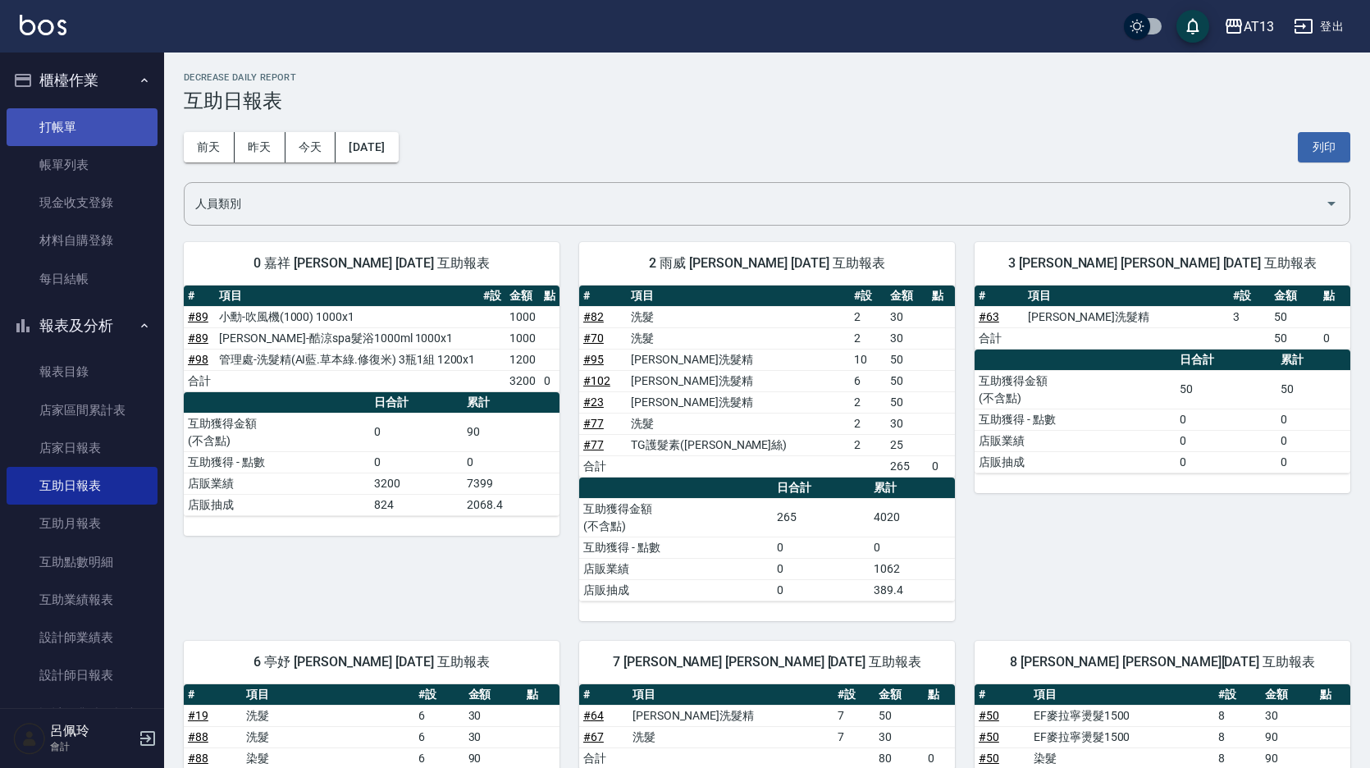
click at [61, 119] on link "打帳單" at bounding box center [82, 127] width 151 height 38
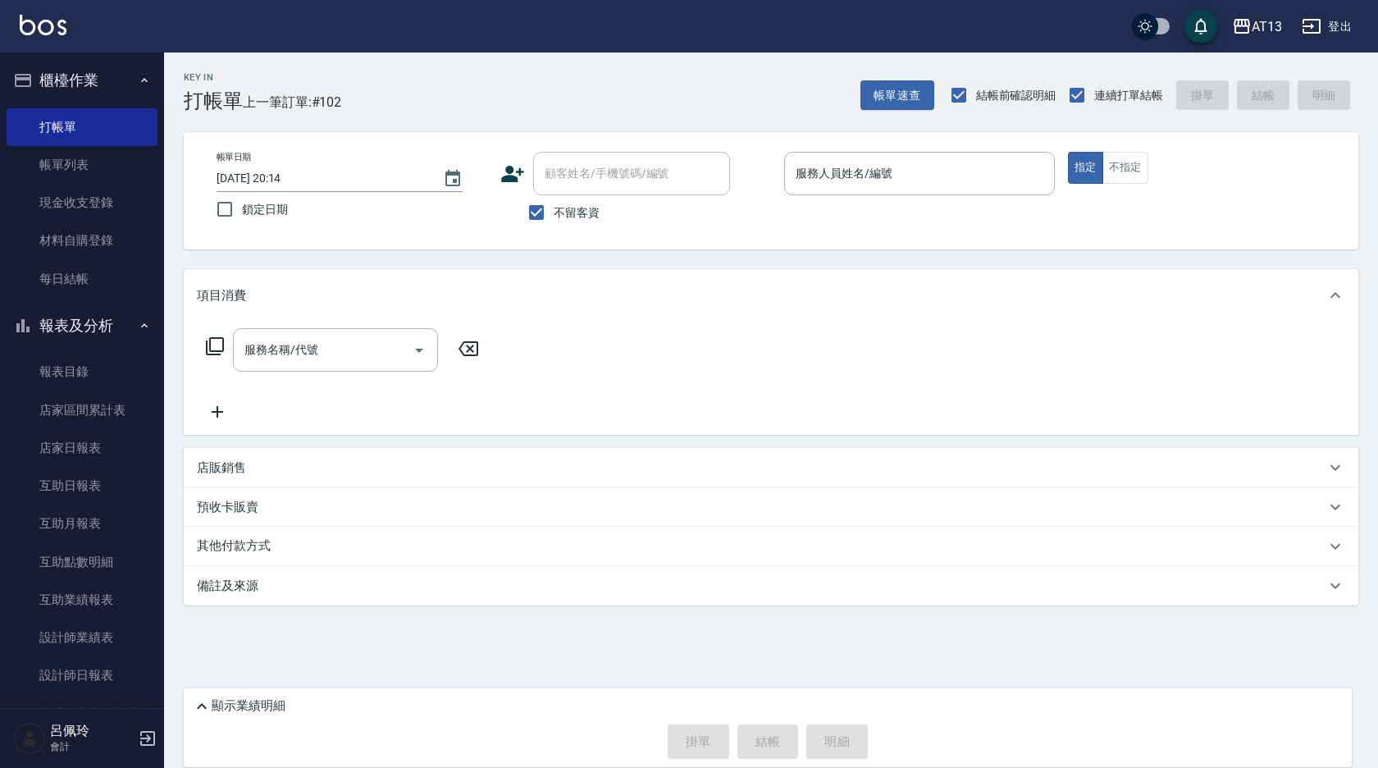
click at [894, 324] on div "服務名稱/代號 服務名稱/代號" at bounding box center [771, 378] width 1175 height 113
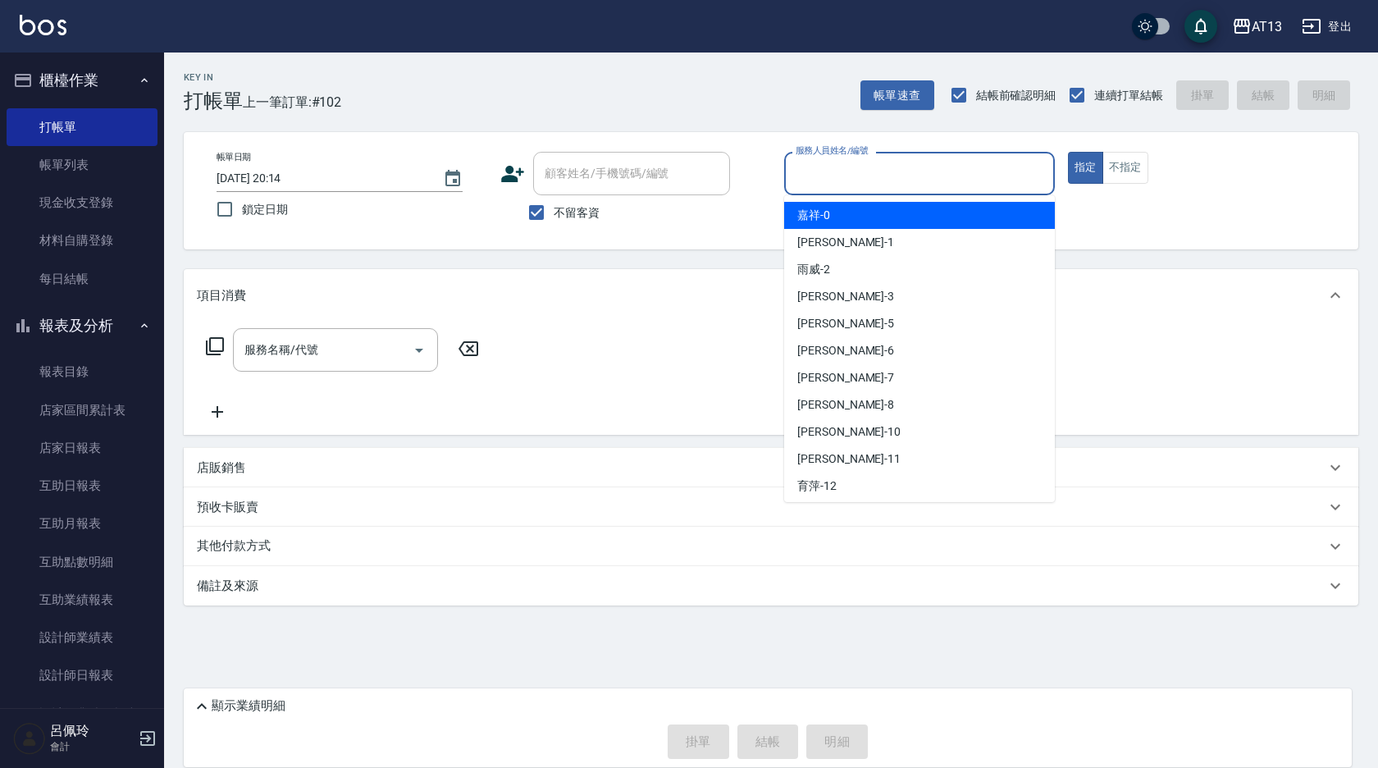
click at [885, 162] on input "服務人員姓名/編號" at bounding box center [920, 173] width 256 height 29
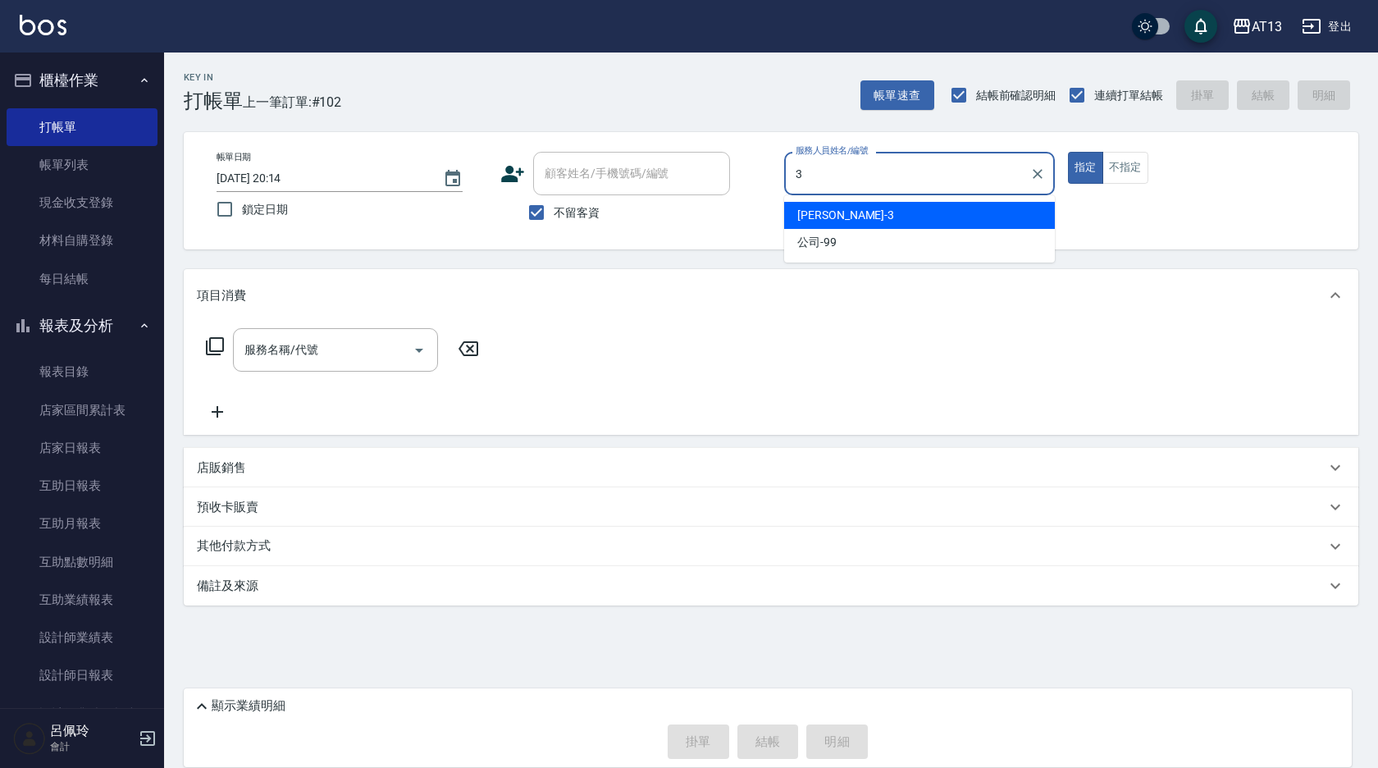
click at [863, 211] on div "[PERSON_NAME] -3" at bounding box center [919, 215] width 271 height 27
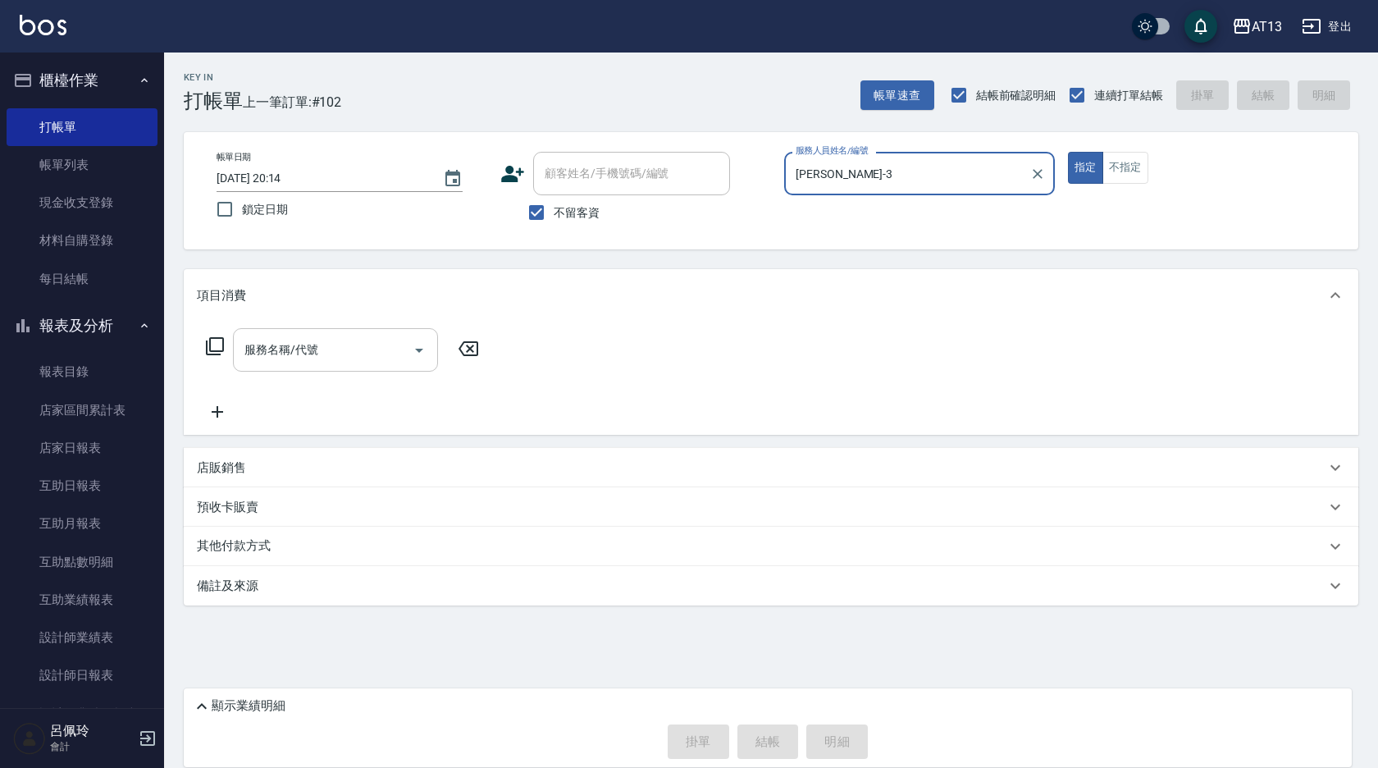
click at [354, 350] on input "服務名稱/代號" at bounding box center [323, 349] width 166 height 29
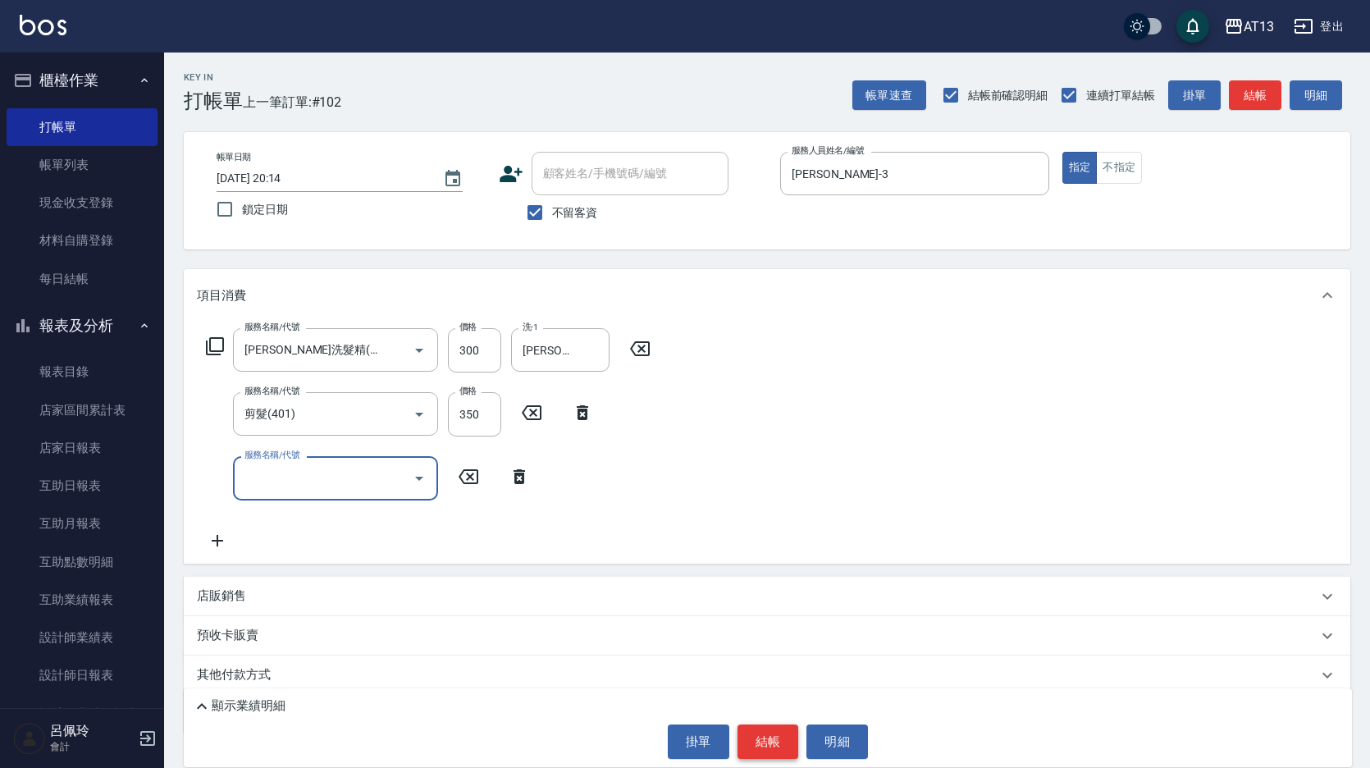
click at [775, 740] on button "結帳" at bounding box center [768, 741] width 62 height 34
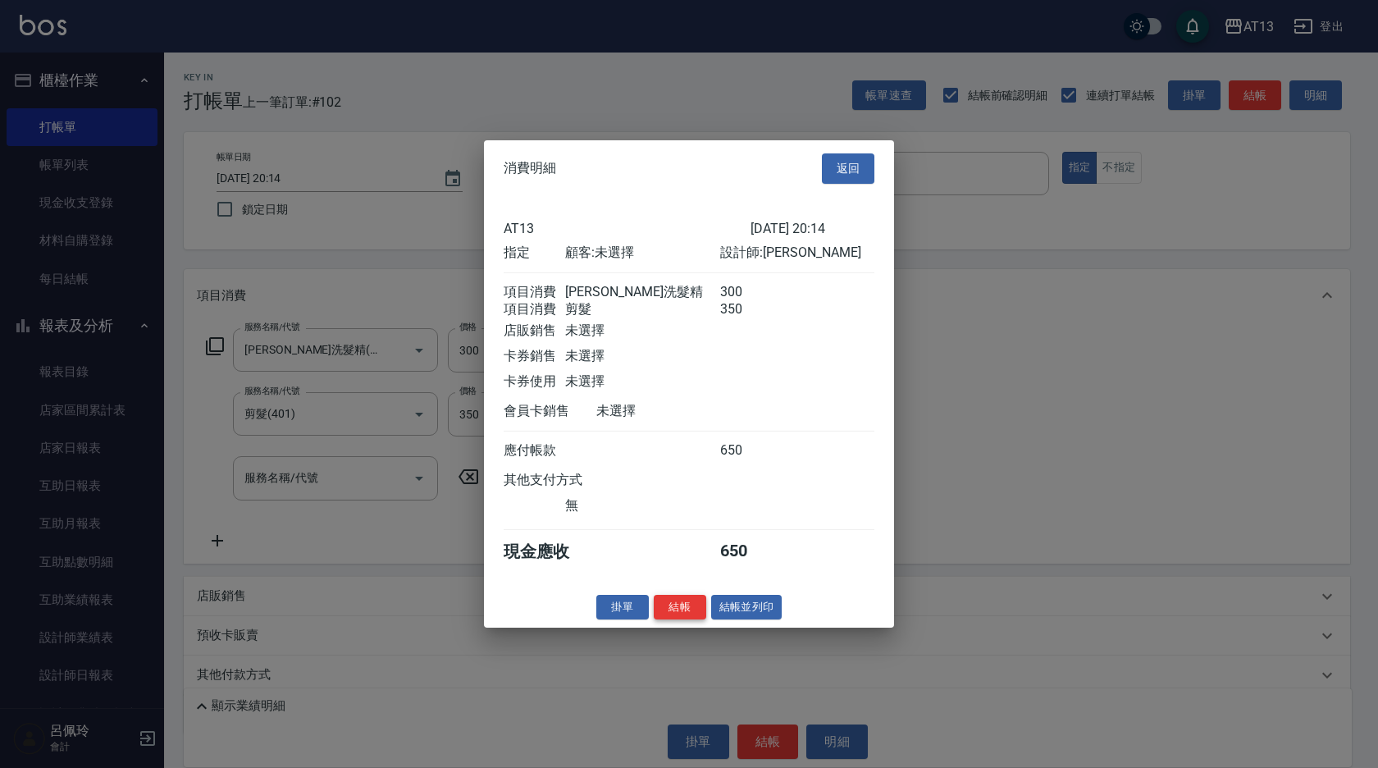
click at [668, 619] on button "結帳" at bounding box center [680, 606] width 52 height 25
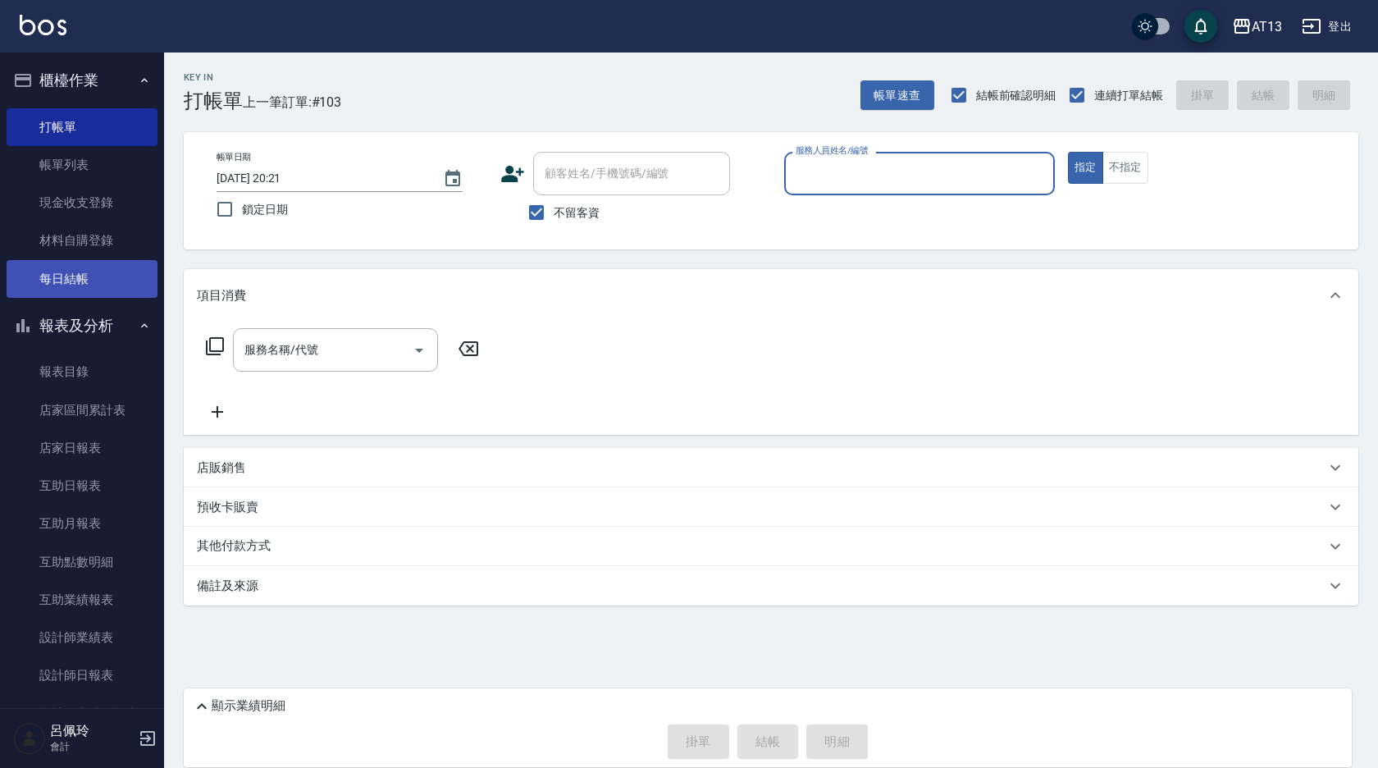
click at [49, 284] on link "每日結帳" at bounding box center [82, 279] width 151 height 38
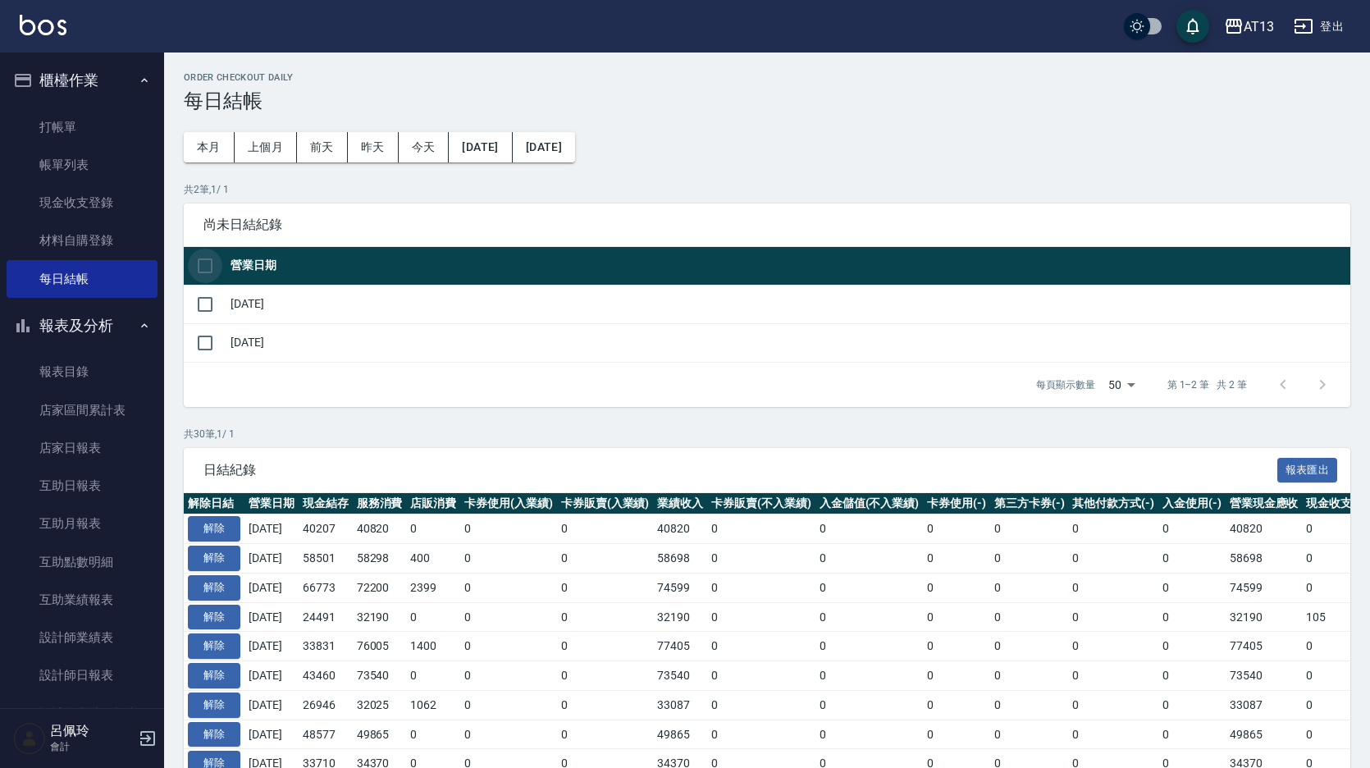
click at [208, 267] on input "checkbox" at bounding box center [205, 266] width 34 height 34
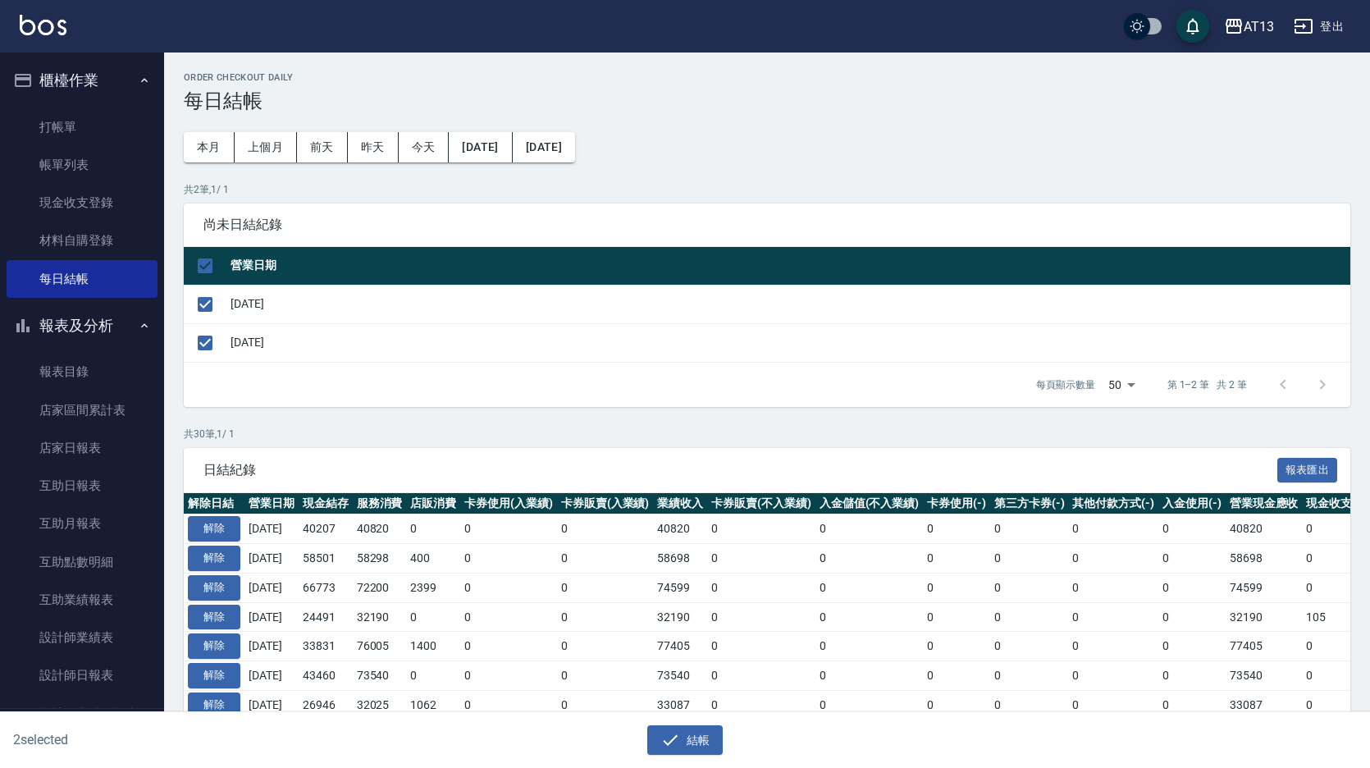
click at [707, 734] on button "結帳" at bounding box center [685, 740] width 76 height 30
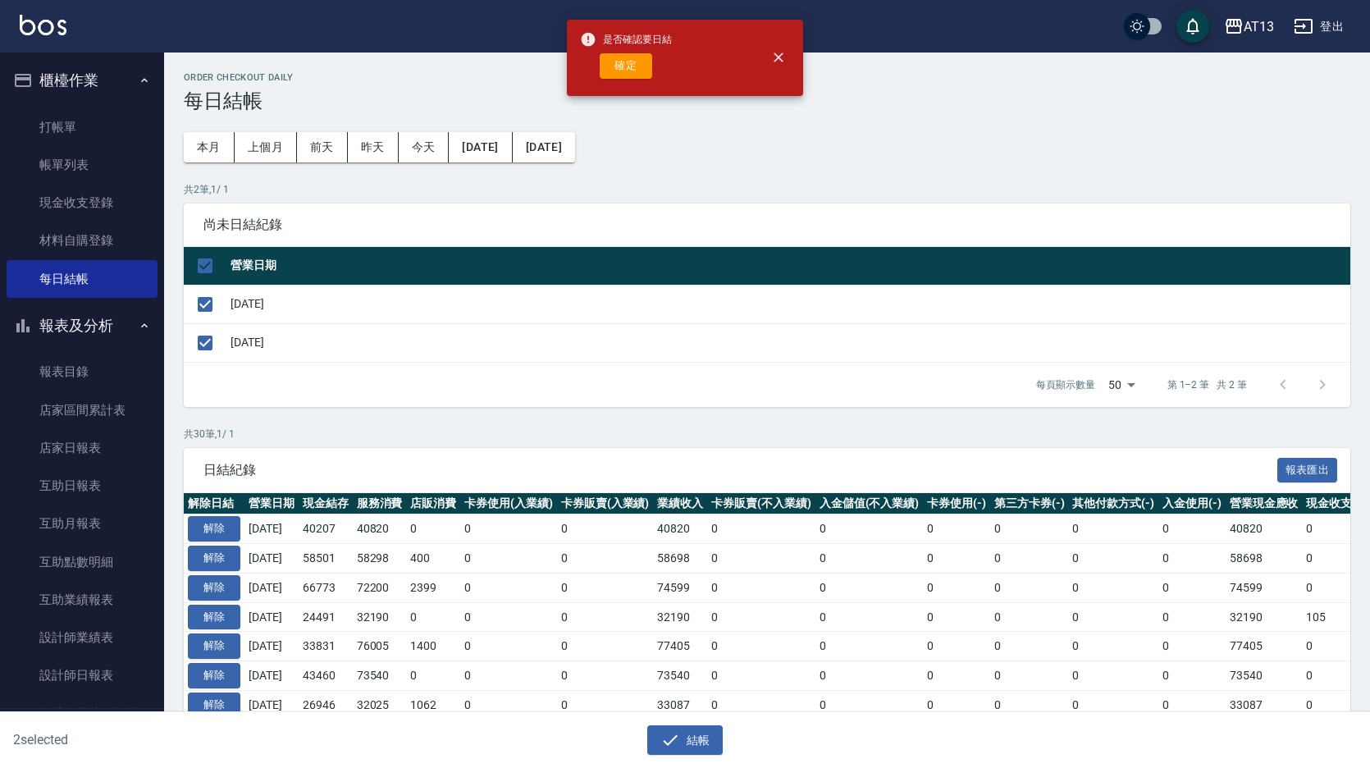
click at [642, 62] on button "確定" at bounding box center [626, 65] width 52 height 25
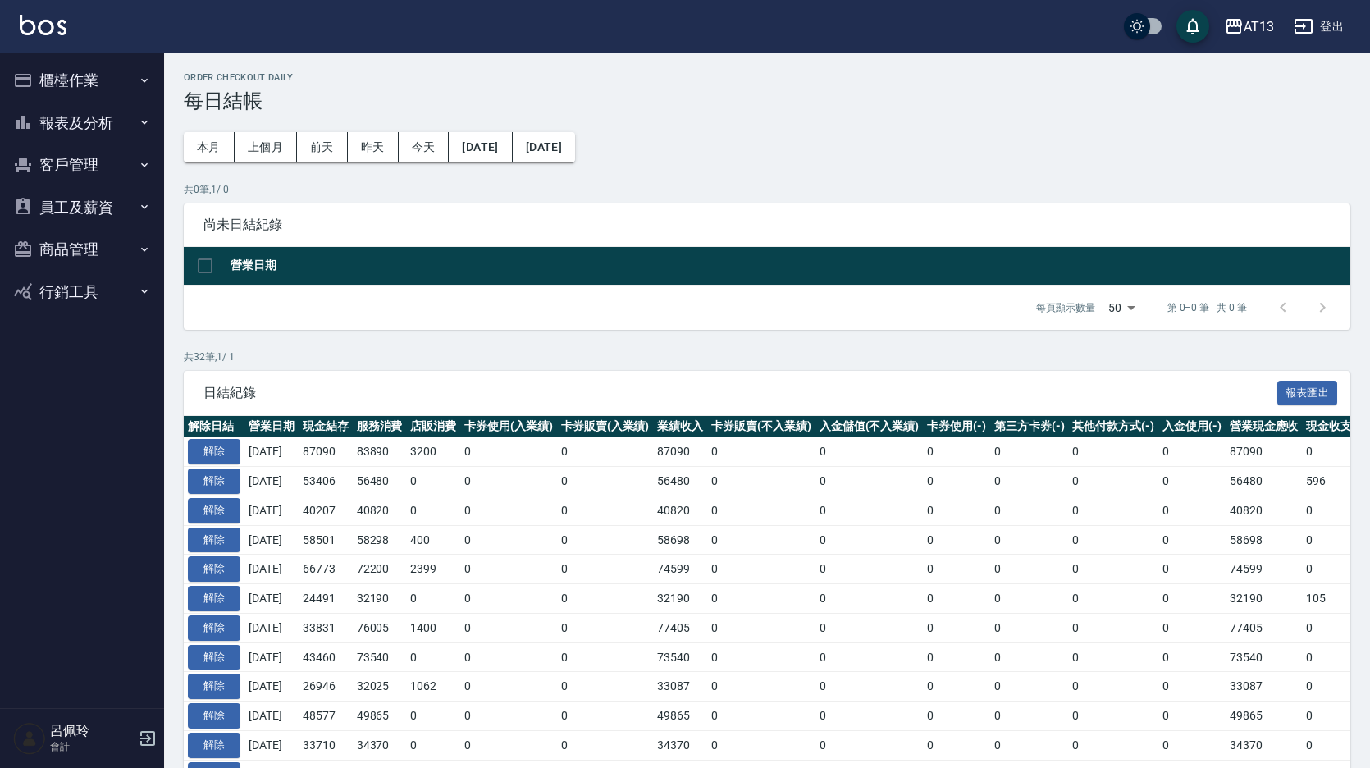
click at [67, 112] on button "報表及分析" at bounding box center [82, 123] width 151 height 43
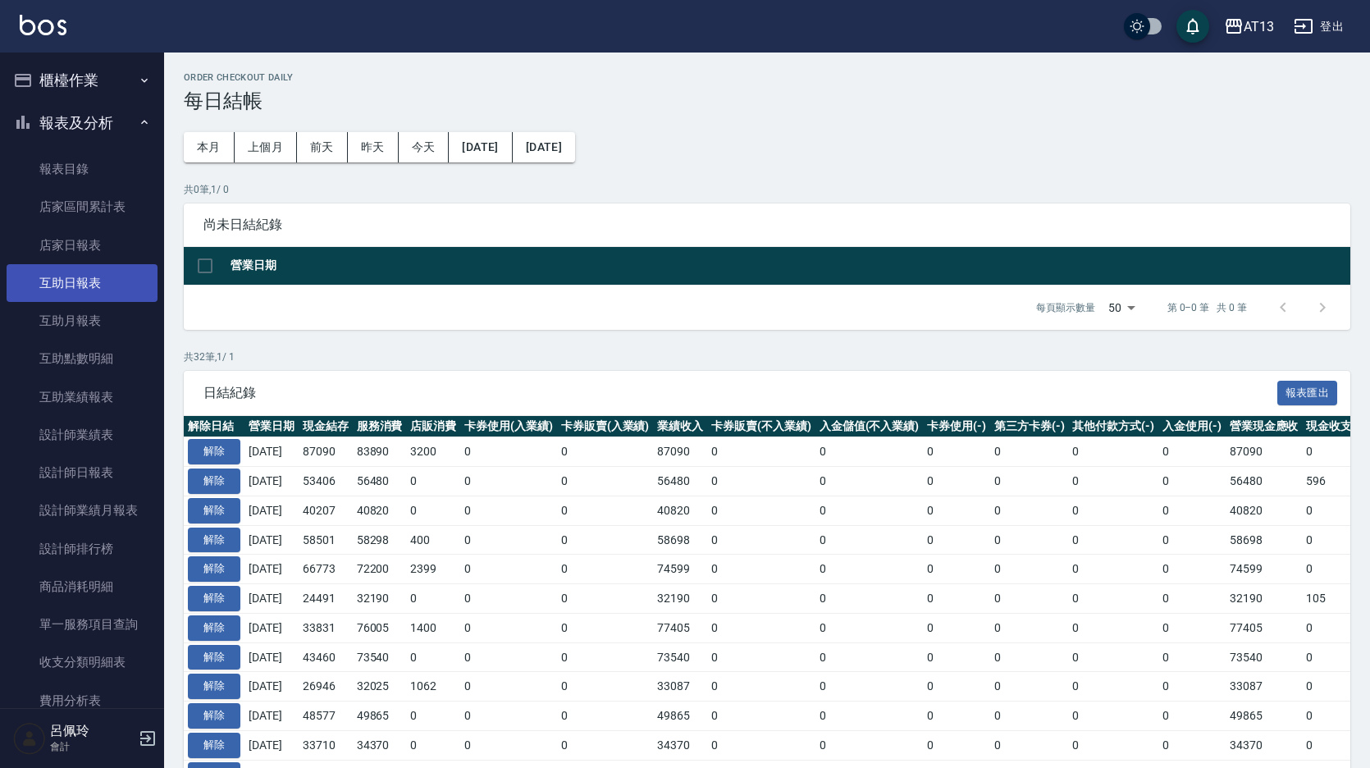
click at [89, 282] on link "互助日報表" at bounding box center [82, 283] width 151 height 38
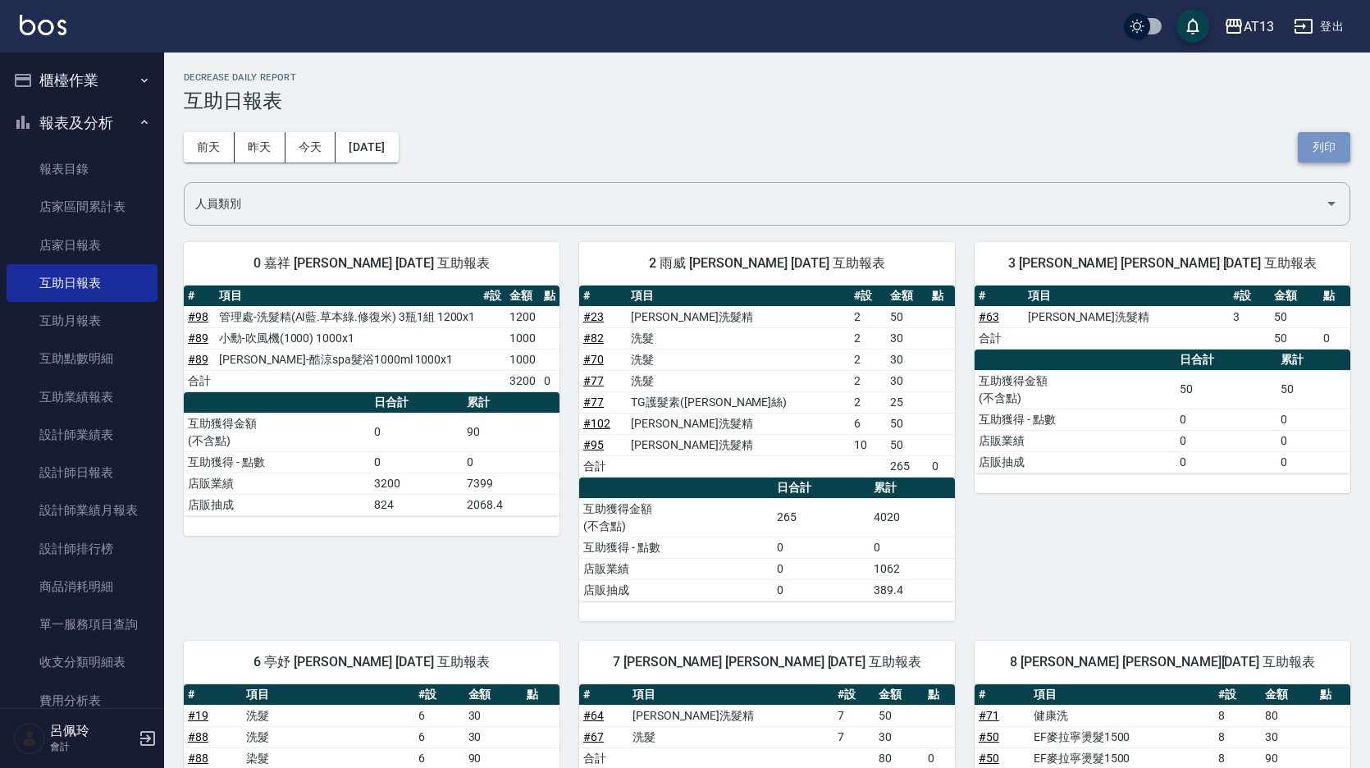
click at [1317, 150] on button "列印" at bounding box center [1324, 147] width 52 height 30
drag, startPoint x: 80, startPoint y: 468, endPoint x: 73, endPoint y: 450, distance: 19.5
click at [81, 468] on link "設計師日報表" at bounding box center [82, 473] width 151 height 38
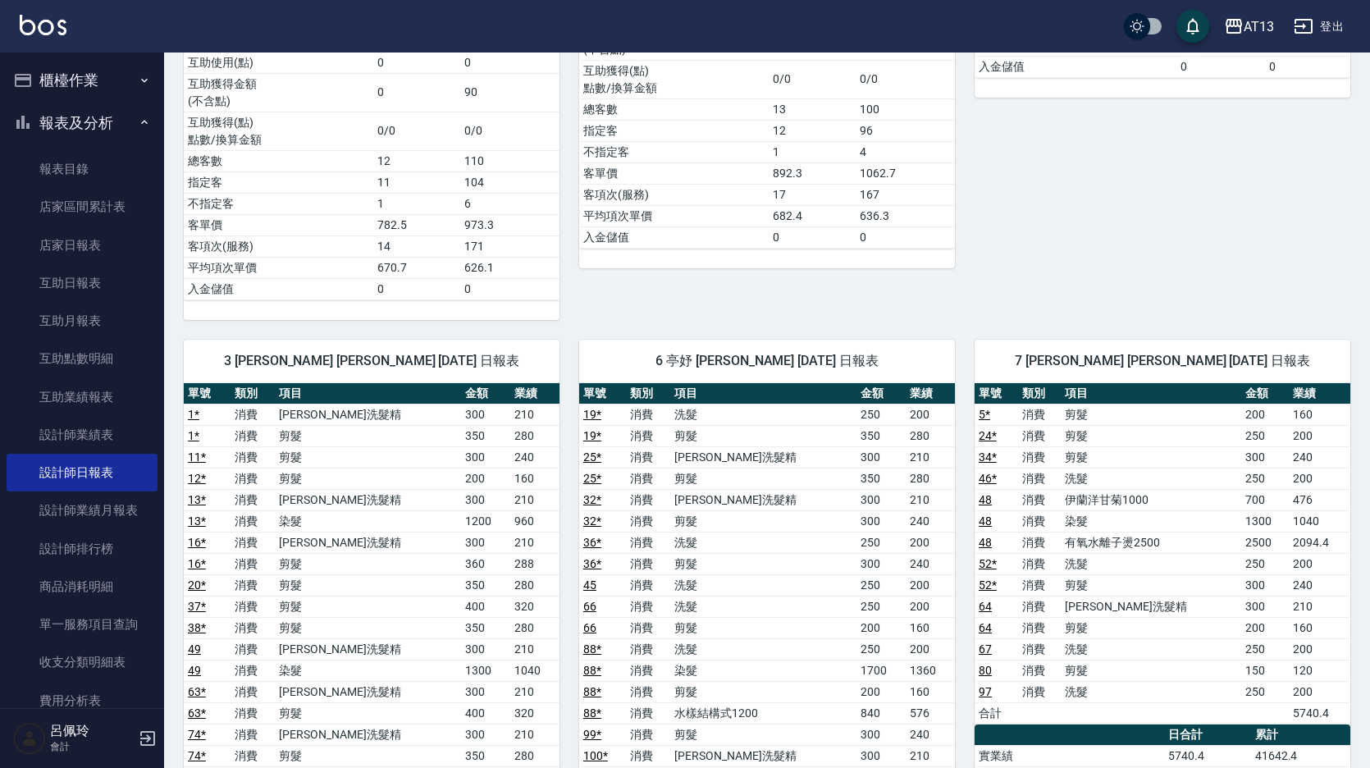
scroll to position [1066, 0]
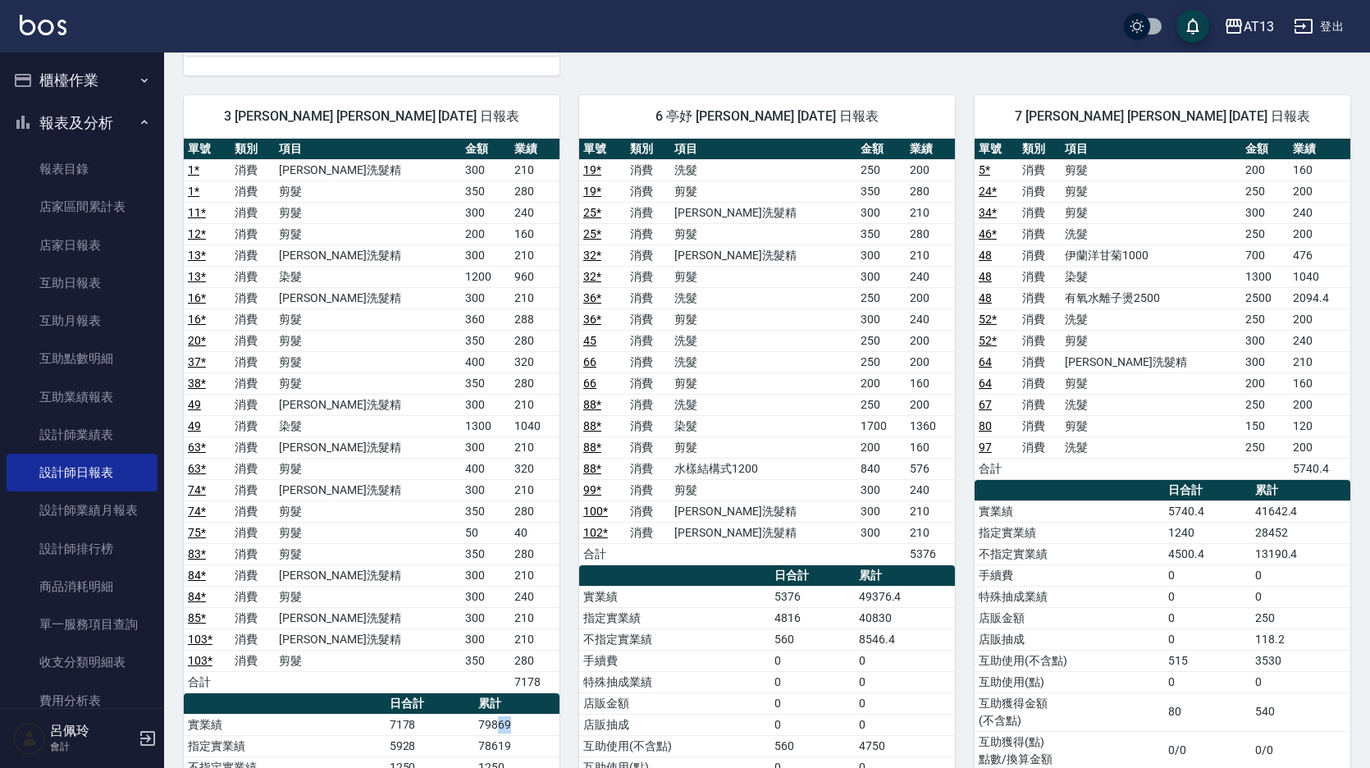
drag, startPoint x: 516, startPoint y: 725, endPoint x: 496, endPoint y: 725, distance: 19.7
click at [496, 725] on td "79869" at bounding box center [516, 724] width 85 height 21
drag, startPoint x: 496, startPoint y: 725, endPoint x: 506, endPoint y: 714, distance: 15.1
click at [506, 714] on td "79869" at bounding box center [516, 724] width 85 height 21
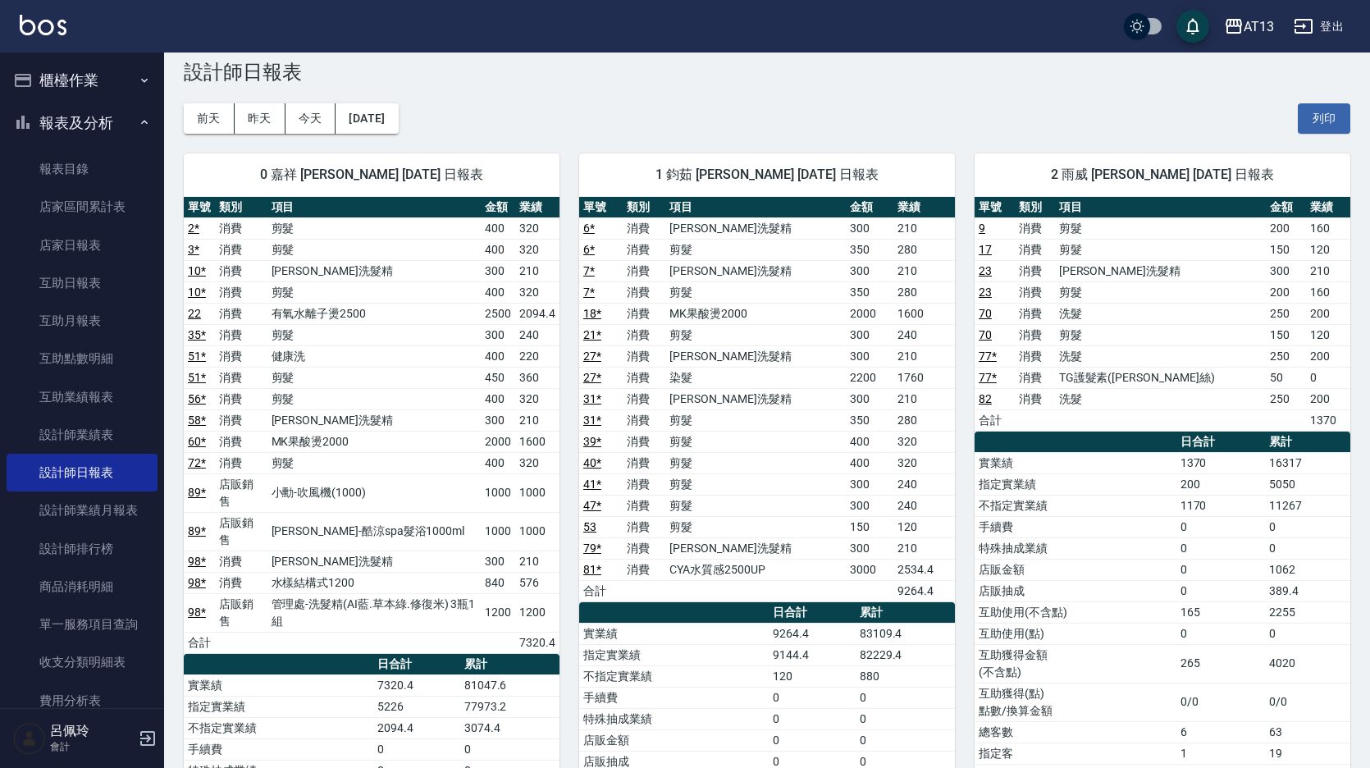
scroll to position [0, 0]
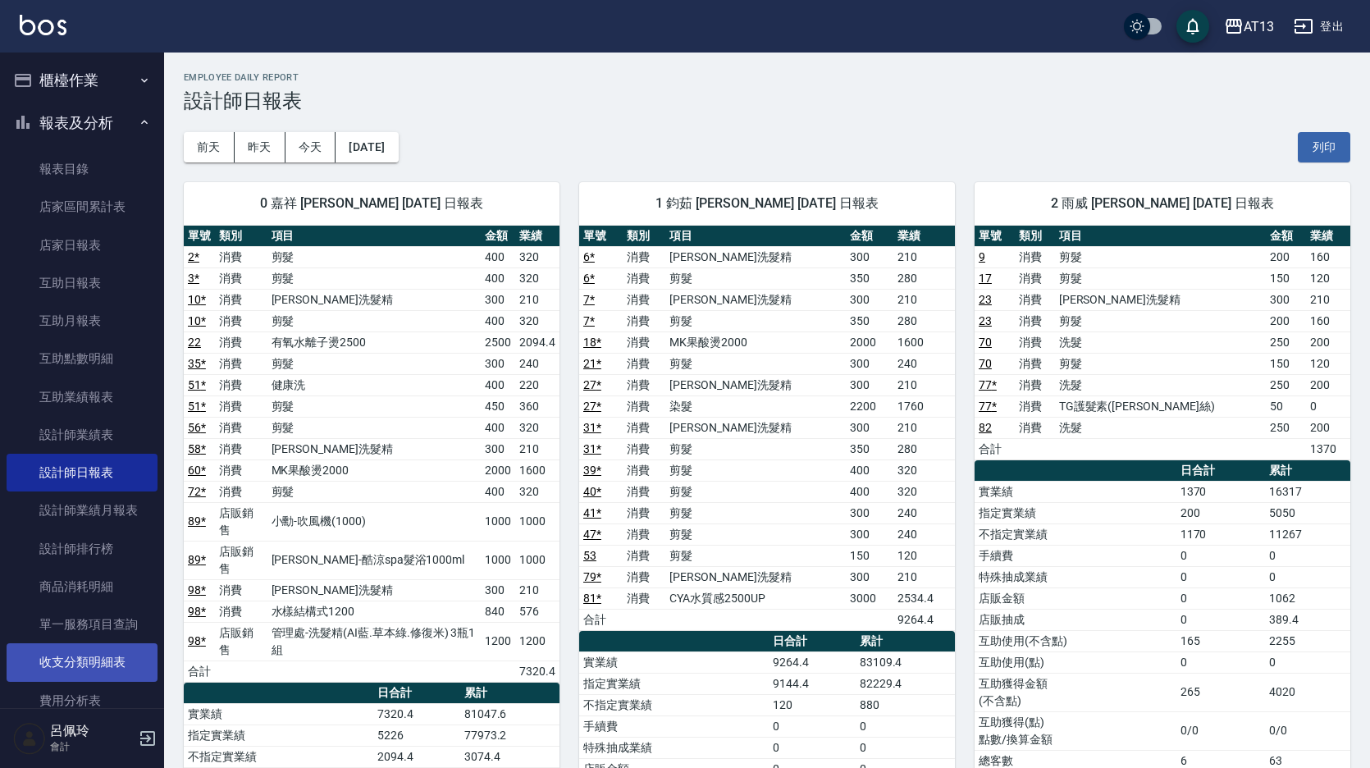
drag, startPoint x: 1324, startPoint y: 148, endPoint x: 120, endPoint y: 670, distance: 1312.2
click at [1324, 148] on button "列印" at bounding box center [1324, 147] width 52 height 30
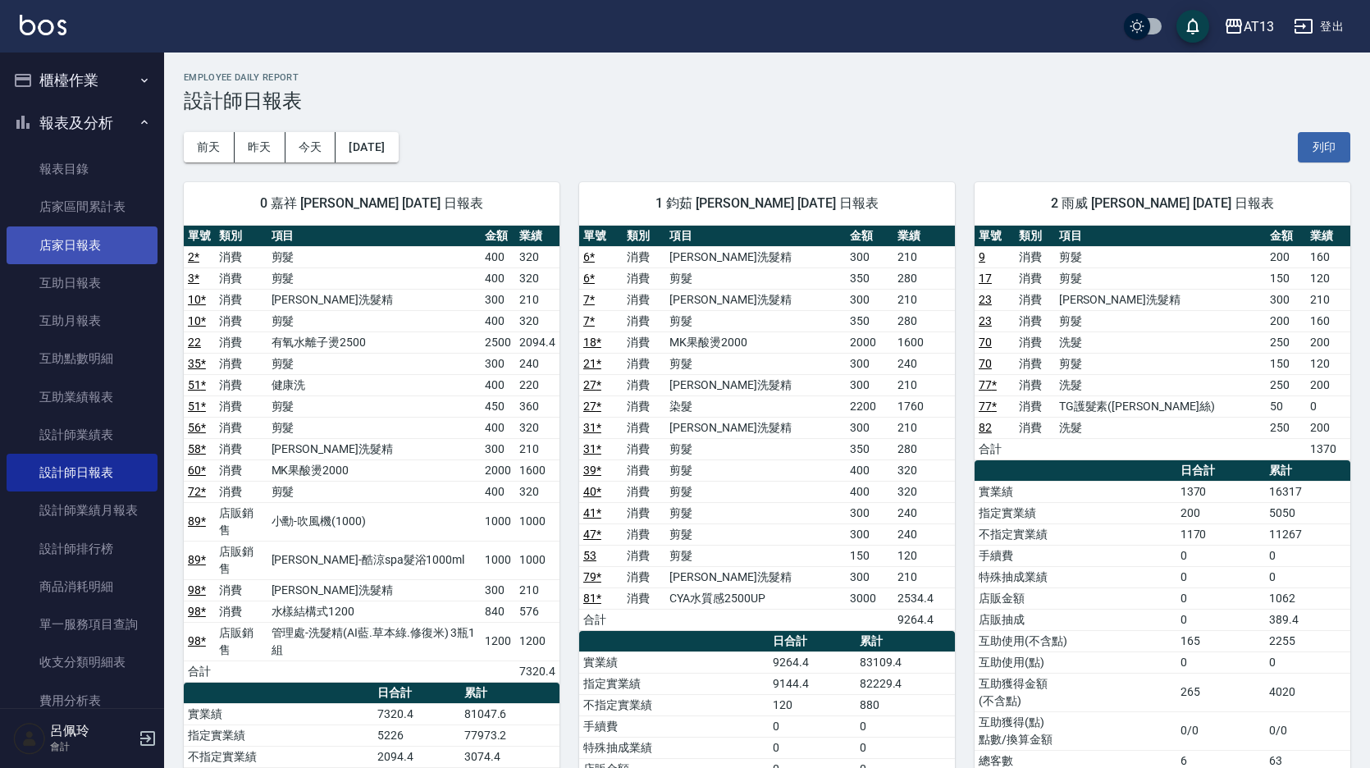
drag, startPoint x: 83, startPoint y: 248, endPoint x: 75, endPoint y: 244, distance: 8.4
click at [81, 248] on link "店家日報表" at bounding box center [82, 245] width 151 height 38
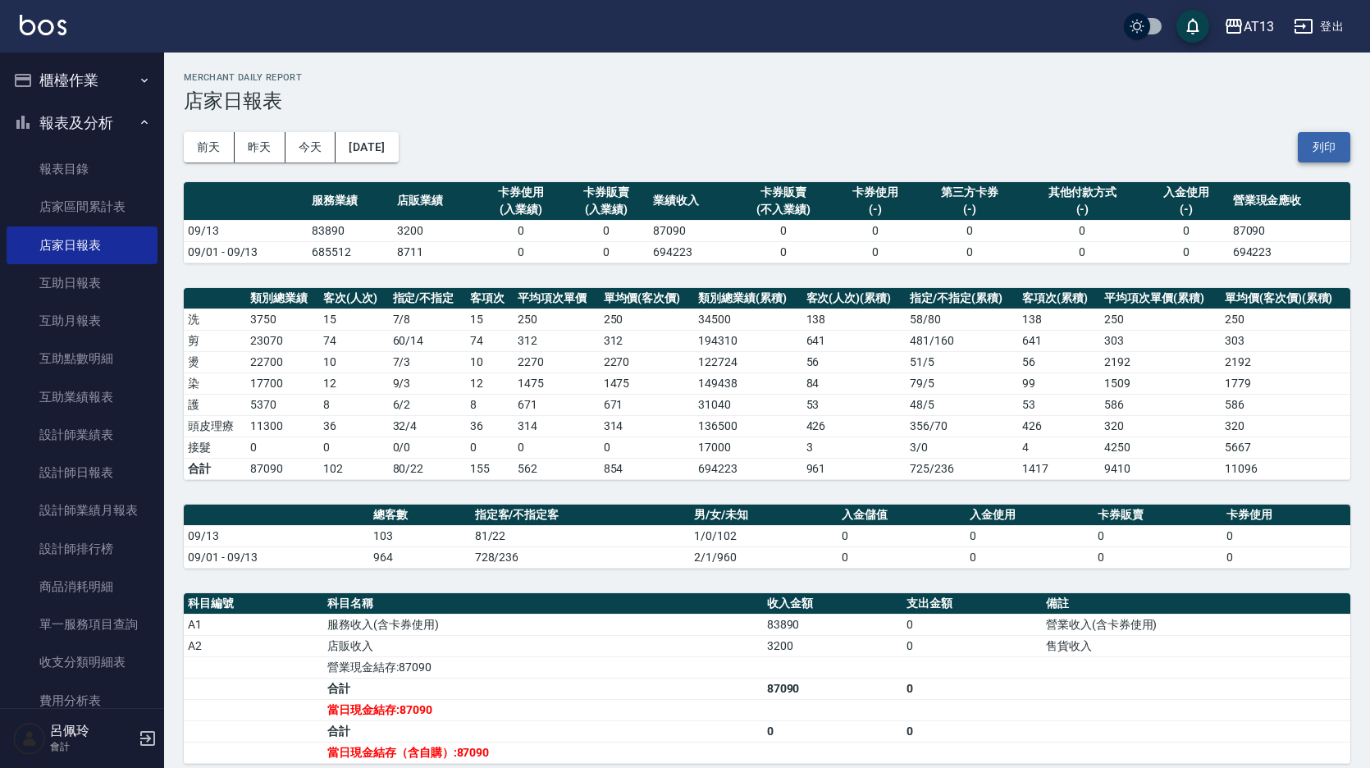
click at [1325, 135] on button "列印" at bounding box center [1324, 147] width 52 height 30
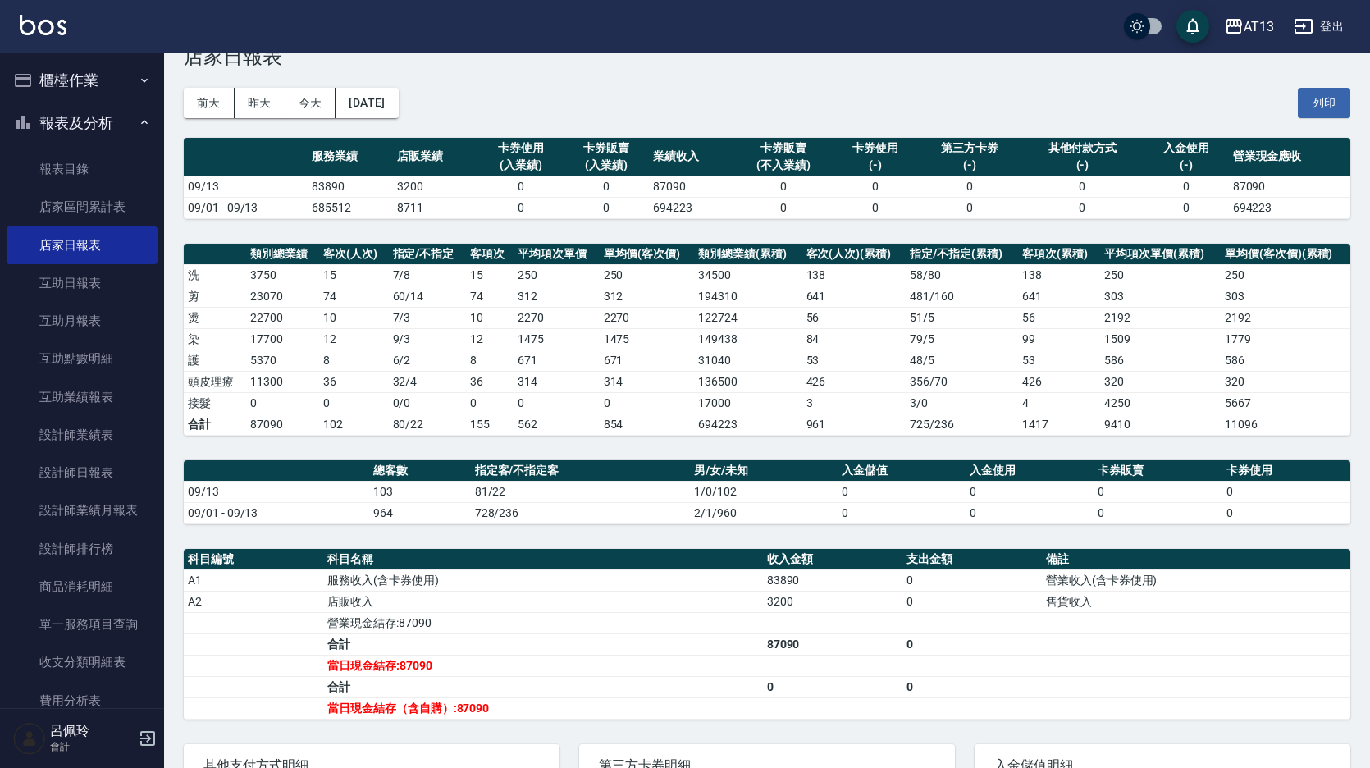
scroll to position [82, 0]
